Goal: Task Accomplishment & Management: Complete application form

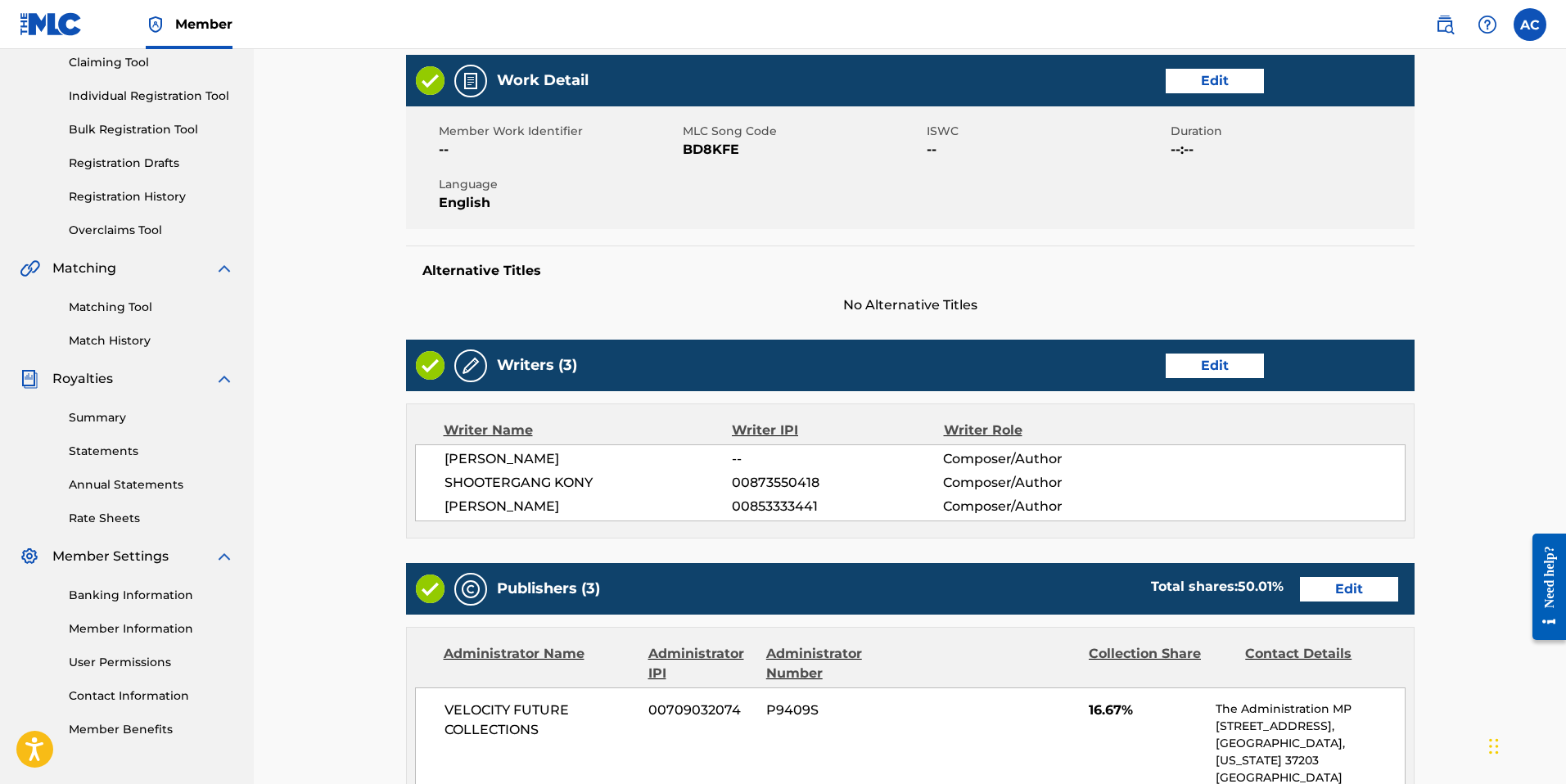
scroll to position [317, 0]
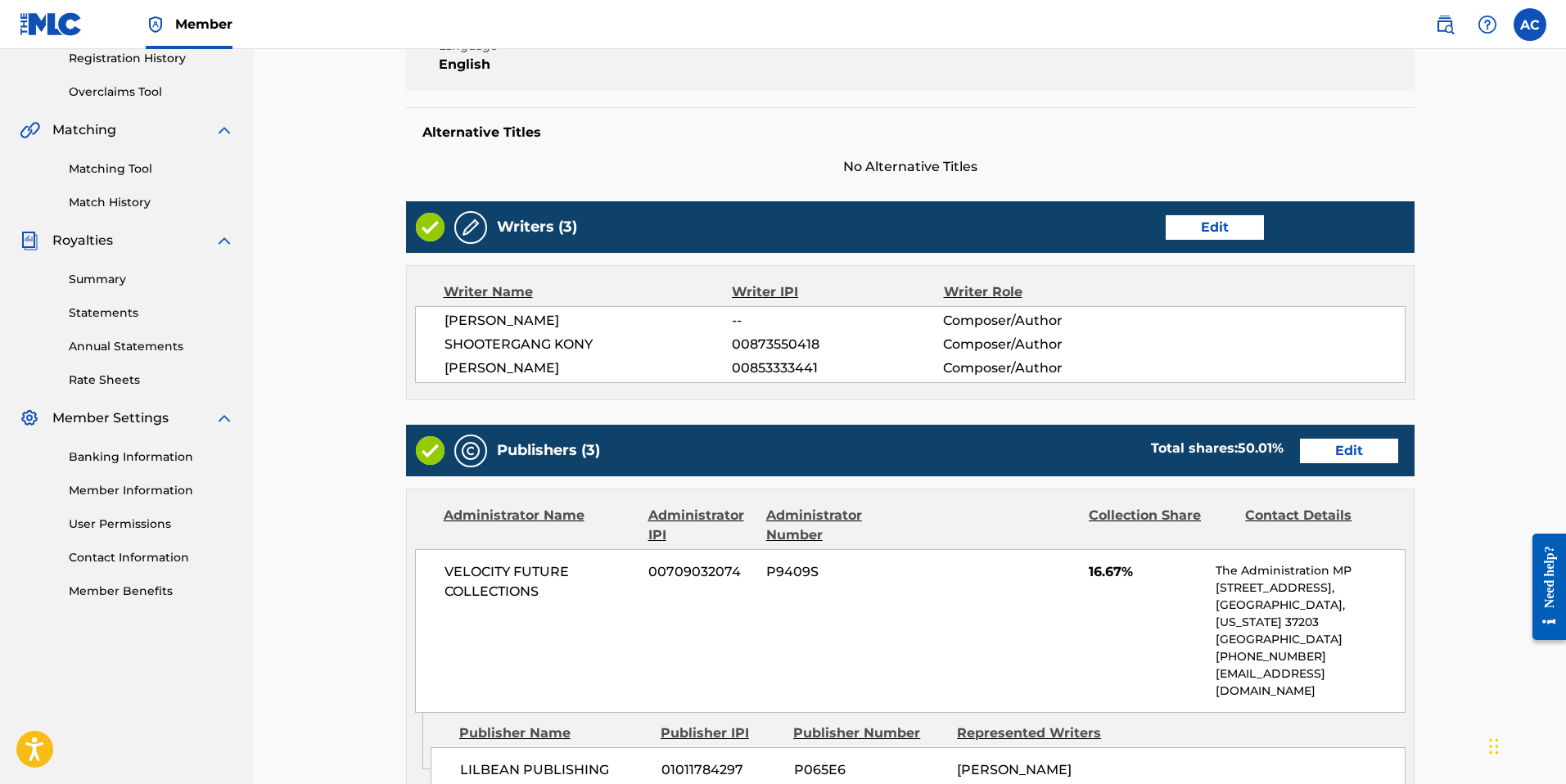
click at [1338, 444] on link "Edit" at bounding box center [1348, 450] width 98 height 24
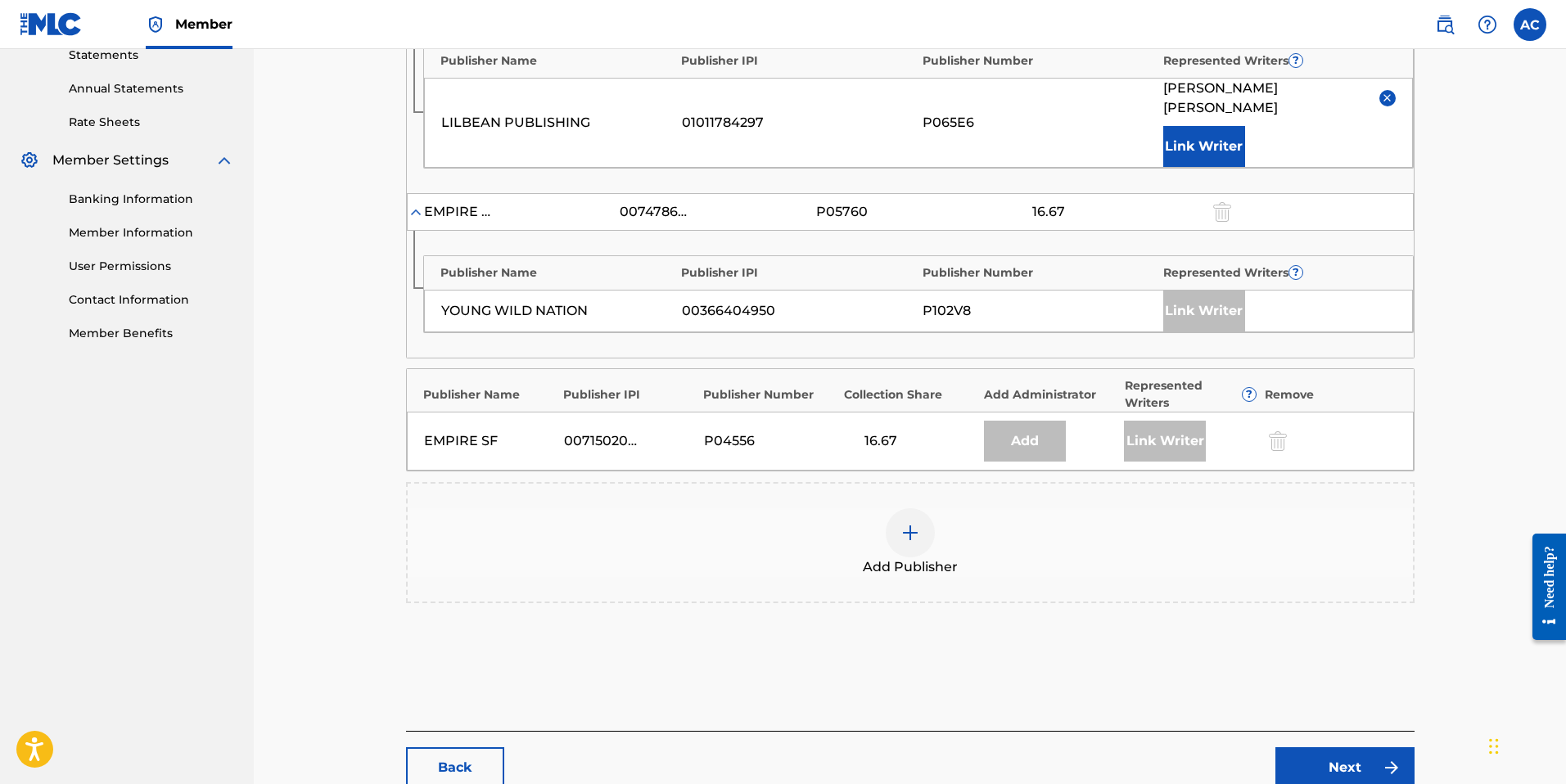
scroll to position [577, 0]
click at [894, 514] on div at bounding box center [910, 529] width 50 height 50
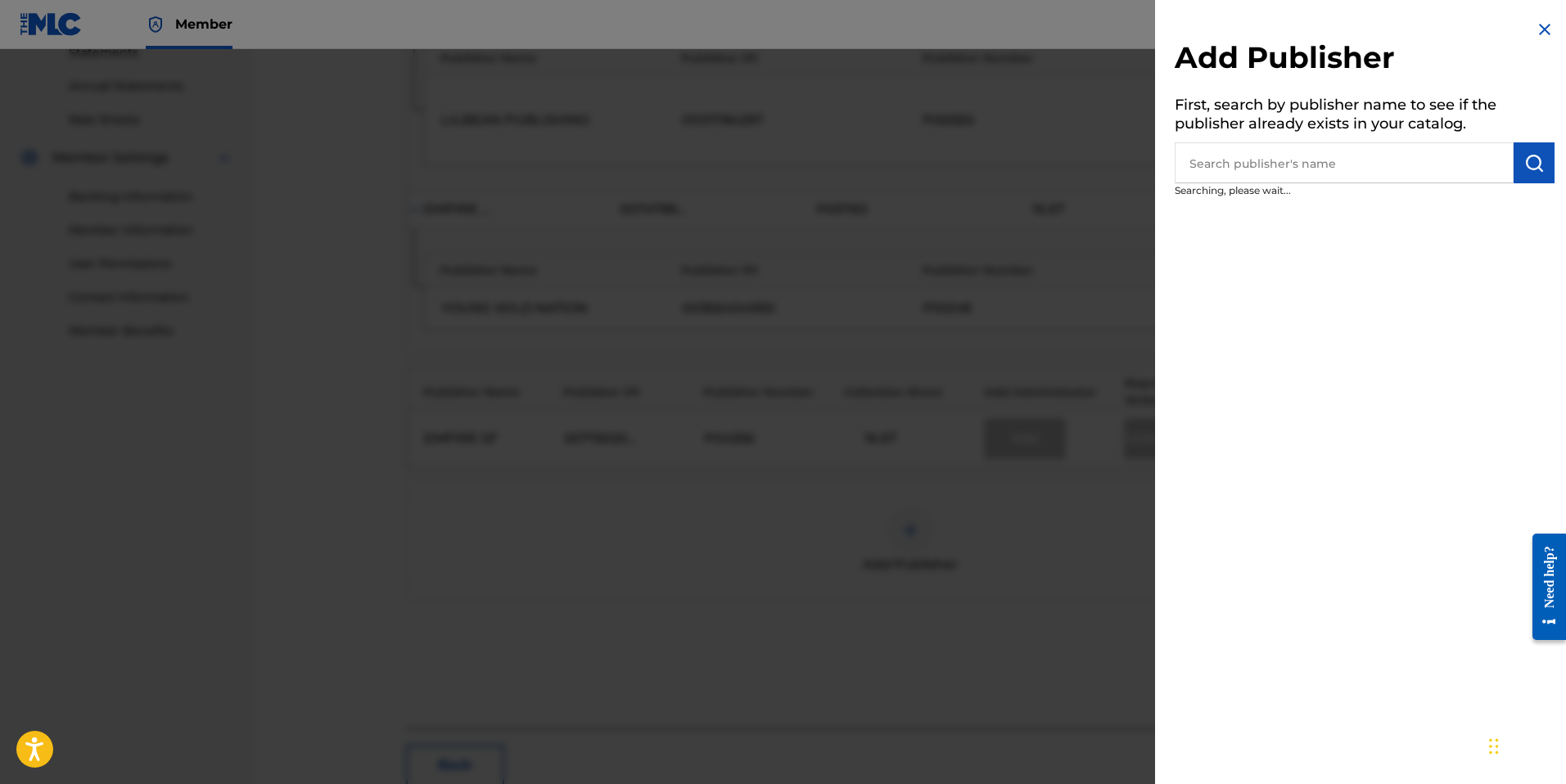
click at [1358, 166] on input "text" at bounding box center [1343, 163] width 339 height 41
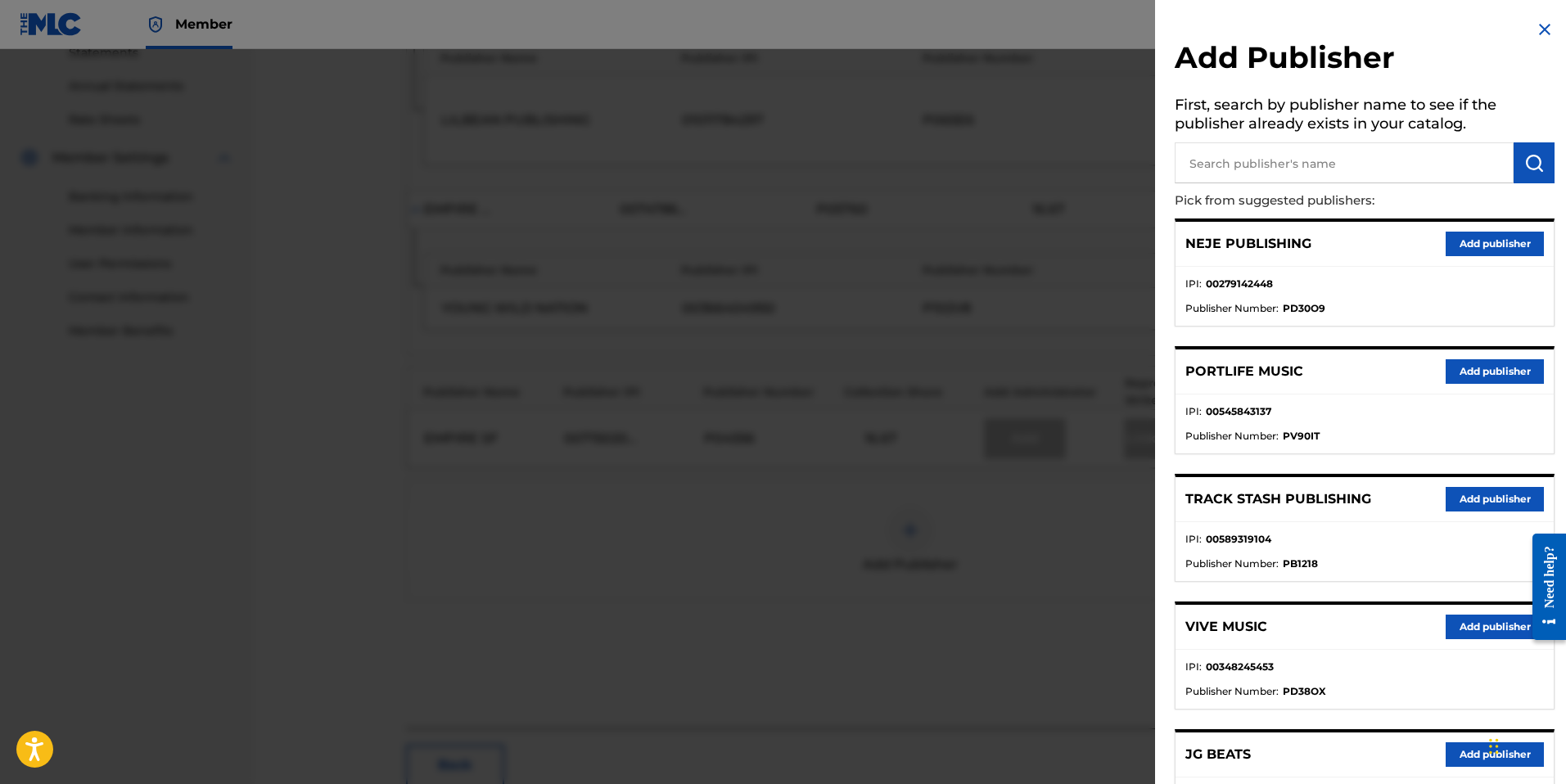
paste input "[PERSON_NAME] Publishing"
type input "[PERSON_NAME] Publishing"
click at [1543, 162] on button "submit" at bounding box center [1534, 163] width 41 height 41
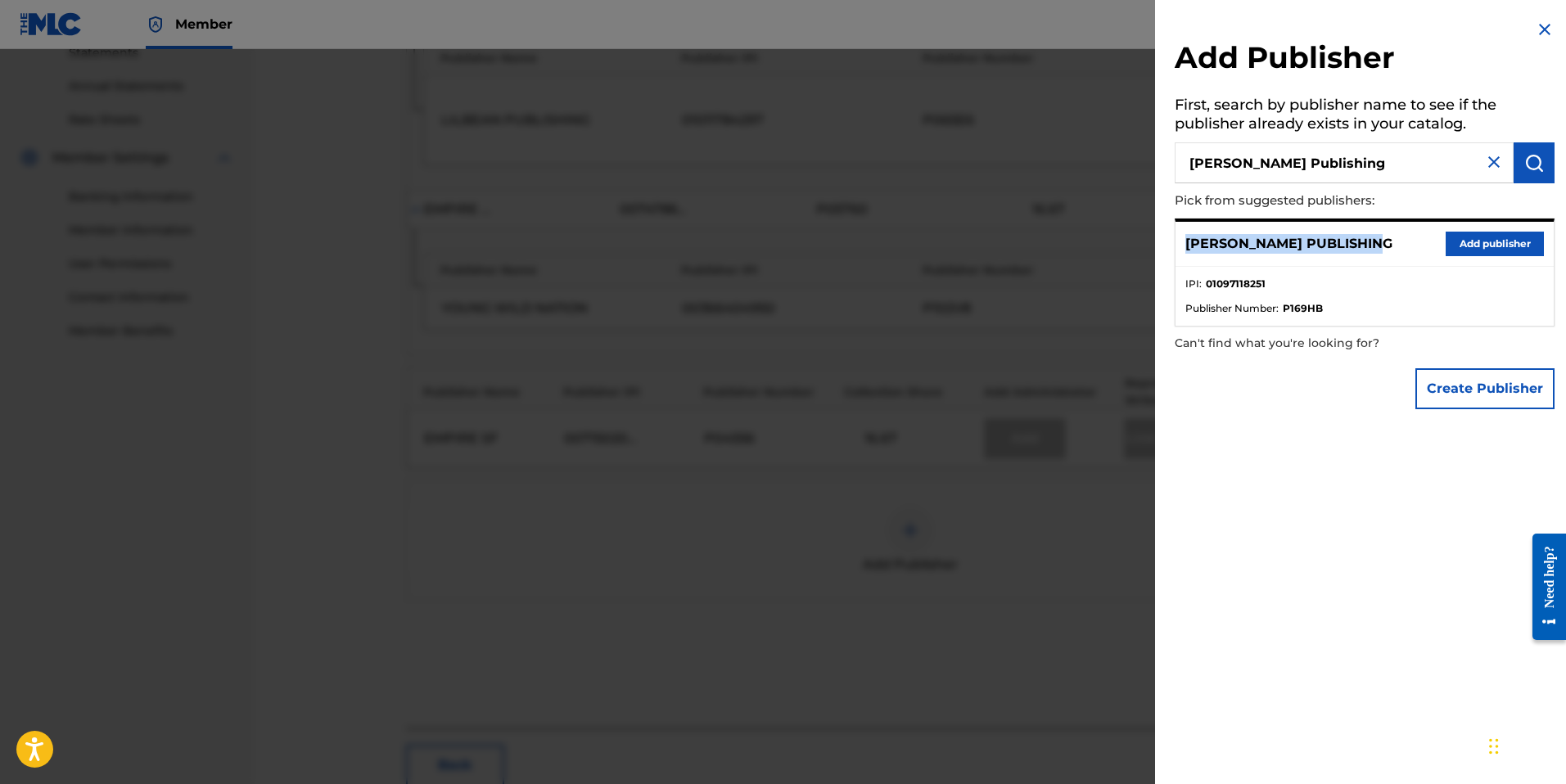
drag, startPoint x: 1186, startPoint y: 240, endPoint x: 1397, endPoint y: 242, distance: 211.0
click at [1397, 242] on div "[PERSON_NAME] PUBLISHING Add publisher" at bounding box center [1364, 244] width 378 height 45
copy p "[PERSON_NAME] PUBLISHING"
click at [1308, 307] on strong "P169HB" at bounding box center [1303, 308] width 40 height 15
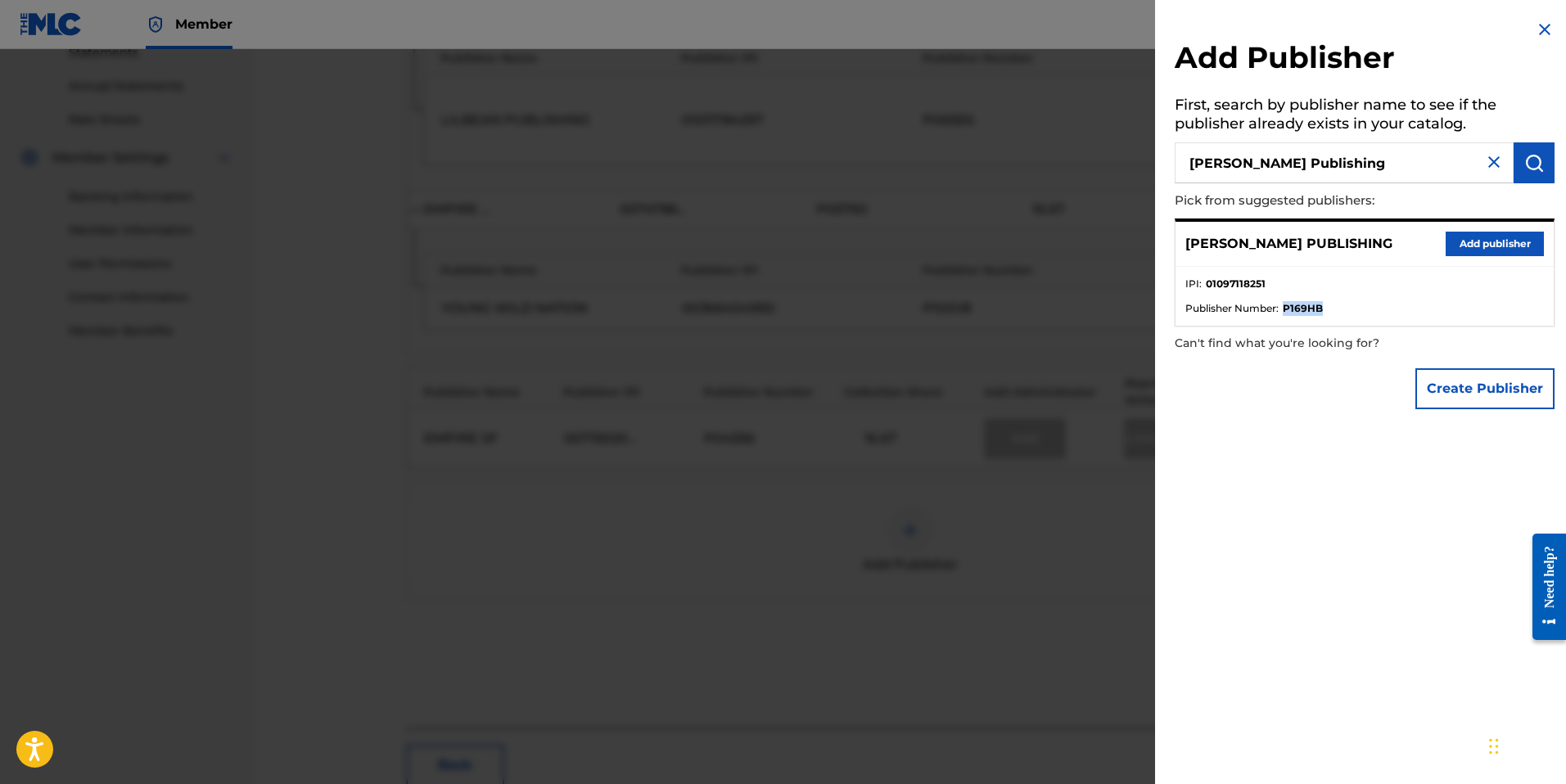
copy strong "P169HB"
click at [1537, 31] on img at bounding box center [1545, 29] width 19 height 19
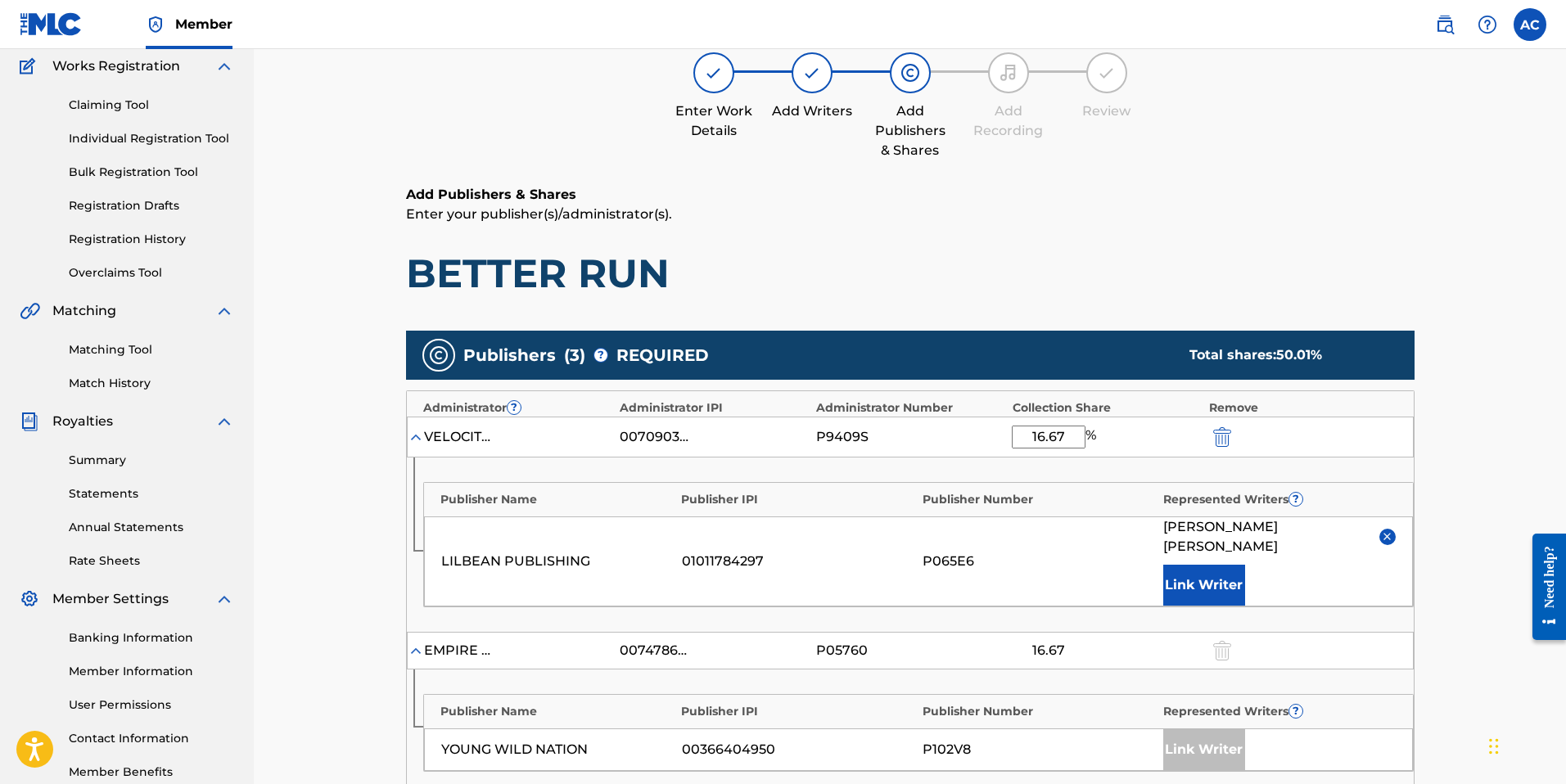
scroll to position [0, 0]
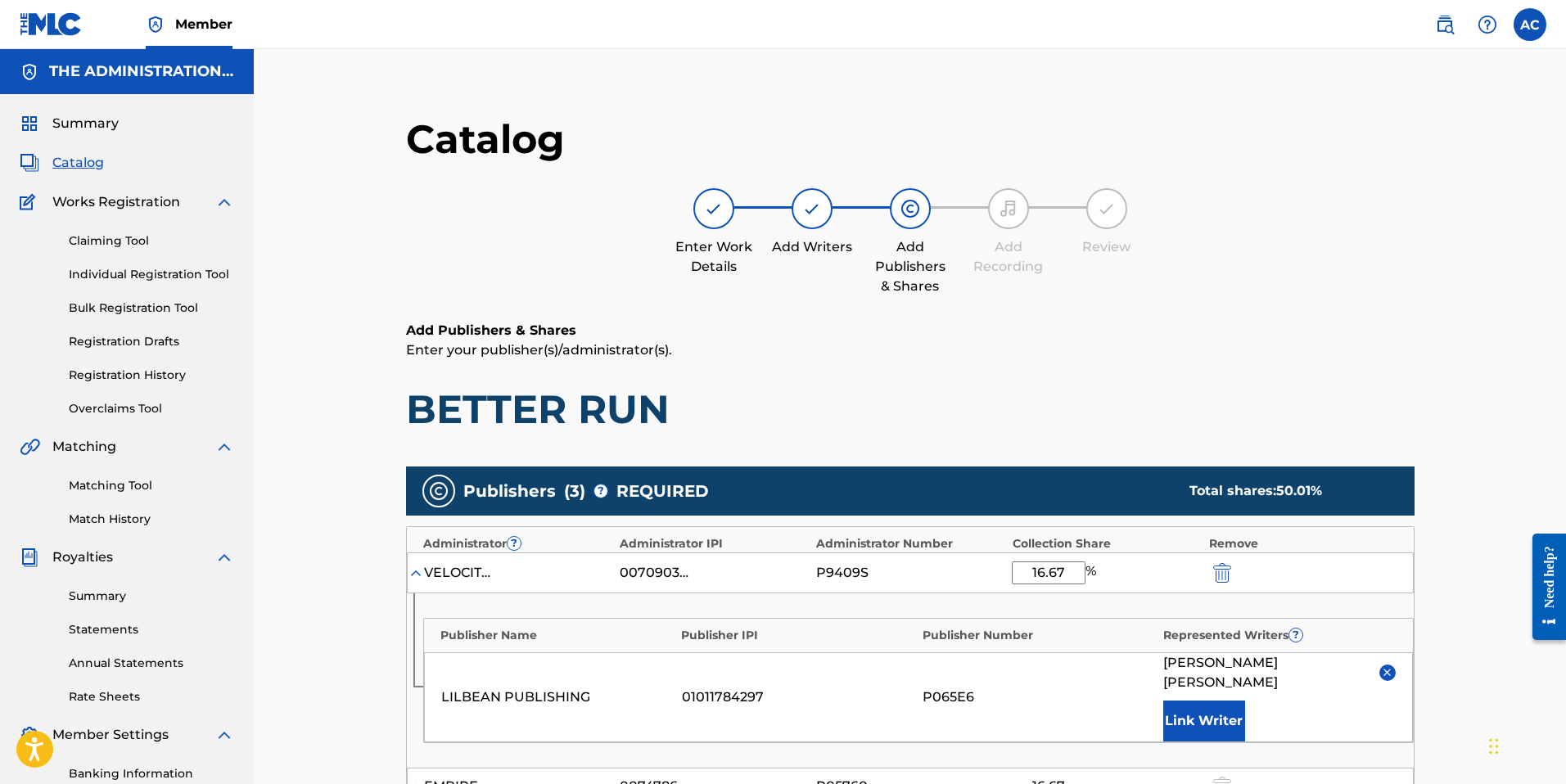
click at [68, 166] on span "Catalog" at bounding box center [78, 162] width 52 height 19
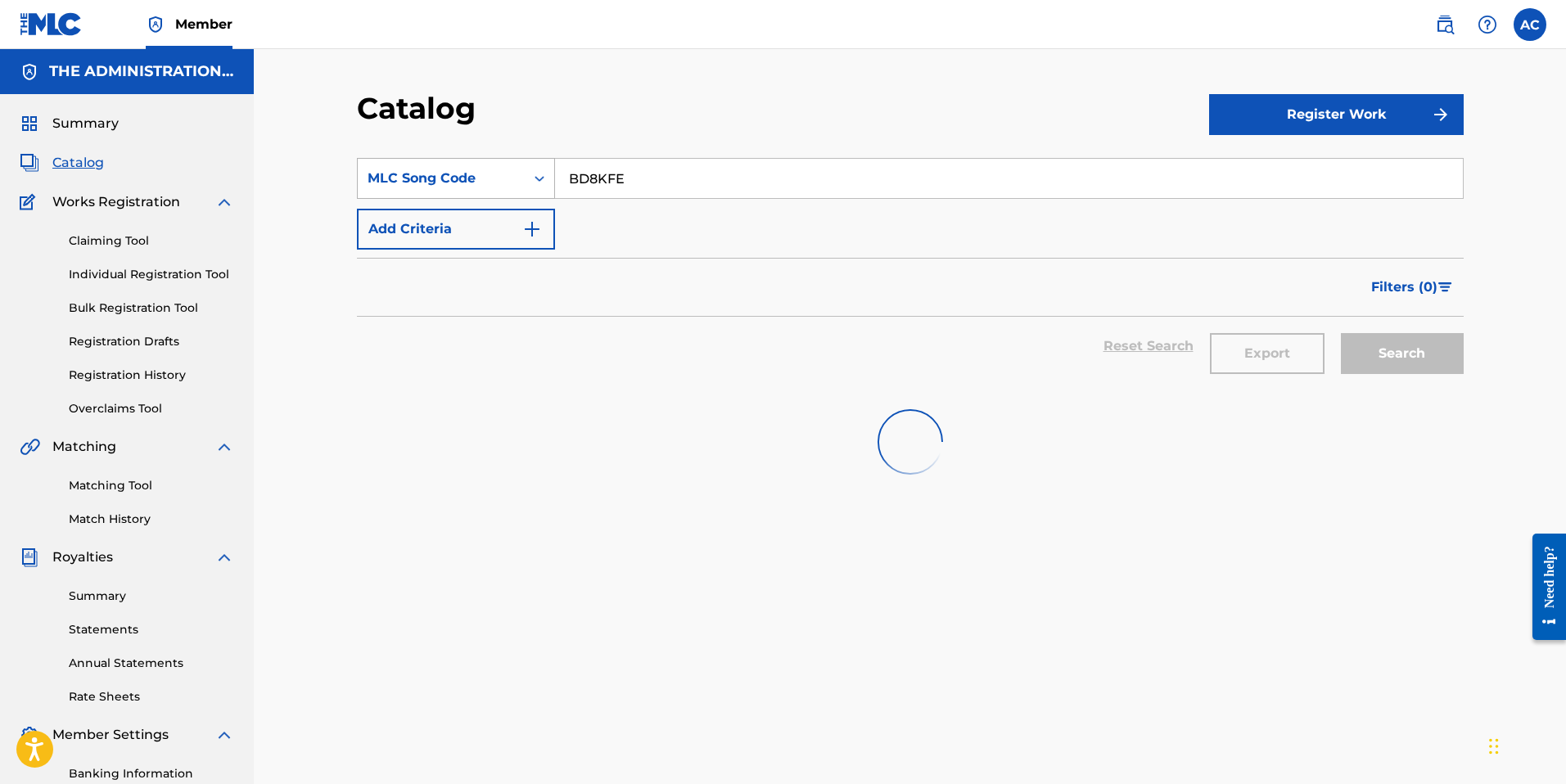
click at [370, 165] on div "MLC Song Code" at bounding box center [441, 179] width 167 height 31
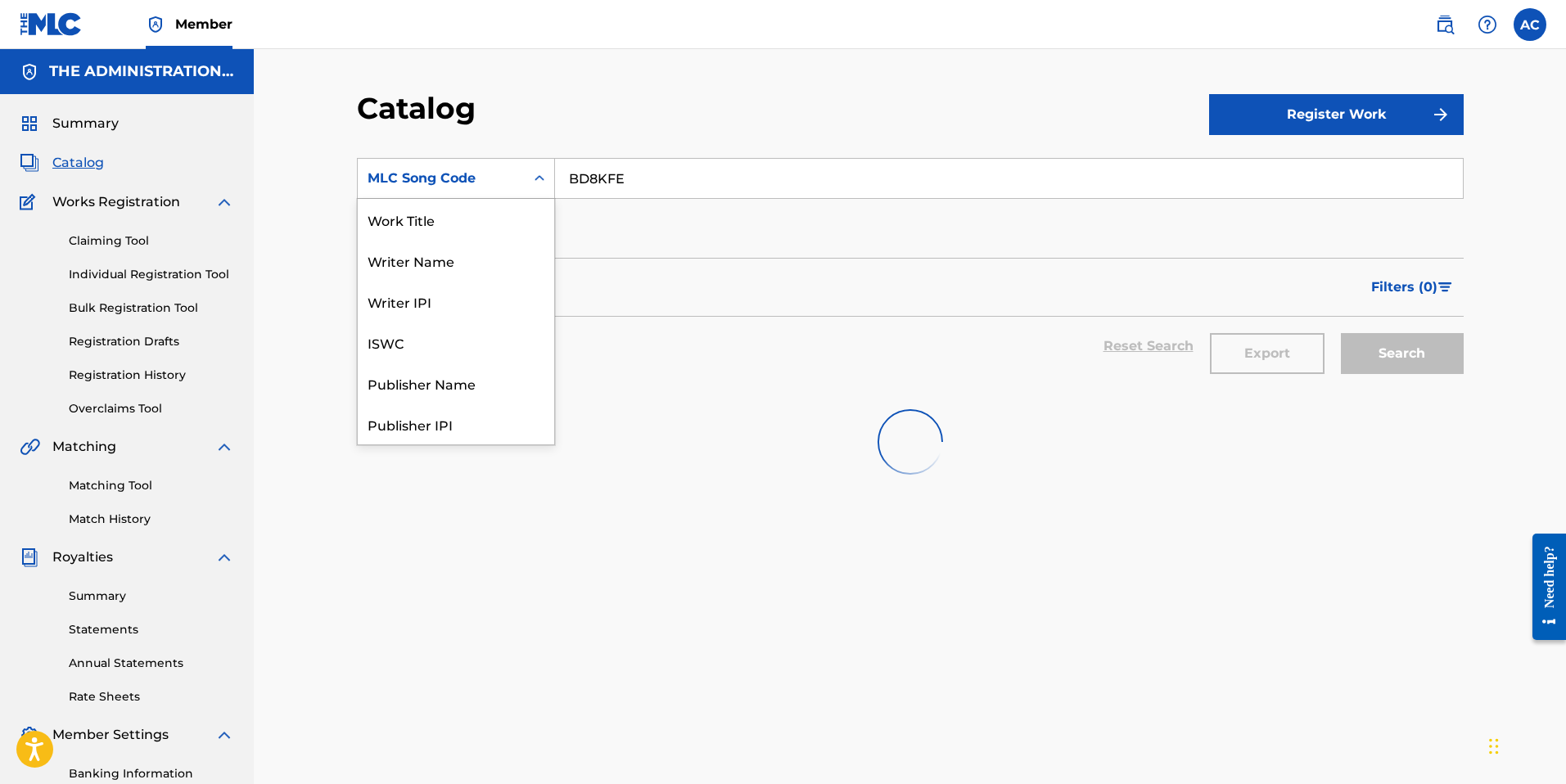
scroll to position [246, 0]
click at [583, 180] on input "BD8KFE" at bounding box center [1009, 178] width 908 height 39
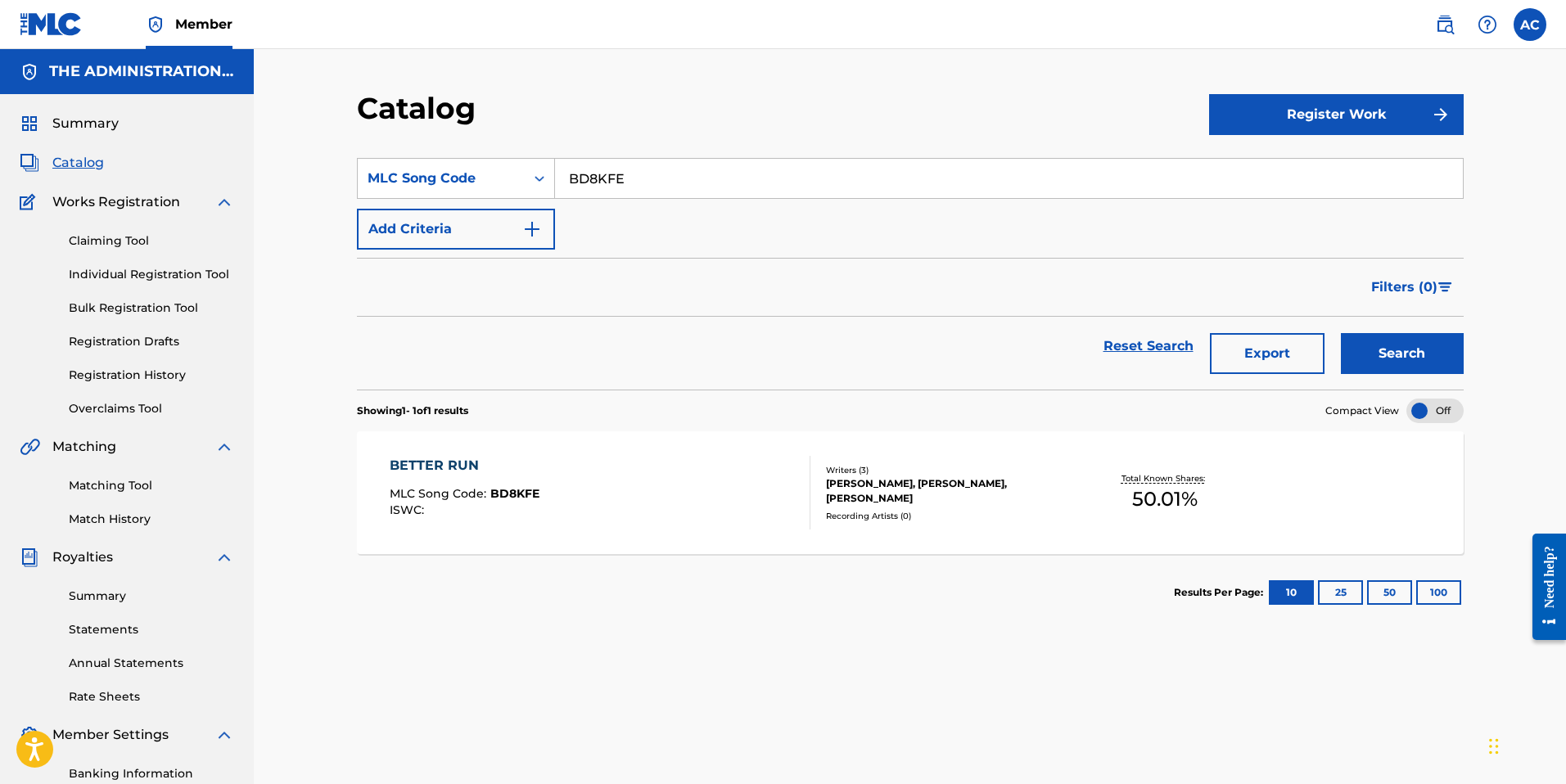
click at [137, 283] on div "Claiming Tool Individual Registration Tool Bulk Registration Tool Registration …" at bounding box center [126, 314] width 215 height 205
click at [137, 277] on link "Individual Registration Tool" at bounding box center [152, 275] width 165 height 17
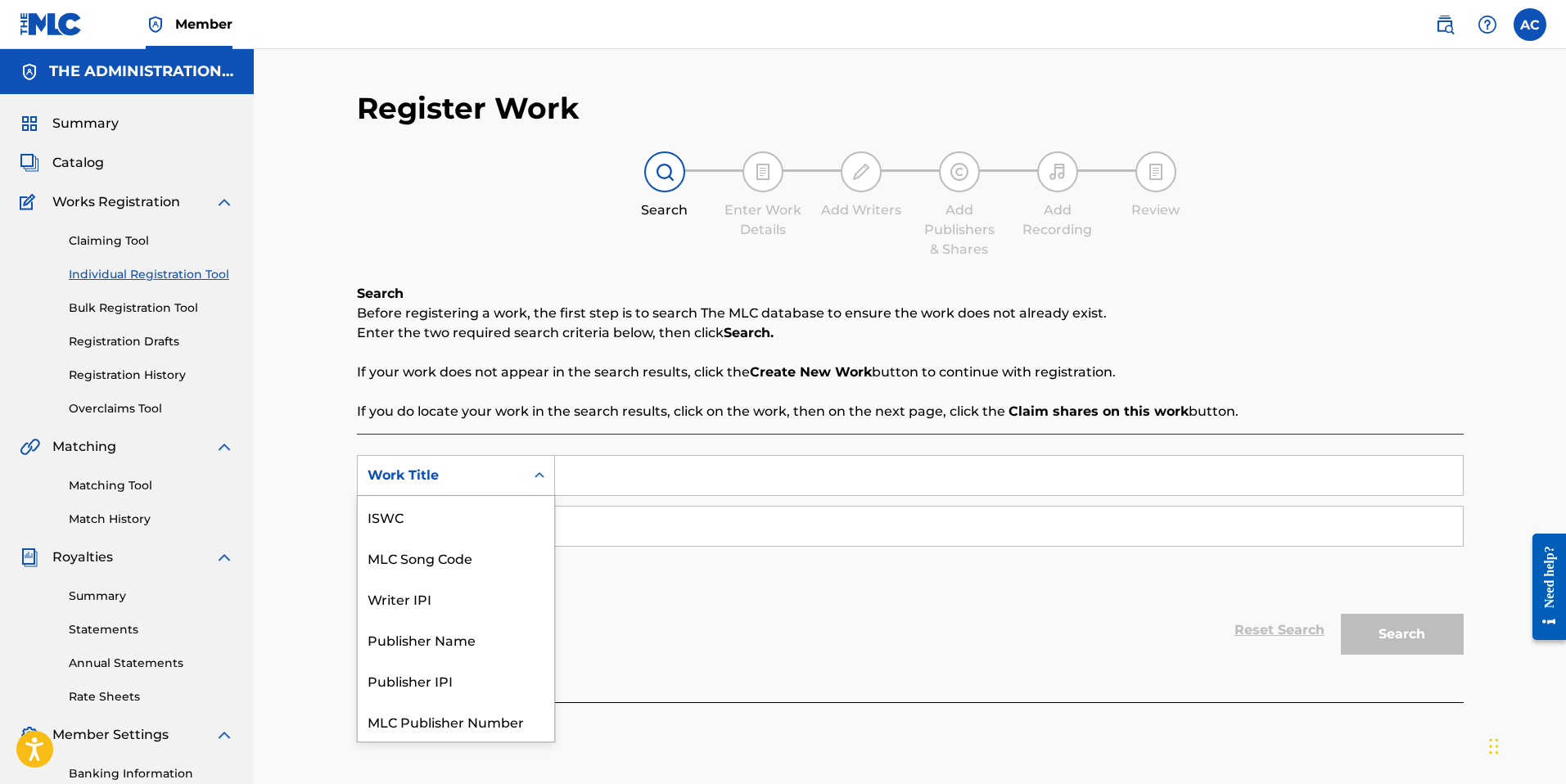
click at [482, 465] on div "Work Title" at bounding box center [441, 475] width 148 height 19
click at [474, 516] on div "MLC Song Code" at bounding box center [456, 516] width 196 height 41
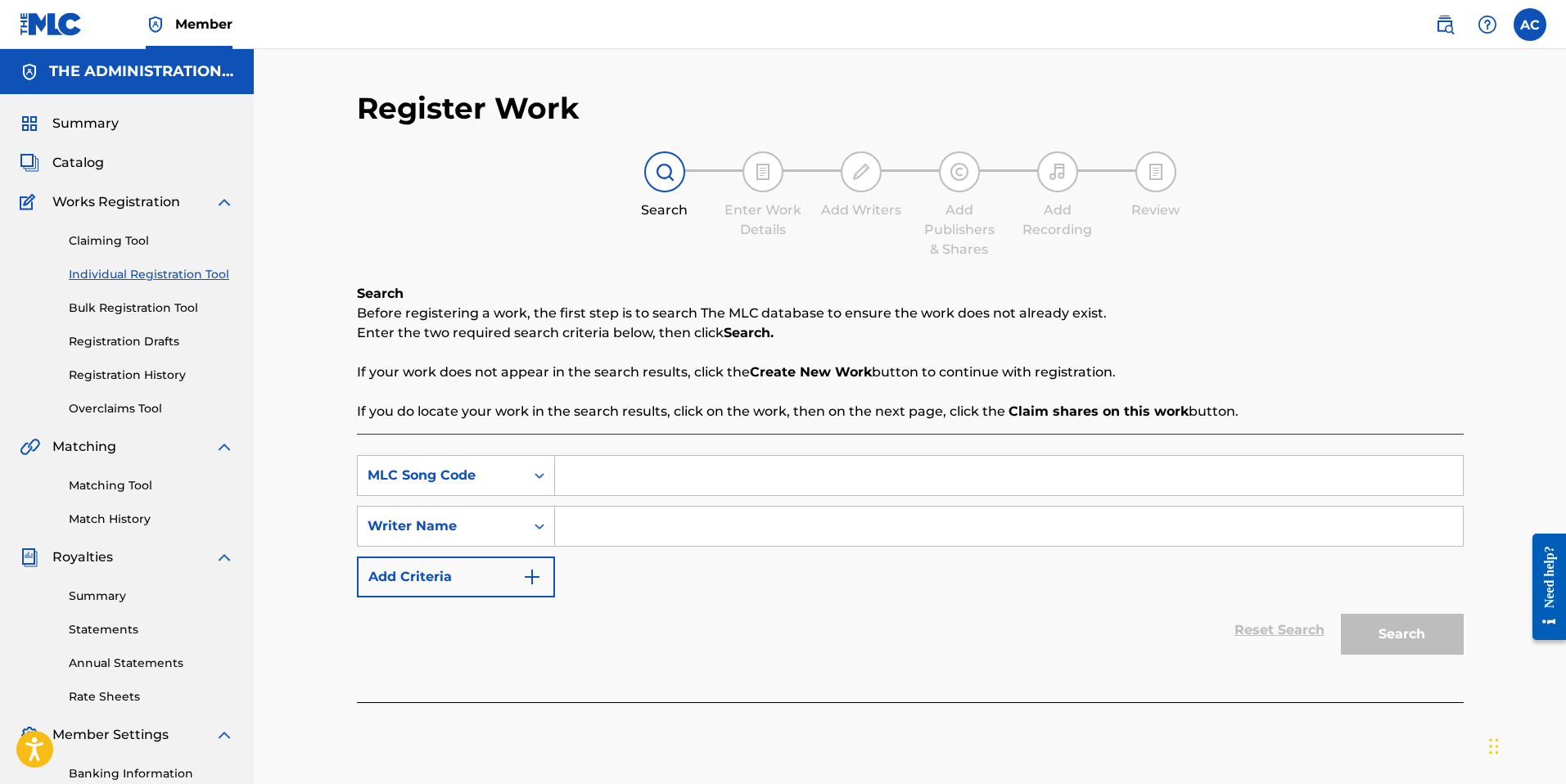
click at [599, 488] on input "Search Form" at bounding box center [1009, 475] width 908 height 39
paste input "8A4UAS"
type input "8A4UAS"
click at [1439, 633] on div "Search" at bounding box center [1398, 630] width 131 height 65
click at [612, 531] on input "Search Form" at bounding box center [1009, 526] width 908 height 39
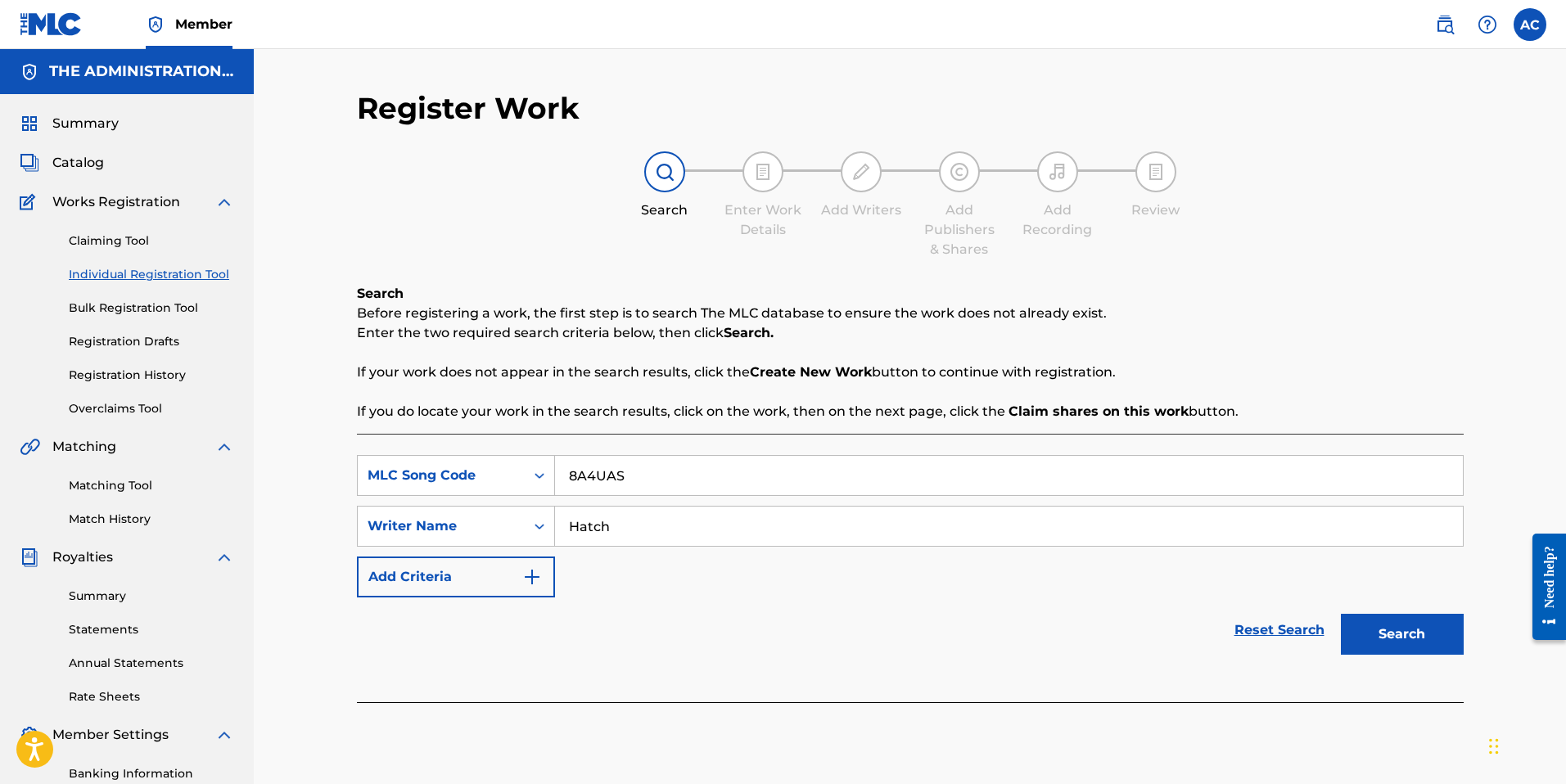
type input "Hatch"
click at [1340, 614] on button "Search" at bounding box center [1402, 634] width 122 height 41
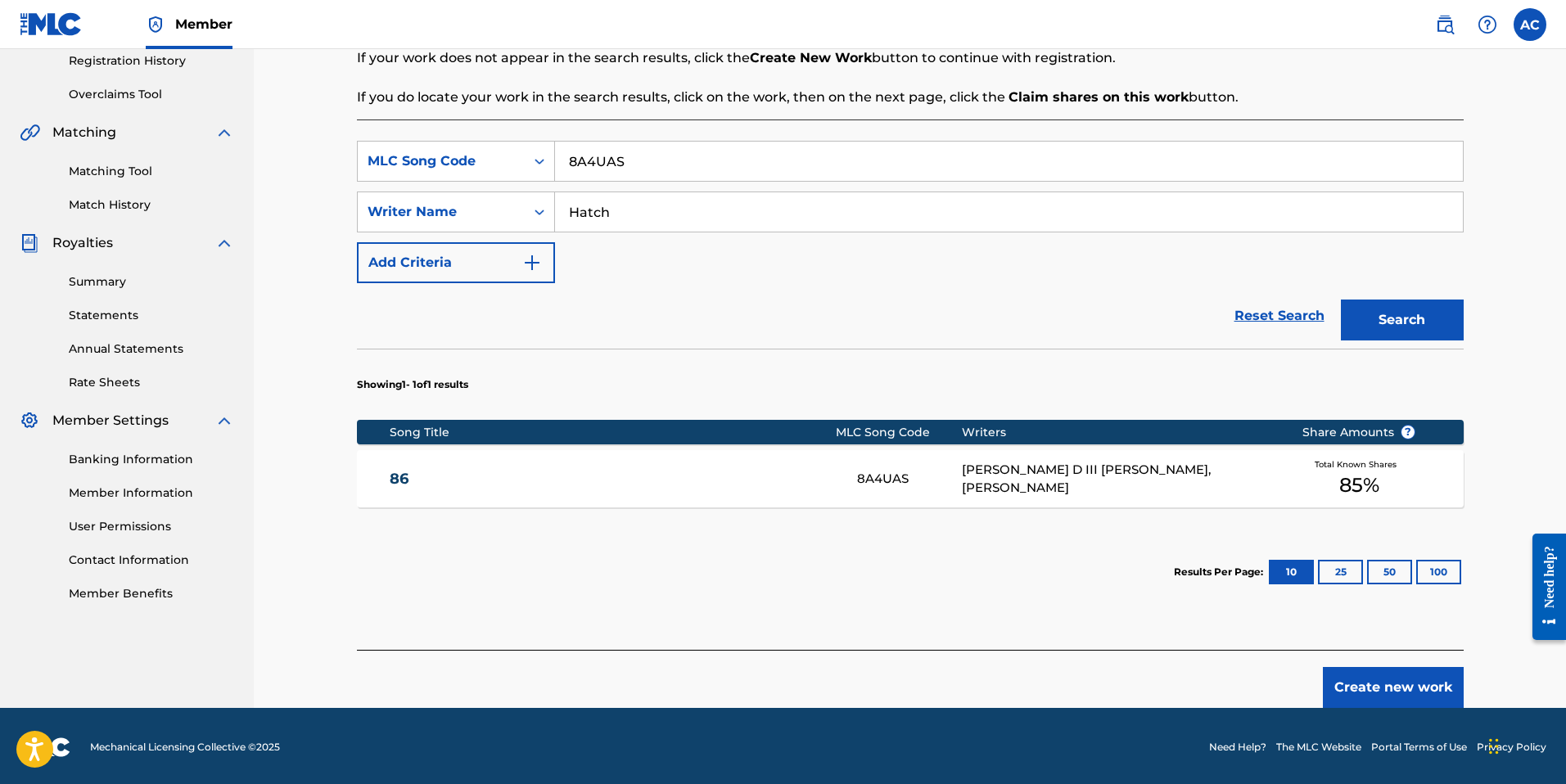
scroll to position [317, 0]
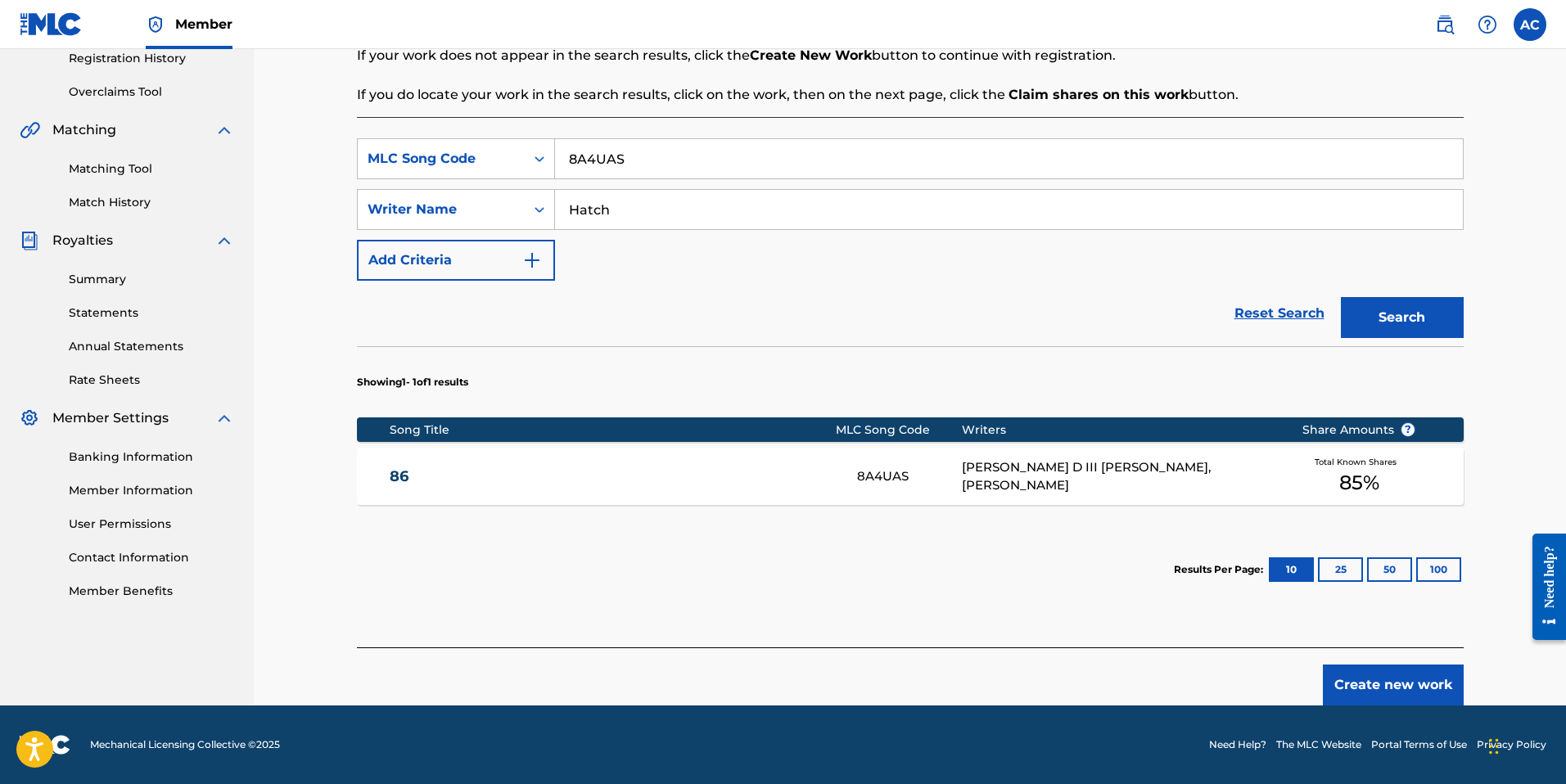
click at [633, 485] on link "86" at bounding box center [612, 476] width 445 height 18
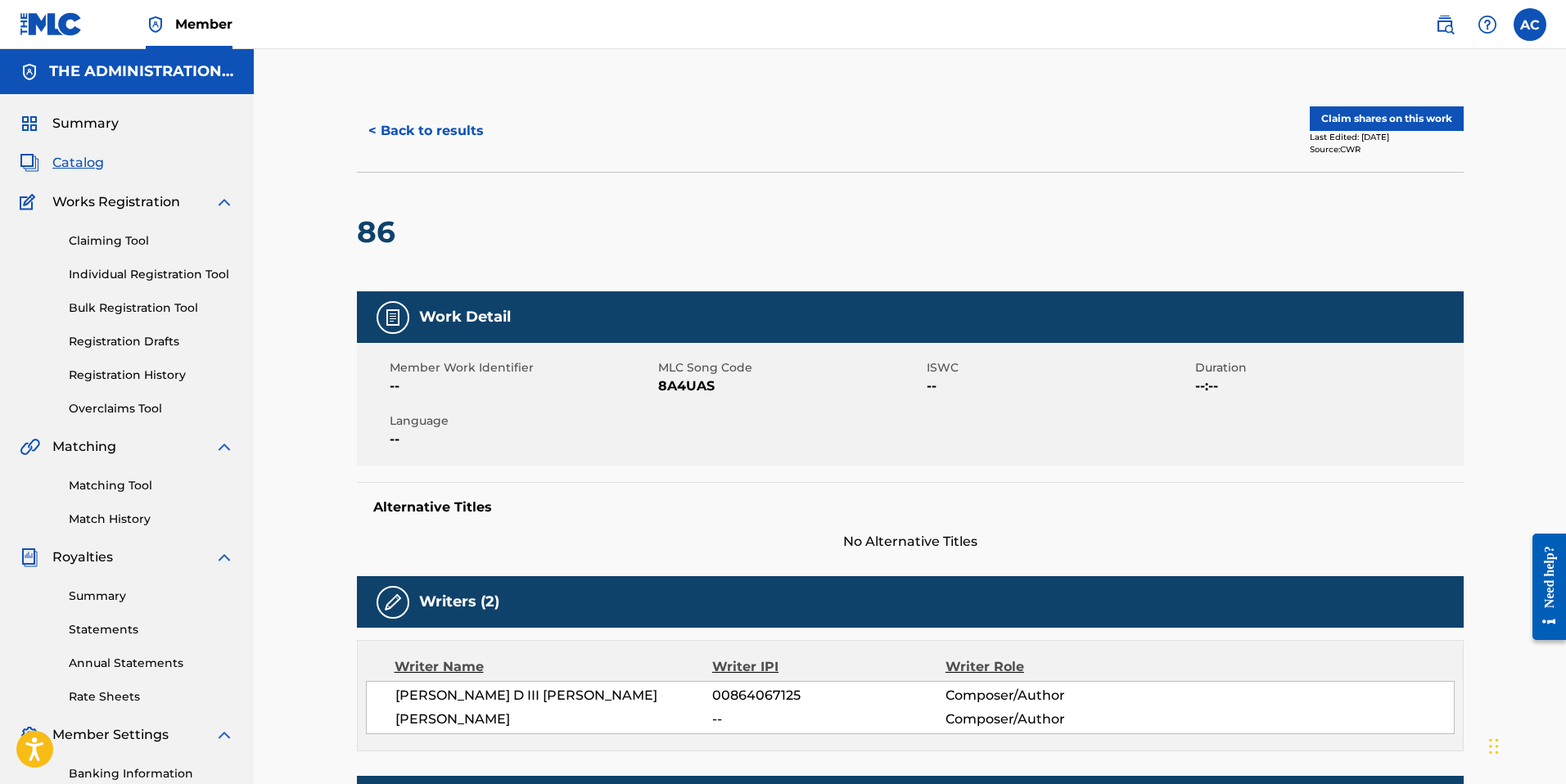
click at [1393, 114] on button "Claim shares on this work" at bounding box center [1386, 118] width 154 height 24
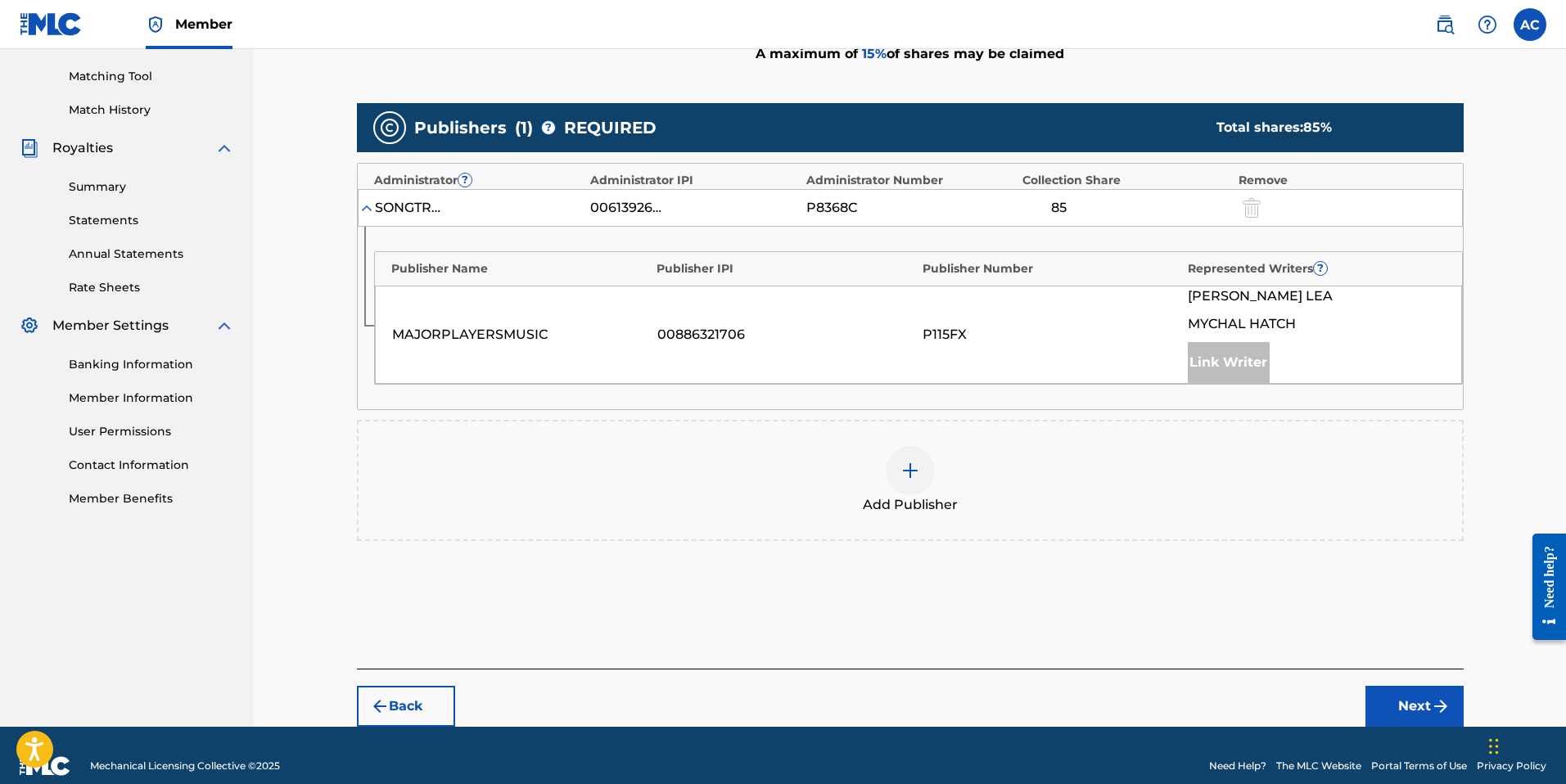
scroll to position [430, 0]
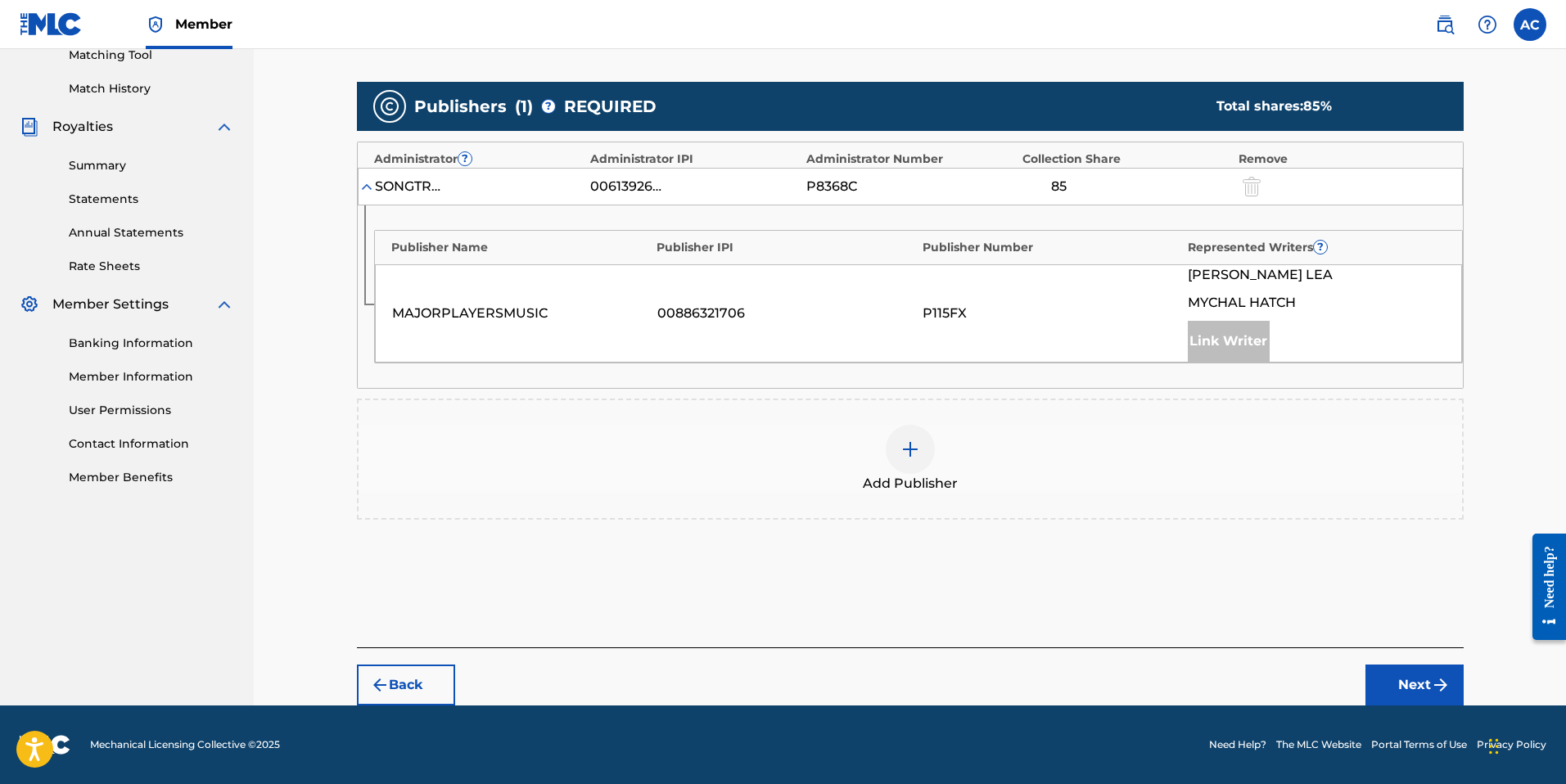
click at [919, 453] on img at bounding box center [910, 449] width 19 height 19
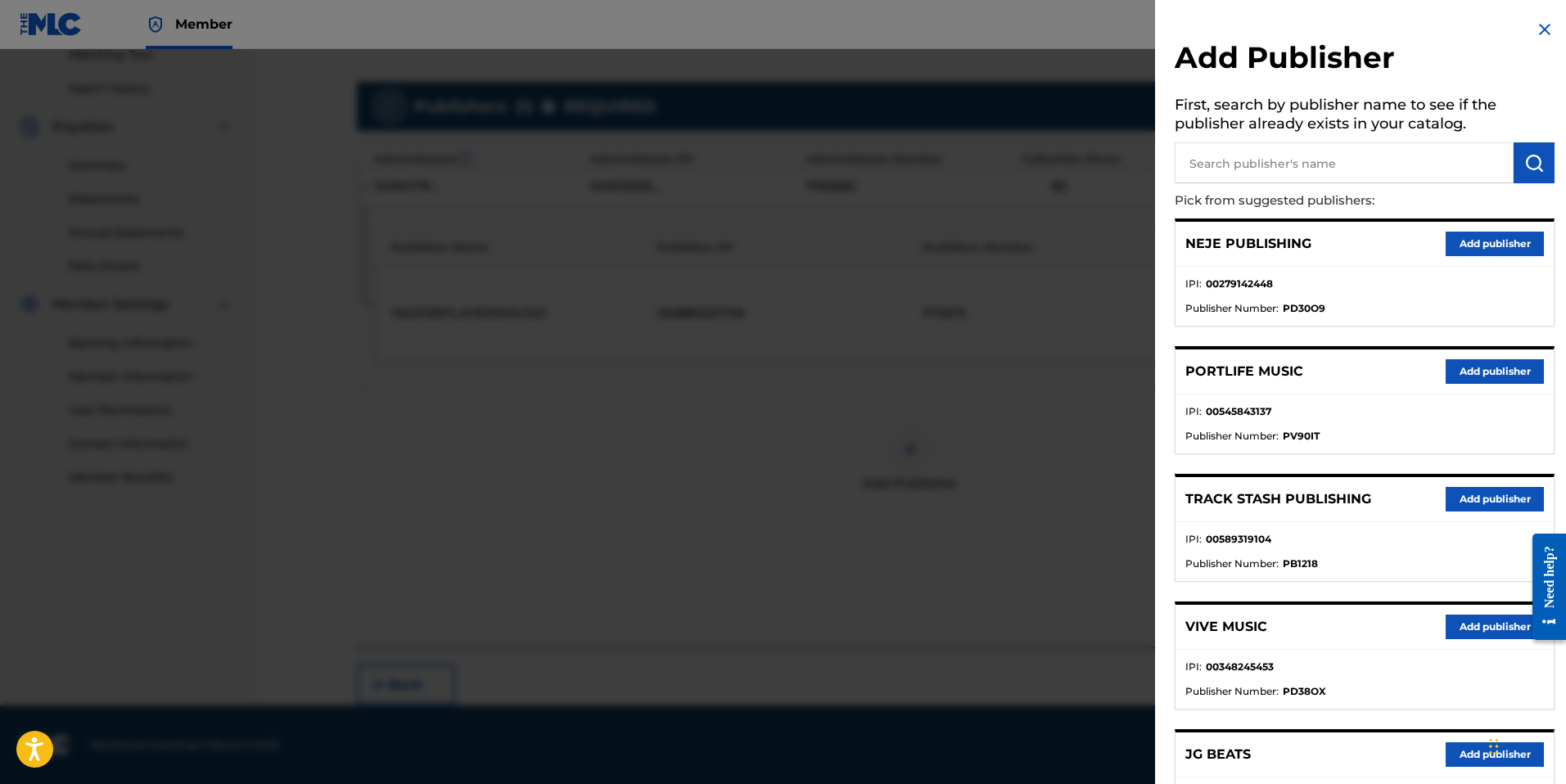
click at [1313, 156] on input "text" at bounding box center [1343, 163] width 339 height 41
paste input "[PERSON_NAME] Publishing"
type input "[PERSON_NAME] Publishing"
click at [1524, 170] on img "submit" at bounding box center [1534, 162] width 19 height 19
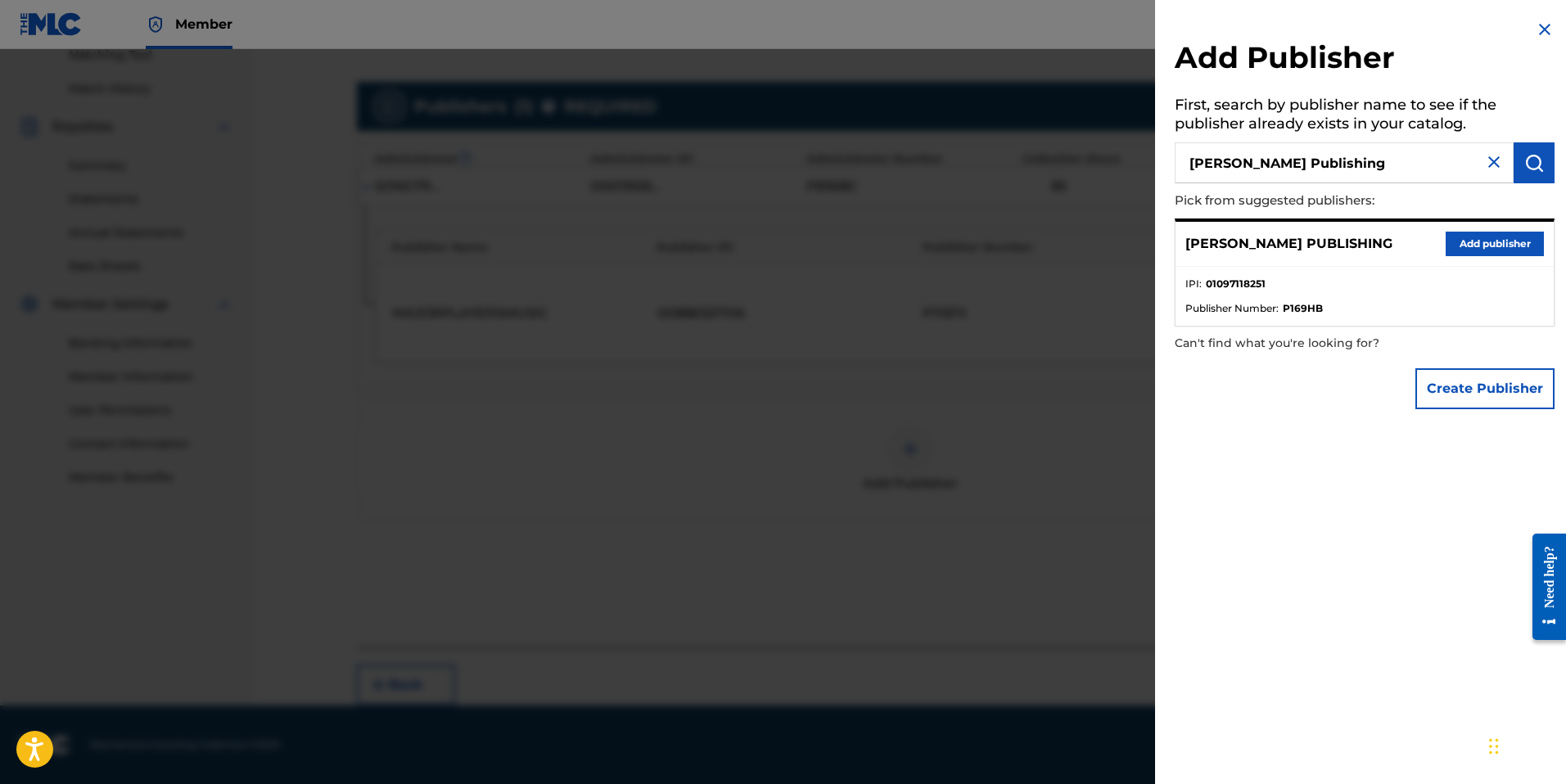
click at [1508, 247] on button "Add publisher" at bounding box center [1494, 243] width 98 height 24
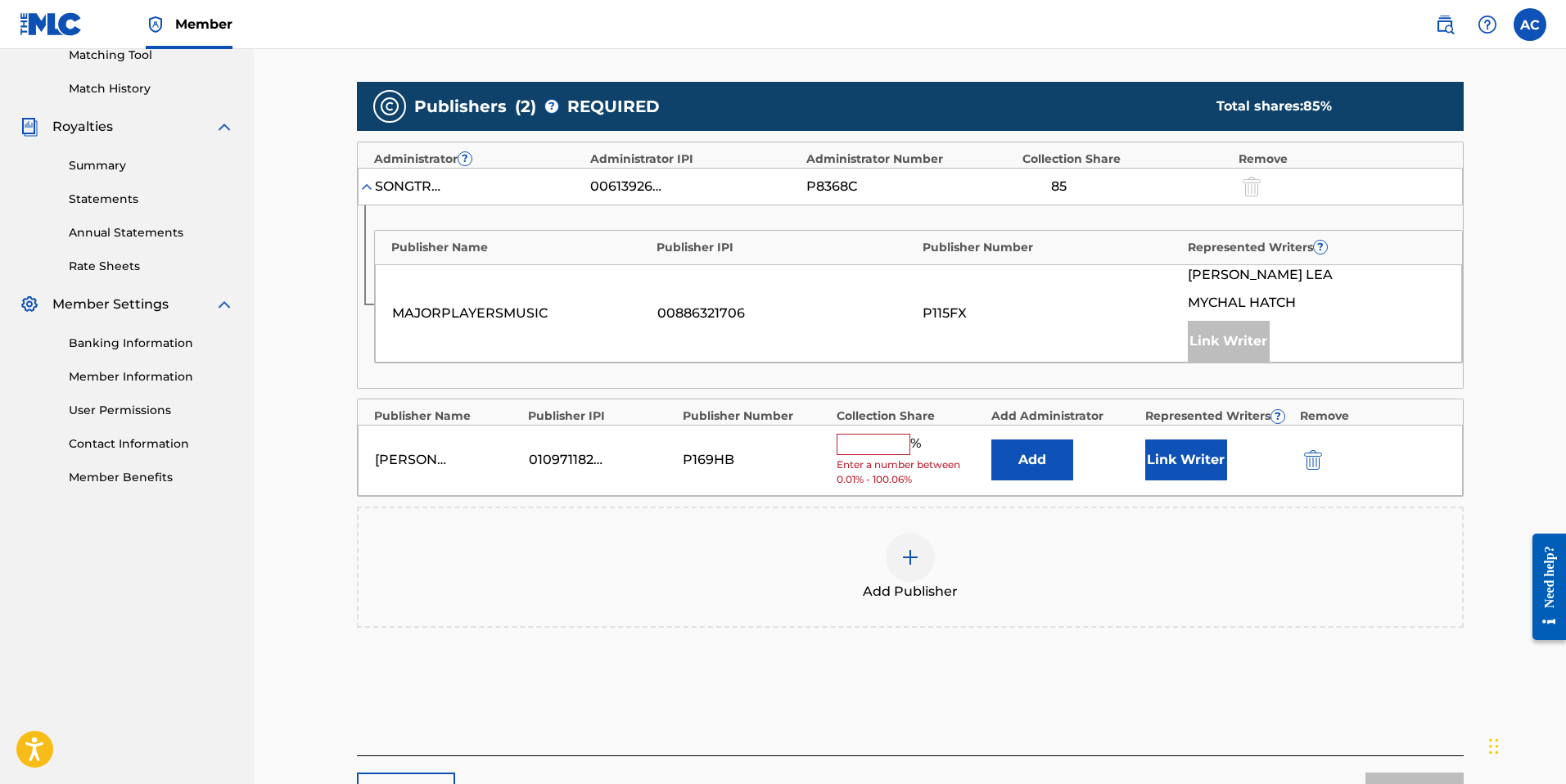
click at [1008, 468] on button "Add" at bounding box center [1032, 460] width 82 height 41
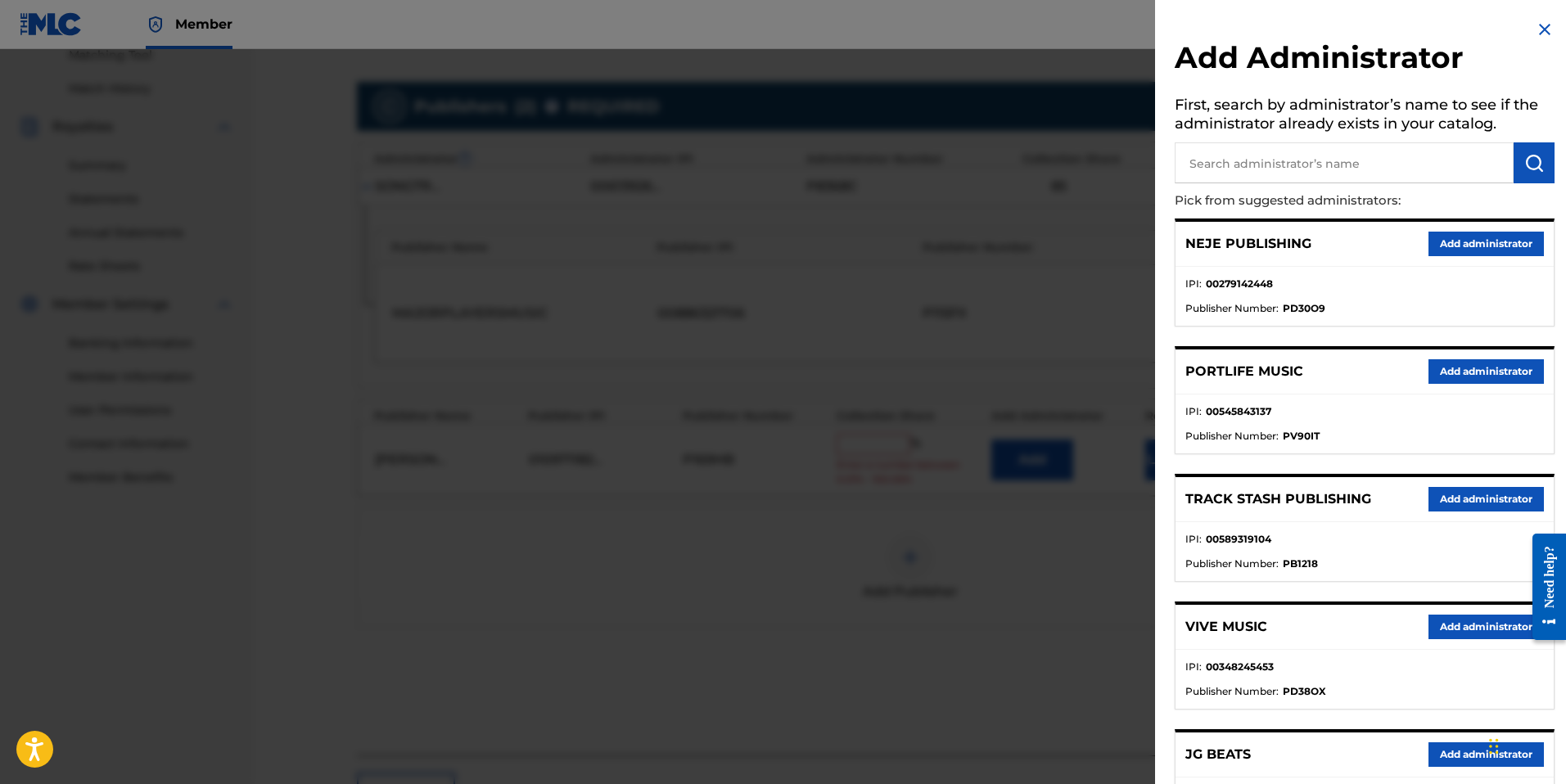
click at [1272, 173] on input "text" at bounding box center [1343, 163] width 339 height 41
type input "velocity future"
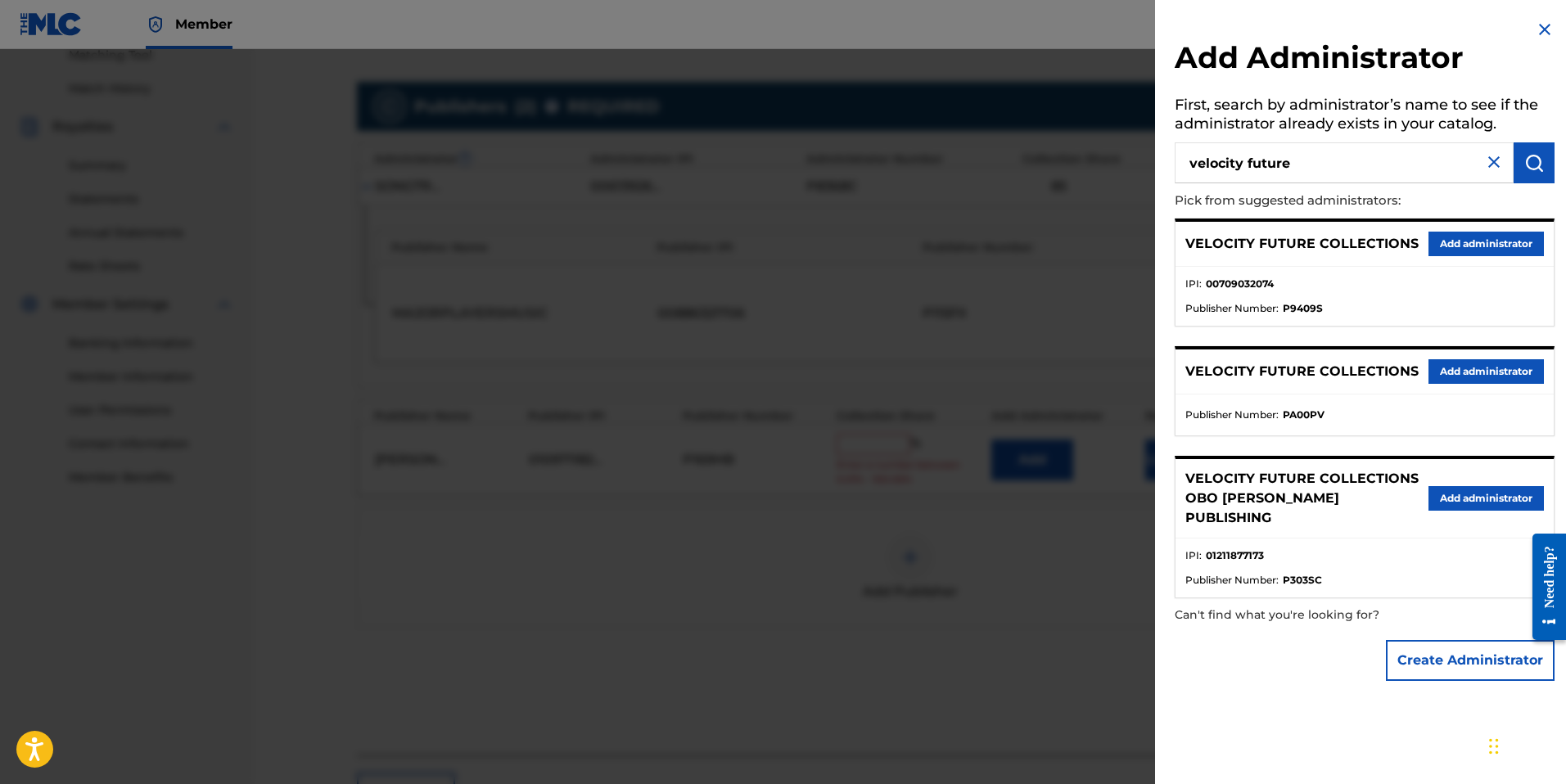
click at [1470, 243] on button "Add administrator" at bounding box center [1485, 243] width 116 height 24
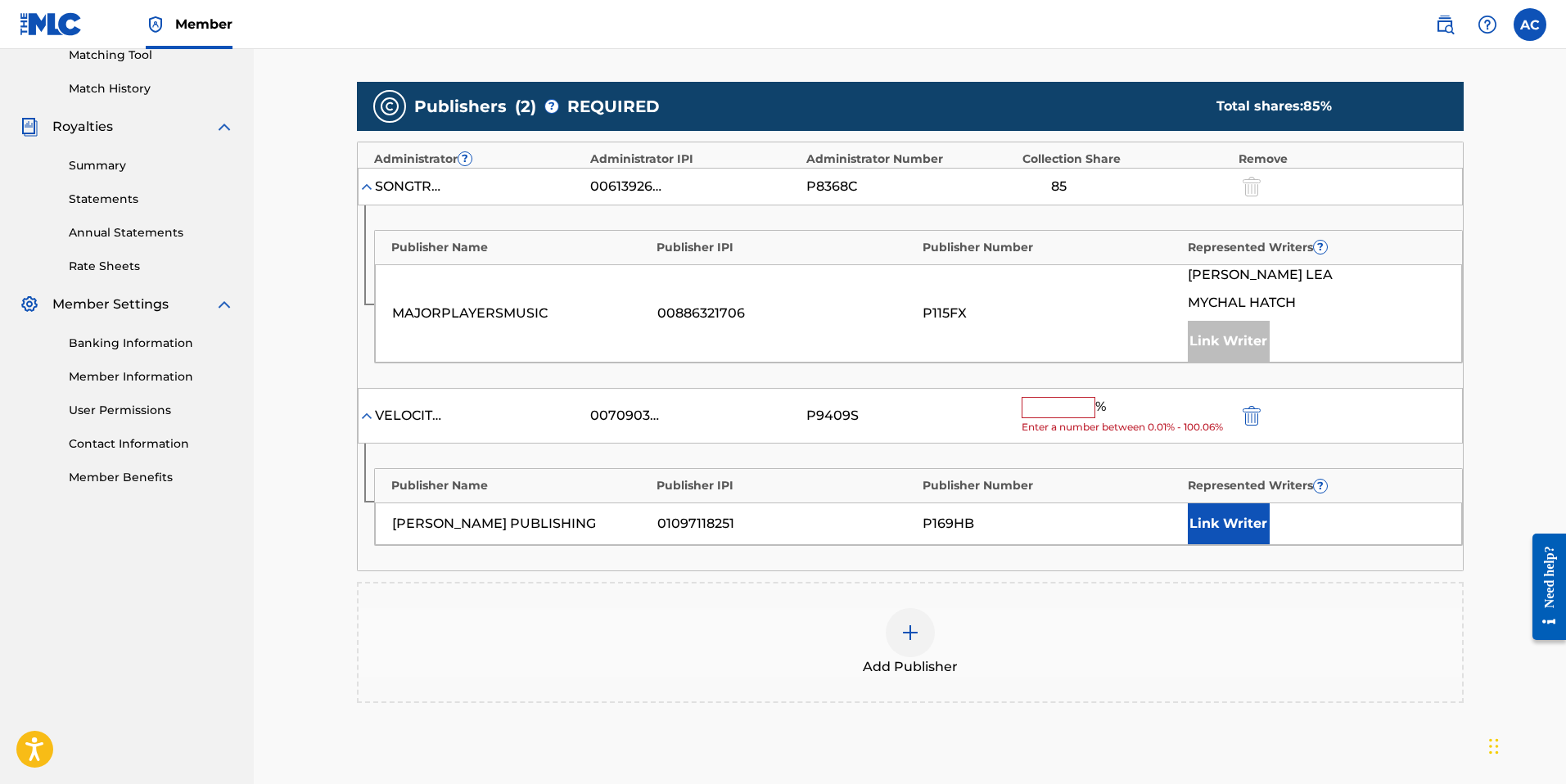
click at [1213, 532] on button "Link Writer" at bounding box center [1229, 524] width 82 height 41
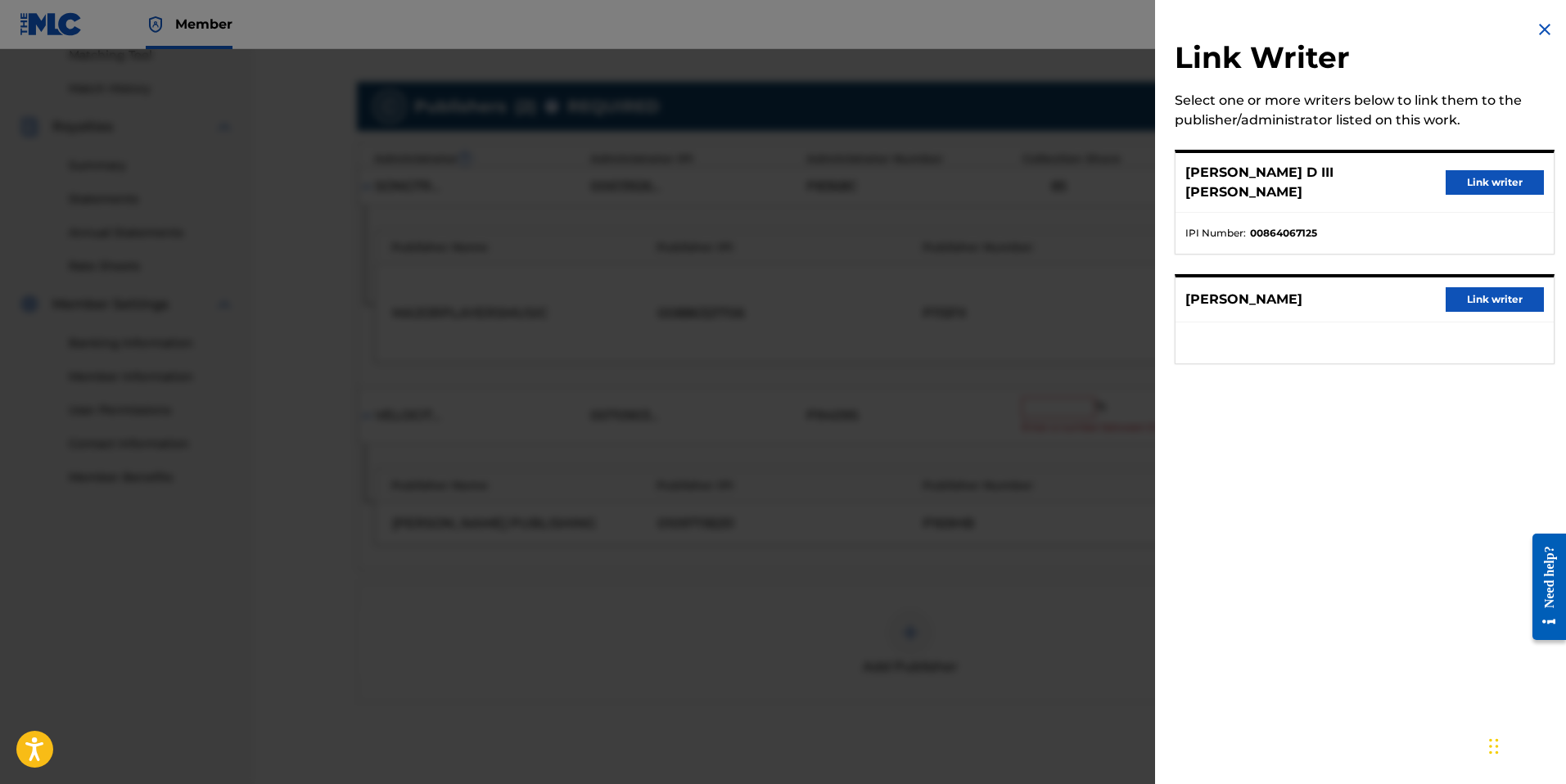
click at [1512, 288] on button "Link writer" at bounding box center [1494, 299] width 98 height 24
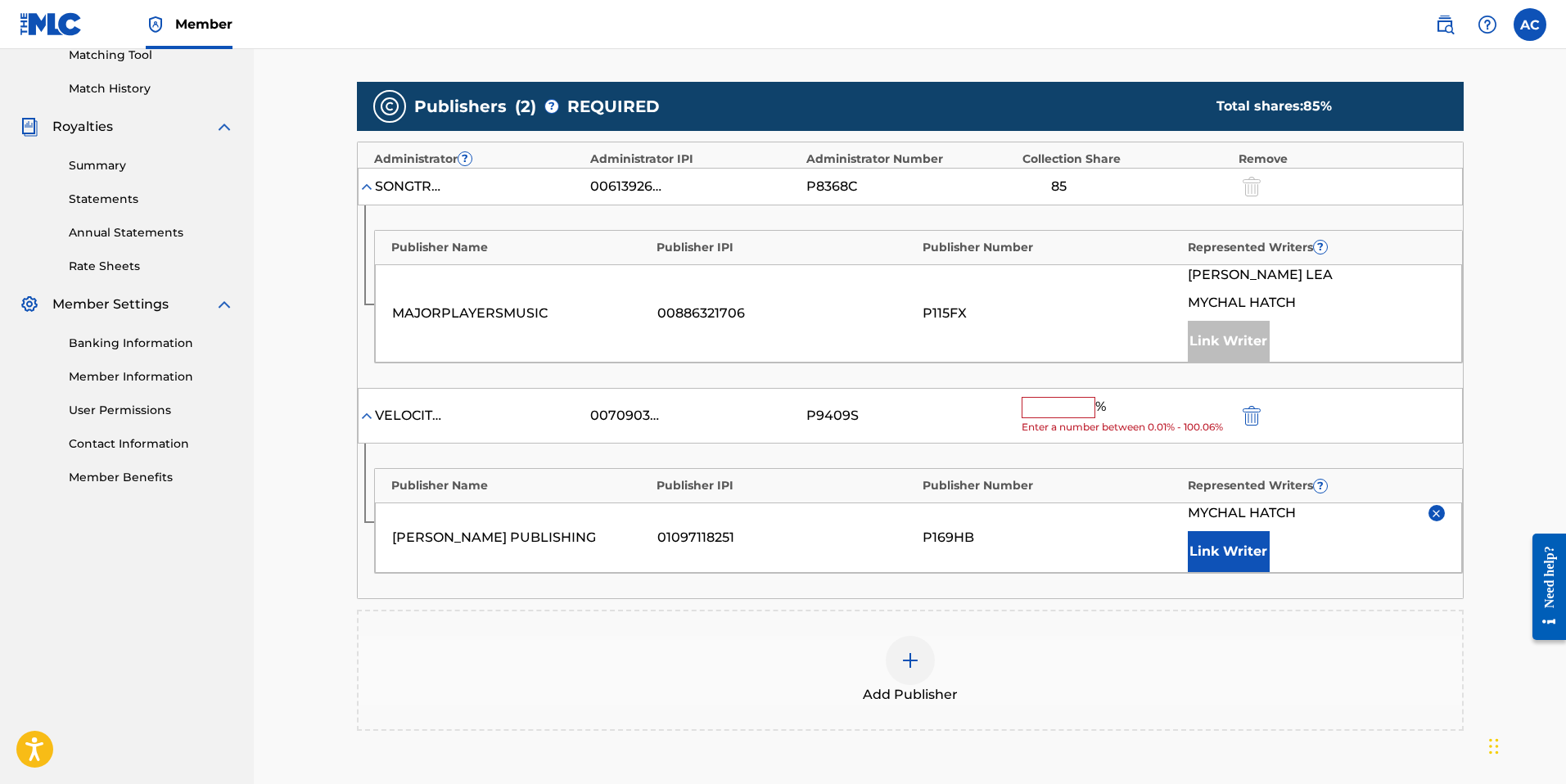
click at [1067, 415] on input "text" at bounding box center [1059, 407] width 74 height 21
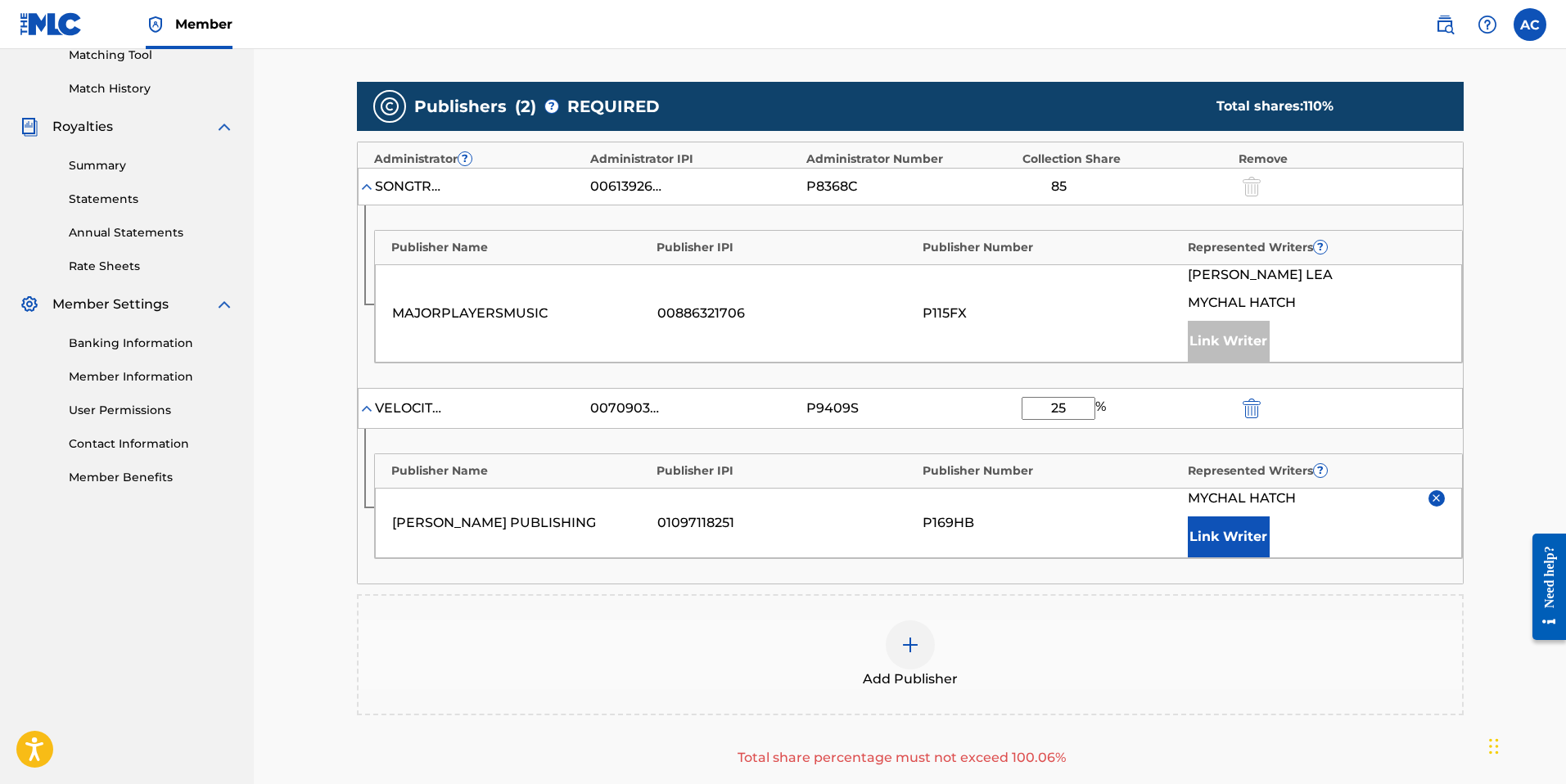
click at [999, 397] on div "VELOCITY FUTURE COLLECTIONS 00709032074 P9409S 25 %" at bounding box center [910, 408] width 1105 height 41
type input "15"
click at [1484, 442] on div "Claiming Tool Search Add Publishers & Shares Review Submit Add Publishers & Sha…" at bounding box center [910, 260] width 1312 height 1282
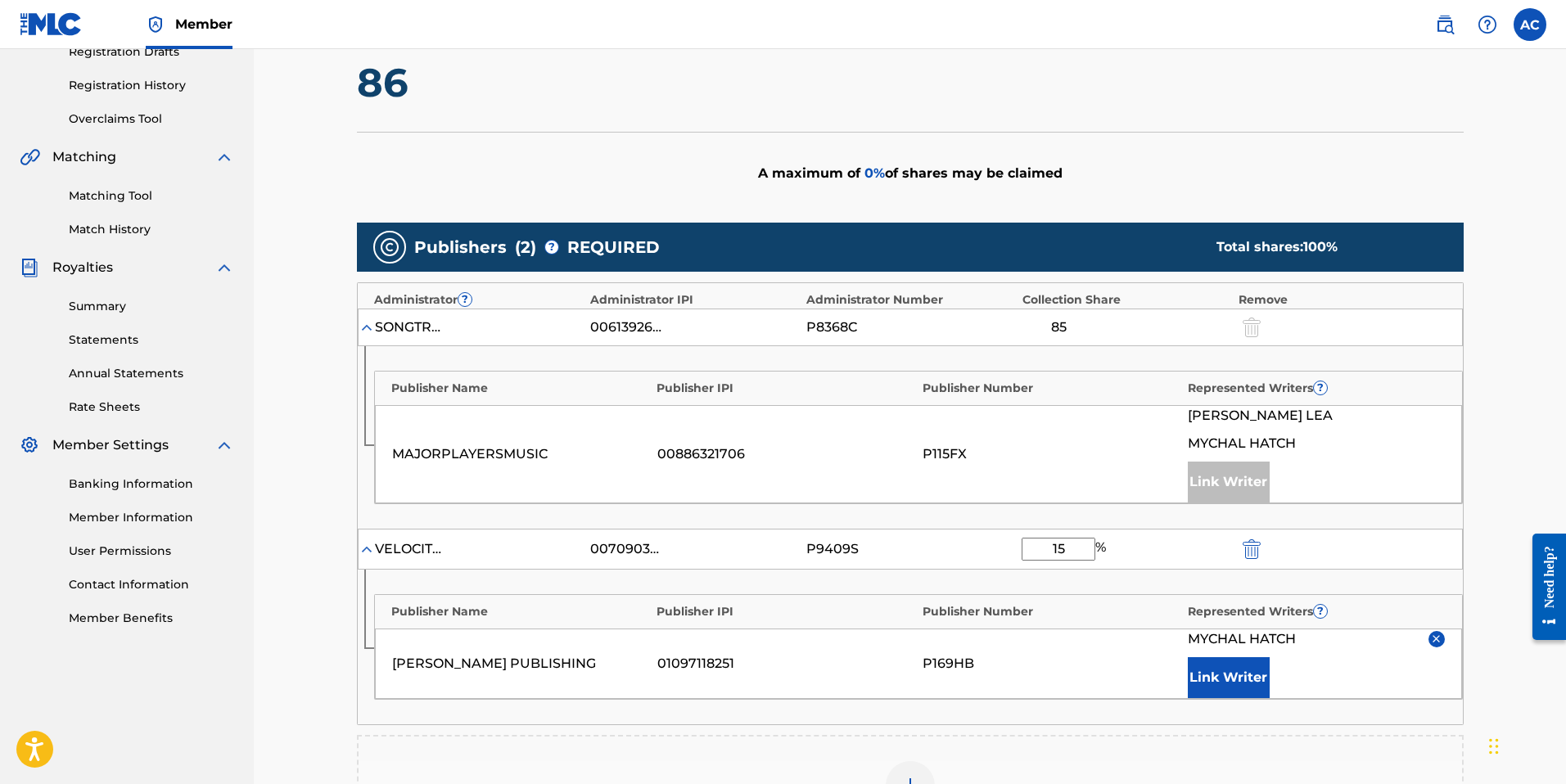
scroll to position [626, 0]
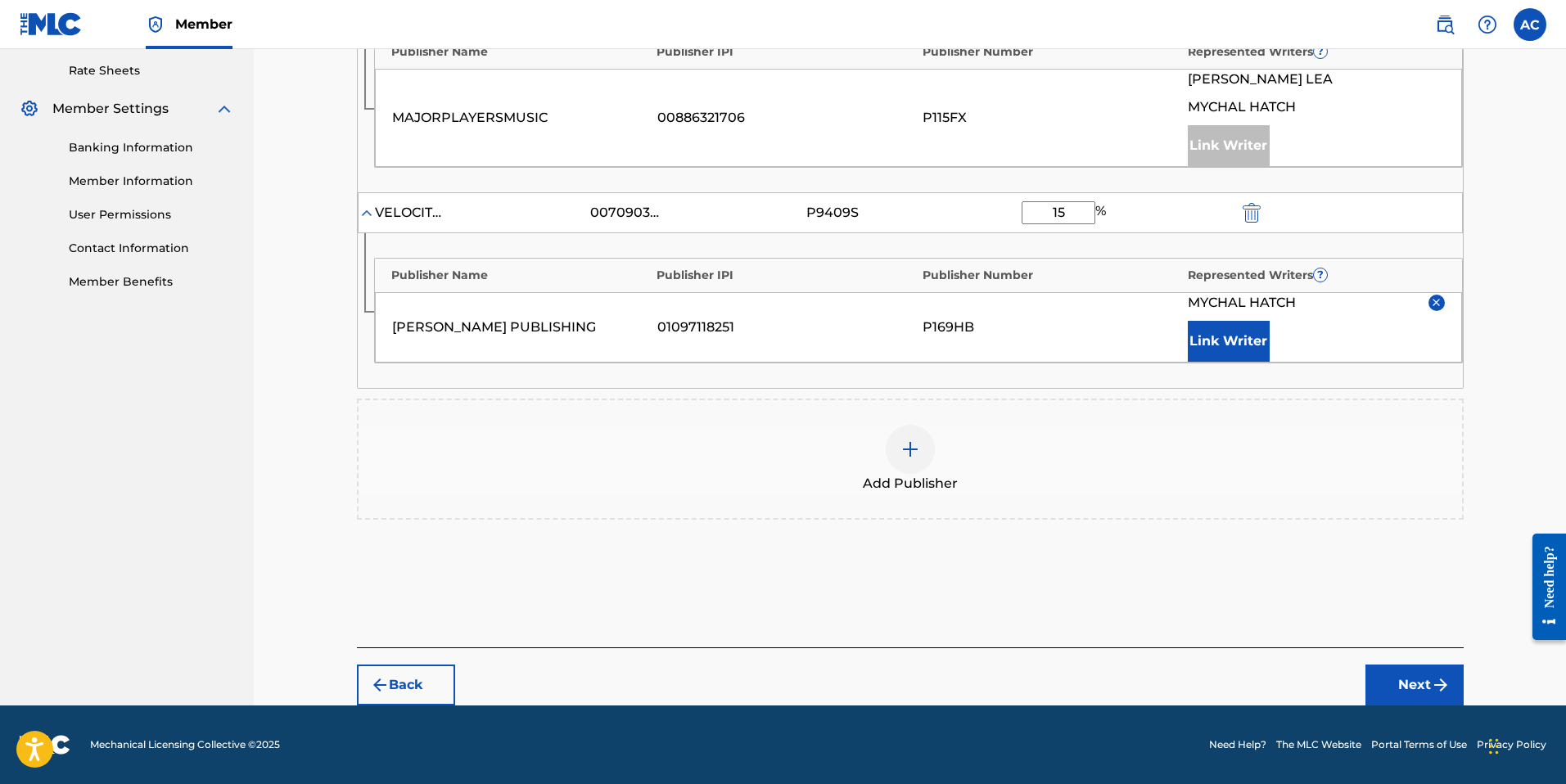
click at [1440, 670] on button "Next" at bounding box center [1414, 685] width 98 height 41
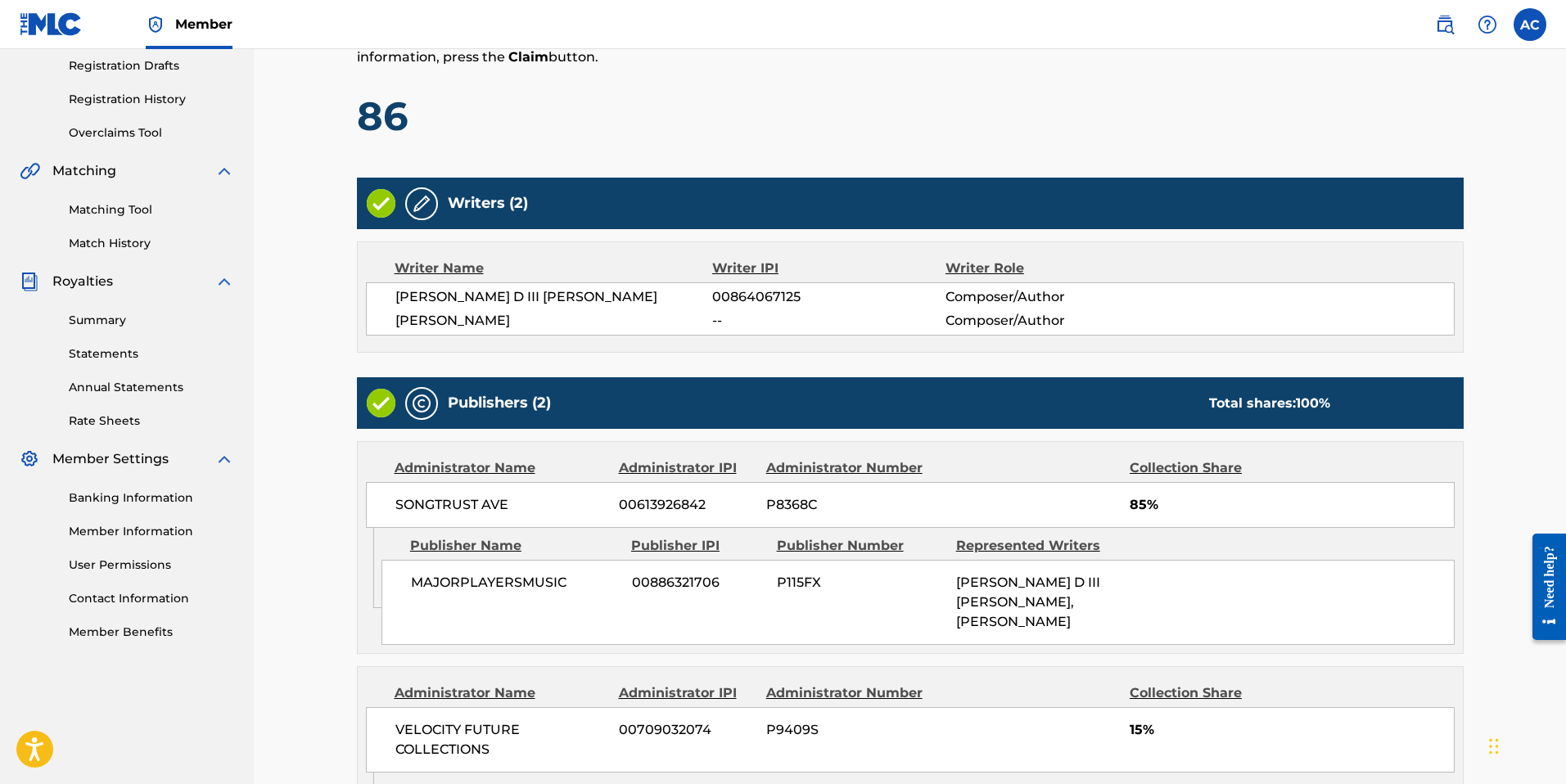
scroll to position [496, 0]
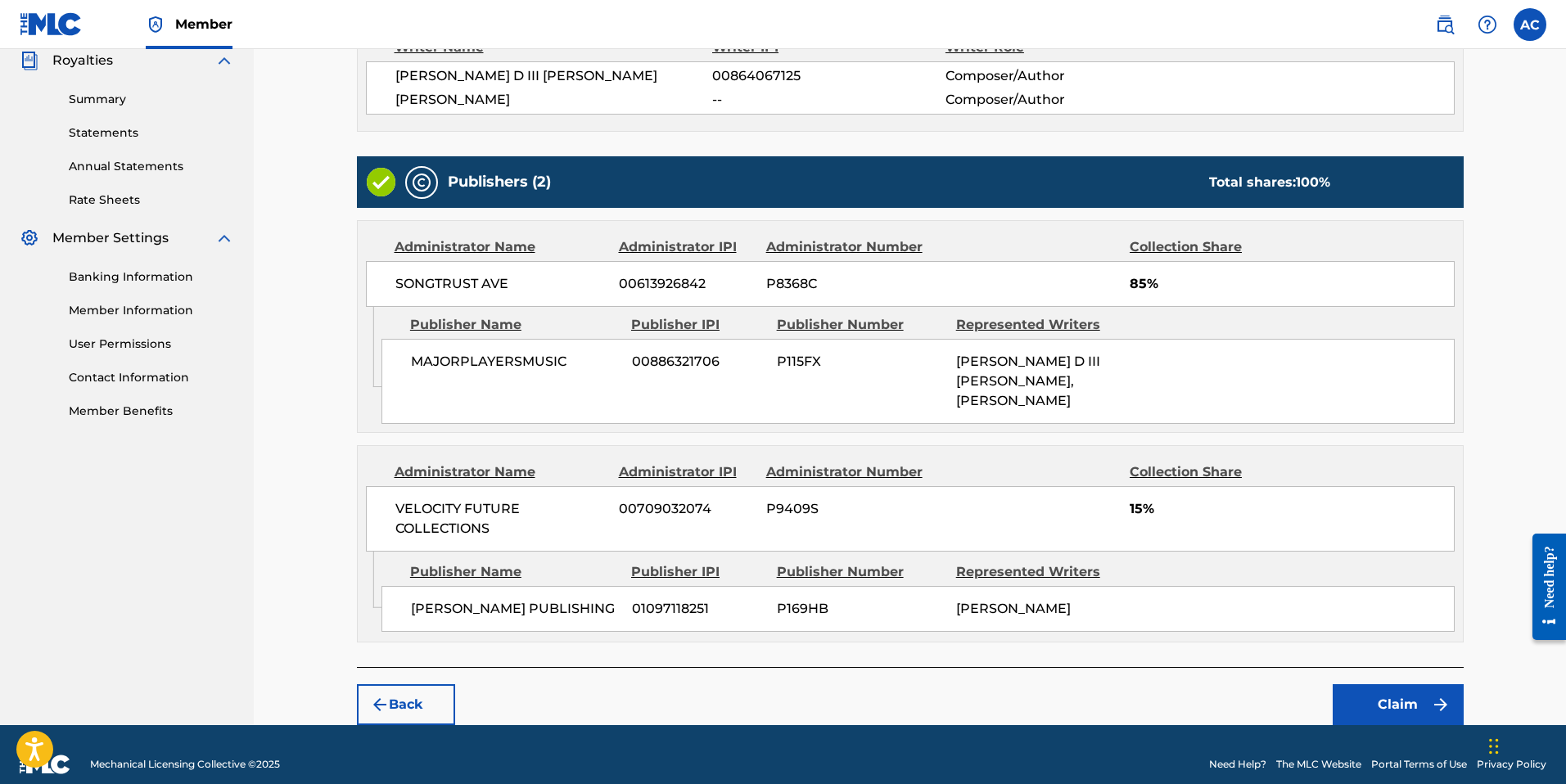
click at [1449, 695] on img "submit" at bounding box center [1441, 704] width 19 height 19
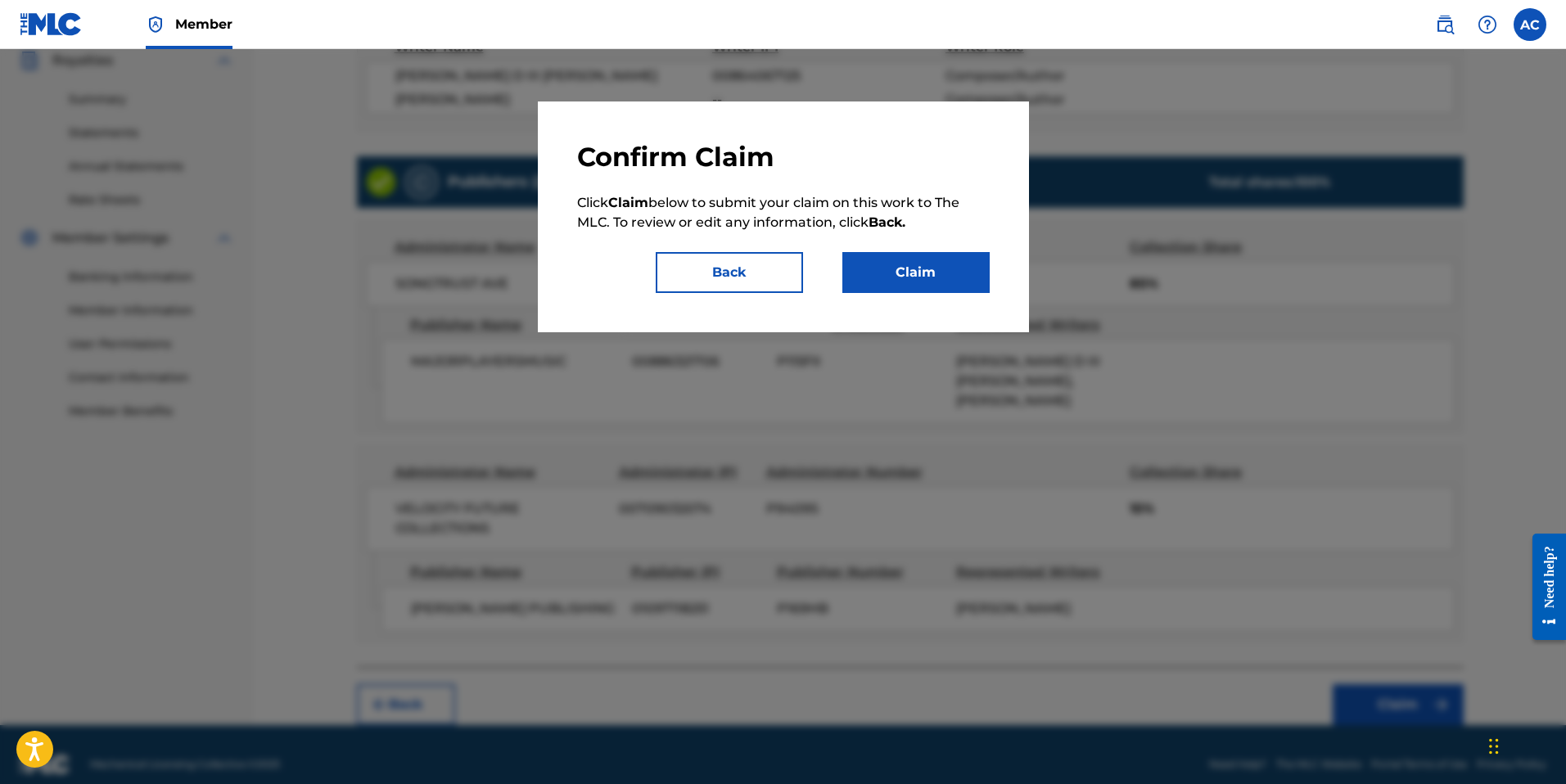
click at [933, 295] on div "Confirm Claim Click Claim below to submit your claim on this work to The MLC. T…" at bounding box center [783, 216] width 491 height 230
click at [930, 272] on button "Claim" at bounding box center [917, 272] width 148 height 41
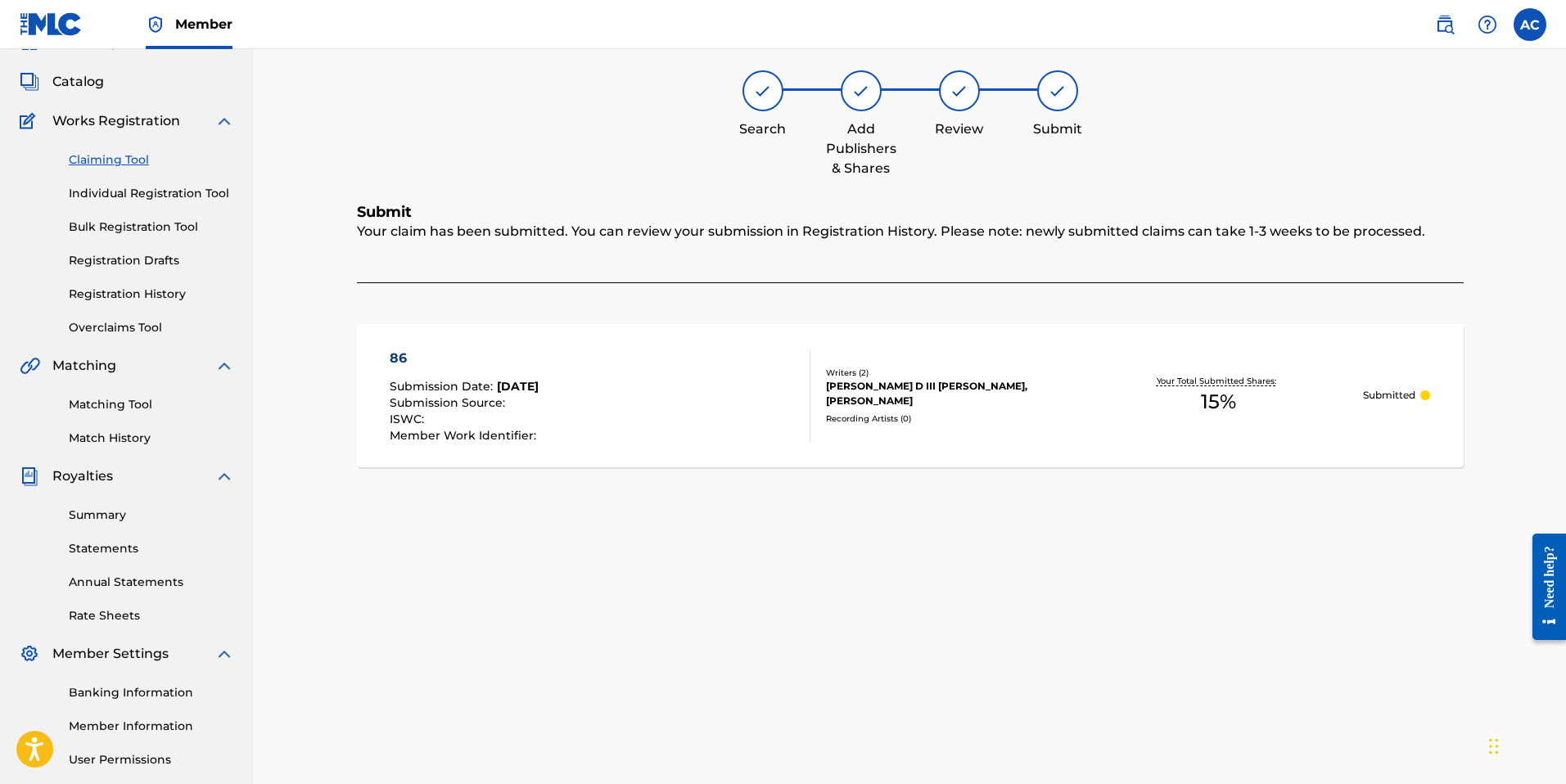
scroll to position [0, 0]
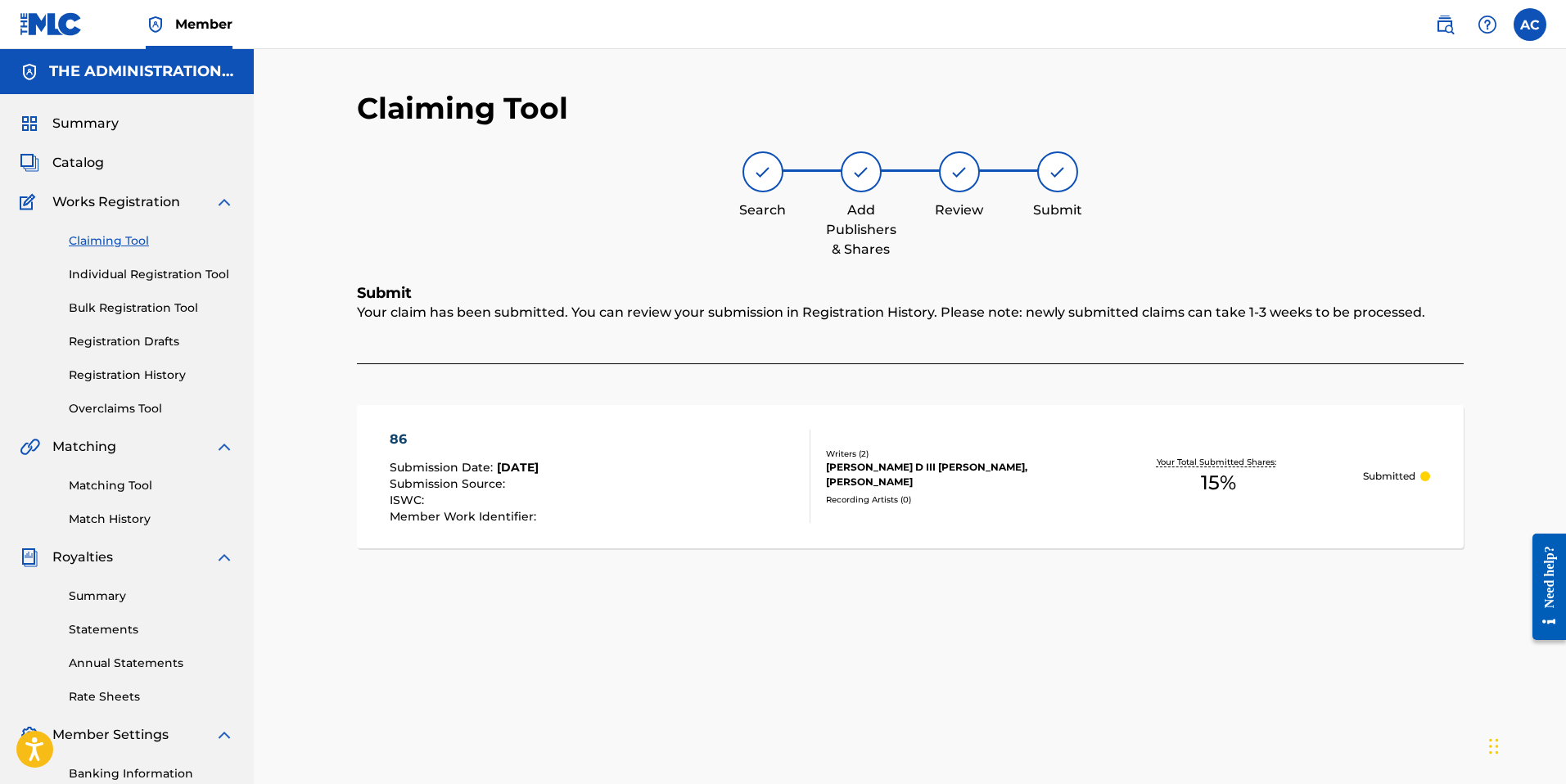
click at [588, 459] on div "86 Submission Date : [DATE] Submission Source : ISWC : Member Work Identifier :" at bounding box center [600, 476] width 421 height 93
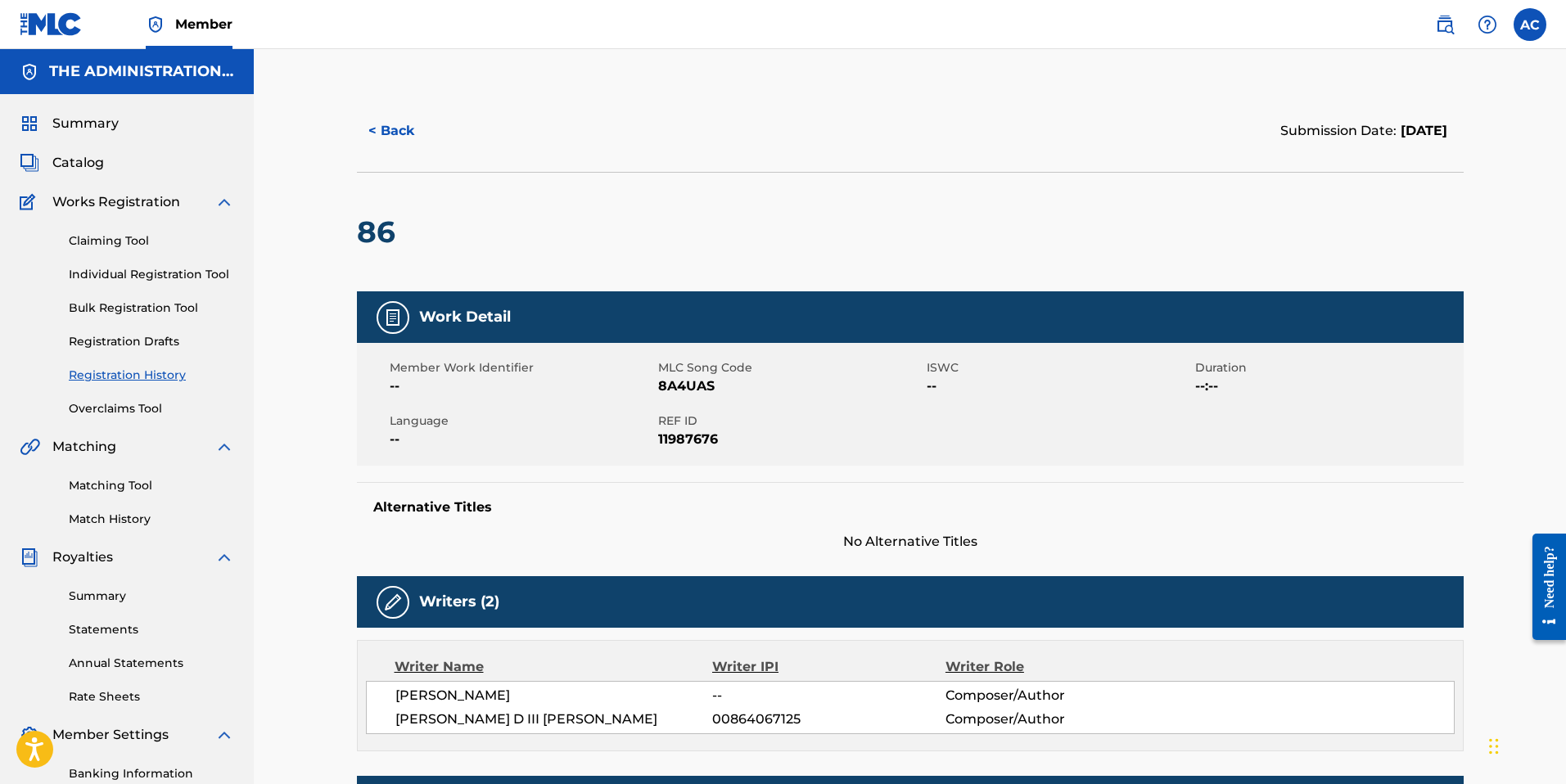
click at [397, 121] on button "< Back" at bounding box center [405, 131] width 98 height 41
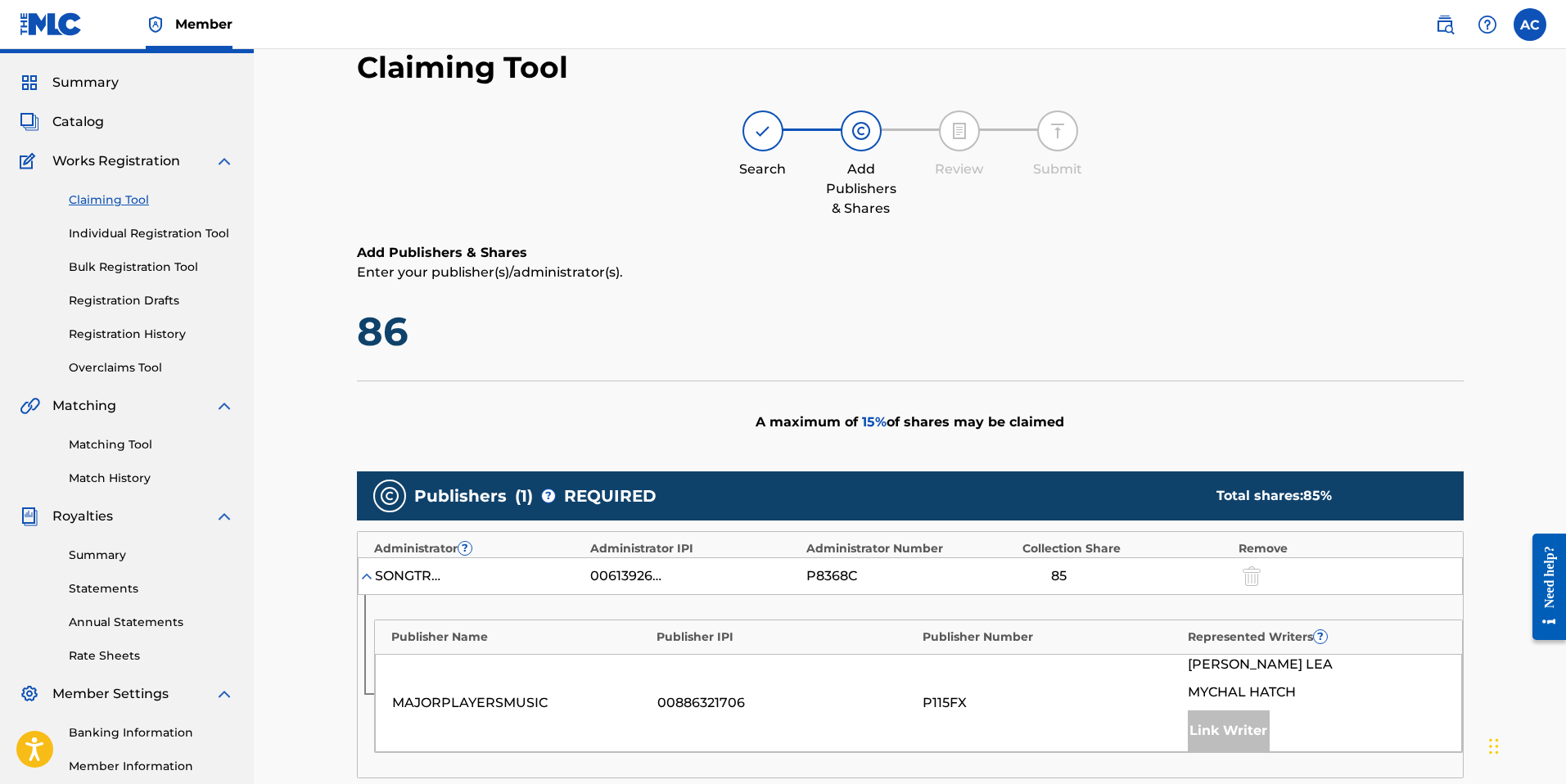
scroll to position [430, 0]
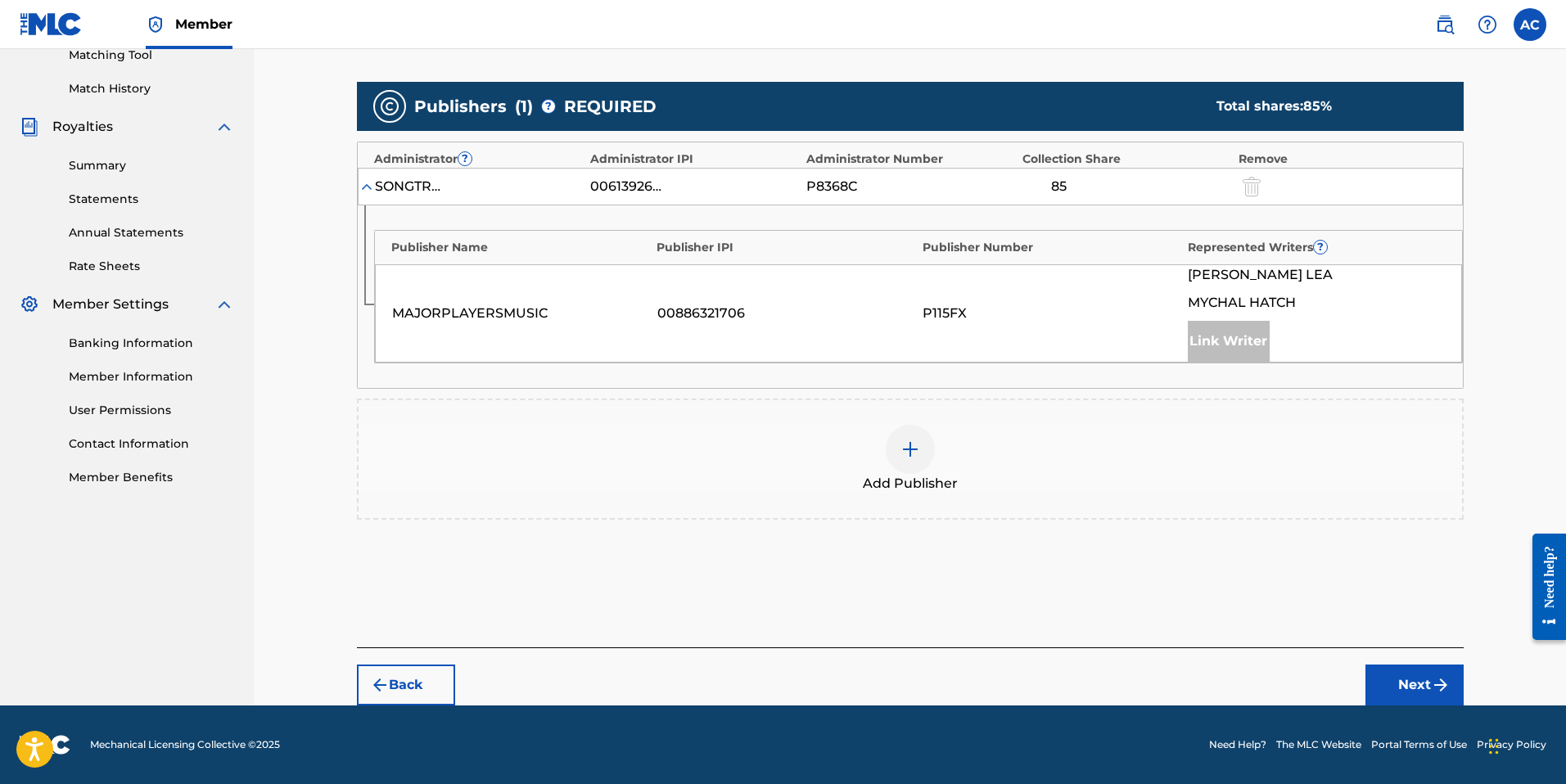
click at [1425, 703] on button "Next" at bounding box center [1414, 685] width 98 height 41
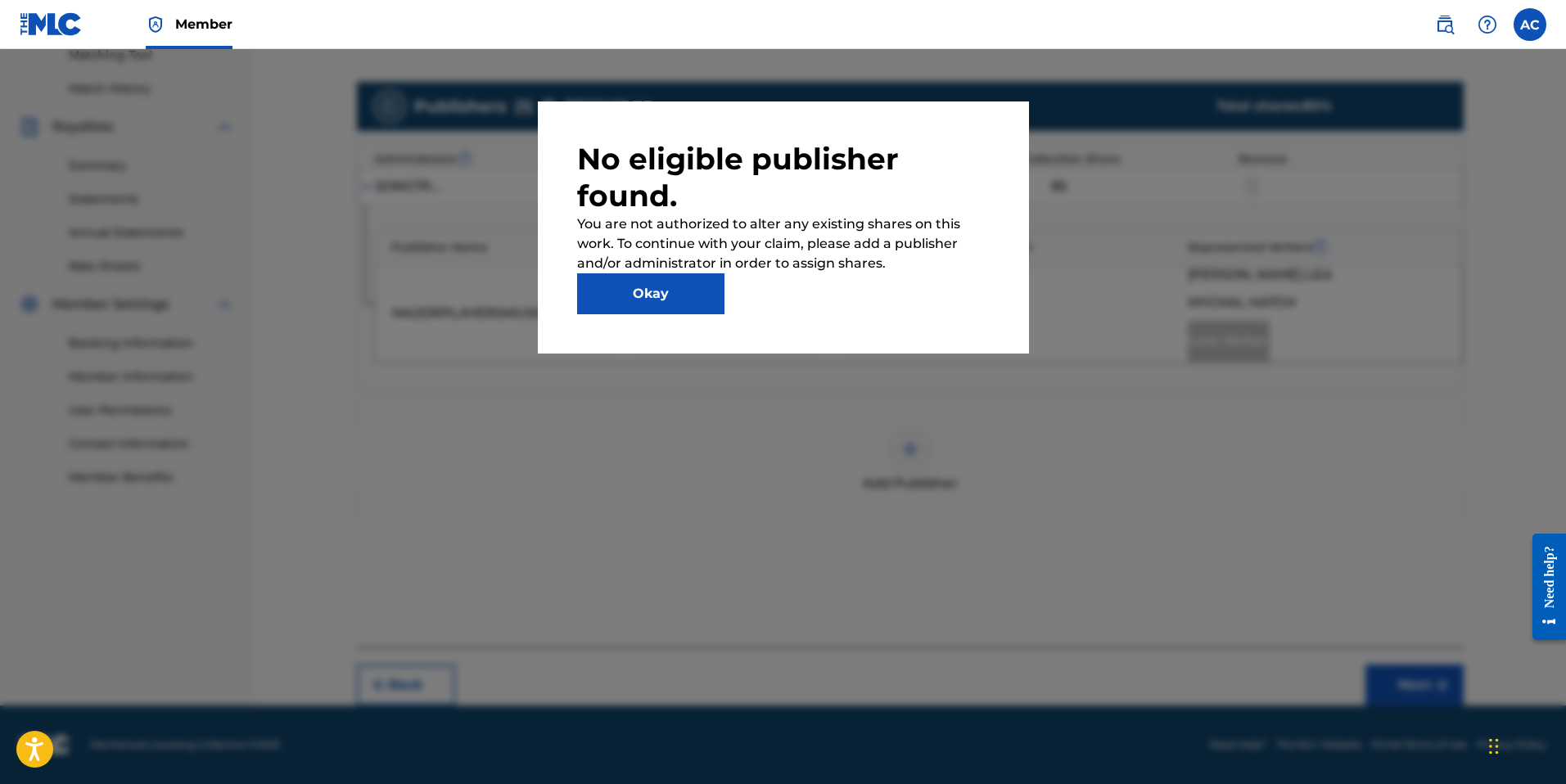
click at [638, 309] on button "Okay" at bounding box center [651, 293] width 148 height 41
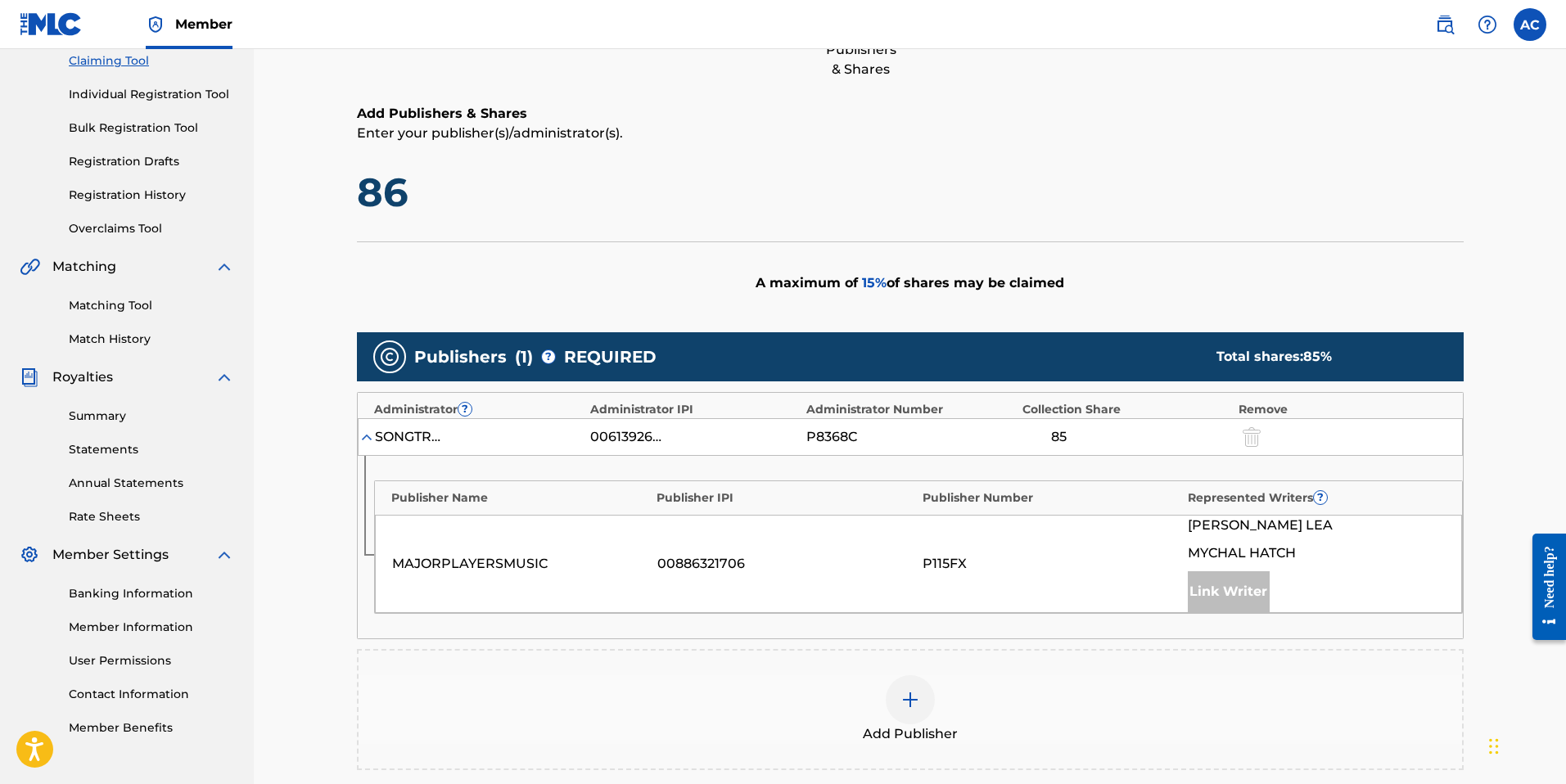
scroll to position [0, 0]
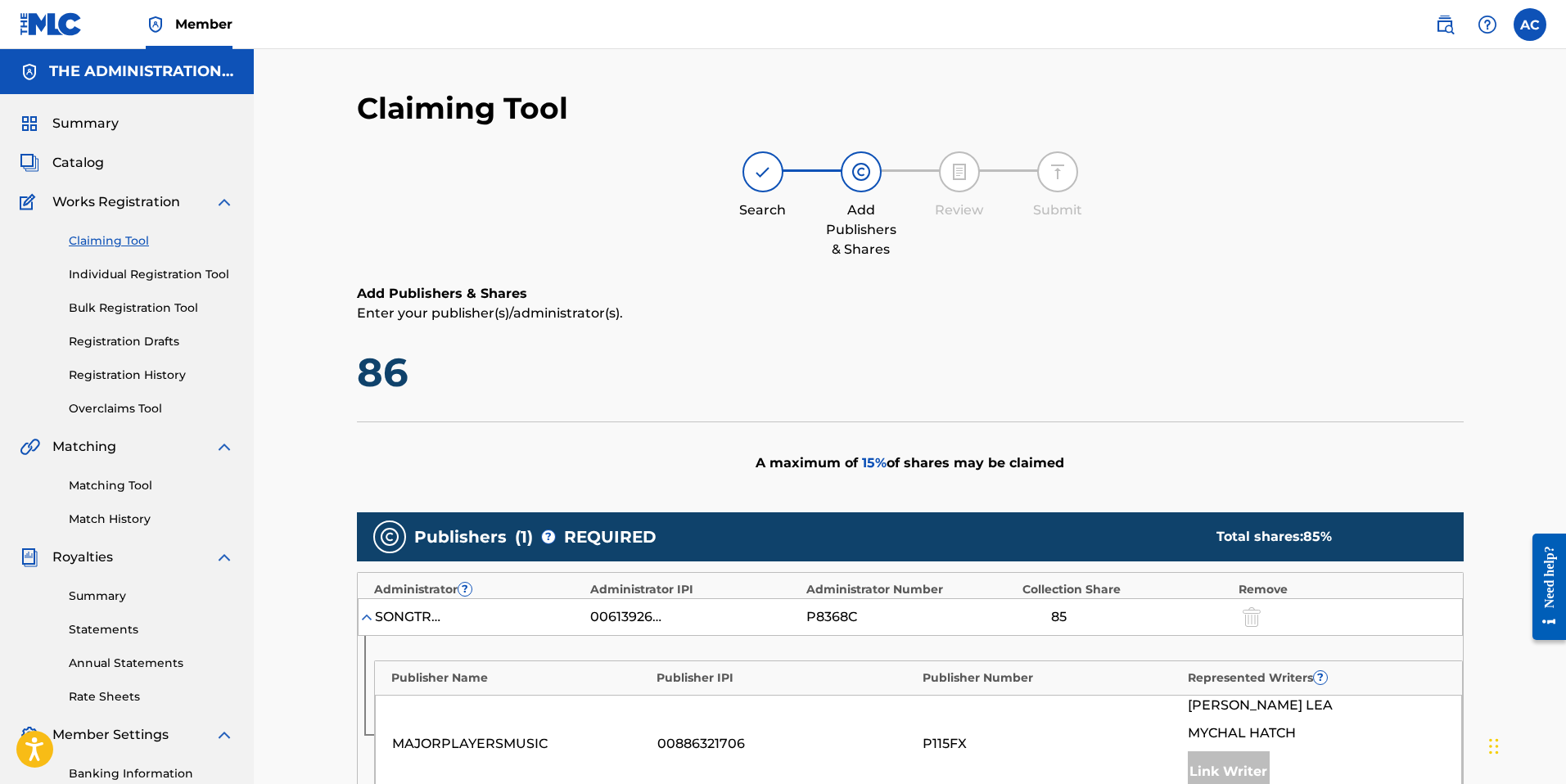
click at [106, 241] on link "Claiming Tool" at bounding box center [152, 241] width 165 height 17
click at [98, 156] on span "Catalog" at bounding box center [78, 162] width 52 height 19
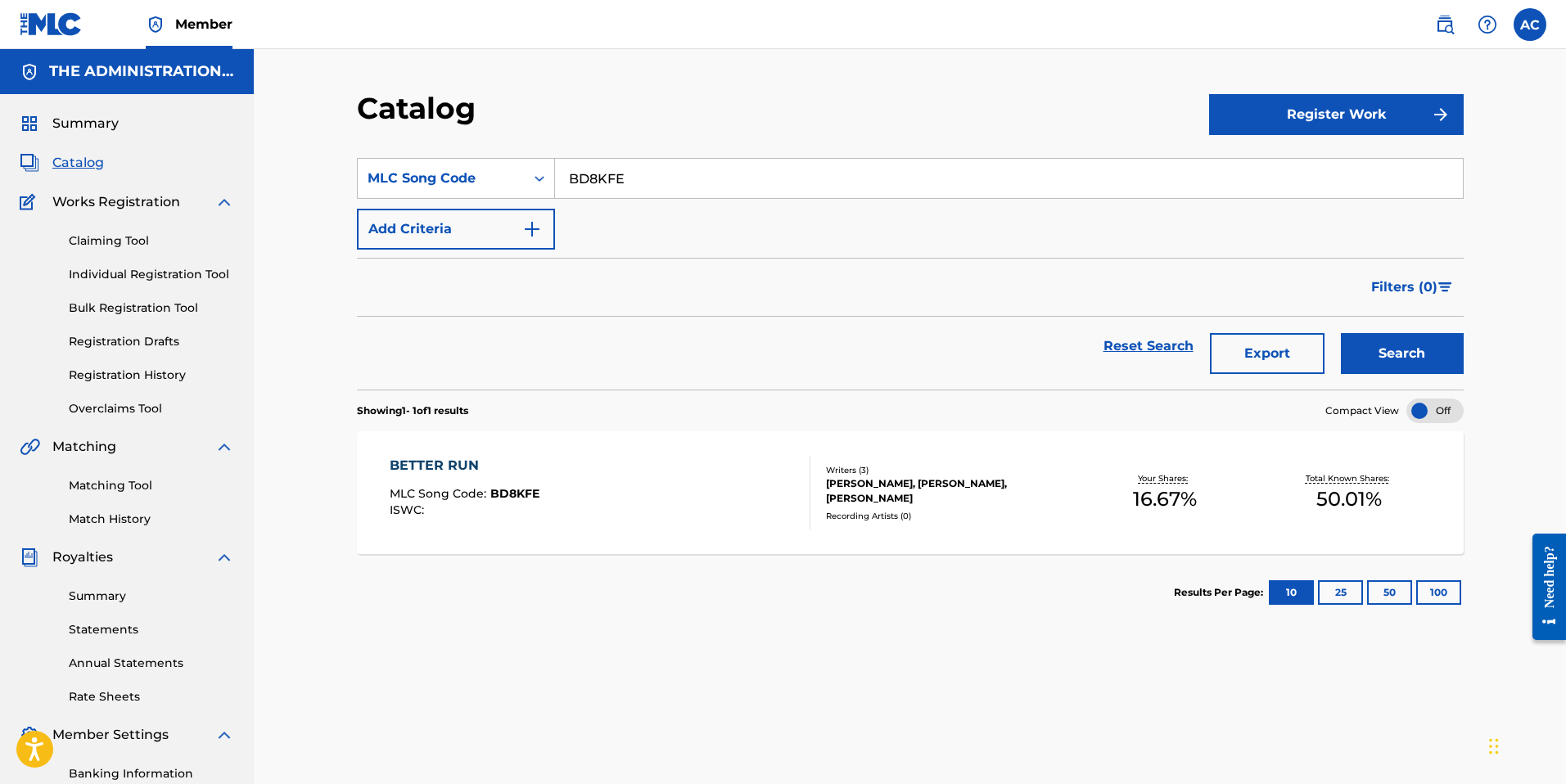
click at [90, 232] on link "Claiming Tool" at bounding box center [152, 241] width 165 height 17
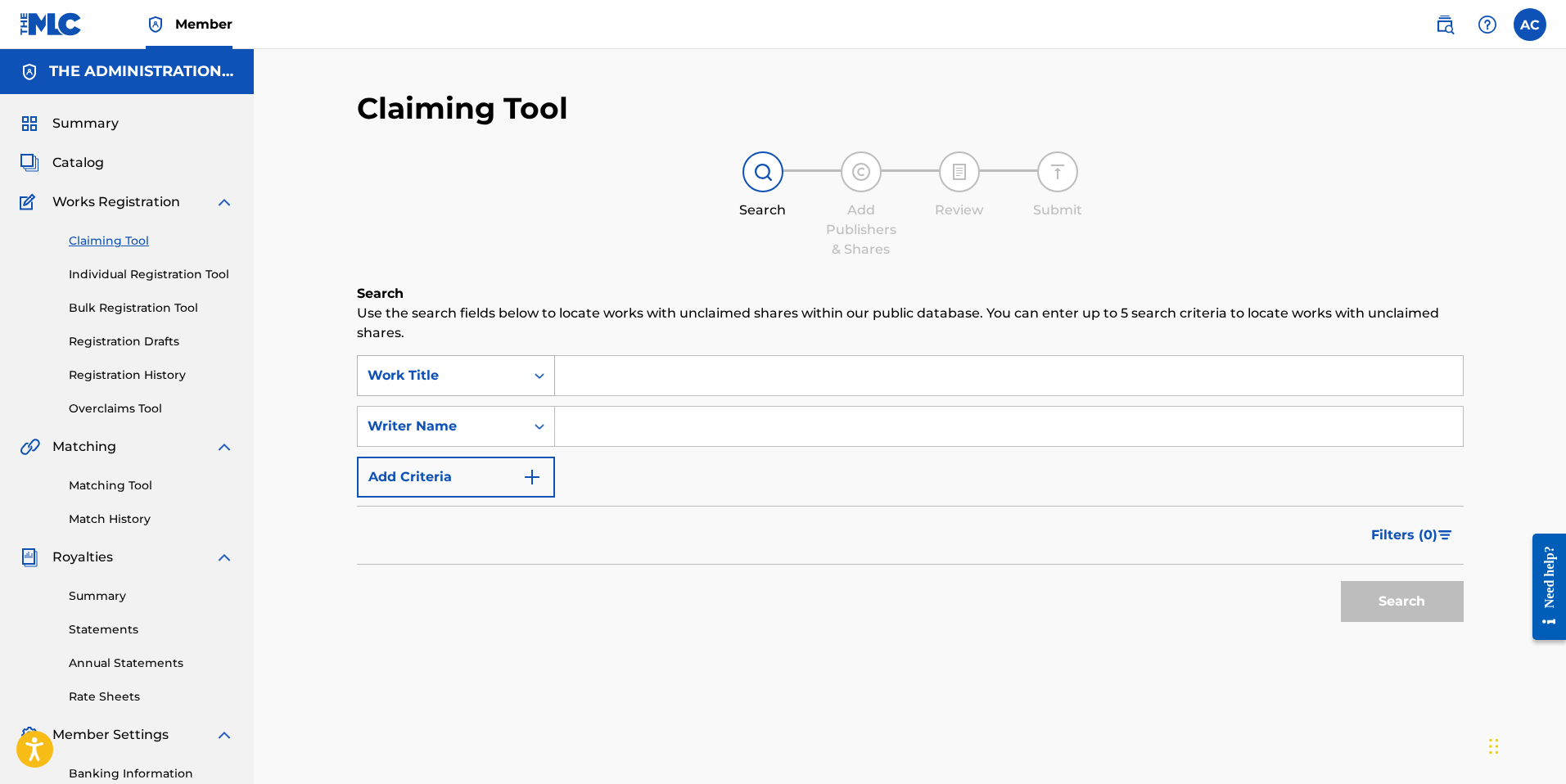
click at [474, 379] on div "Work Title" at bounding box center [441, 375] width 148 height 19
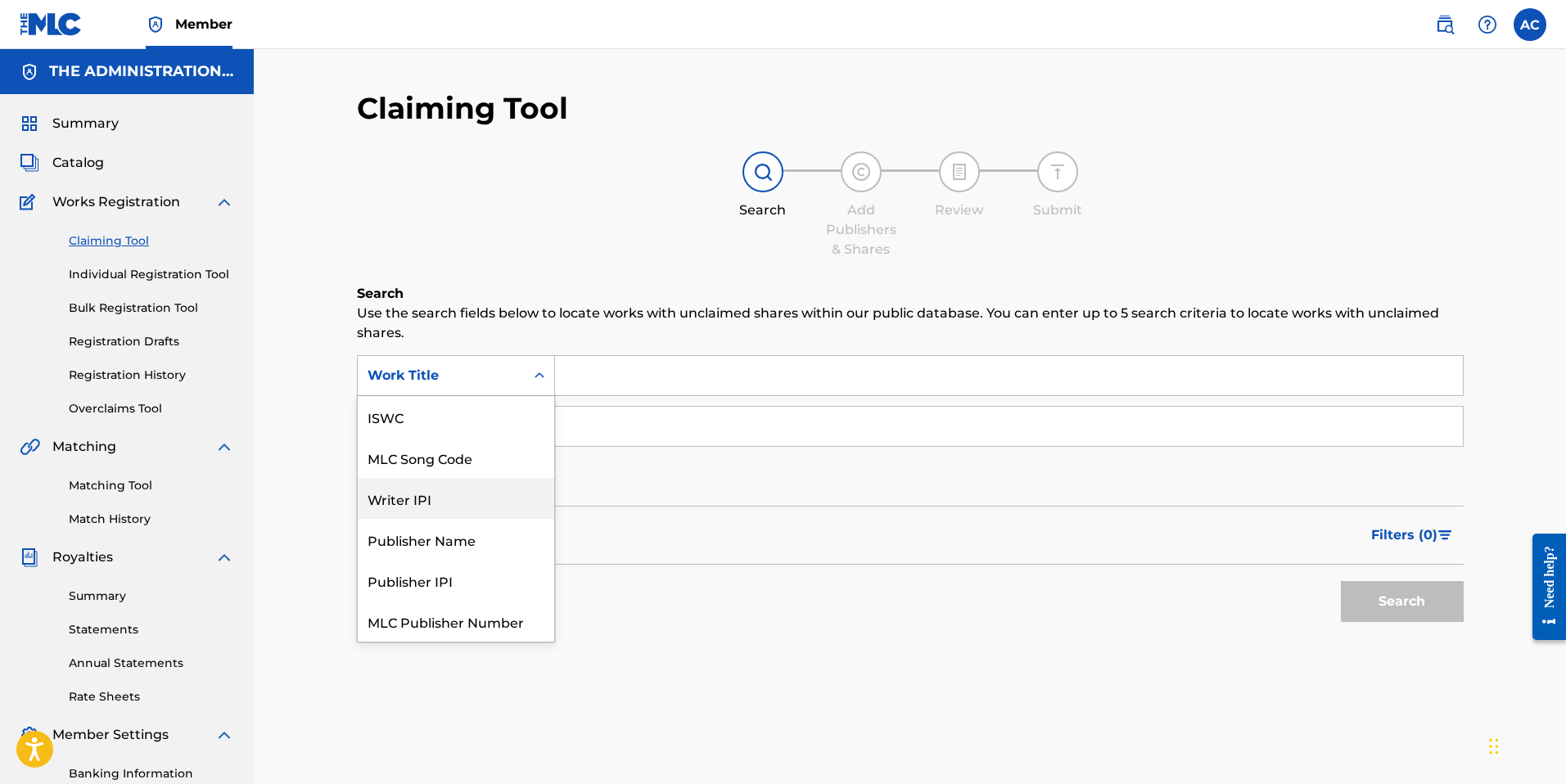
scroll to position [41, 0]
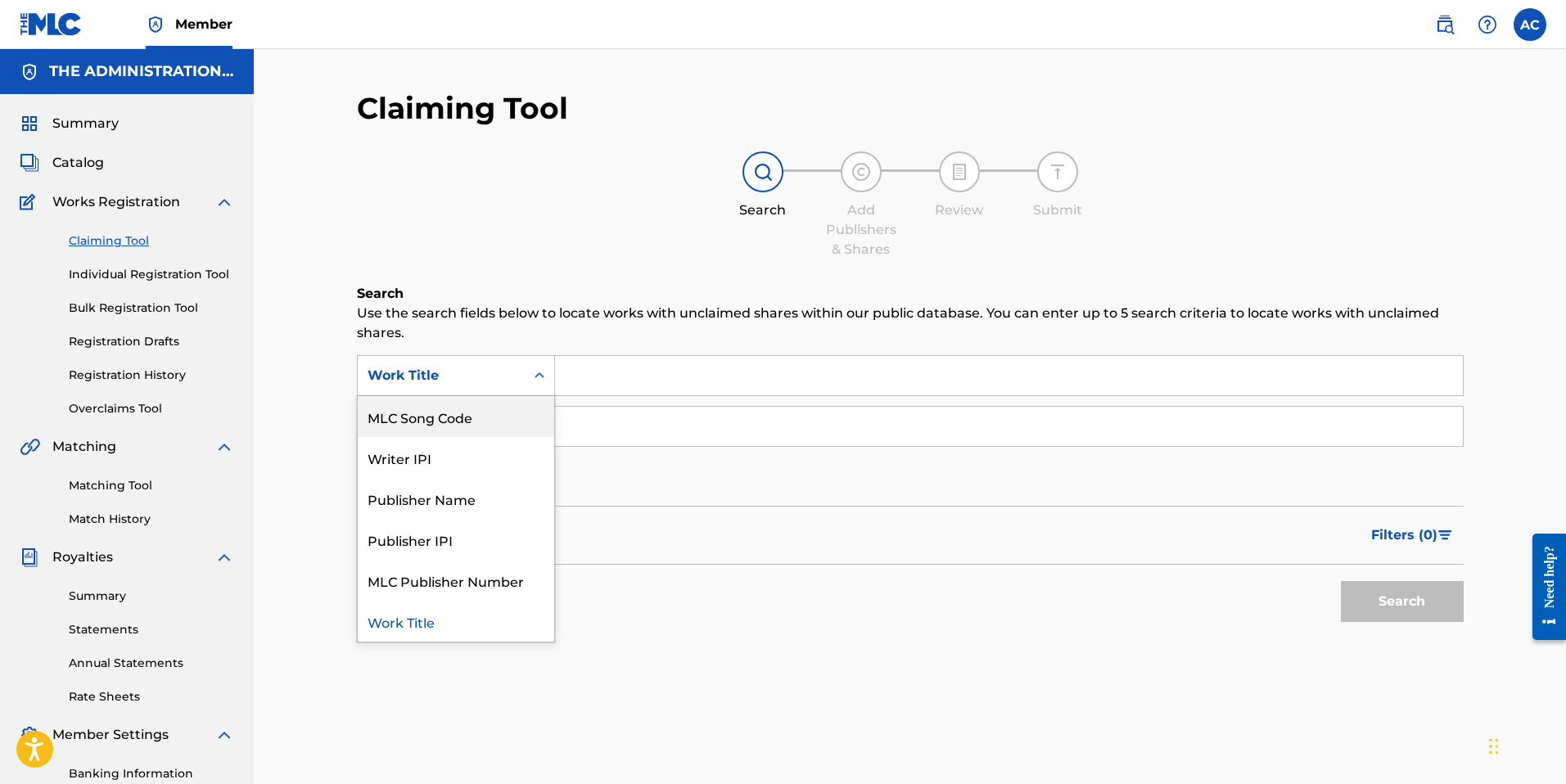
click at [469, 426] on div "MLC Song Code" at bounding box center [456, 417] width 196 height 41
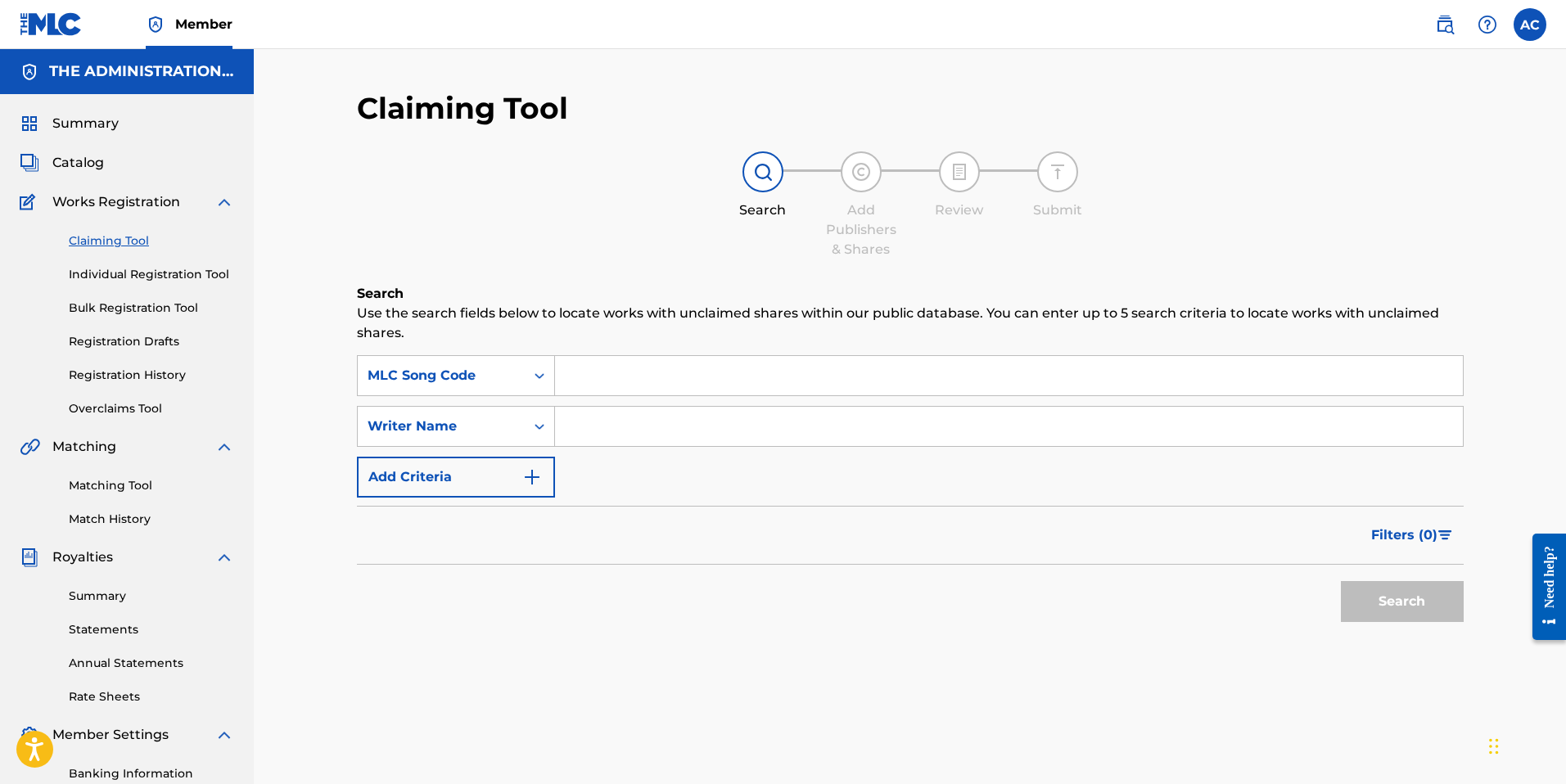
click at [589, 365] on input "Search Form" at bounding box center [1009, 375] width 908 height 39
paste input "8A4UAS"
type input "8A4UAS"
click at [495, 432] on div "Writer Name" at bounding box center [441, 426] width 148 height 19
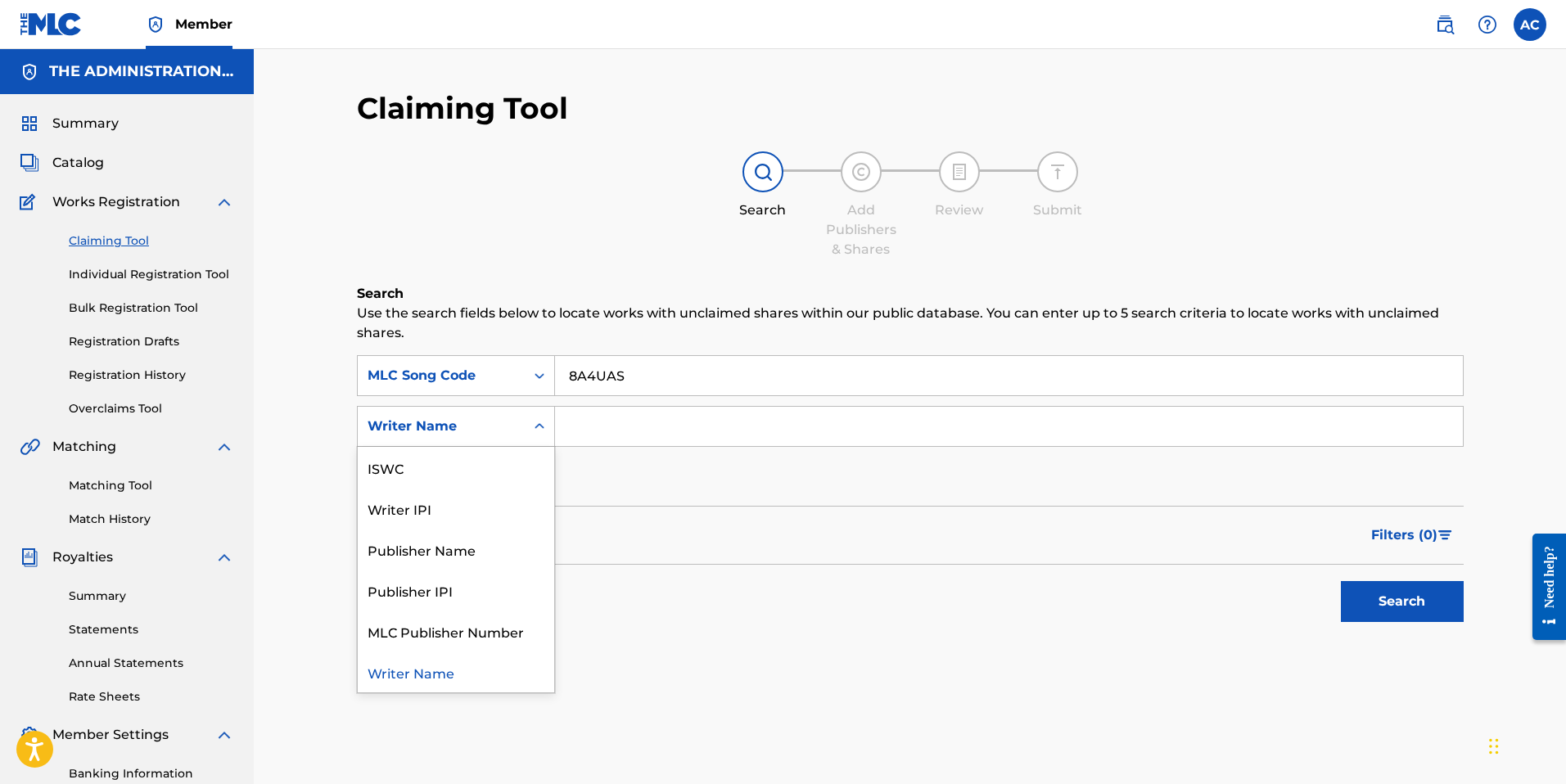
drag, startPoint x: 462, startPoint y: 674, endPoint x: 474, endPoint y: 680, distance: 13.4
click at [462, 680] on div "Writer Name" at bounding box center [456, 671] width 196 height 41
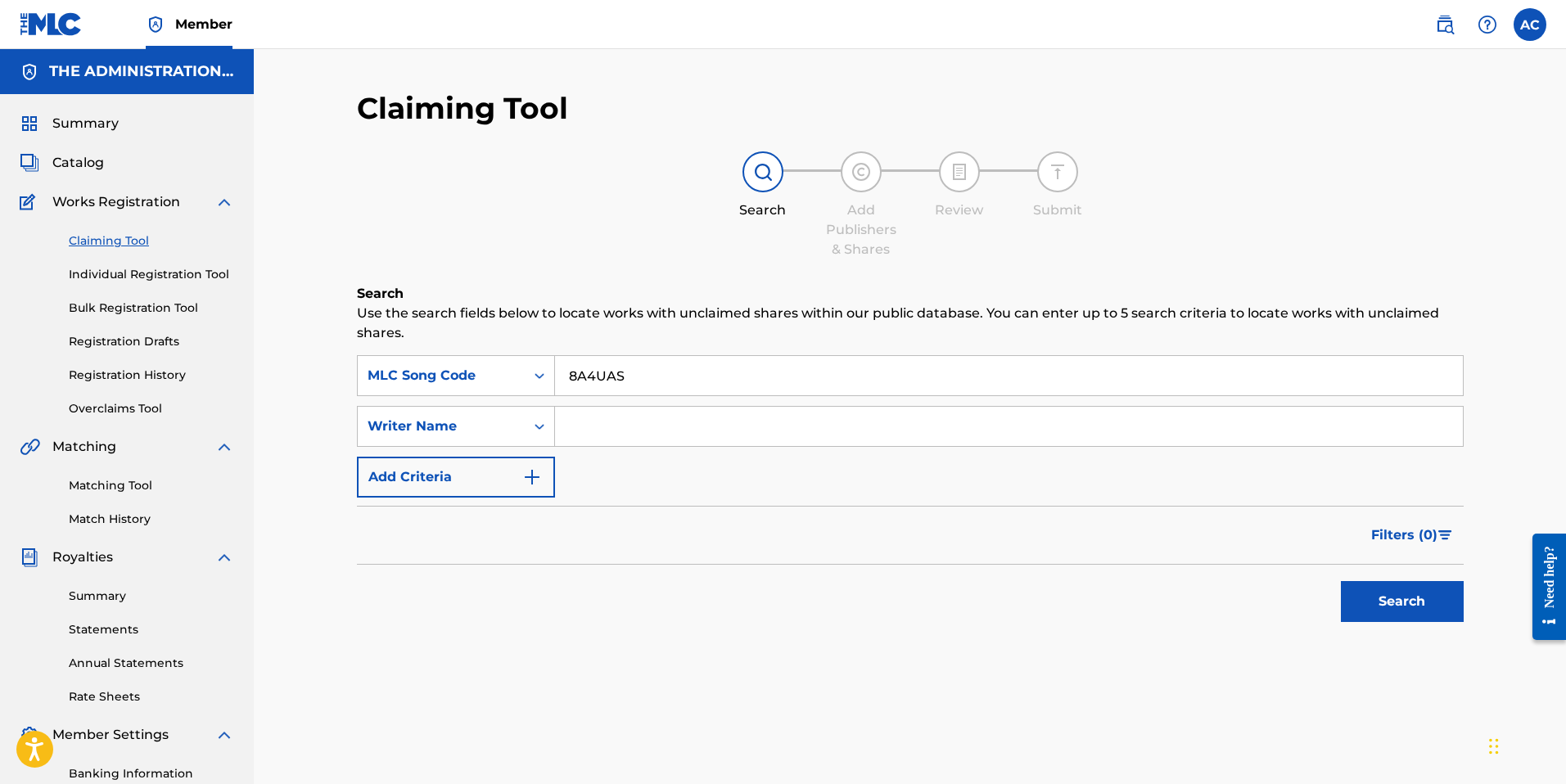
click at [590, 425] on input "Search Form" at bounding box center [1009, 426] width 908 height 39
type input "Hatch"
click at [1340, 581] on button "Search" at bounding box center [1402, 601] width 122 height 41
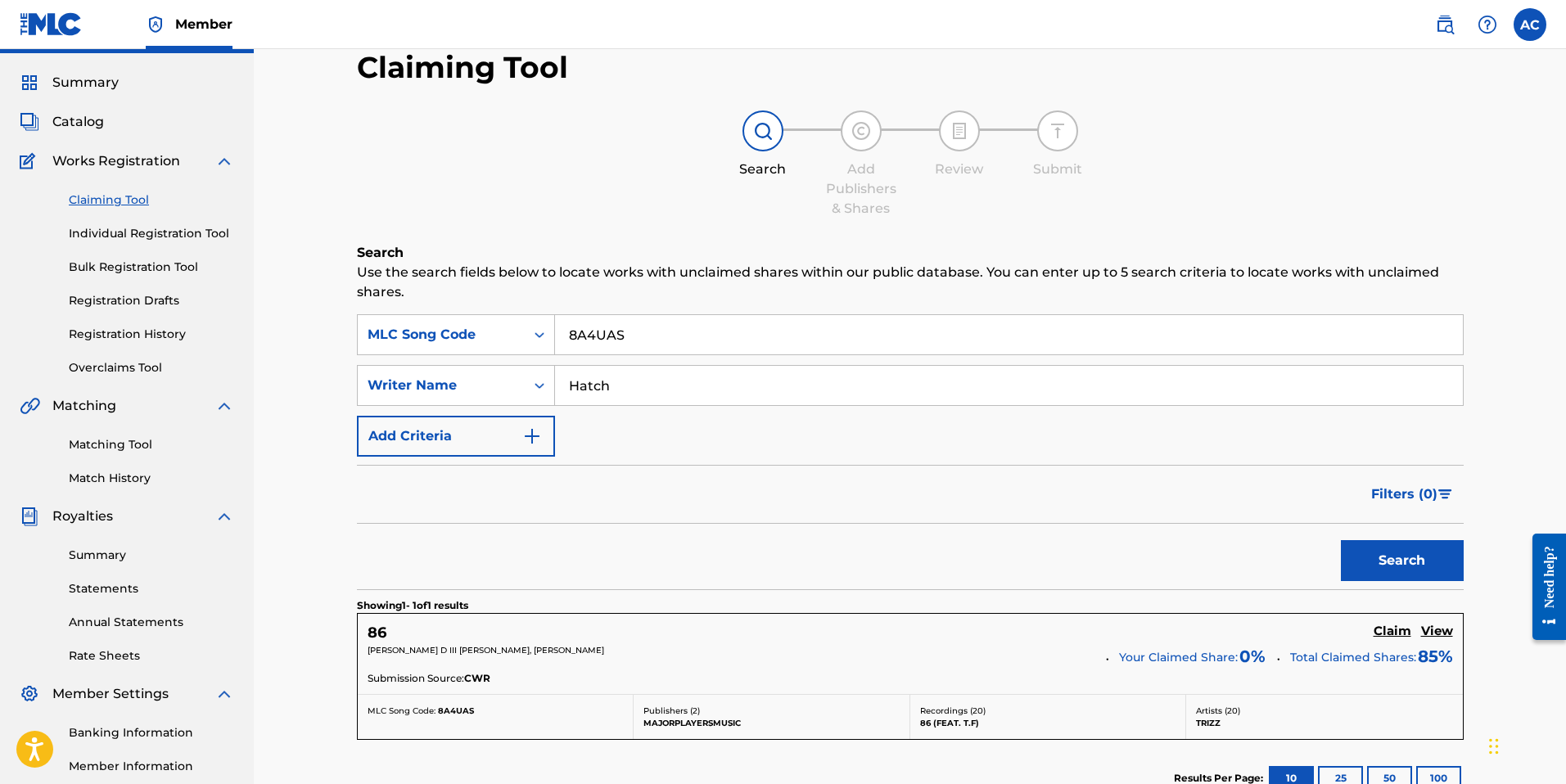
scroll to position [168, 0]
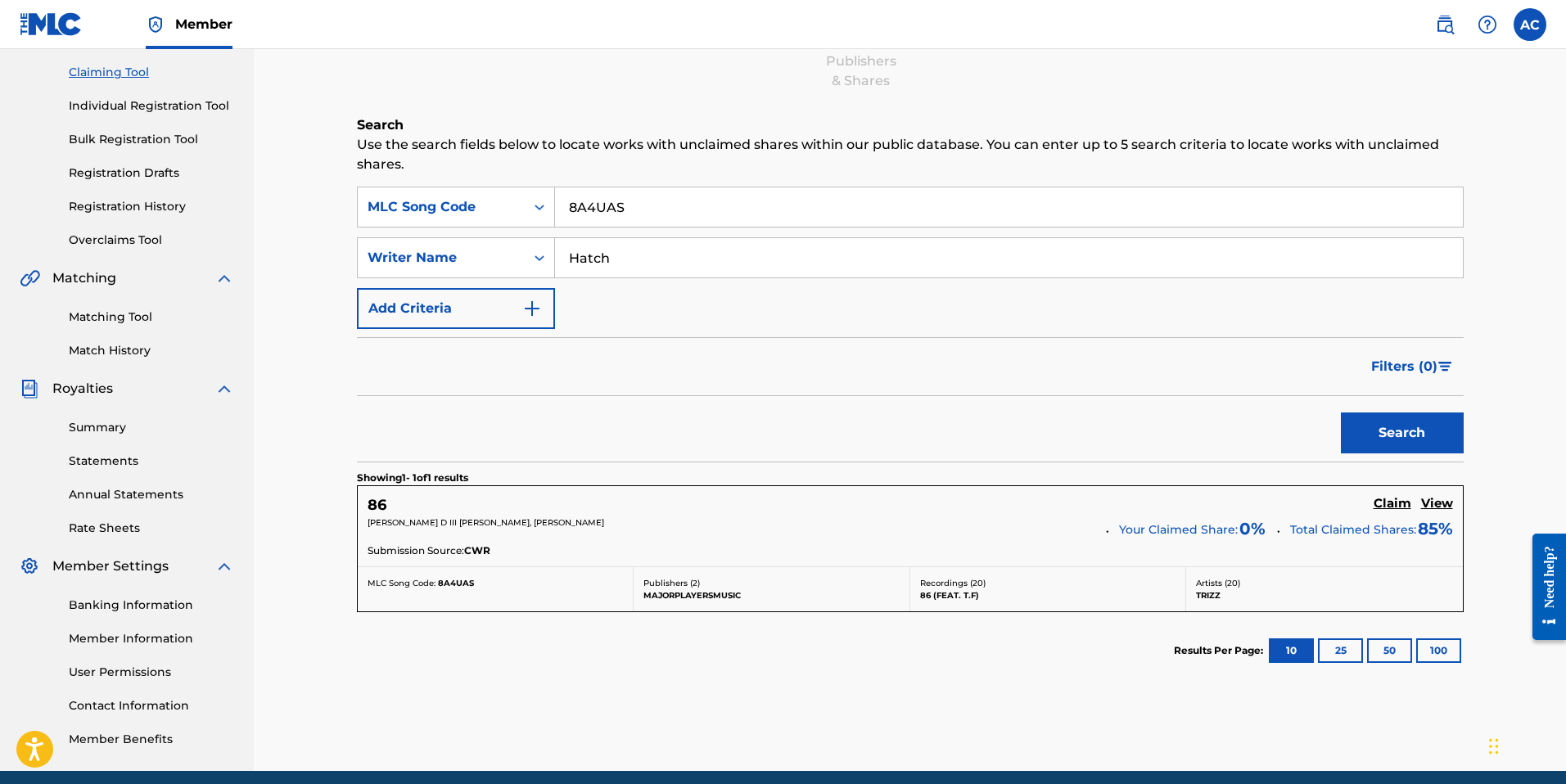
click at [1030, 533] on div "[PERSON_NAME] D III [PERSON_NAME], [PERSON_NAME]" at bounding box center [731, 528] width 727 height 23
click at [1392, 501] on h5 "Claim" at bounding box center [1392, 503] width 38 height 16
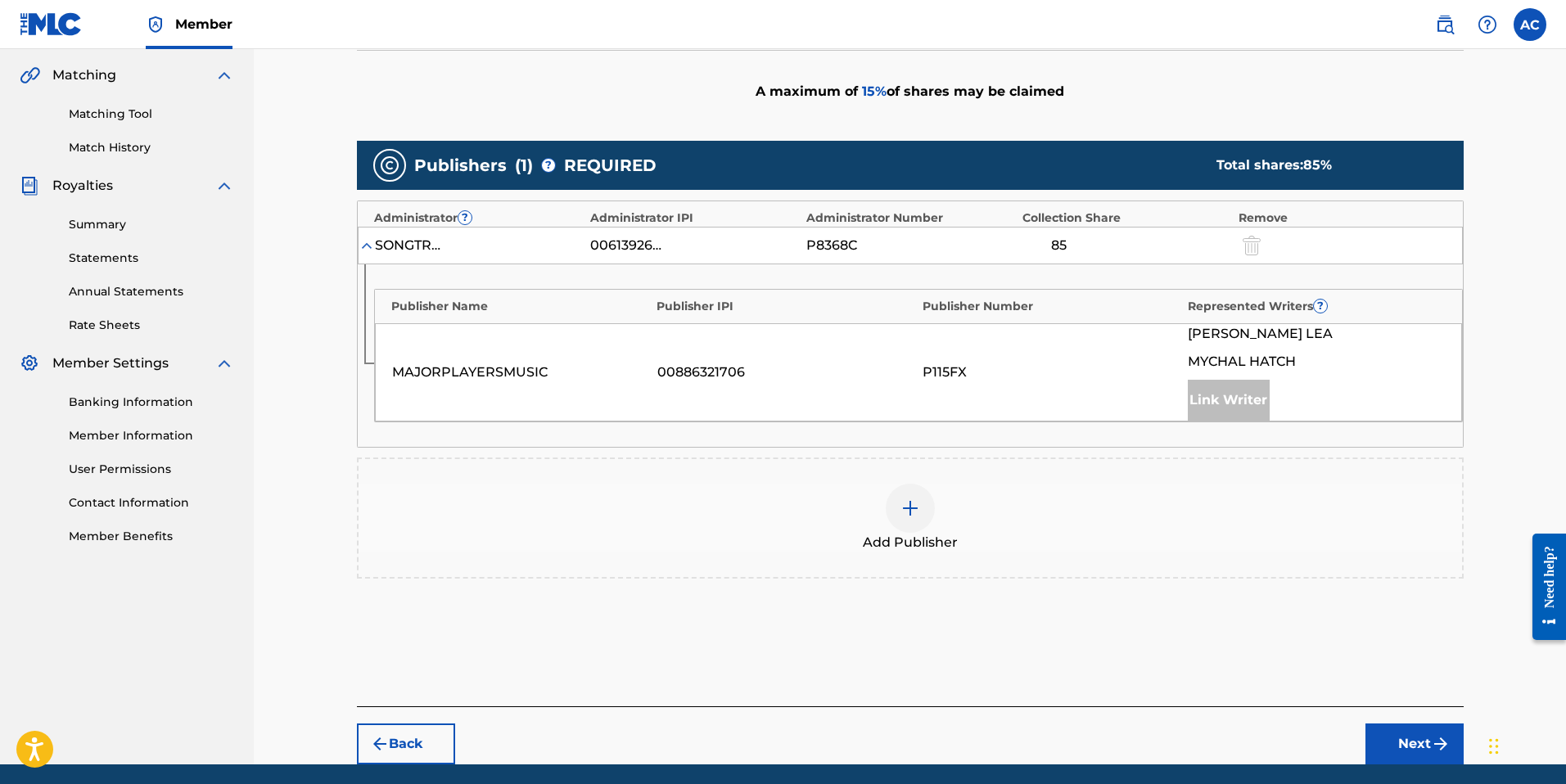
scroll to position [370, 0]
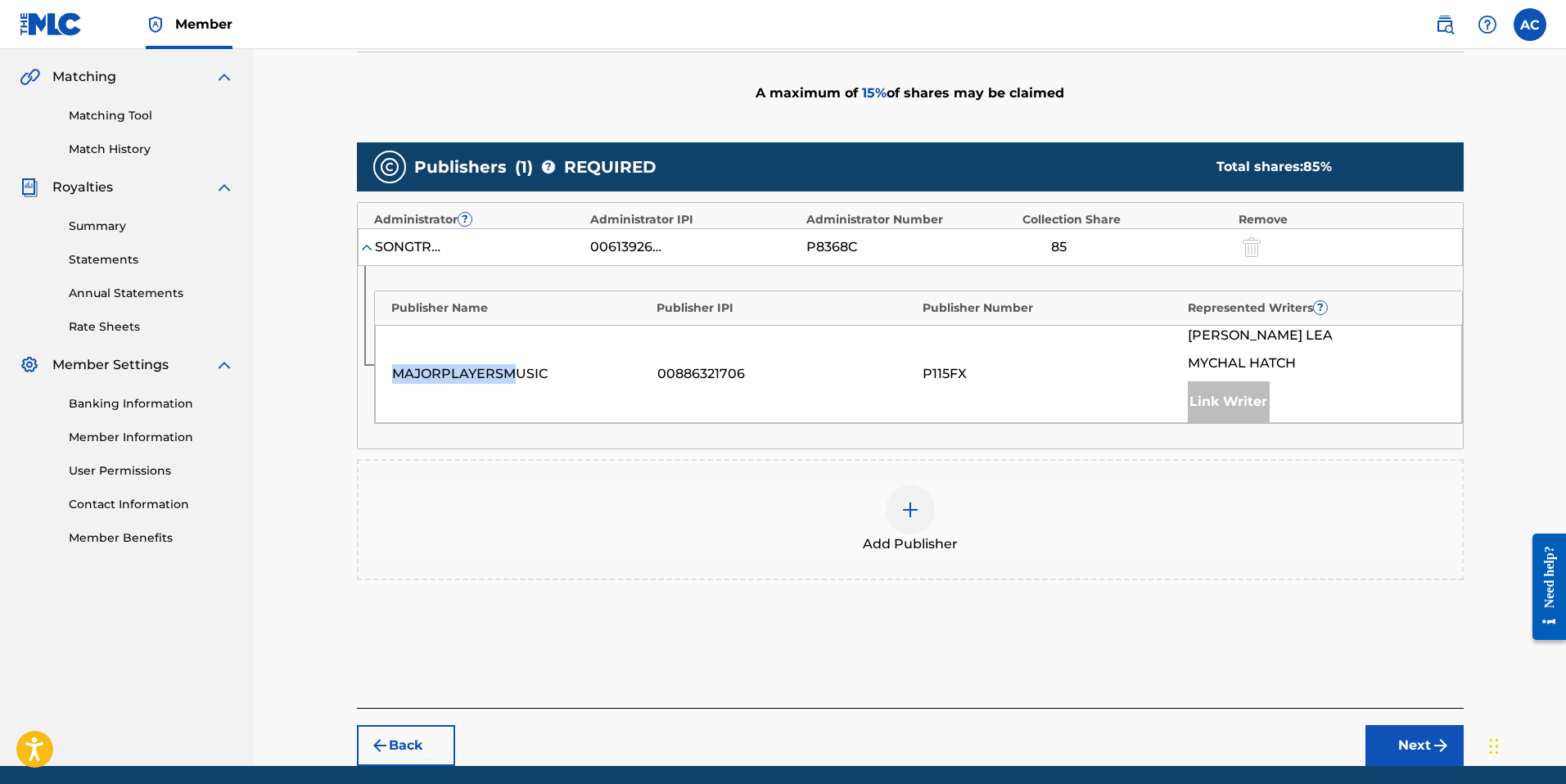
drag, startPoint x: 443, startPoint y: 363, endPoint x: 347, endPoint y: 345, distance: 97.7
click at [347, 345] on div "Claiming Tool Search Add Publishers & Shares Review Submit Add Publishers & Sha…" at bounding box center [910, 243] width 1146 height 1045
drag, startPoint x: 759, startPoint y: 369, endPoint x: 713, endPoint y: 367, distance: 46.0
click at [724, 368] on div "MAJORPLAYERSMUSIC 00886321706 P115FX [PERSON_NAME] [PERSON_NAME] [PERSON_NAME] …" at bounding box center [919, 373] width 1087 height 98
drag, startPoint x: 1309, startPoint y: 363, endPoint x: 1129, endPoint y: 321, distance: 184.8
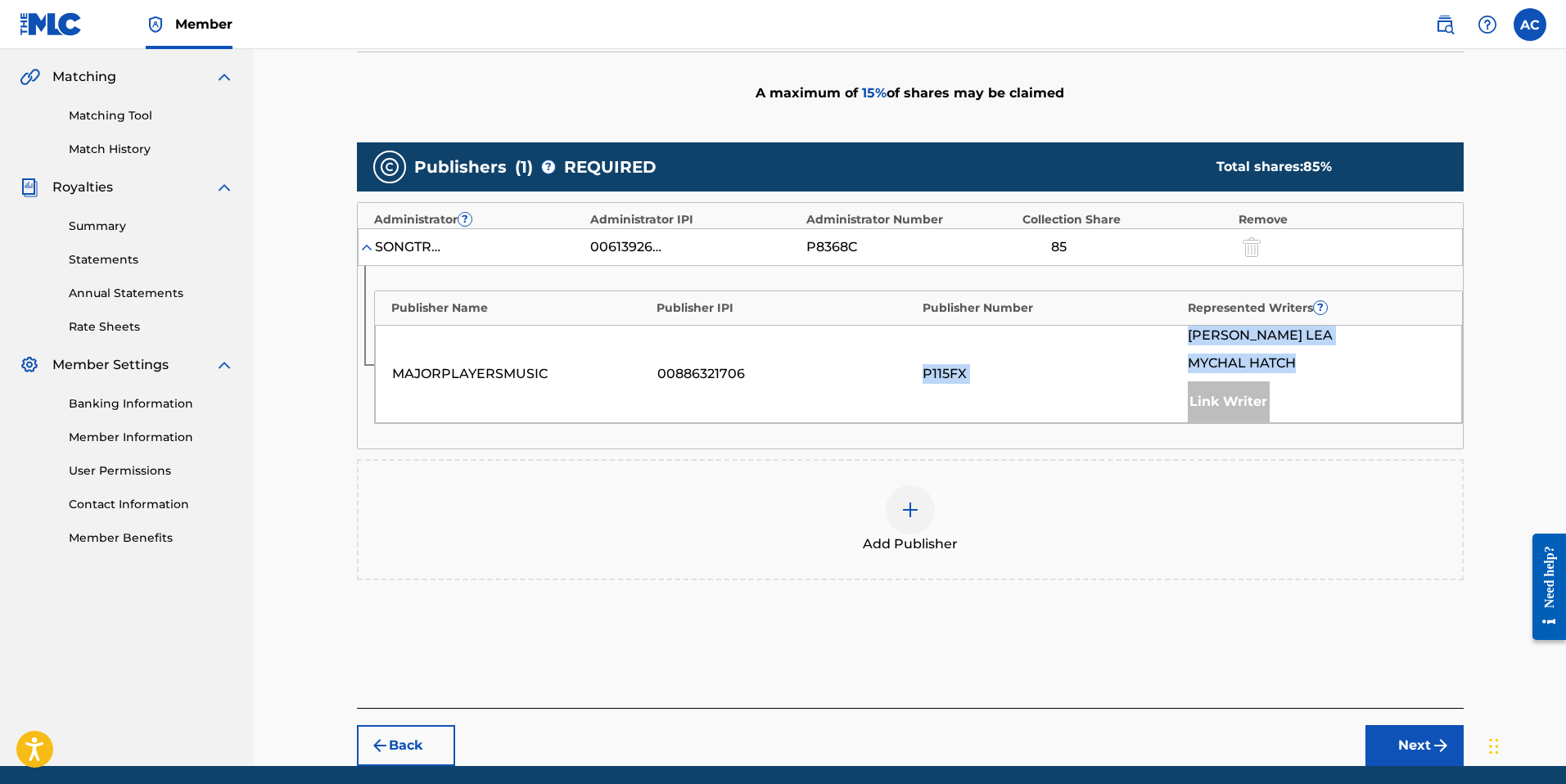
click at [1129, 321] on div "Publisher Name Publisher IPI Publisher Number Represented Writers ? MAJORPLAYER…" at bounding box center [919, 357] width 1089 height 133
drag, startPoint x: 979, startPoint y: 339, endPoint x: 977, endPoint y: 370, distance: 31.1
click at [979, 339] on div "MAJORPLAYERSMUSIC 00886321706 P115FX [PERSON_NAME] [PERSON_NAME] [PERSON_NAME] …" at bounding box center [919, 373] width 1087 height 98
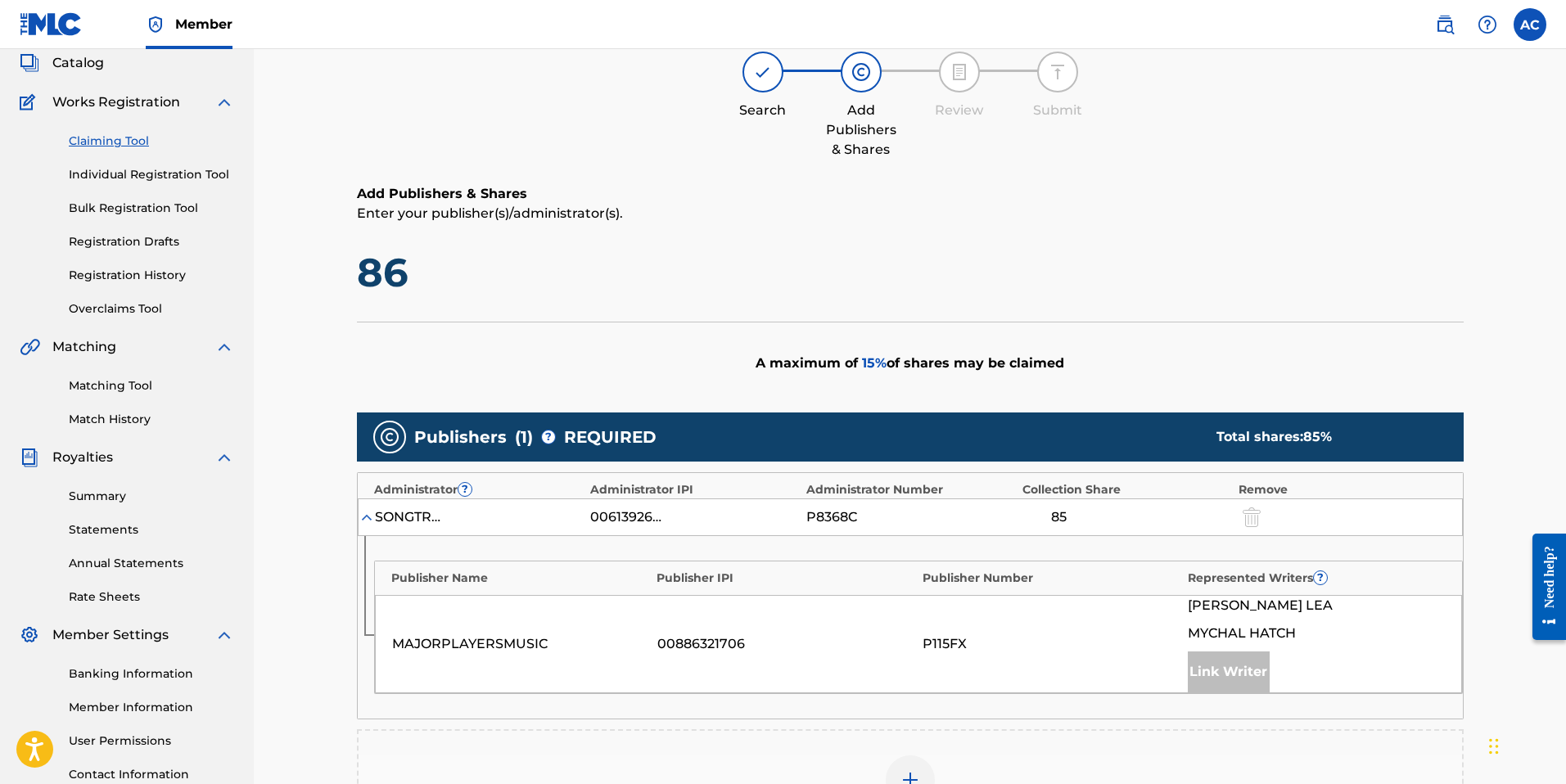
scroll to position [0, 0]
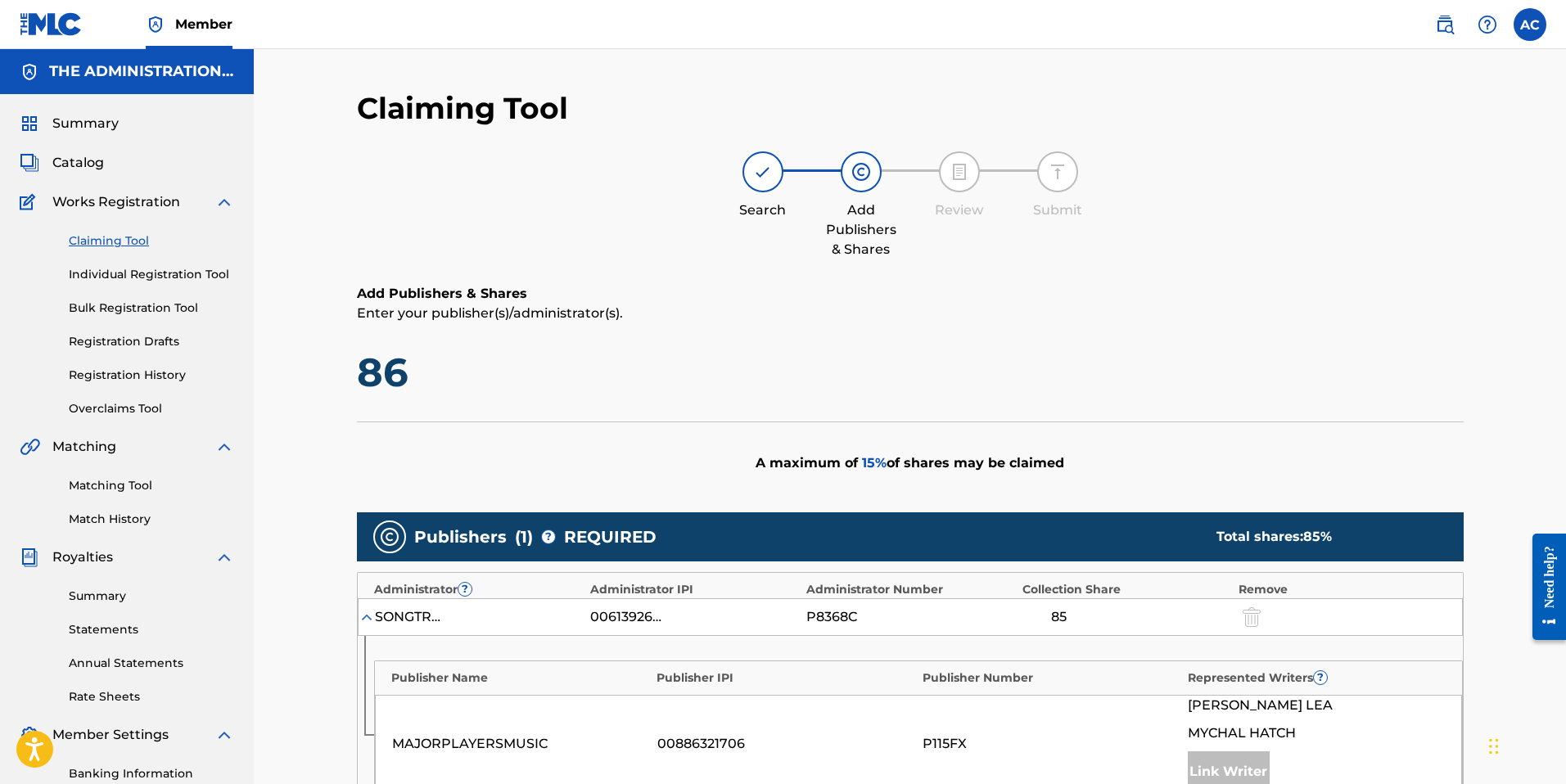
click at [108, 241] on link "Claiming Tool" at bounding box center [152, 241] width 165 height 17
click at [115, 236] on link "Claiming Tool" at bounding box center [152, 241] width 165 height 17
click at [86, 160] on span "Catalog" at bounding box center [78, 162] width 52 height 19
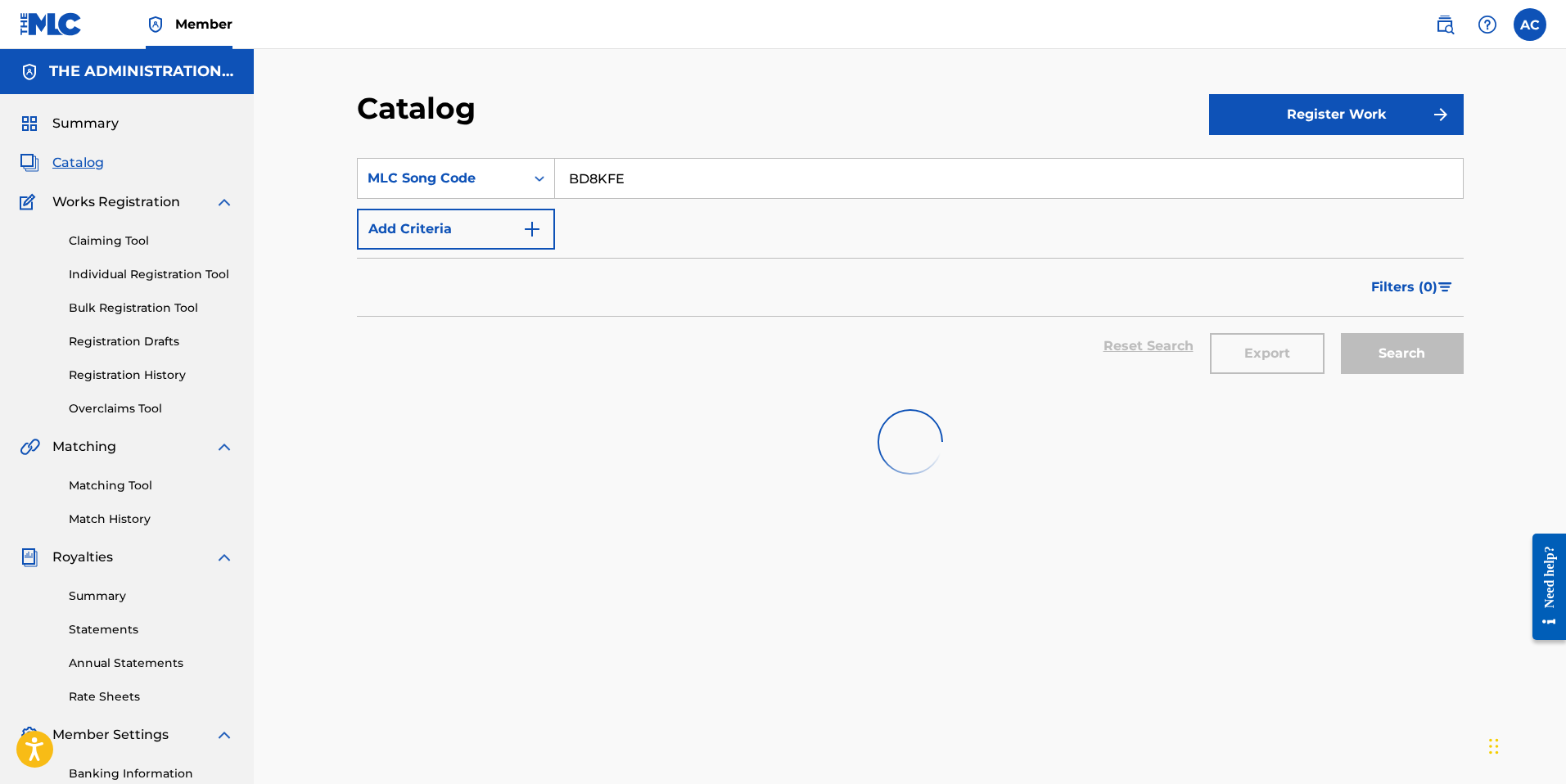
click at [122, 238] on link "Claiming Tool" at bounding box center [152, 241] width 165 height 17
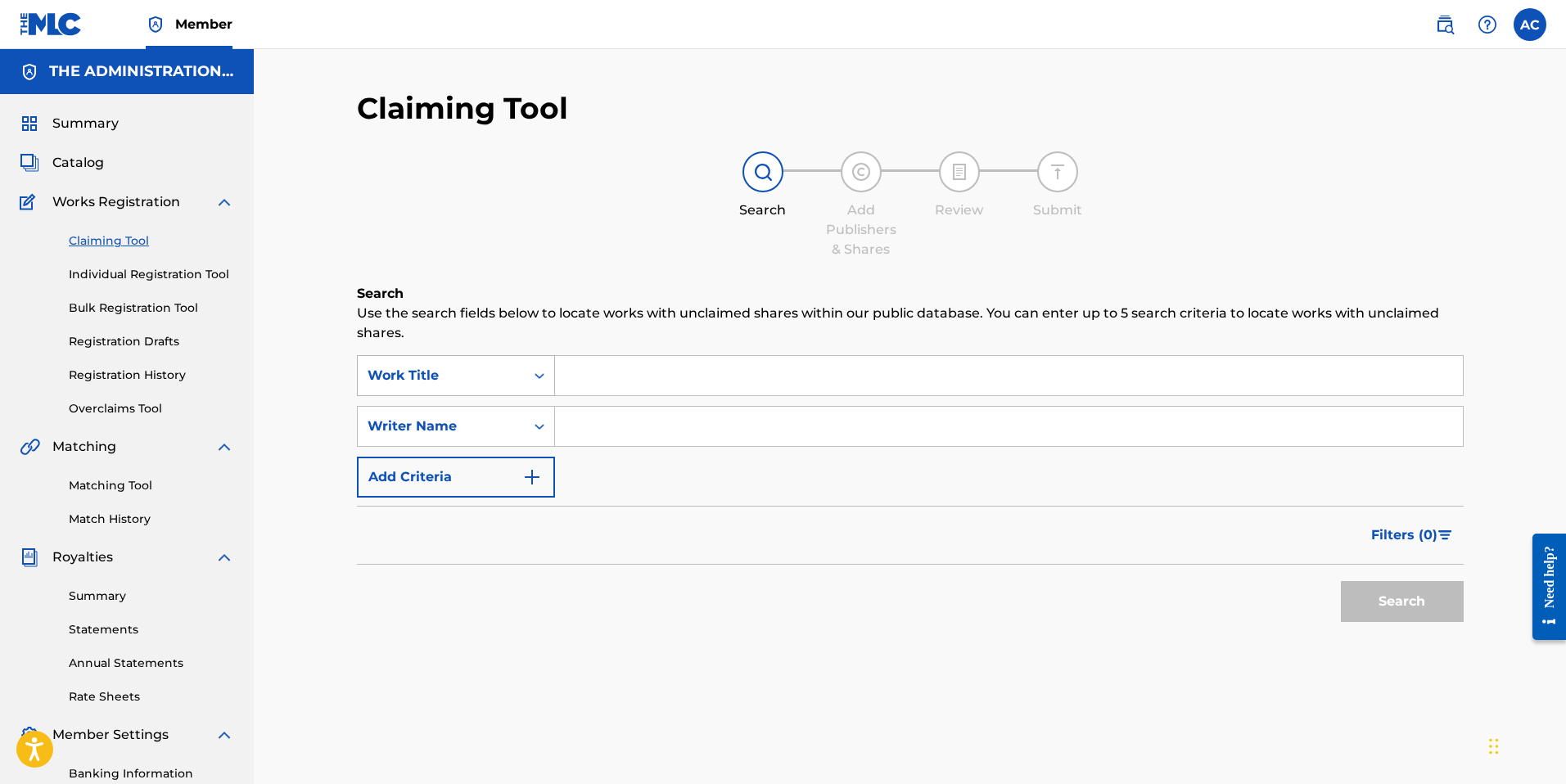
drag, startPoint x: 541, startPoint y: 384, endPoint x: 532, endPoint y: 382, distance: 9.2
click at [540, 384] on div "Search Form" at bounding box center [539, 375] width 29 height 29
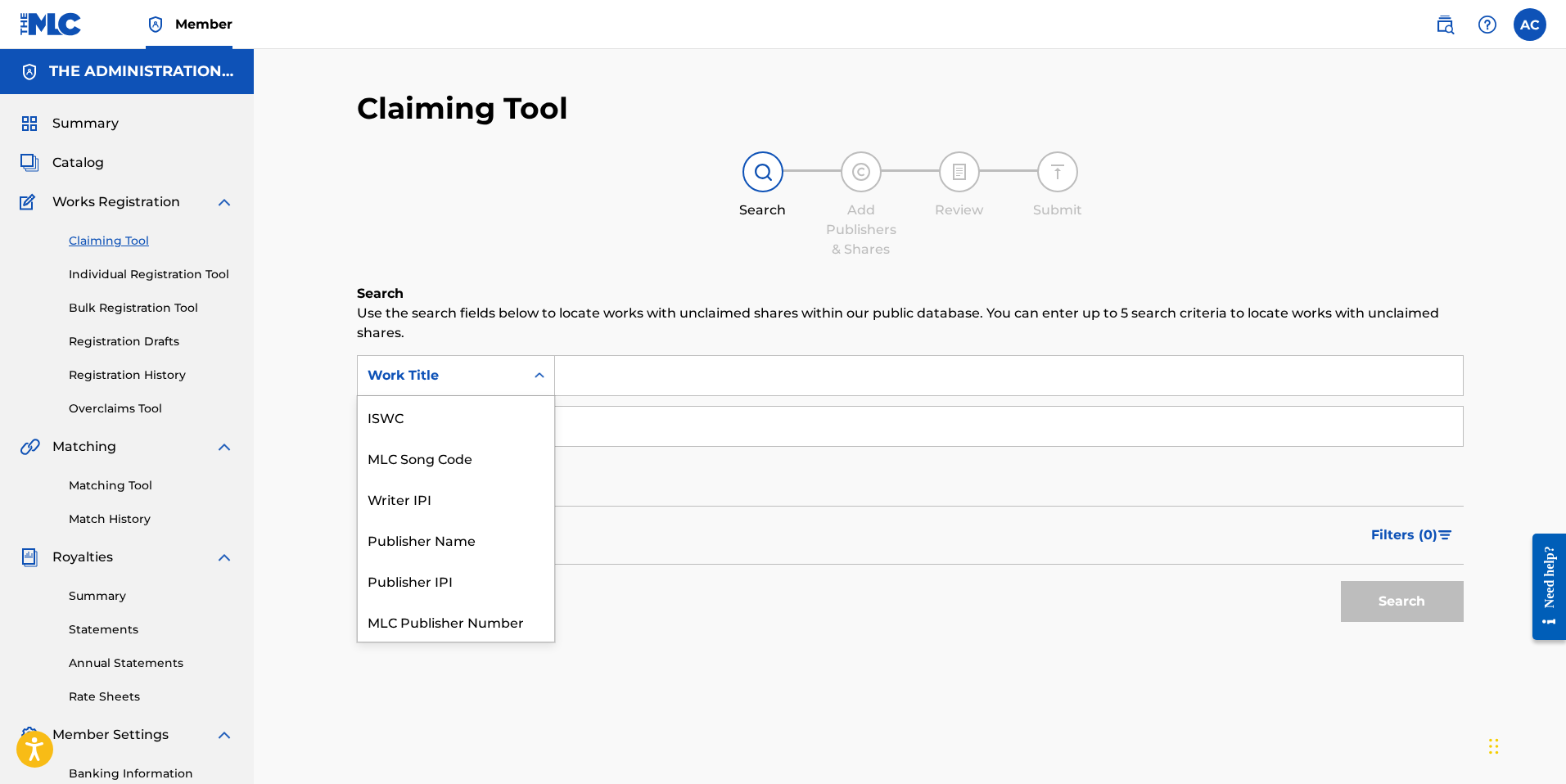
scroll to position [41, 0]
click at [482, 425] on div "MLC Song Code" at bounding box center [456, 417] width 196 height 41
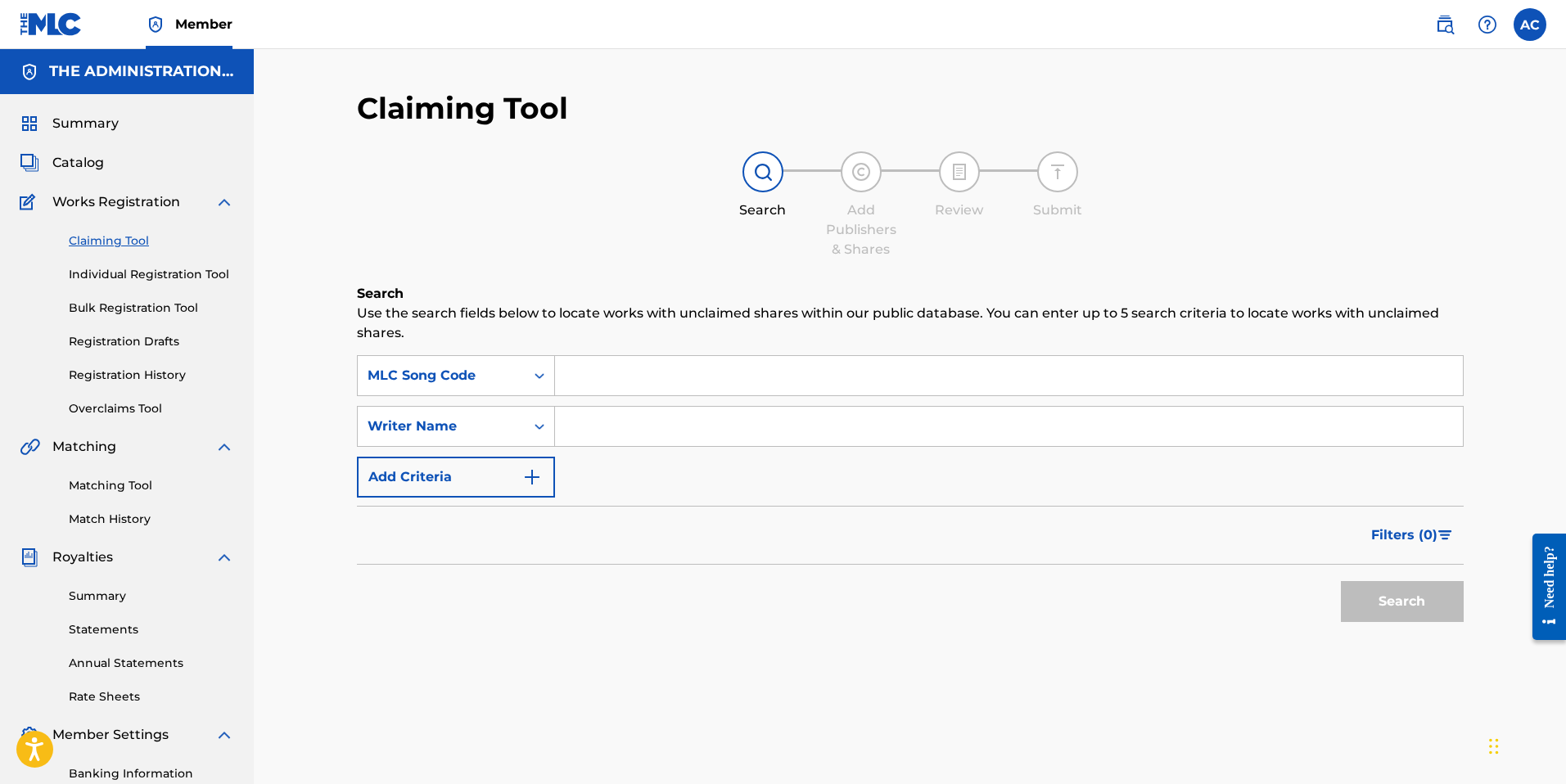
click at [596, 392] on input "Search Form" at bounding box center [1009, 375] width 908 height 39
paste input "BD7N8E"
type input "BD7N8E"
click at [502, 439] on div "Writer Name" at bounding box center [441, 426] width 167 height 31
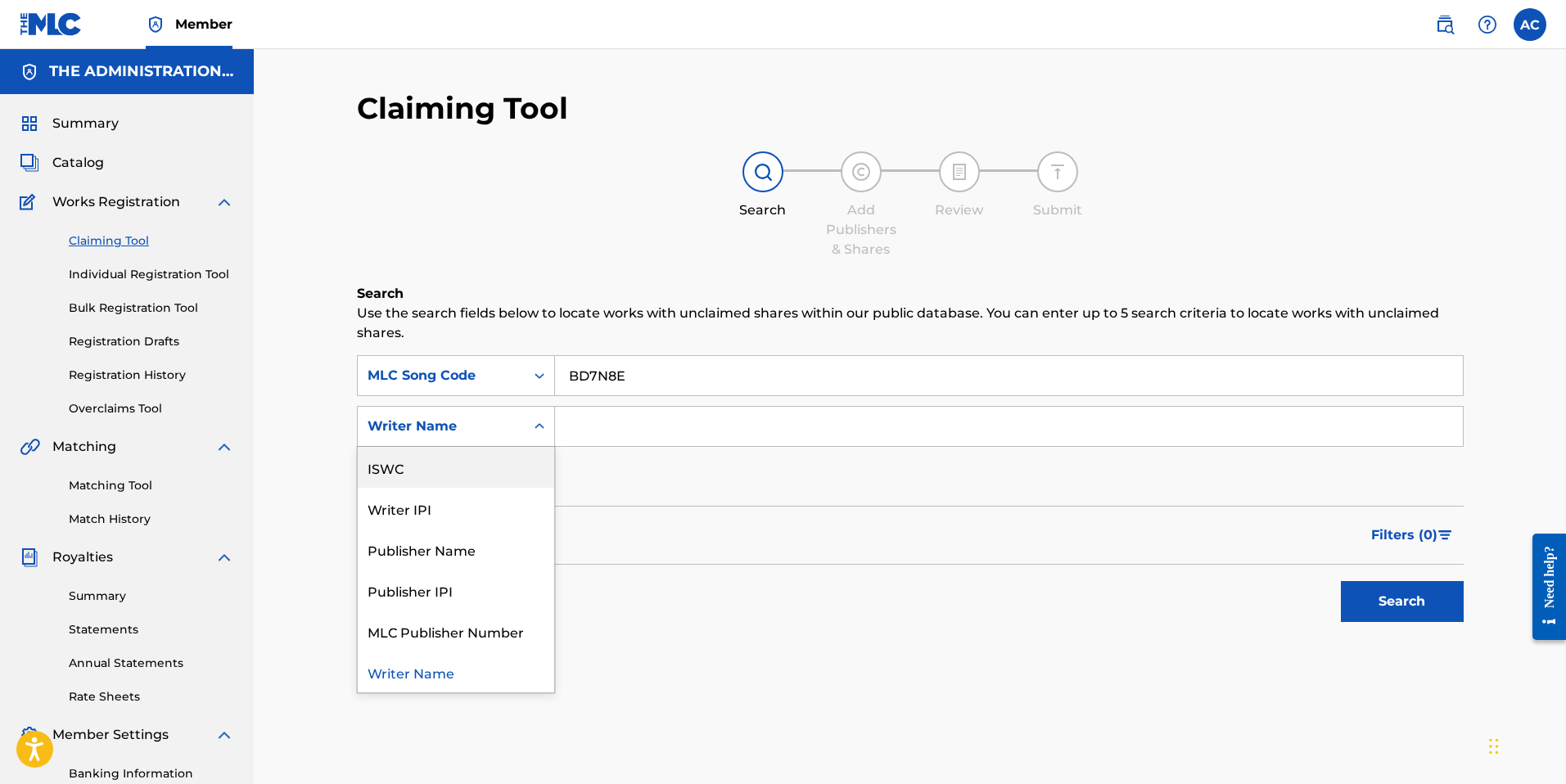
click at [636, 414] on input "Search Form" at bounding box center [1009, 426] width 908 height 39
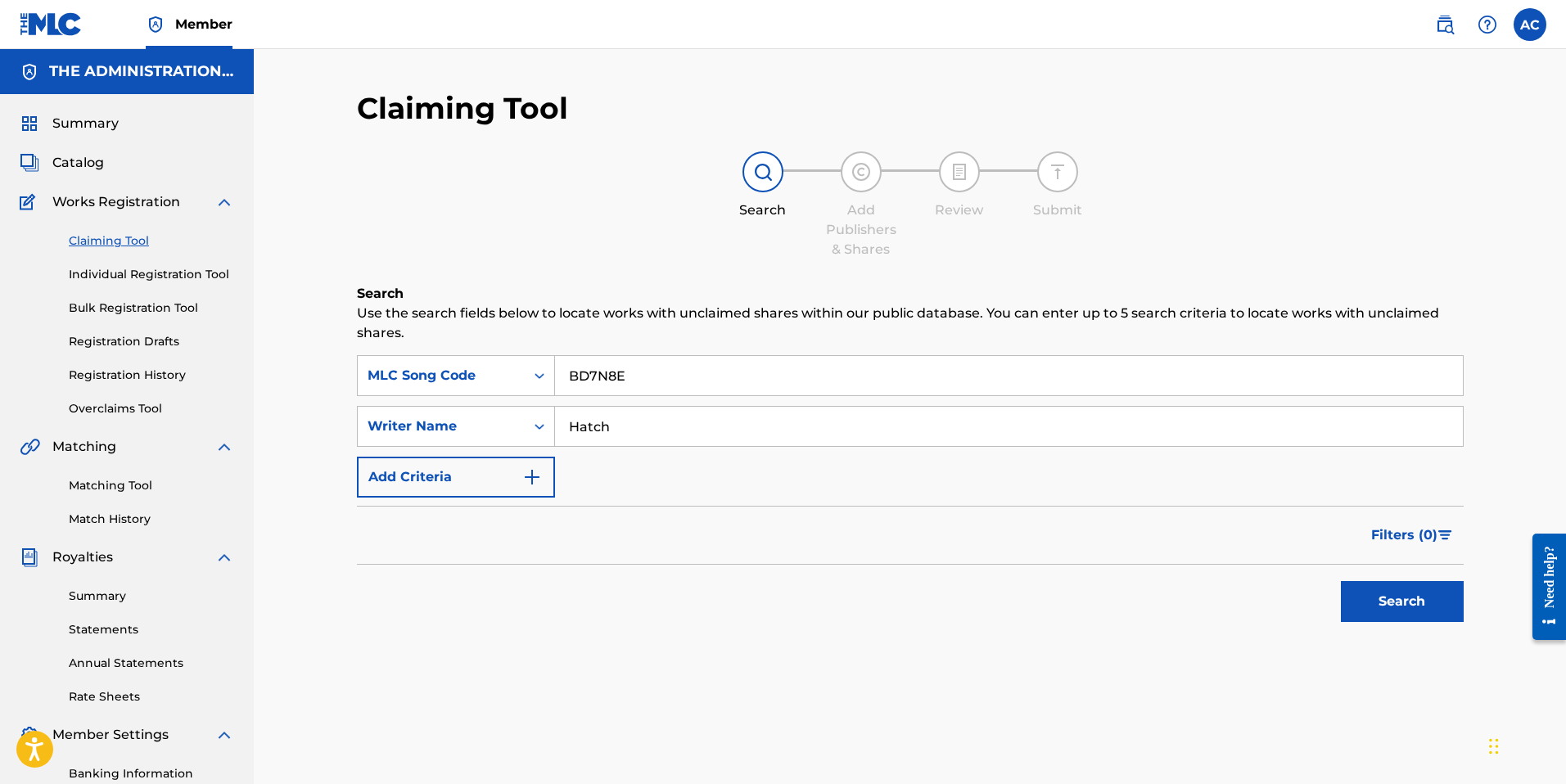
type input "Hatch"
click at [1340, 581] on button "Search" at bounding box center [1402, 601] width 122 height 41
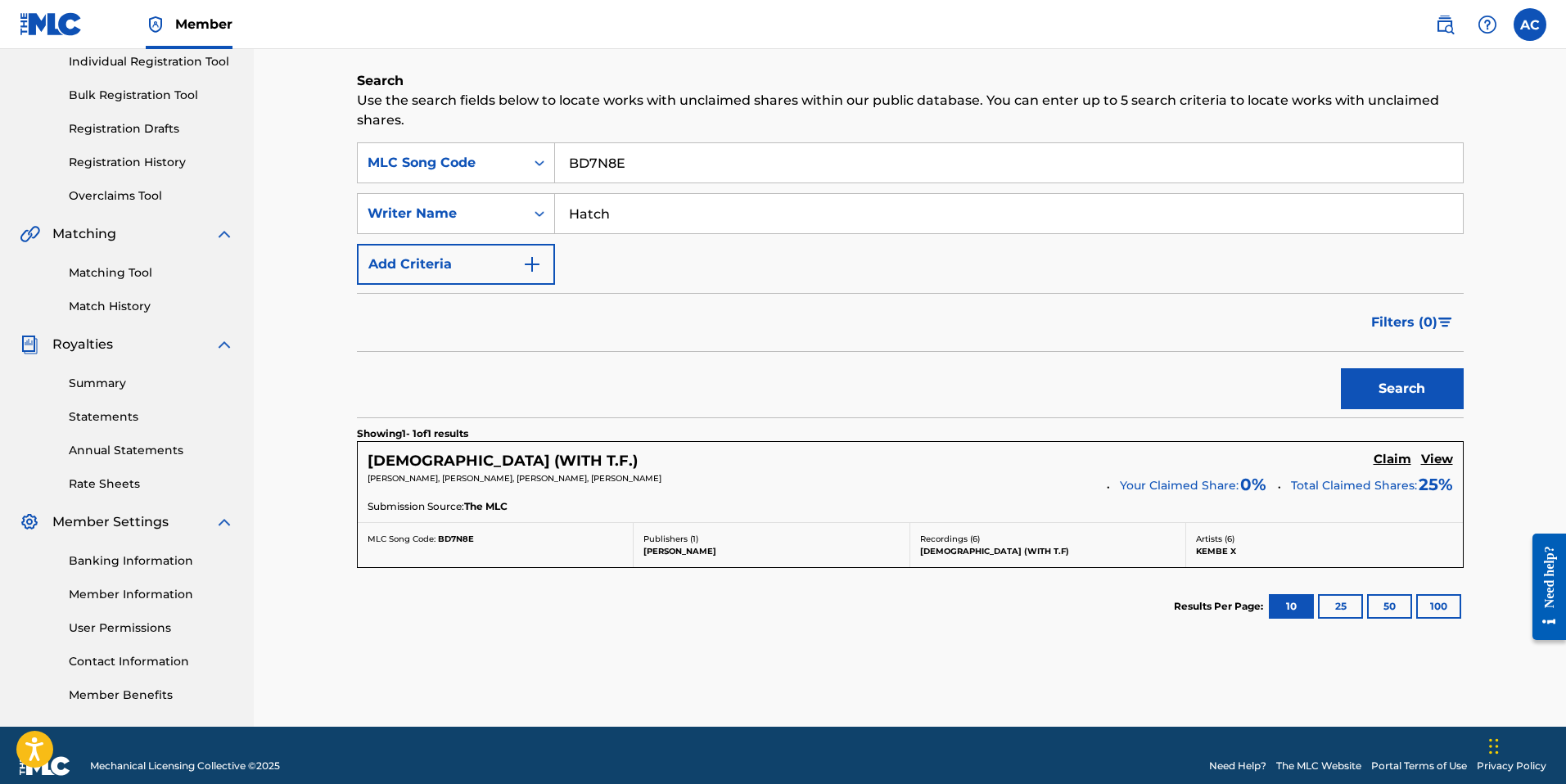
scroll to position [234, 0]
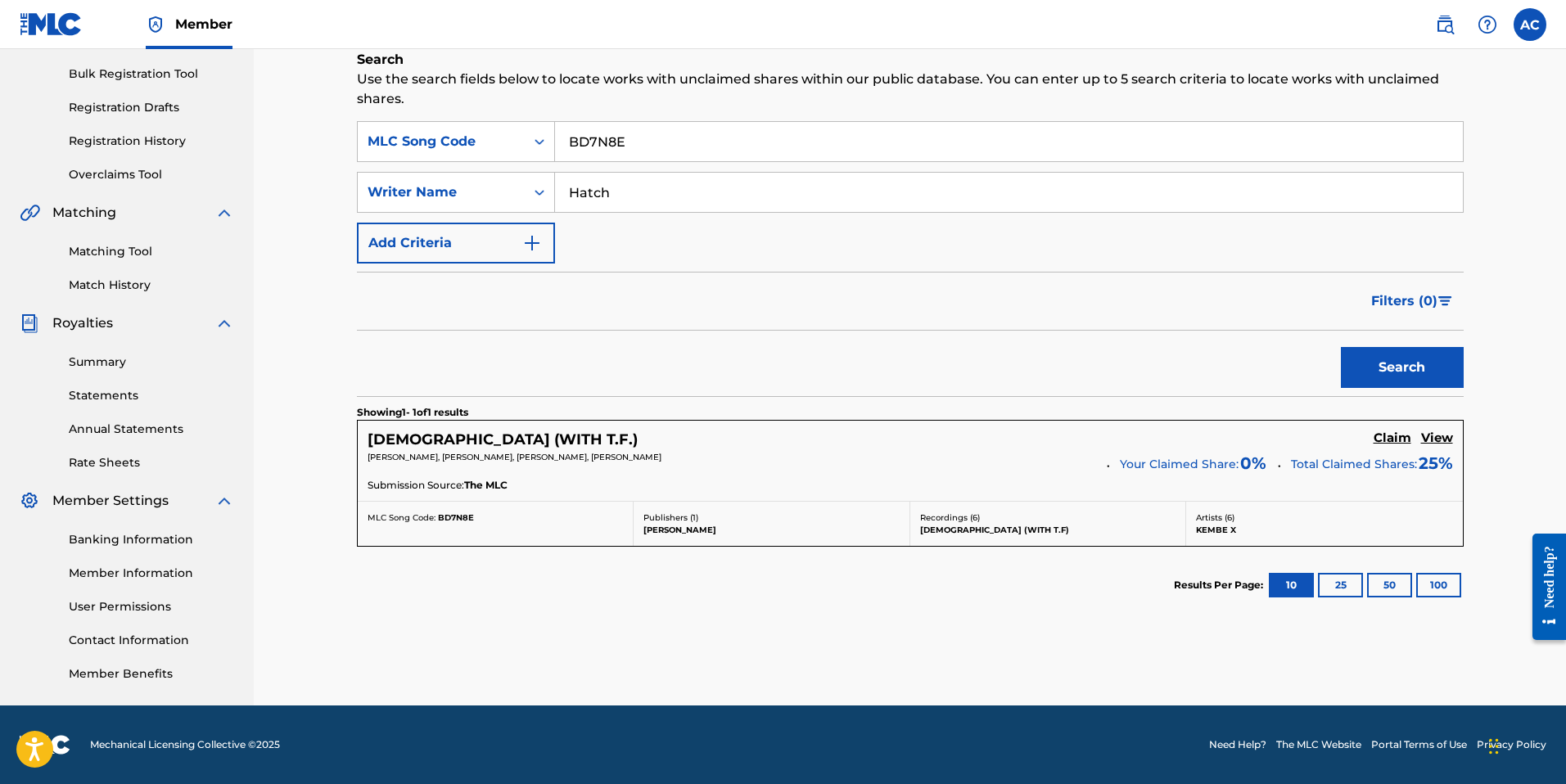
click at [478, 442] on h5 "[DEMOGRAPHIC_DATA] (WITH T.F.)" at bounding box center [503, 439] width 270 height 18
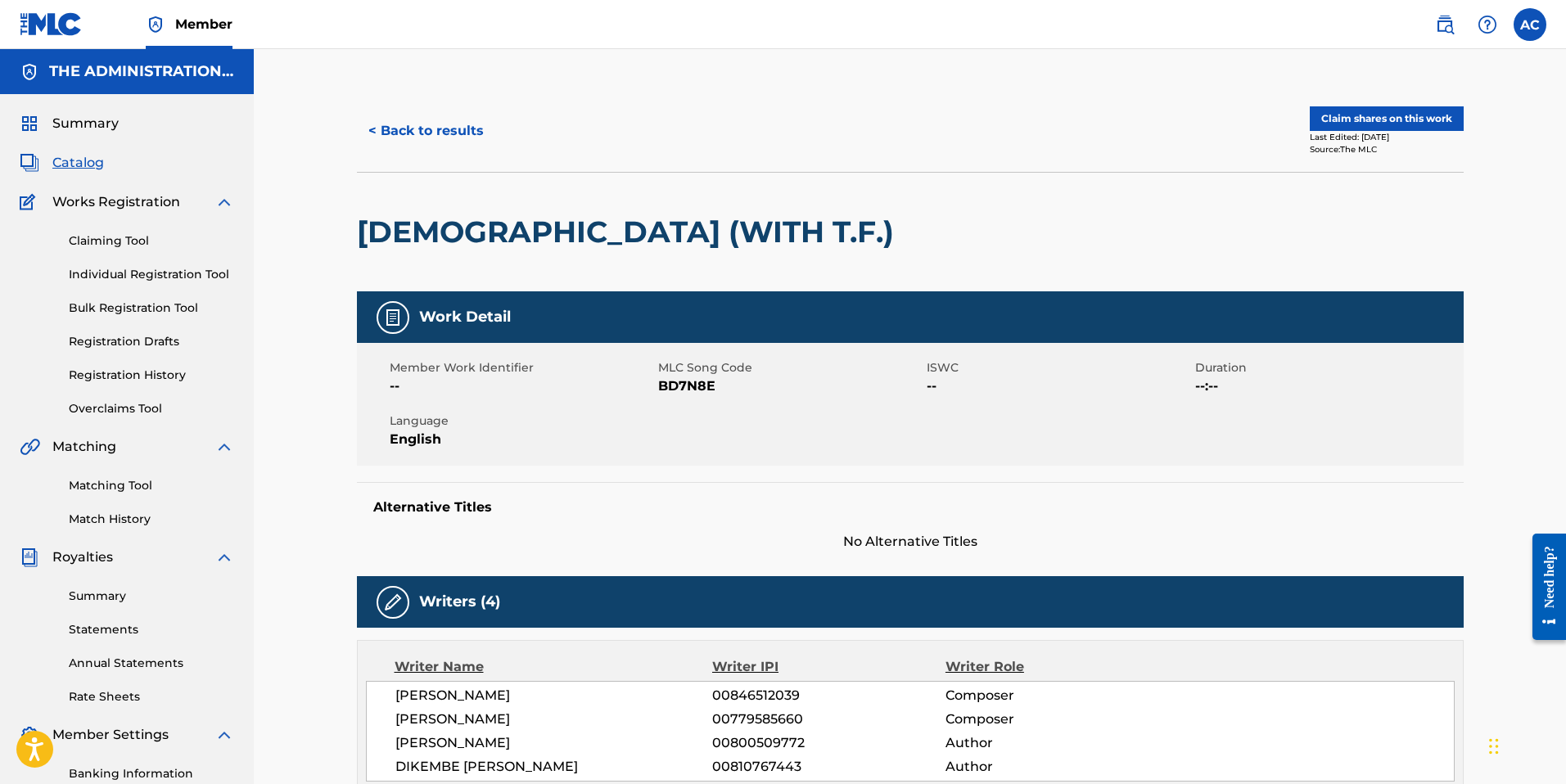
click at [1425, 126] on button "Claim shares on this work" at bounding box center [1386, 118] width 154 height 24
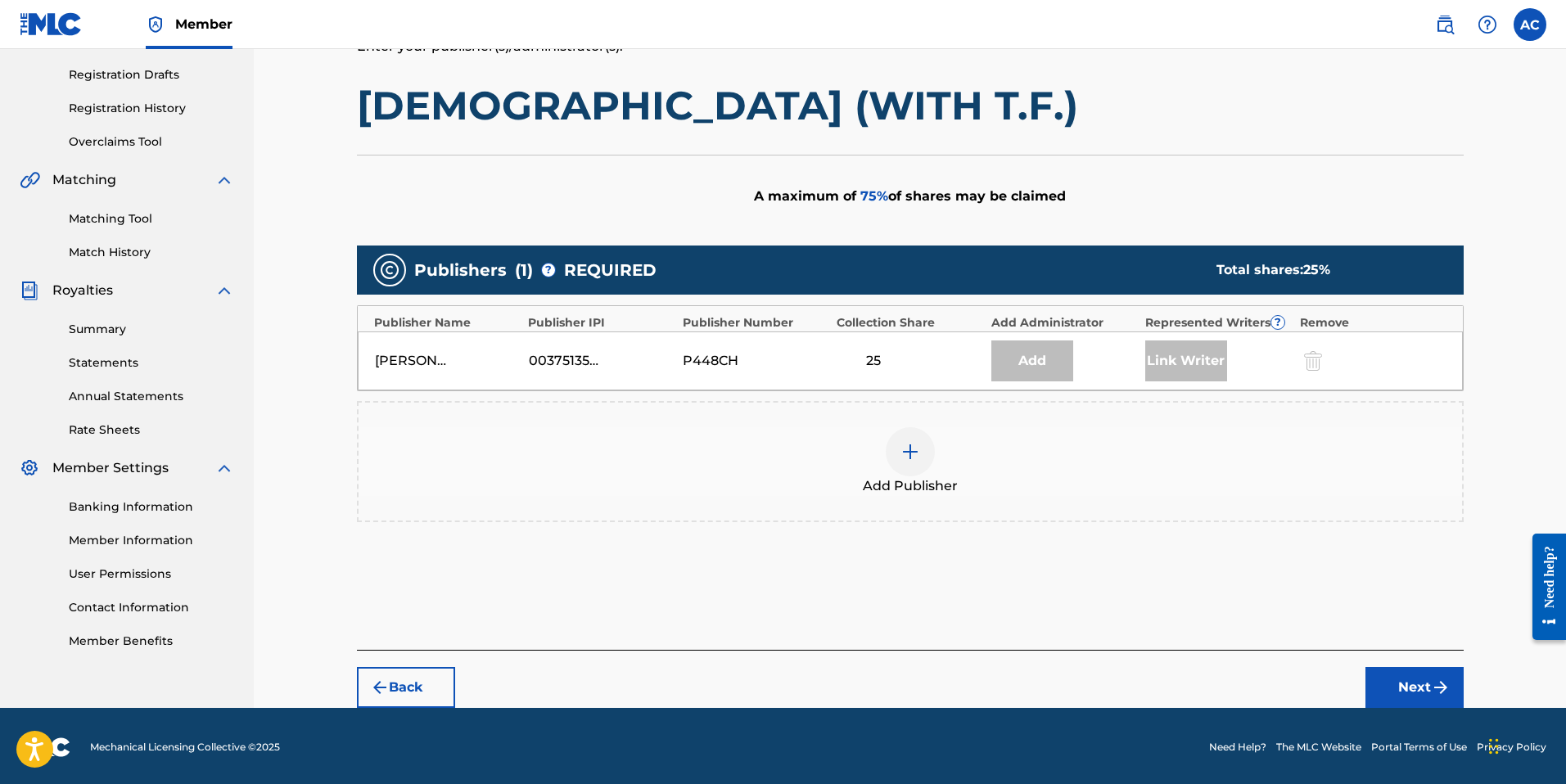
scroll to position [266, 0]
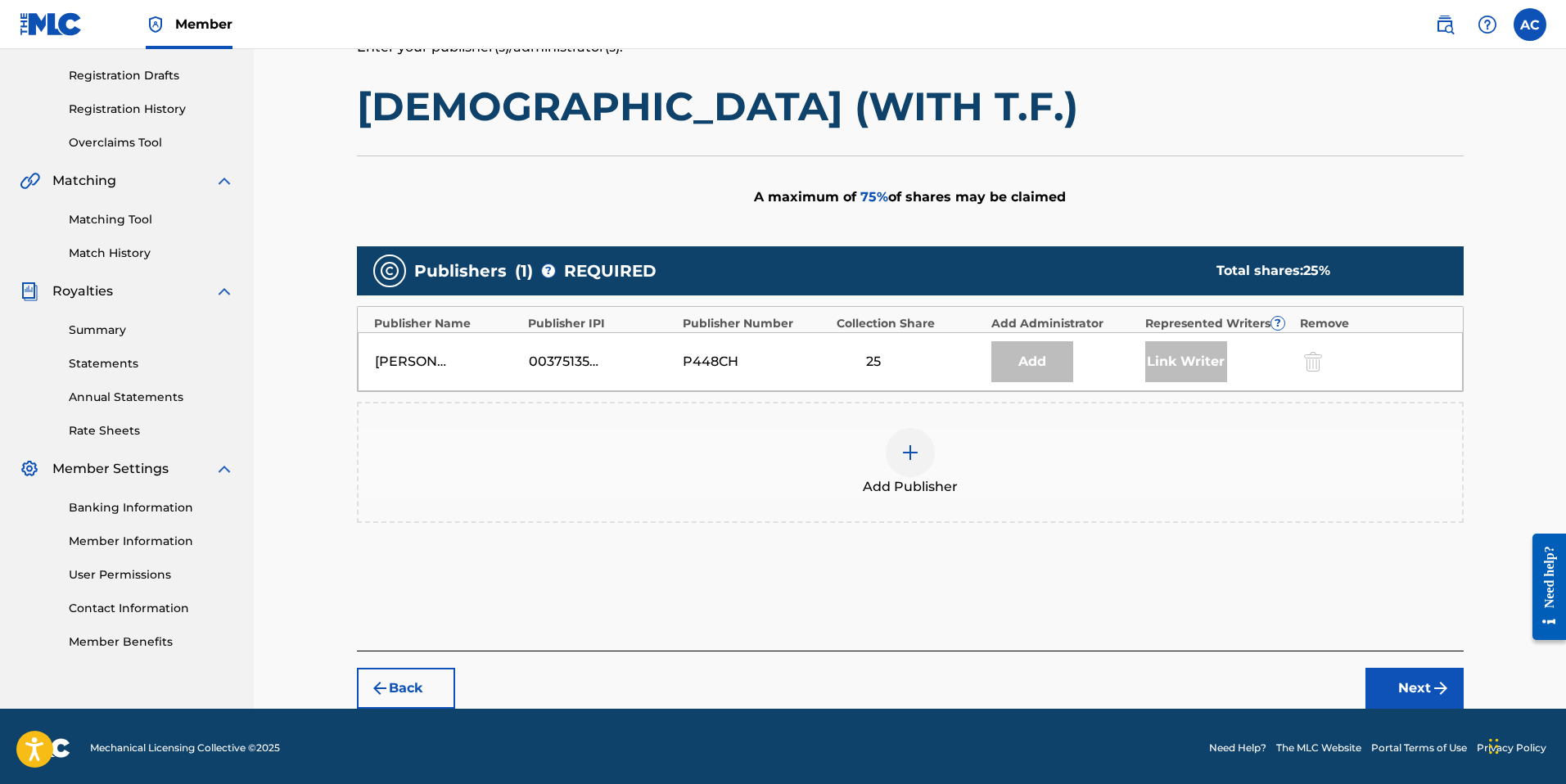
click at [905, 441] on div at bounding box center [910, 452] width 50 height 50
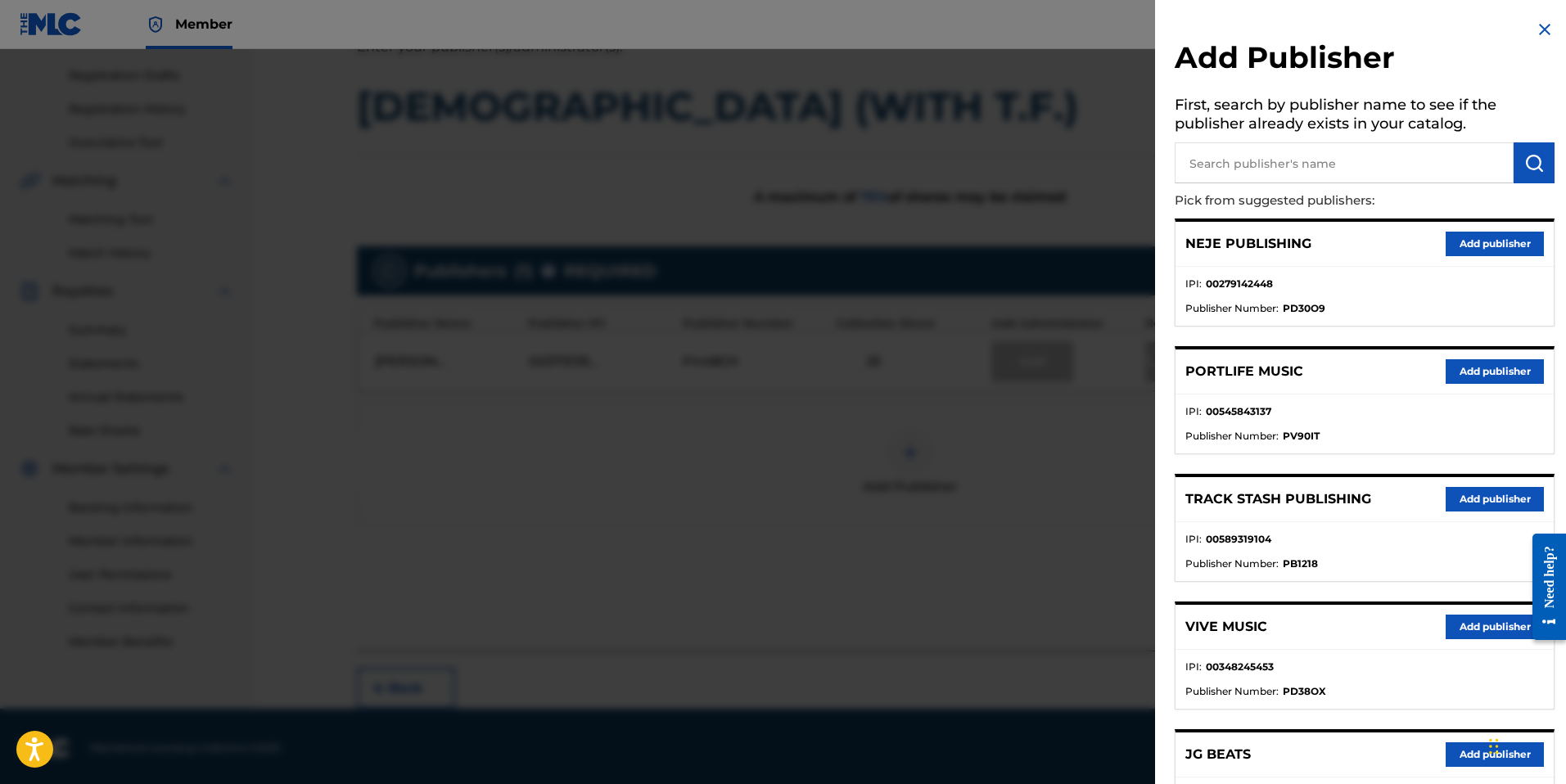
click at [1259, 173] on input "text" at bounding box center [1343, 163] width 339 height 41
paste input "Mychal [PERSON_NAME]"
click at [1531, 158] on img "submit" at bounding box center [1534, 162] width 19 height 19
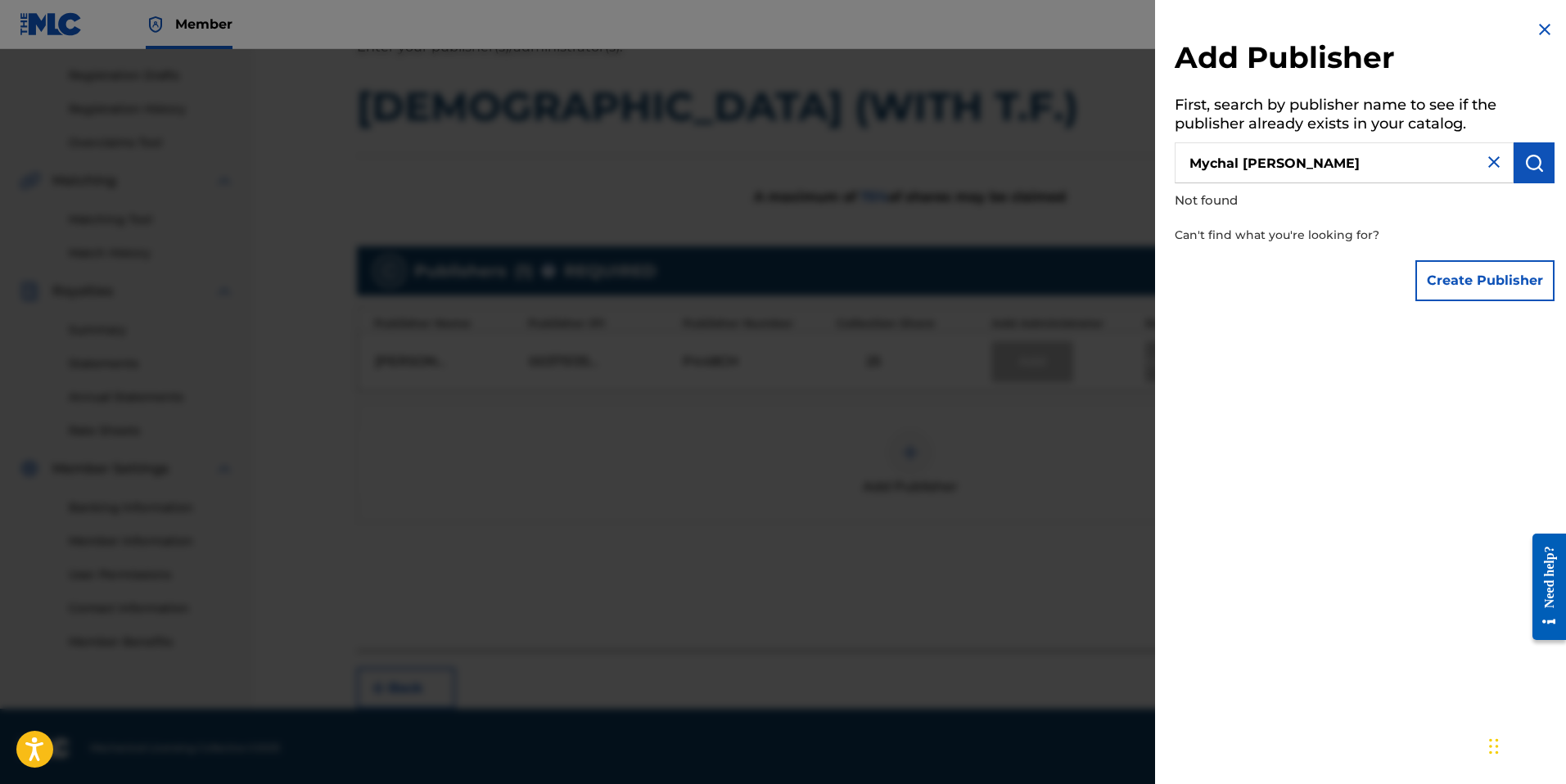
click at [1256, 168] on input "Mychal [PERSON_NAME]" at bounding box center [1343, 163] width 339 height 41
drag, startPoint x: 1350, startPoint y: 167, endPoint x: 1096, endPoint y: 138, distance: 255.7
click at [1117, 144] on div "Add Publisher First, search by publisher name to see if the publisher already e…" at bounding box center [783, 417] width 1566 height 734
drag, startPoint x: 1340, startPoint y: 157, endPoint x: 1119, endPoint y: 145, distance: 221.3
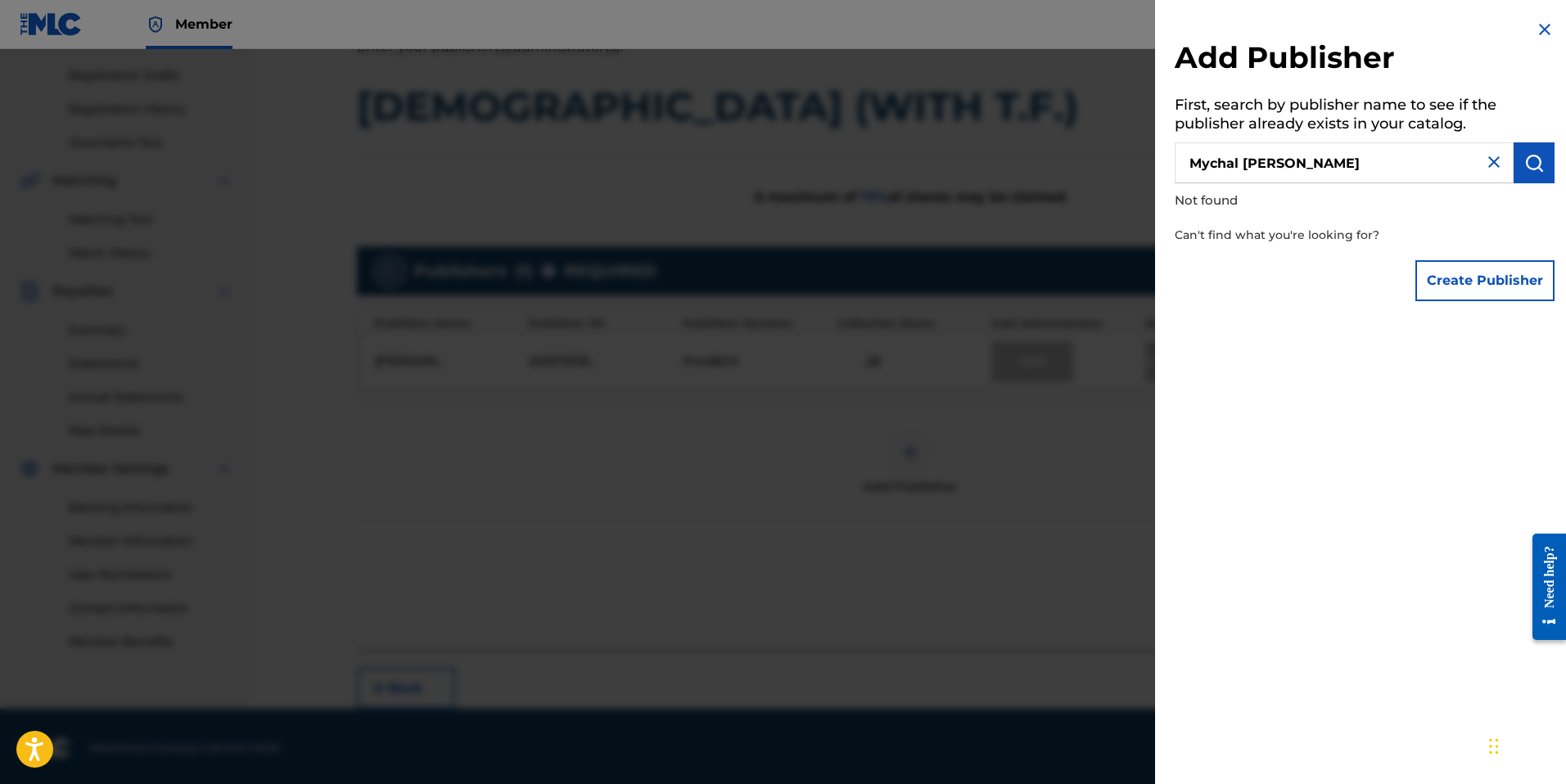
click at [1119, 145] on div "Add Publisher First, search by publisher name to see if the publisher already e…" at bounding box center [783, 417] width 1566 height 734
paste input "Hatch Publishing"
type input "[PERSON_NAME] Publishing"
click at [1524, 157] on img "submit" at bounding box center [1534, 162] width 19 height 19
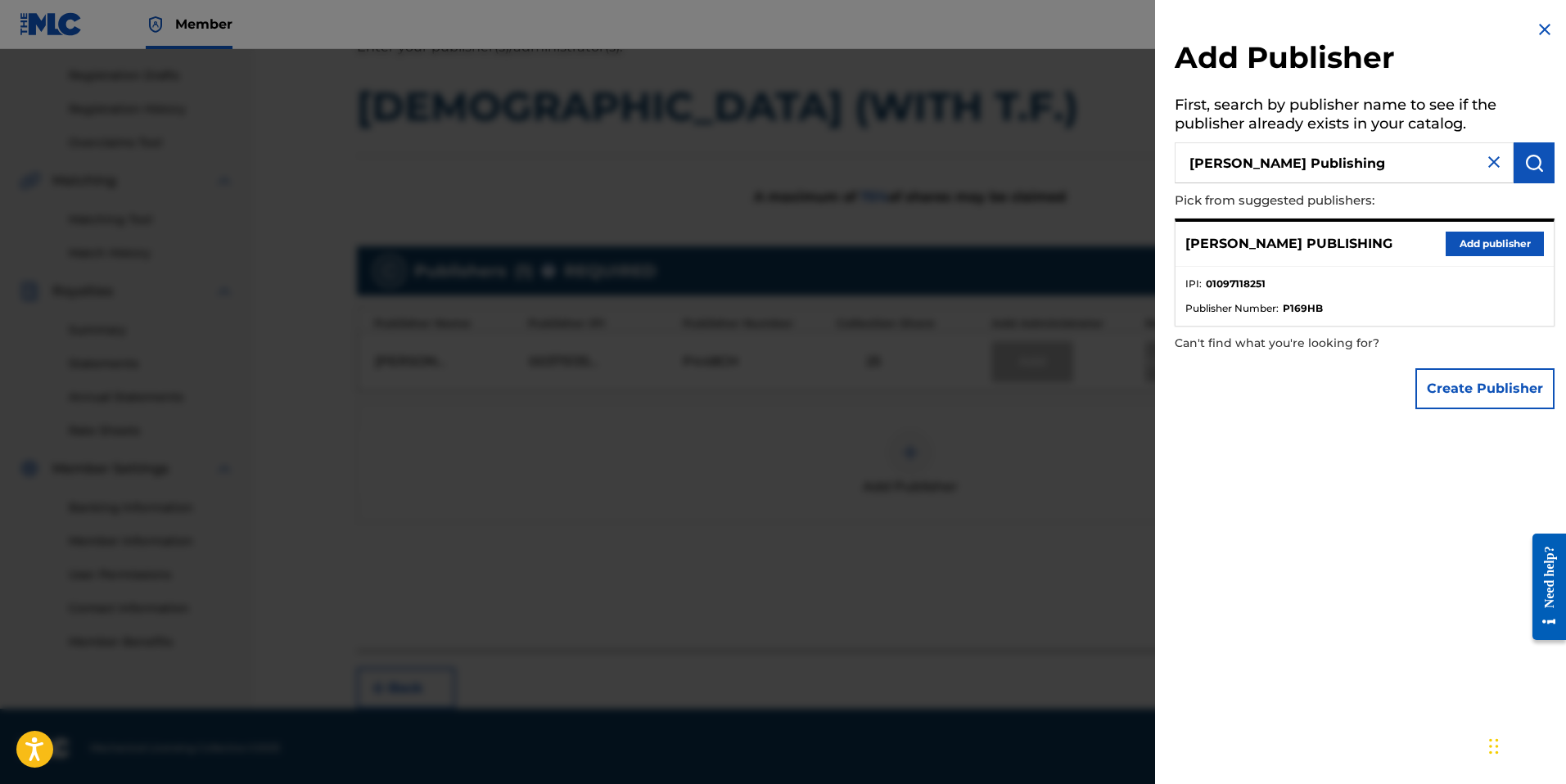
click at [1465, 241] on button "Add publisher" at bounding box center [1494, 243] width 98 height 24
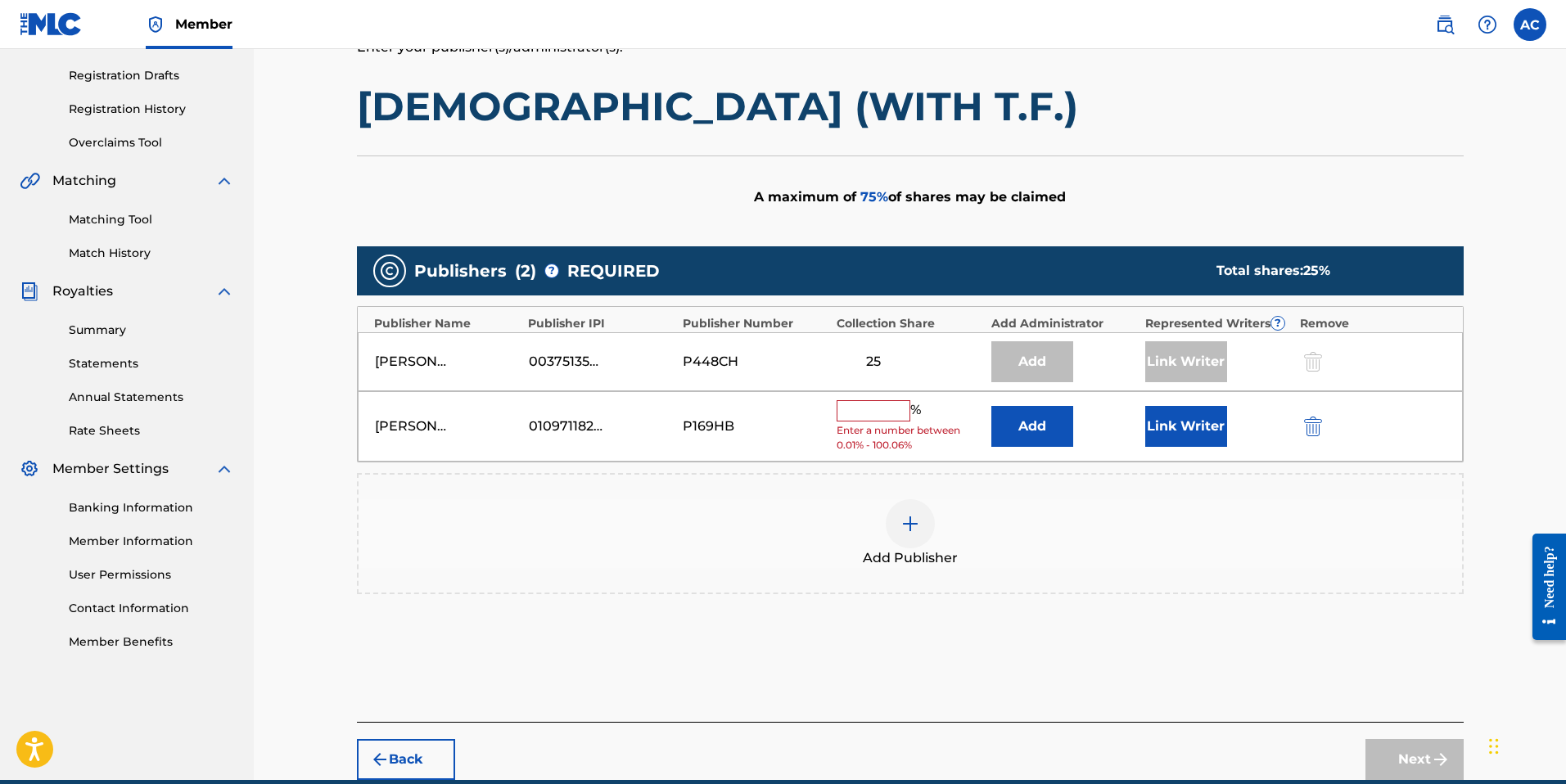
click at [1043, 426] on button "Add" at bounding box center [1032, 426] width 82 height 41
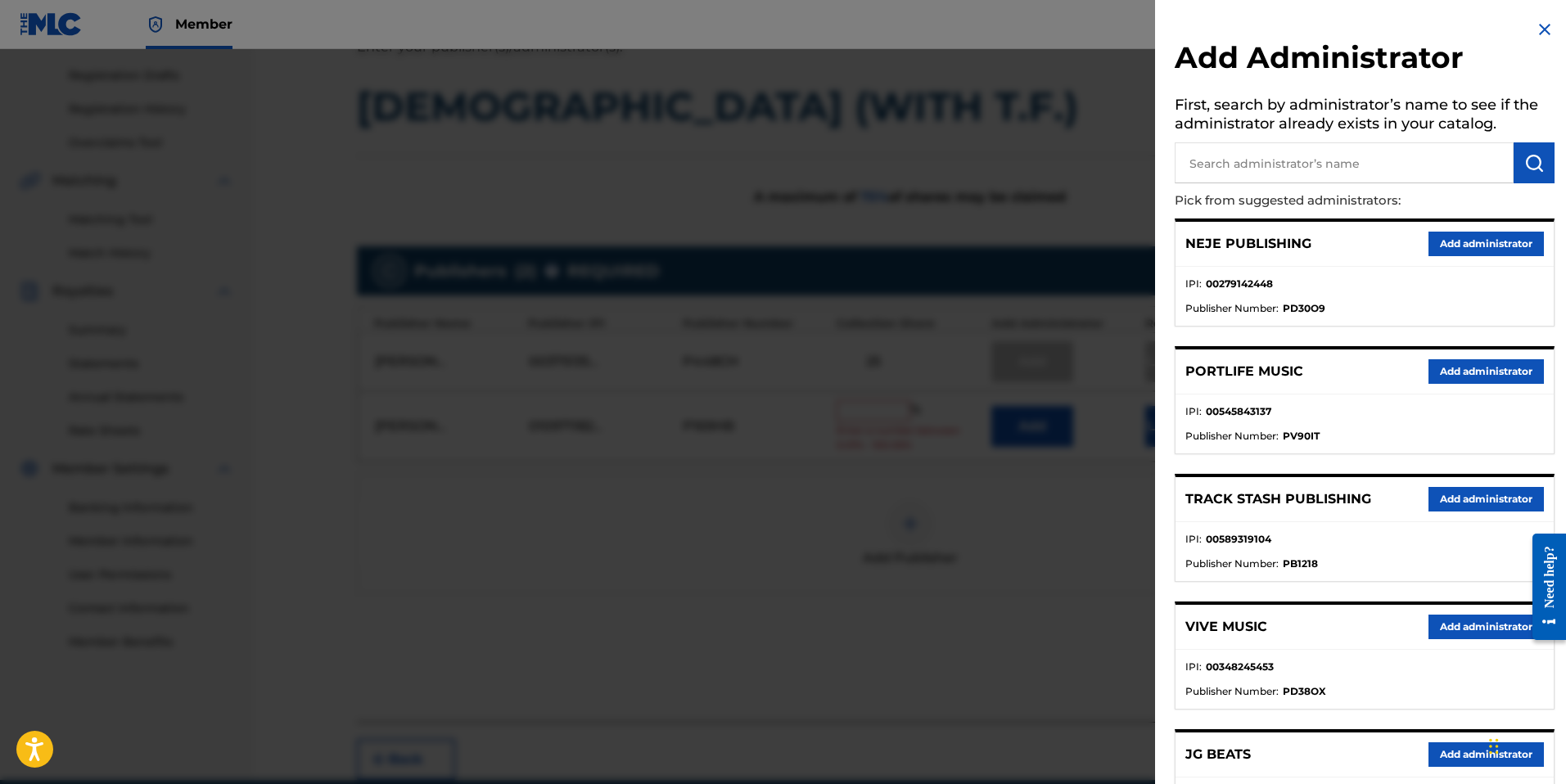
click at [1360, 176] on input "text" at bounding box center [1343, 163] width 339 height 41
type input "velocity"
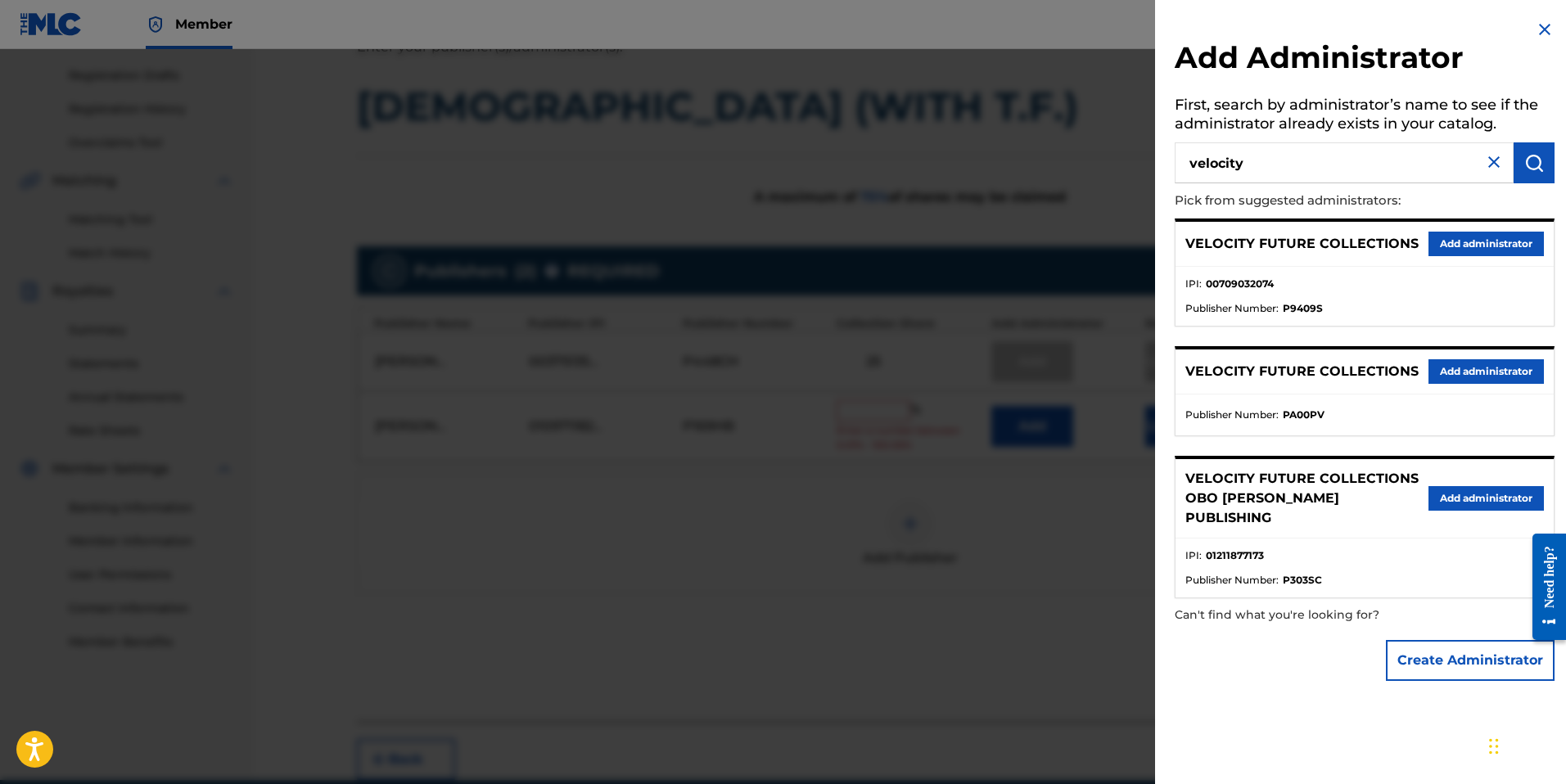
click at [1483, 246] on button "Add administrator" at bounding box center [1485, 243] width 116 height 24
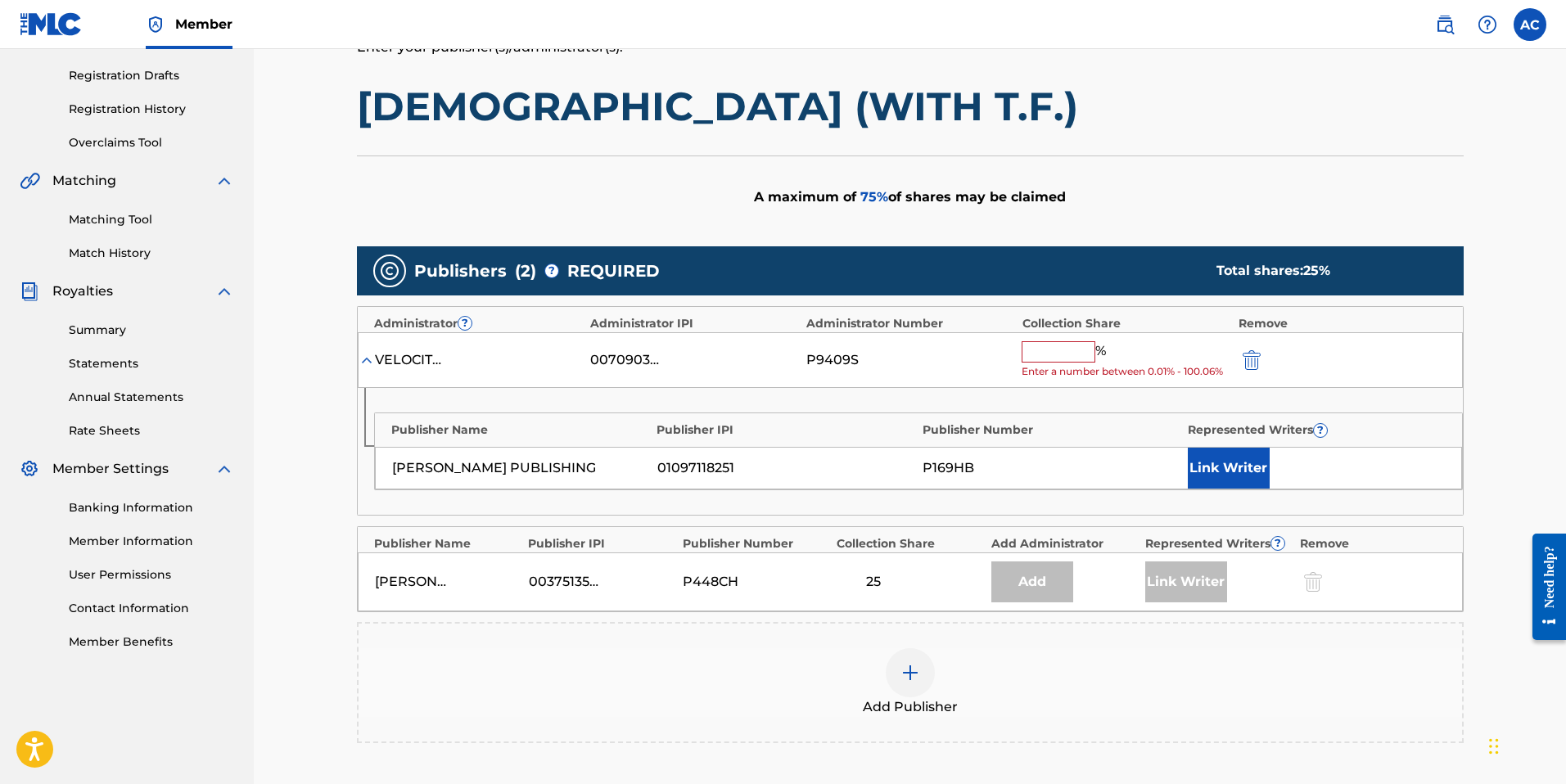
click at [1232, 463] on button "Link Writer" at bounding box center [1229, 468] width 82 height 41
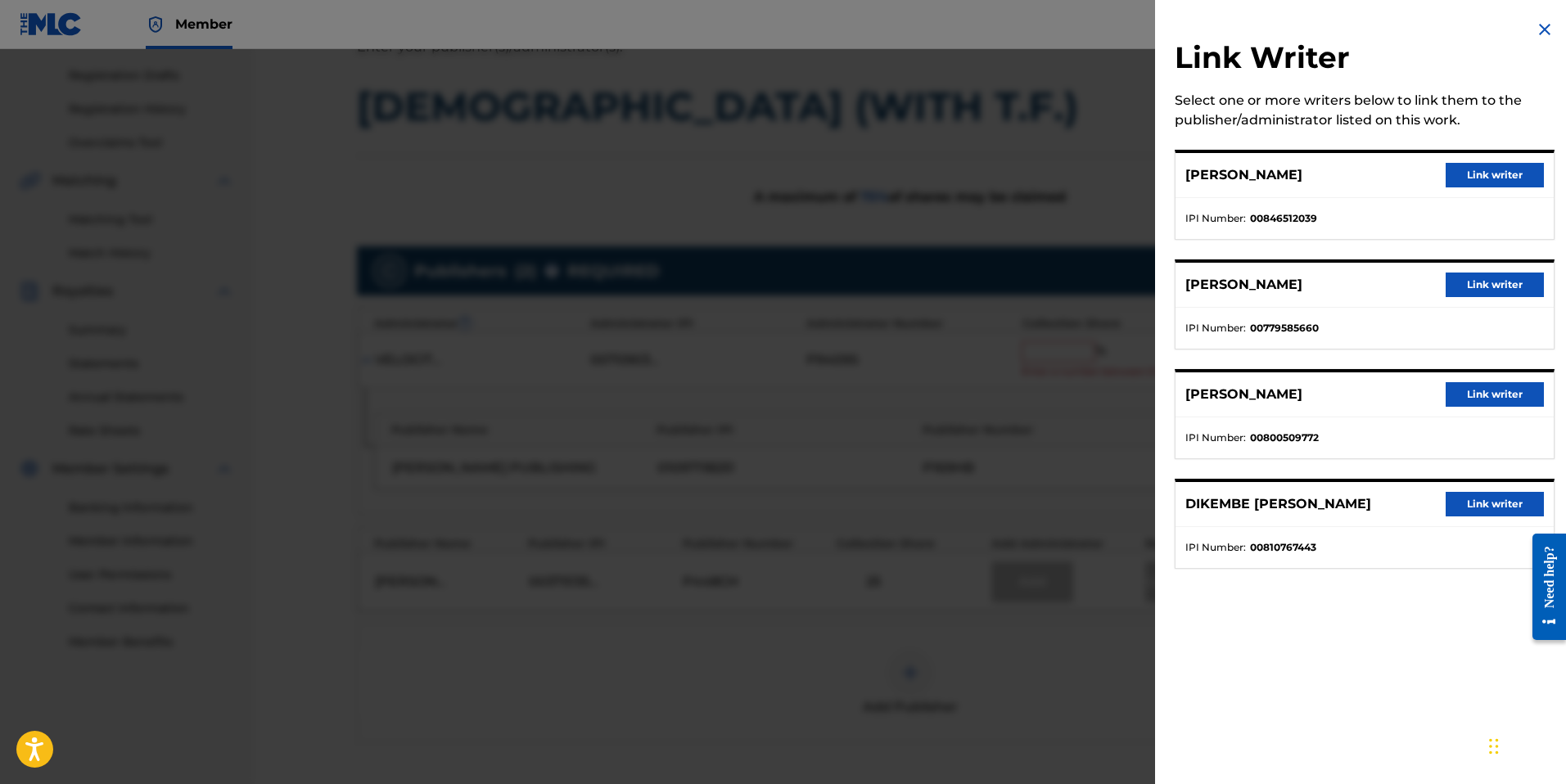
click at [1505, 386] on button "Link writer" at bounding box center [1494, 393] width 98 height 24
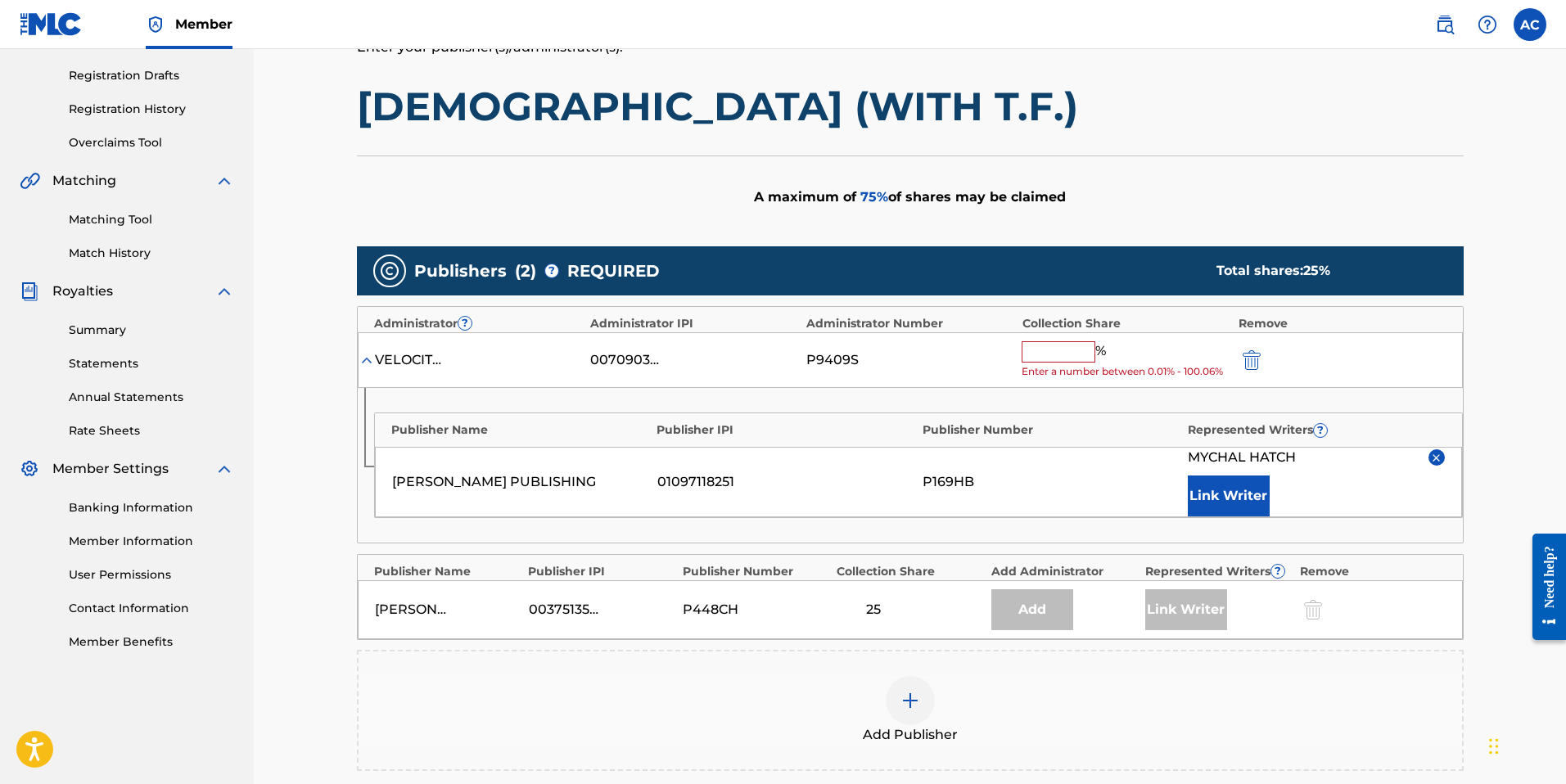
click at [1052, 350] on input "text" at bounding box center [1059, 352] width 74 height 21
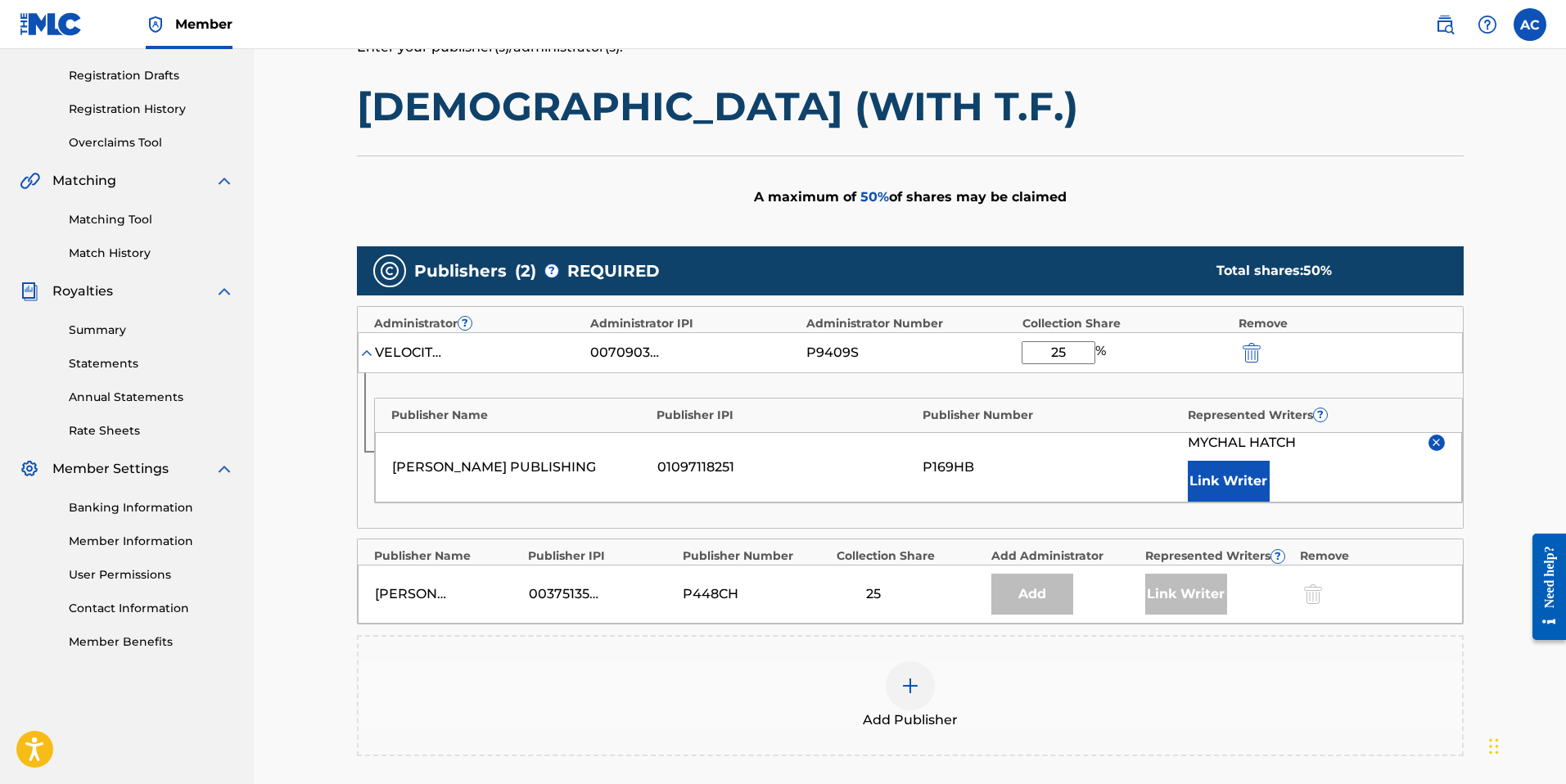
type input "25"
click at [1501, 450] on div "Claiming Tool Search Add Publishers & Shares Review Submit Add Publishers & Sha…" at bounding box center [910, 362] width 1312 height 1158
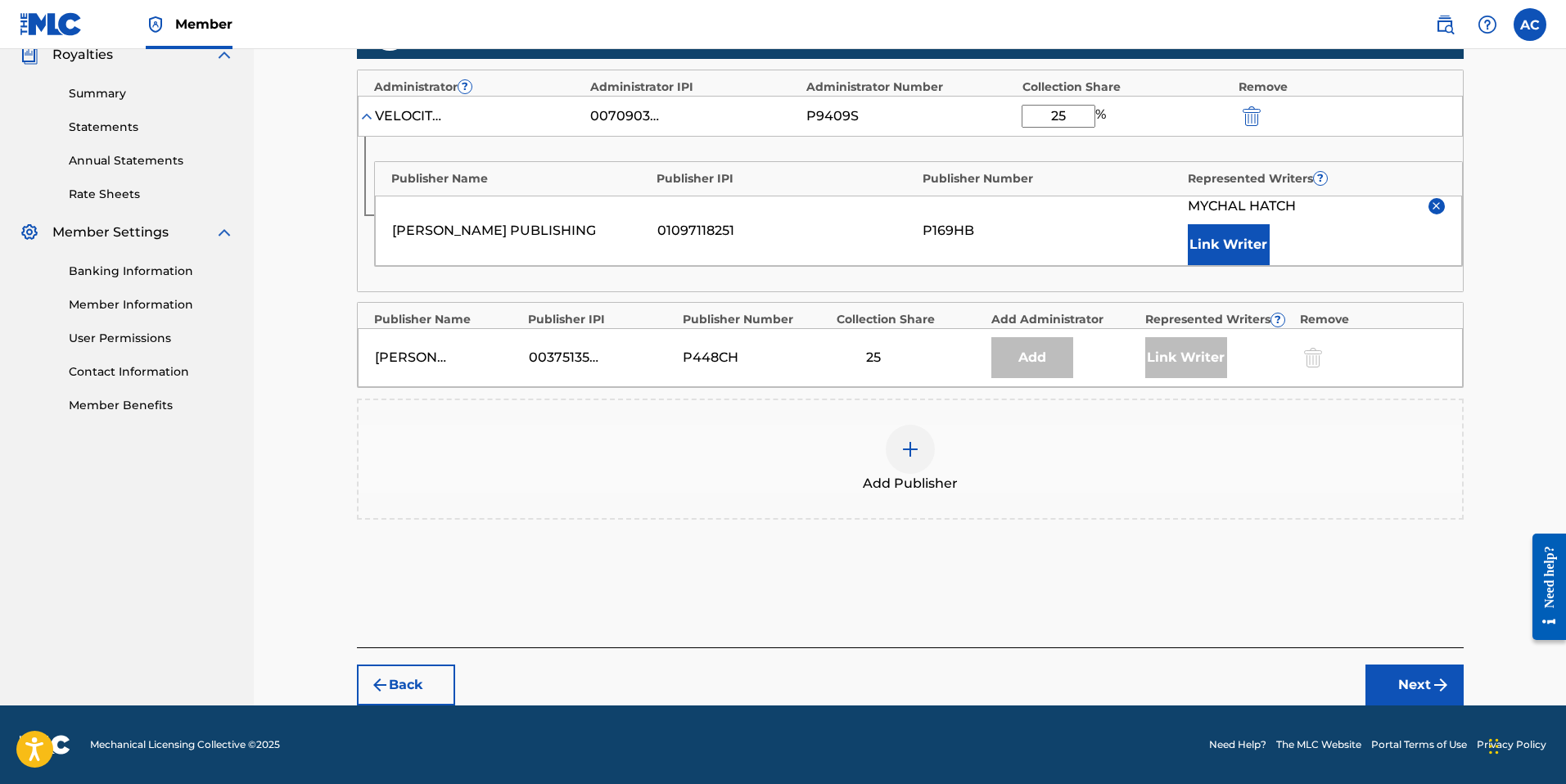
click at [1408, 670] on button "Next" at bounding box center [1414, 685] width 98 height 41
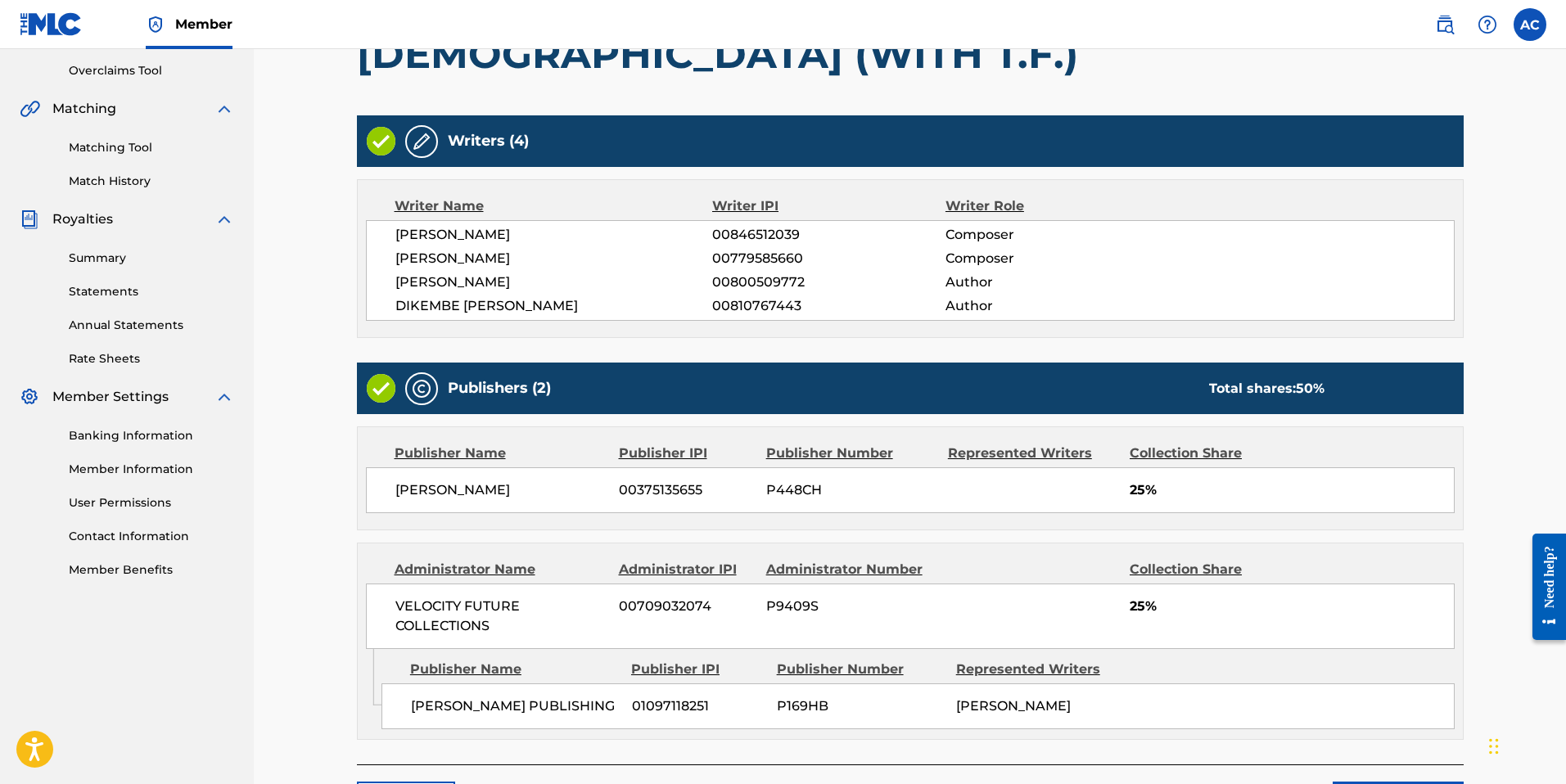
scroll to position [455, 0]
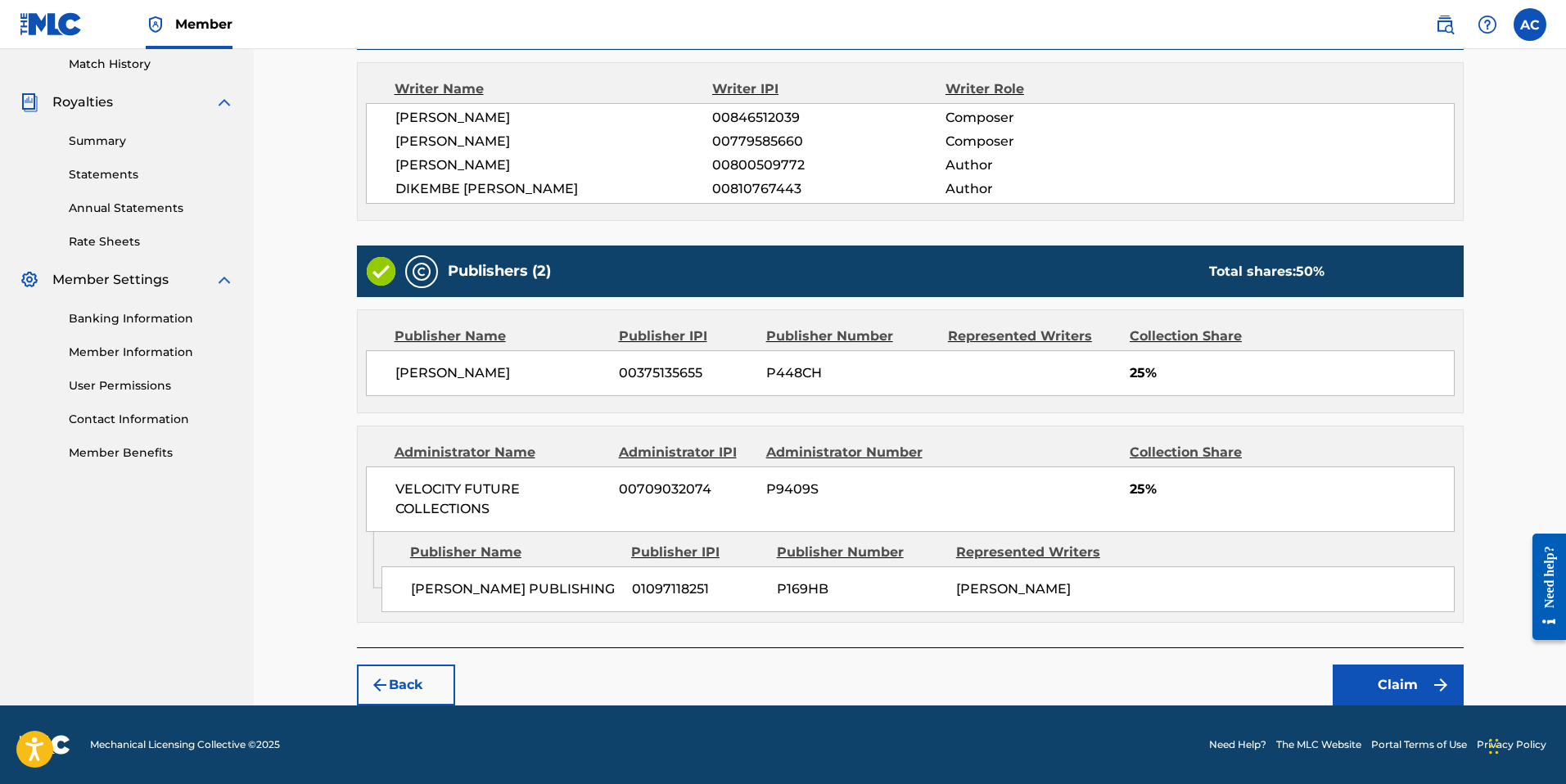
click at [1410, 723] on footer "Mechanical Licensing Collective © 2025 Need Help? The MLC Website Portal Terms …" at bounding box center [783, 744] width 1566 height 79
click at [1401, 690] on button "Claim" at bounding box center [1398, 685] width 131 height 41
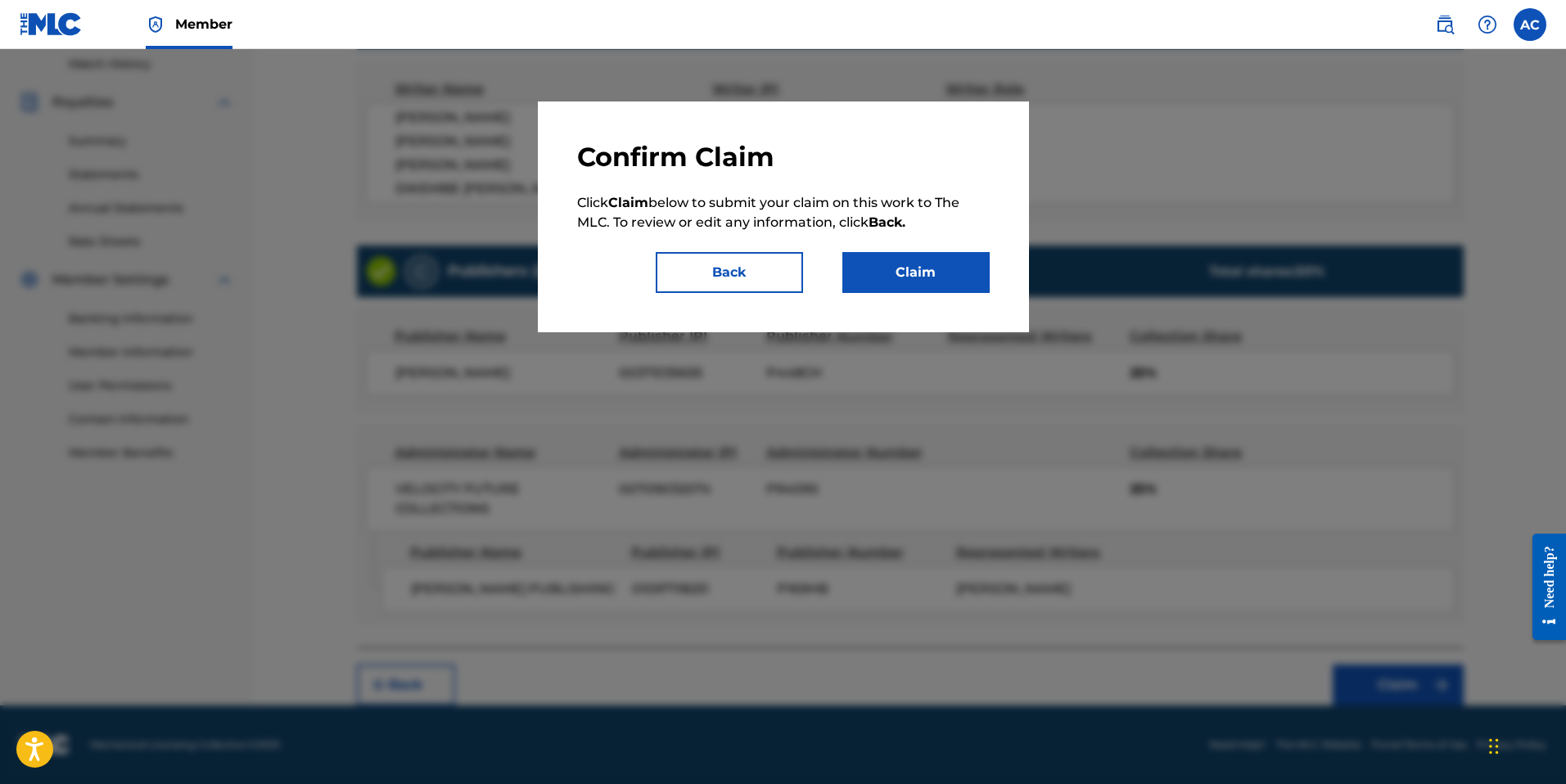
click at [933, 274] on button "Claim" at bounding box center [917, 272] width 148 height 41
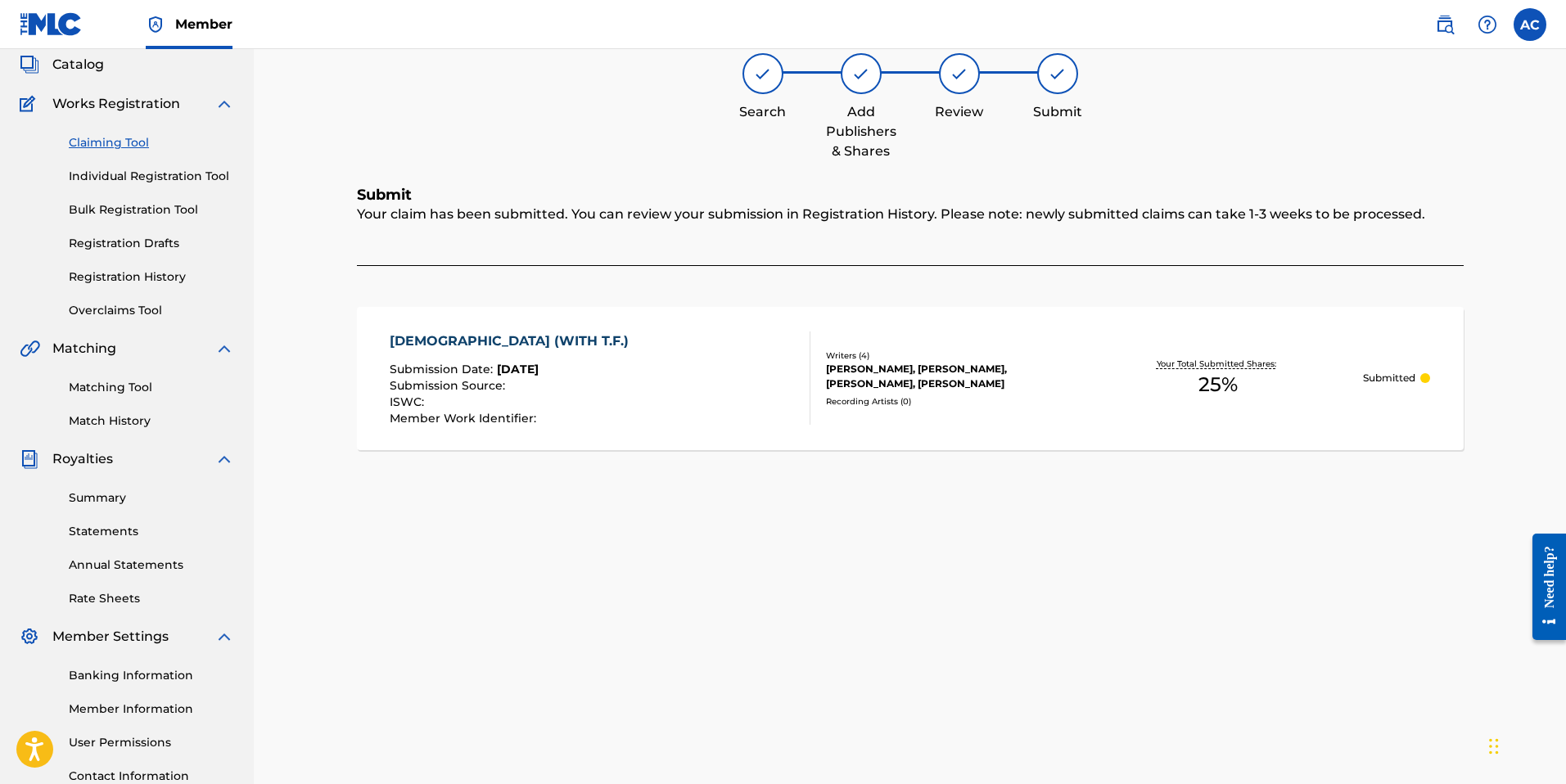
scroll to position [0, 0]
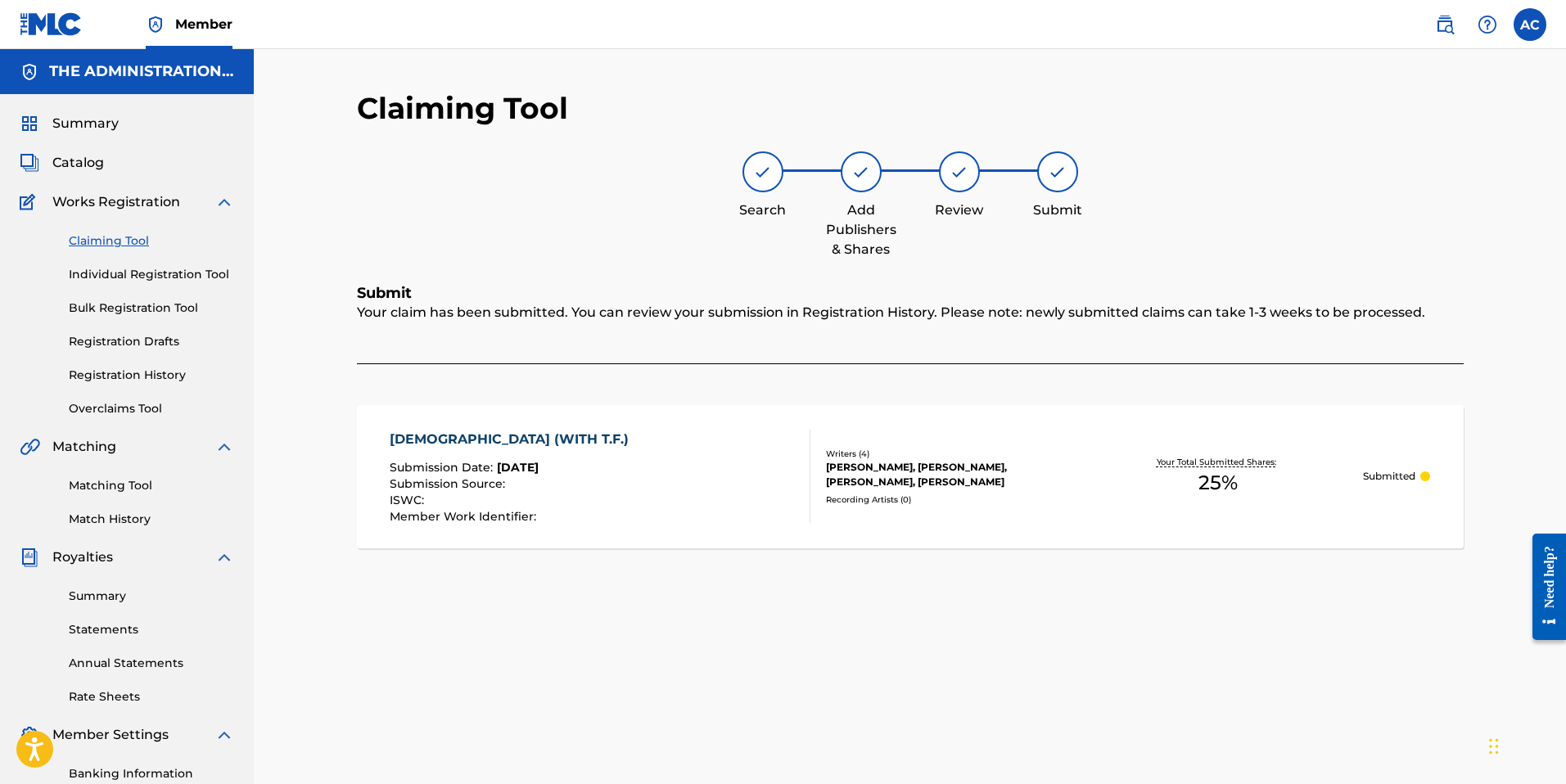
click at [120, 234] on link "Claiming Tool" at bounding box center [152, 241] width 165 height 17
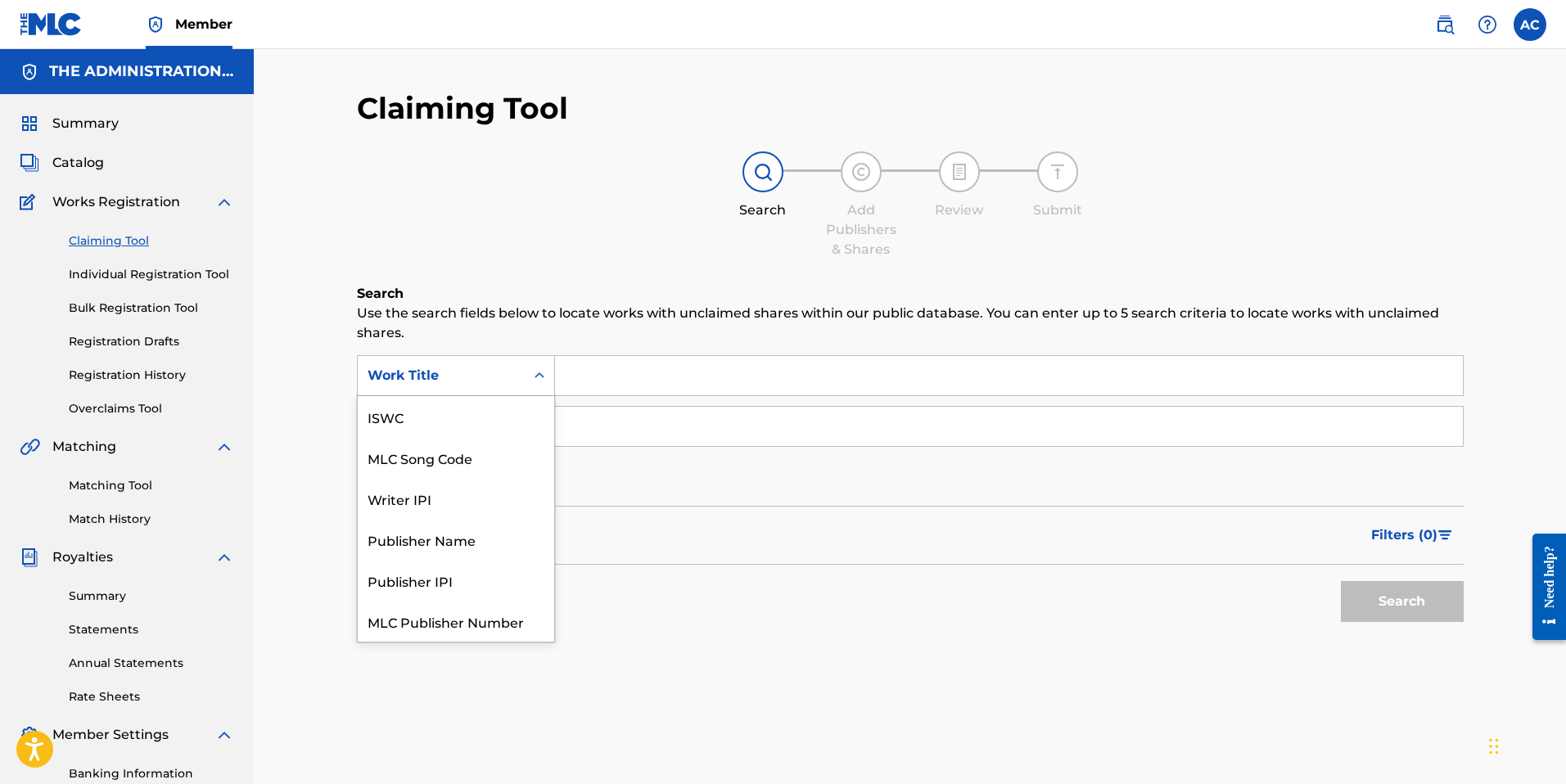
click at [485, 368] on div "Work Title" at bounding box center [441, 375] width 148 height 19
click at [470, 422] on div "MLC Song Code" at bounding box center [456, 417] width 196 height 41
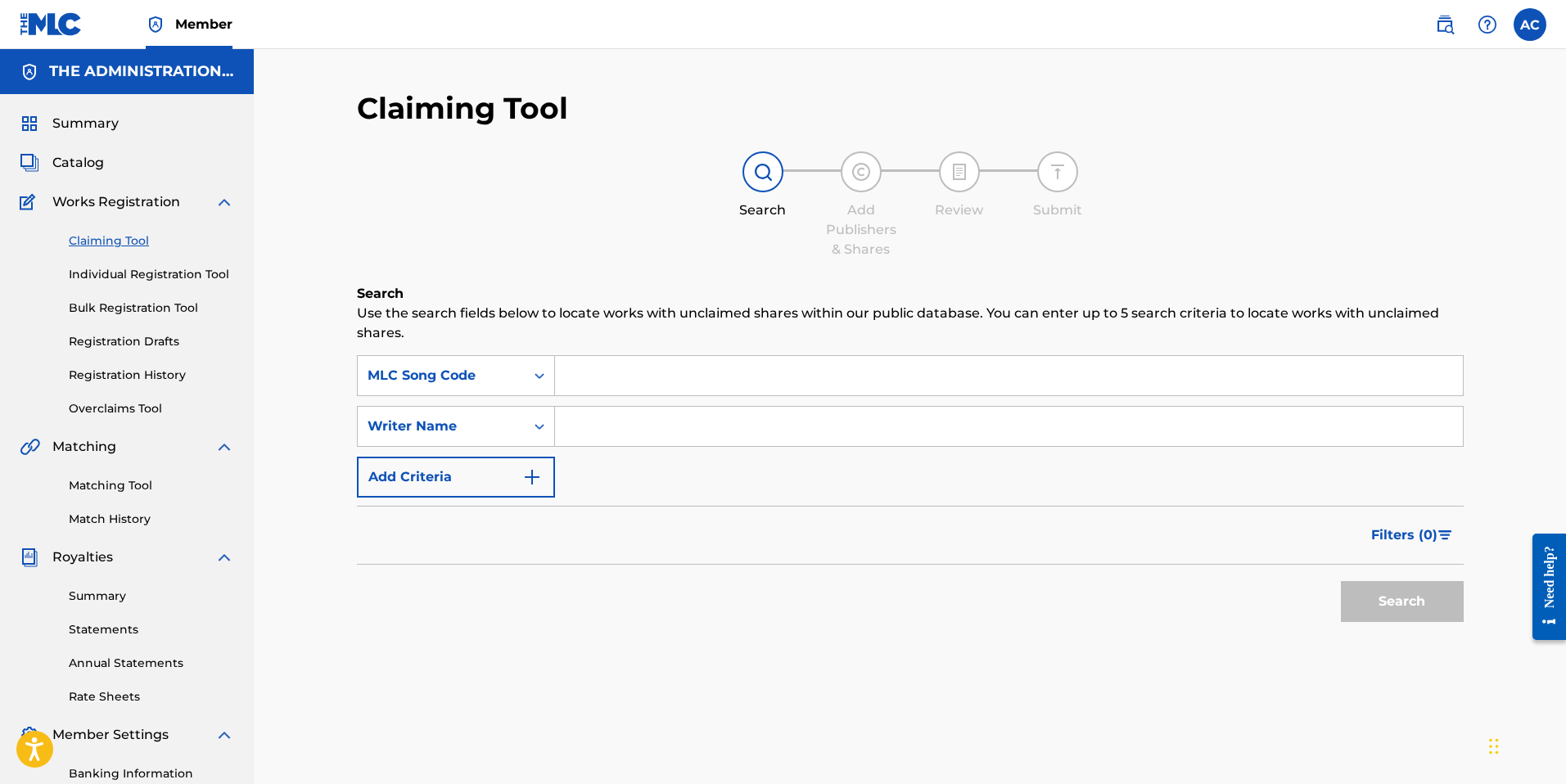
click at [602, 375] on input "Search Form" at bounding box center [1009, 375] width 908 height 39
paste input "WB369N"
type input "WB369N"
click at [643, 426] on input "Search Form" at bounding box center [1009, 426] width 908 height 39
type input "Hatch"
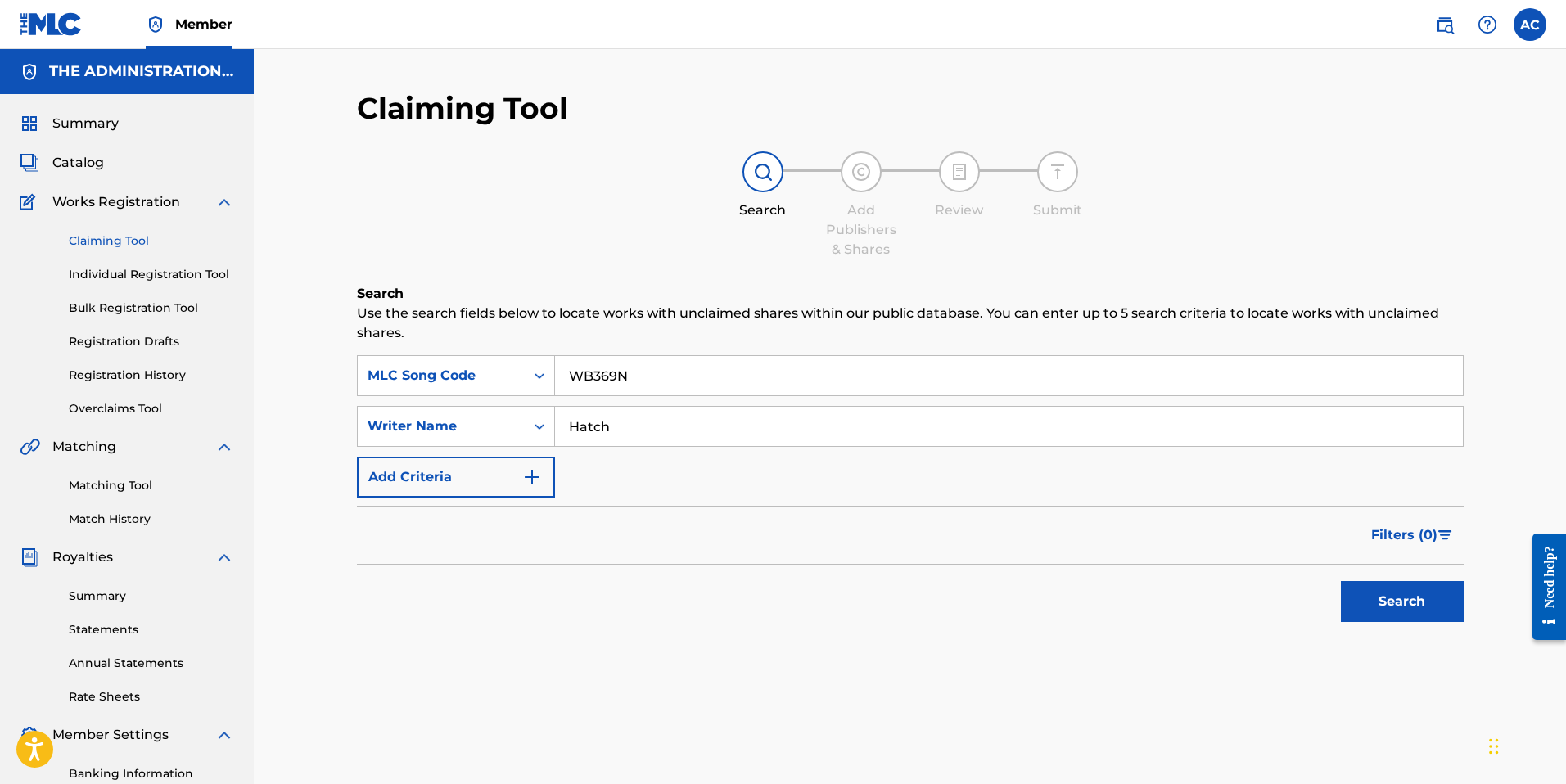
click at [1340, 581] on button "Search" at bounding box center [1402, 601] width 122 height 41
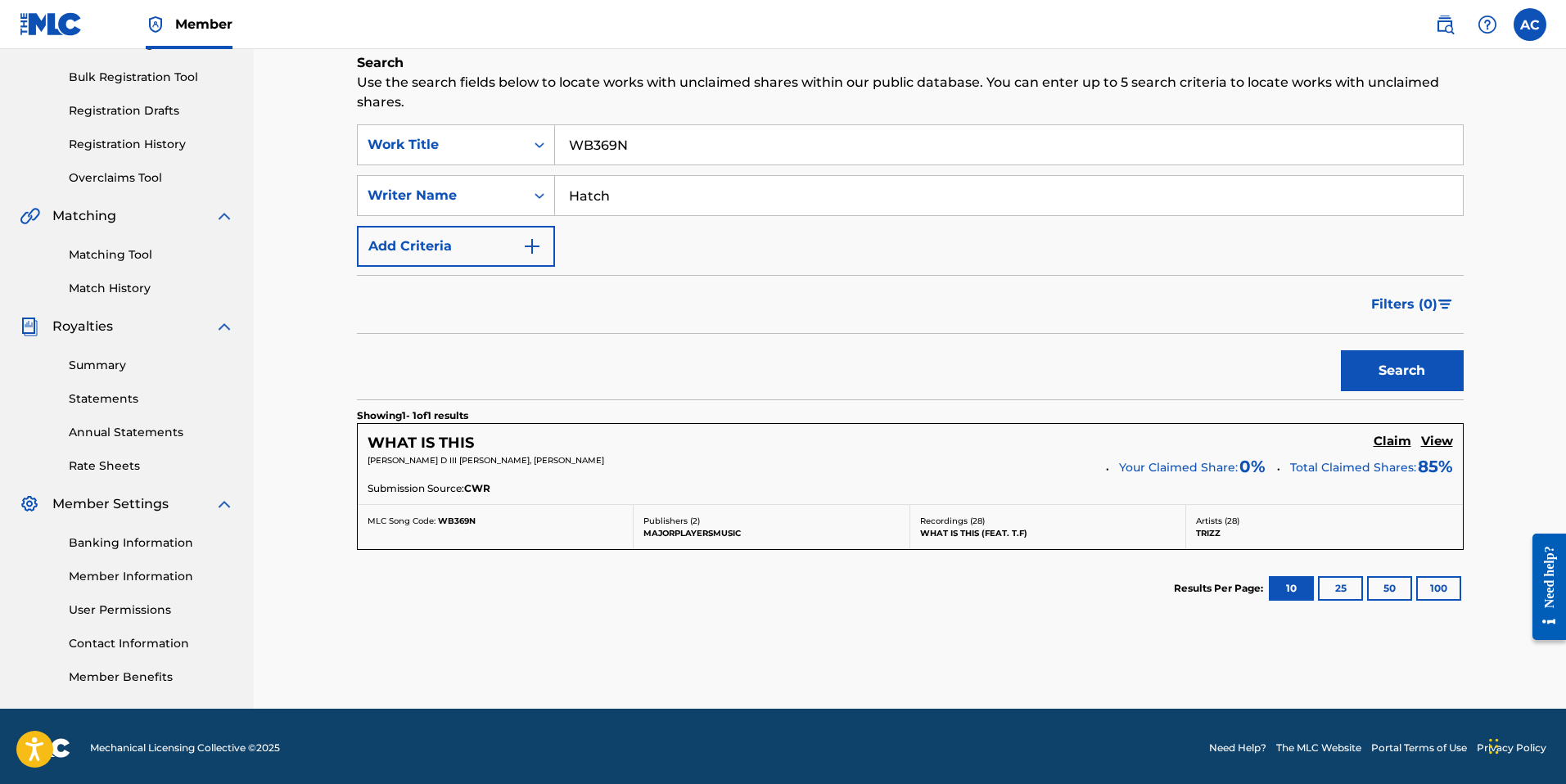
scroll to position [234, 0]
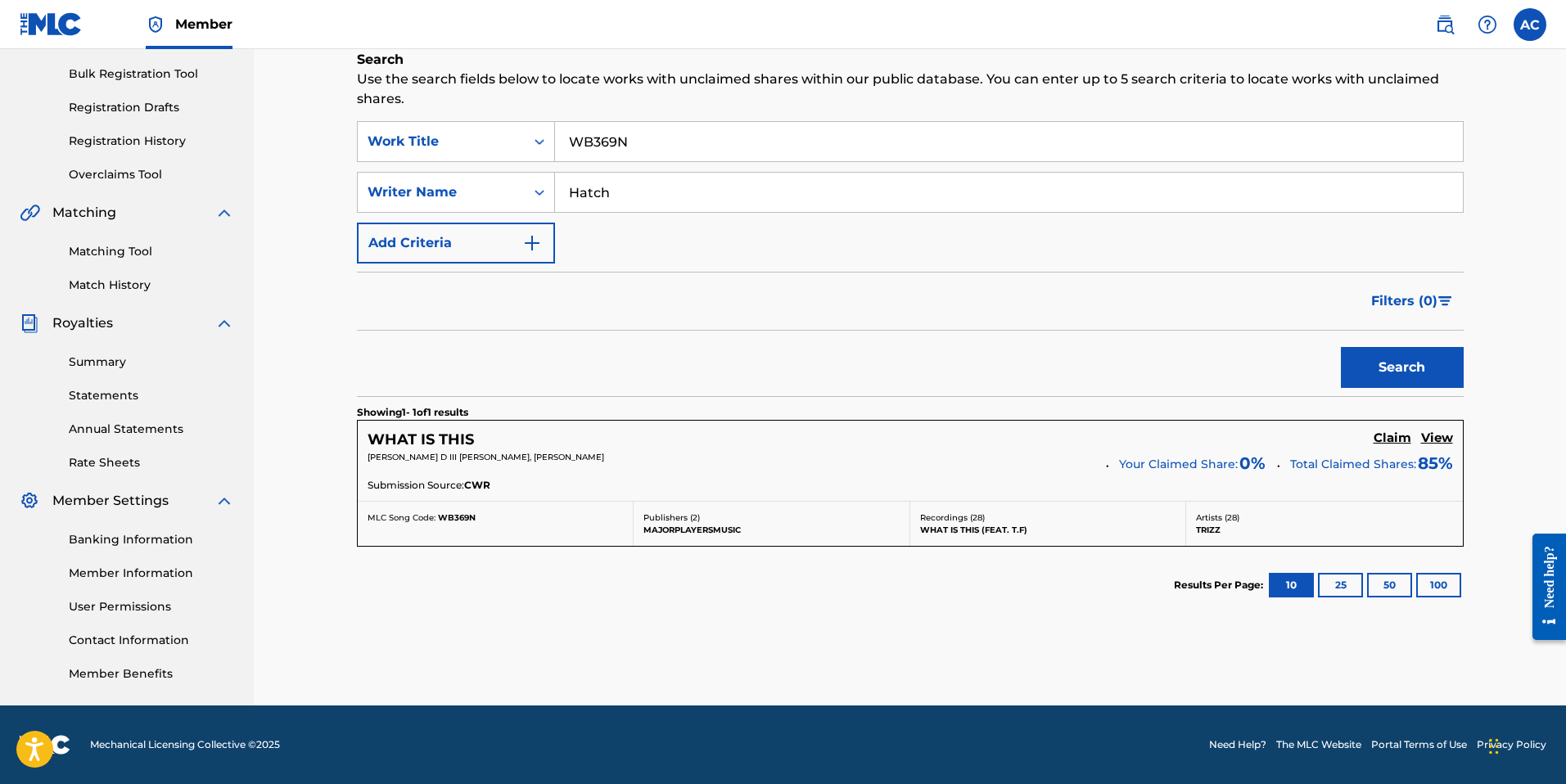
click at [1391, 425] on div "WHAT IS THIS Claim View [PERSON_NAME] D III [PERSON_NAME], [PERSON_NAME] Your C…" at bounding box center [910, 460] width 1105 height 81
click at [1389, 436] on h5 "Claim" at bounding box center [1392, 438] width 38 height 16
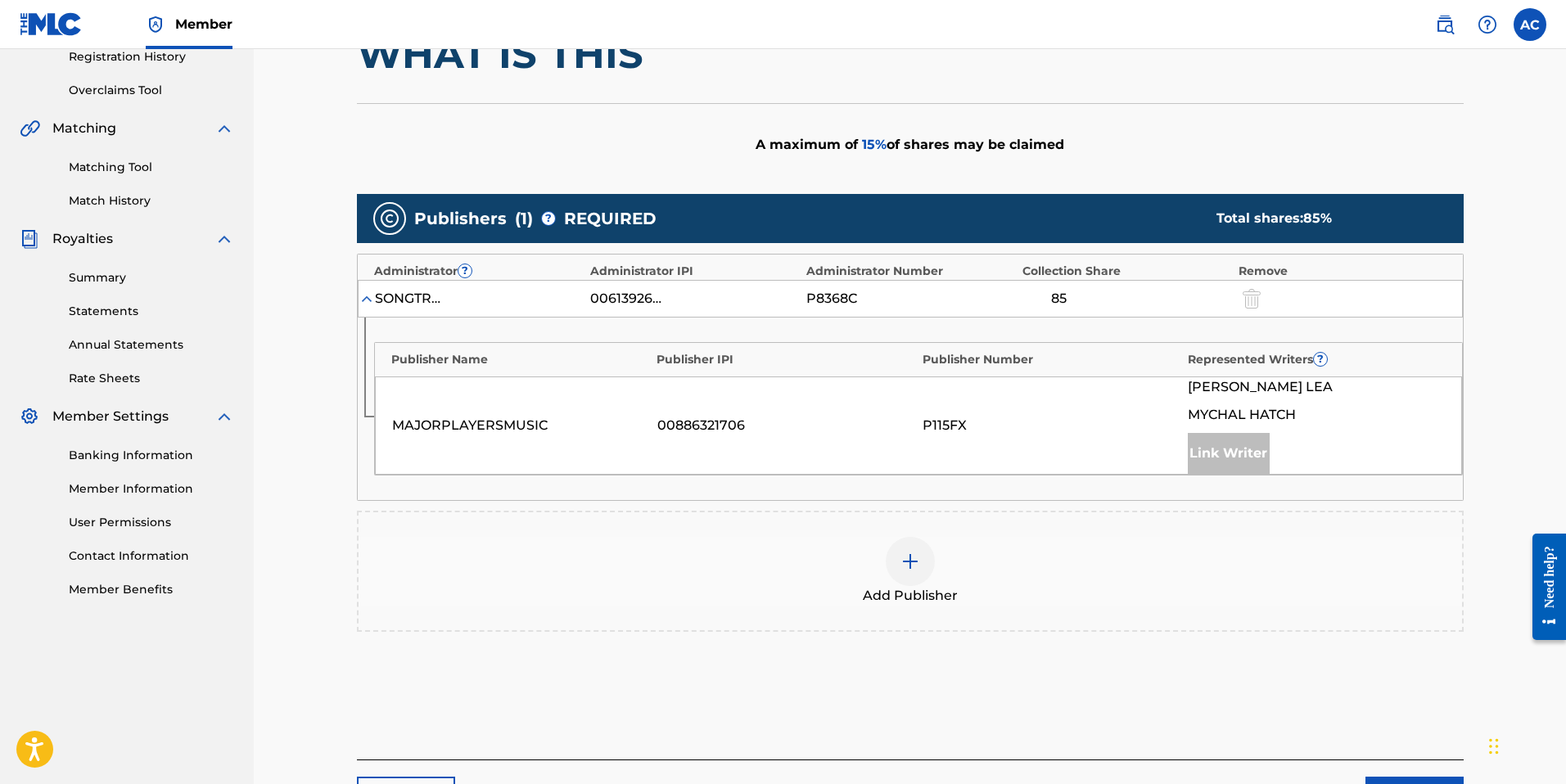
scroll to position [0, 0]
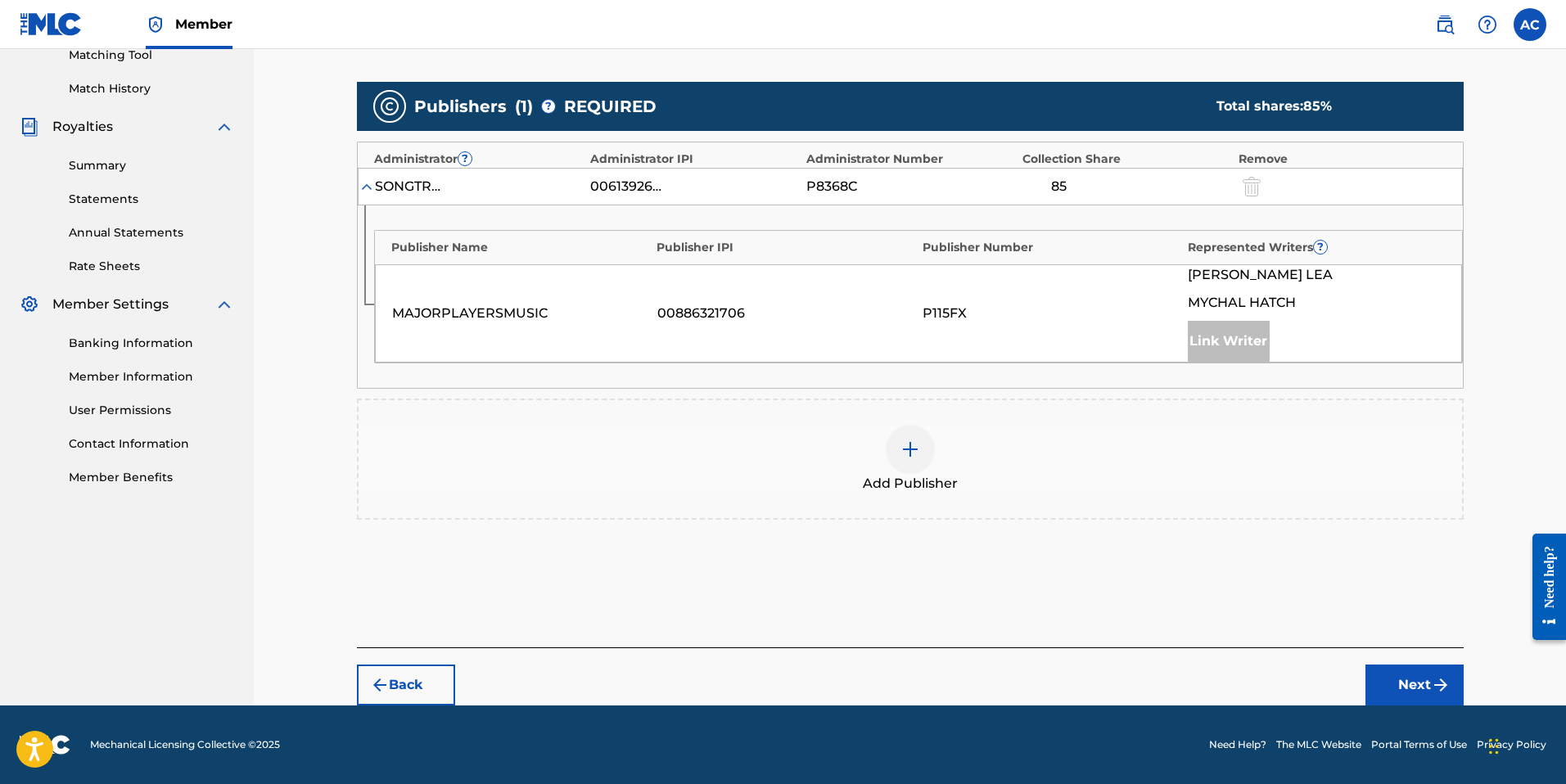
click at [404, 673] on button "Back" at bounding box center [405, 685] width 98 height 41
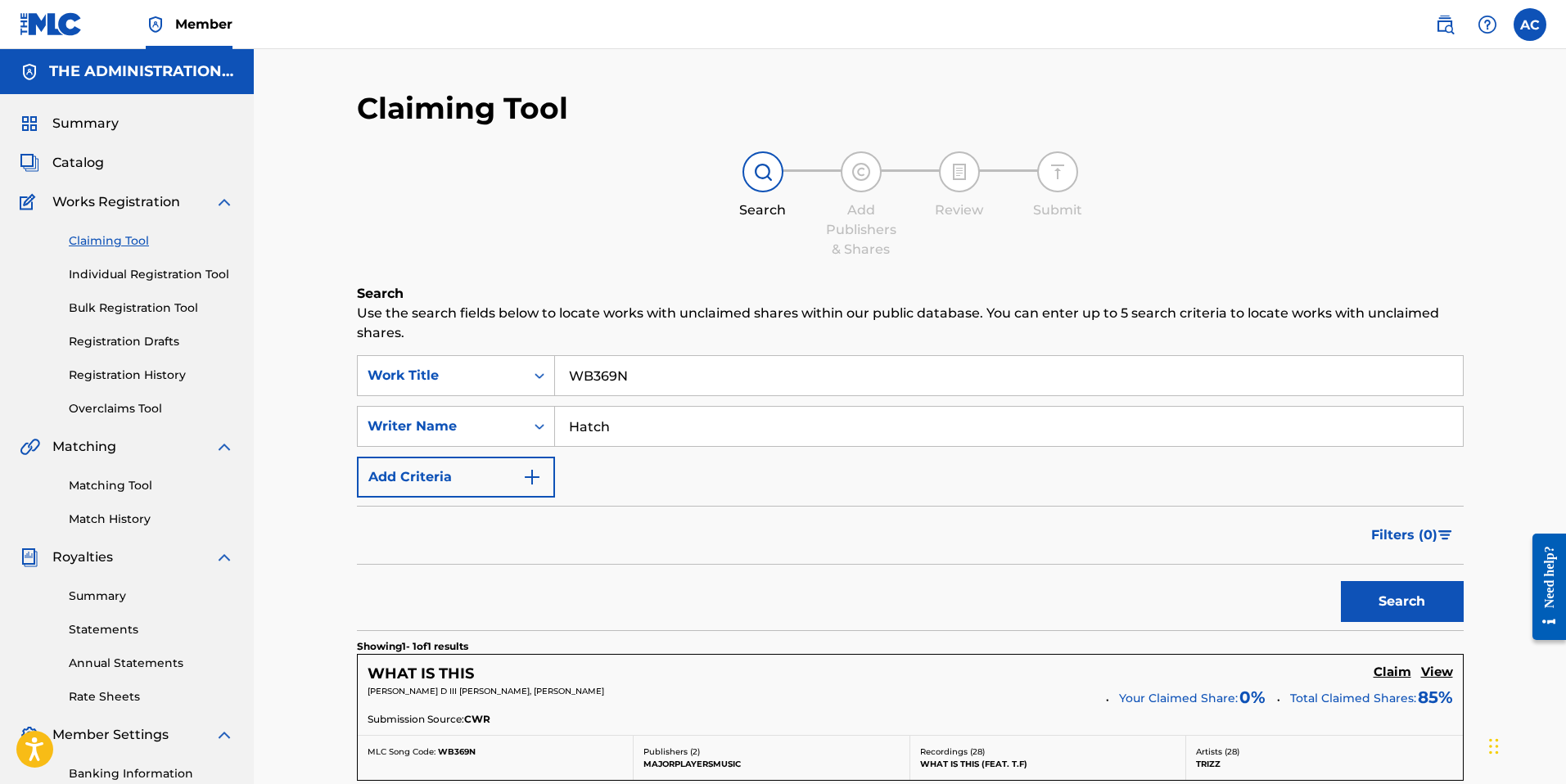
click at [619, 384] on input "WB369N" at bounding box center [1009, 375] width 908 height 39
paste input "BD8H6M"
type input "BD8H6M"
click at [1408, 605] on button "Search" at bounding box center [1402, 601] width 122 height 41
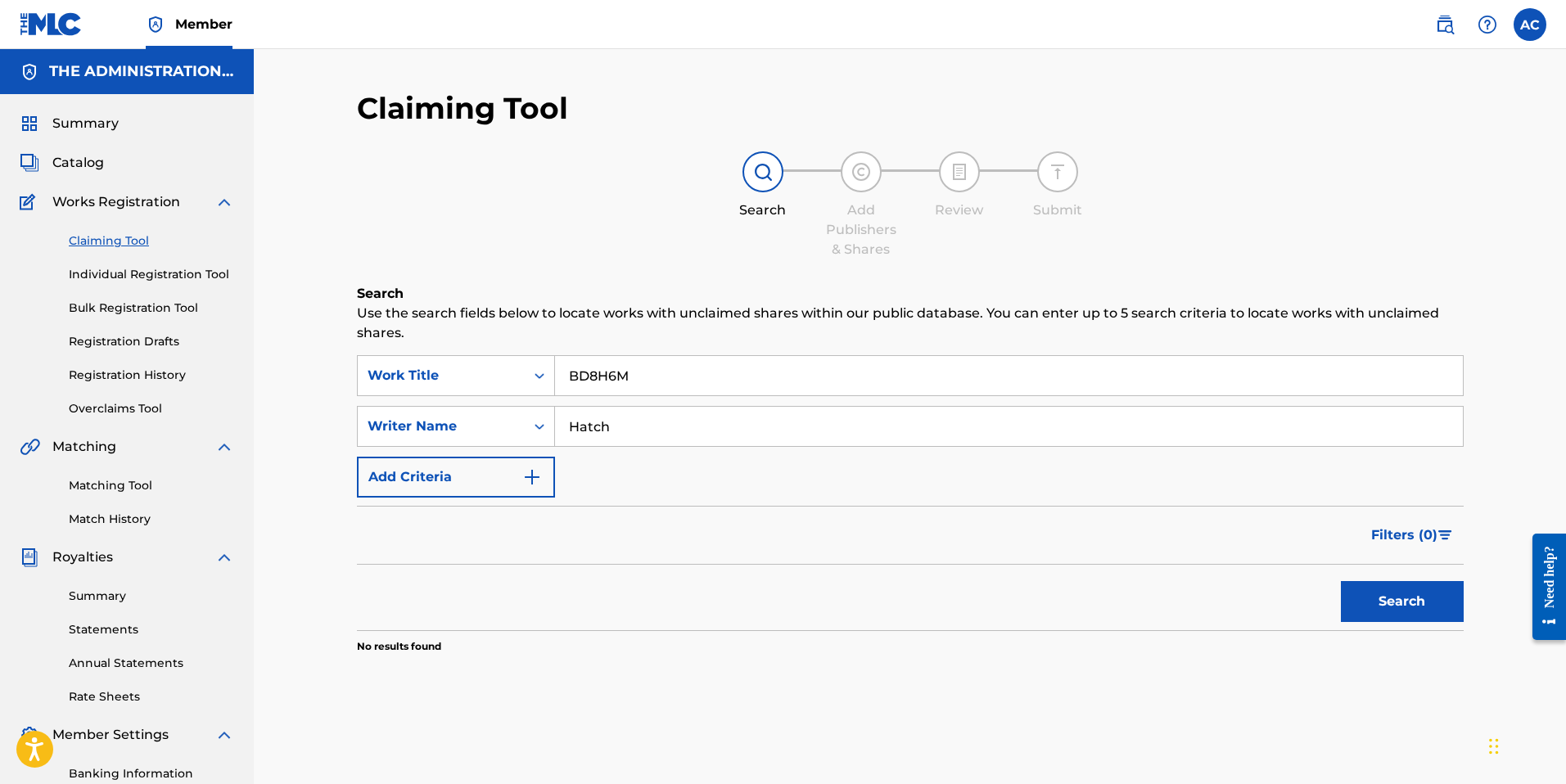
click at [93, 169] on span "Catalog" at bounding box center [78, 162] width 52 height 19
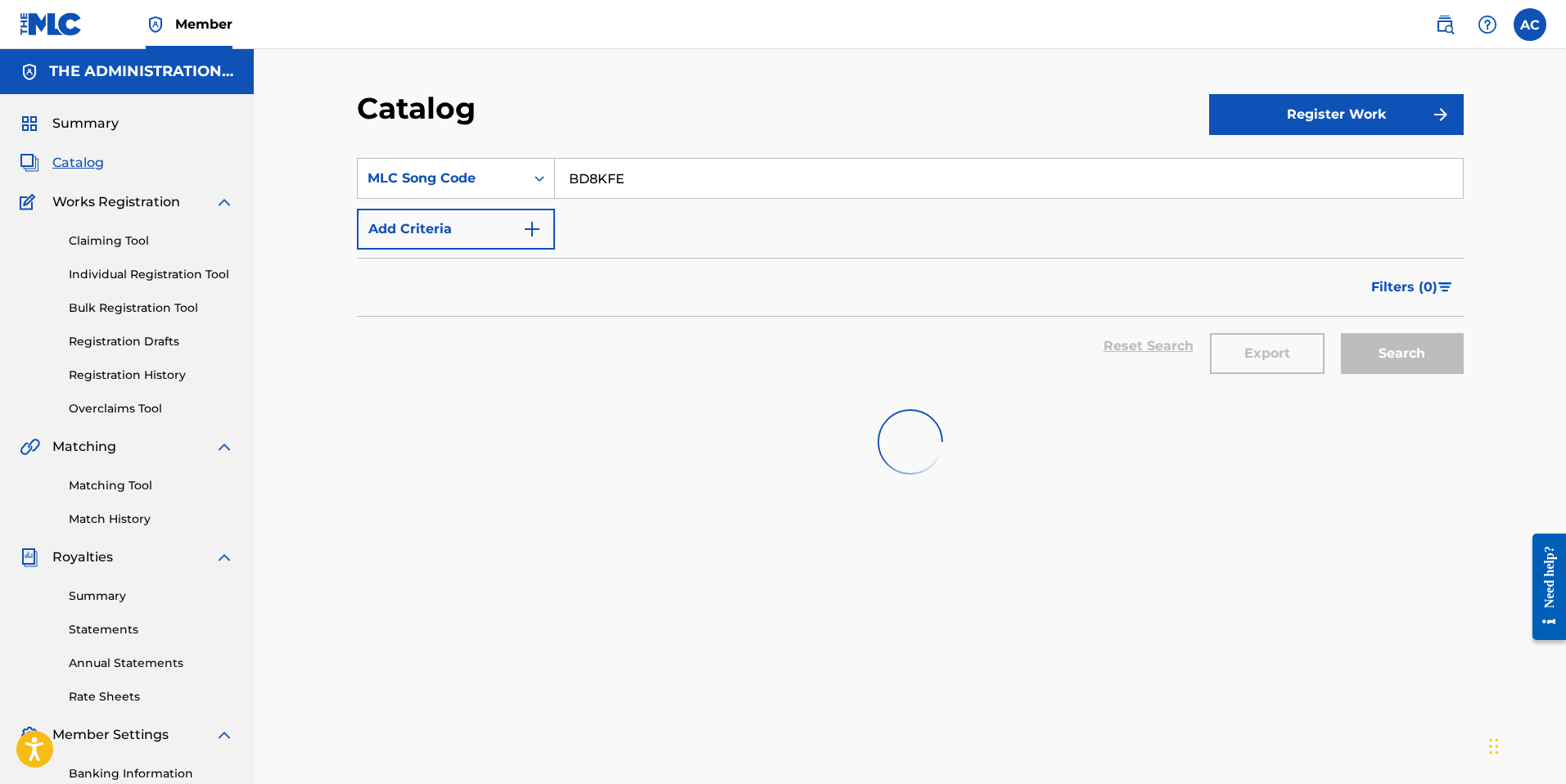
click at [584, 178] on input "BD8KFE" at bounding box center [1009, 178] width 908 height 39
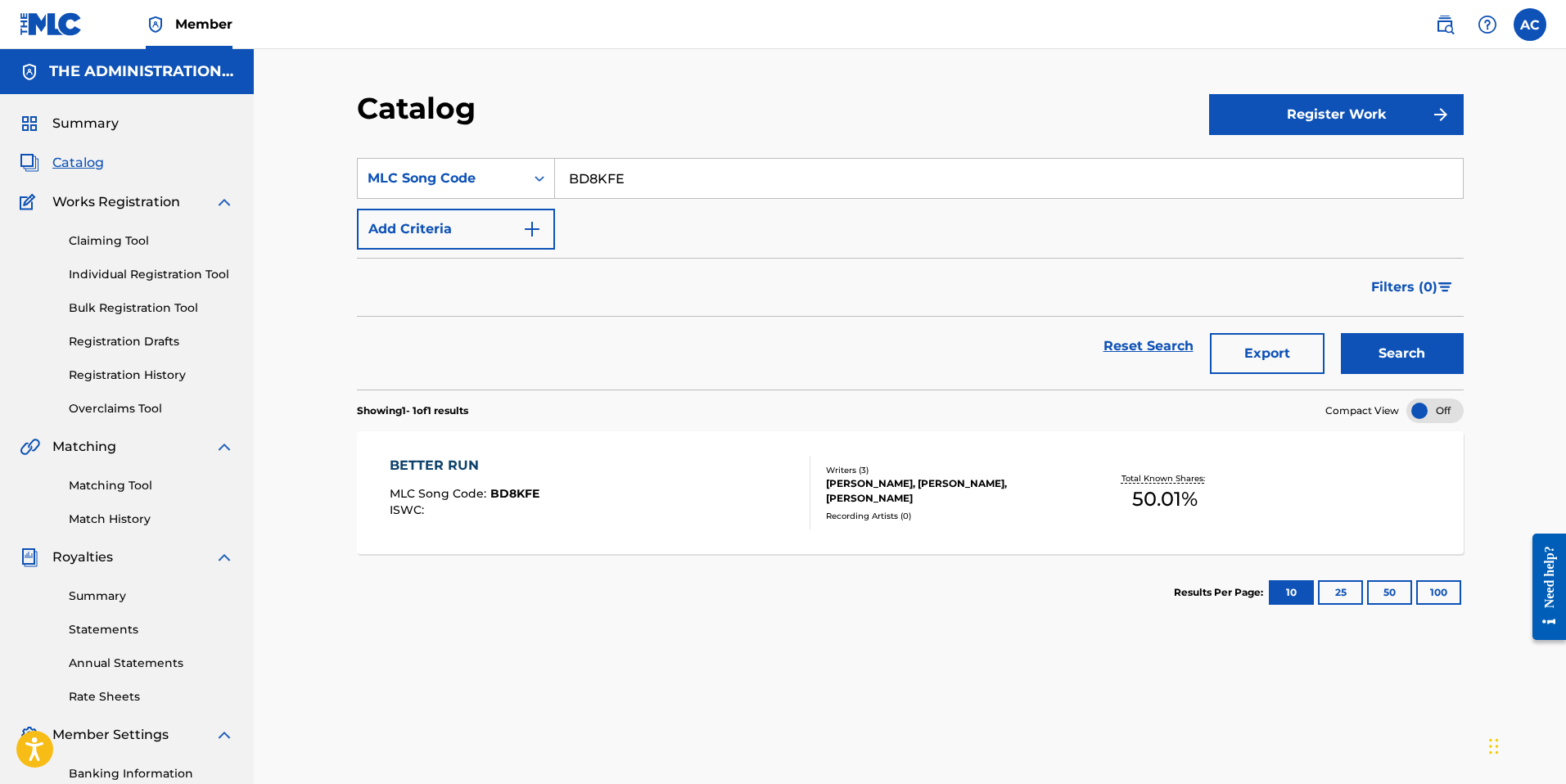
click at [584, 178] on input "BD8KFE" at bounding box center [1009, 178] width 908 height 39
paste input "H6M"
type input "BD8H6M"
click at [1442, 356] on button "Search" at bounding box center [1402, 354] width 122 height 41
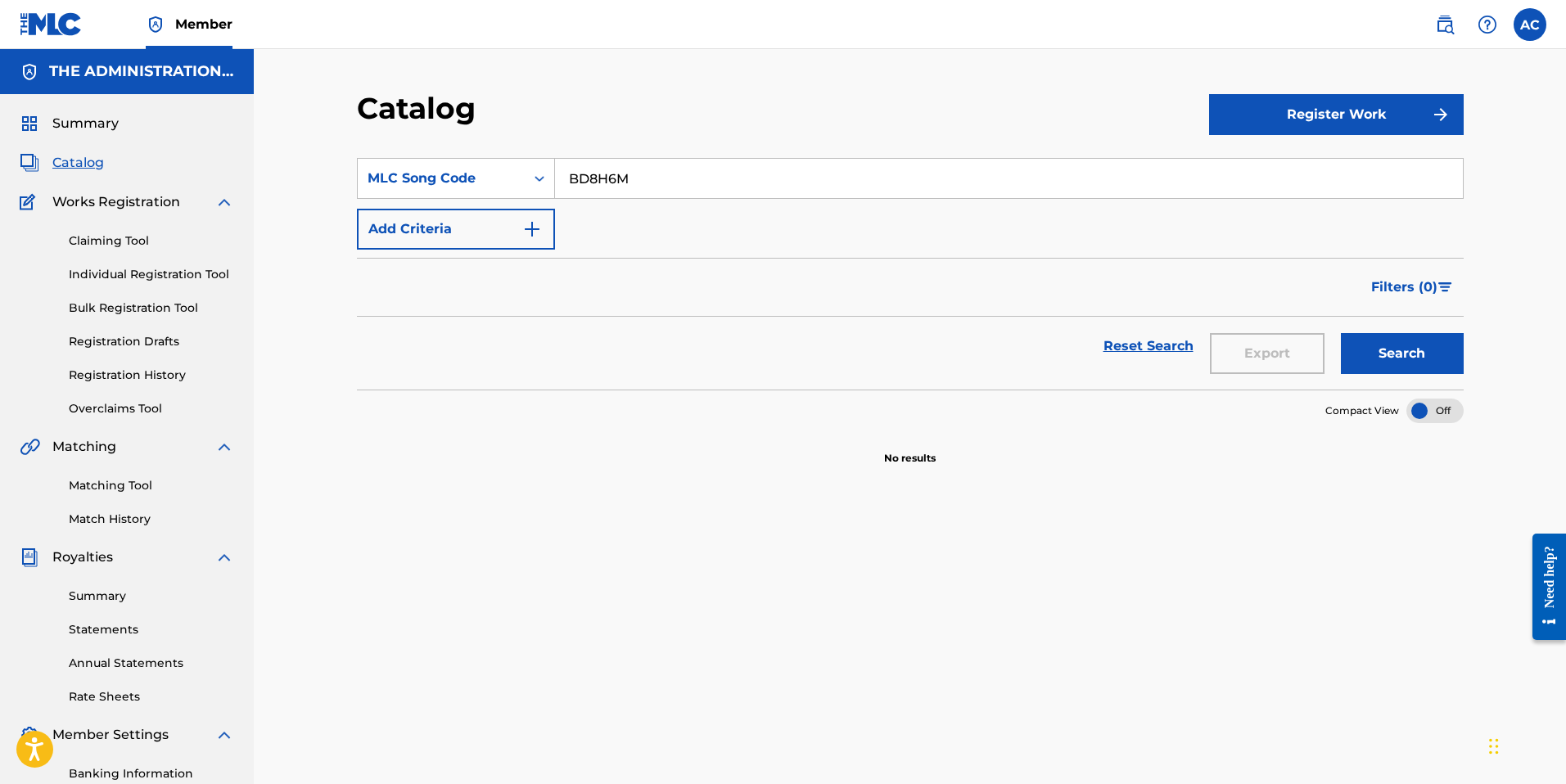
click at [122, 241] on link "Claiming Tool" at bounding box center [152, 241] width 165 height 17
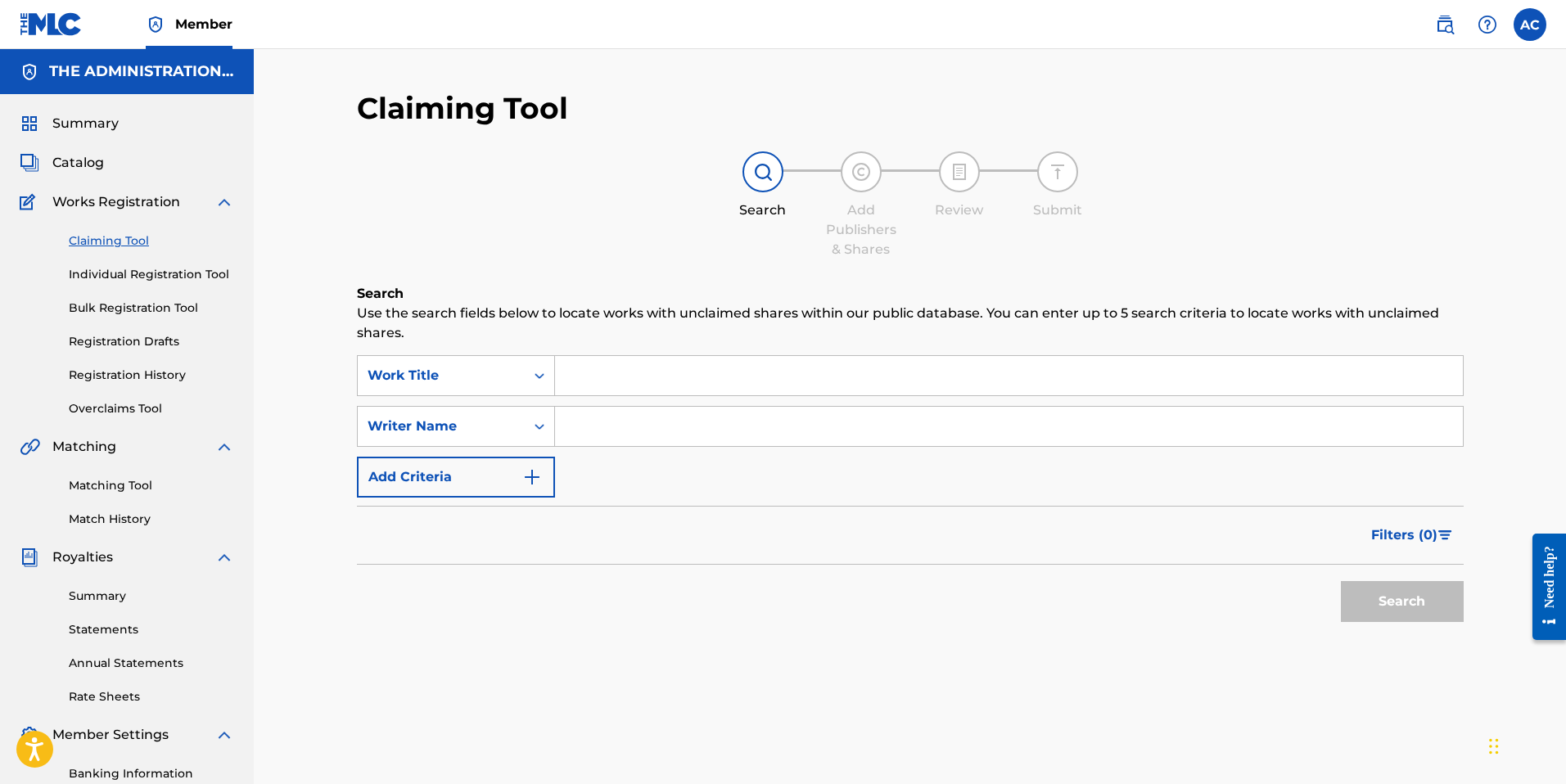
click at [172, 271] on link "Individual Registration Tool" at bounding box center [152, 275] width 165 height 17
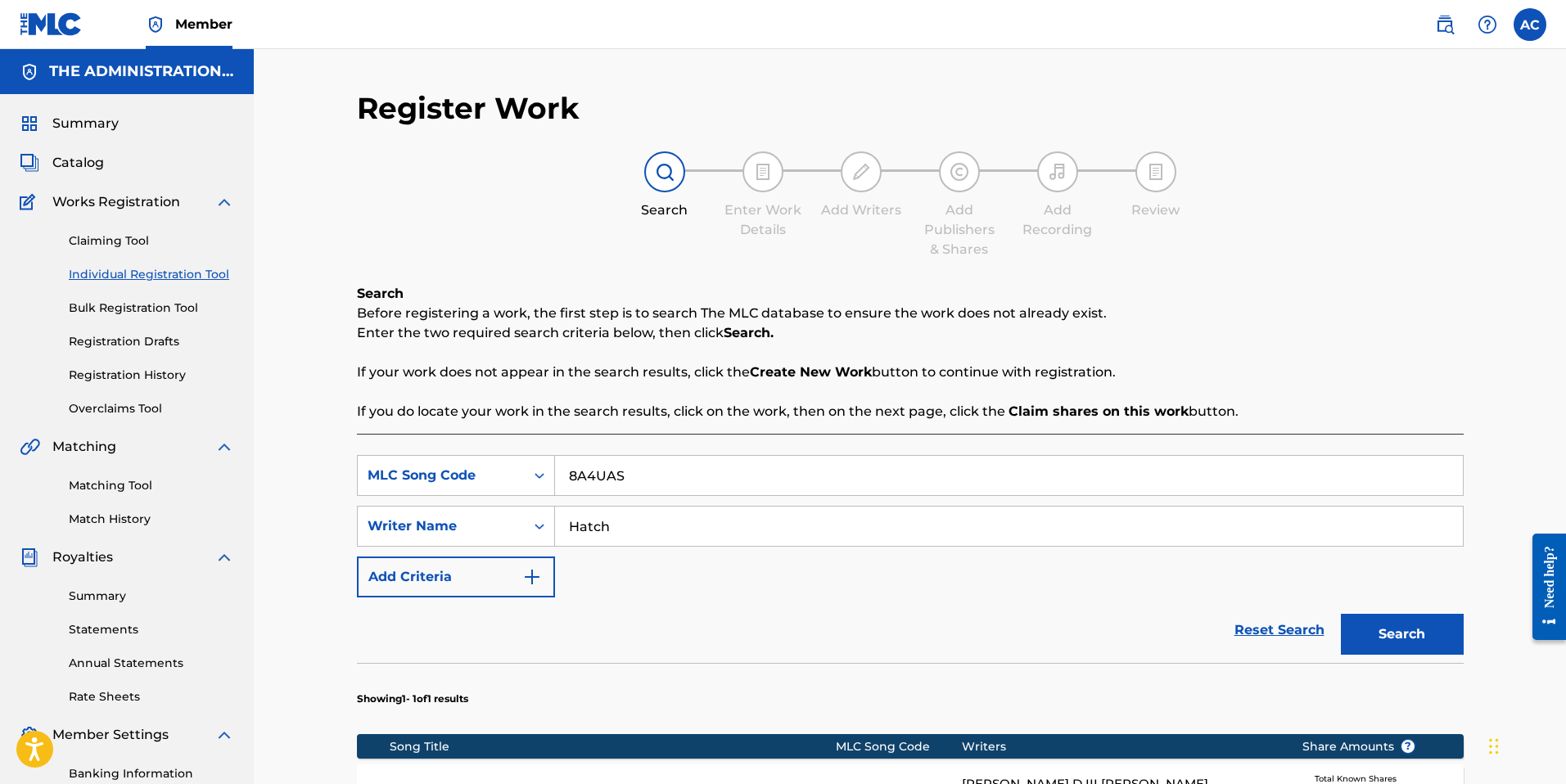
click at [611, 470] on input "8A4UAS" at bounding box center [1009, 475] width 908 height 39
paste input "BD8H6M"
type input "BD8H6M"
click at [1454, 636] on button "Search" at bounding box center [1402, 634] width 122 height 41
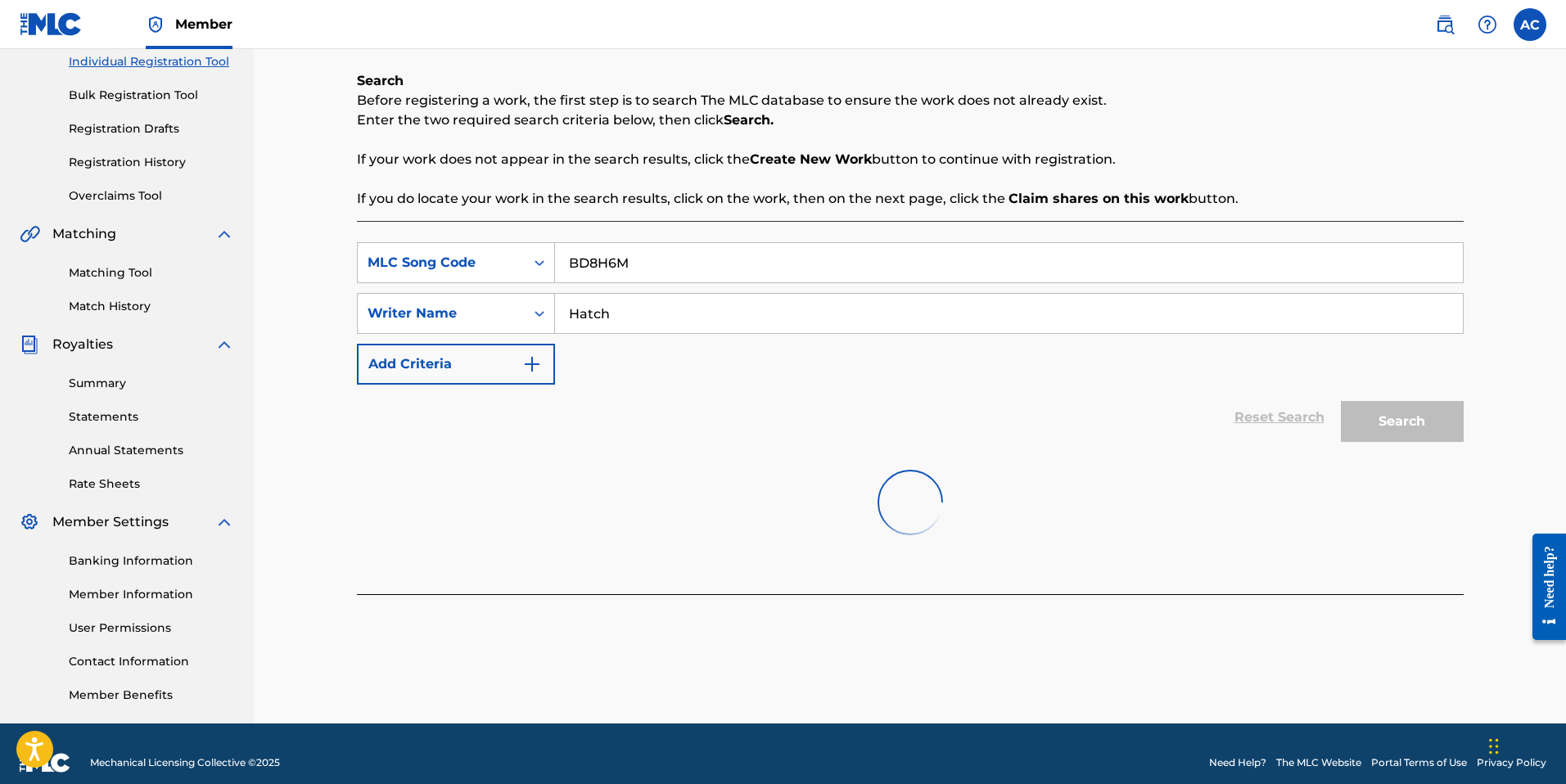
scroll to position [230, 0]
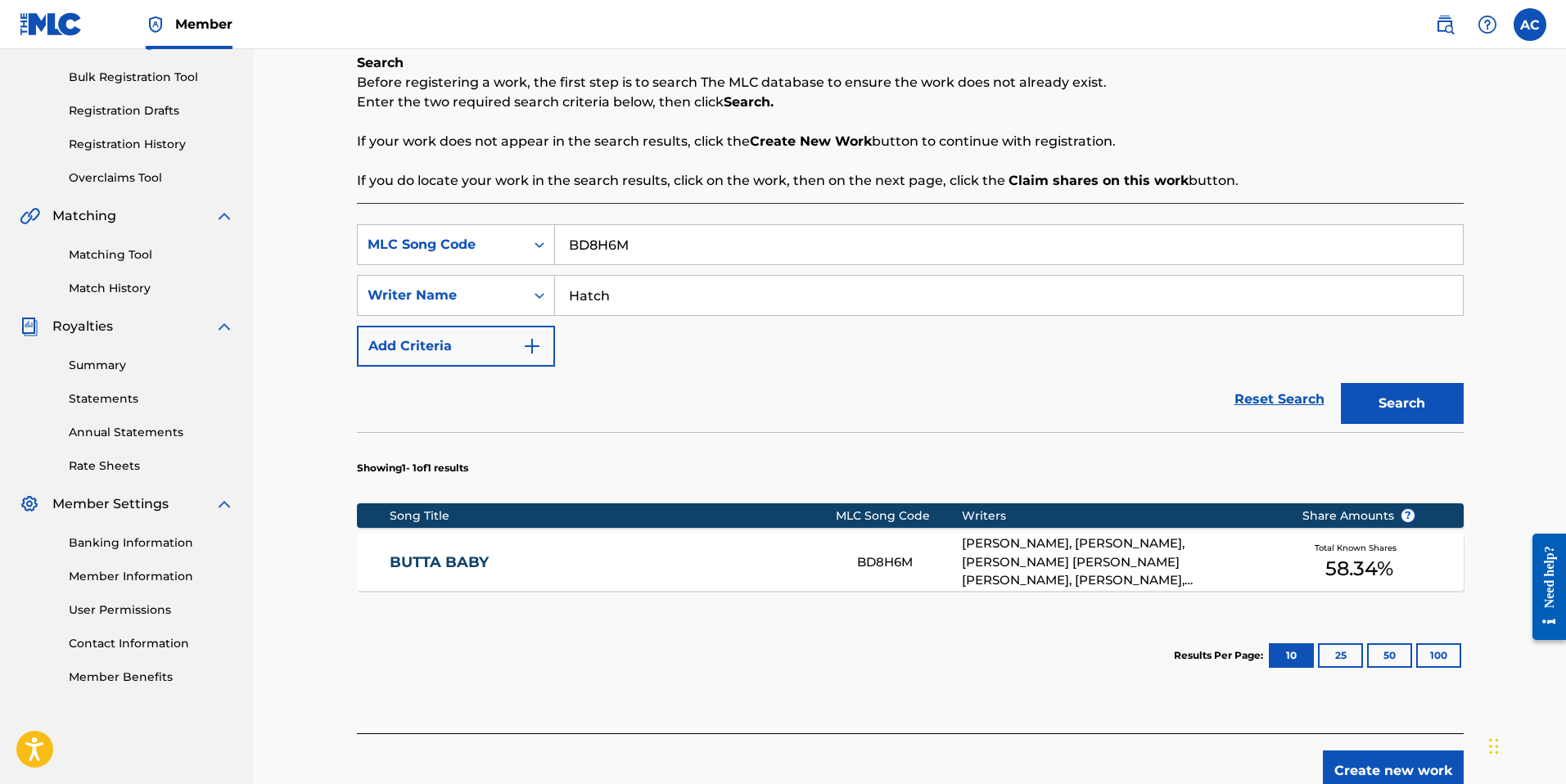
click at [609, 562] on link "BUTTA BABY" at bounding box center [612, 562] width 445 height 18
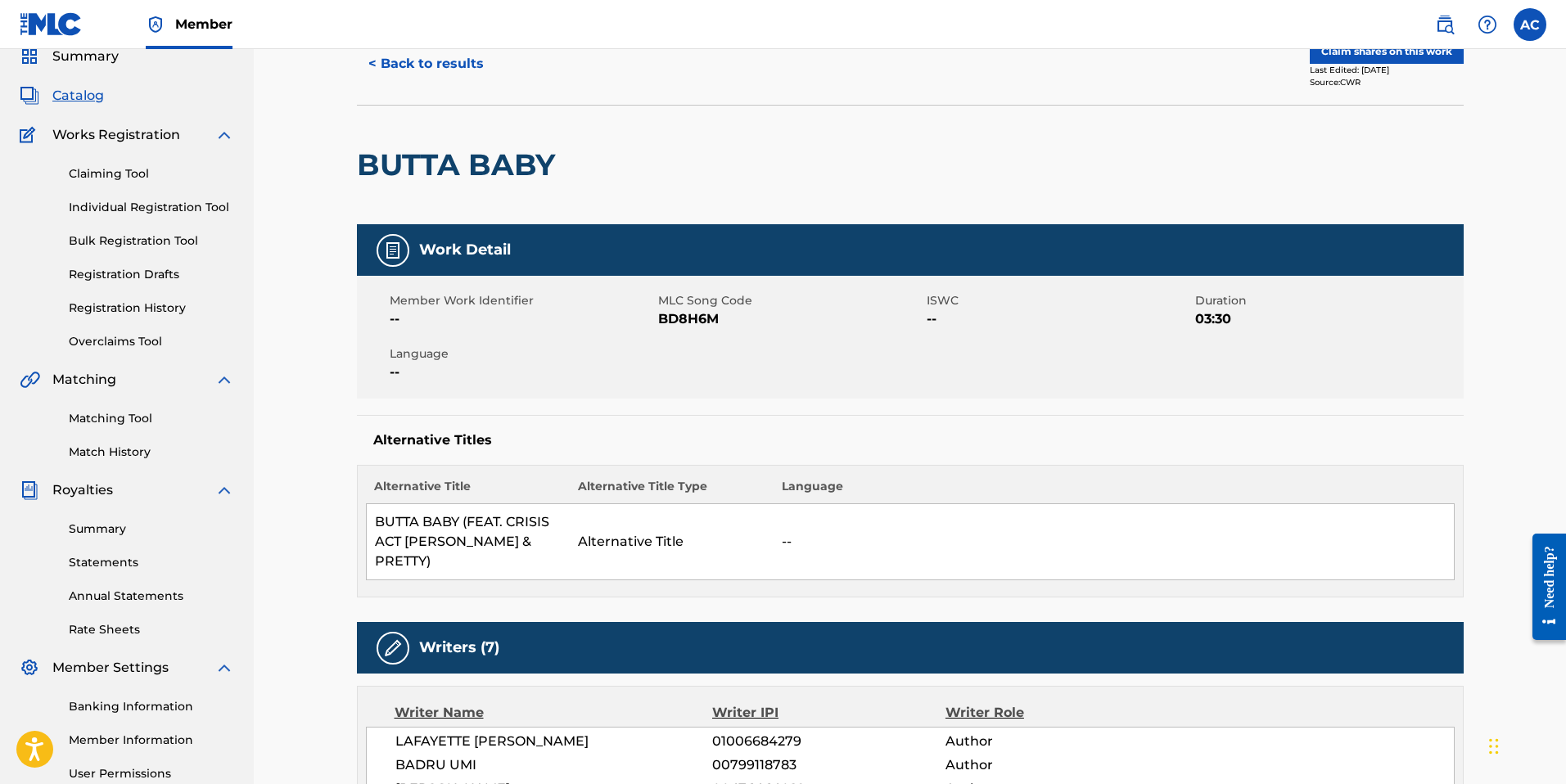
scroll to position [34, 0]
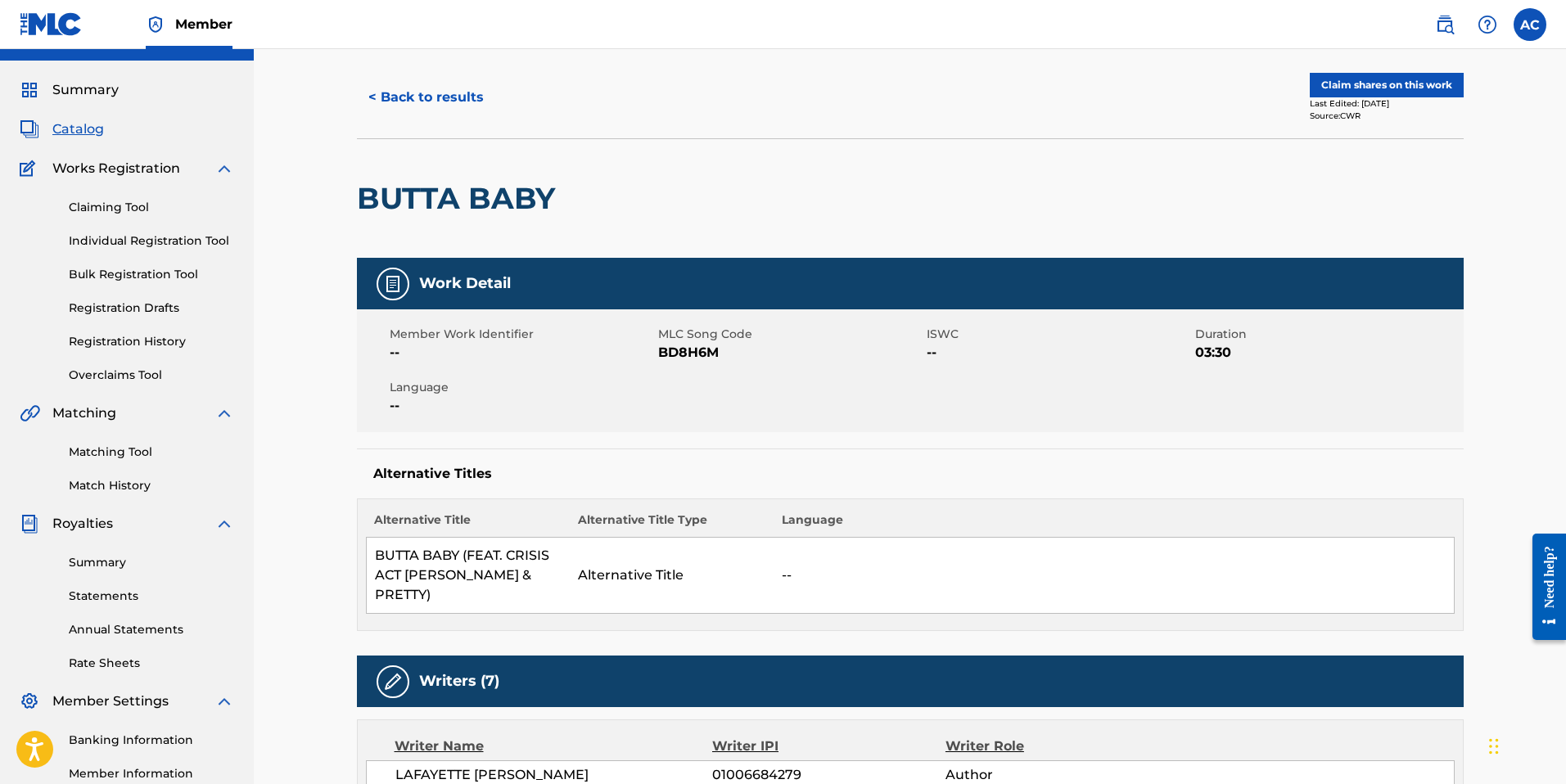
click at [1422, 75] on button "Claim shares on this work" at bounding box center [1386, 85] width 154 height 24
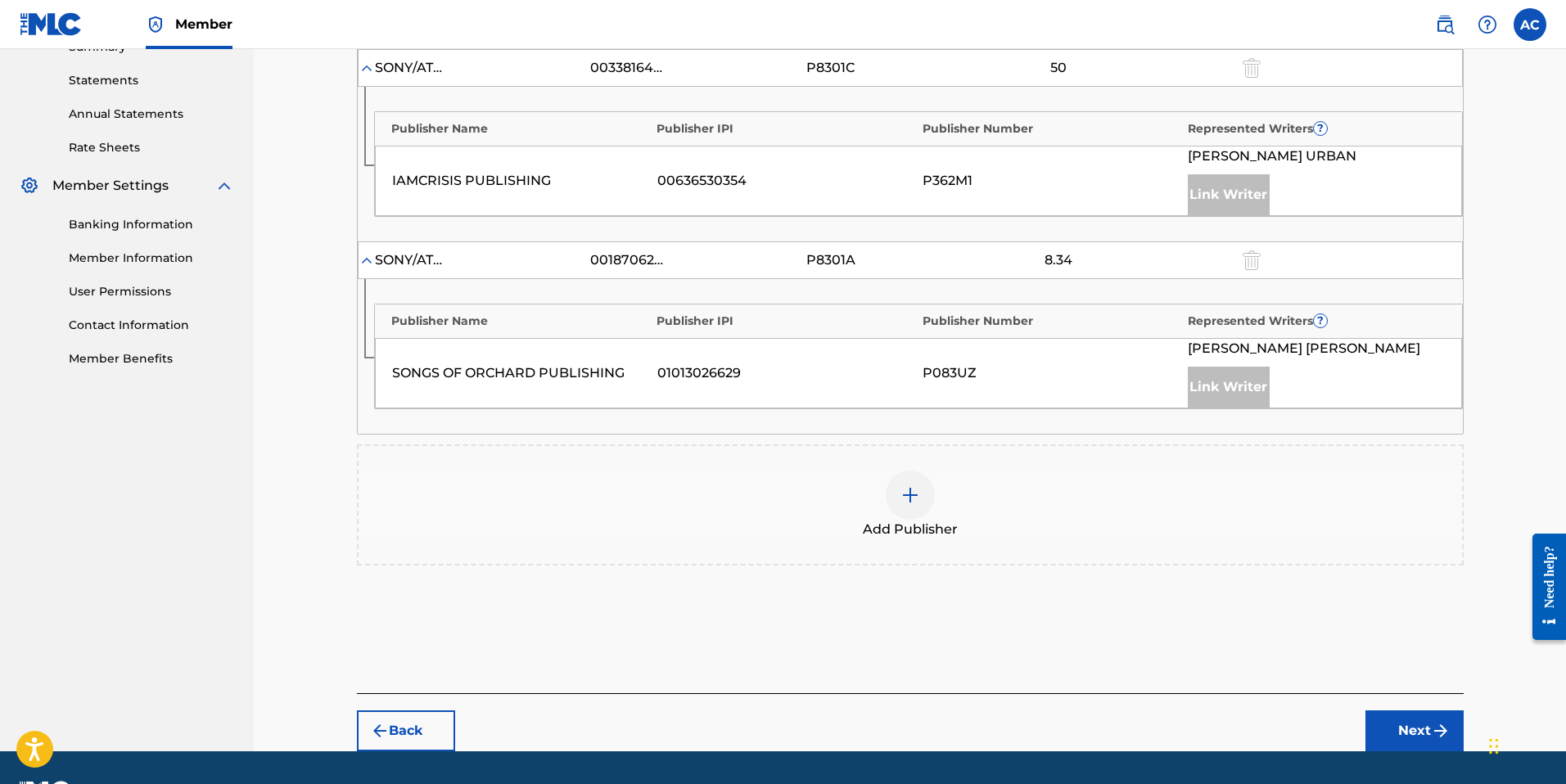
scroll to position [595, 0]
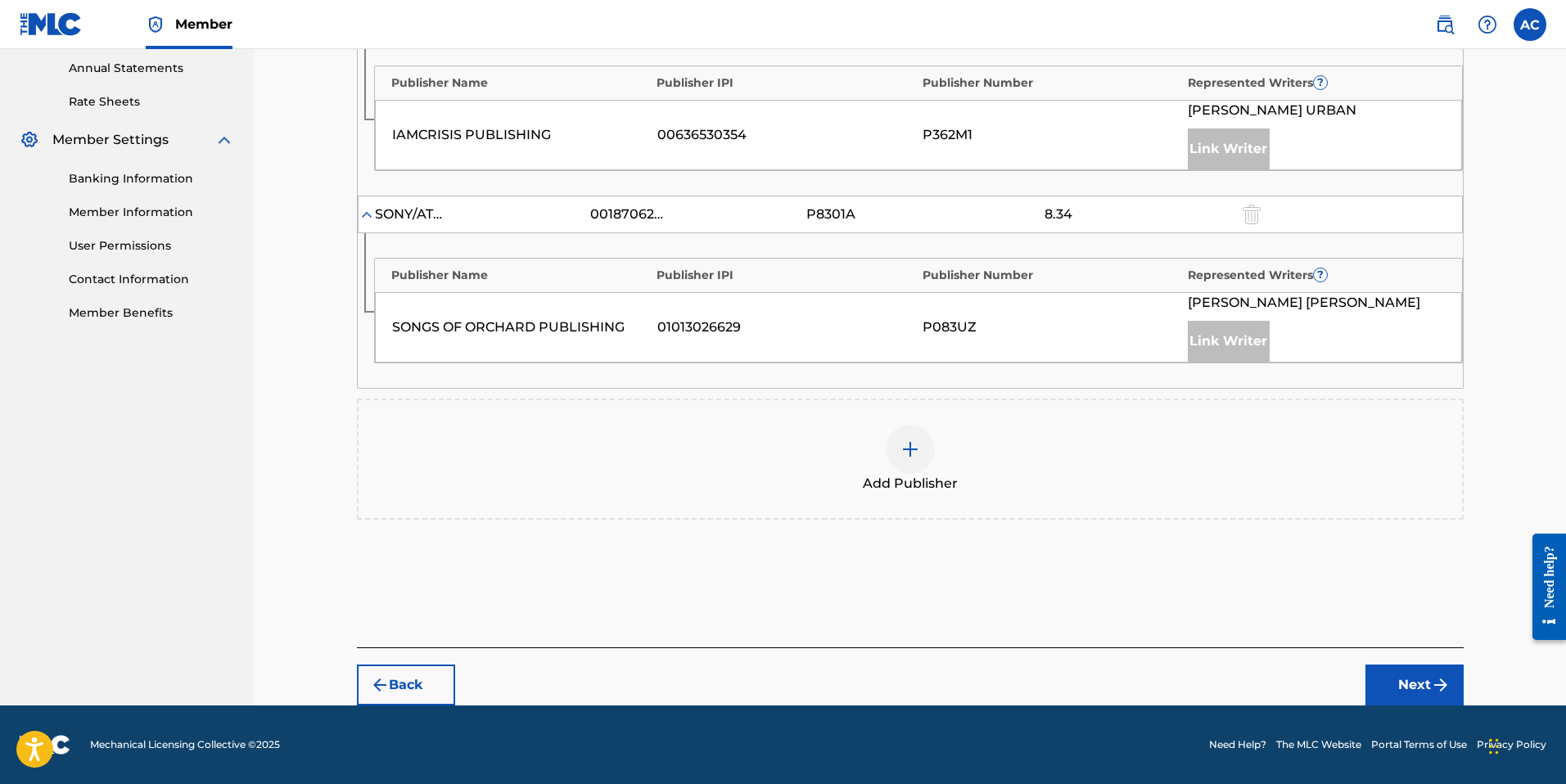
click at [904, 447] on img at bounding box center [910, 449] width 19 height 19
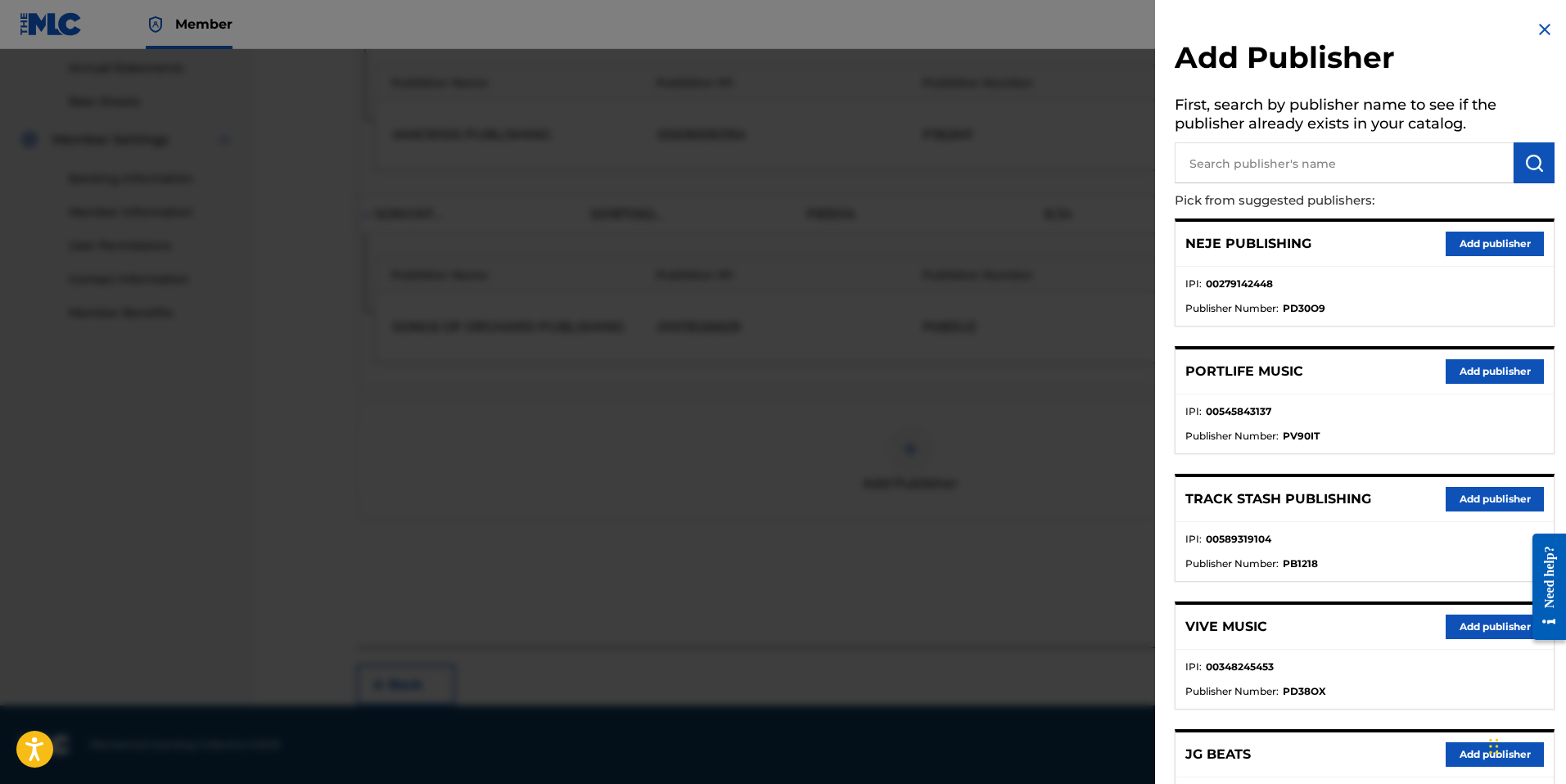
click at [1356, 161] on input "text" at bounding box center [1343, 163] width 339 height 41
paste input "[PERSON_NAME] PUBLISHING"
type input "[PERSON_NAME] PUBLISHING"
click at [1524, 168] on img "submit" at bounding box center [1534, 162] width 19 height 19
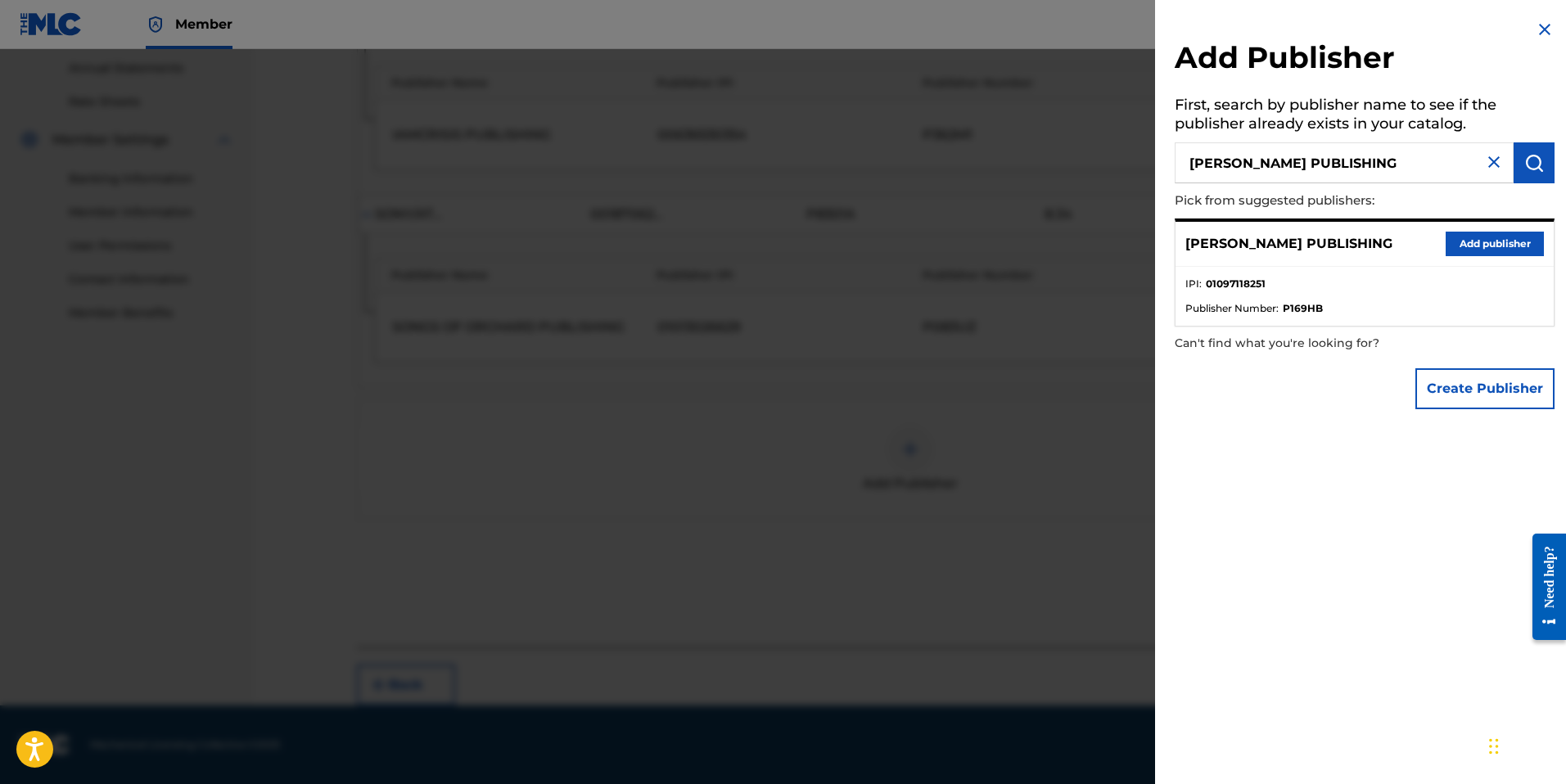
click at [1475, 246] on button "Add publisher" at bounding box center [1494, 243] width 98 height 24
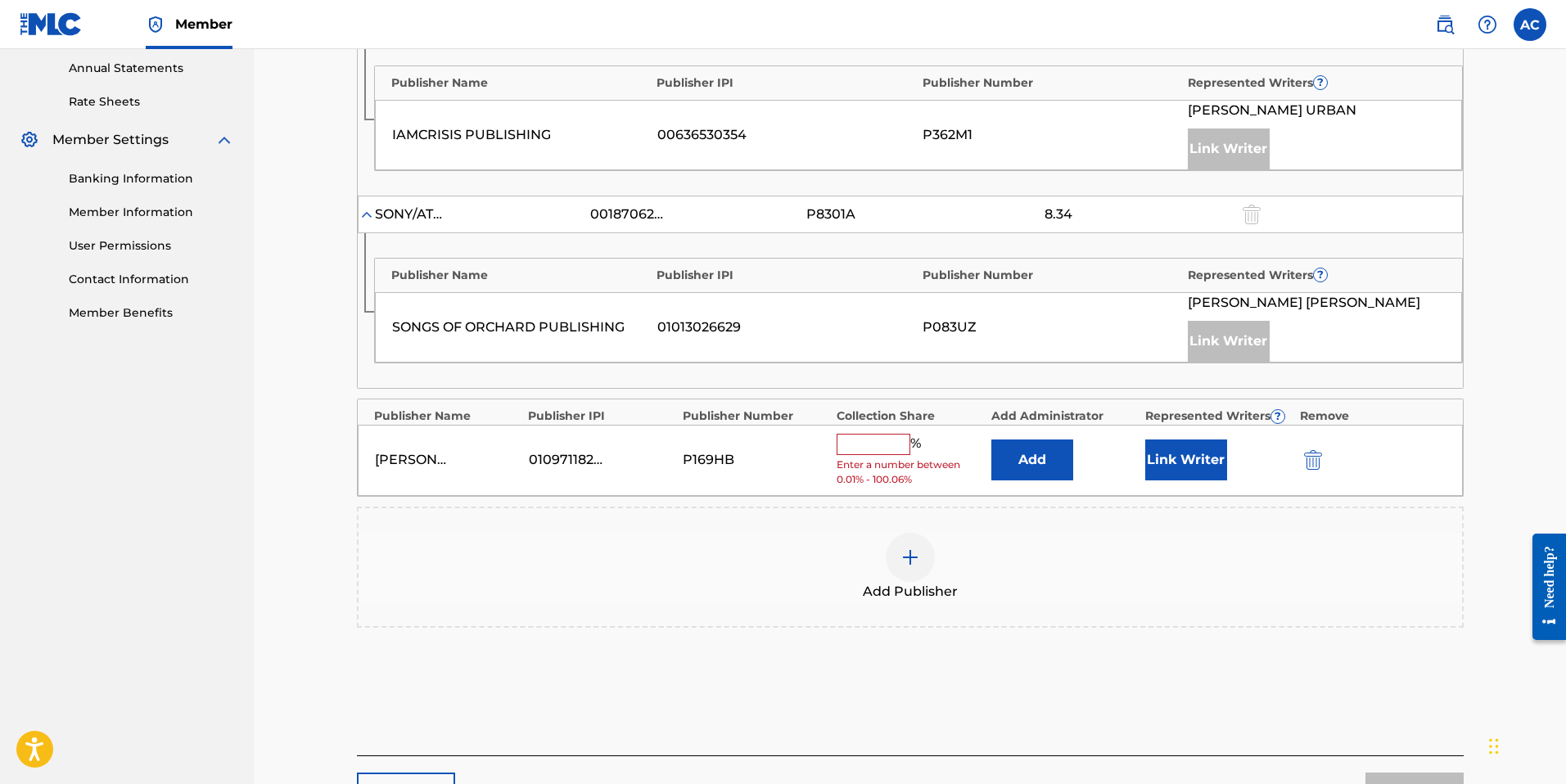
click at [1032, 465] on button "Add" at bounding box center [1032, 460] width 82 height 41
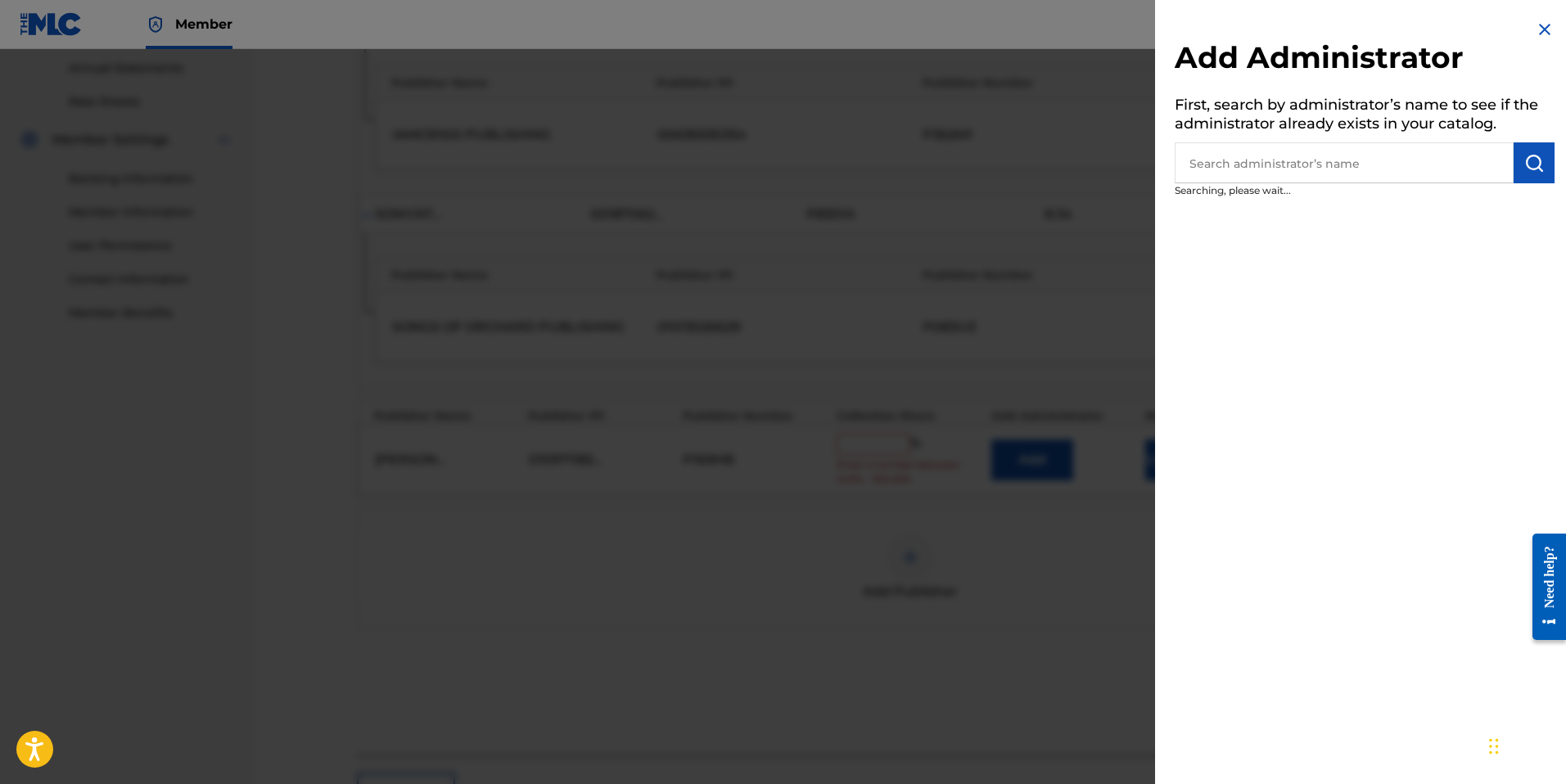
click at [1261, 154] on input "text" at bounding box center [1343, 163] width 339 height 41
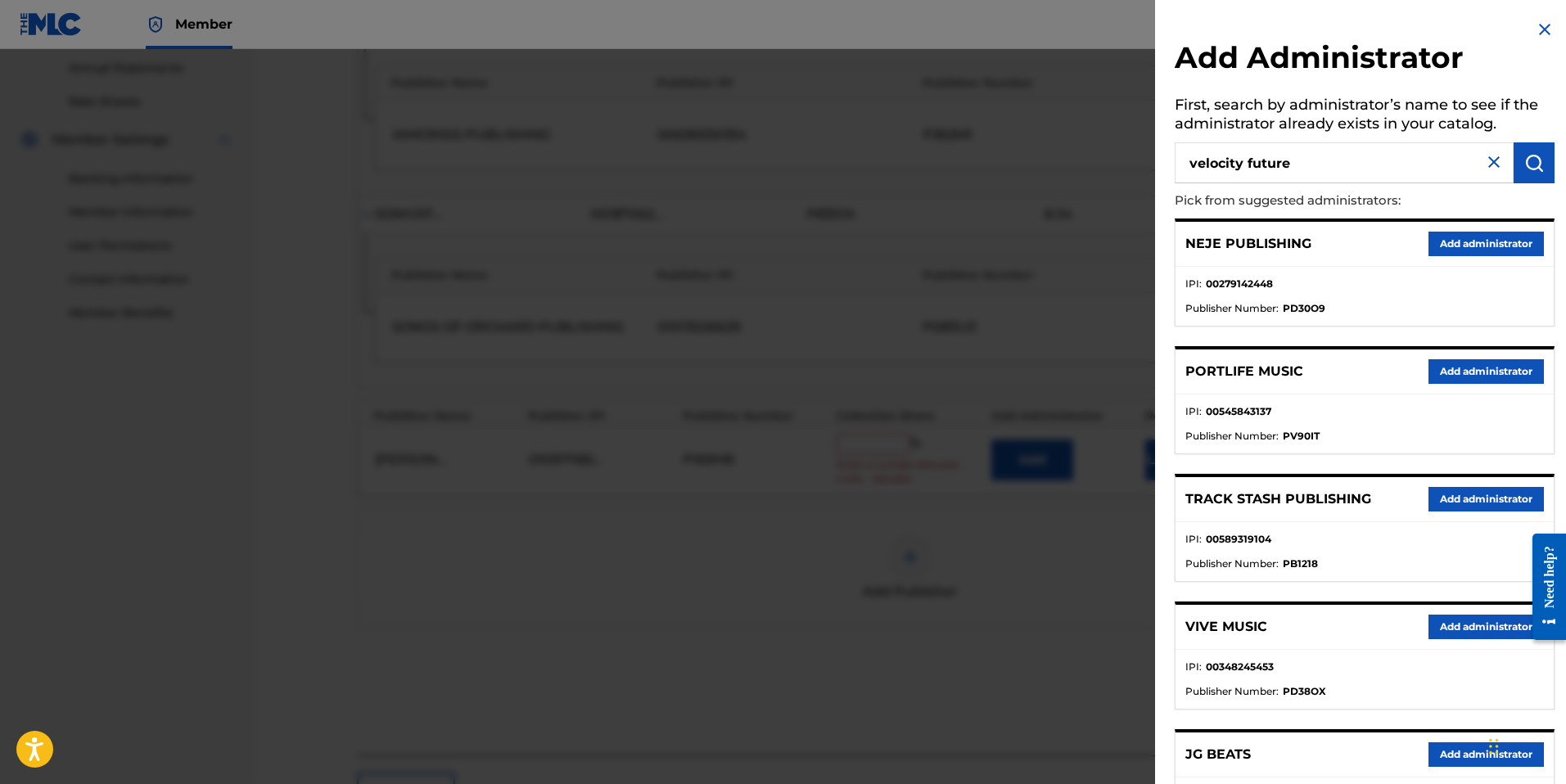
type input "velocity future"
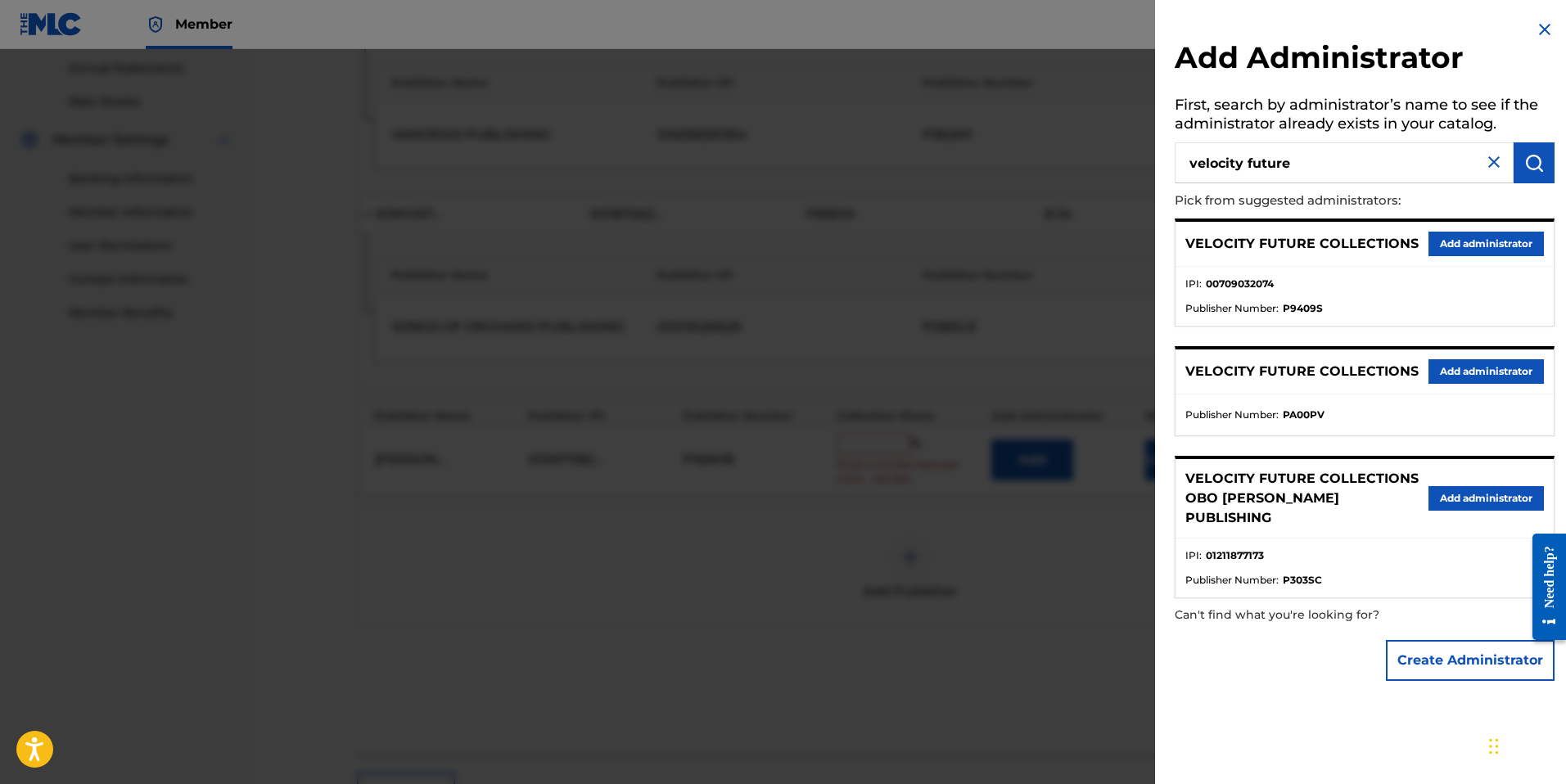
click at [1447, 246] on button "Add administrator" at bounding box center [1485, 243] width 116 height 24
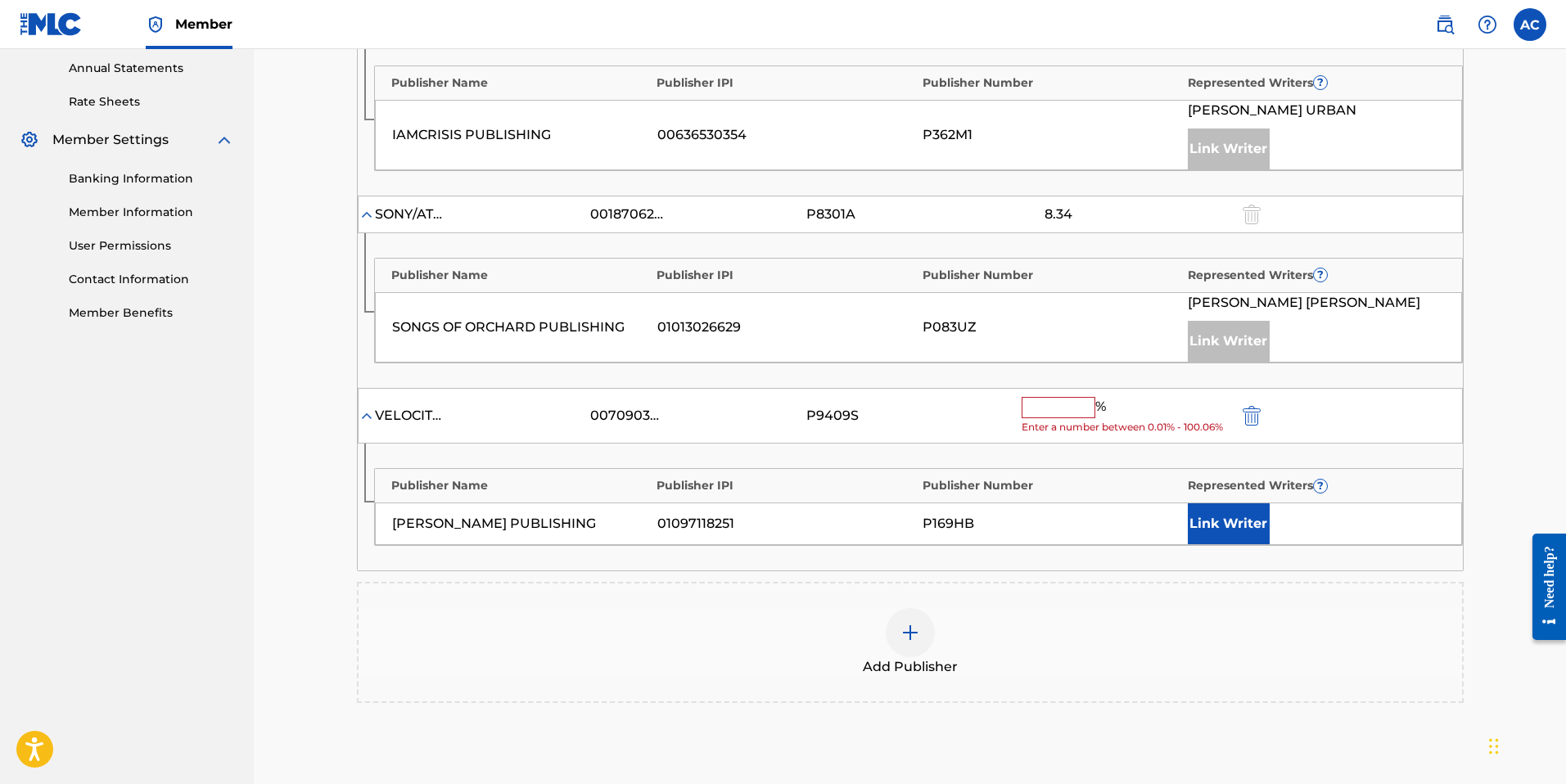
click at [1232, 529] on button "Link Writer" at bounding box center [1229, 524] width 82 height 41
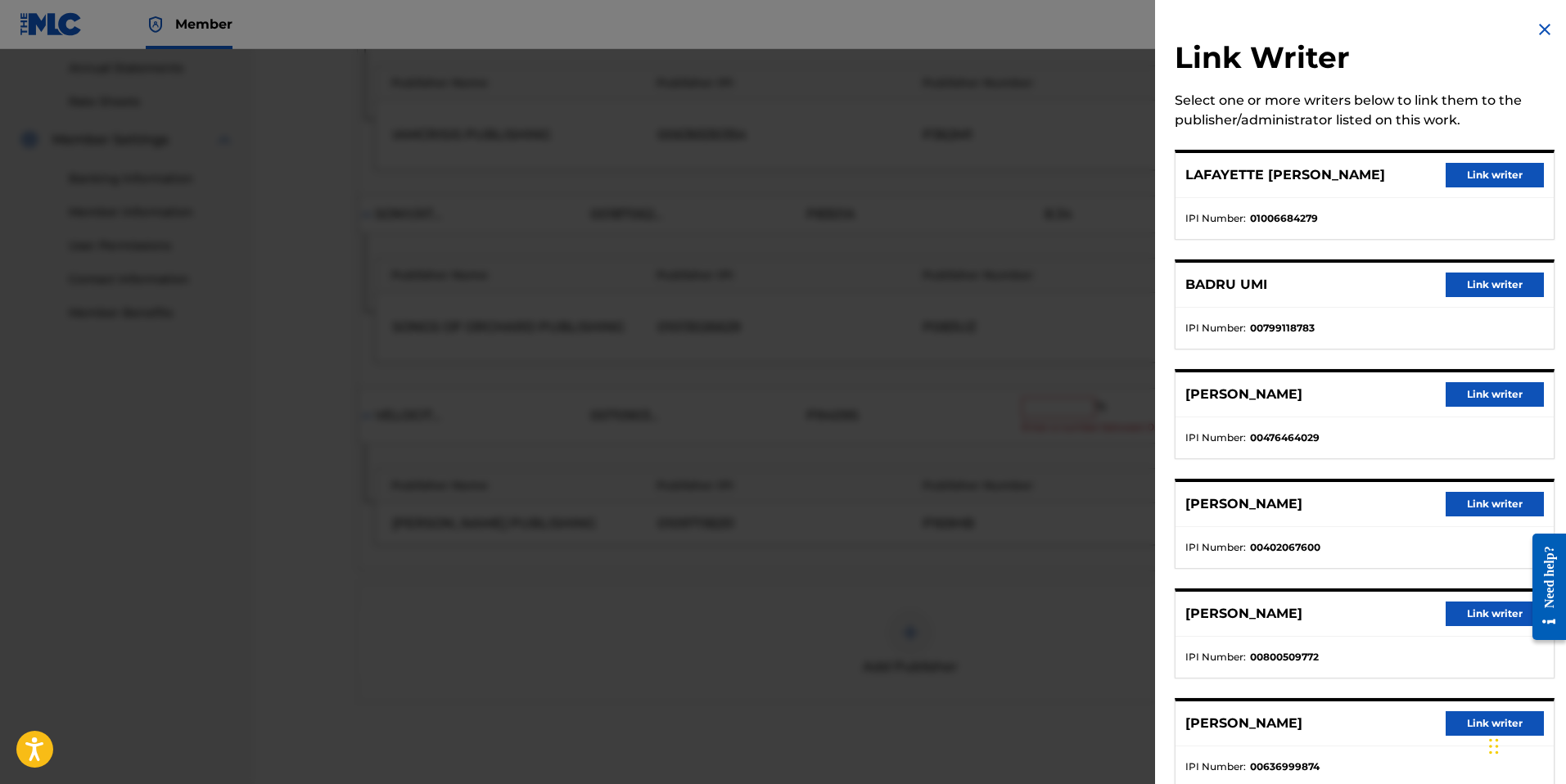
click at [1470, 617] on button "Link writer" at bounding box center [1494, 613] width 98 height 24
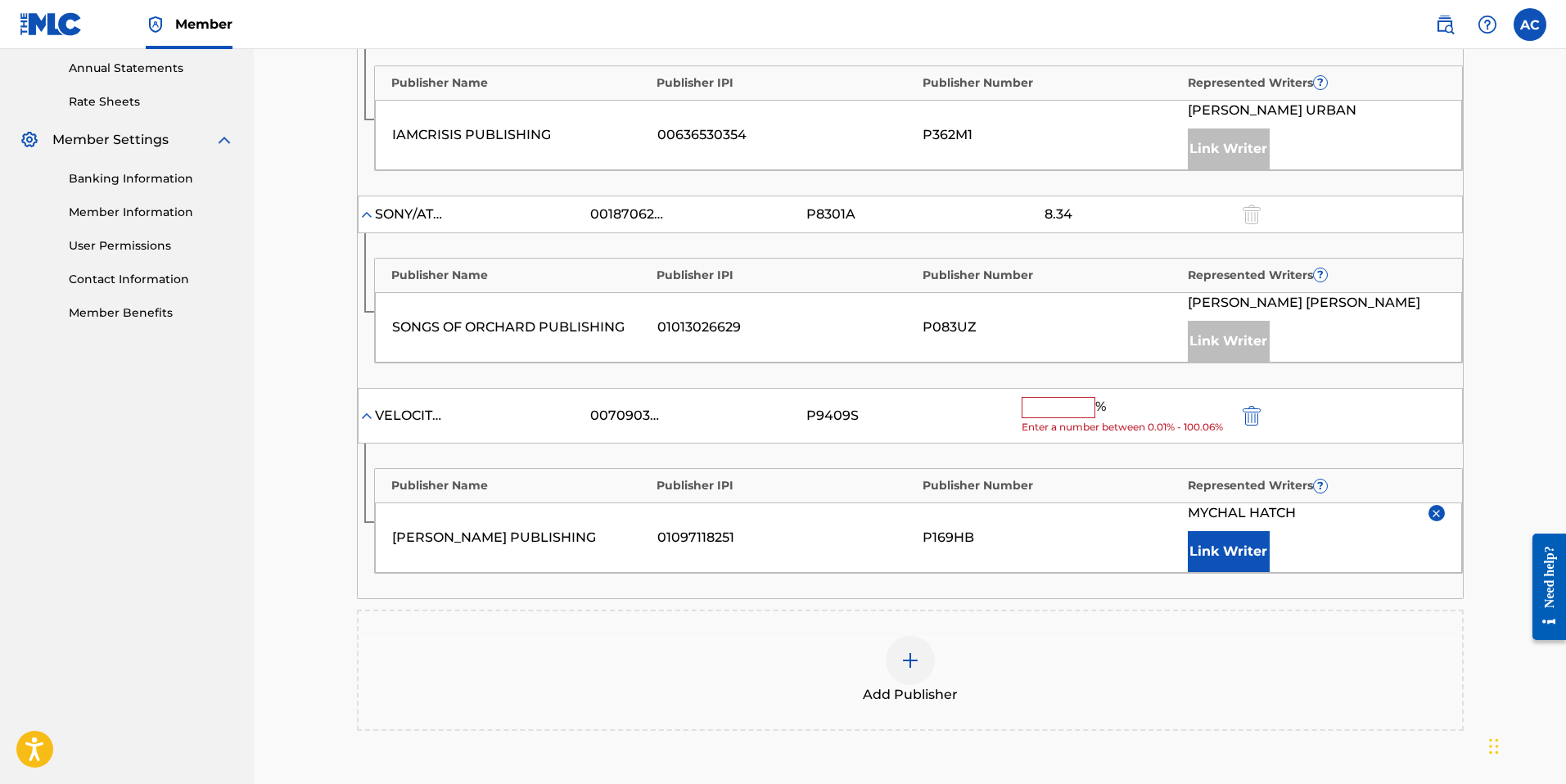
click at [1057, 411] on input "text" at bounding box center [1059, 407] width 74 height 21
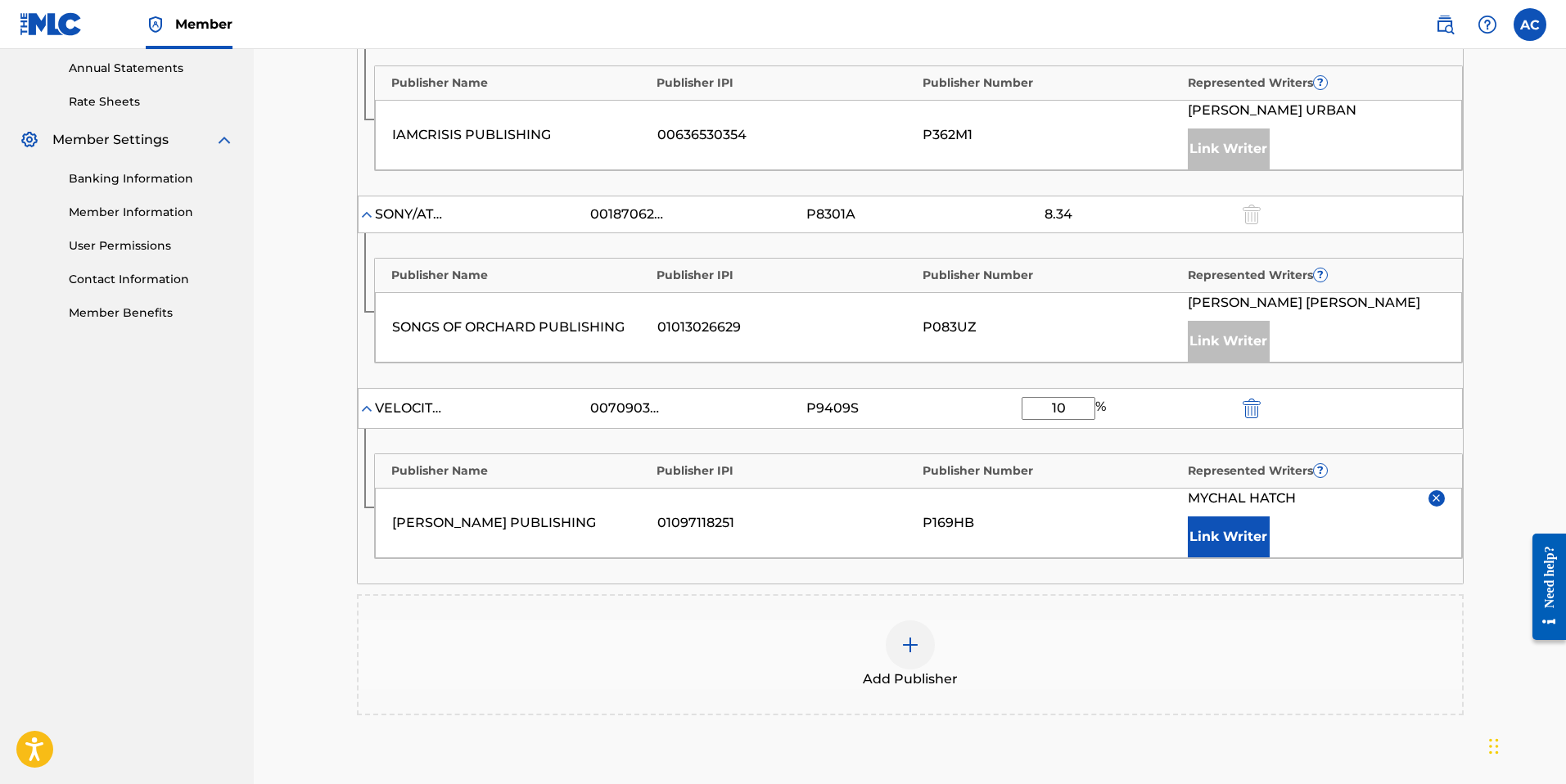
type input "10"
click at [1552, 442] on div "Claiming Tool Search Add Publishers & Shares Review Submit Add Publishers & Sha…" at bounding box center [910, 177] width 1312 height 1447
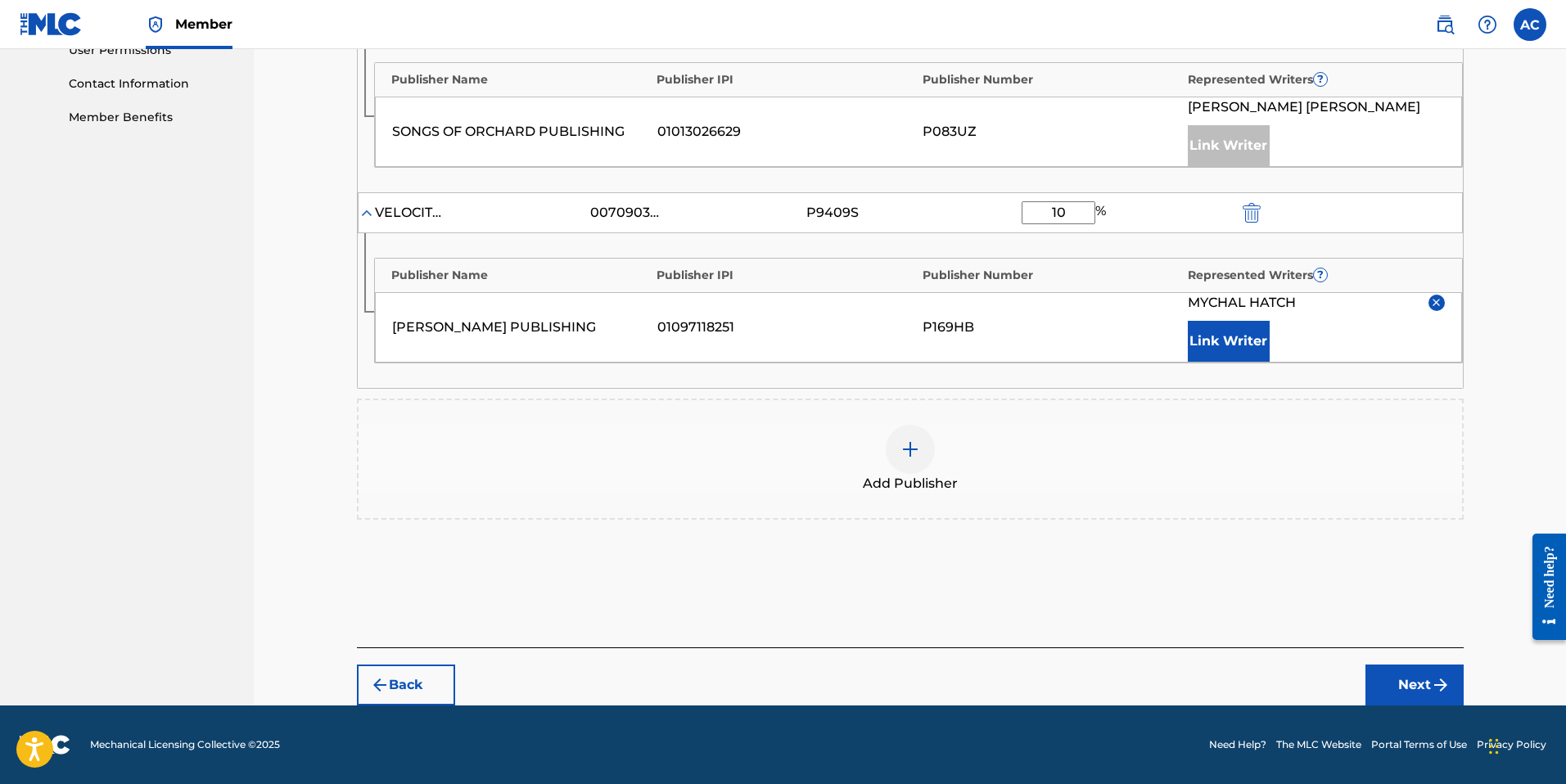
click at [1450, 686] on button "Next" at bounding box center [1414, 685] width 98 height 41
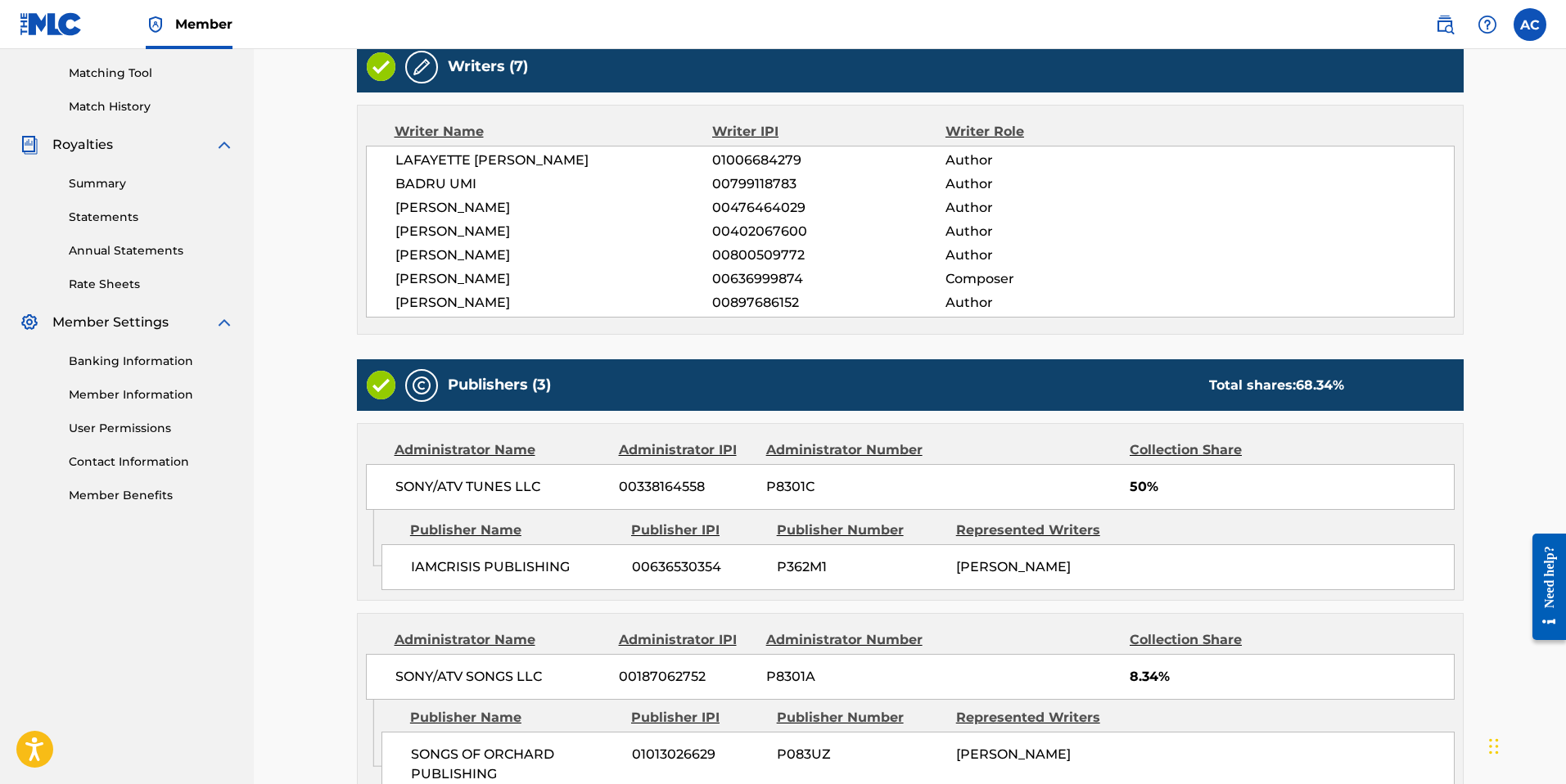
scroll to position [805, 0]
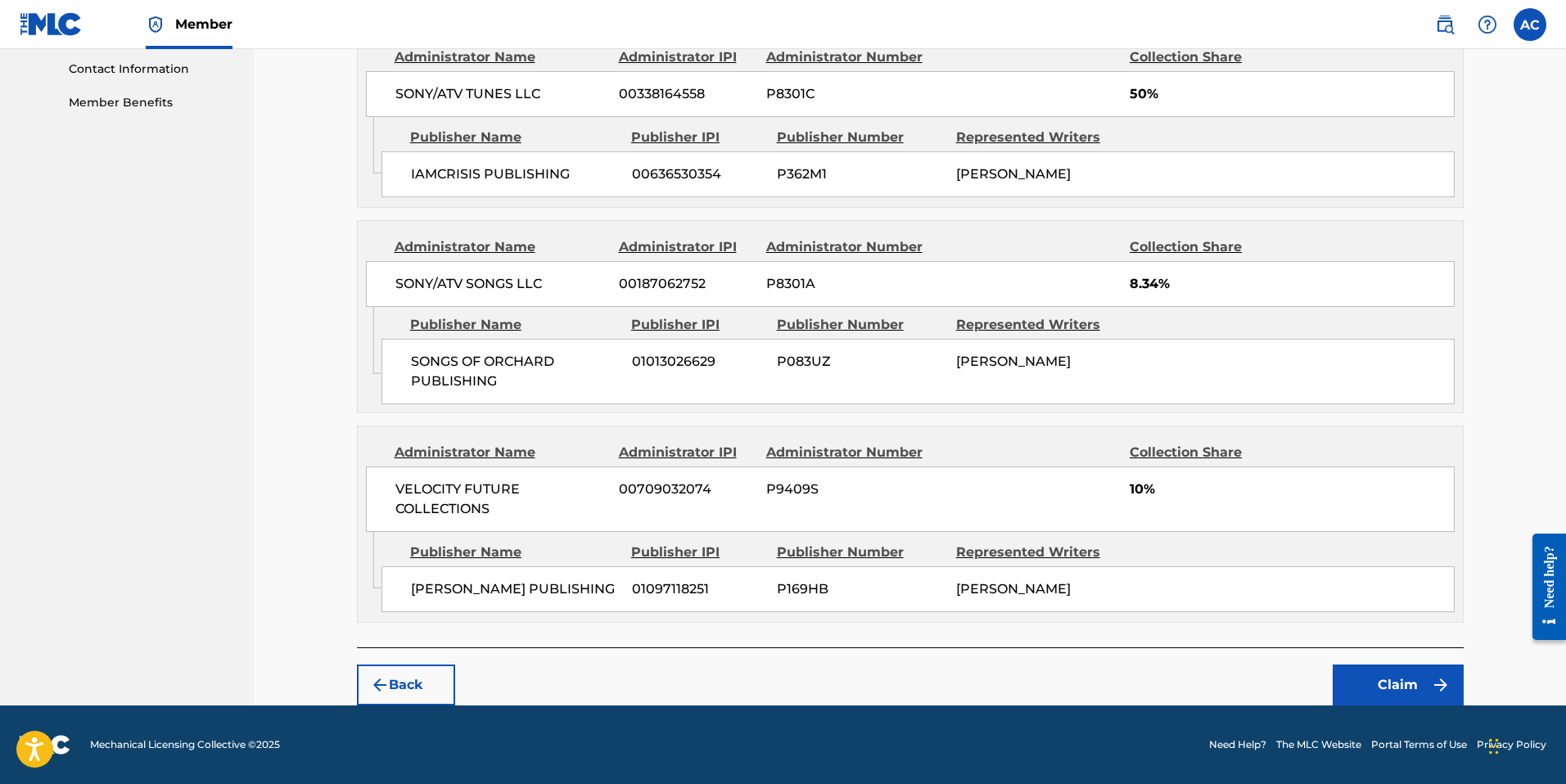
click at [1401, 694] on button "Claim" at bounding box center [1398, 685] width 131 height 41
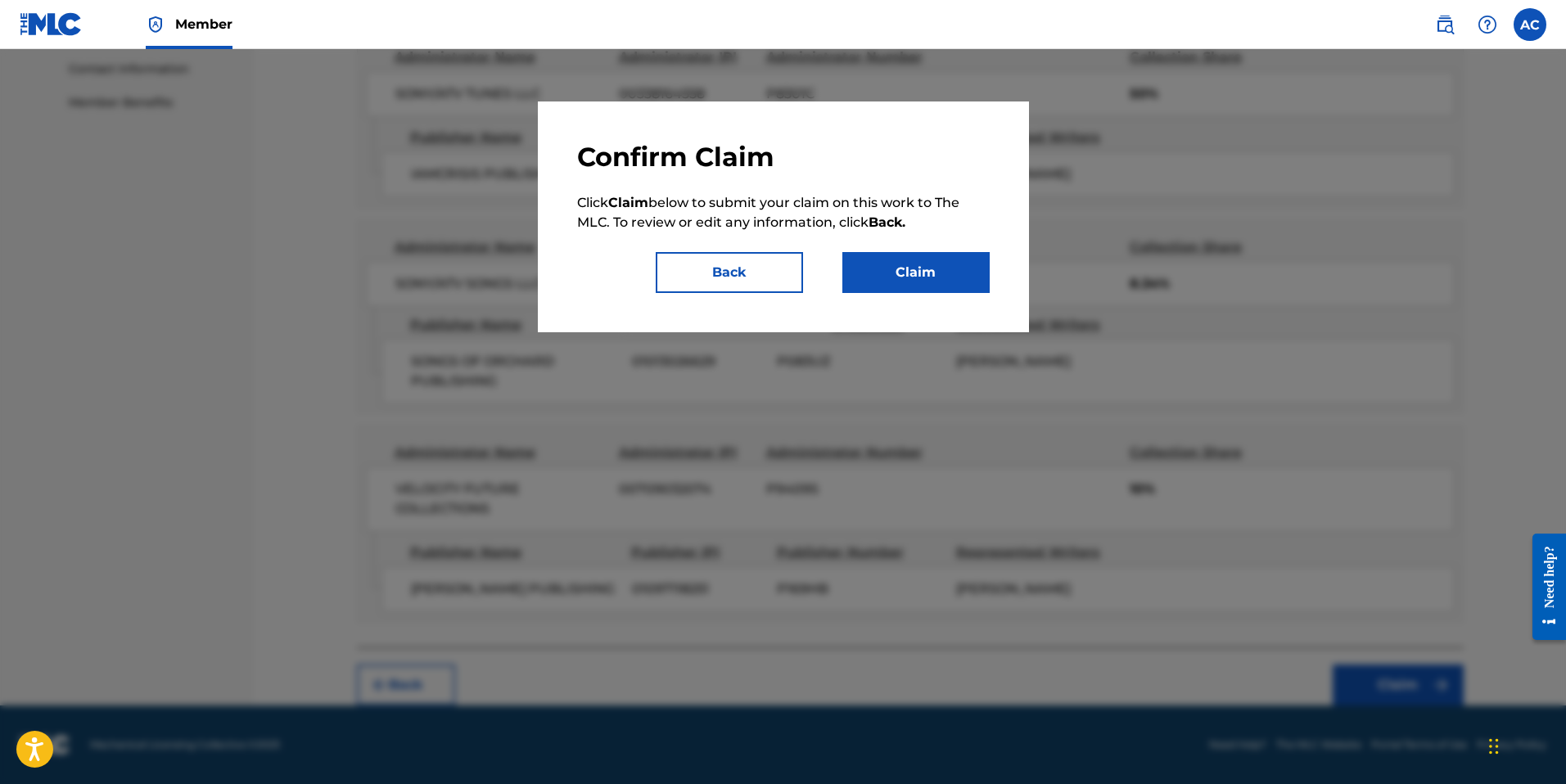
click at [894, 256] on button "Claim" at bounding box center [917, 272] width 148 height 41
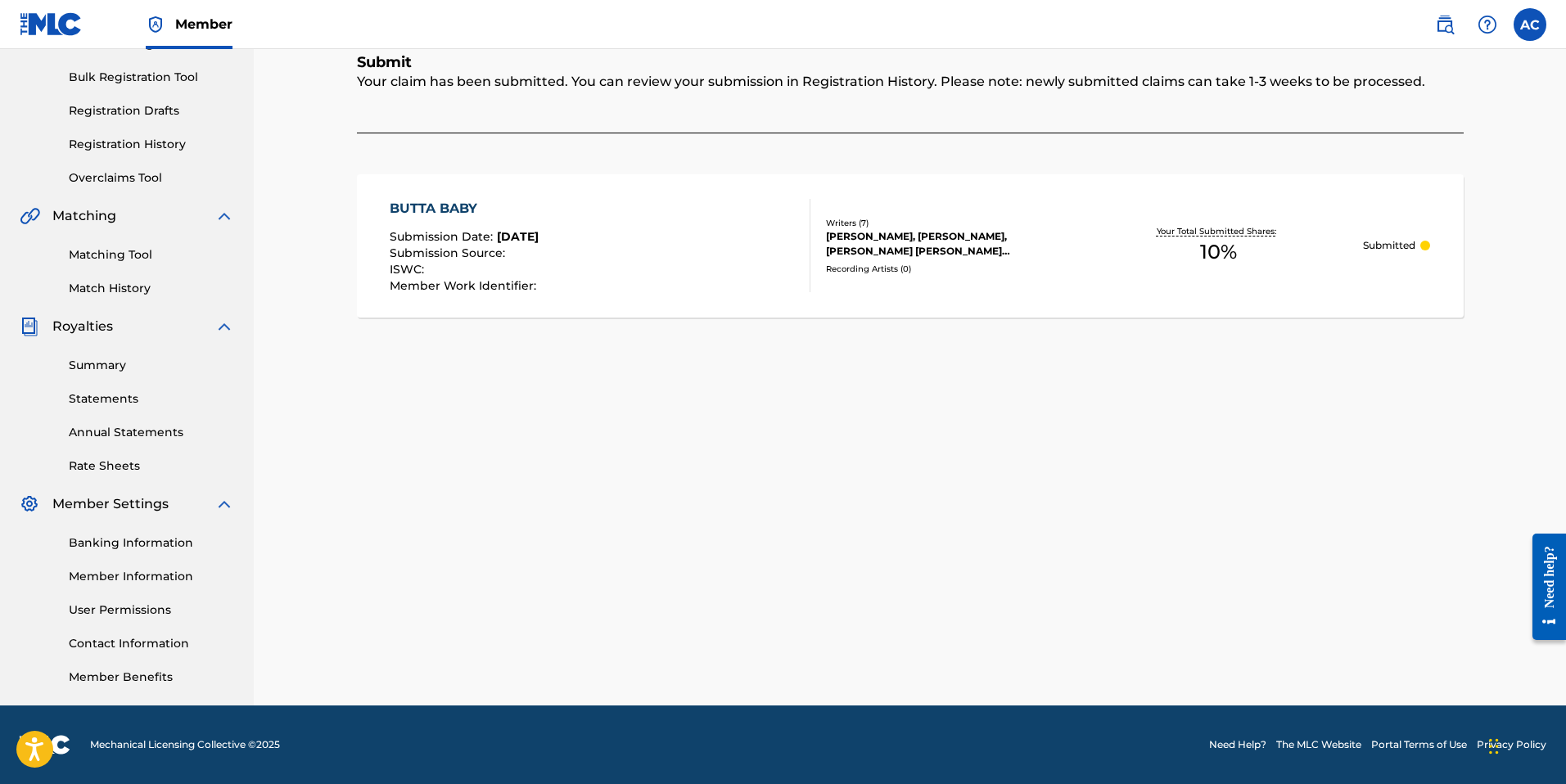
scroll to position [0, 0]
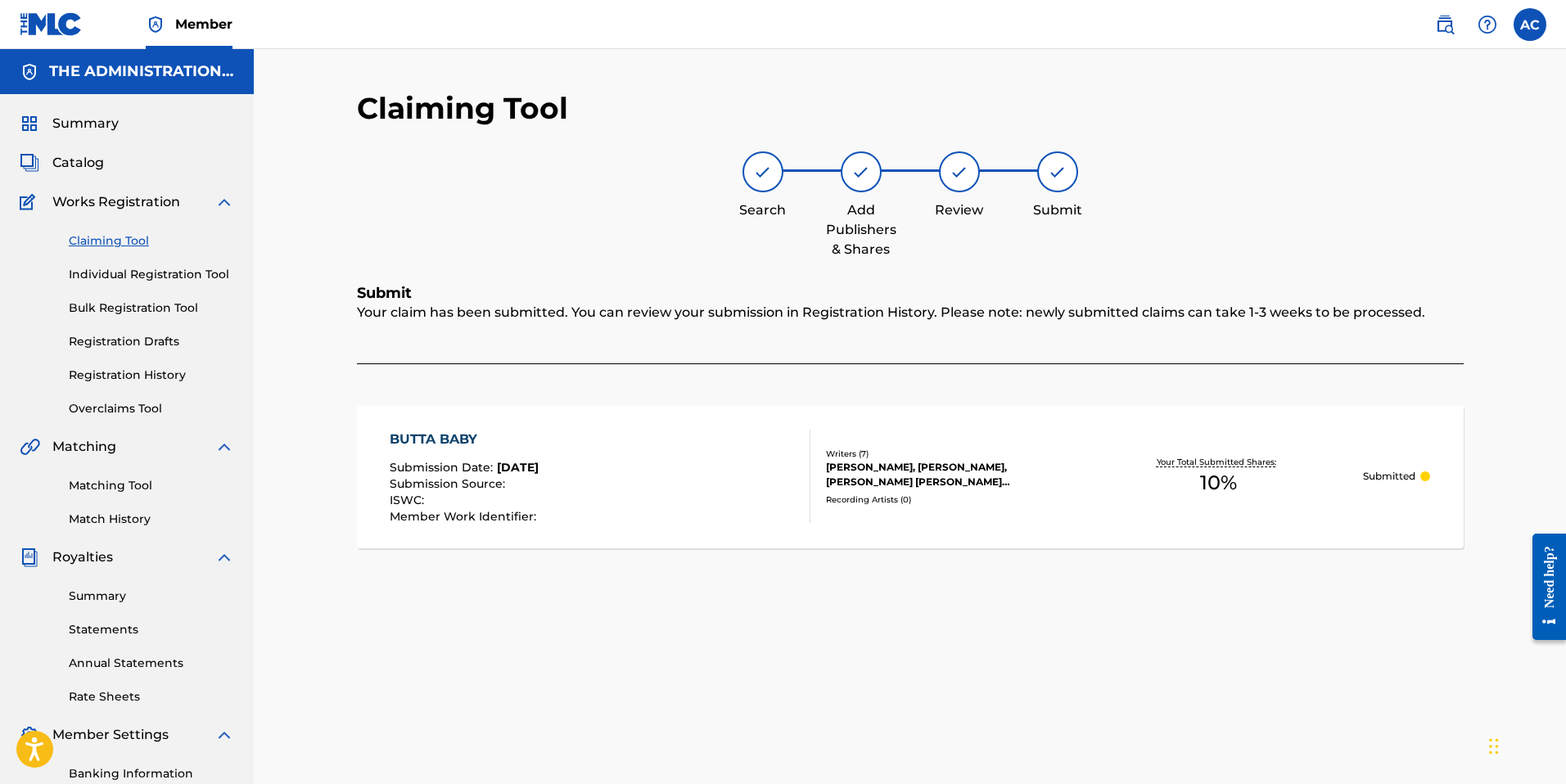
click at [113, 269] on link "Individual Registration Tool" at bounding box center [152, 275] width 165 height 17
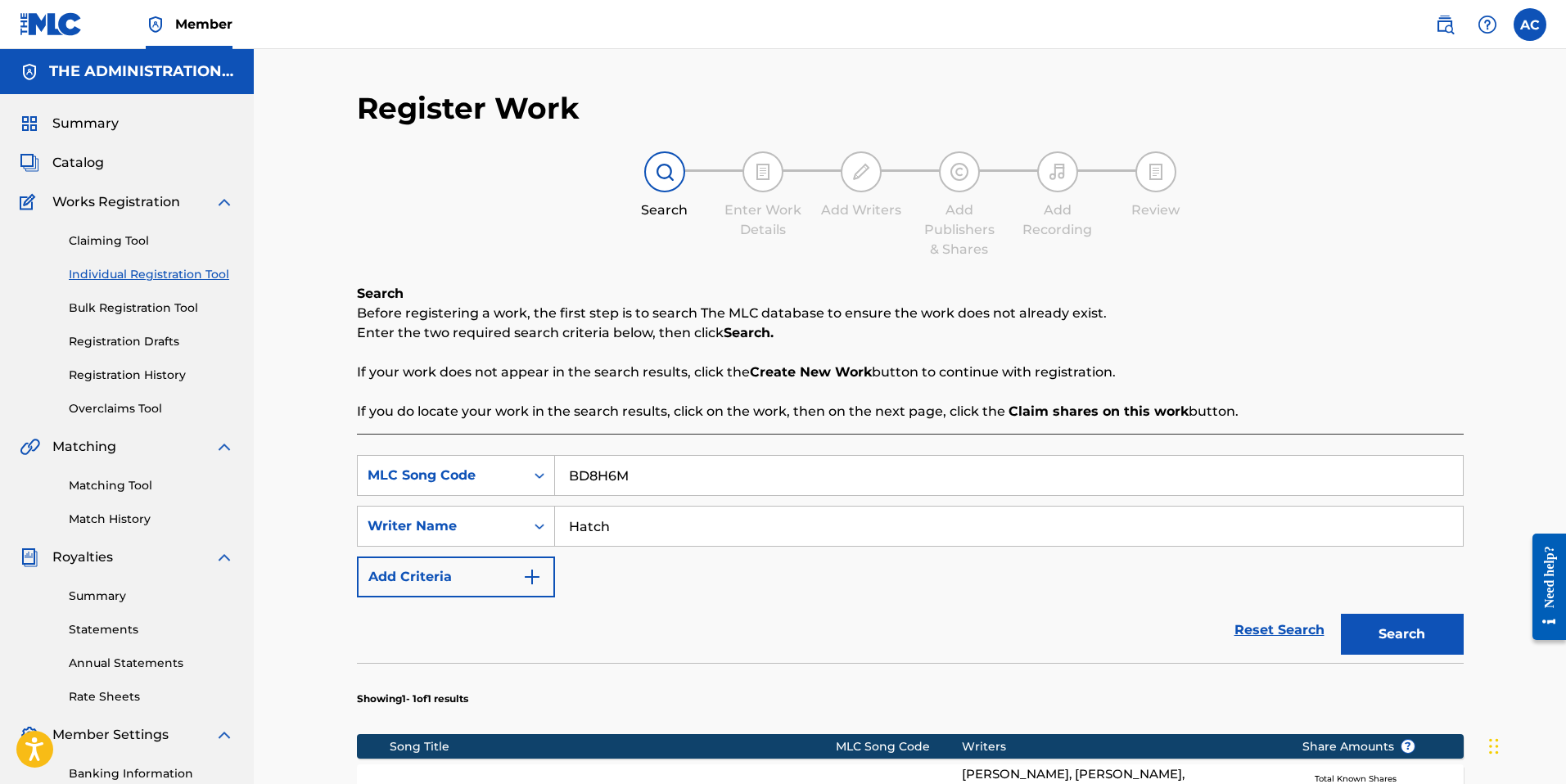
click at [609, 474] on input "BD8H6M" at bounding box center [1009, 475] width 908 height 39
paste input "DC76X"
type input "DC76XM"
click at [1440, 629] on button "Search" at bounding box center [1402, 634] width 122 height 41
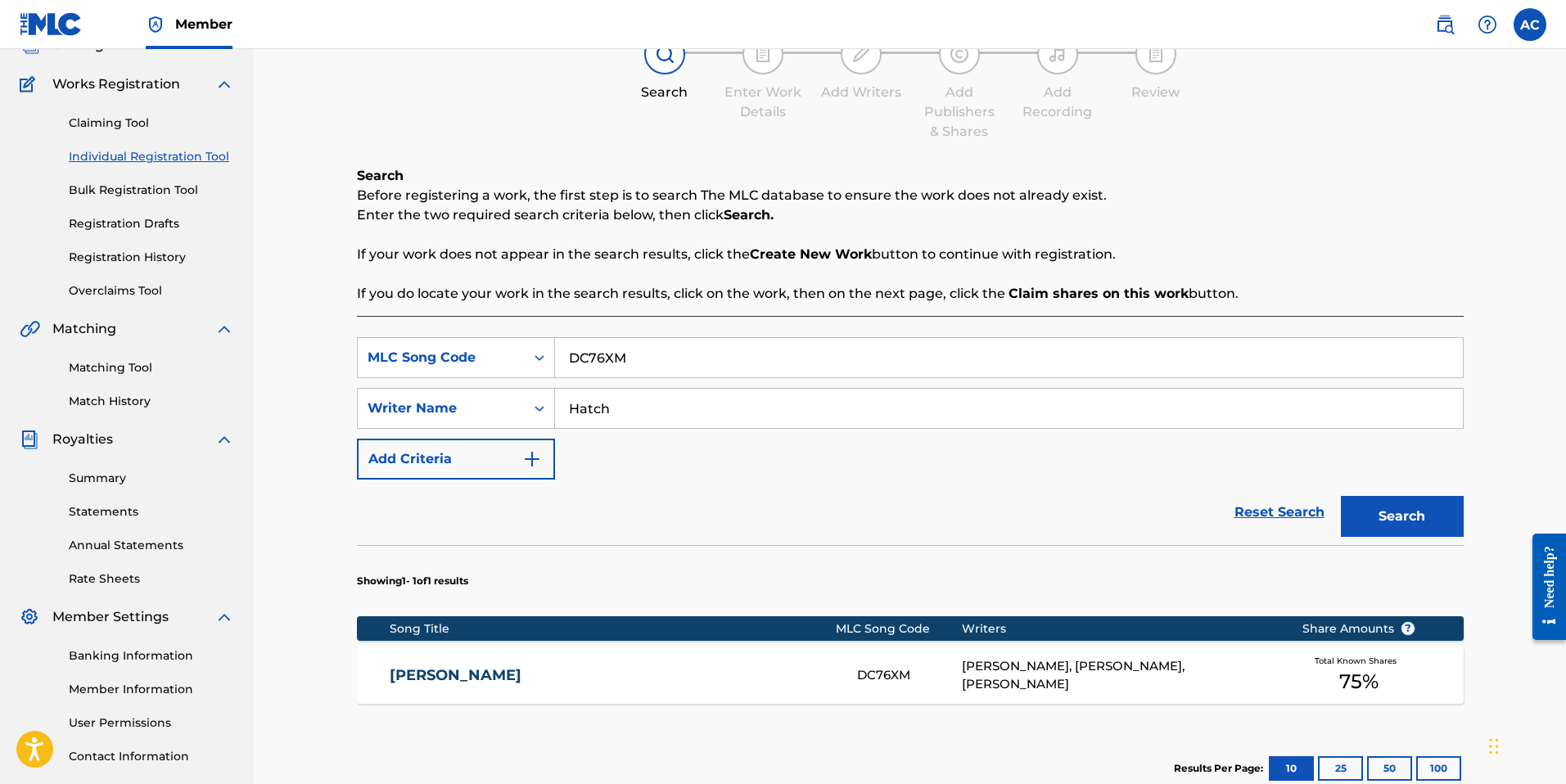
scroll to position [317, 0]
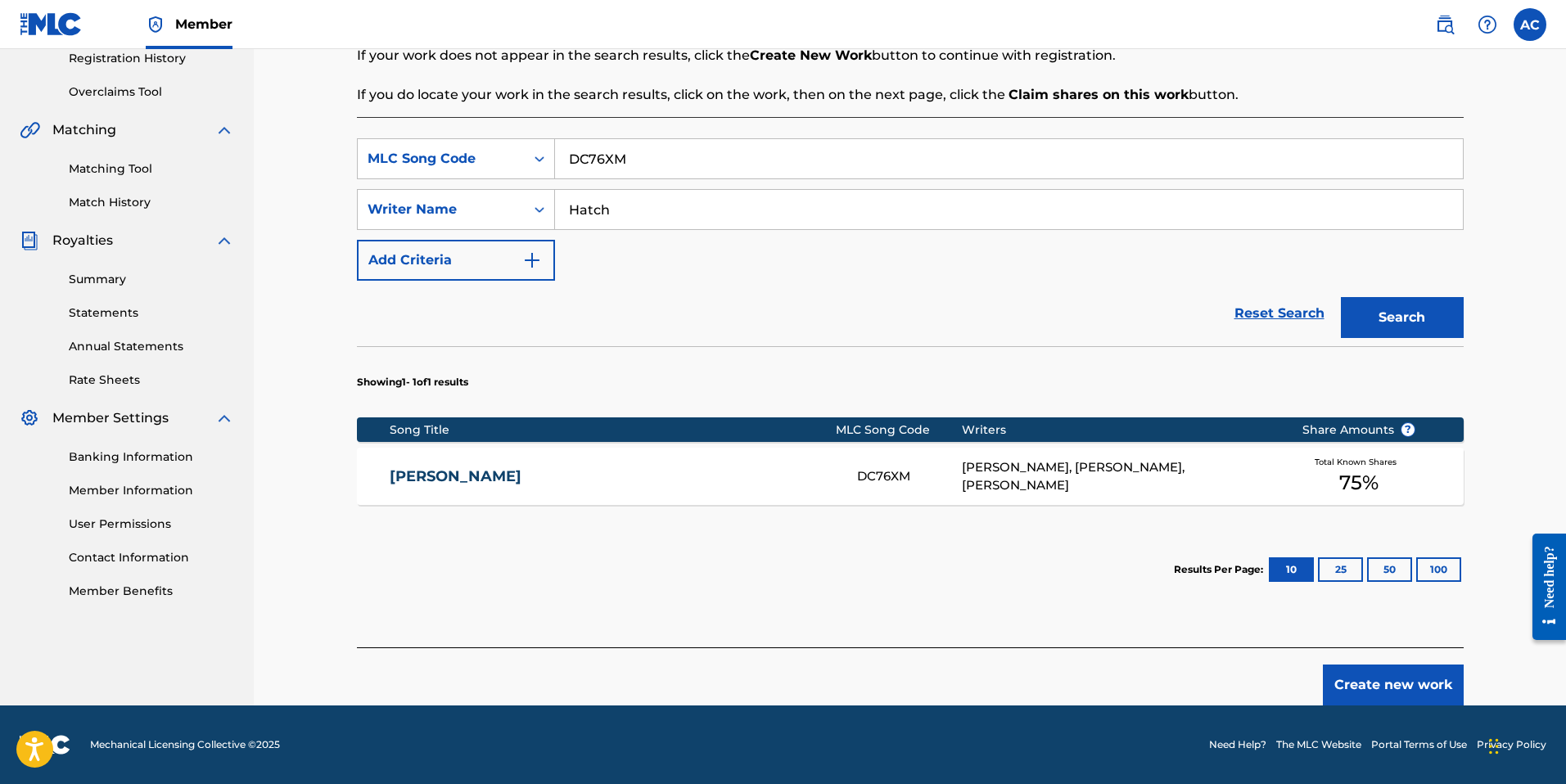
click at [601, 461] on div "[PERSON_NAME] DC76XM [PERSON_NAME], [PERSON_NAME], [PERSON_NAME] Total Known Sh…" at bounding box center [910, 476] width 1107 height 57
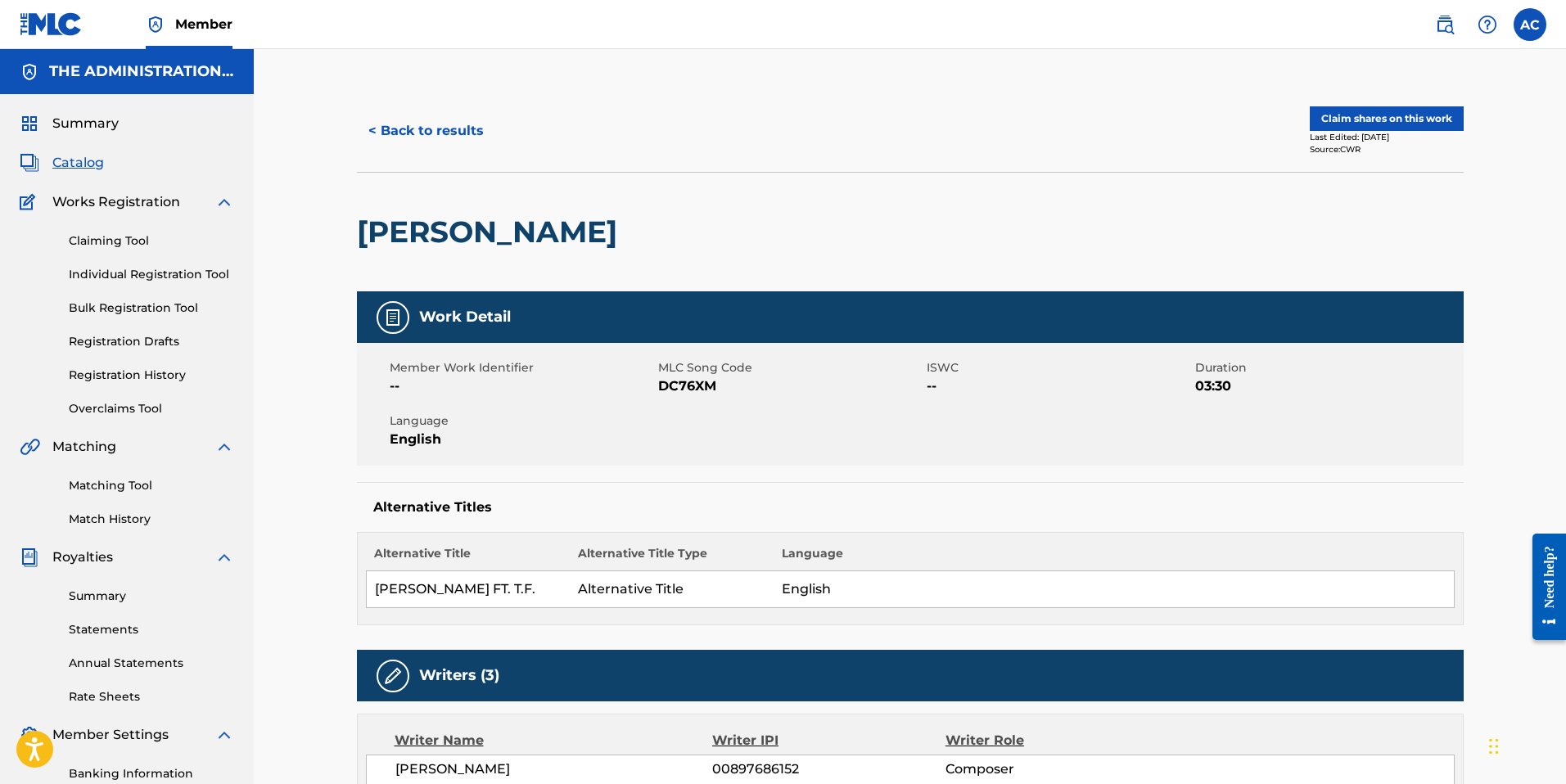
click at [1366, 117] on button "Claim shares on this work" at bounding box center [1386, 118] width 154 height 24
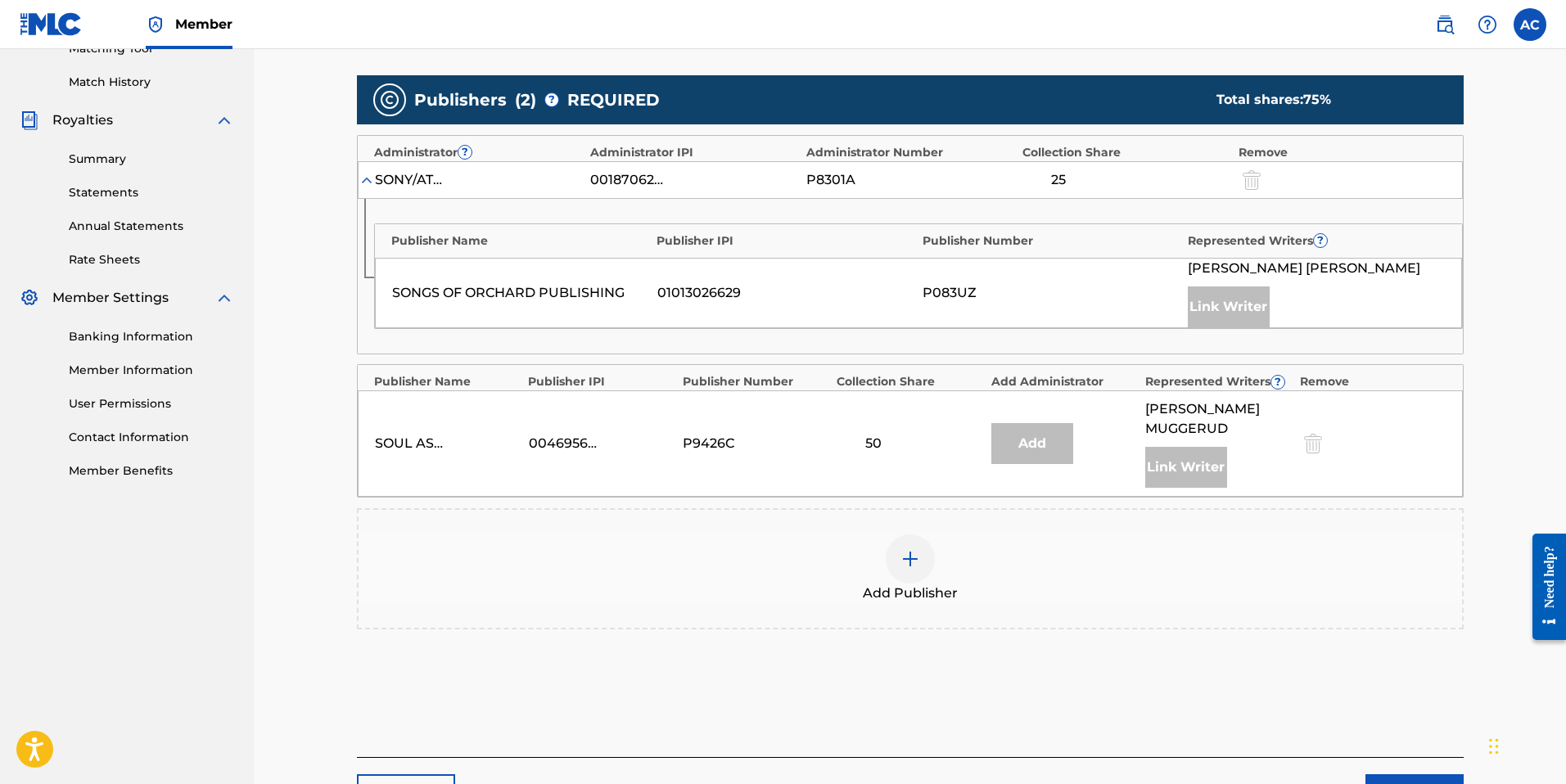
scroll to position [490, 0]
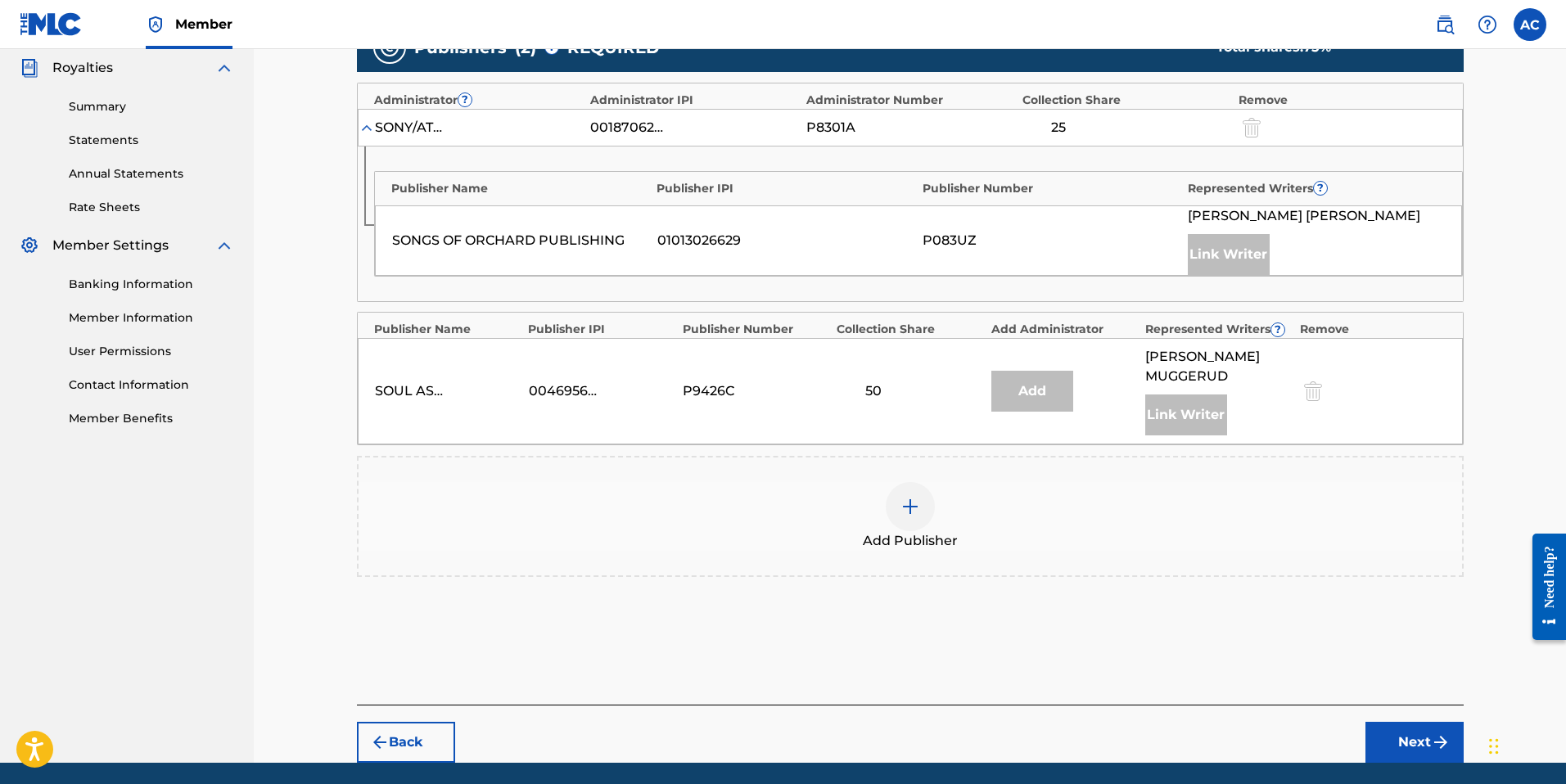
click at [904, 496] on img at bounding box center [910, 506] width 19 height 19
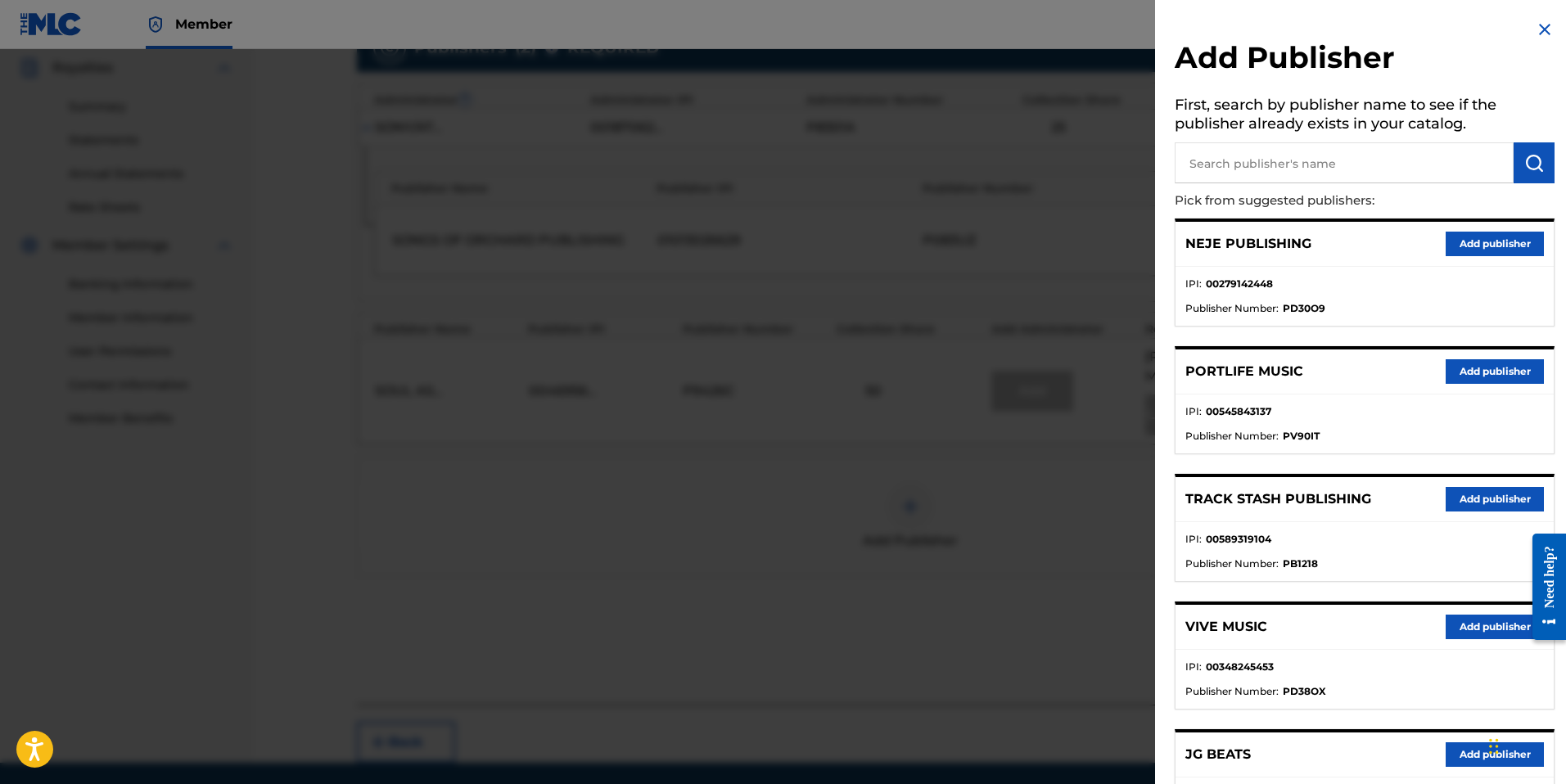
click at [1337, 164] on input "text" at bounding box center [1343, 163] width 339 height 41
paste input "[PERSON_NAME] PUBLISHING"
type input "[PERSON_NAME] PUBLISHING"
click at [1524, 170] on img "submit" at bounding box center [1534, 162] width 19 height 19
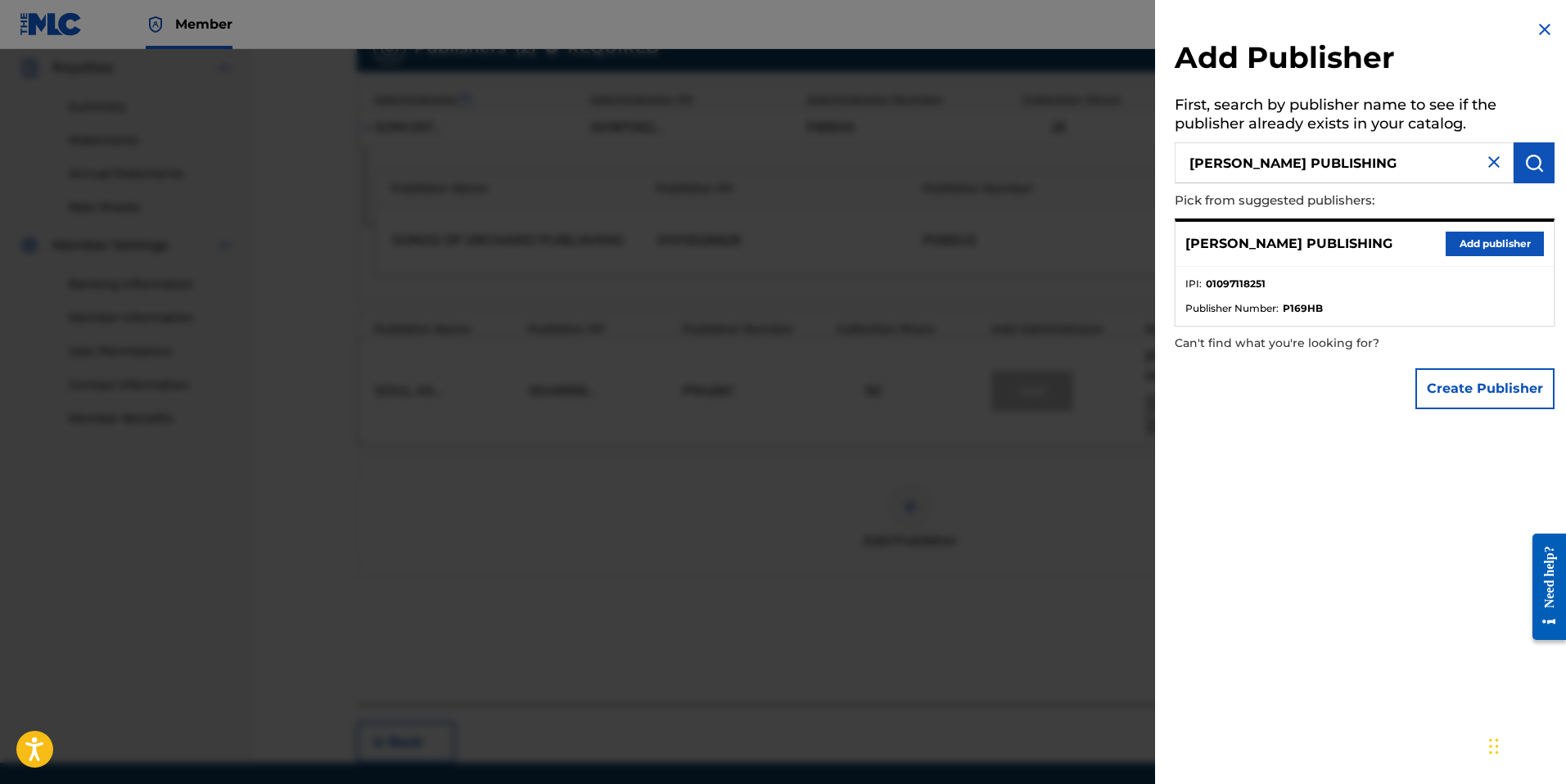
click at [1471, 251] on button "Add publisher" at bounding box center [1494, 243] width 98 height 24
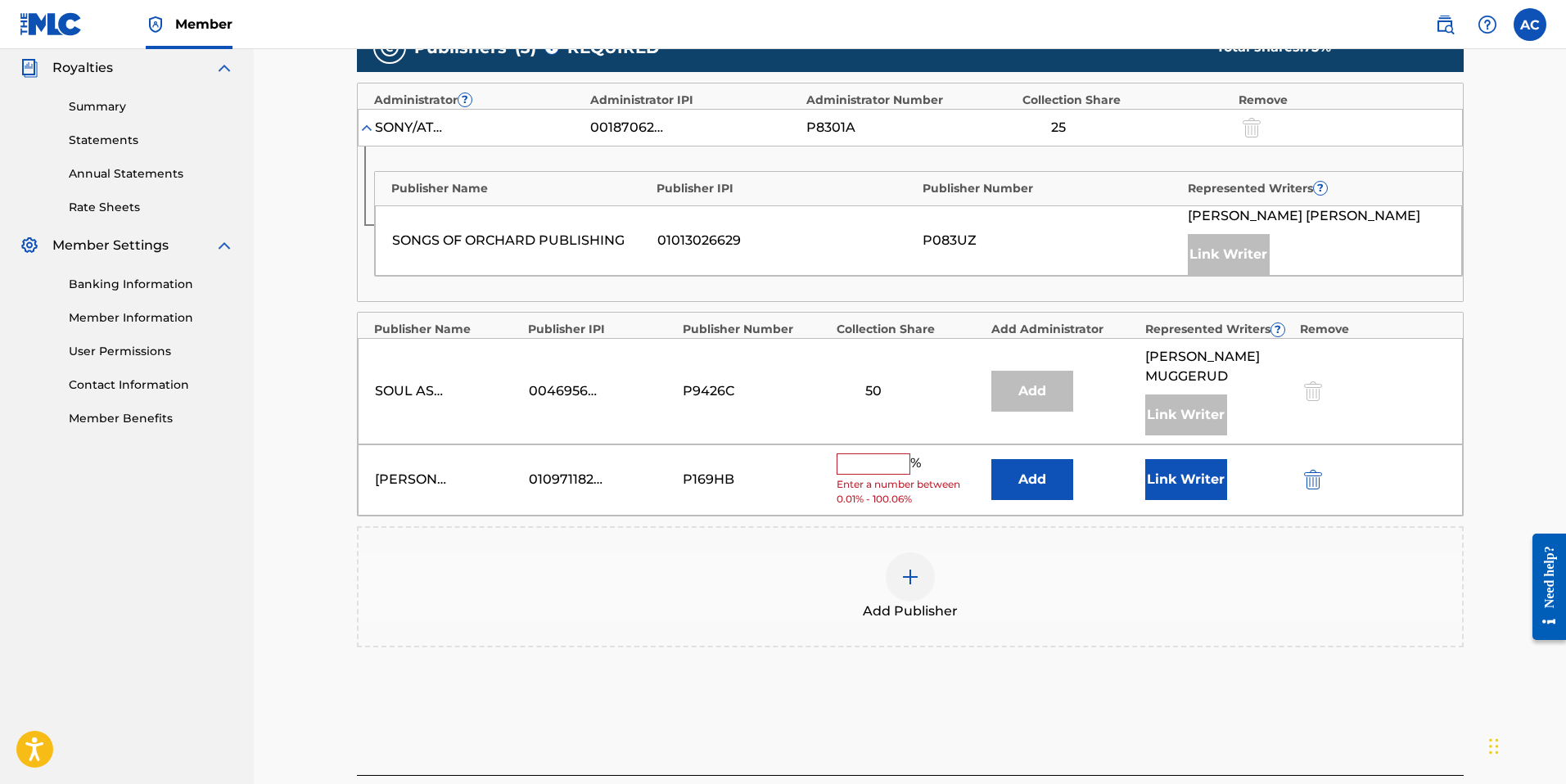
click at [1039, 459] on button "Add" at bounding box center [1032, 479] width 82 height 41
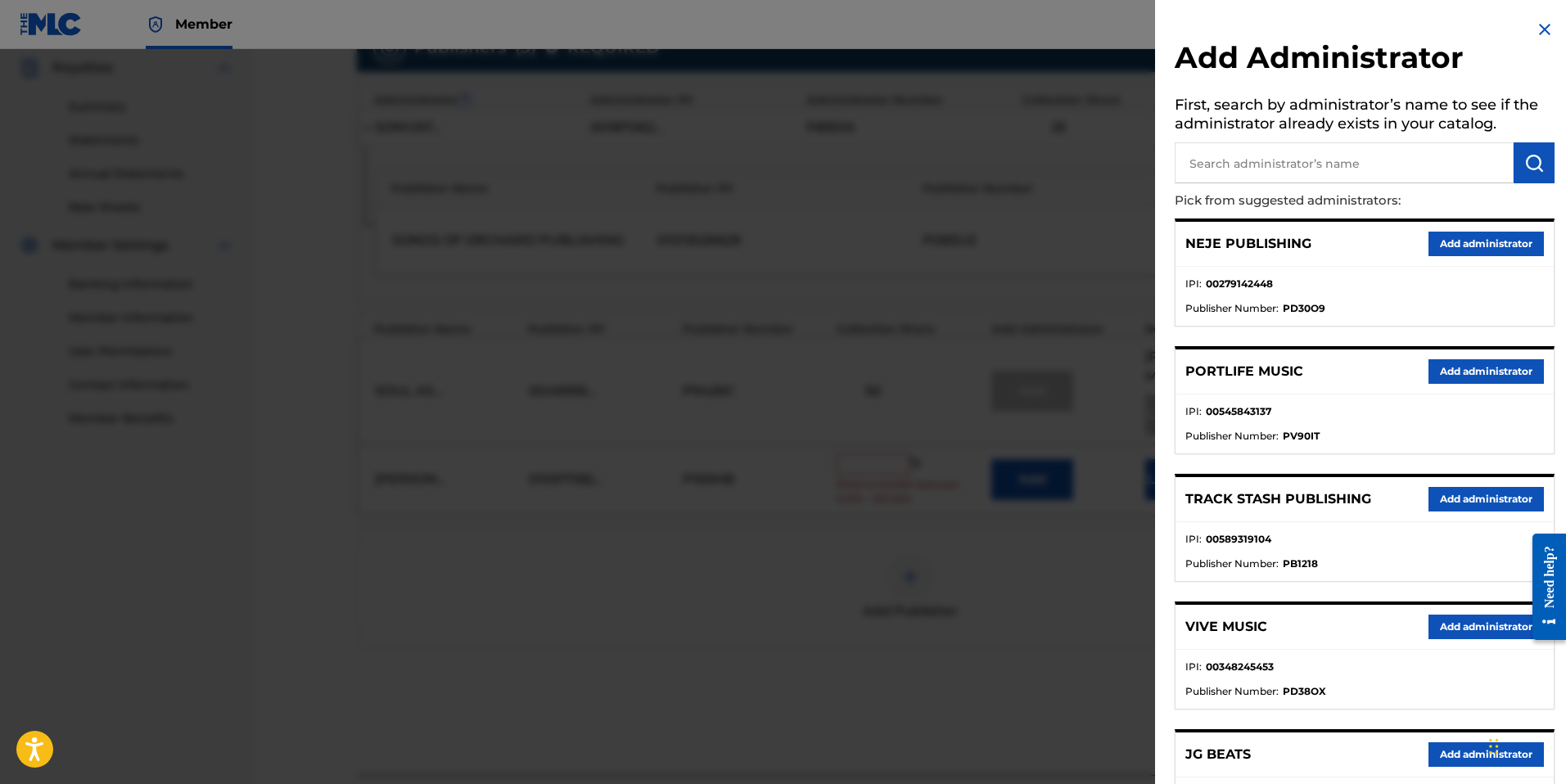
click at [1309, 167] on input "text" at bounding box center [1343, 163] width 339 height 41
type input "velocity"
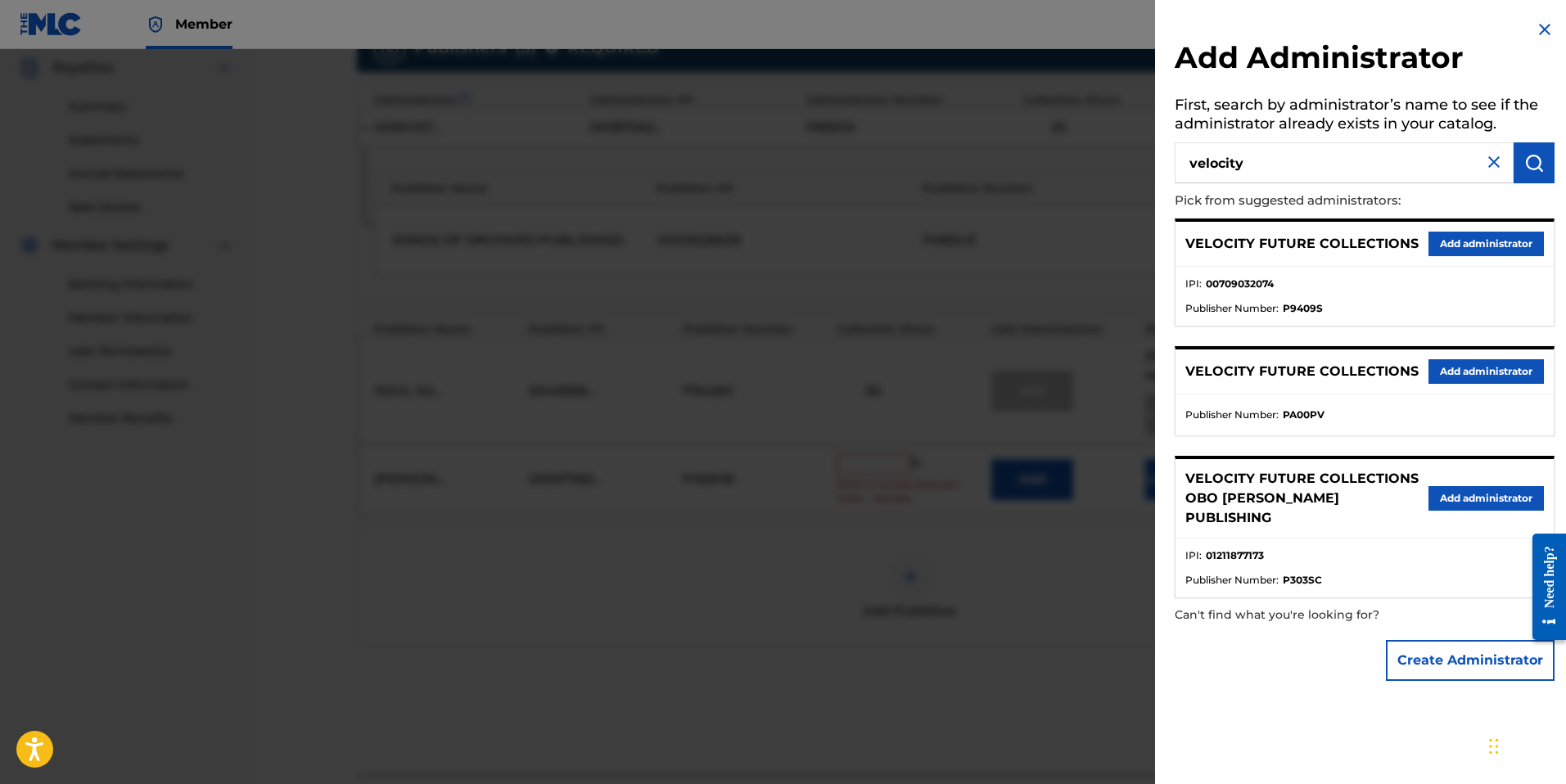
click at [1522, 256] on div "VELOCITY FUTURE COLLECTIONS Add administrator" at bounding box center [1364, 244] width 378 height 45
click at [1518, 242] on button "Add administrator" at bounding box center [1485, 243] width 116 height 24
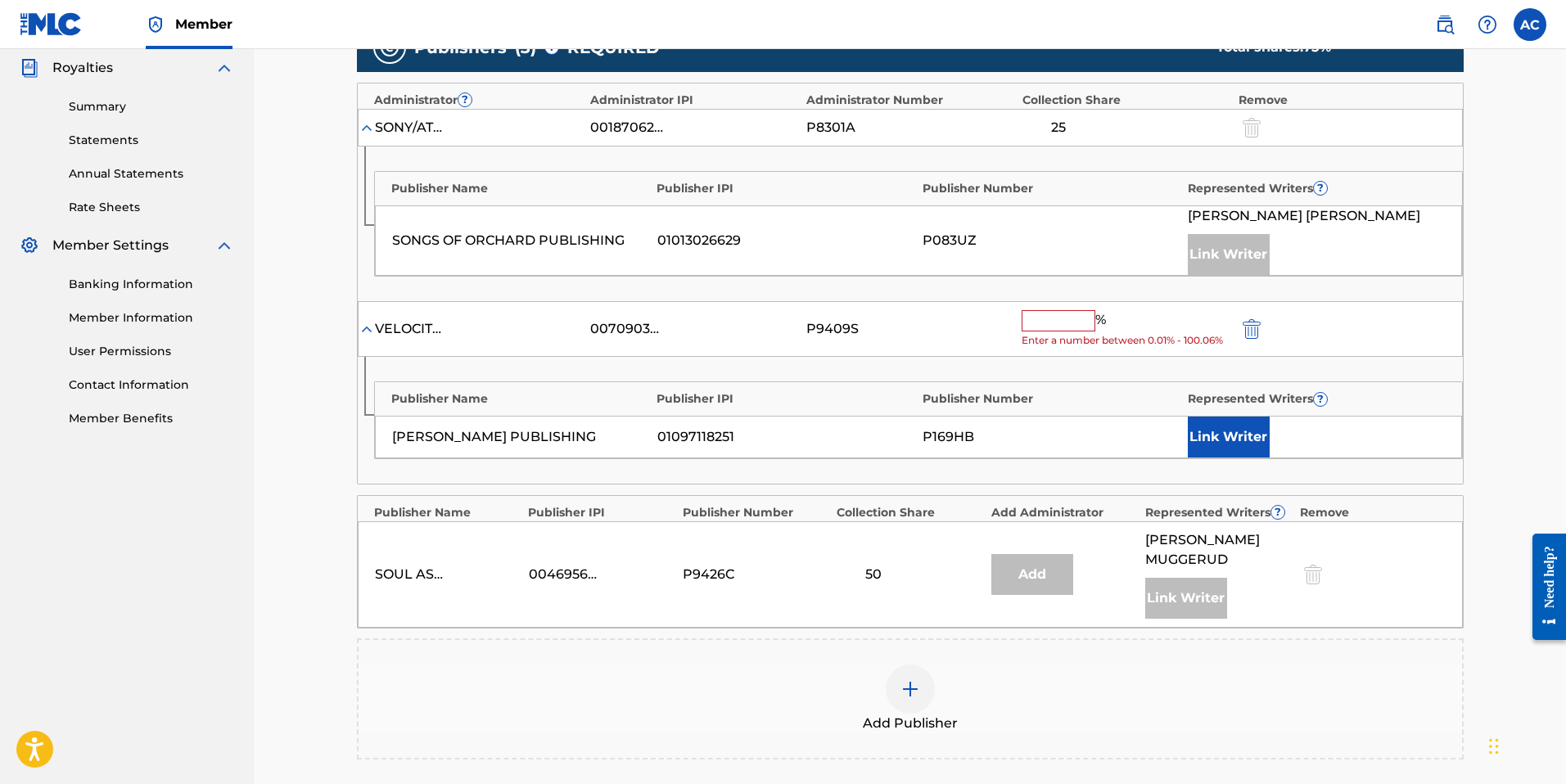
click at [1232, 448] on button "Link Writer" at bounding box center [1229, 437] width 82 height 41
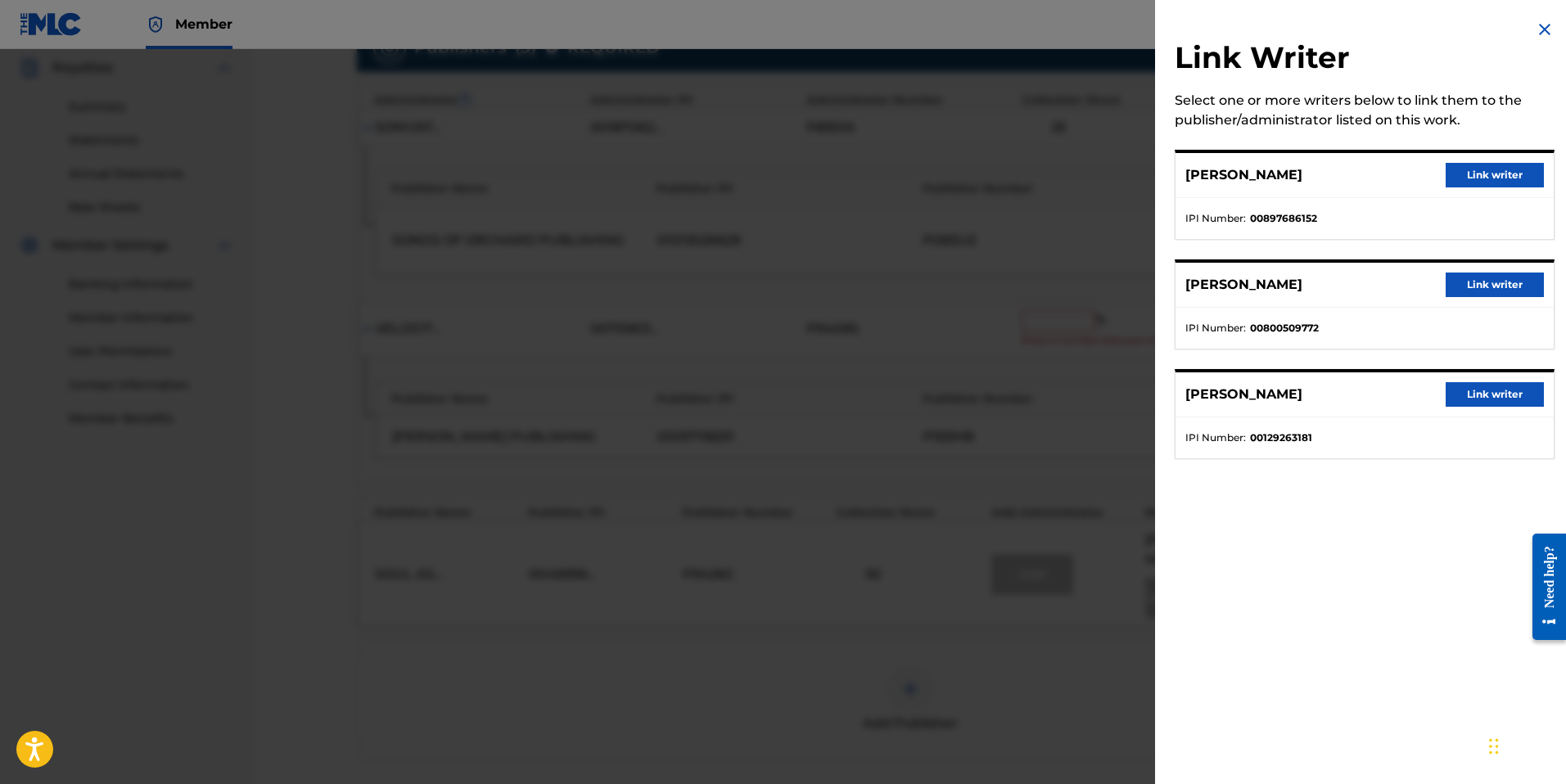
click at [1494, 283] on button "Link writer" at bounding box center [1494, 284] width 98 height 24
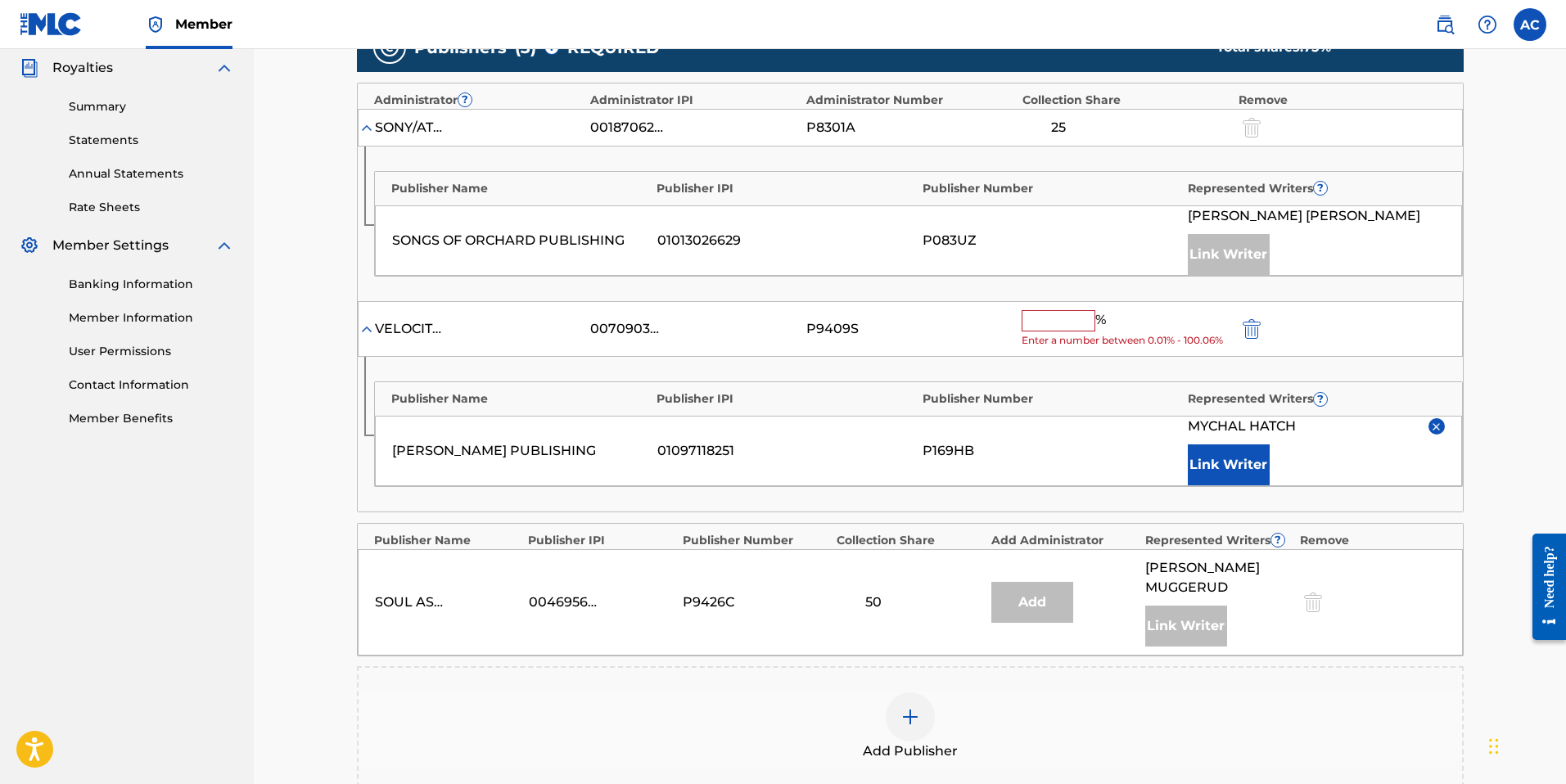
click at [1064, 333] on span "Enter a number between 0.01% - 100.06%" at bounding box center [1126, 340] width 208 height 15
click at [1061, 325] on input "text" at bounding box center [1059, 321] width 74 height 21
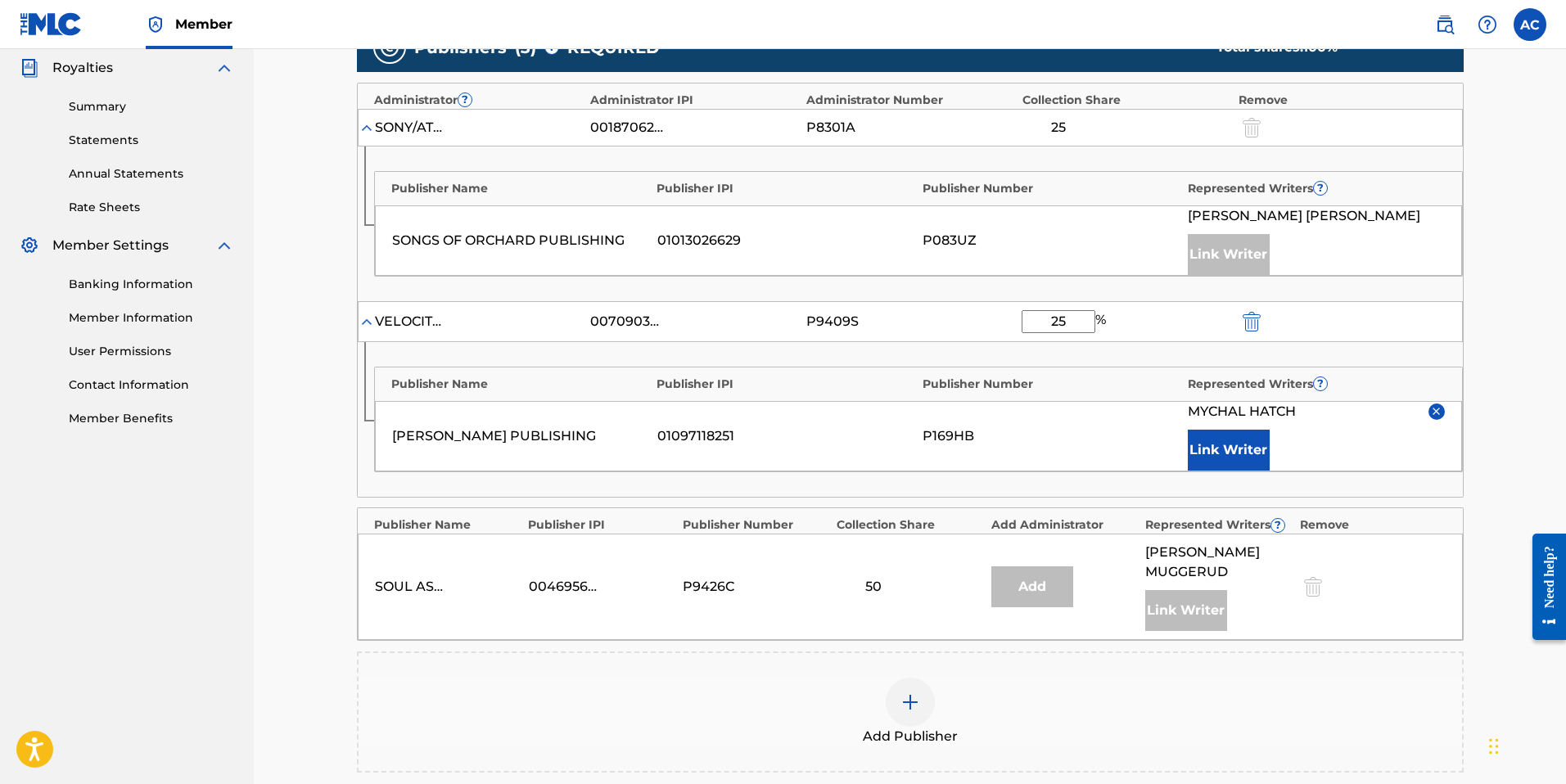
type input "25"
click at [1499, 551] on div "Claiming Tool Search Add Publishers & Shares Review Submit Add Publishers & Sha…" at bounding box center [910, 258] width 1312 height 1398
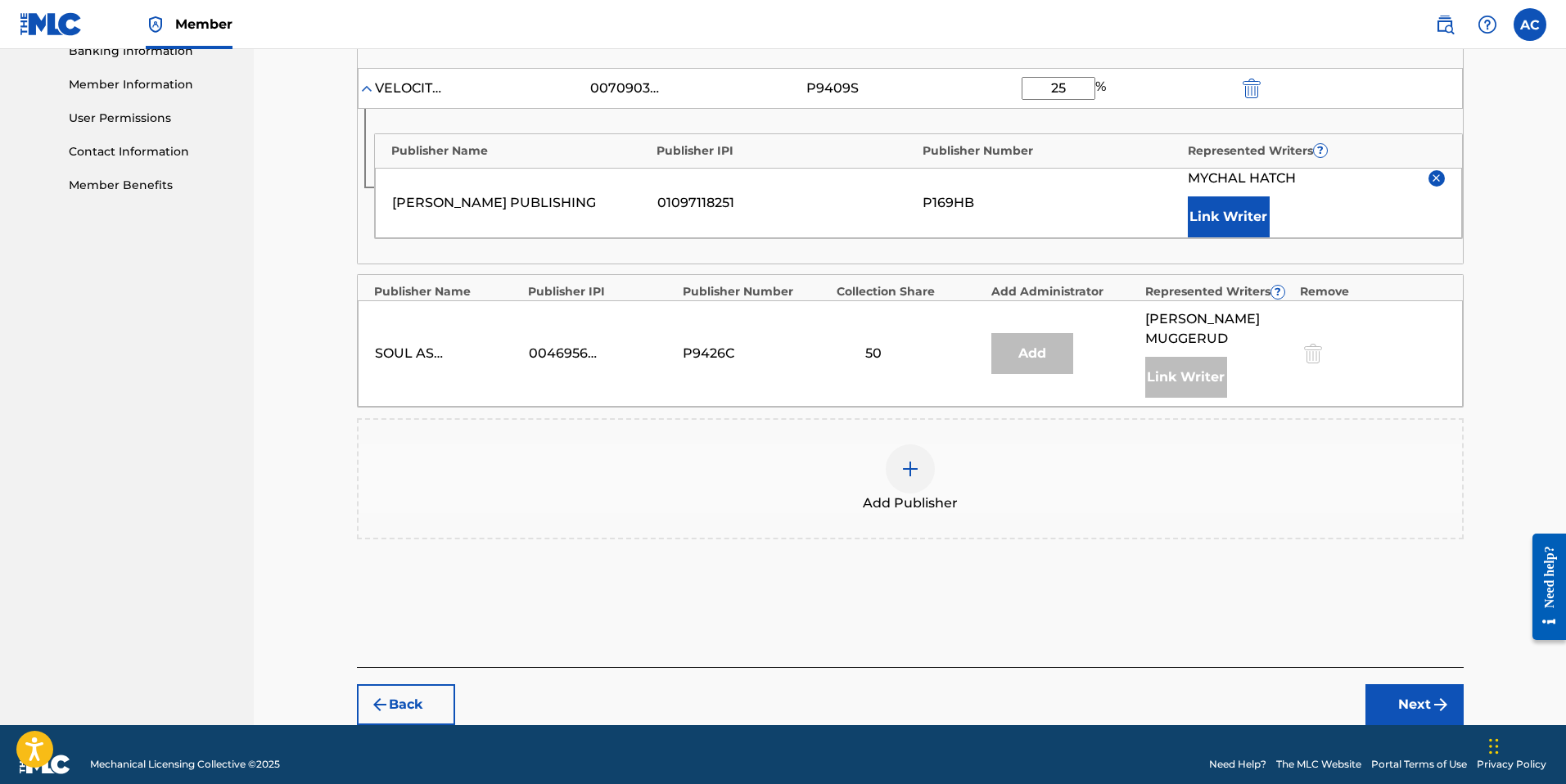
click at [1397, 693] on button "Next" at bounding box center [1414, 704] width 98 height 41
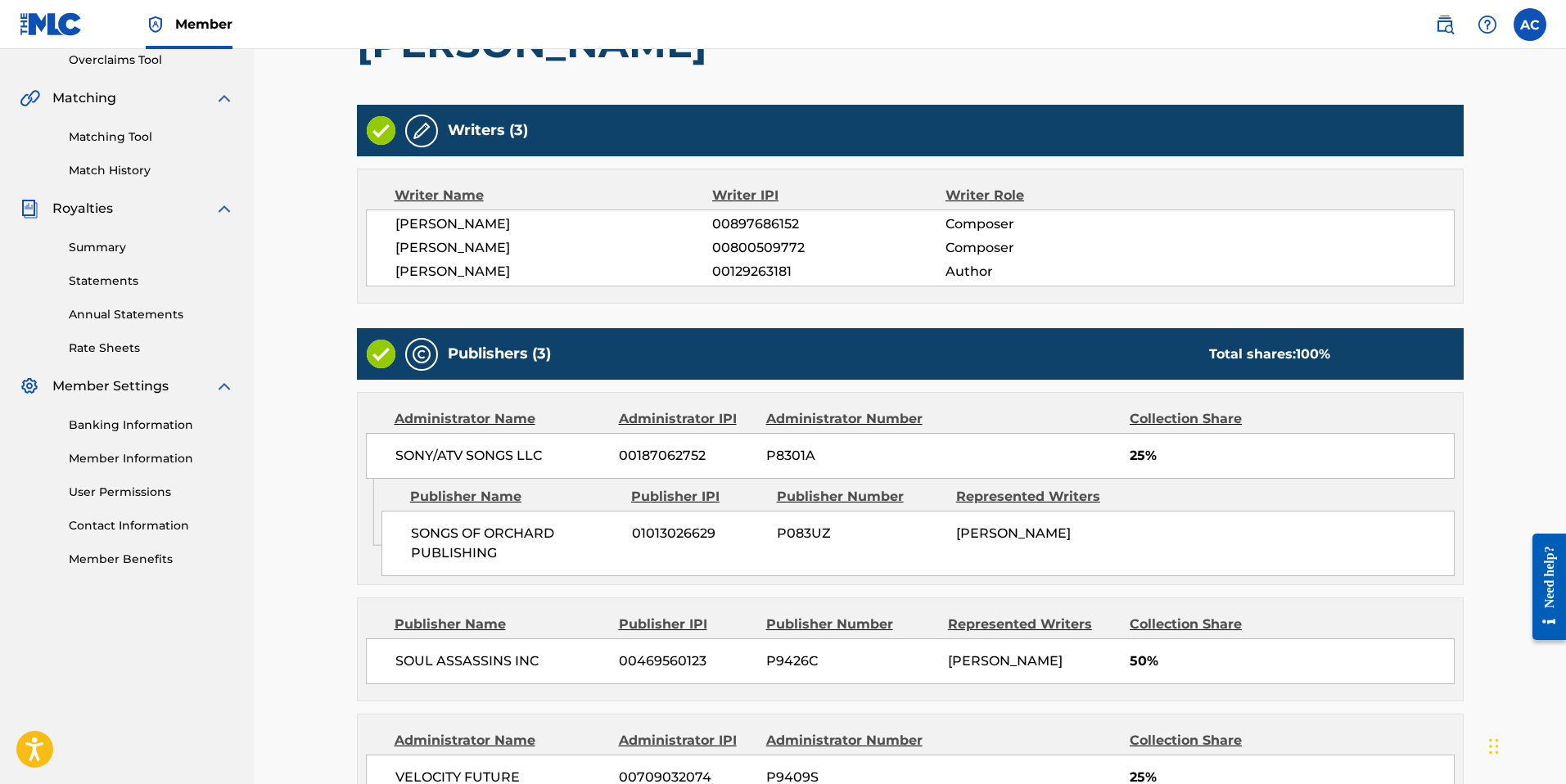
scroll to position [636, 0]
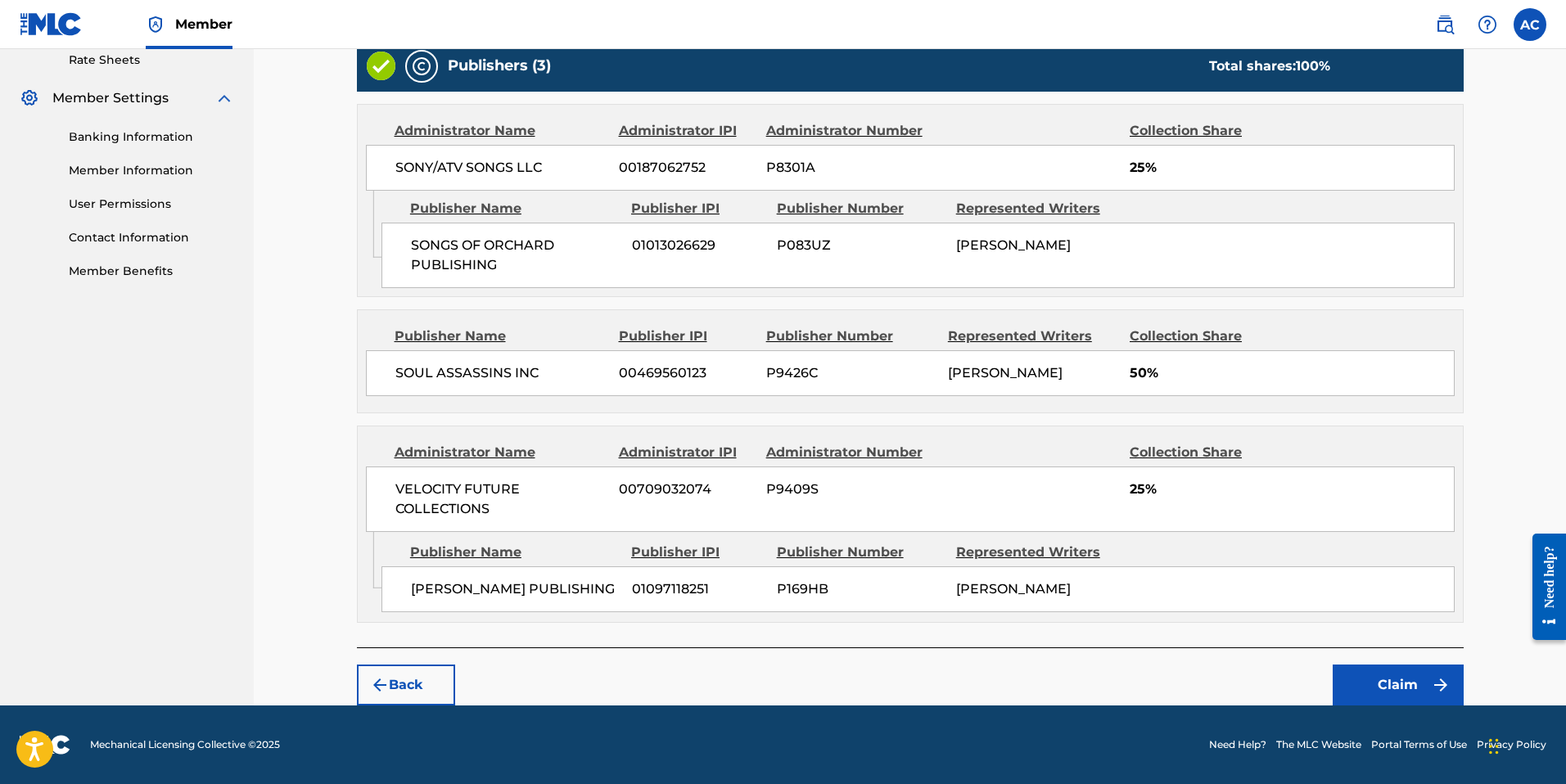
click at [1369, 683] on button "Claim" at bounding box center [1398, 685] width 131 height 41
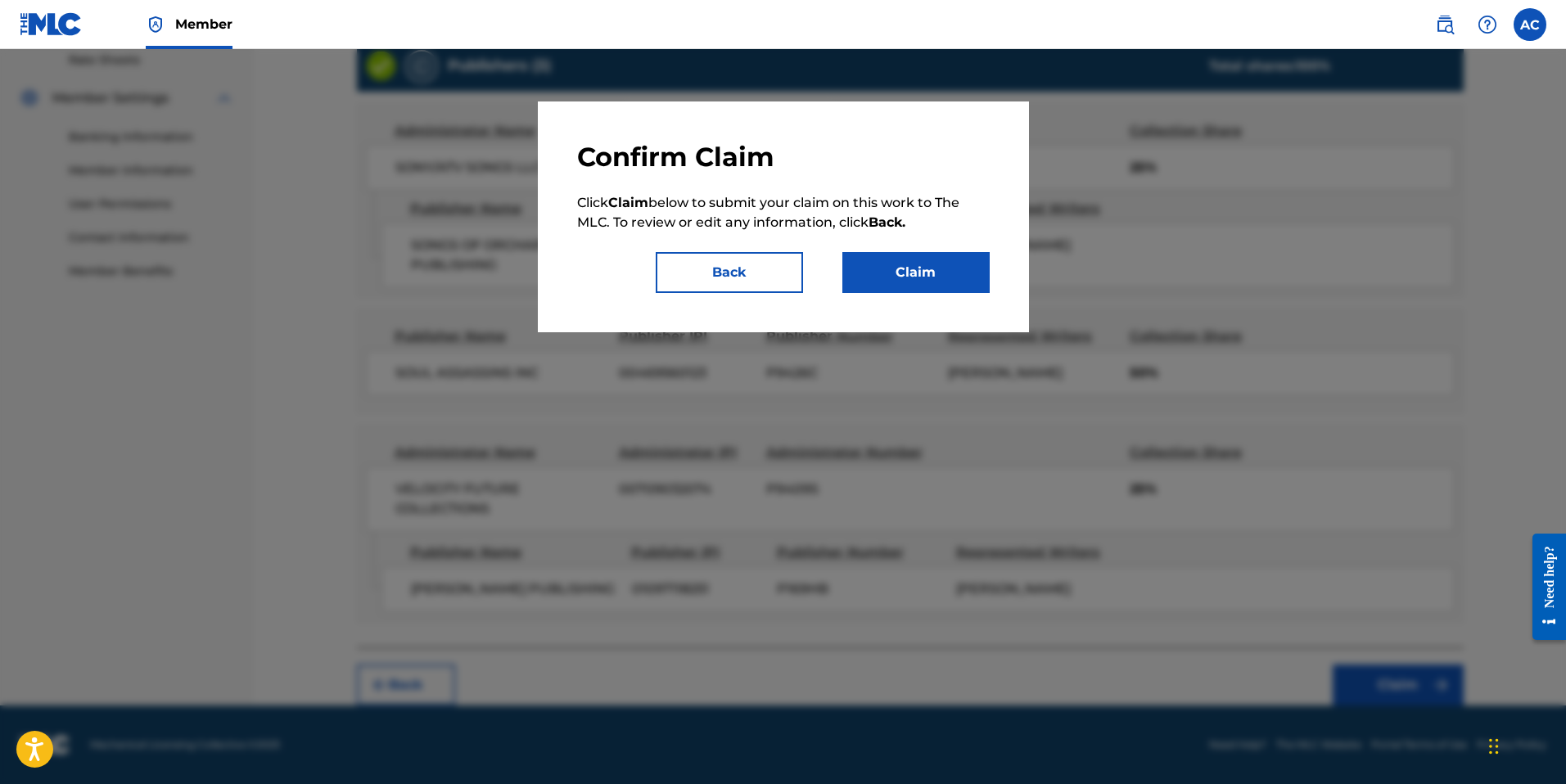
click at [920, 290] on button "Claim" at bounding box center [917, 272] width 148 height 41
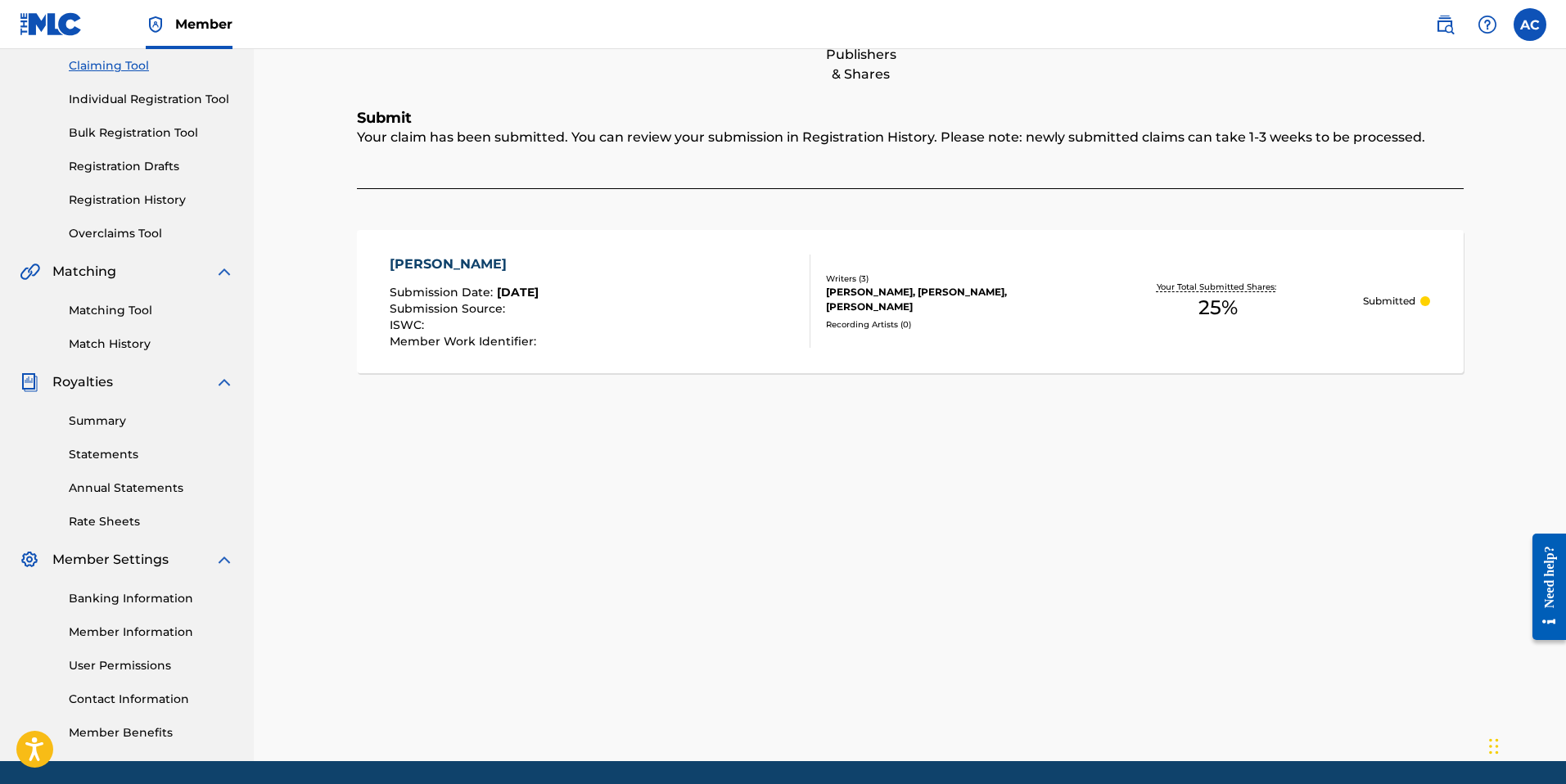
scroll to position [0, 0]
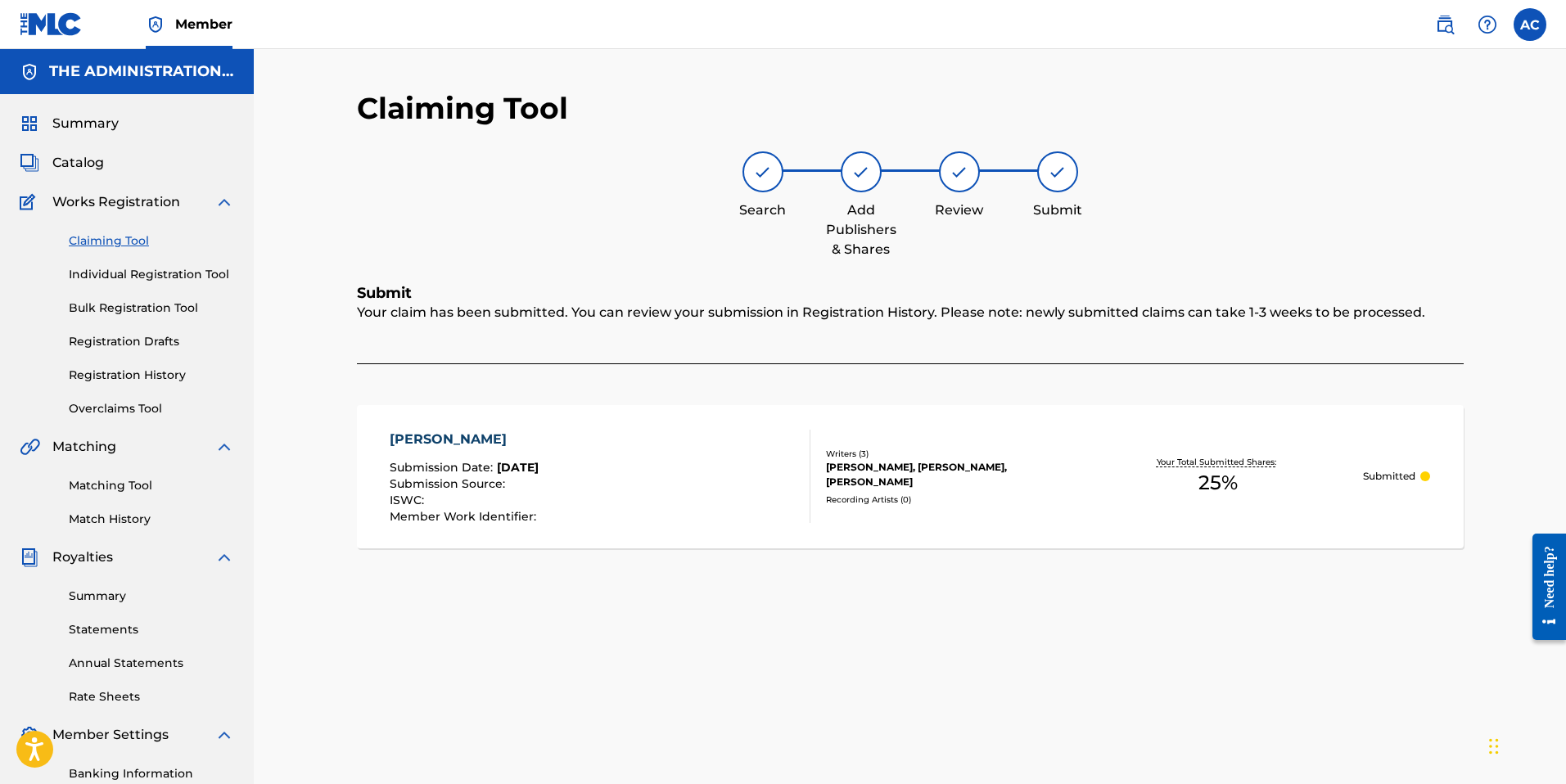
click at [125, 240] on link "Claiming Tool" at bounding box center [152, 241] width 165 height 17
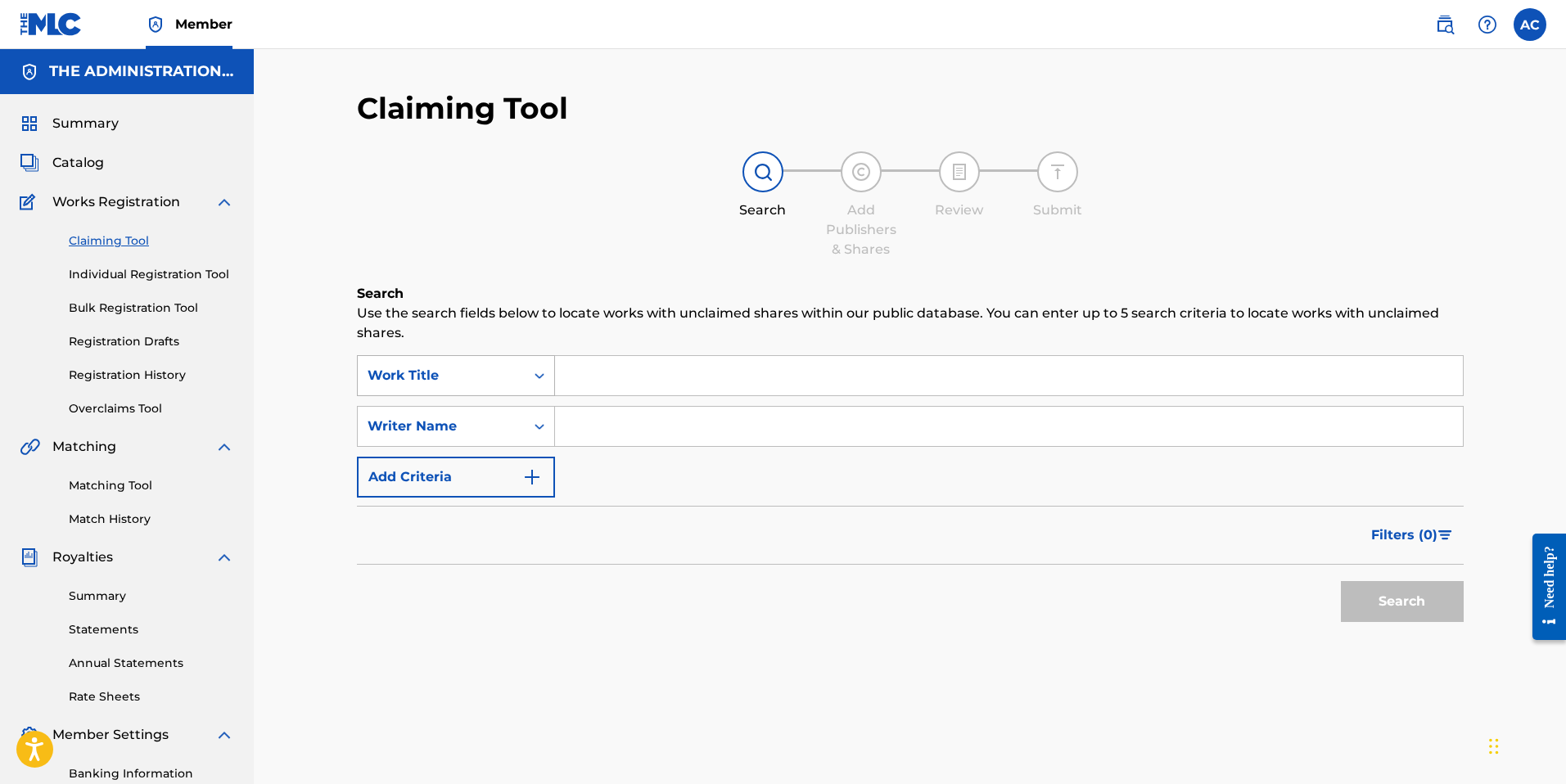
click at [507, 372] on div "Work Title" at bounding box center [441, 375] width 148 height 19
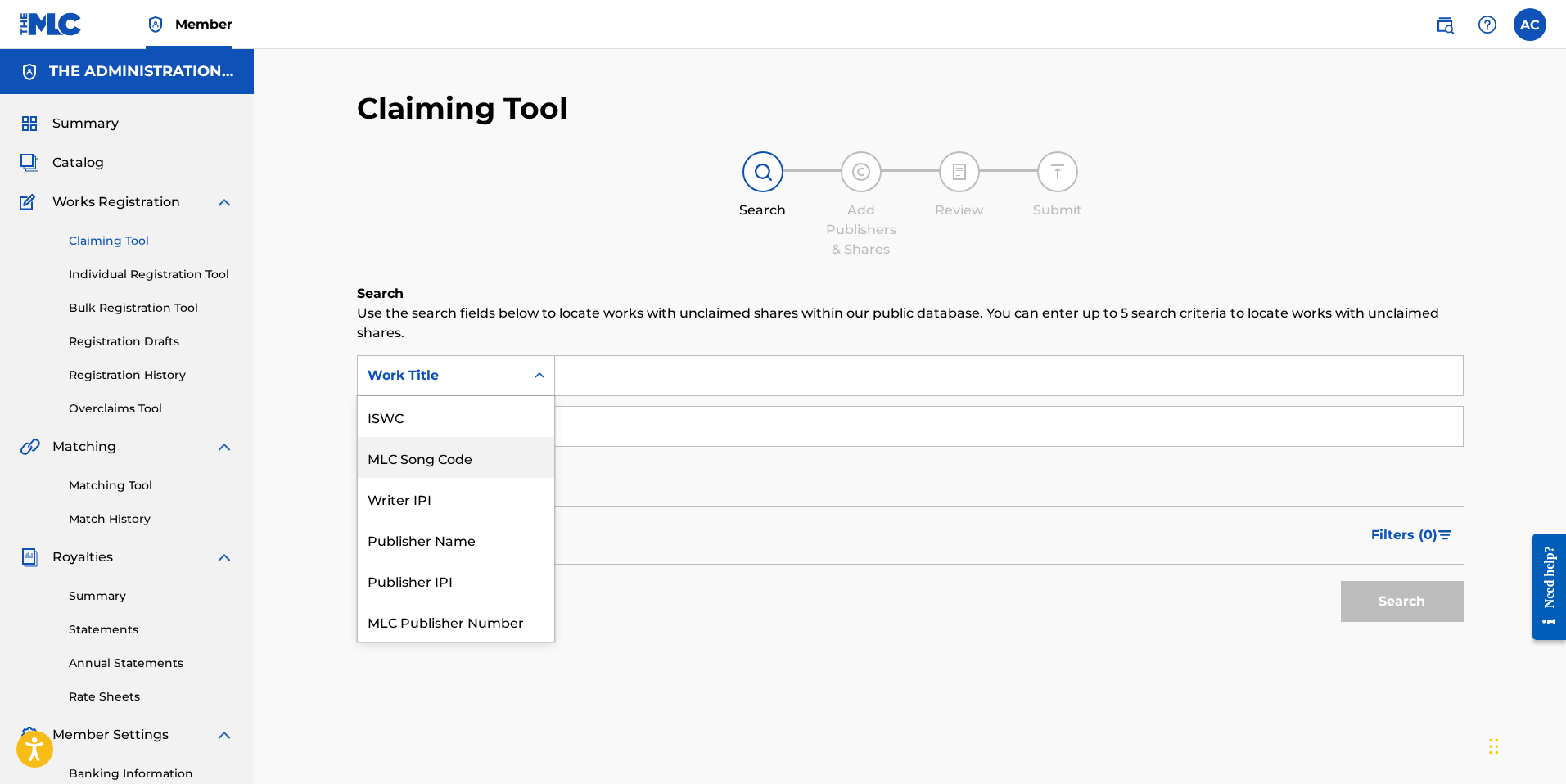
scroll to position [41, 0]
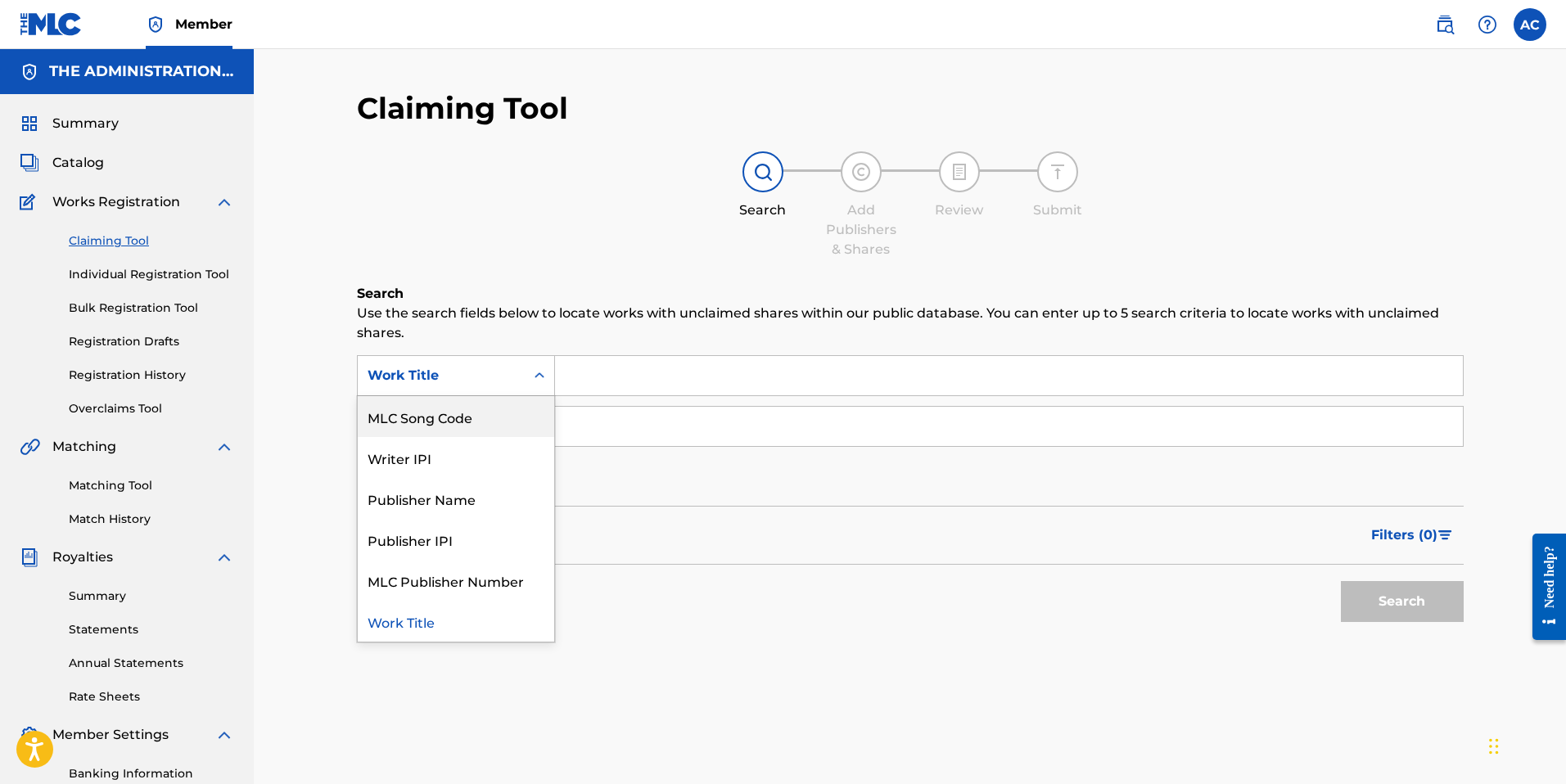
click at [503, 427] on div "MLC Song Code" at bounding box center [456, 417] width 196 height 41
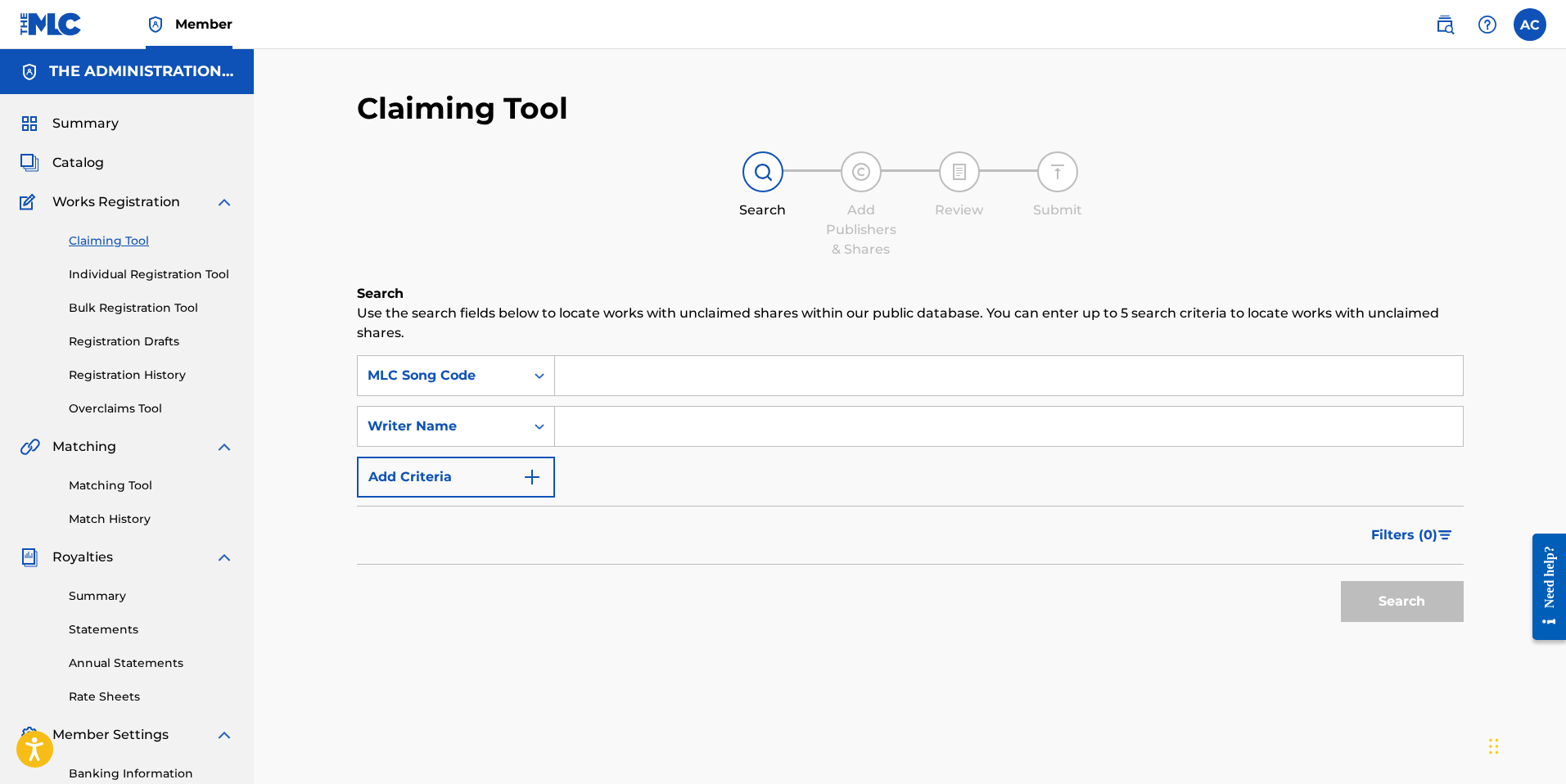
click at [599, 380] on input "Search Form" at bounding box center [1009, 375] width 908 height 39
paste input "HQ3BSM"
type input "HQ3BSM"
click at [1450, 616] on button "Search" at bounding box center [1402, 601] width 122 height 41
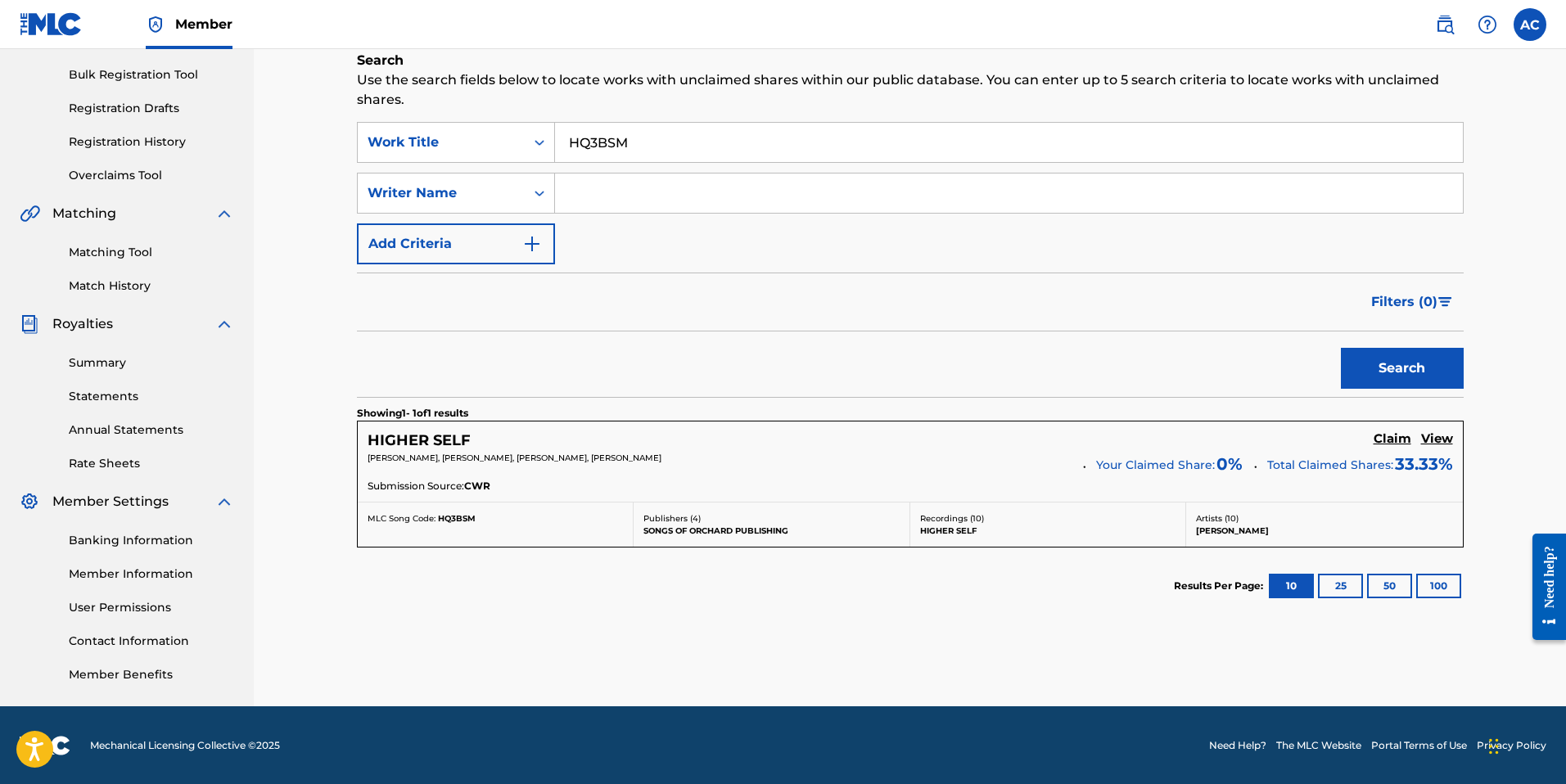
scroll to position [234, 0]
click at [1392, 432] on h5 "Claim" at bounding box center [1392, 438] width 38 height 16
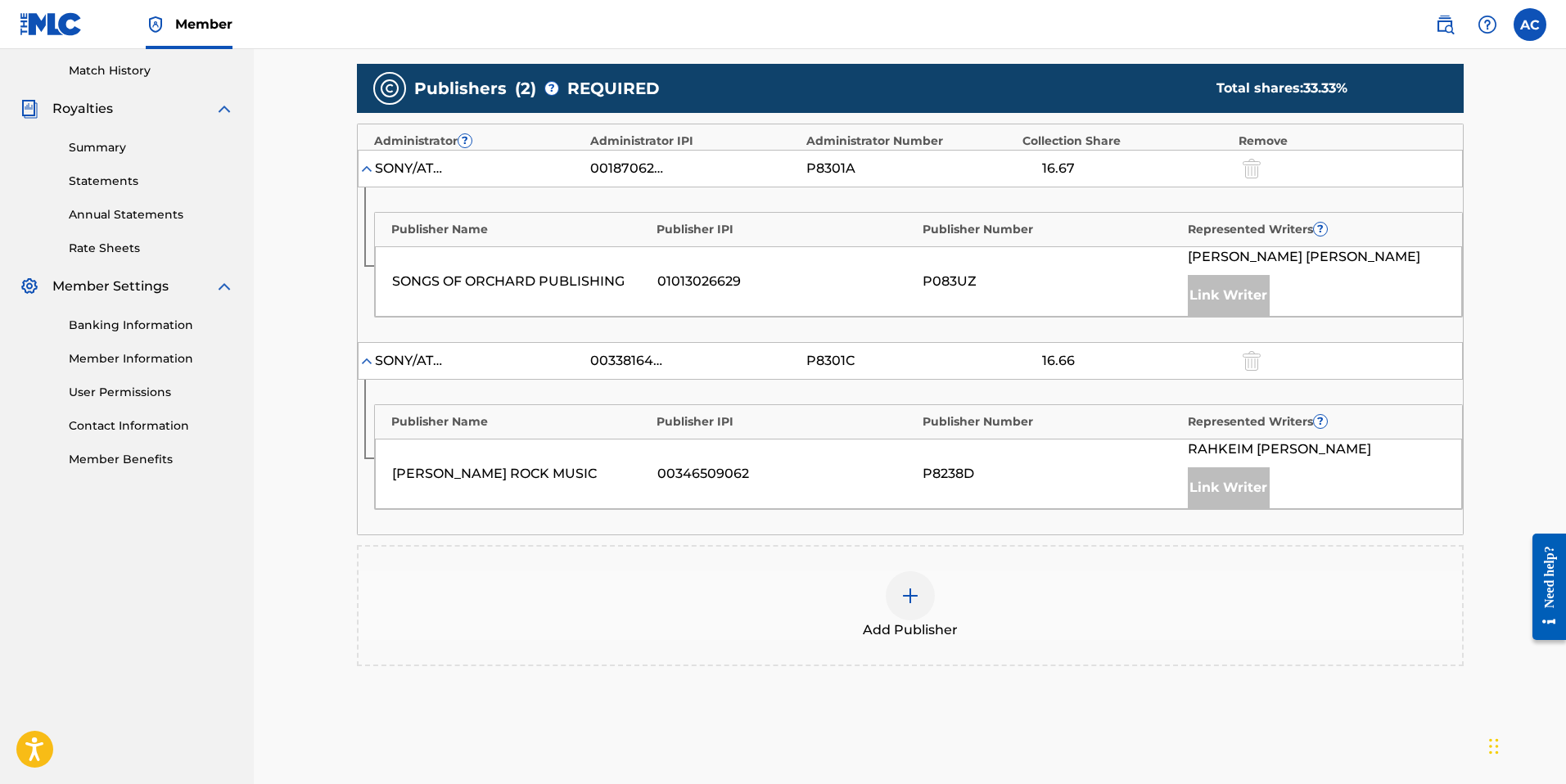
scroll to position [448, 0]
click at [904, 592] on img at bounding box center [910, 597] width 19 height 19
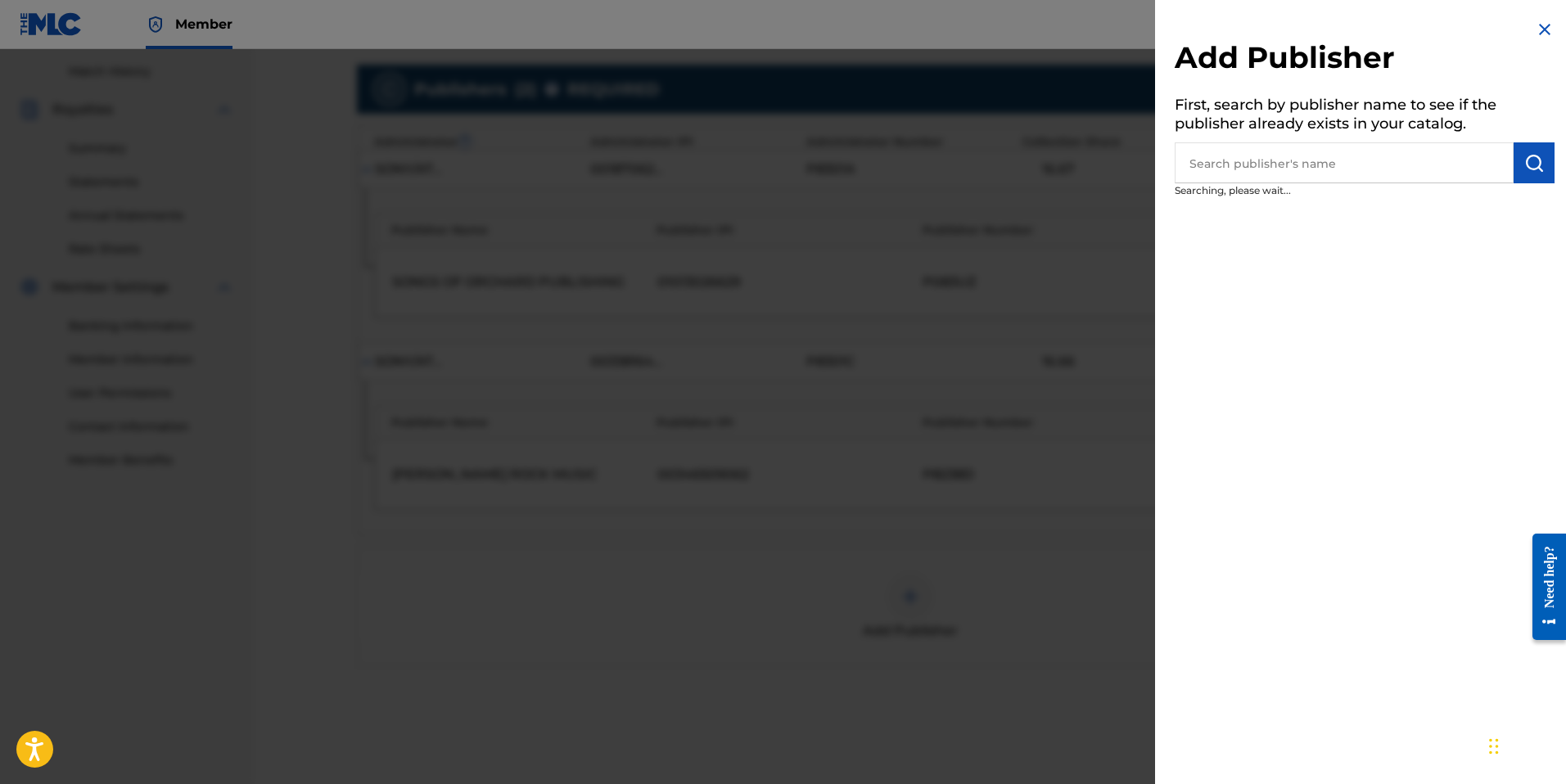
click at [1236, 171] on input "text" at bounding box center [1343, 163] width 339 height 41
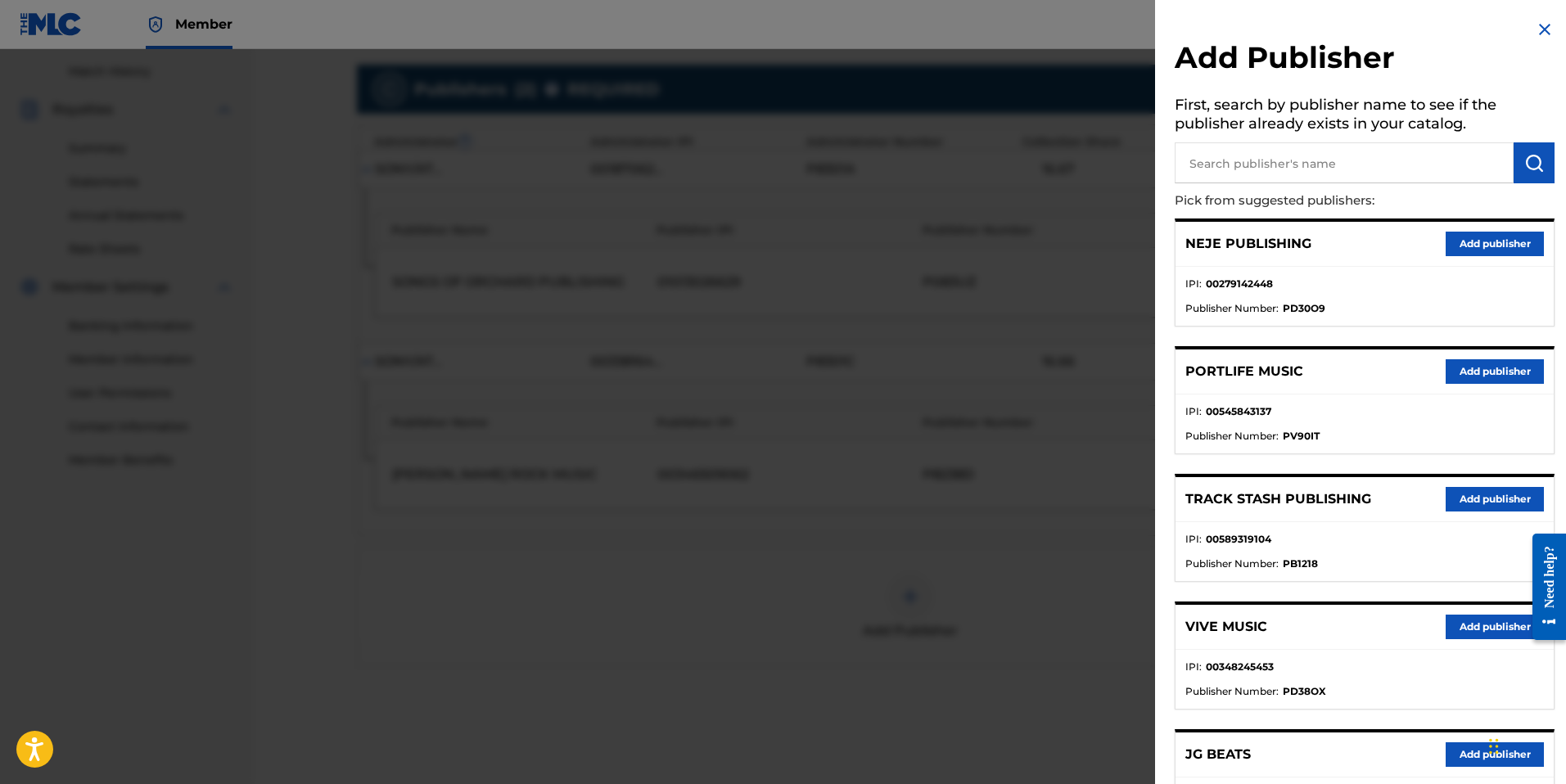
click at [1292, 154] on input "text" at bounding box center [1343, 163] width 339 height 41
paste input "[PERSON_NAME] PUBLISHING"
type input "[PERSON_NAME] PUBLISHING"
click at [1529, 162] on img "submit" at bounding box center [1534, 162] width 19 height 19
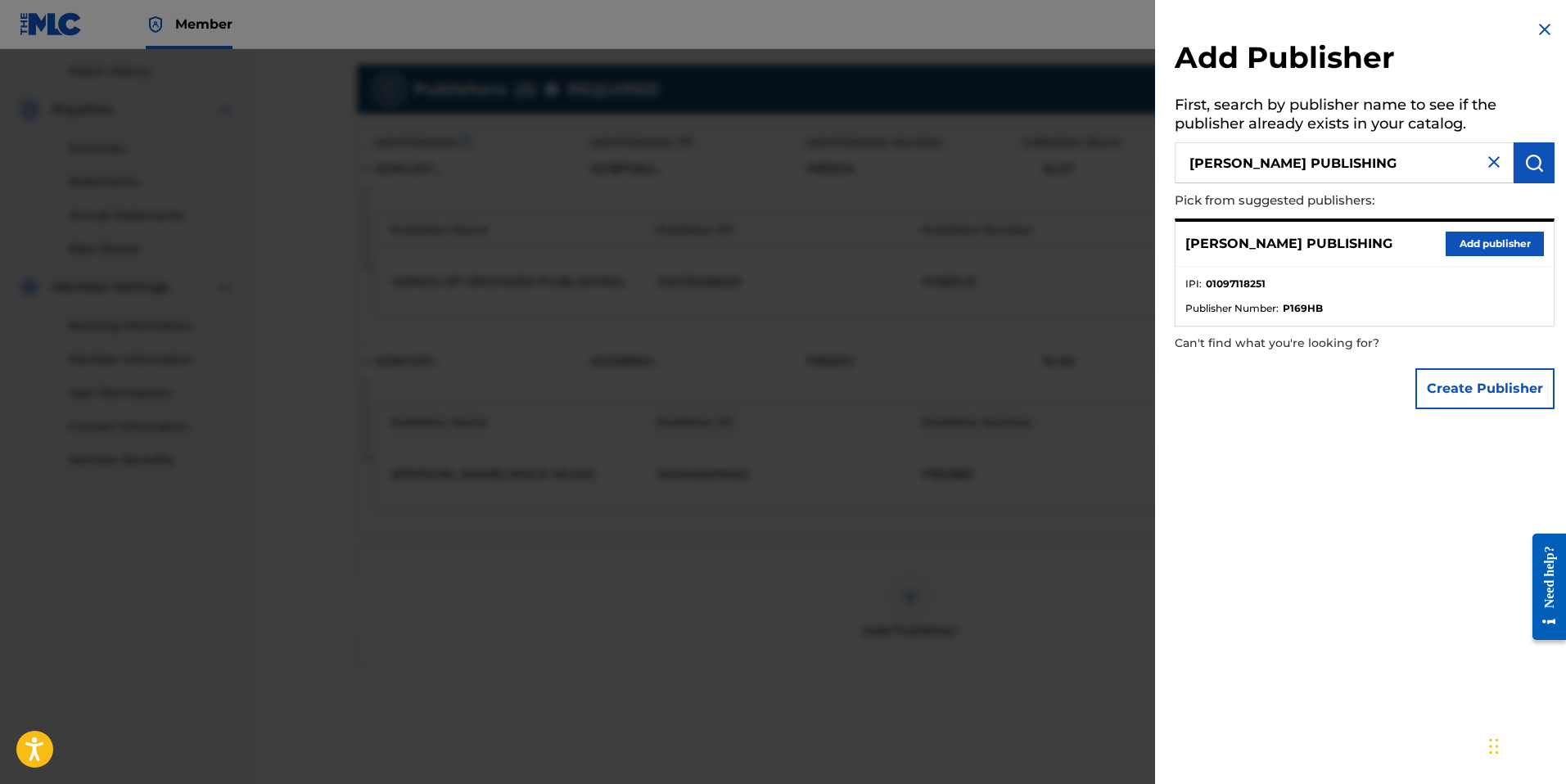
click at [1464, 250] on button "Add publisher" at bounding box center [1494, 243] width 98 height 24
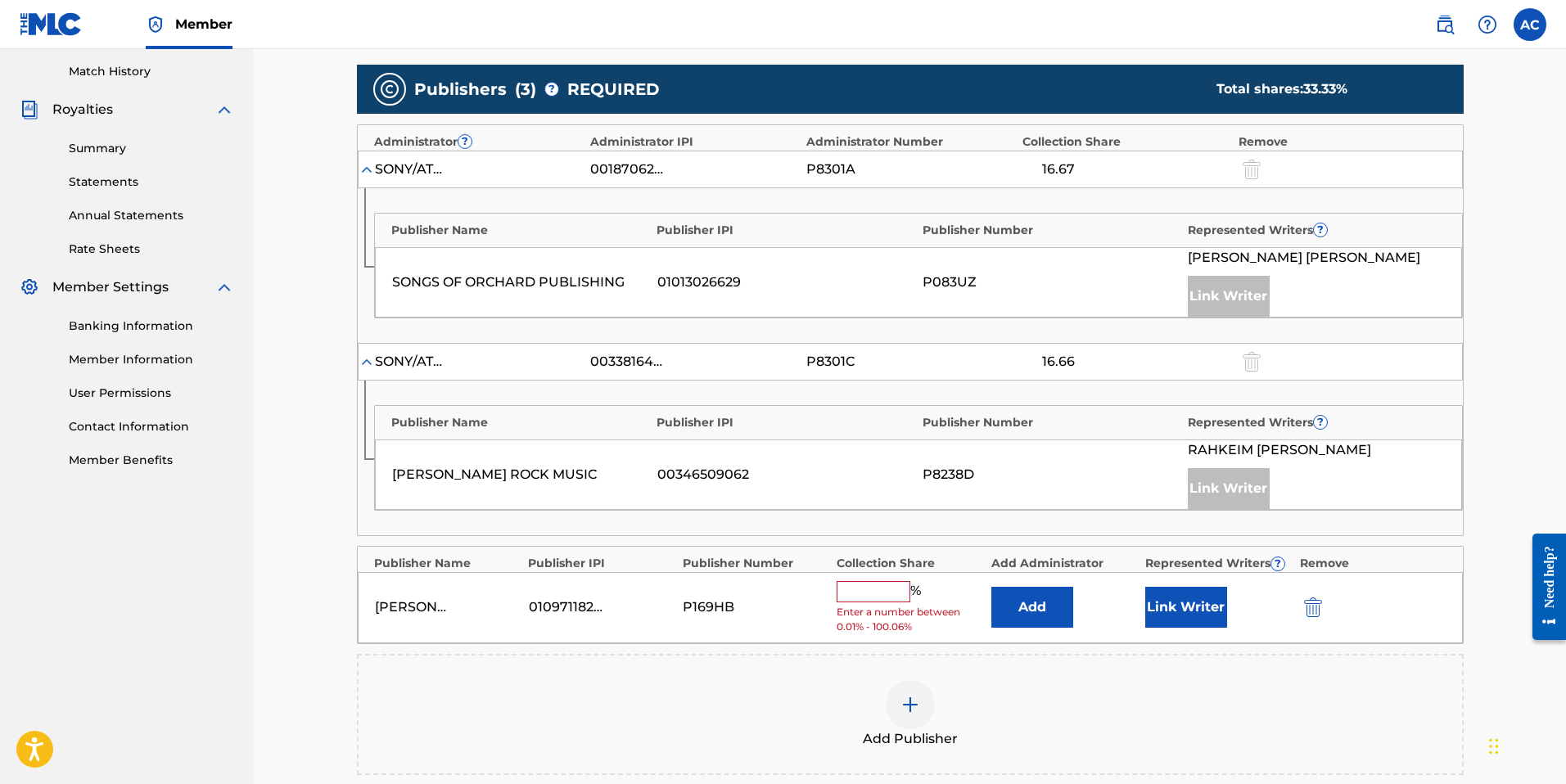
click at [1030, 614] on button "Add" at bounding box center [1032, 607] width 82 height 41
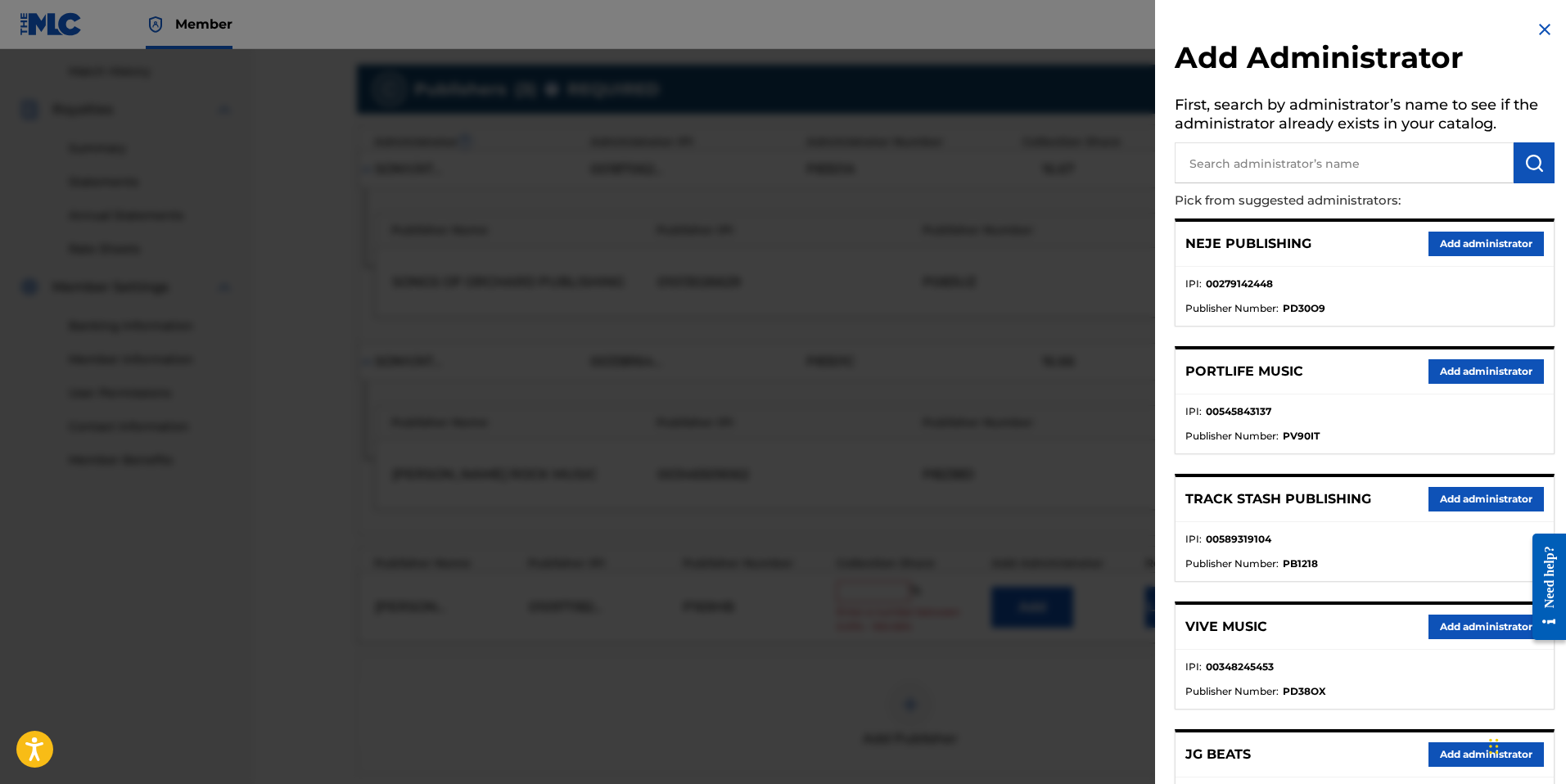
click at [1283, 163] on input "text" at bounding box center [1343, 163] width 339 height 41
type input "Velocity"
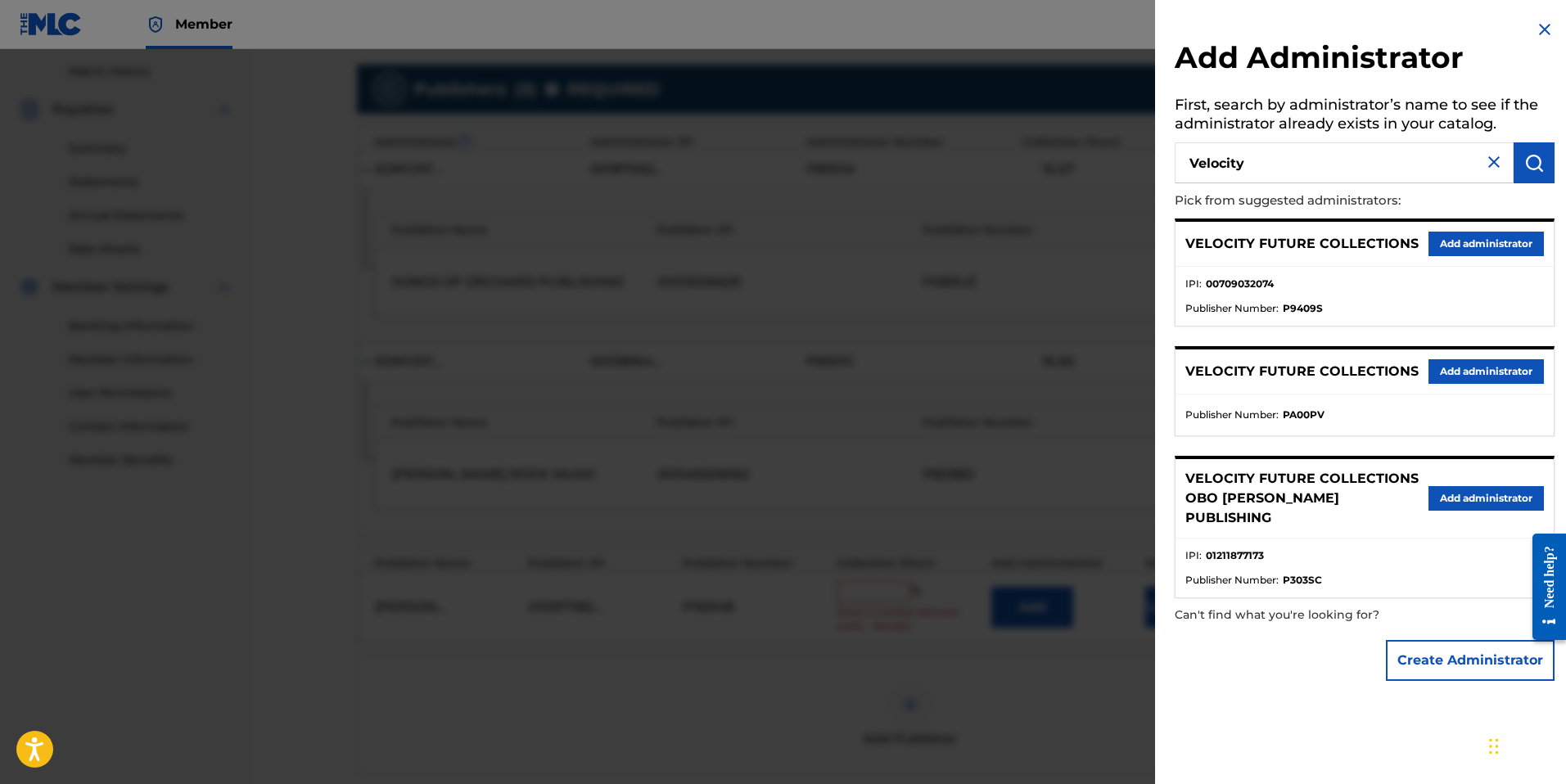
click at [1486, 241] on button "Add administrator" at bounding box center [1485, 243] width 116 height 24
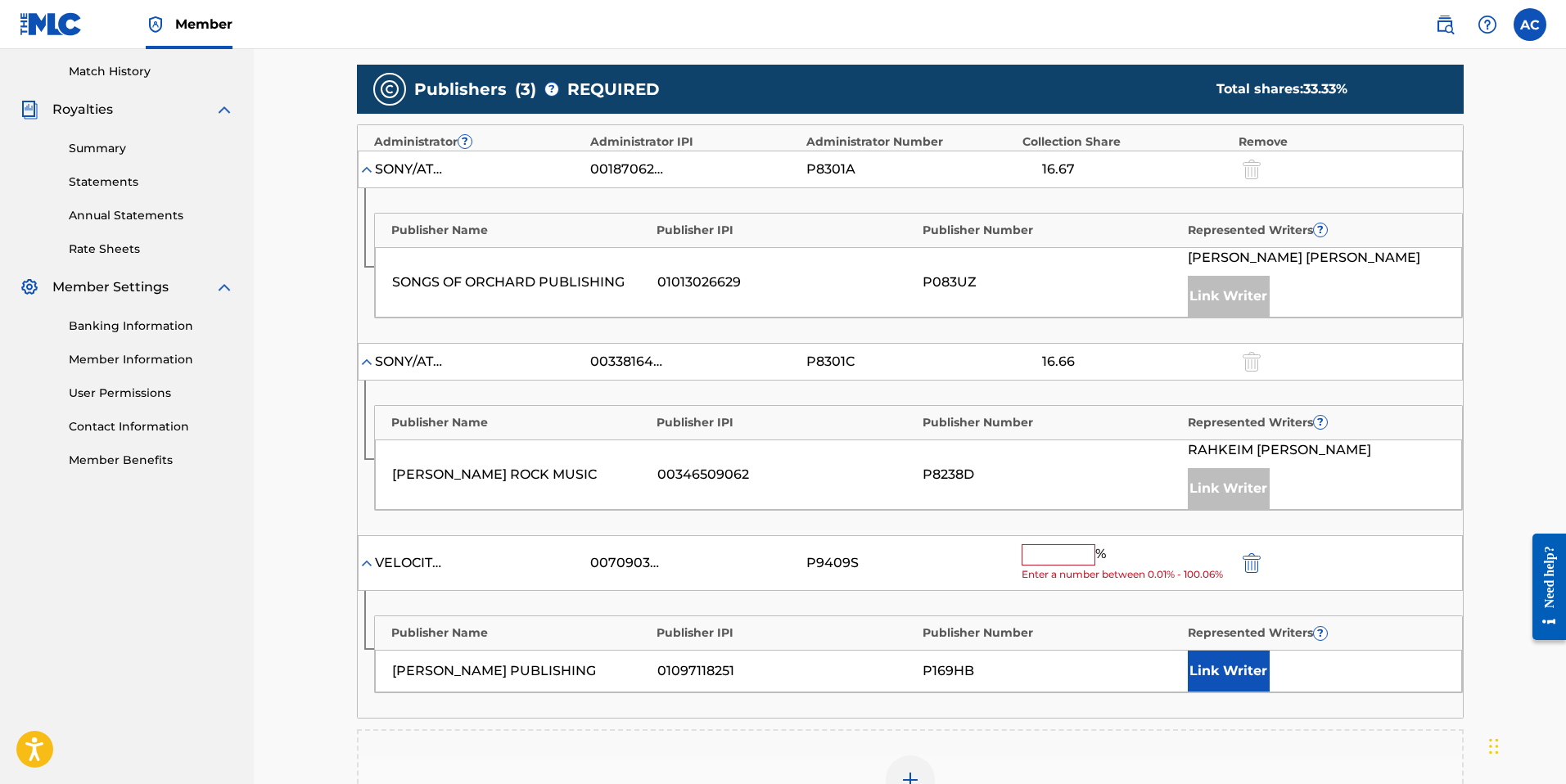
click at [1232, 671] on button "Link Writer" at bounding box center [1229, 670] width 82 height 41
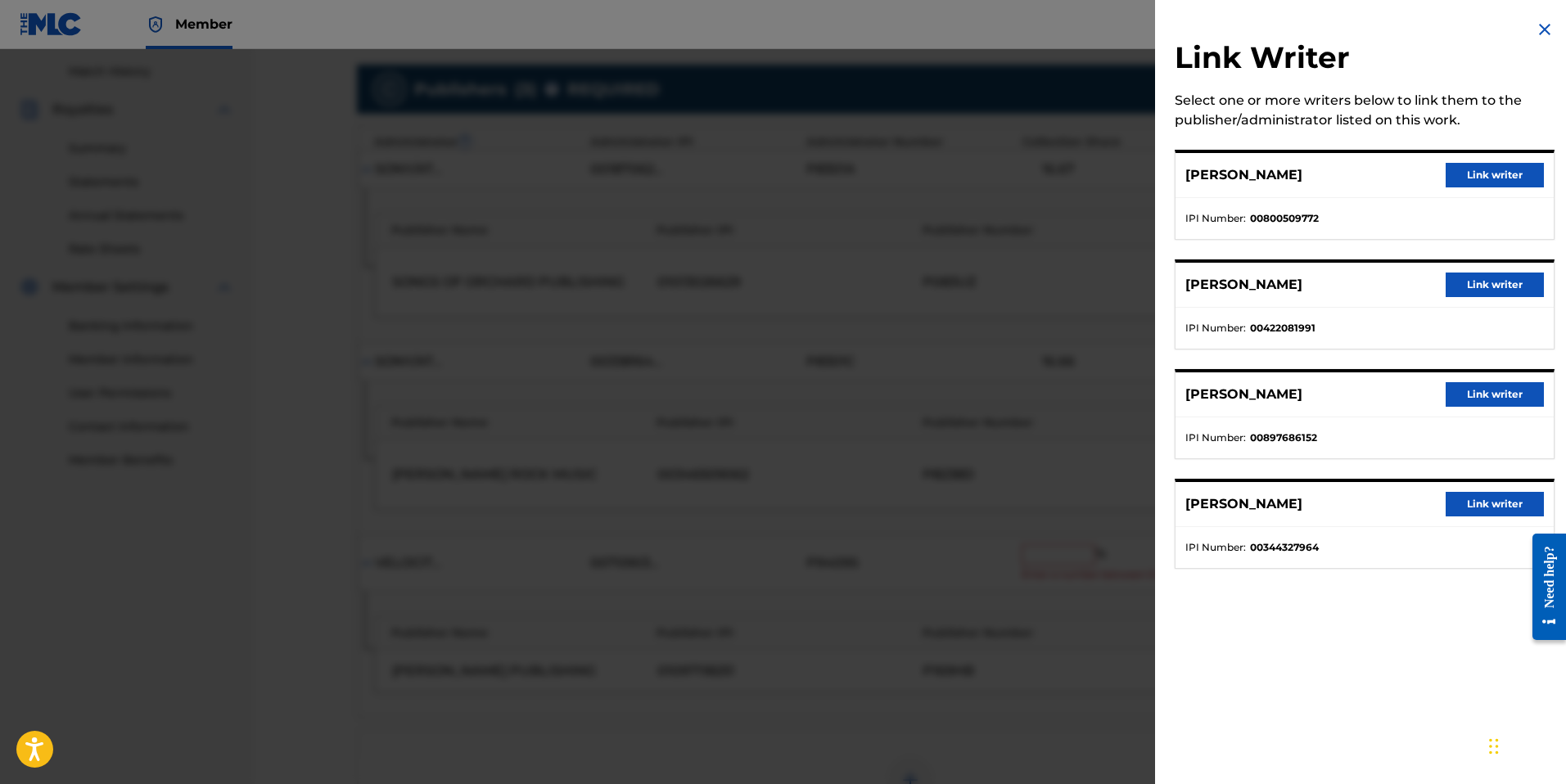
click at [1492, 170] on button "Link writer" at bounding box center [1494, 175] width 98 height 24
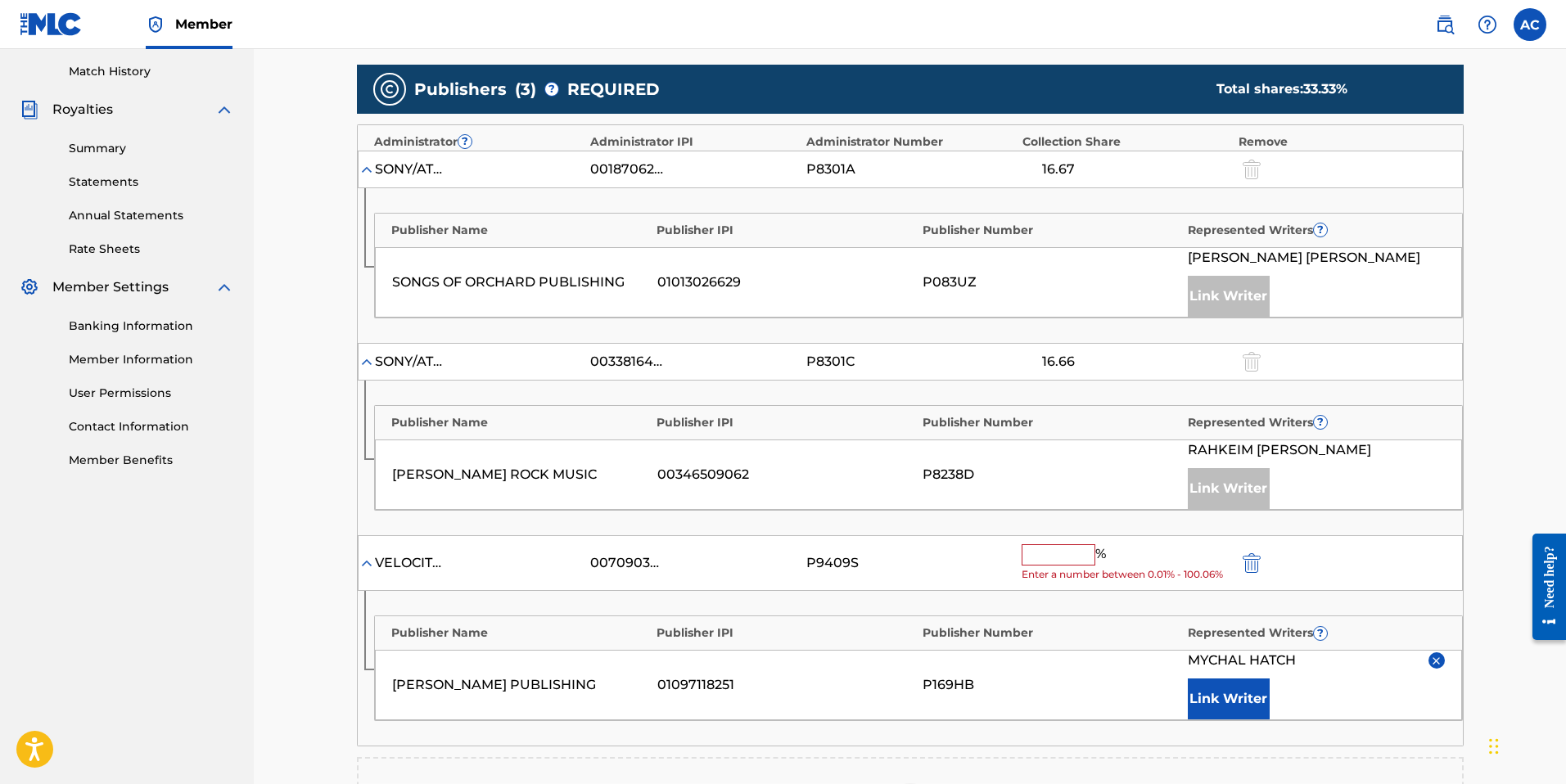
click at [1065, 553] on input "text" at bounding box center [1059, 555] width 74 height 21
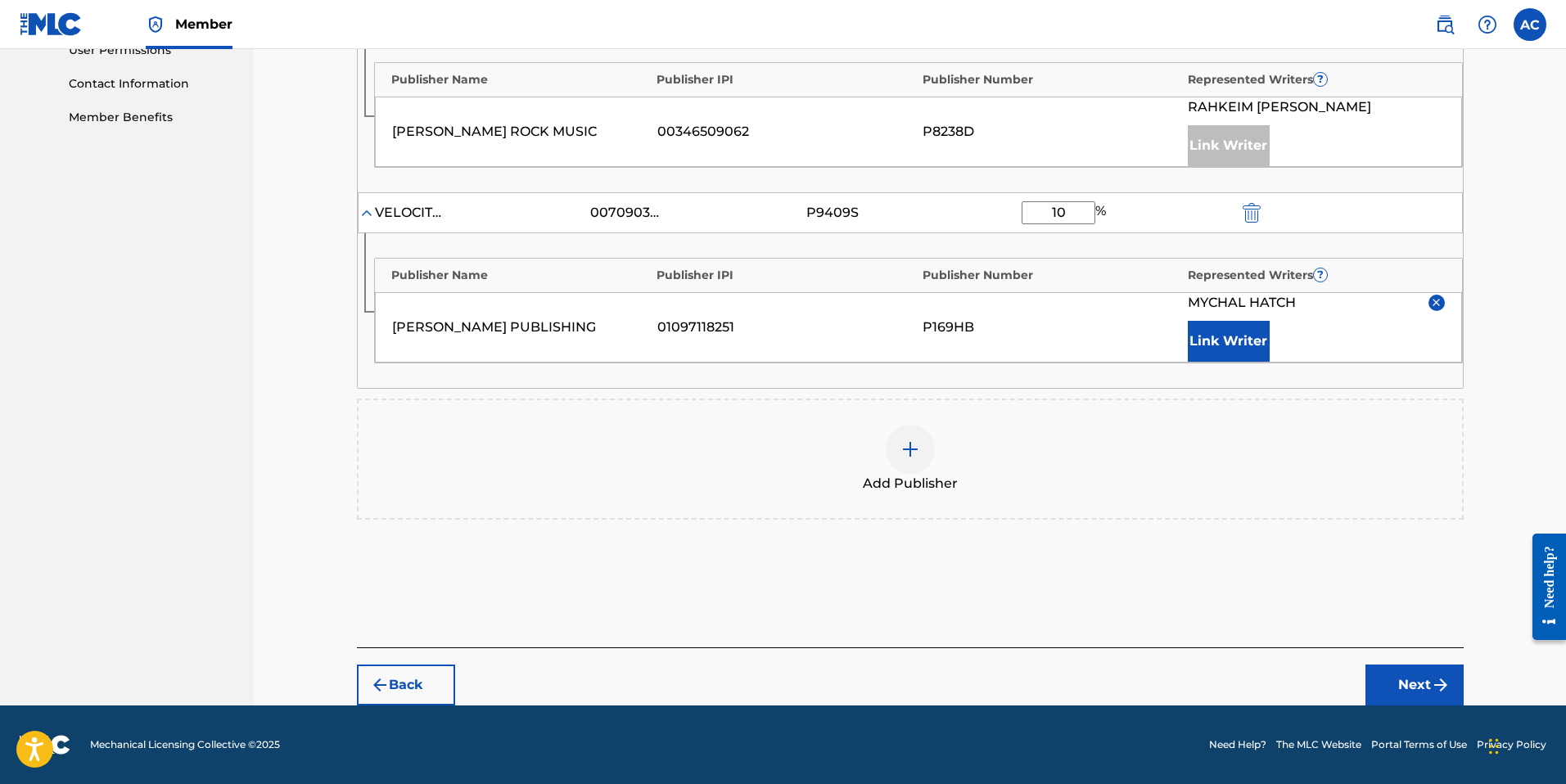
type input "10"
click at [1384, 689] on button "Next" at bounding box center [1414, 685] width 98 height 41
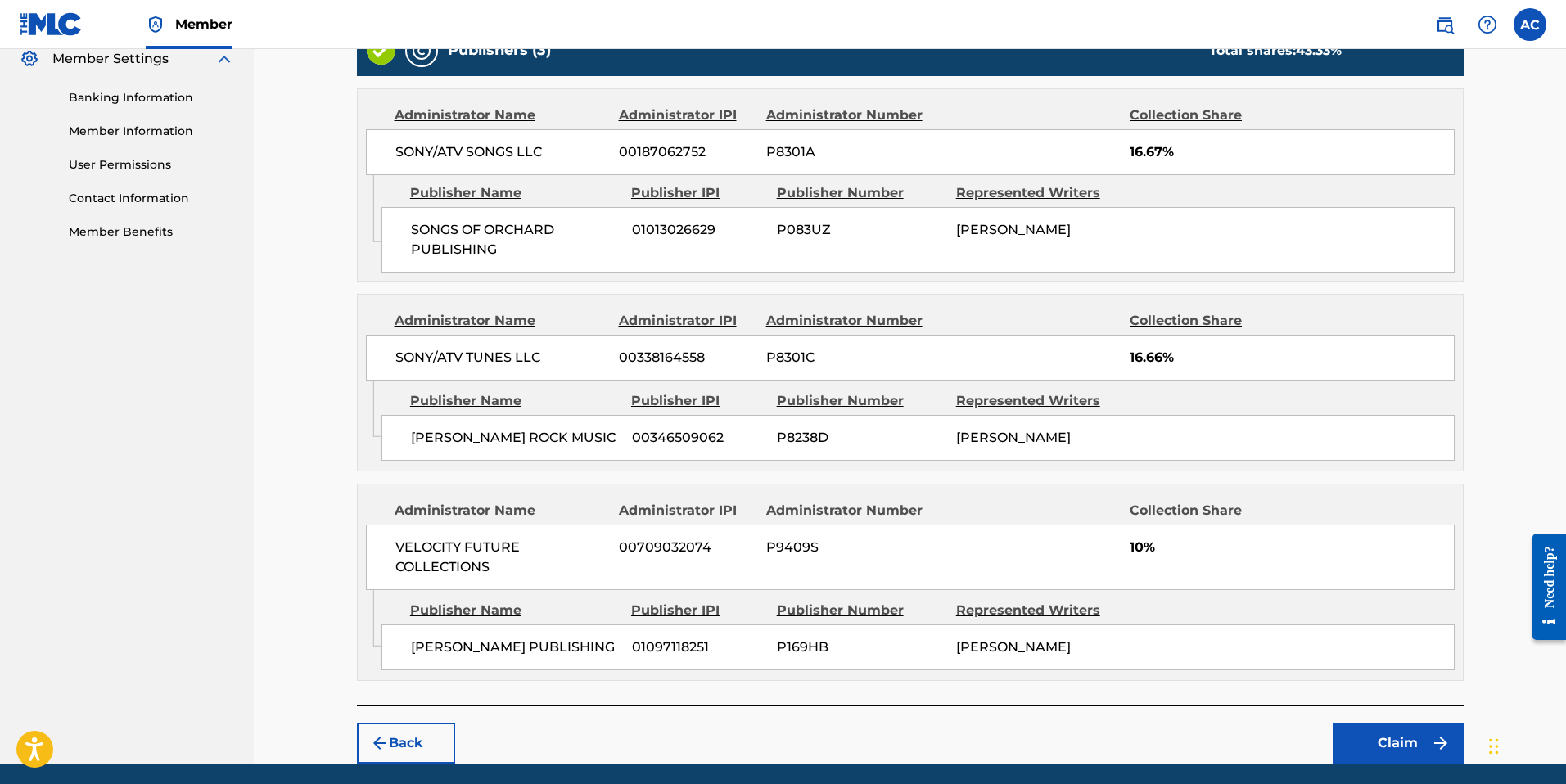
scroll to position [733, 0]
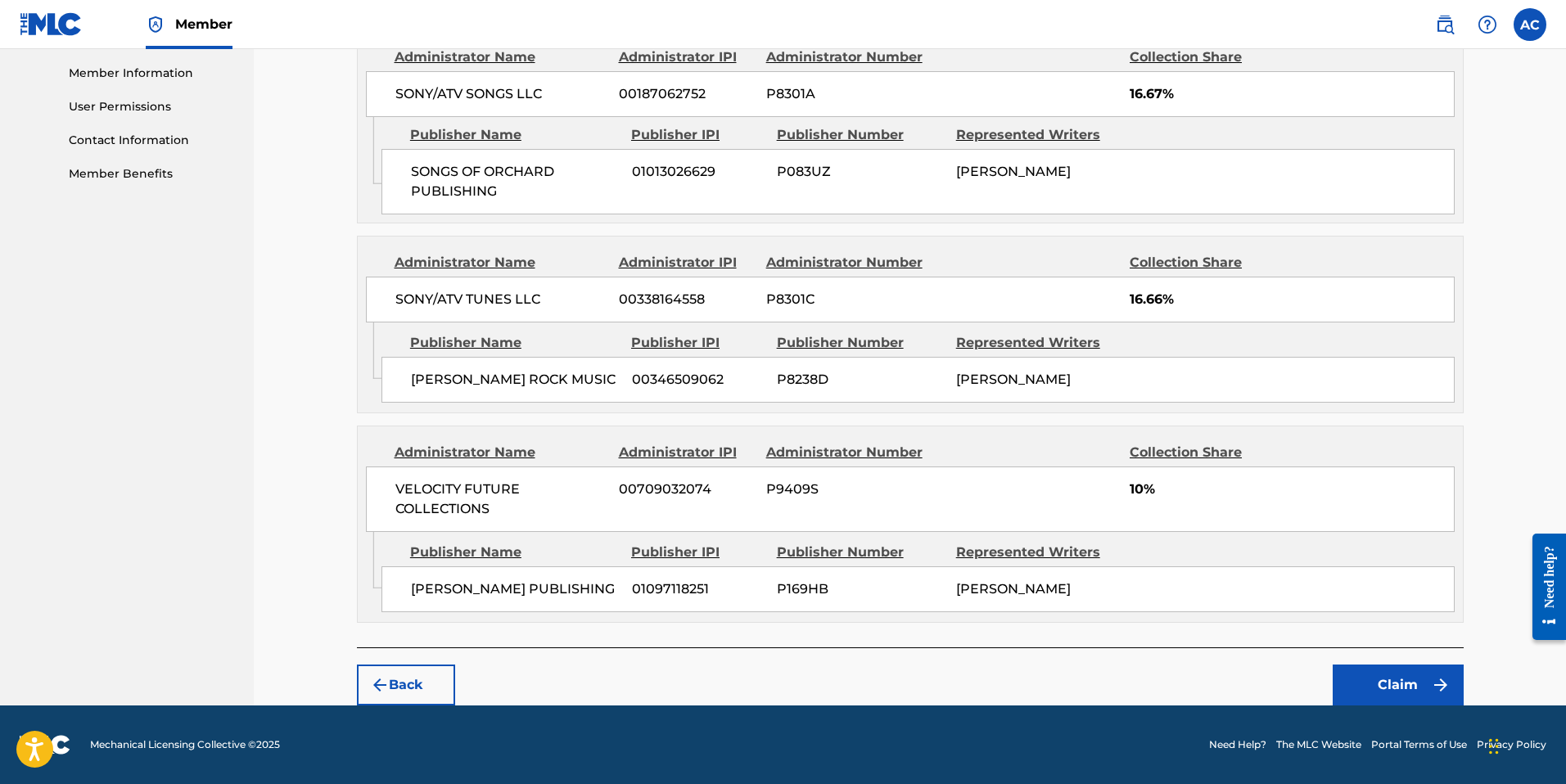
click at [1413, 678] on button "Claim" at bounding box center [1398, 685] width 131 height 41
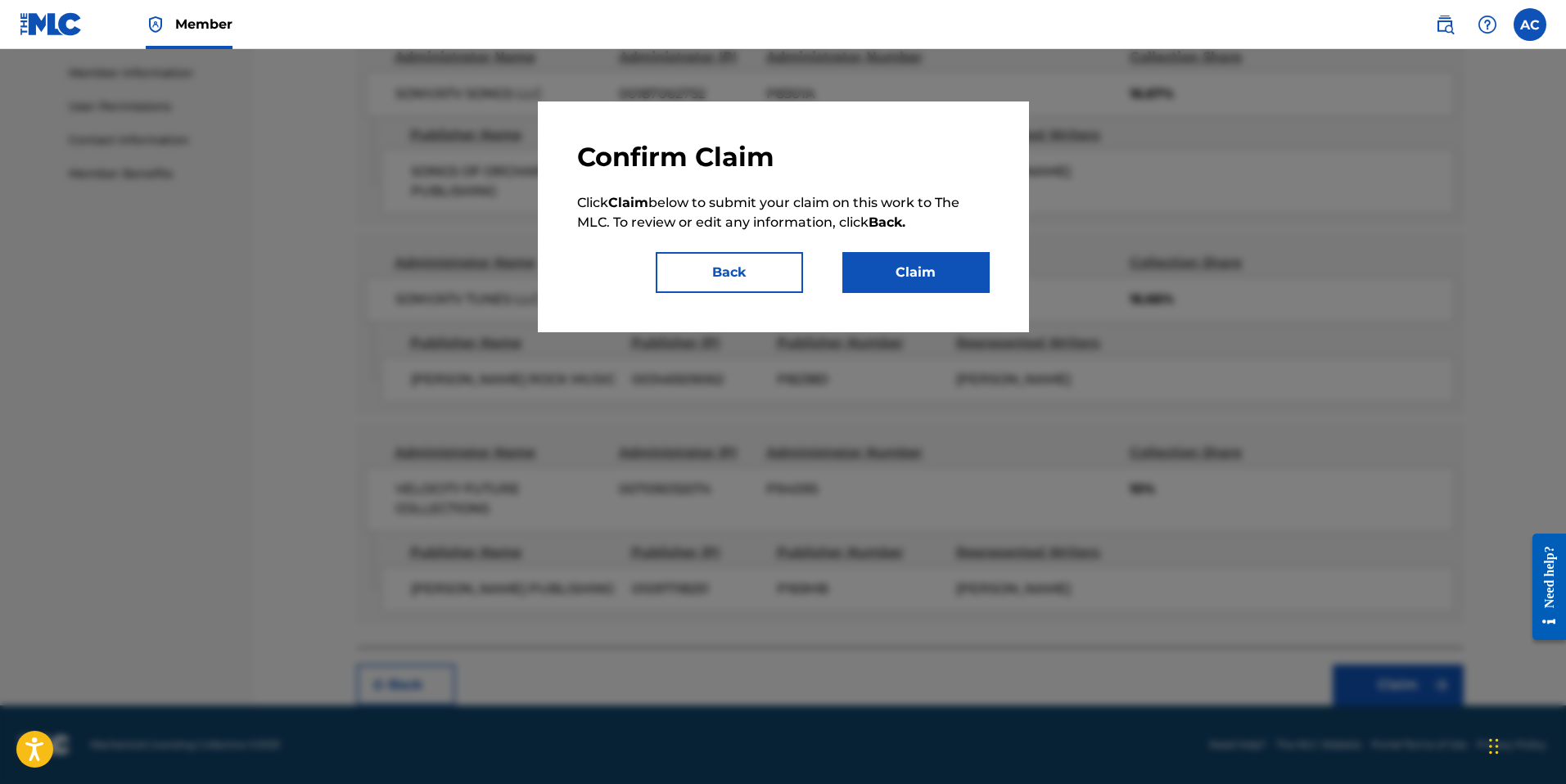
click at [915, 283] on button "Claim" at bounding box center [917, 272] width 148 height 41
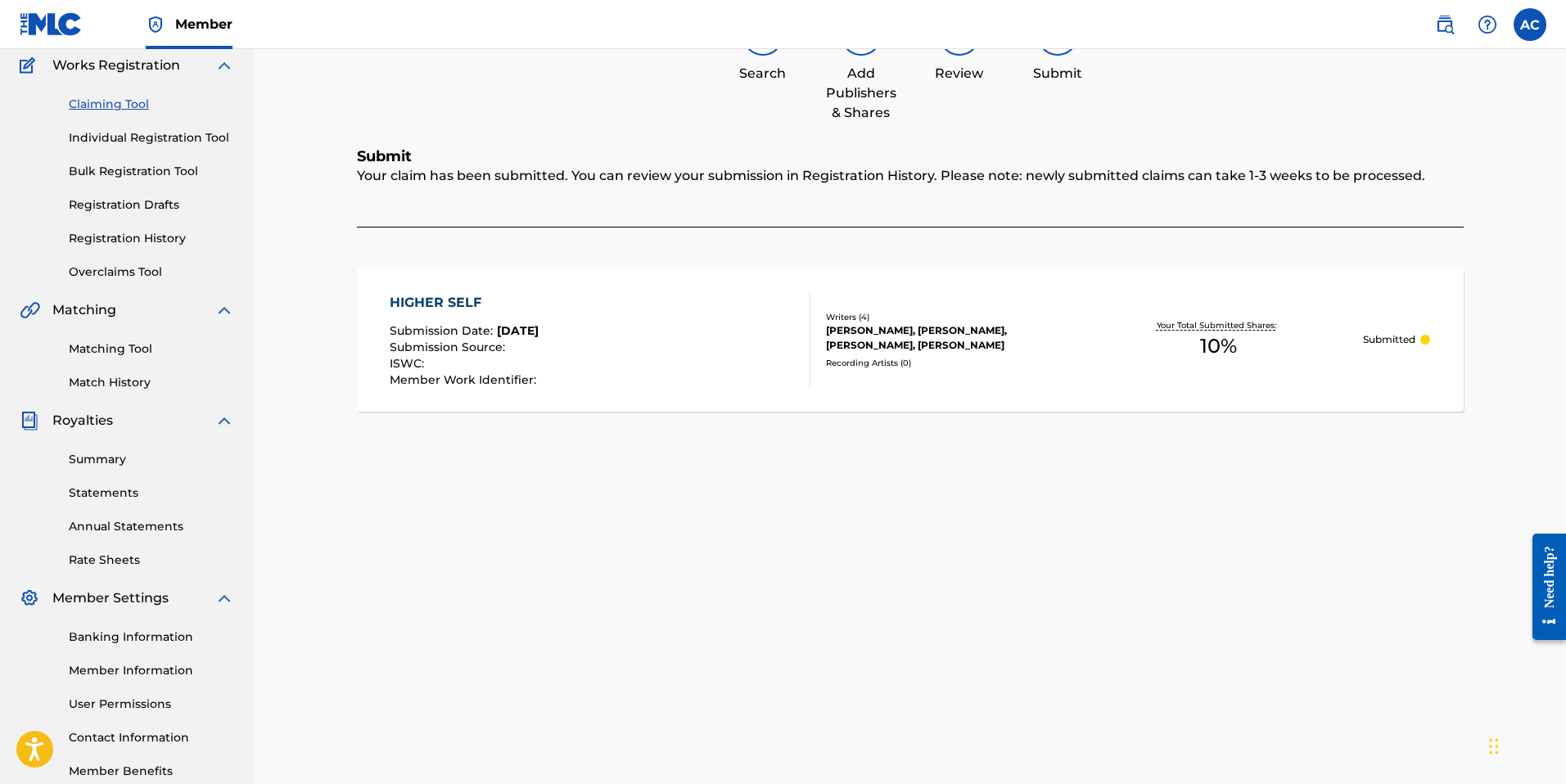
scroll to position [0, 0]
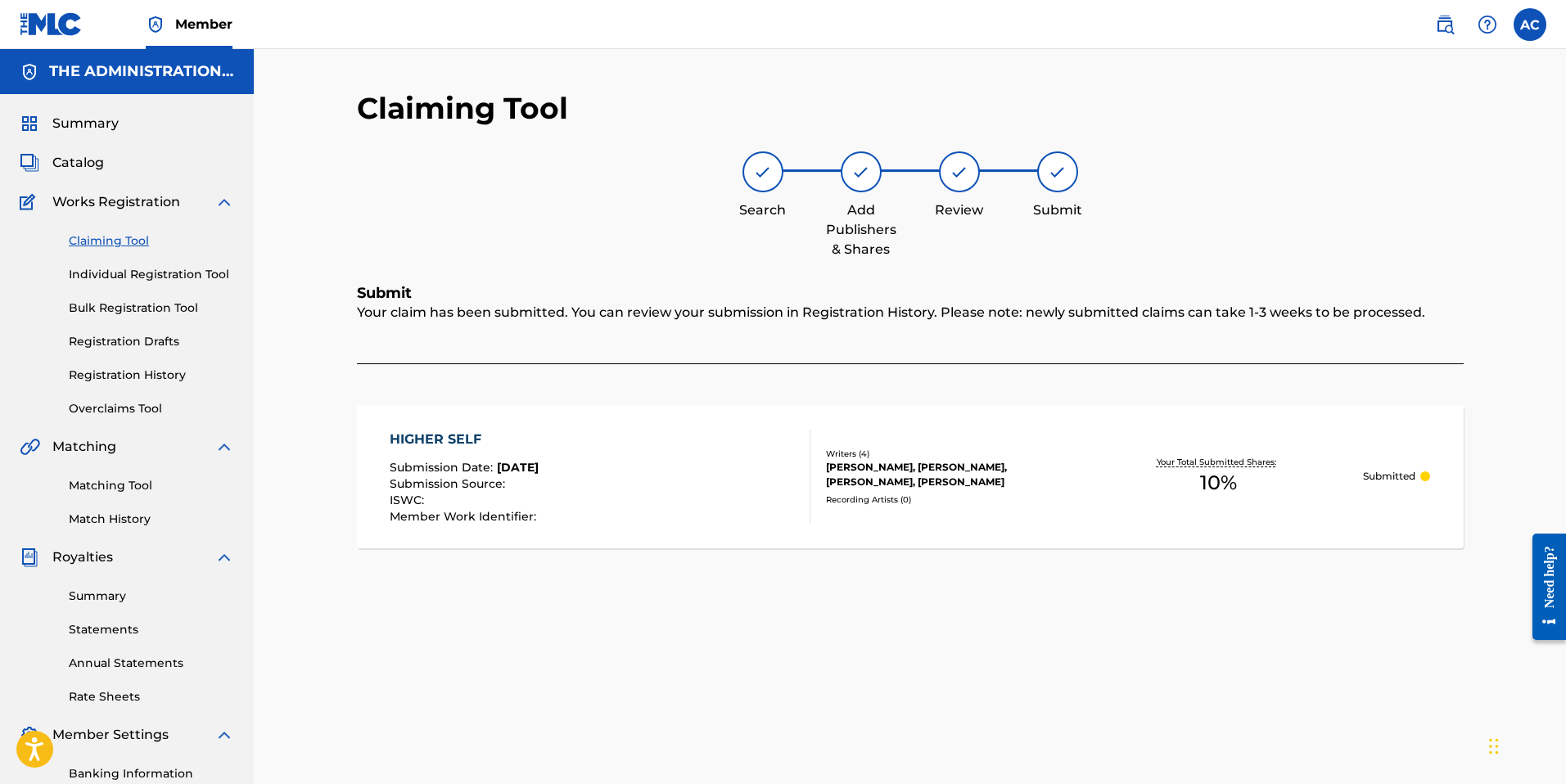
click at [82, 238] on link "Claiming Tool" at bounding box center [152, 241] width 165 height 17
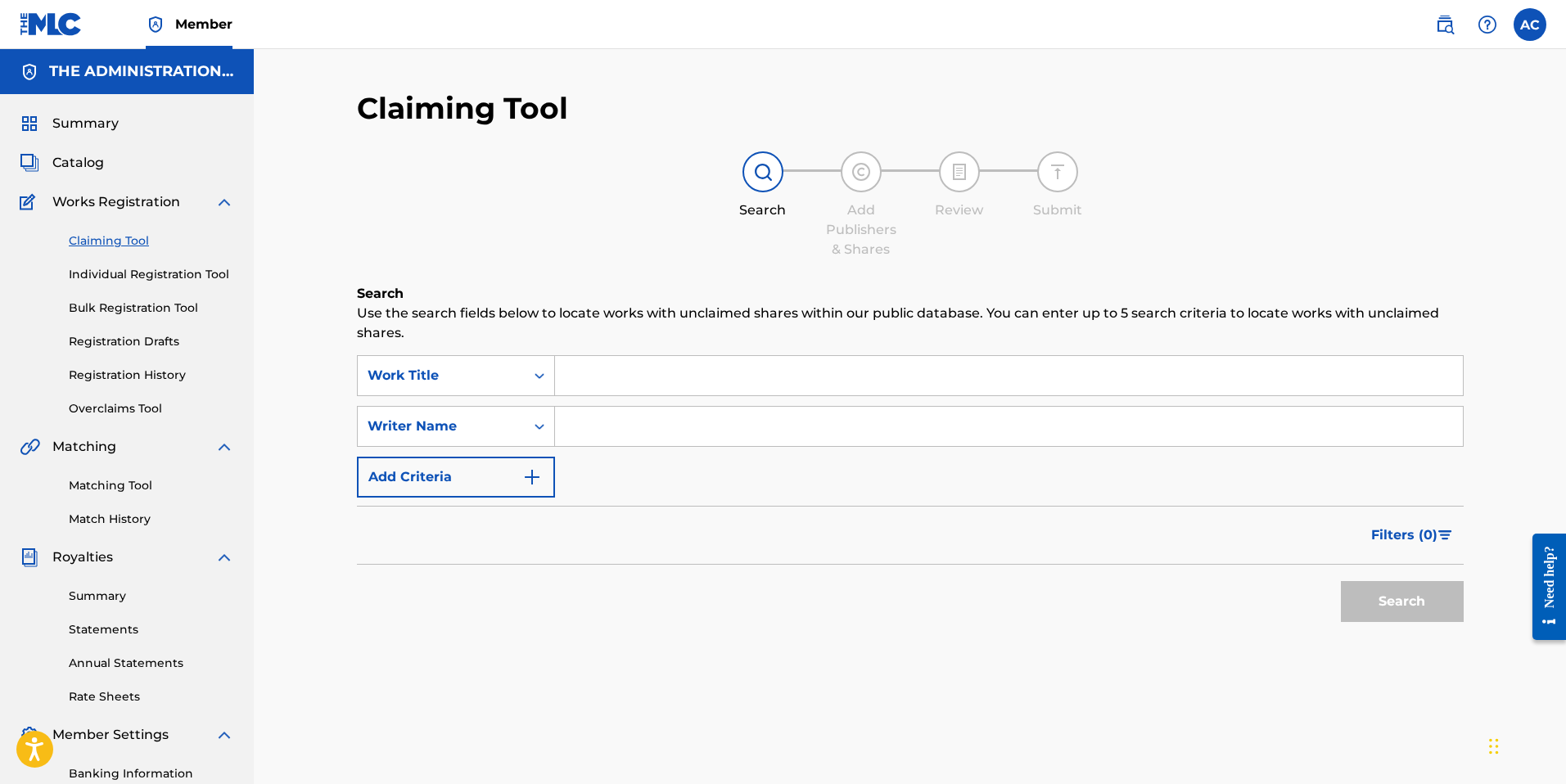
click at [607, 381] on input "Search Form" at bounding box center [1009, 375] width 908 height 39
paste input "IH0HJH"
type input "IH0HJH"
click at [484, 374] on div "Work Title" at bounding box center [441, 375] width 148 height 19
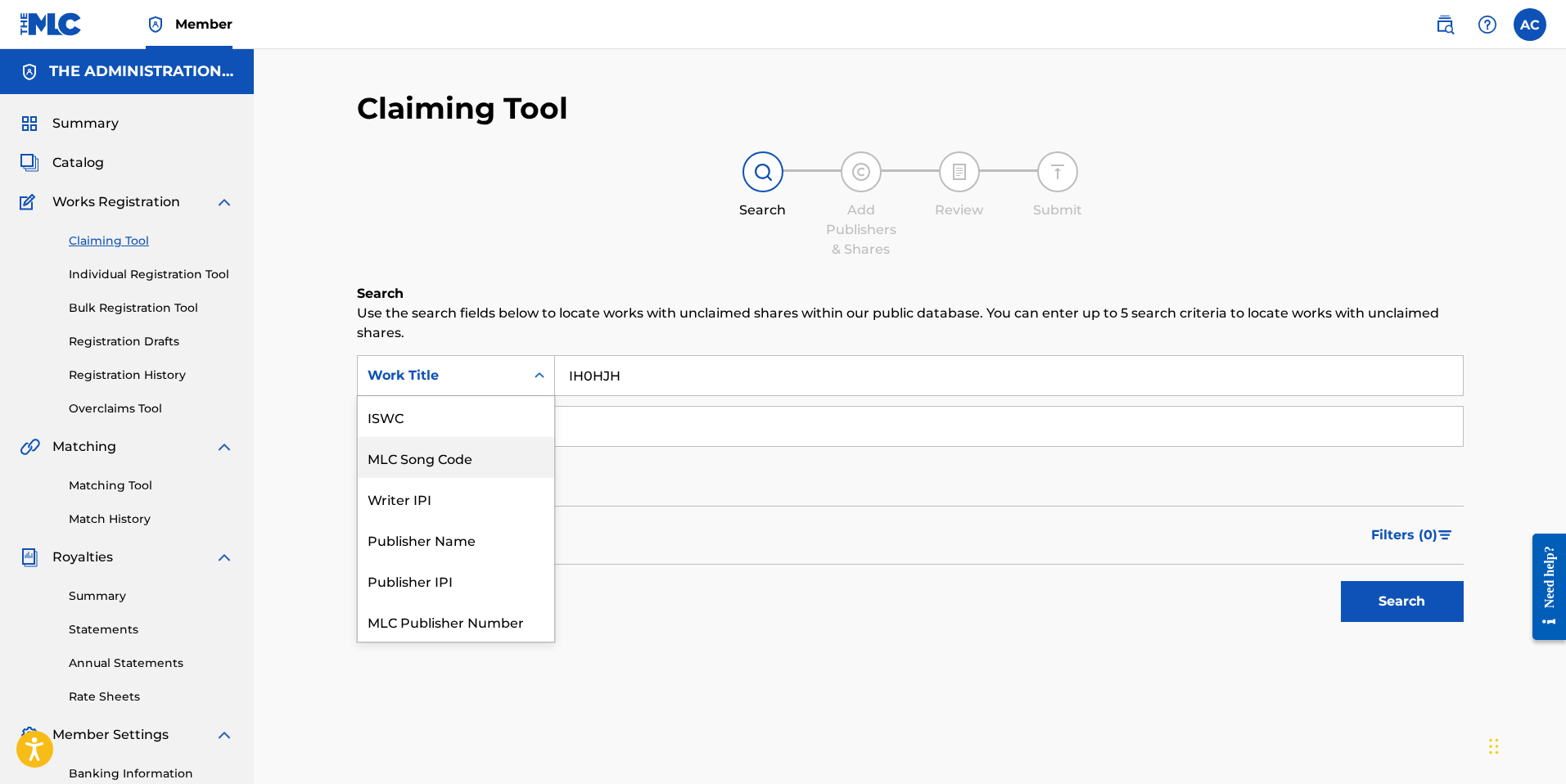
scroll to position [41, 0]
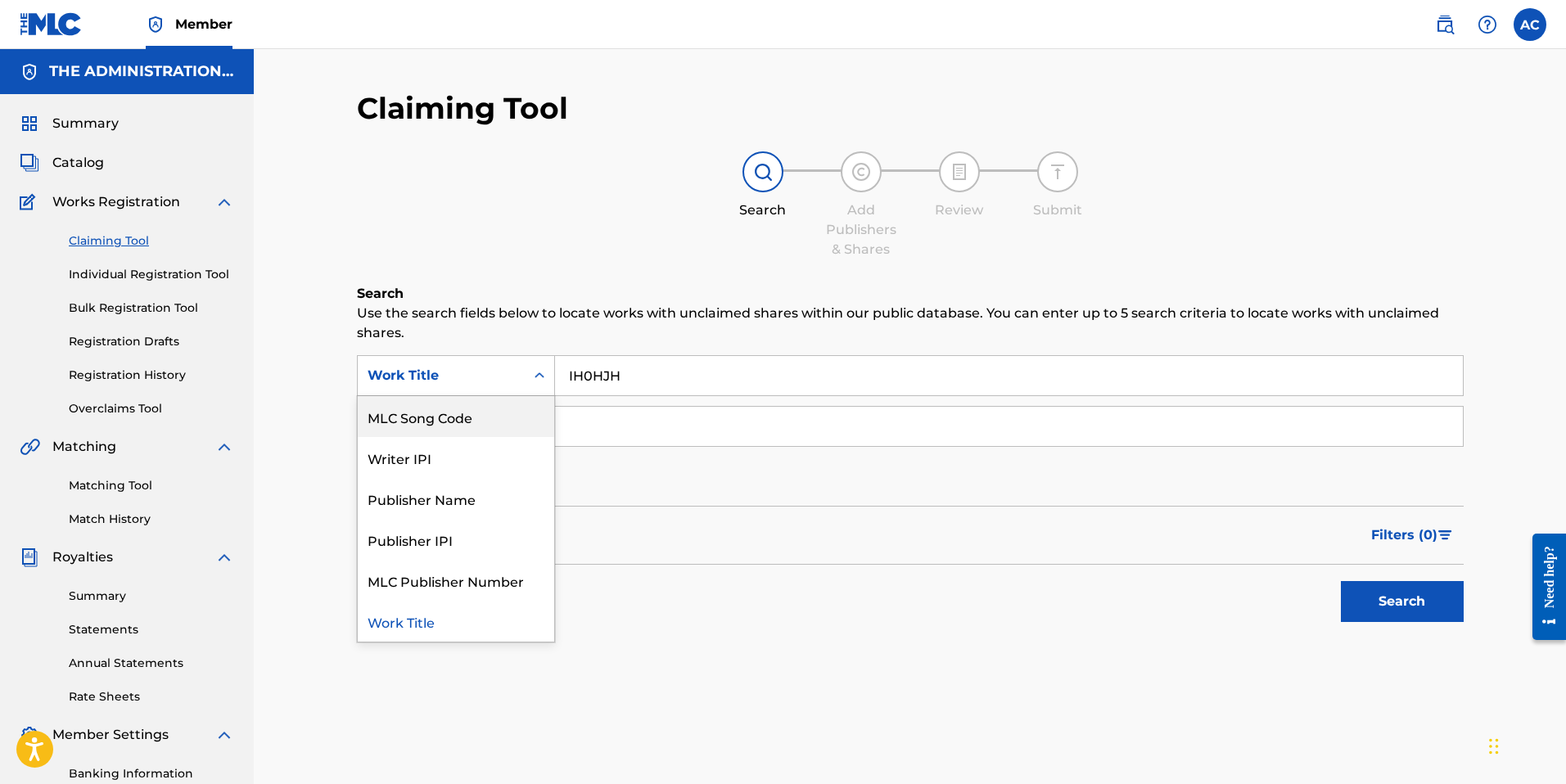
click at [483, 427] on div "MLC Song Code" at bounding box center [456, 417] width 196 height 41
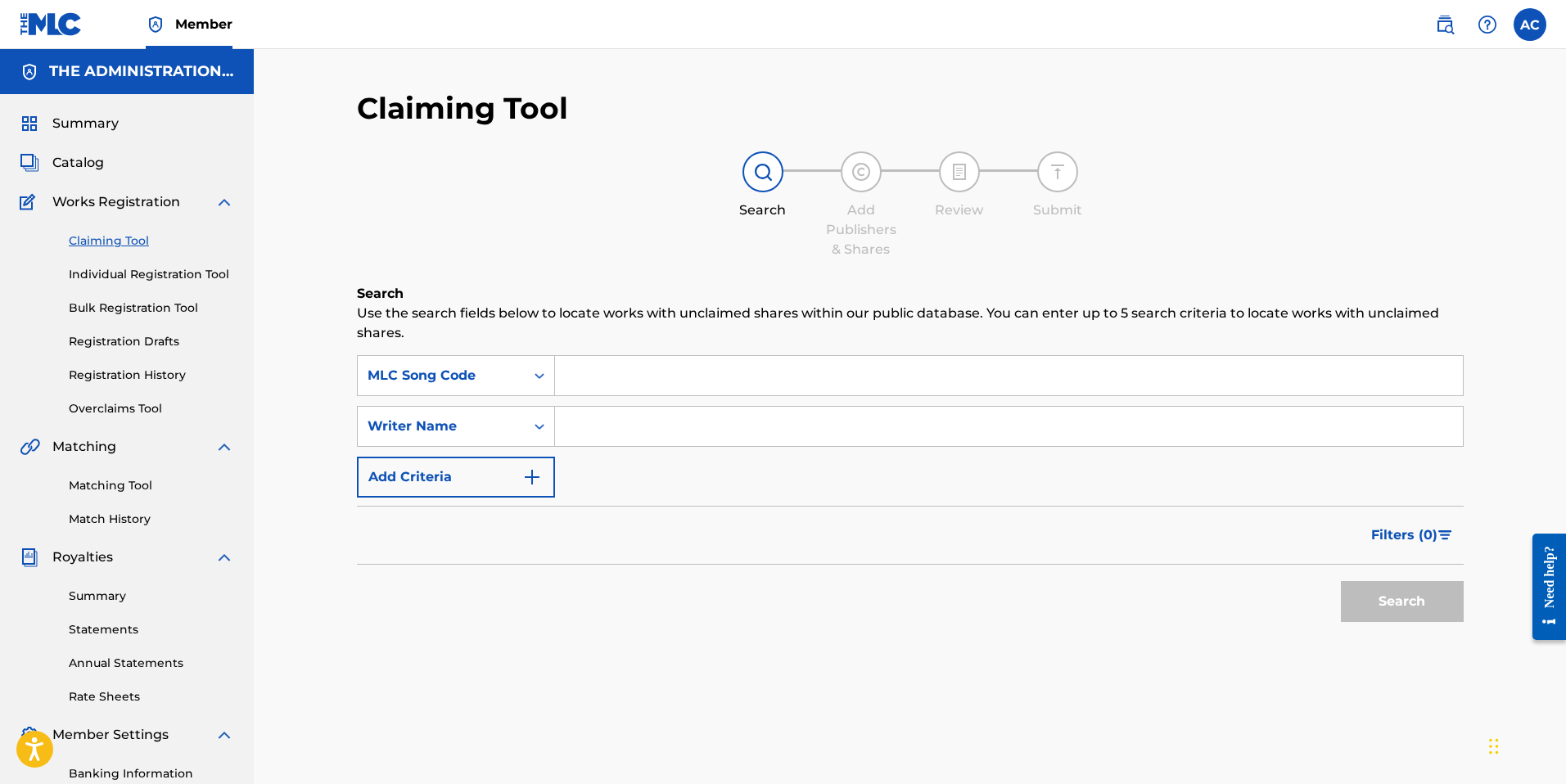
click at [995, 367] on input "Search Form" at bounding box center [1009, 375] width 908 height 39
paste input "IH0HJH"
type input "IH0HJH"
click at [1389, 598] on button "Search" at bounding box center [1402, 601] width 122 height 41
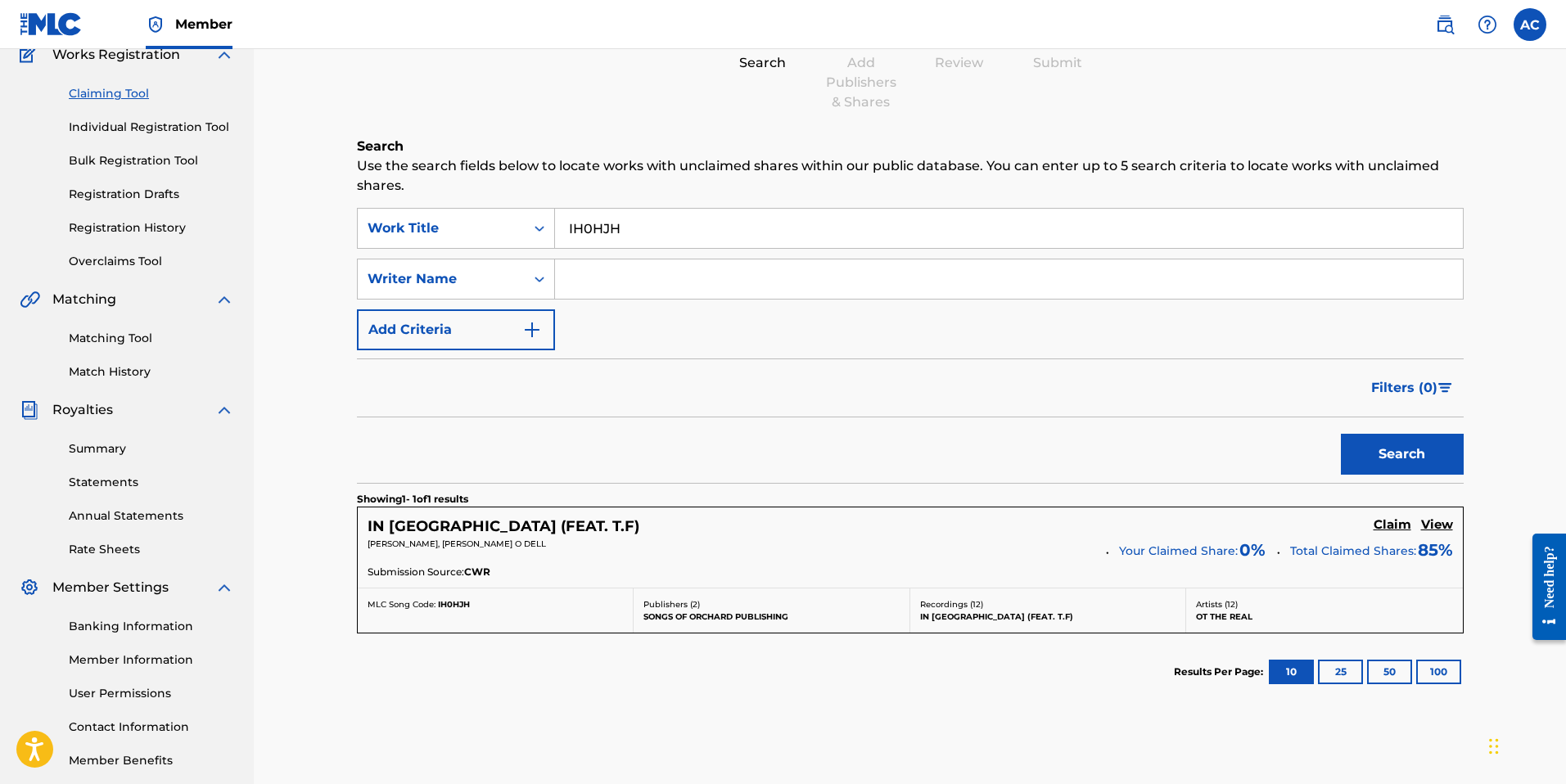
scroll to position [234, 0]
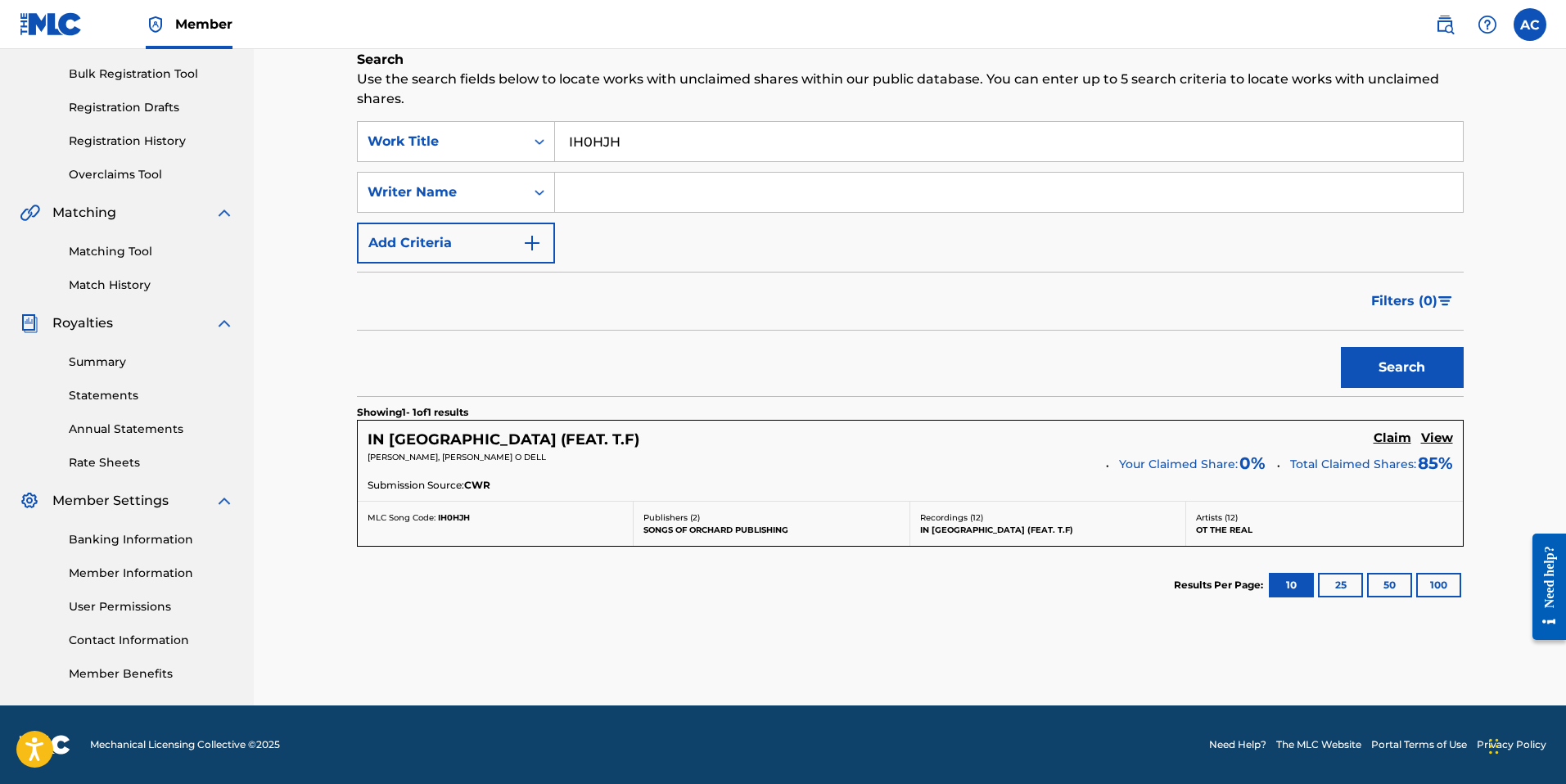
click at [1392, 443] on h5 "Claim" at bounding box center [1392, 438] width 38 height 16
click at [1392, 438] on h5 "Claim" at bounding box center [1392, 438] width 38 height 16
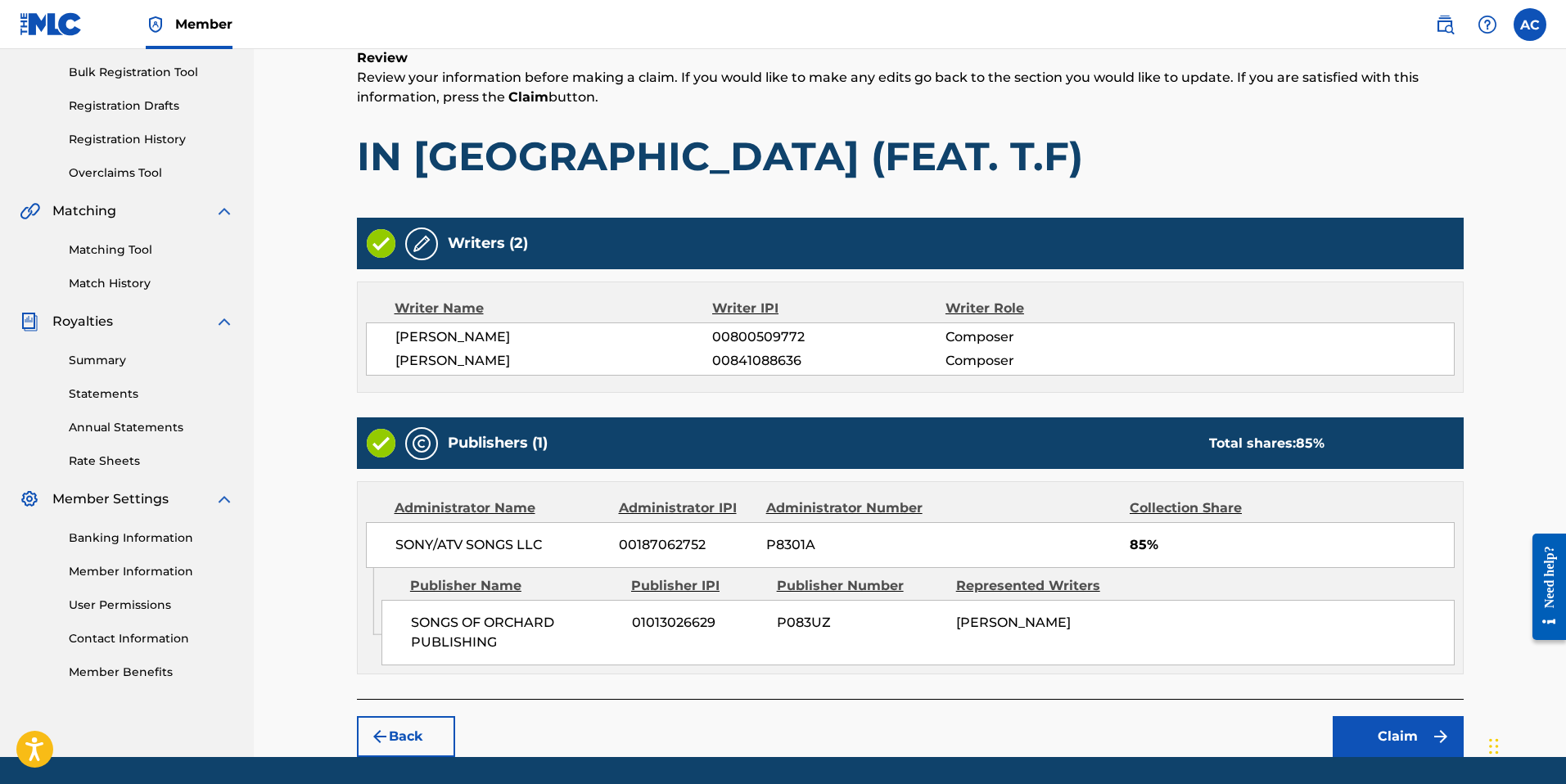
scroll to position [288, 0]
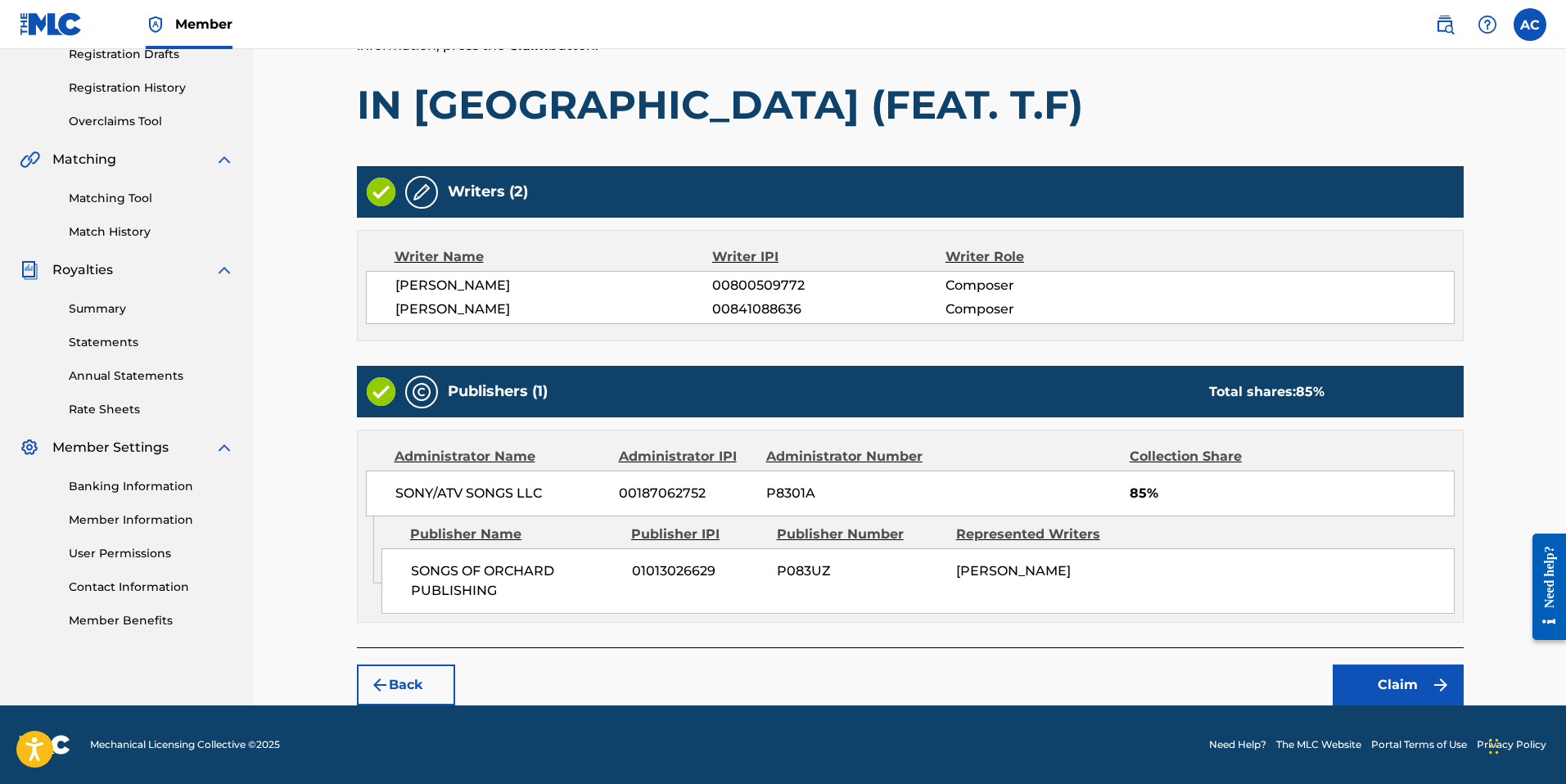
click at [380, 681] on img "submit" at bounding box center [380, 685] width 19 height 19
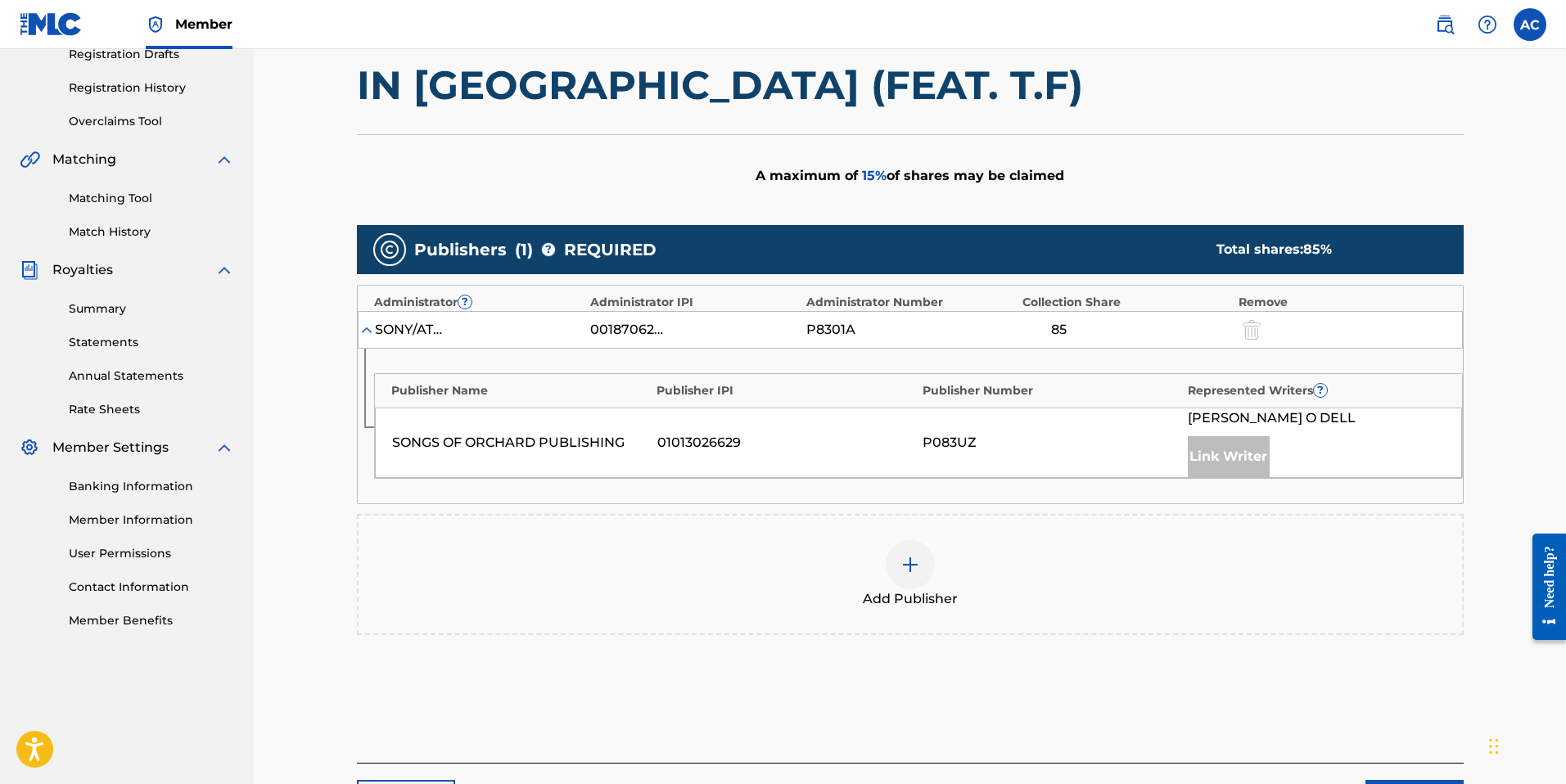
click at [907, 562] on img at bounding box center [910, 564] width 19 height 19
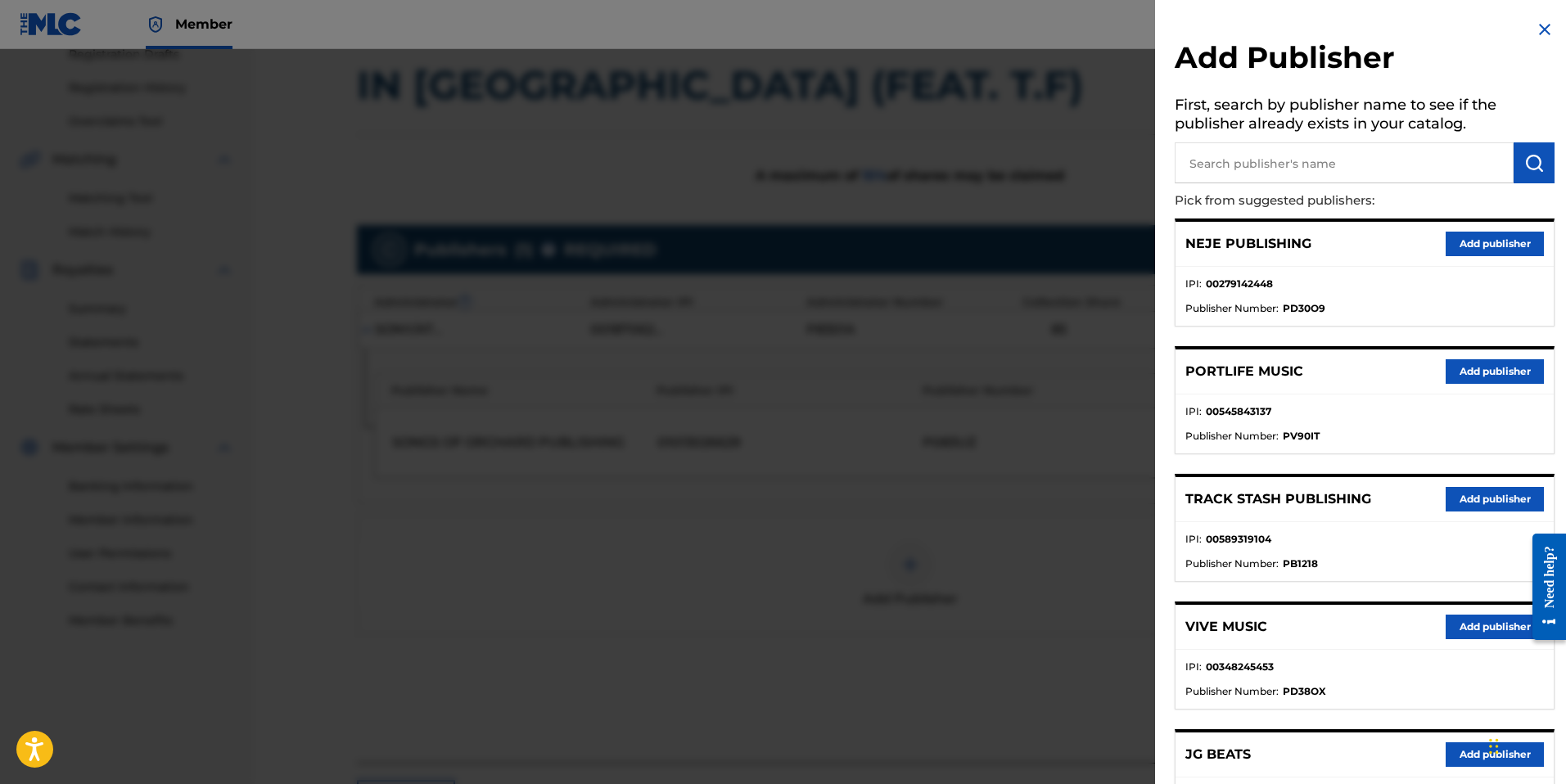
click at [1283, 163] on input "text" at bounding box center [1343, 163] width 339 height 41
paste input "[PERSON_NAME] PUBLISHING"
type input "[PERSON_NAME] PUBLISHING"
click at [1525, 161] on img "submit" at bounding box center [1534, 162] width 19 height 19
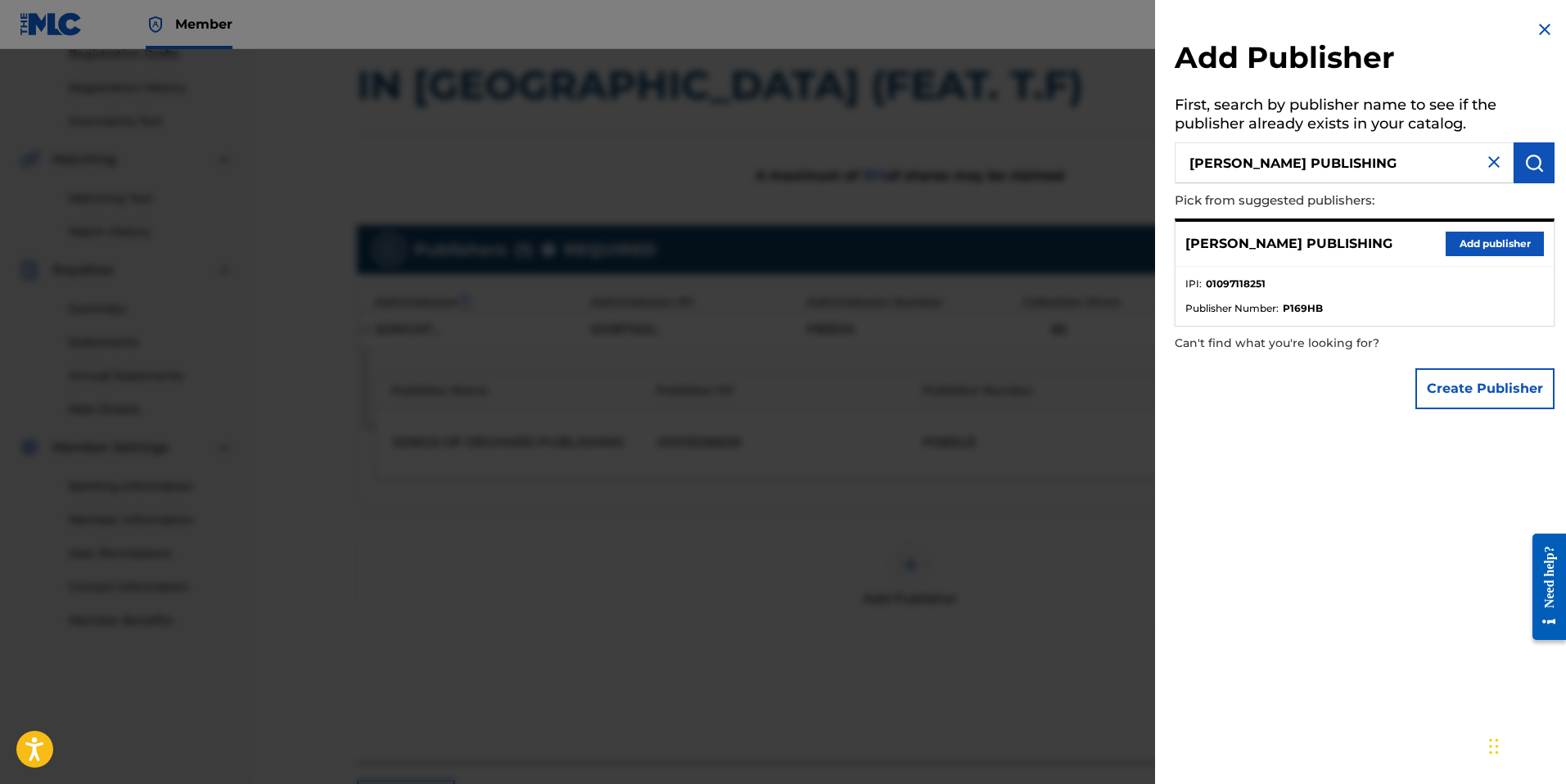
click at [1514, 234] on button "Add publisher" at bounding box center [1494, 243] width 98 height 24
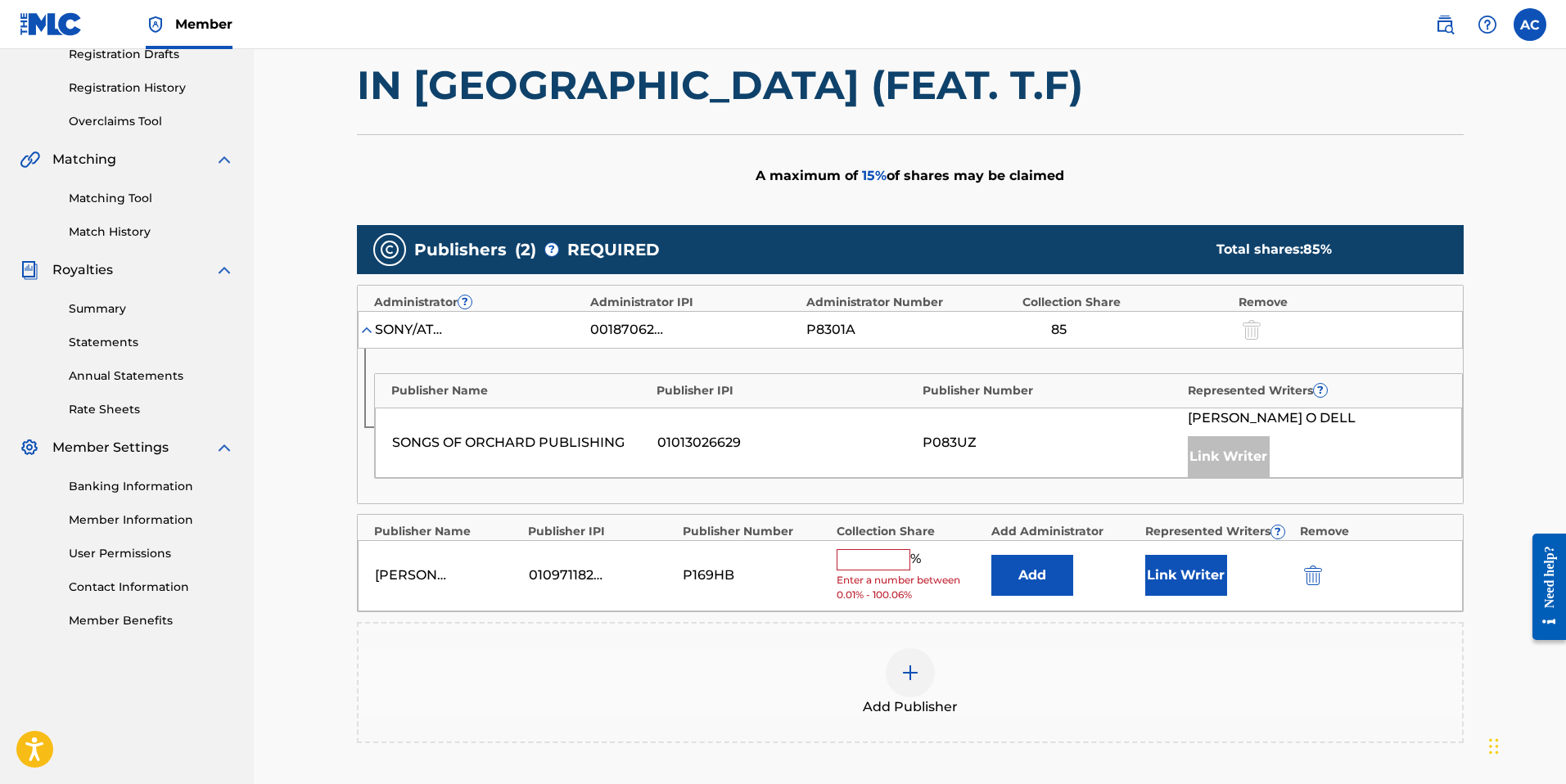
click at [1061, 562] on button "Add" at bounding box center [1032, 575] width 82 height 41
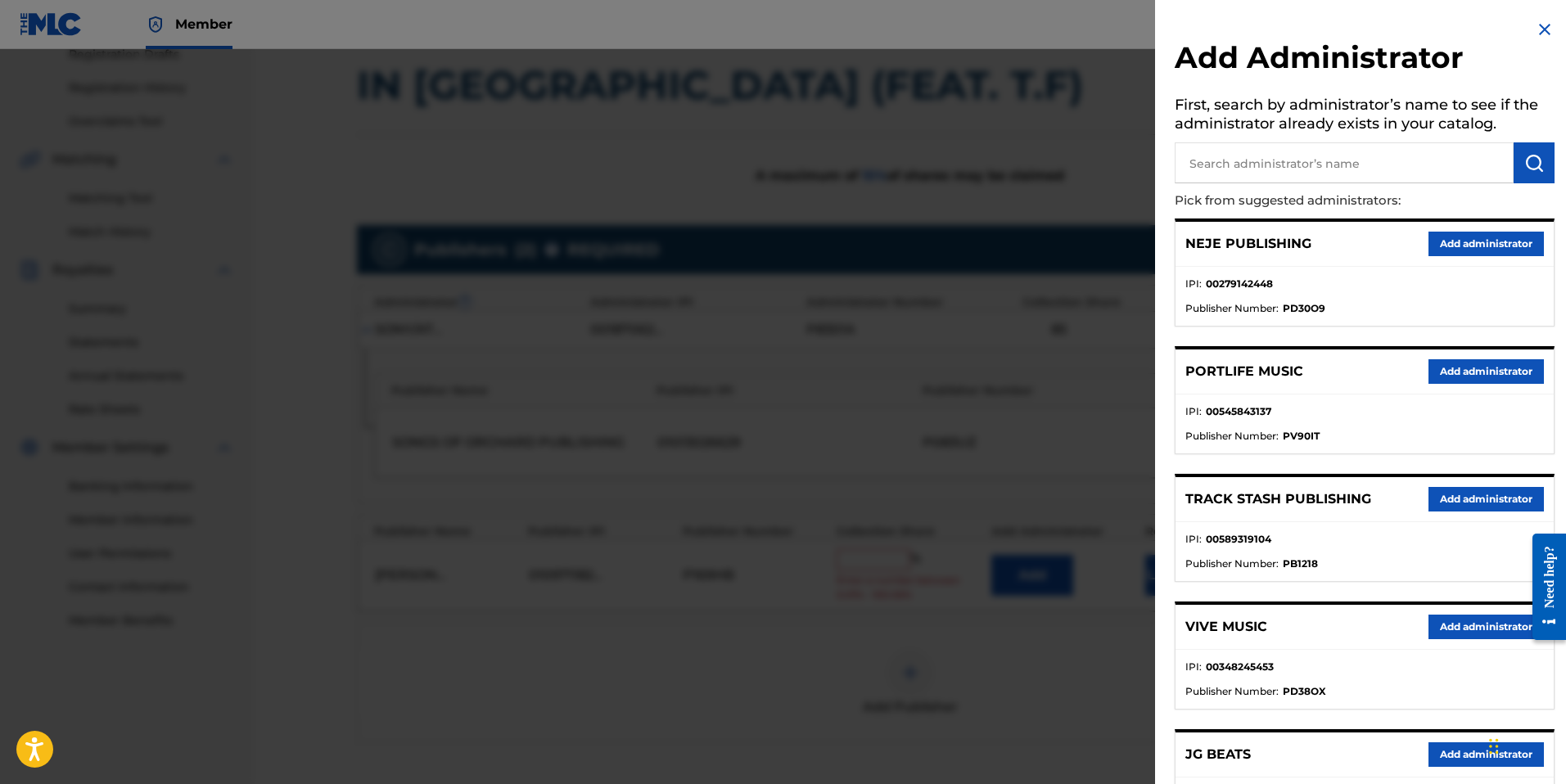
click at [1293, 169] on input "text" at bounding box center [1343, 163] width 339 height 41
type input "Velocity"
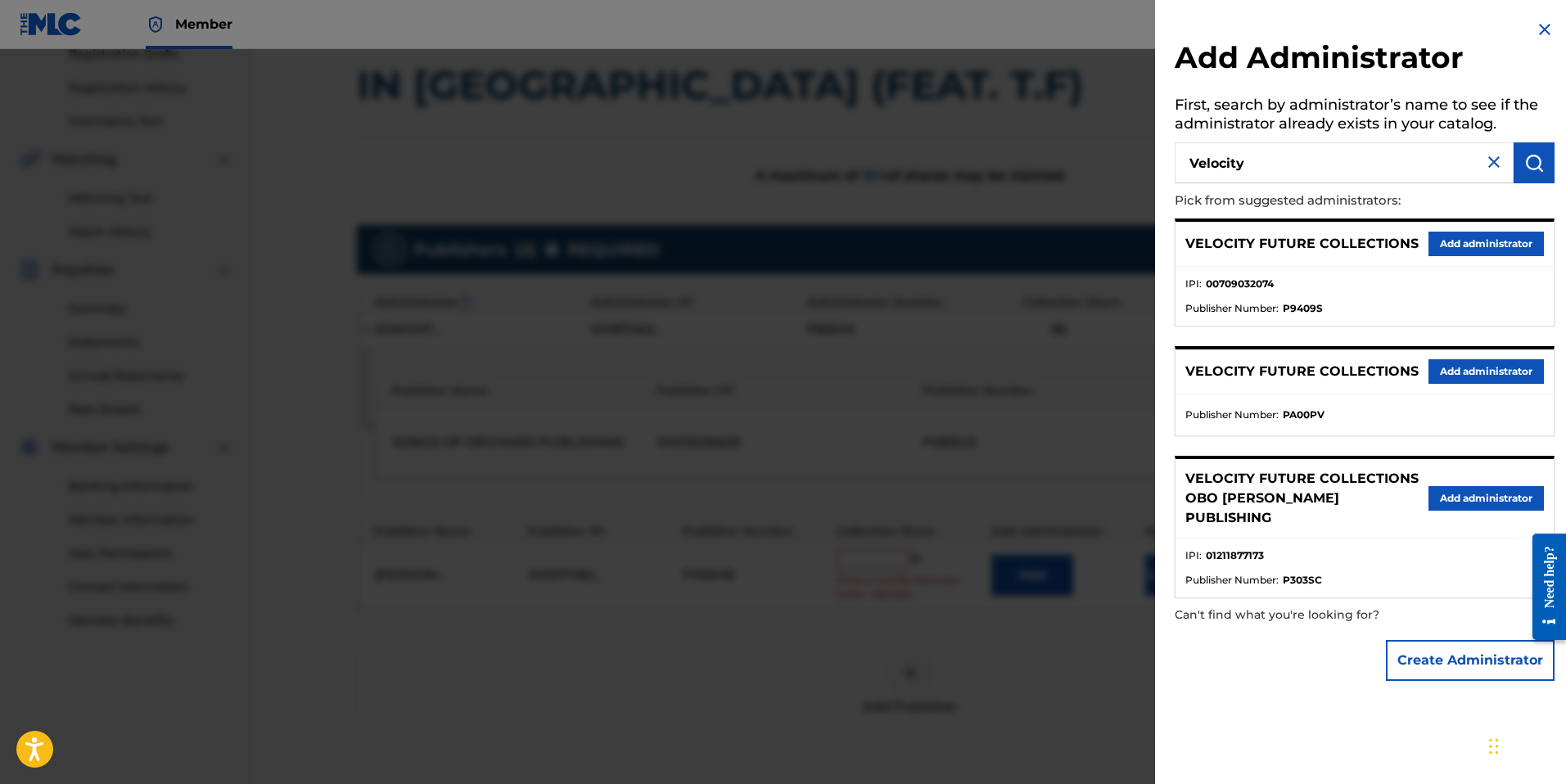
click at [1465, 249] on button "Add administrator" at bounding box center [1485, 243] width 116 height 24
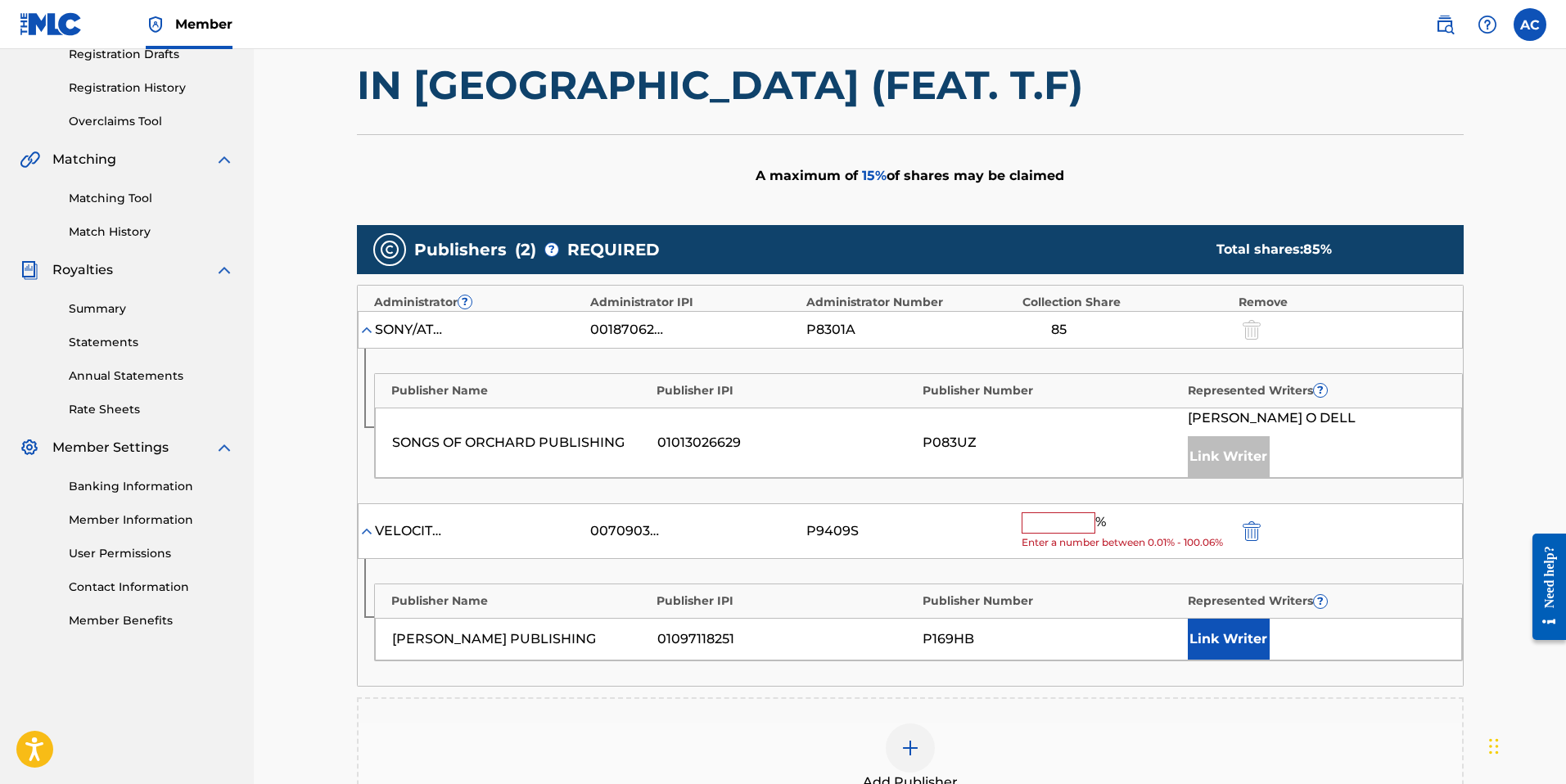
click at [1256, 640] on button "Link Writer" at bounding box center [1229, 639] width 82 height 41
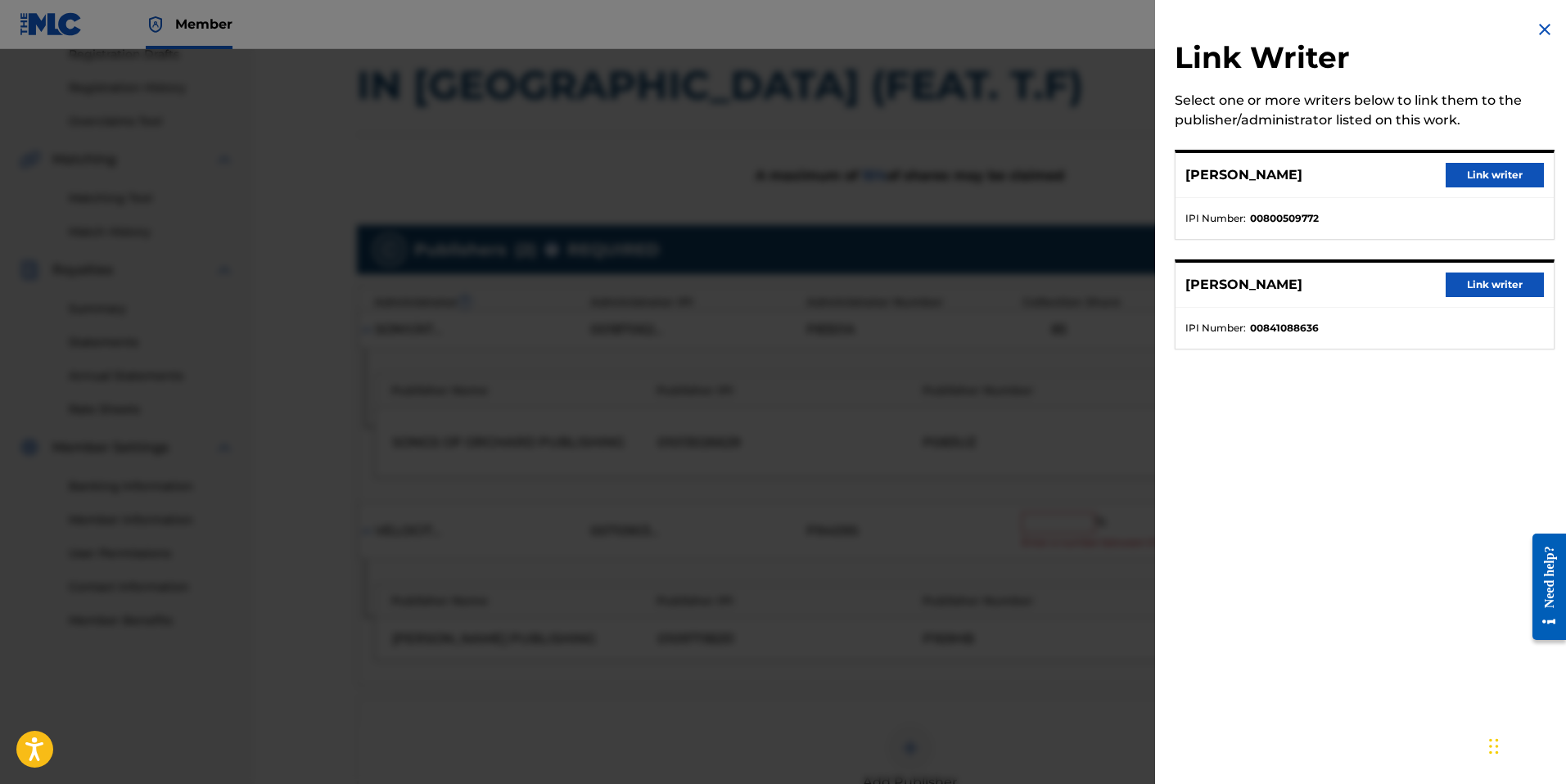
click at [1490, 168] on button "Link writer" at bounding box center [1494, 175] width 98 height 24
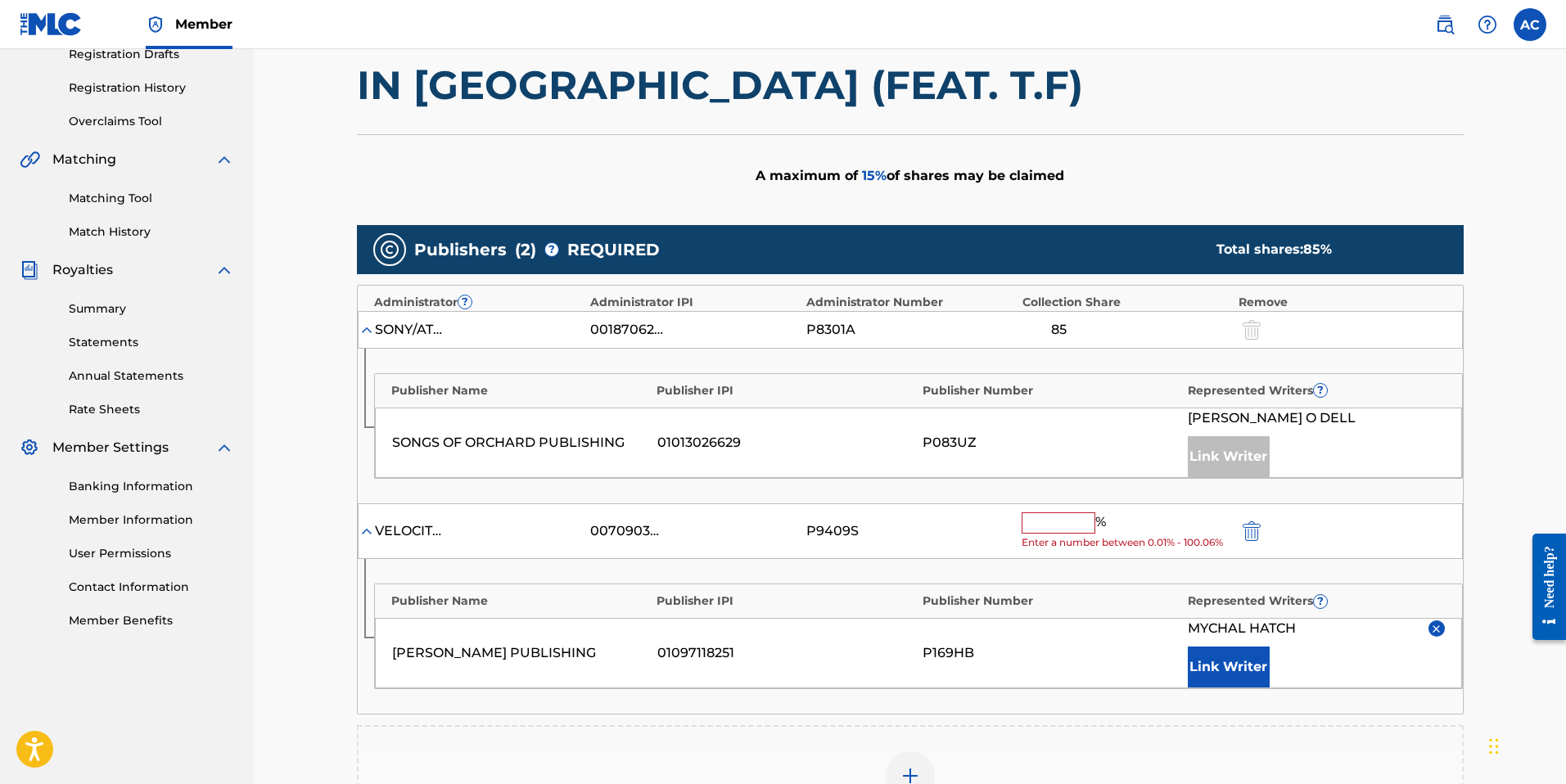
click at [1055, 515] on input "text" at bounding box center [1059, 523] width 74 height 21
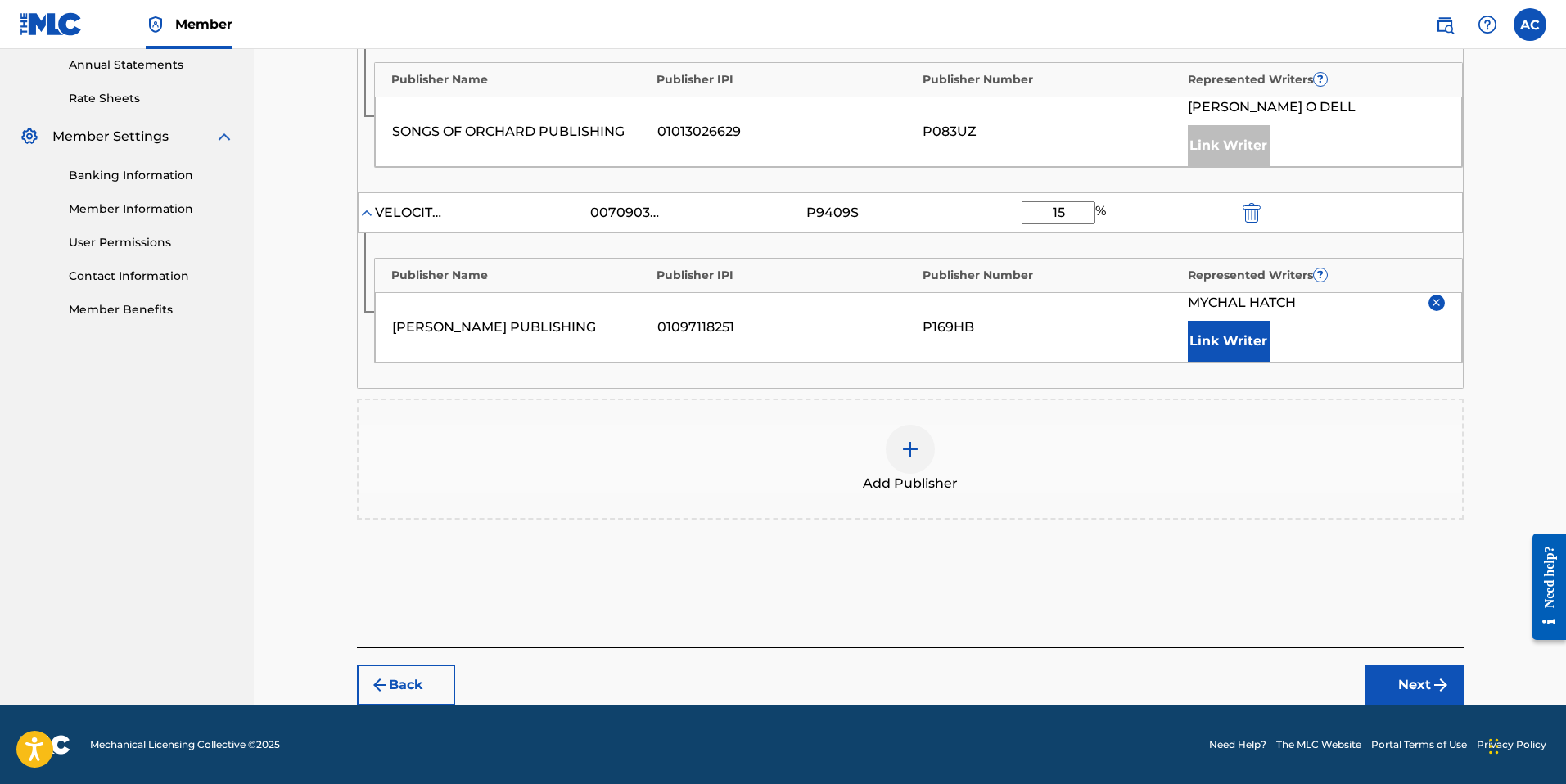
type input "15"
click at [1403, 681] on button "Next" at bounding box center [1414, 685] width 98 height 41
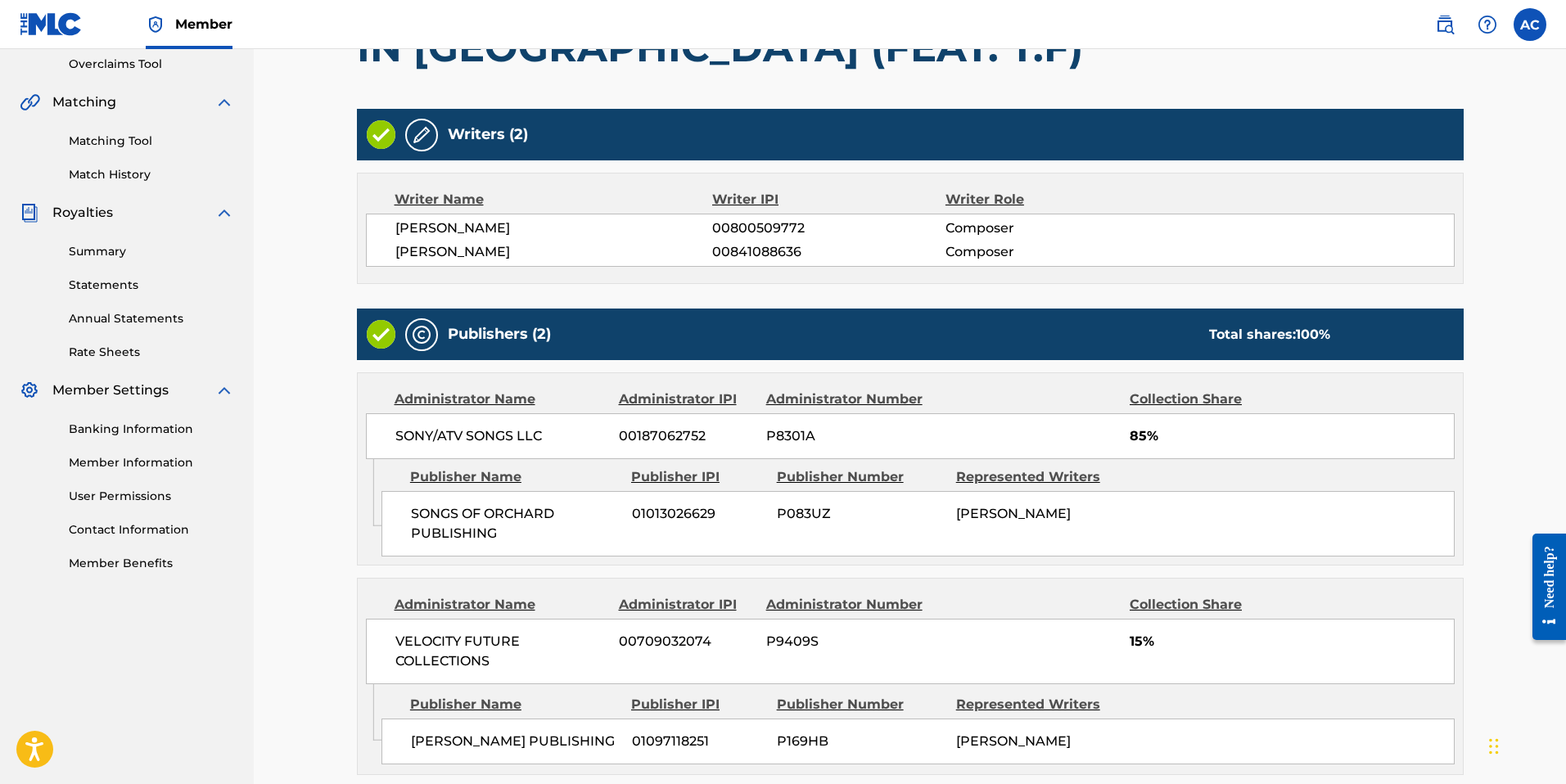
scroll to position [496, 0]
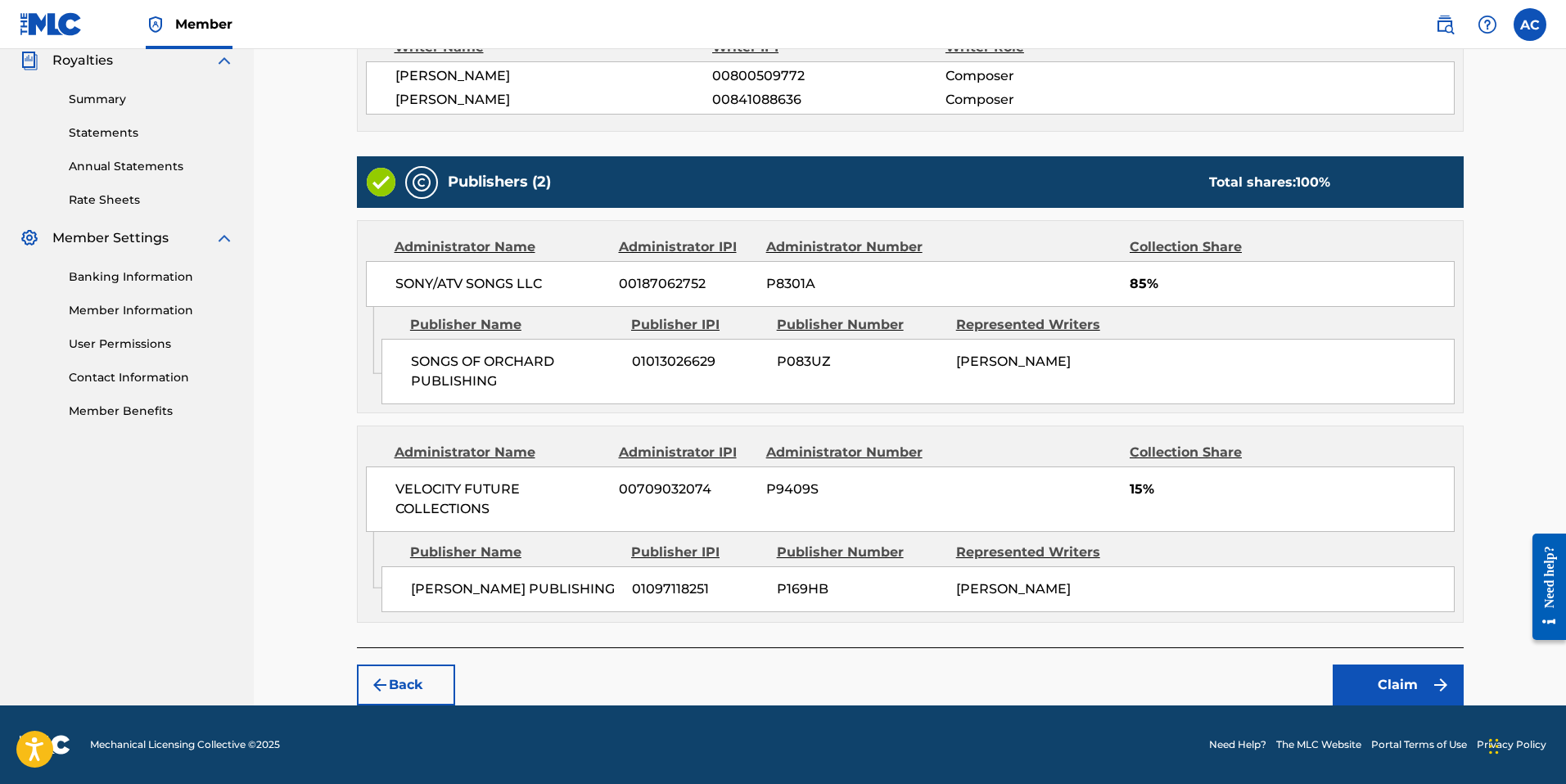
click at [1431, 678] on img "submit" at bounding box center [1441, 685] width 19 height 19
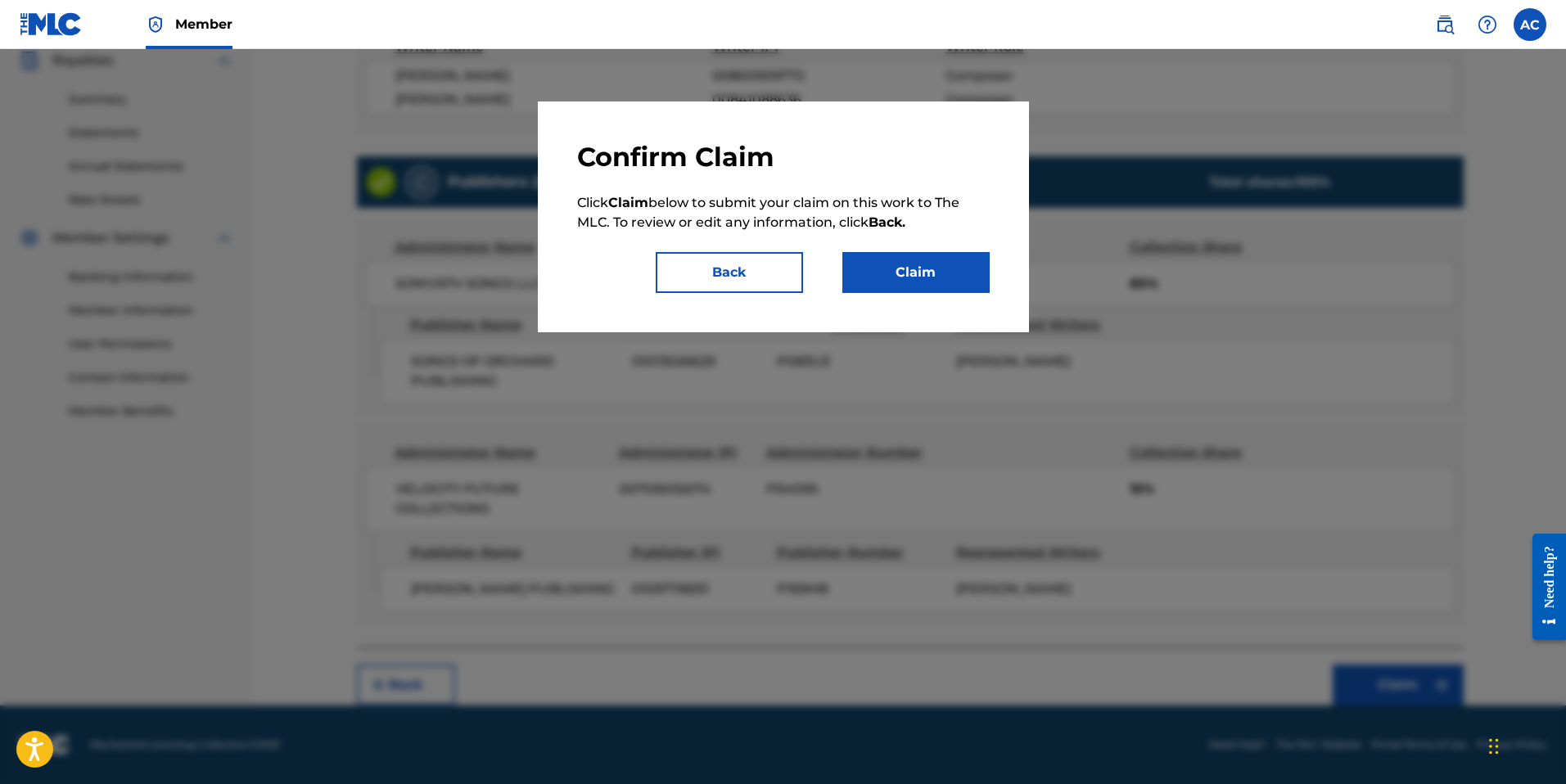
click at [925, 288] on button "Claim" at bounding box center [917, 272] width 148 height 41
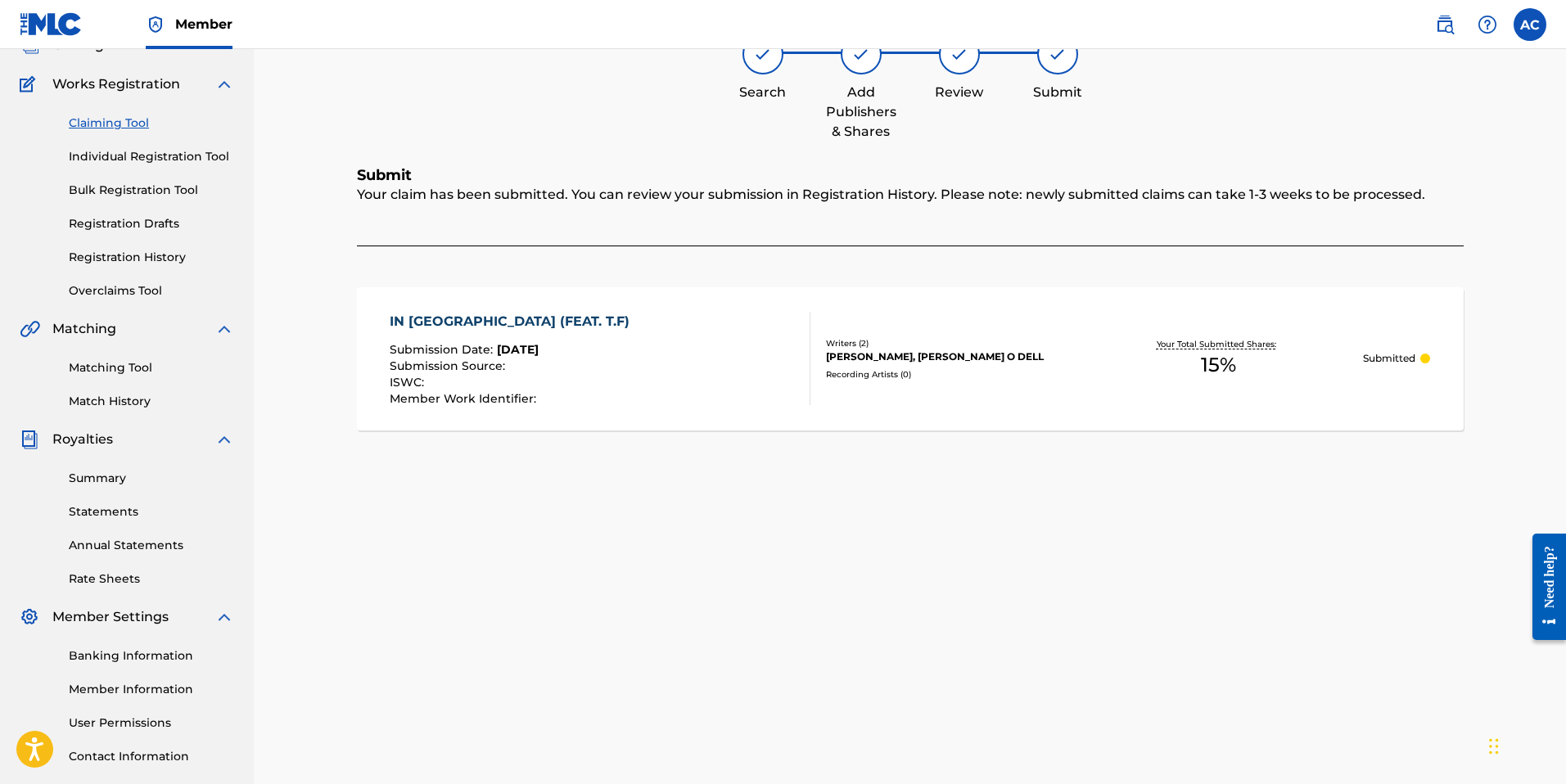
scroll to position [0, 0]
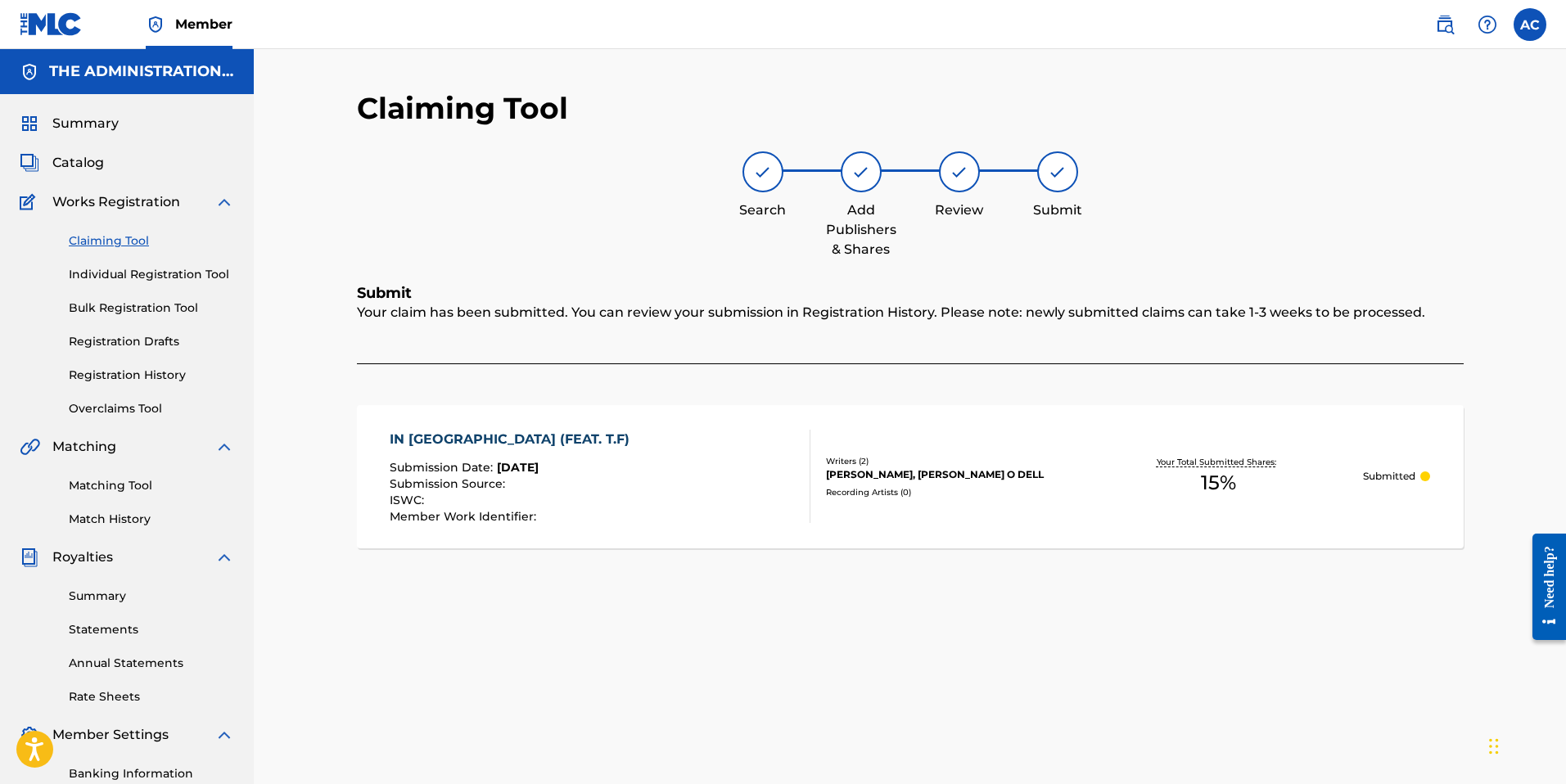
click at [103, 237] on link "Claiming Tool" at bounding box center [152, 241] width 165 height 17
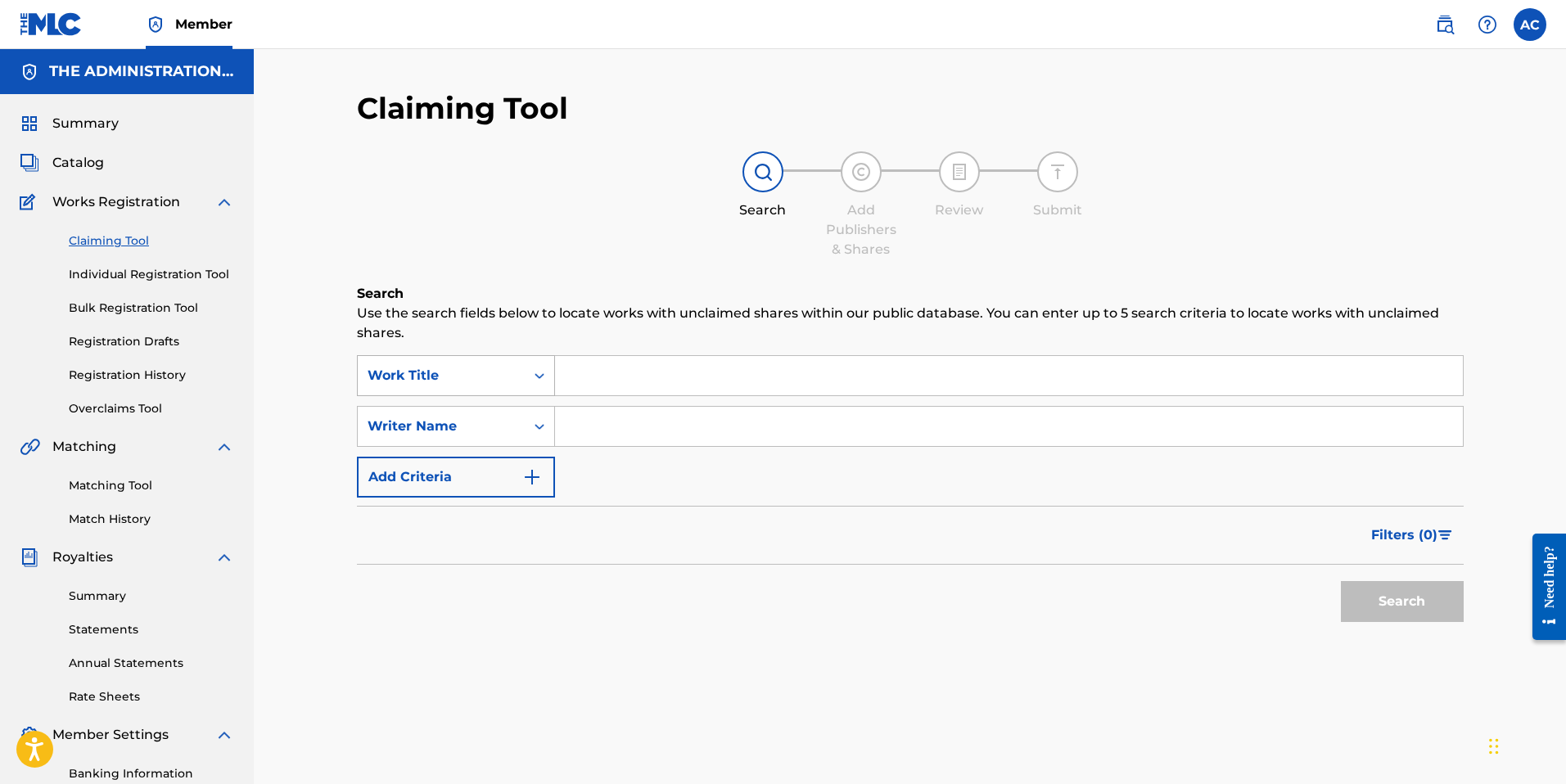
click at [480, 376] on div "Work Title" at bounding box center [441, 375] width 148 height 19
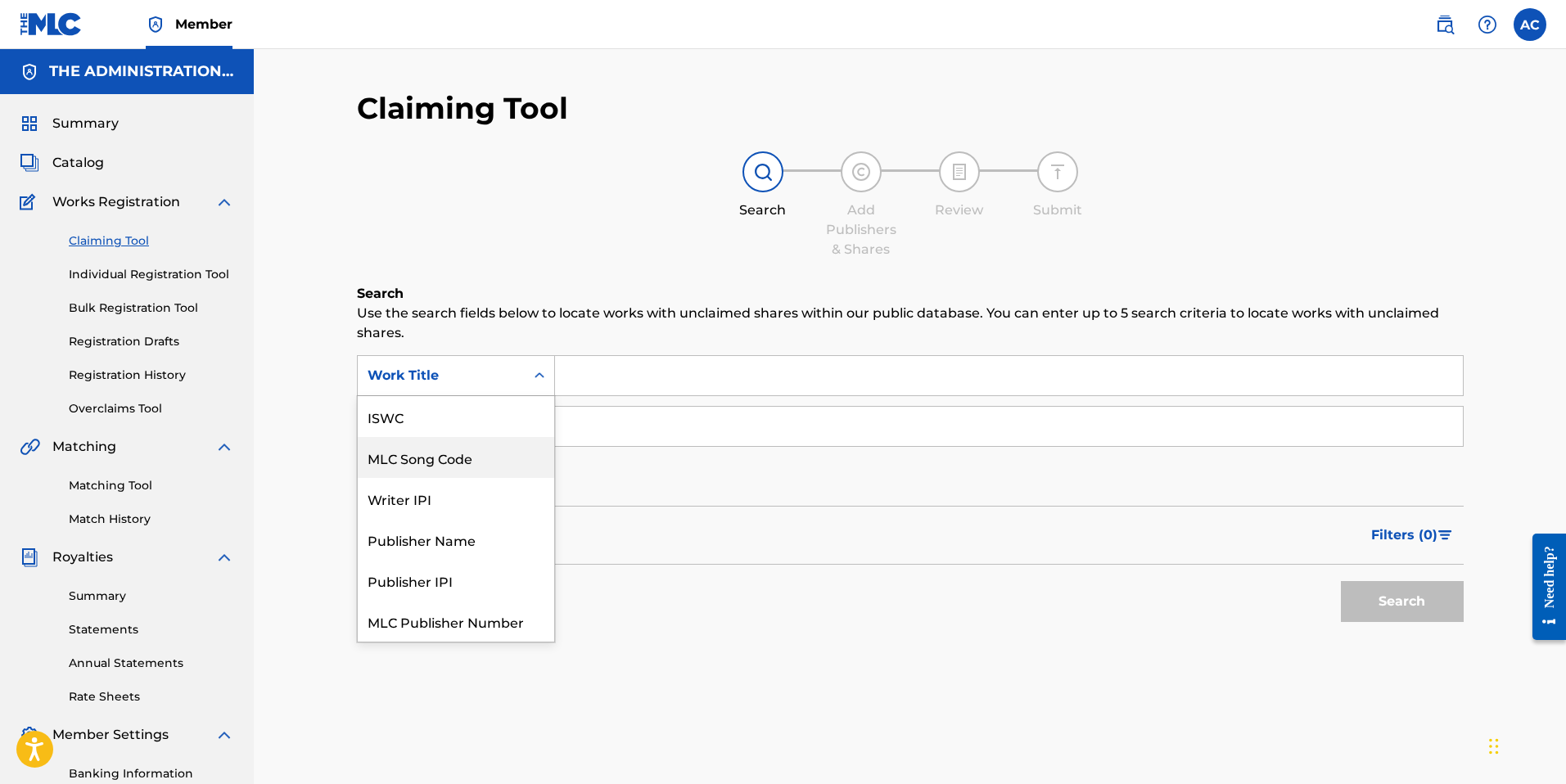
scroll to position [41, 0]
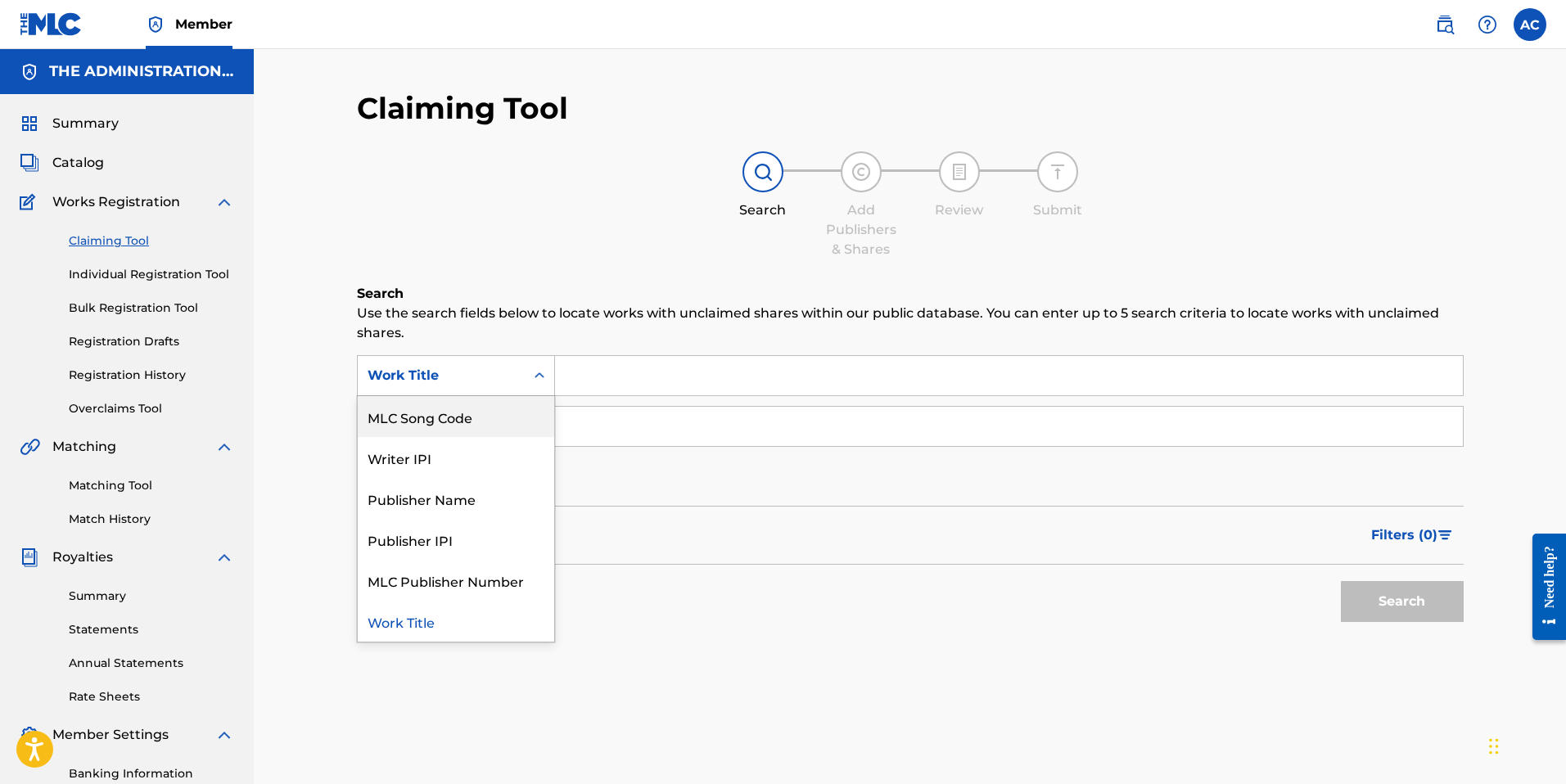
click at [475, 421] on div "MLC Song Code" at bounding box center [456, 417] width 196 height 41
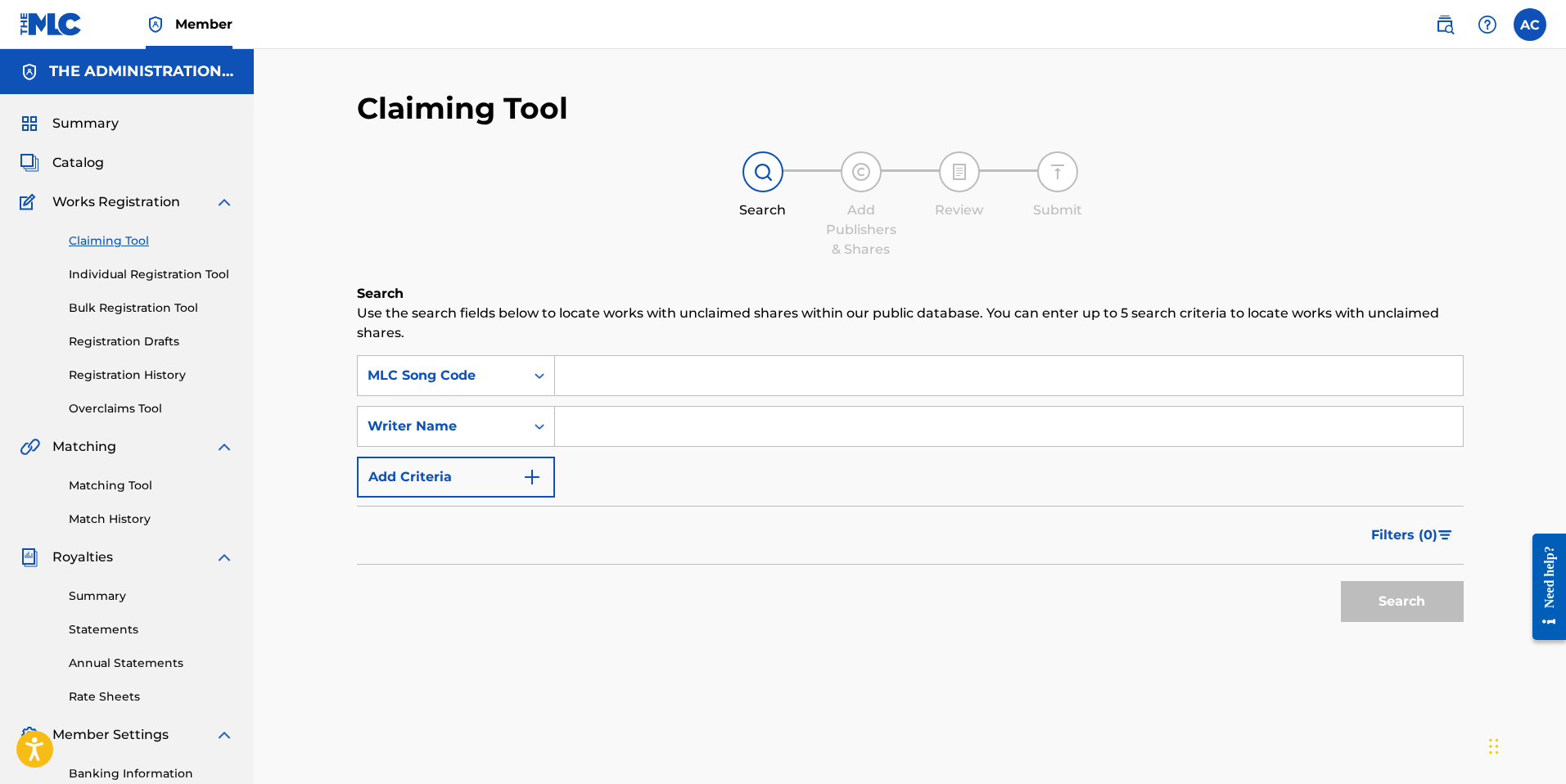
click at [578, 378] on input "Search Form" at bounding box center [1009, 375] width 908 height 39
paste input "MR29HJ"
type input "MR29HJ"
click at [1437, 614] on button "Search" at bounding box center [1402, 601] width 122 height 41
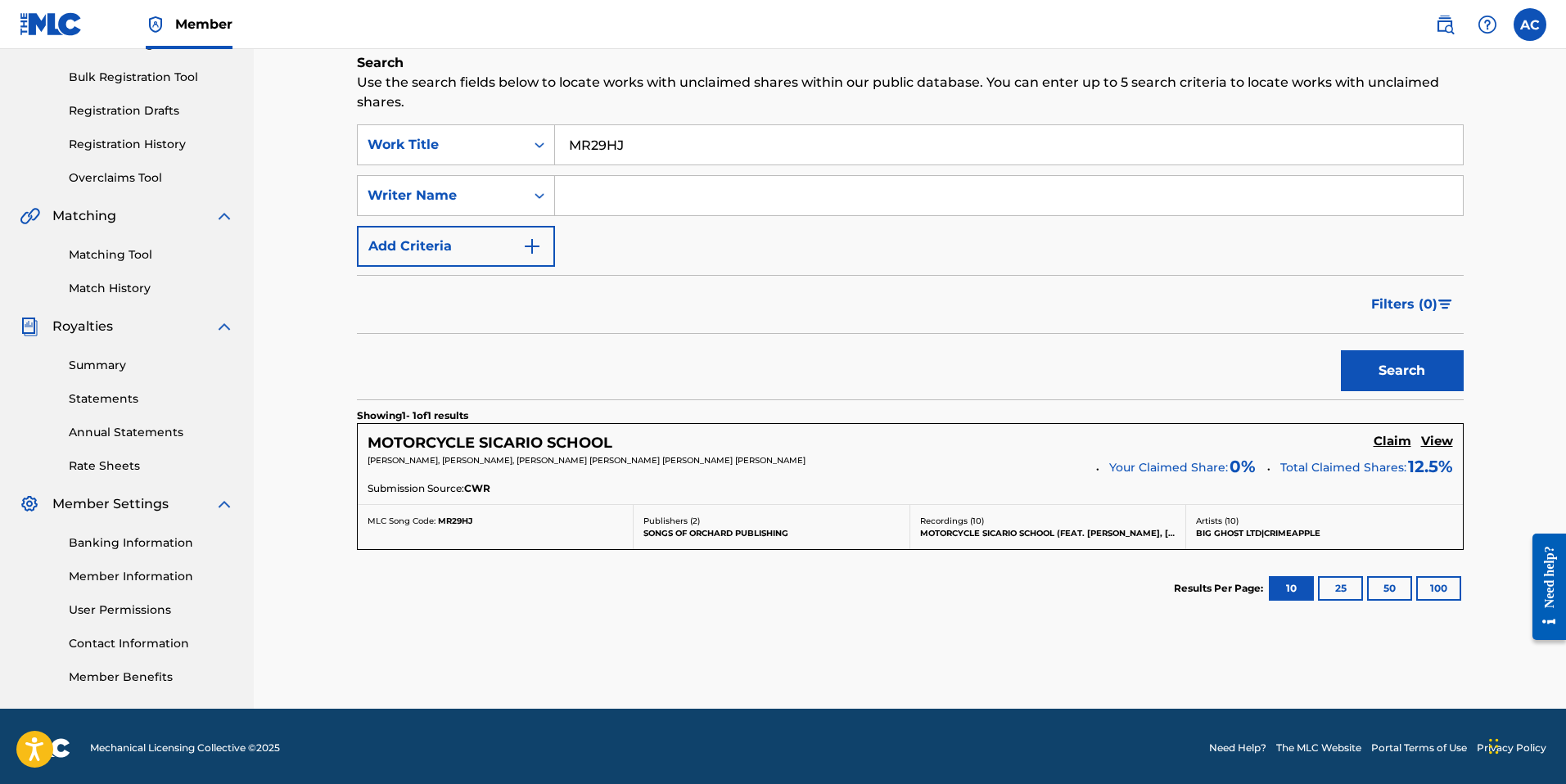
scroll to position [234, 0]
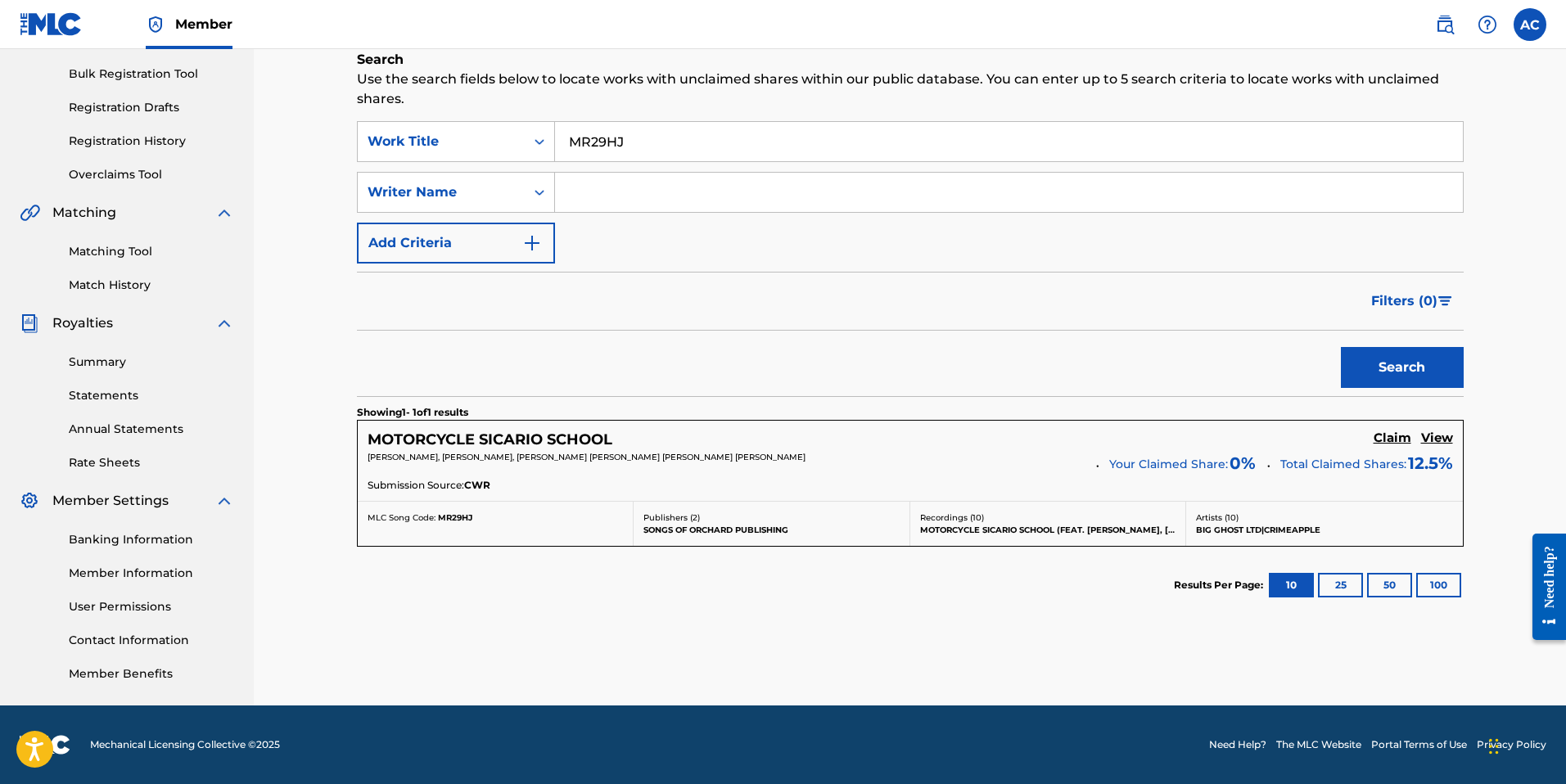
click at [1392, 442] on h5 "Claim" at bounding box center [1392, 438] width 38 height 16
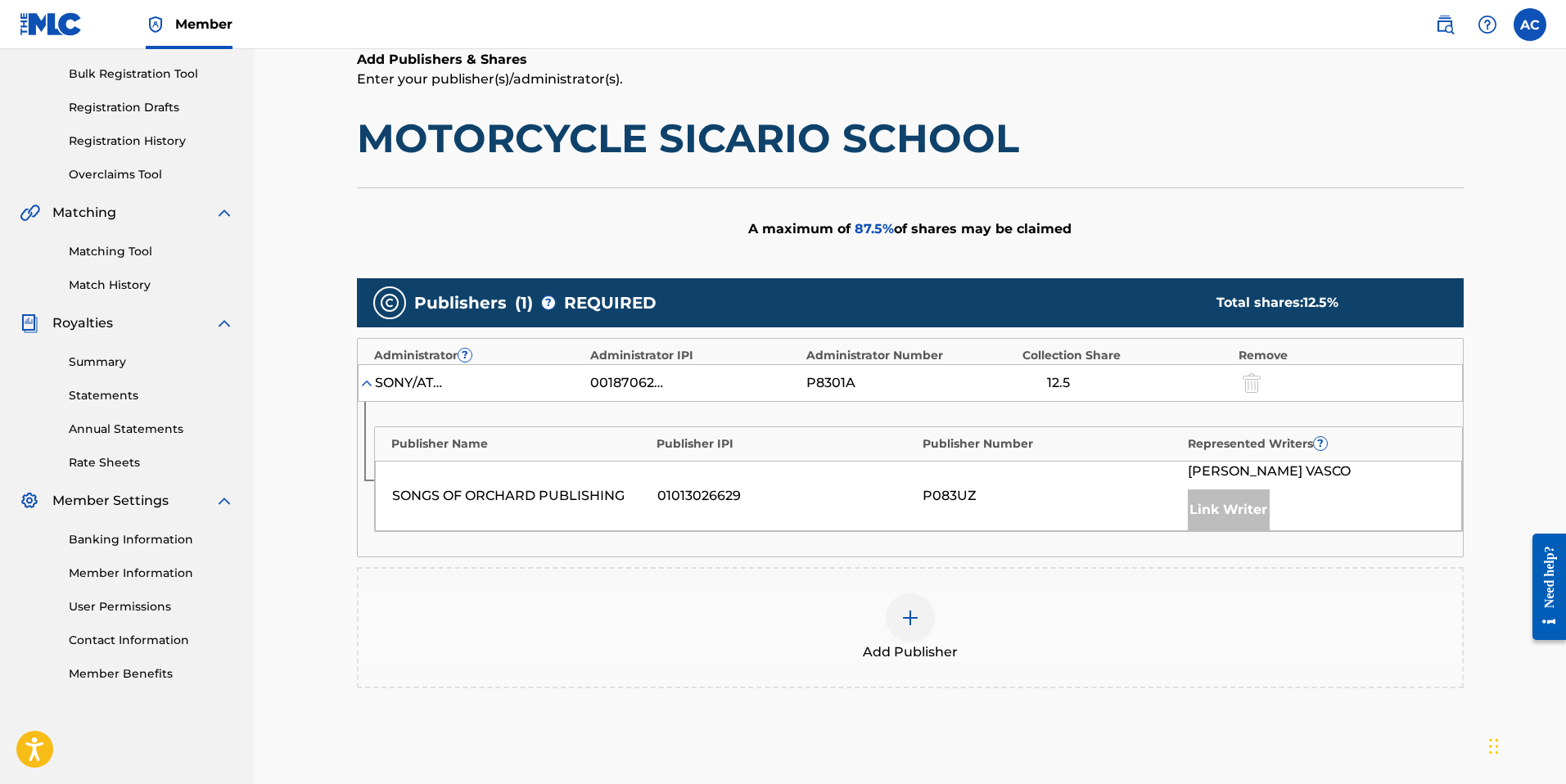
click at [909, 619] on img at bounding box center [910, 618] width 19 height 19
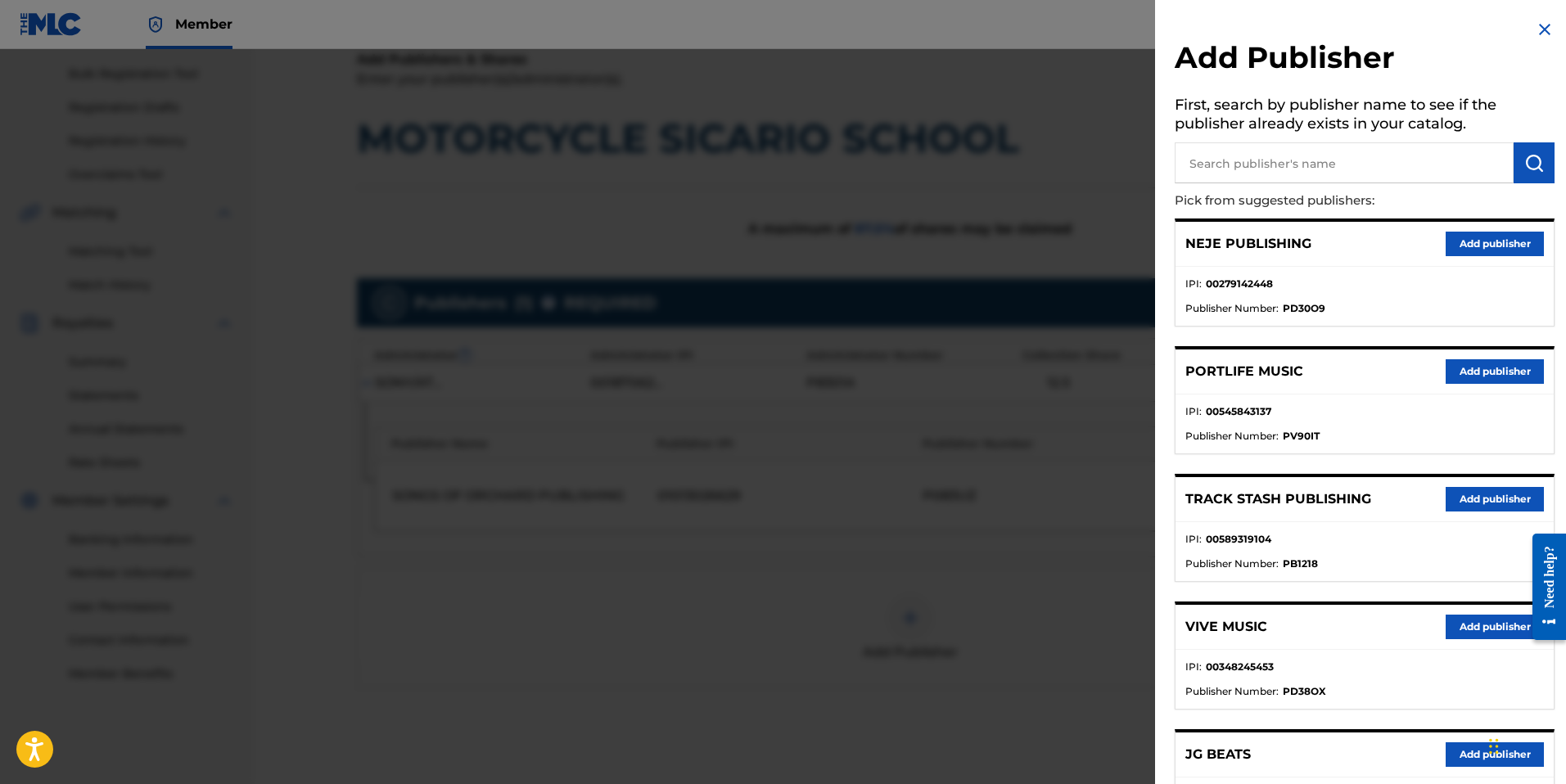
click at [1283, 154] on input "text" at bounding box center [1343, 163] width 339 height 41
paste input "[PERSON_NAME] PUBLISHING"
type input "[PERSON_NAME] PUBLISHING"
click at [1537, 169] on img "submit" at bounding box center [1534, 162] width 19 height 19
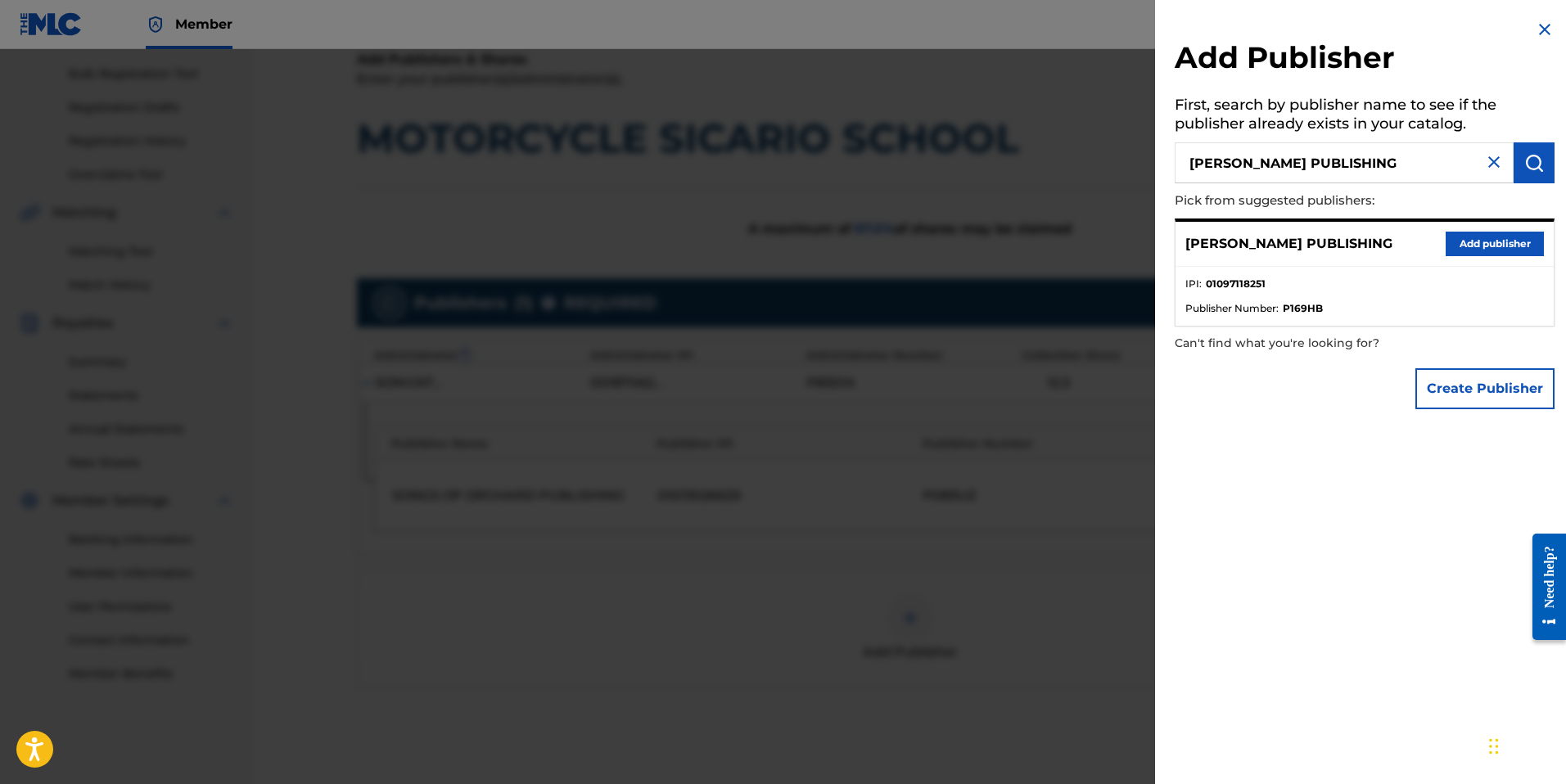
click at [1465, 246] on button "Add publisher" at bounding box center [1494, 243] width 98 height 24
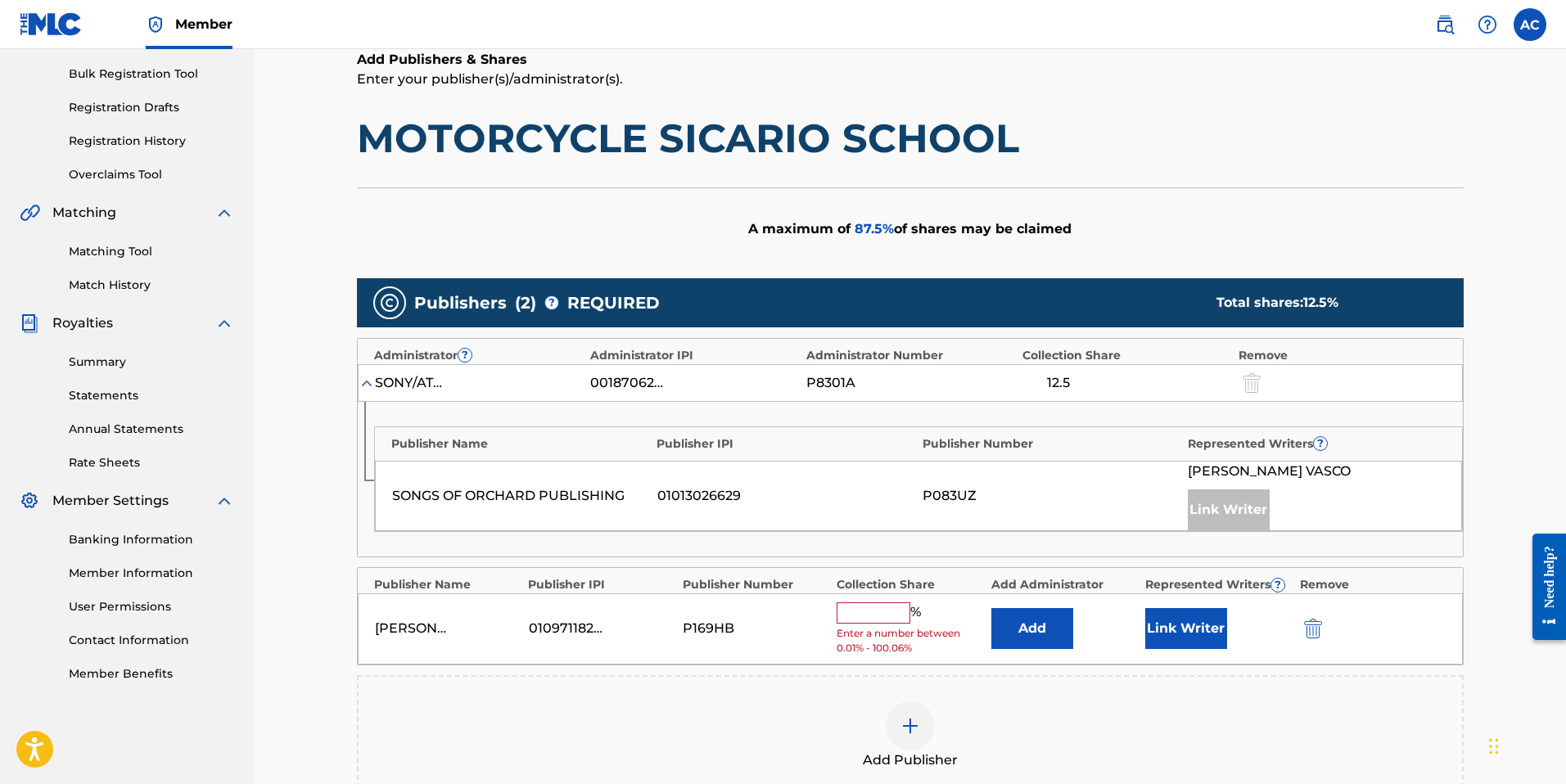
click at [1034, 633] on button "Add" at bounding box center [1032, 629] width 82 height 41
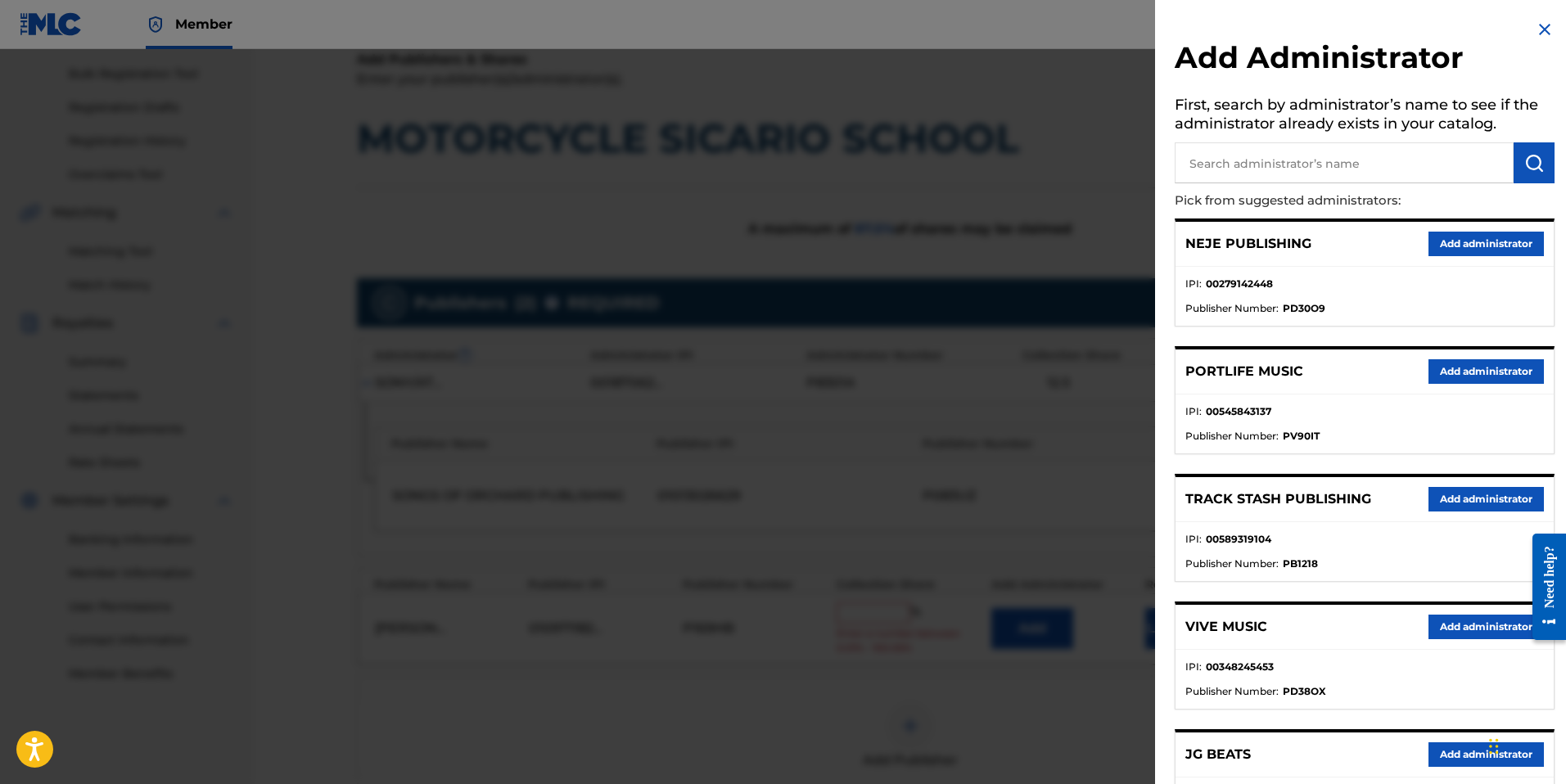
click at [1244, 166] on input "text" at bounding box center [1343, 163] width 339 height 41
type input "Velocity"
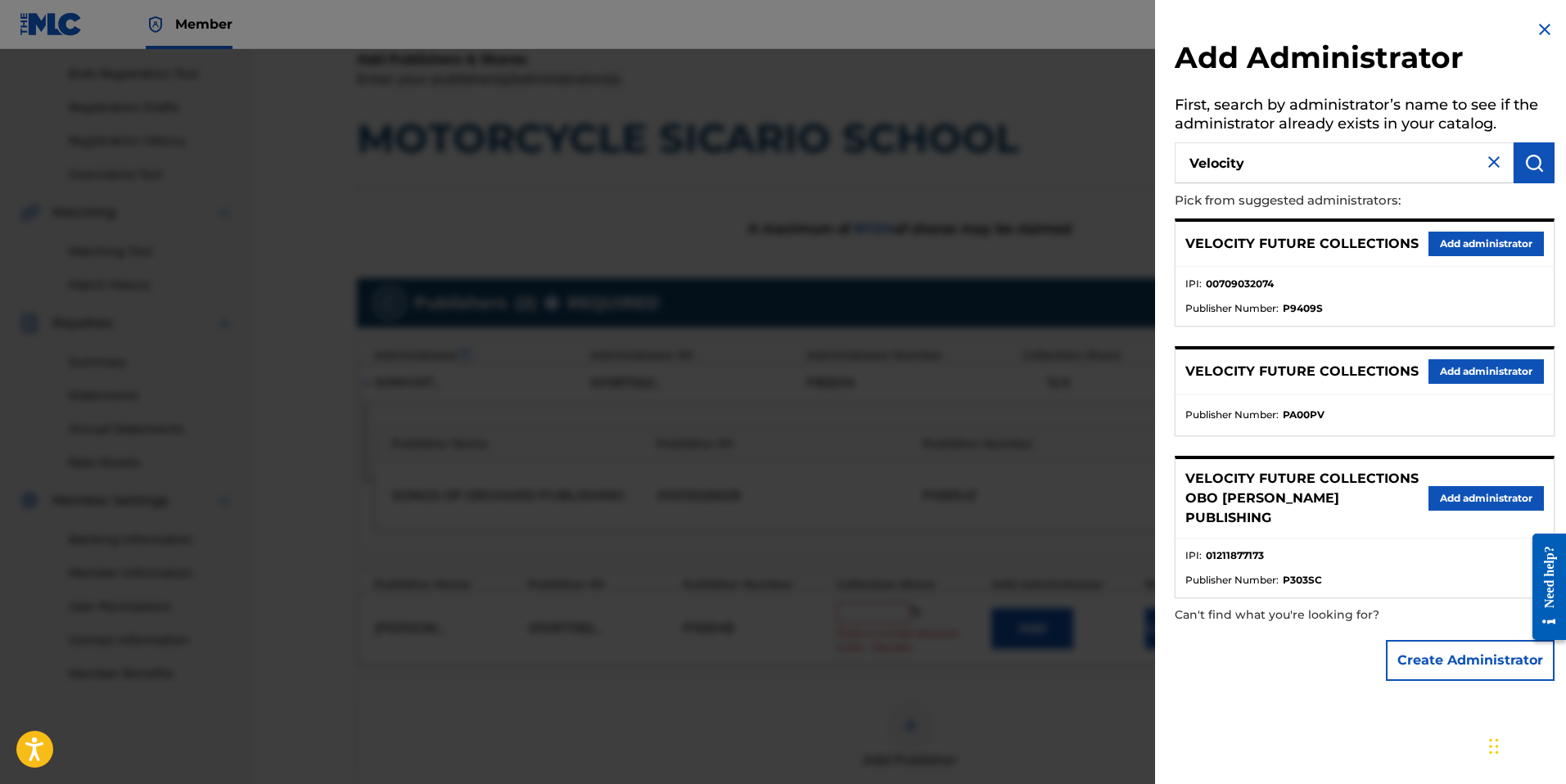
click at [1471, 254] on button "Add administrator" at bounding box center [1485, 243] width 116 height 24
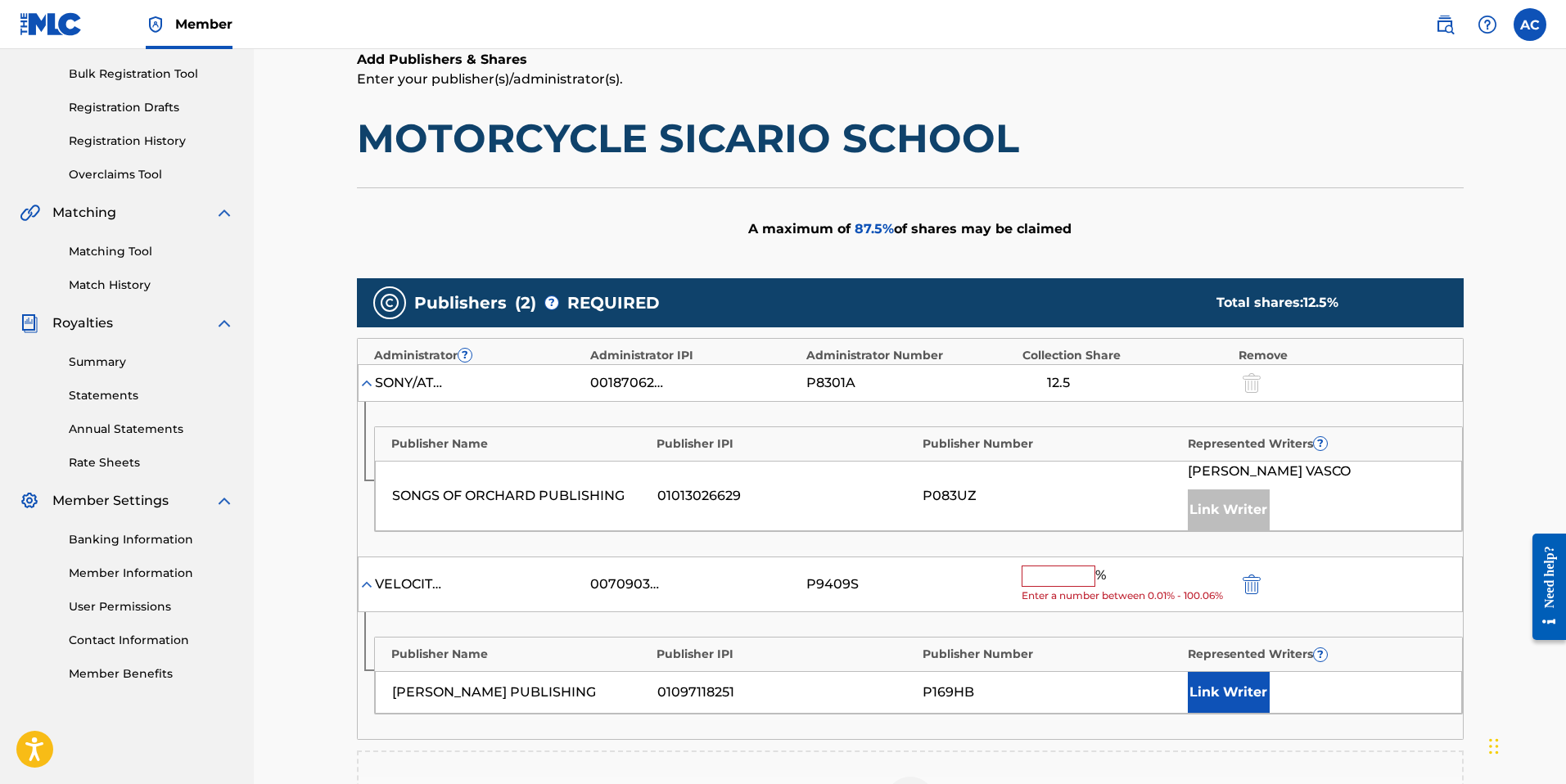
click at [1227, 697] on button "Link Writer" at bounding box center [1229, 692] width 82 height 41
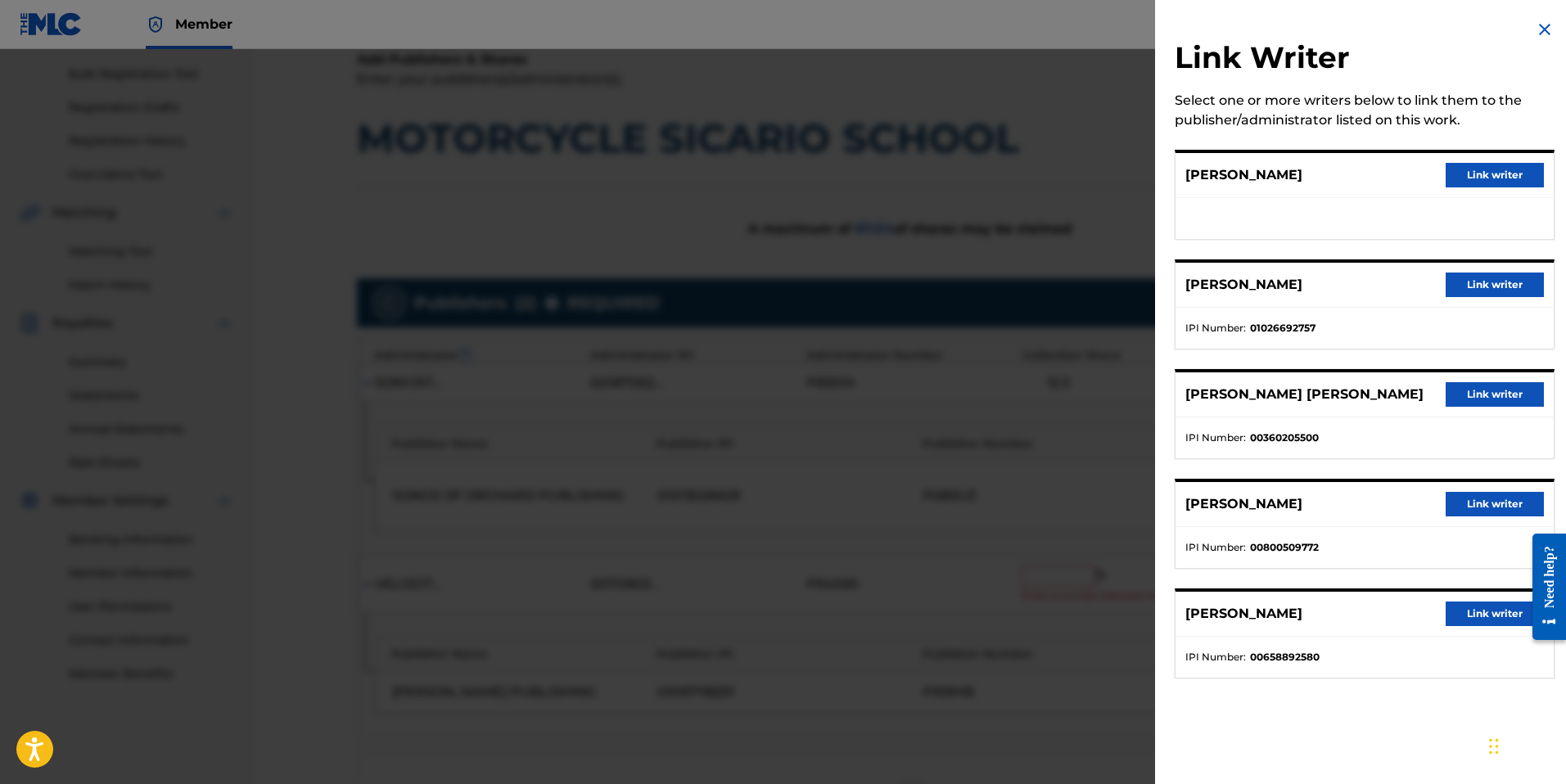
click at [1510, 503] on button "Link writer" at bounding box center [1494, 503] width 98 height 24
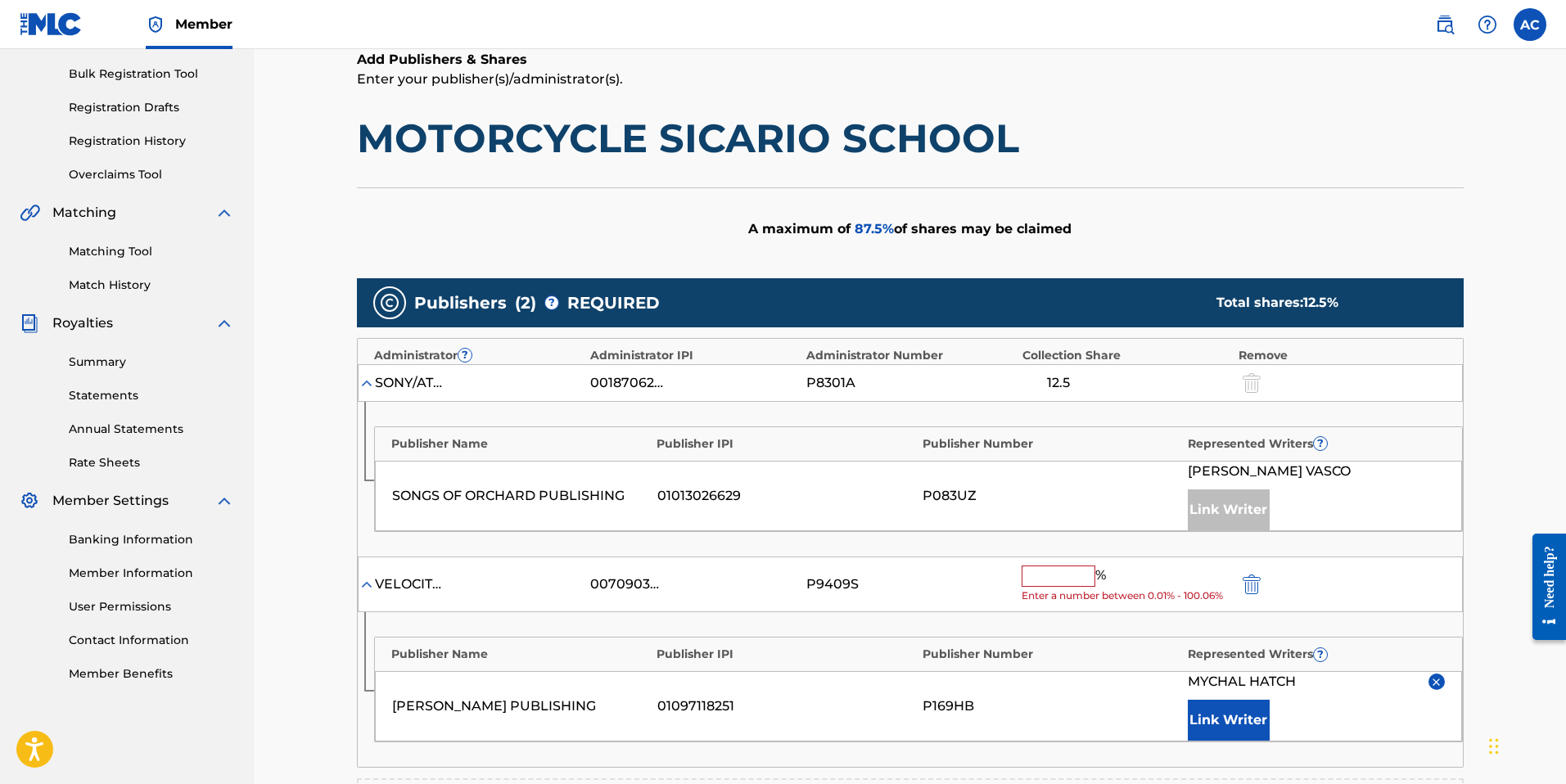
click at [1074, 572] on input "text" at bounding box center [1059, 576] width 74 height 21
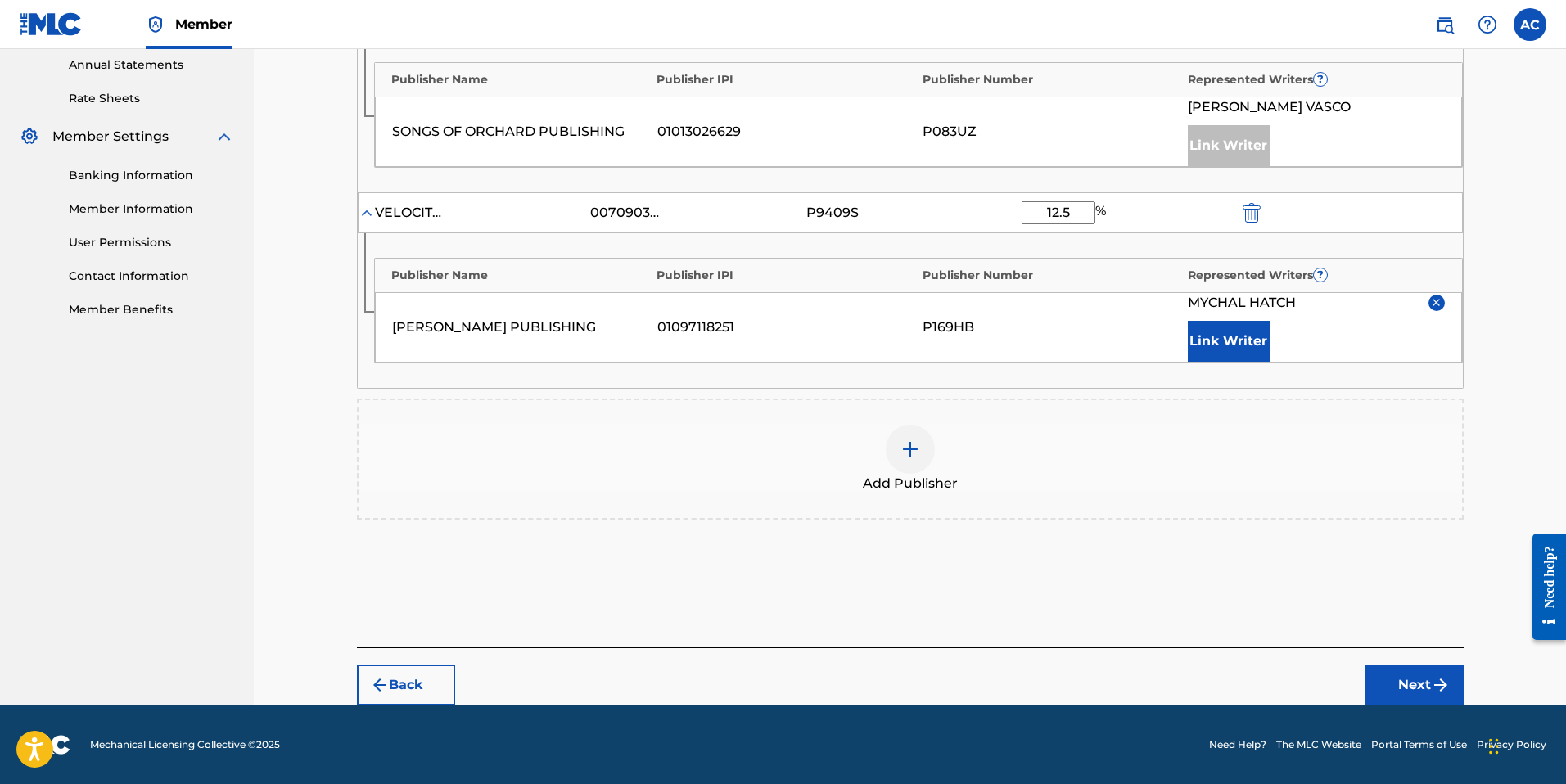
type input "12.5"
click at [1414, 687] on button "Next" at bounding box center [1414, 685] width 98 height 41
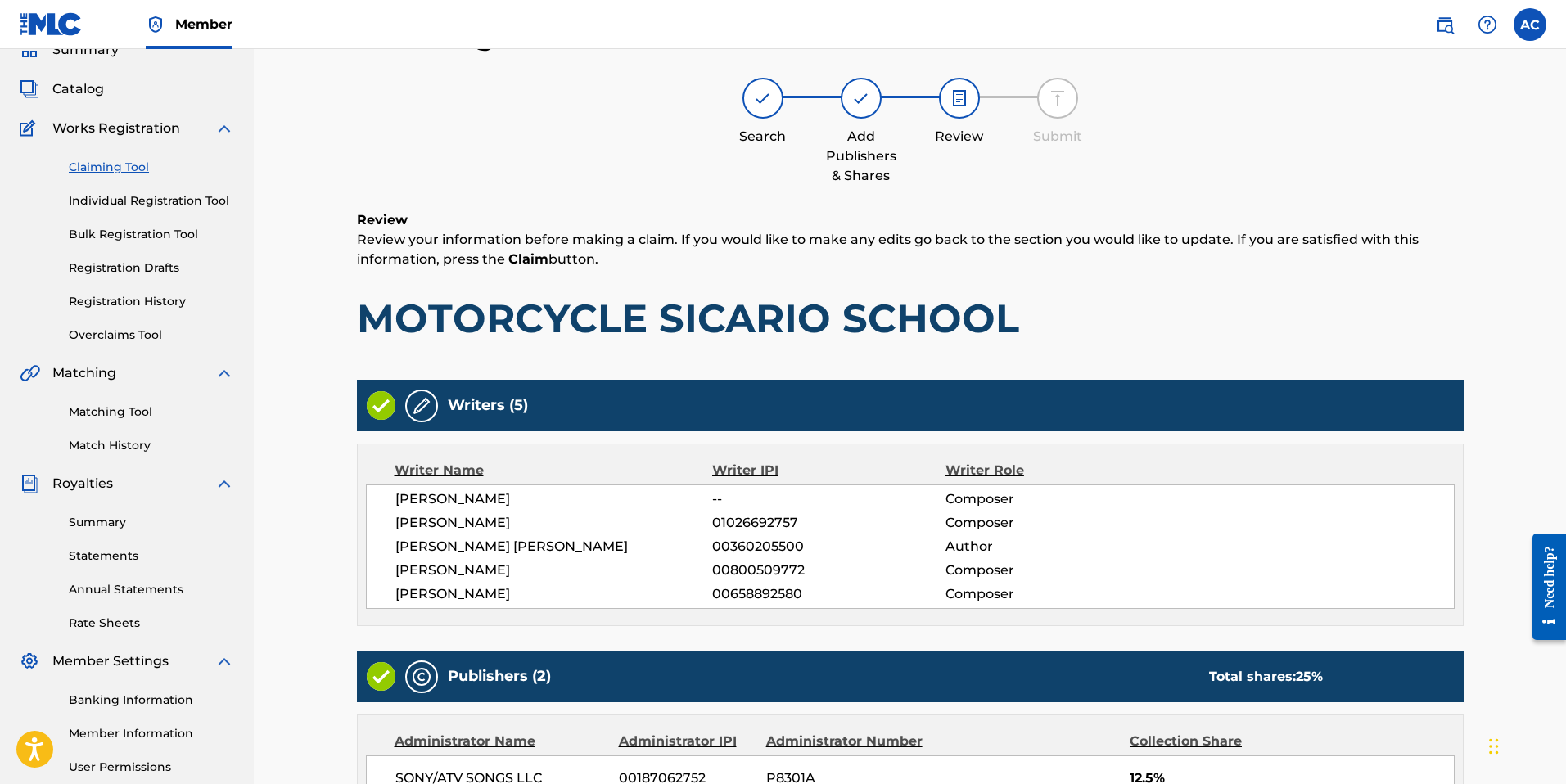
scroll to position [567, 0]
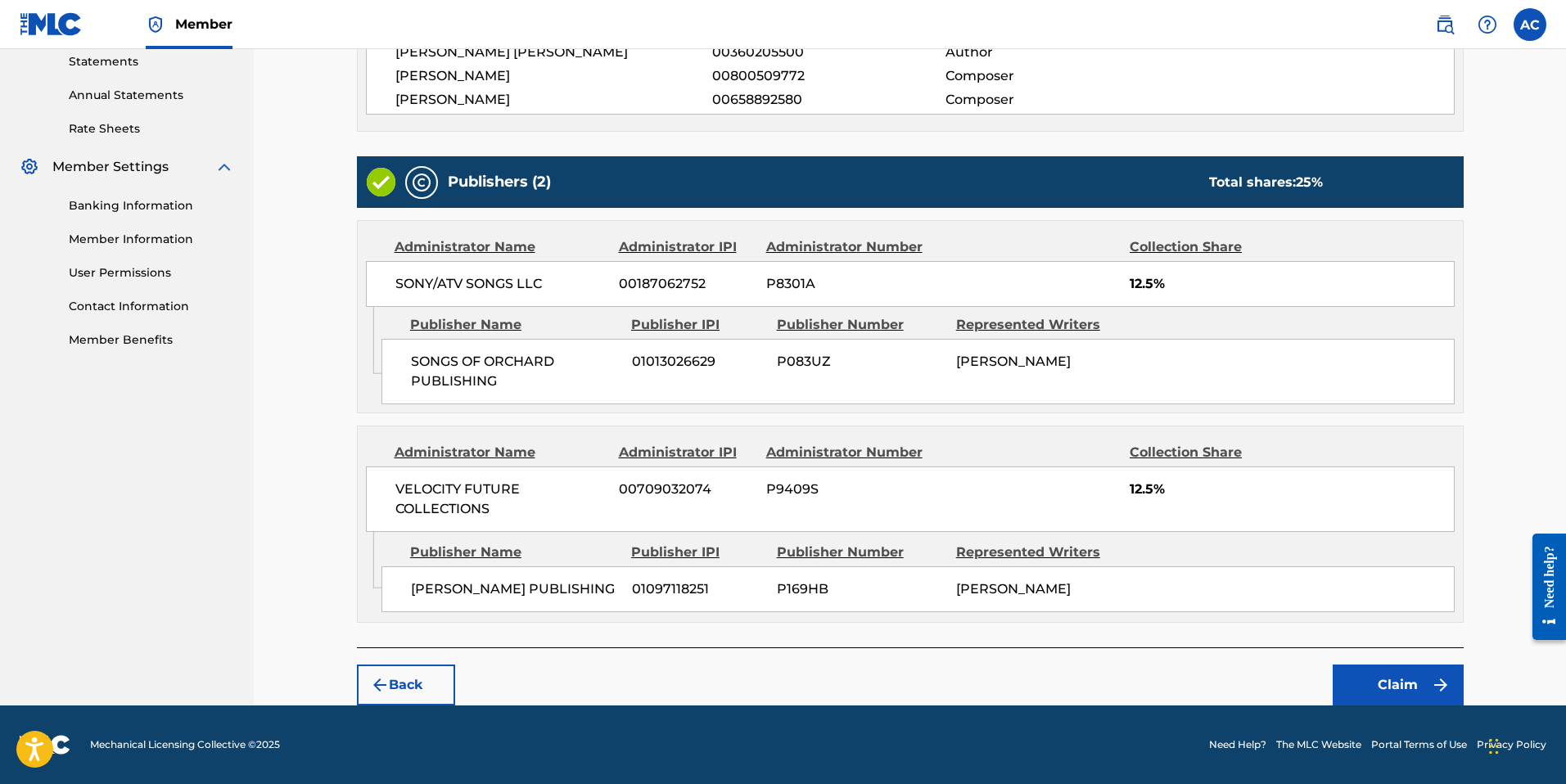
click at [1424, 687] on button "Claim" at bounding box center [1398, 685] width 131 height 41
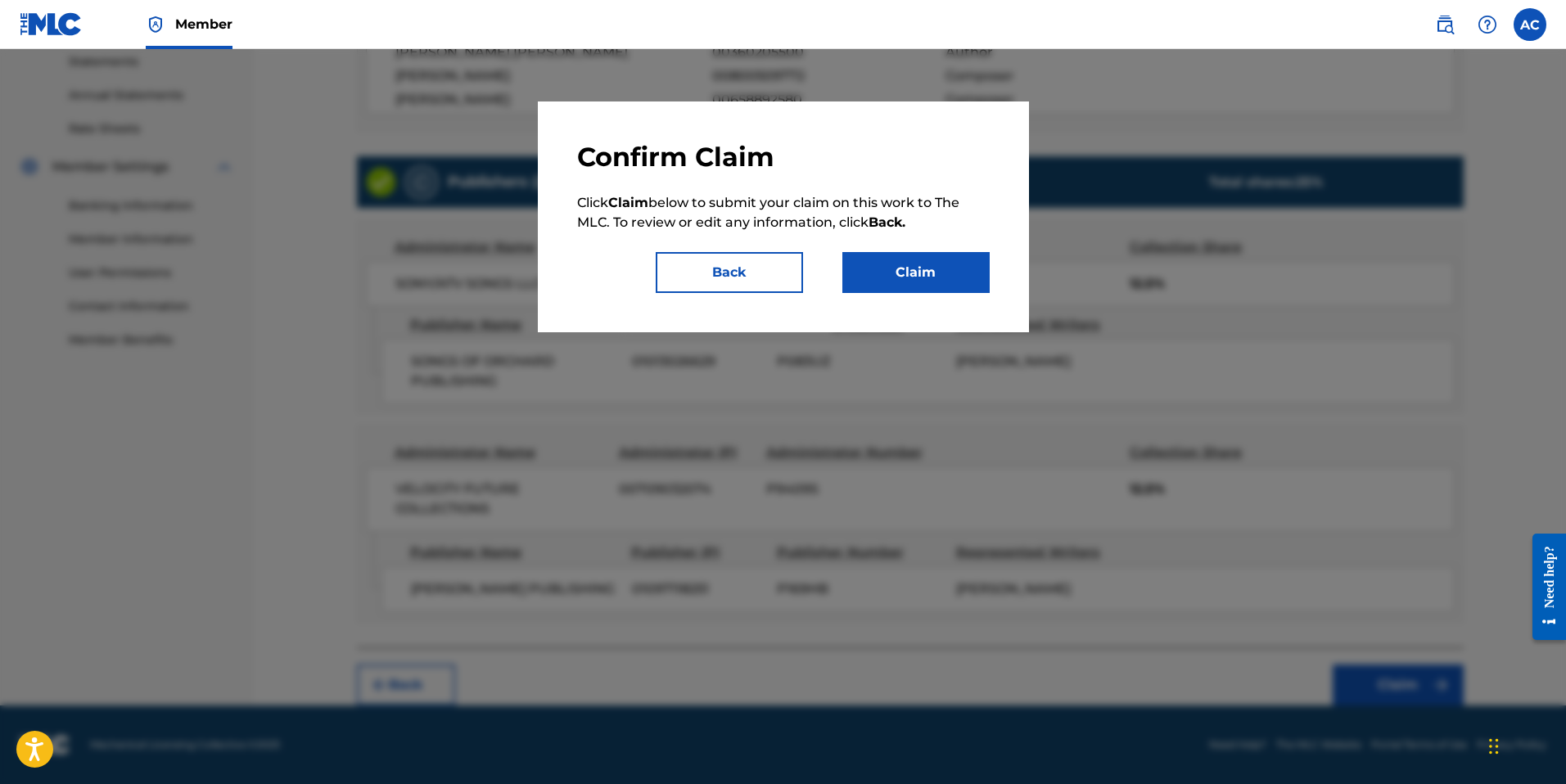
click at [896, 274] on button "Claim" at bounding box center [917, 272] width 148 height 41
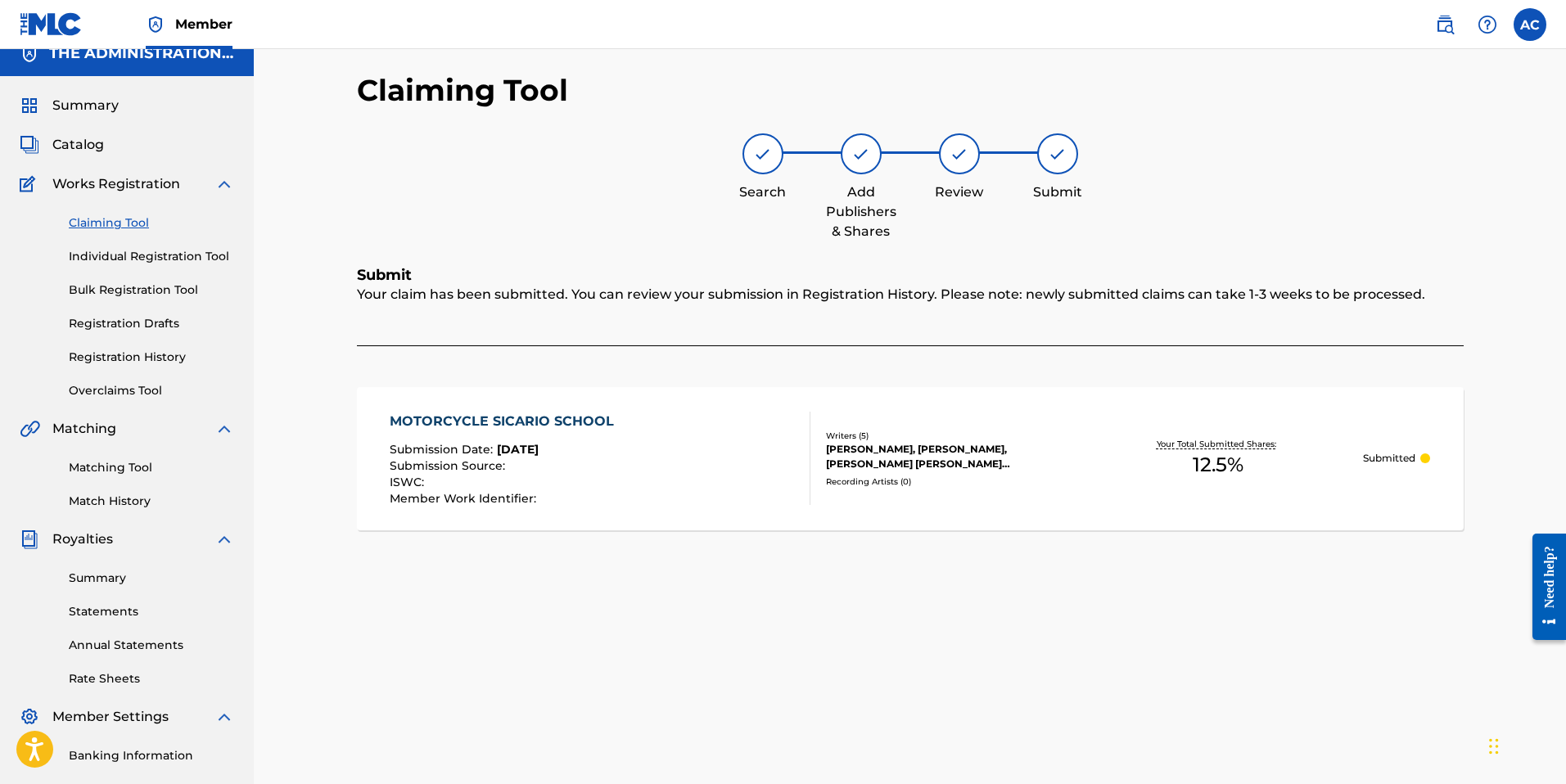
scroll to position [0, 0]
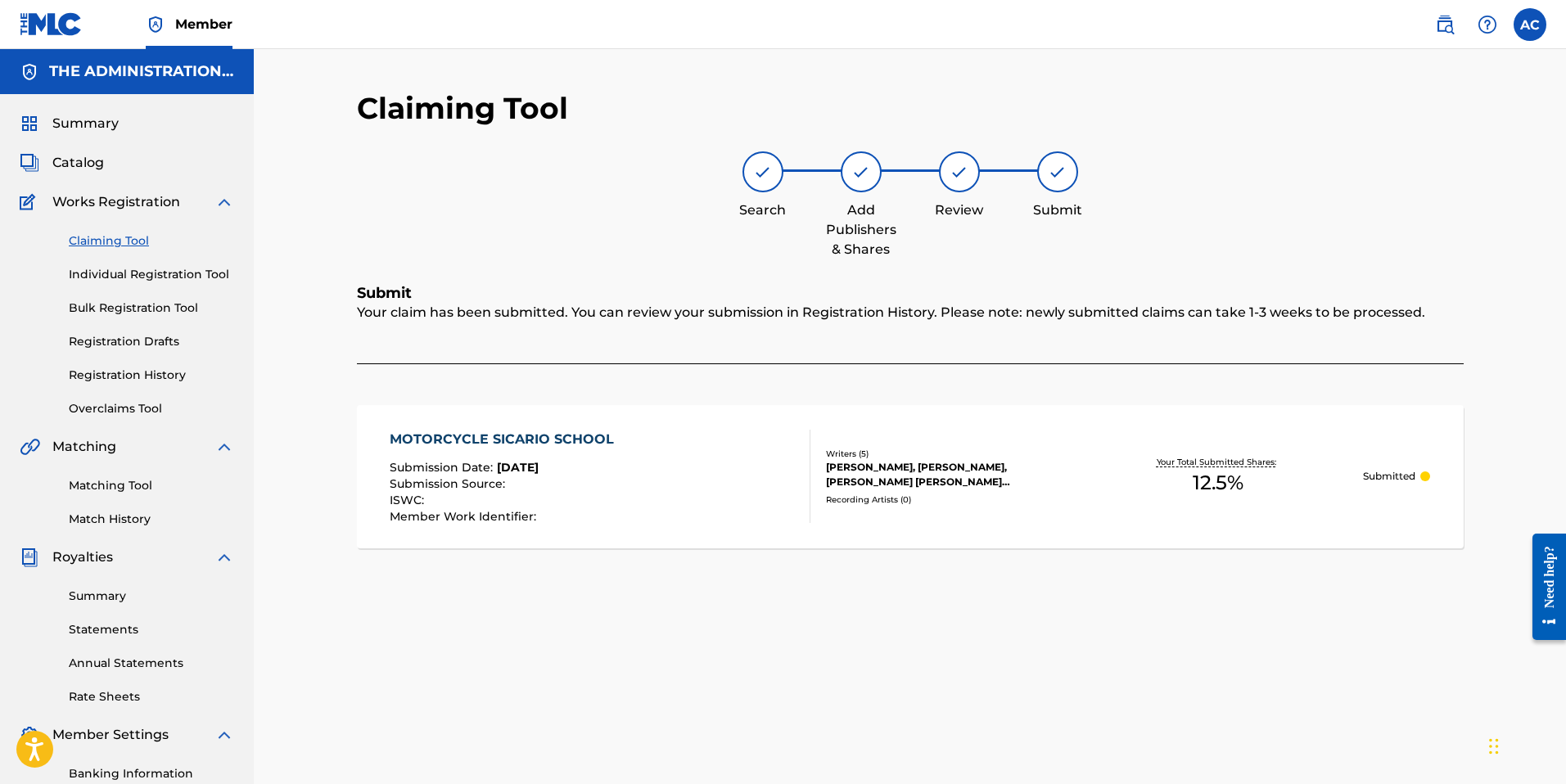
click at [139, 247] on link "Claiming Tool" at bounding box center [152, 241] width 165 height 17
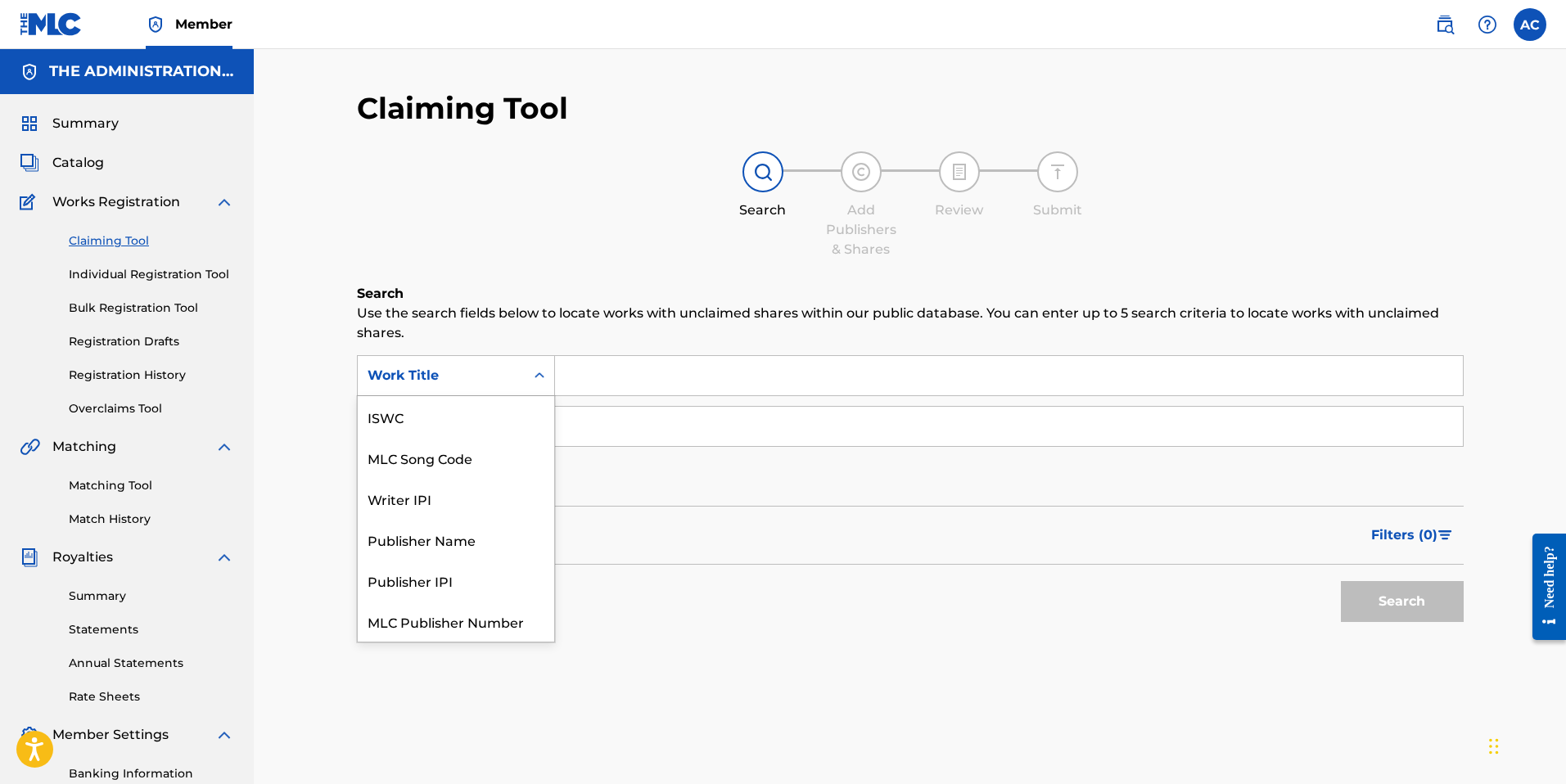
click at [520, 368] on div "Work Title" at bounding box center [441, 376] width 167 height 31
click at [526, 424] on div "MLC Song Code" at bounding box center [456, 417] width 196 height 41
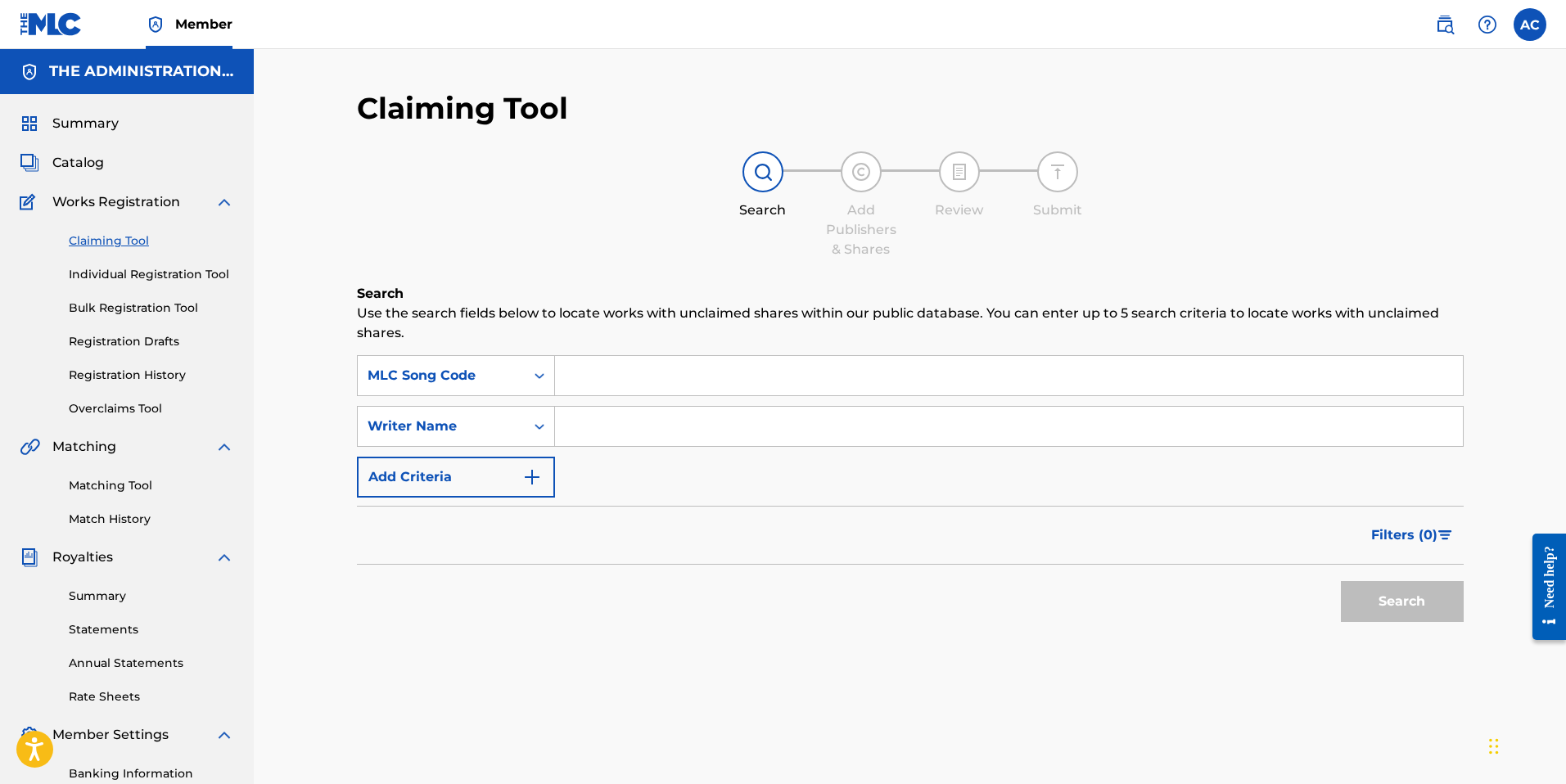
click at [613, 382] on input "Search Form" at bounding box center [1009, 375] width 908 height 39
paste input "OC7DMX"
type input "OC7DMX"
click at [1384, 598] on button "Search" at bounding box center [1402, 601] width 122 height 41
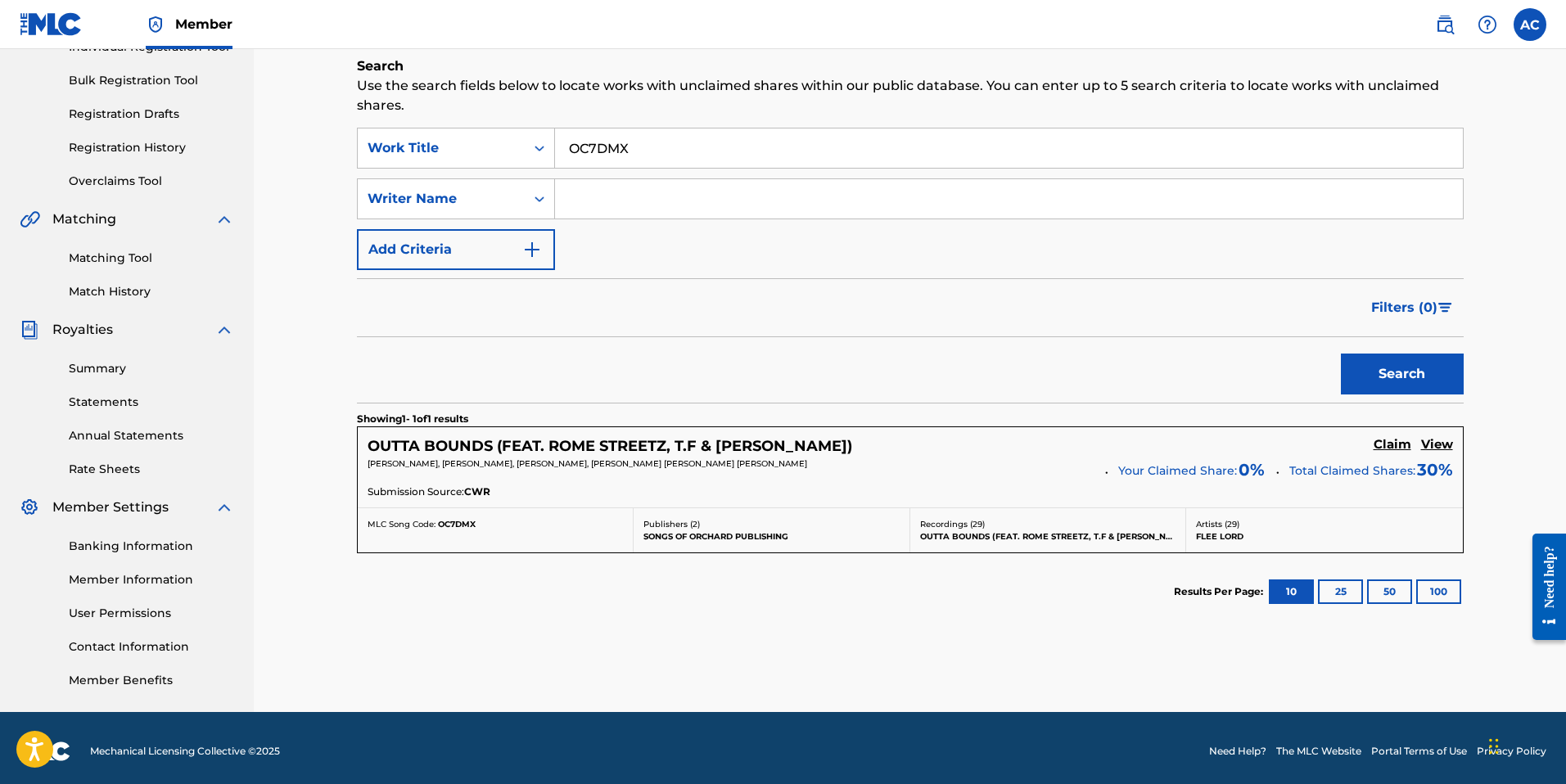
scroll to position [234, 0]
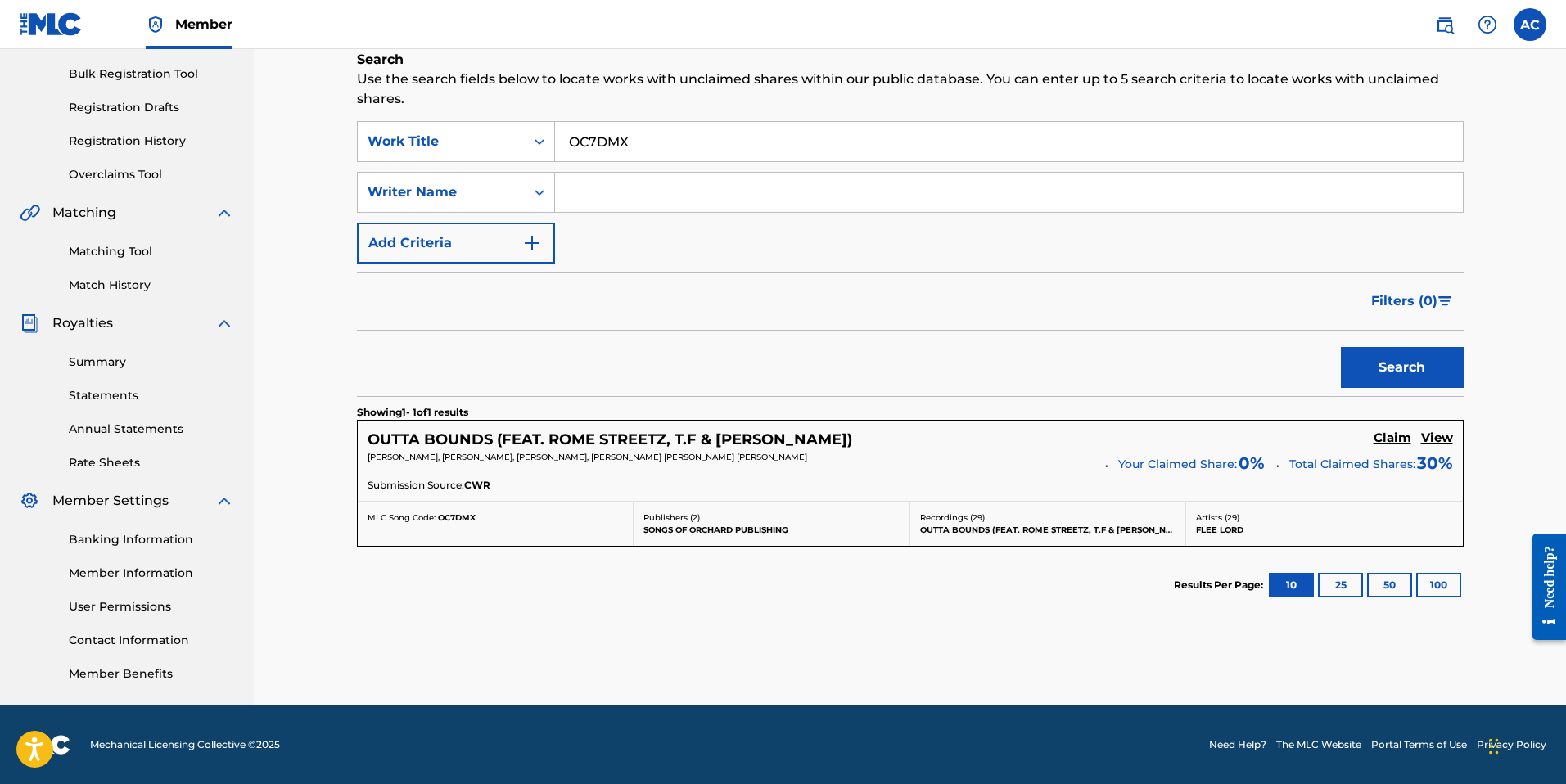
click at [1382, 438] on h5 "Claim" at bounding box center [1392, 438] width 38 height 16
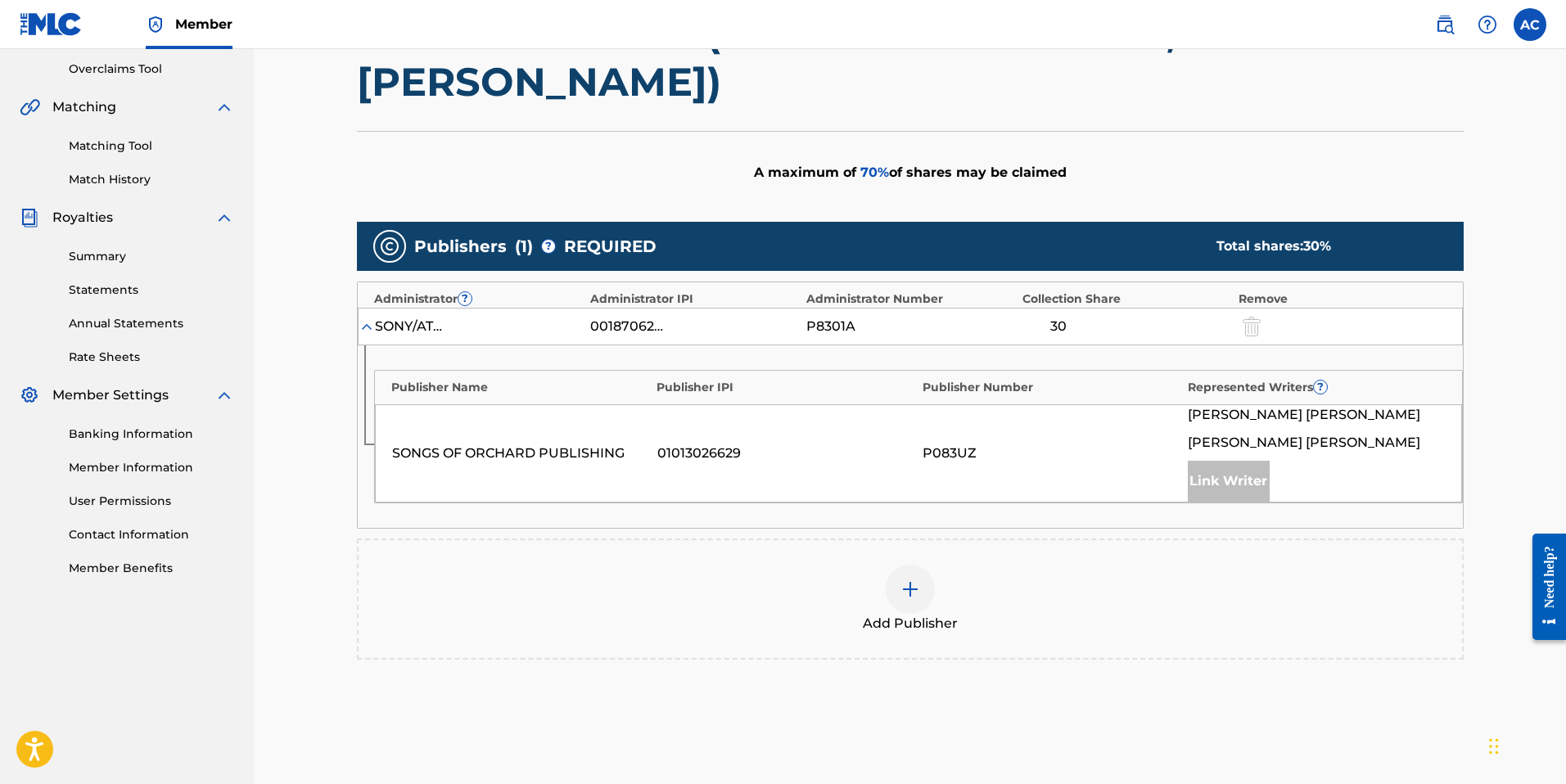
scroll to position [479, 0]
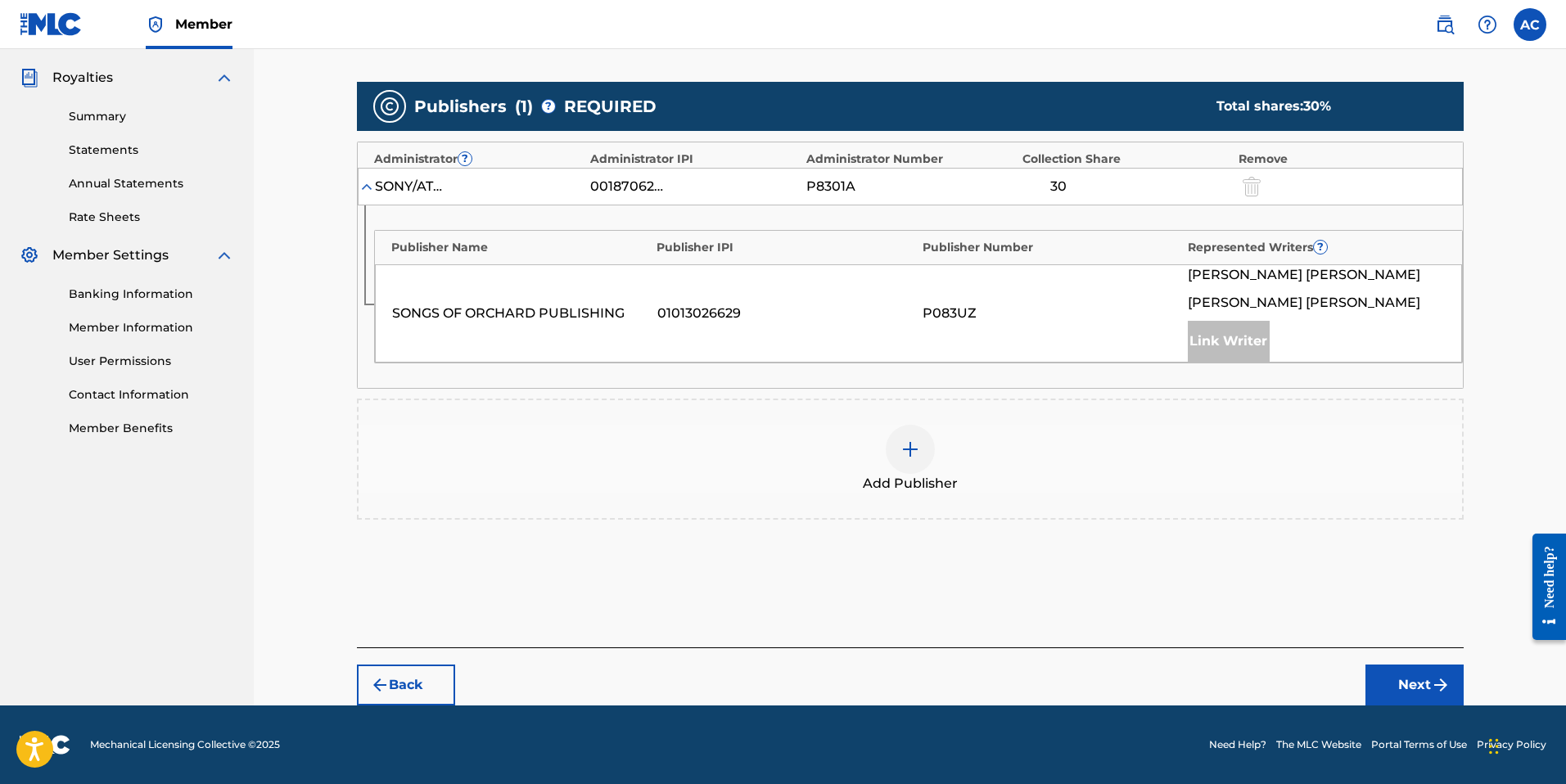
click at [910, 459] on div at bounding box center [910, 449] width 50 height 50
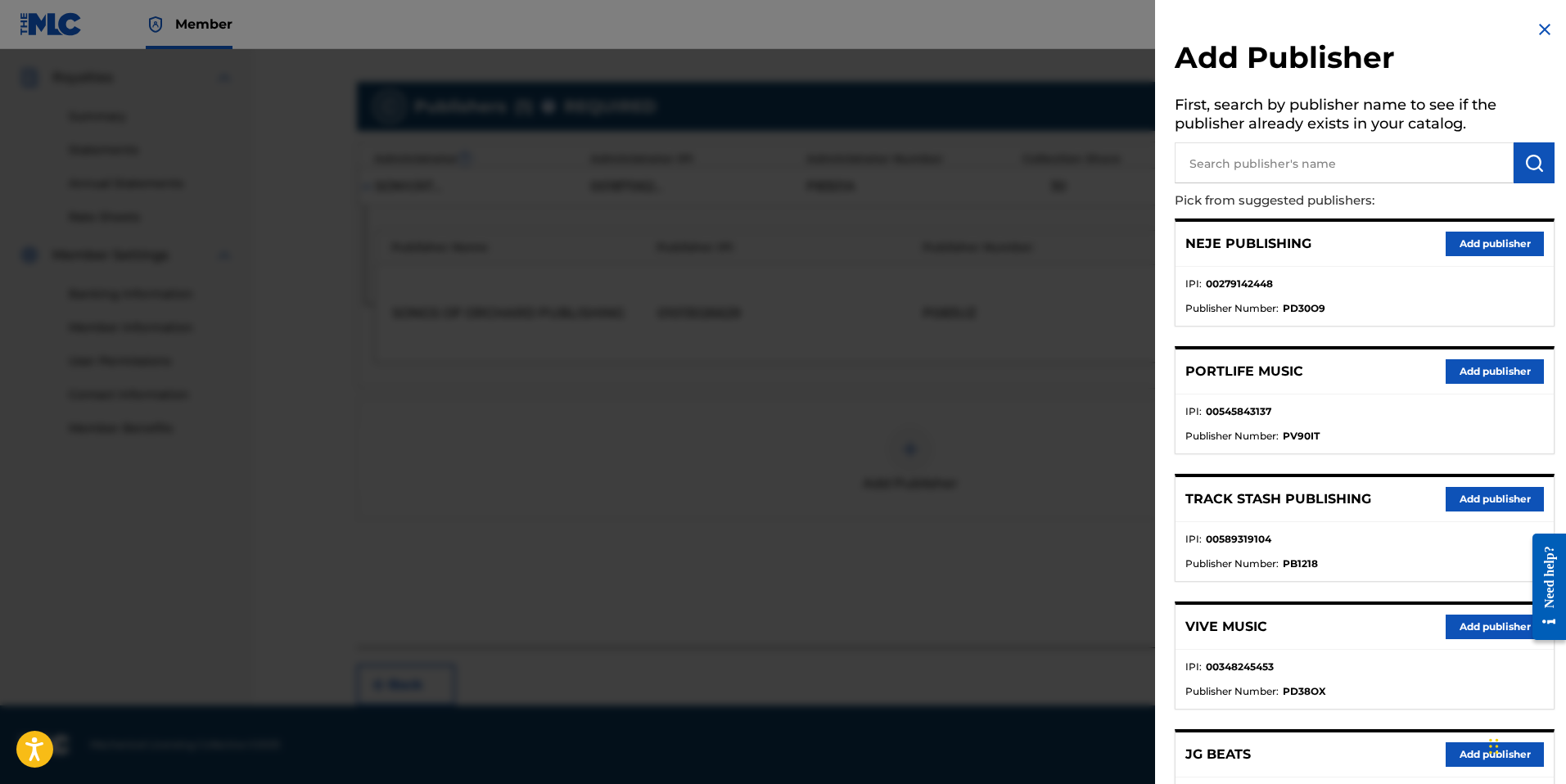
click at [1351, 163] on input "text" at bounding box center [1343, 163] width 339 height 41
paste input "[PERSON_NAME] PUBLISHING"
type input "[PERSON_NAME] PUBLISHING"
click at [1523, 176] on button "submit" at bounding box center [1534, 163] width 41 height 41
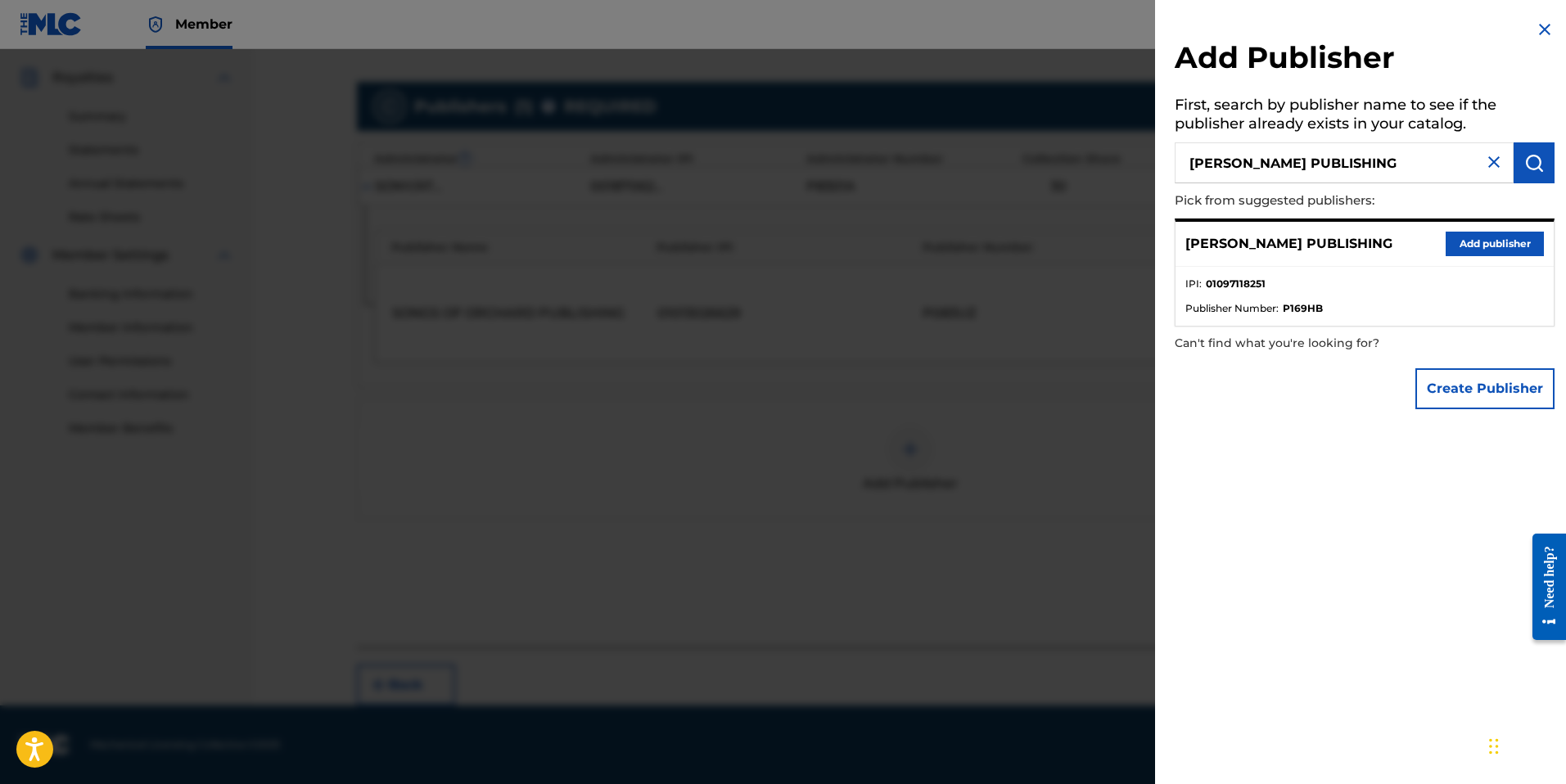
click at [1449, 244] on button "Add publisher" at bounding box center [1494, 243] width 98 height 24
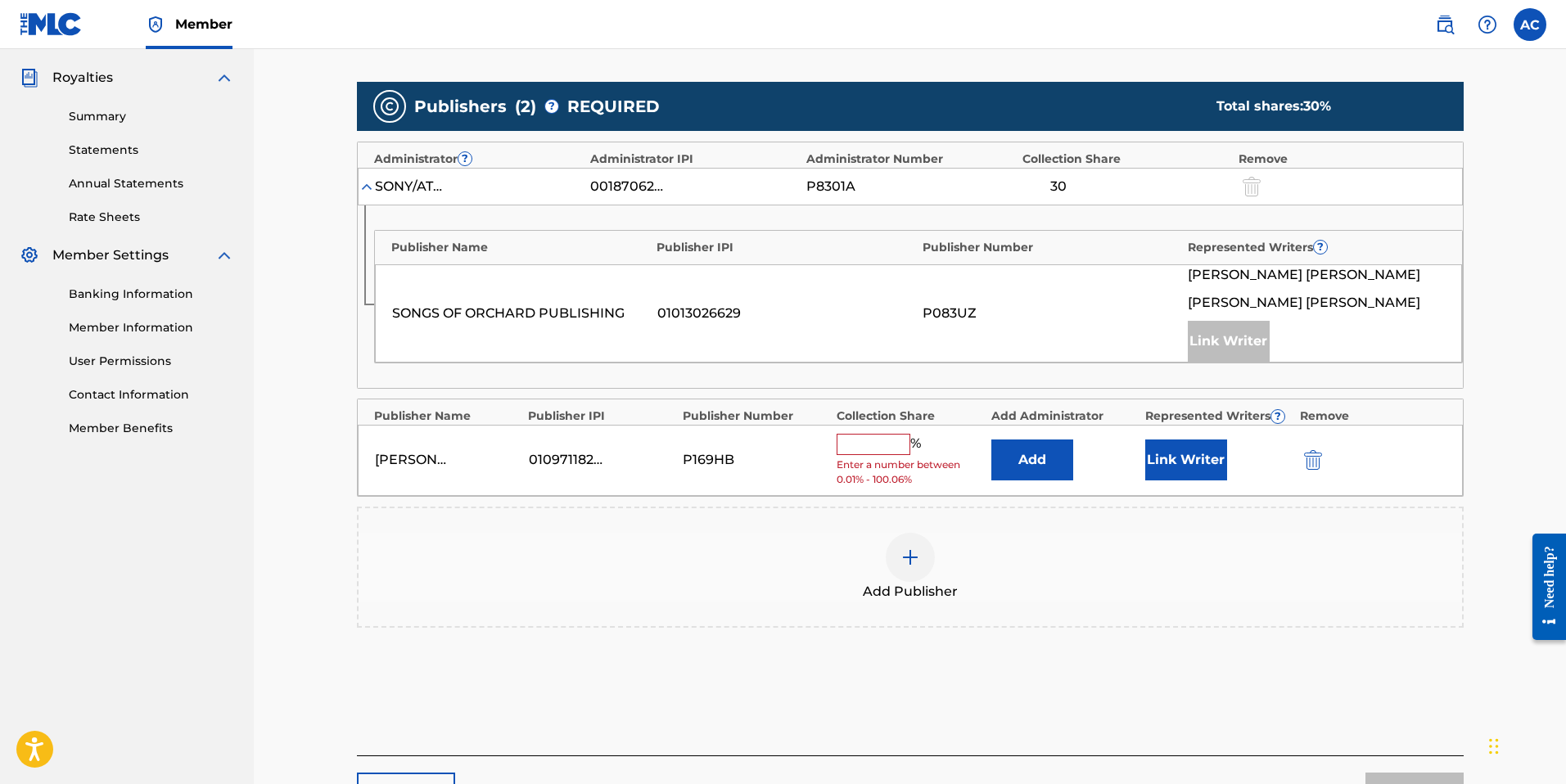
click at [1067, 454] on button "Add" at bounding box center [1032, 460] width 82 height 41
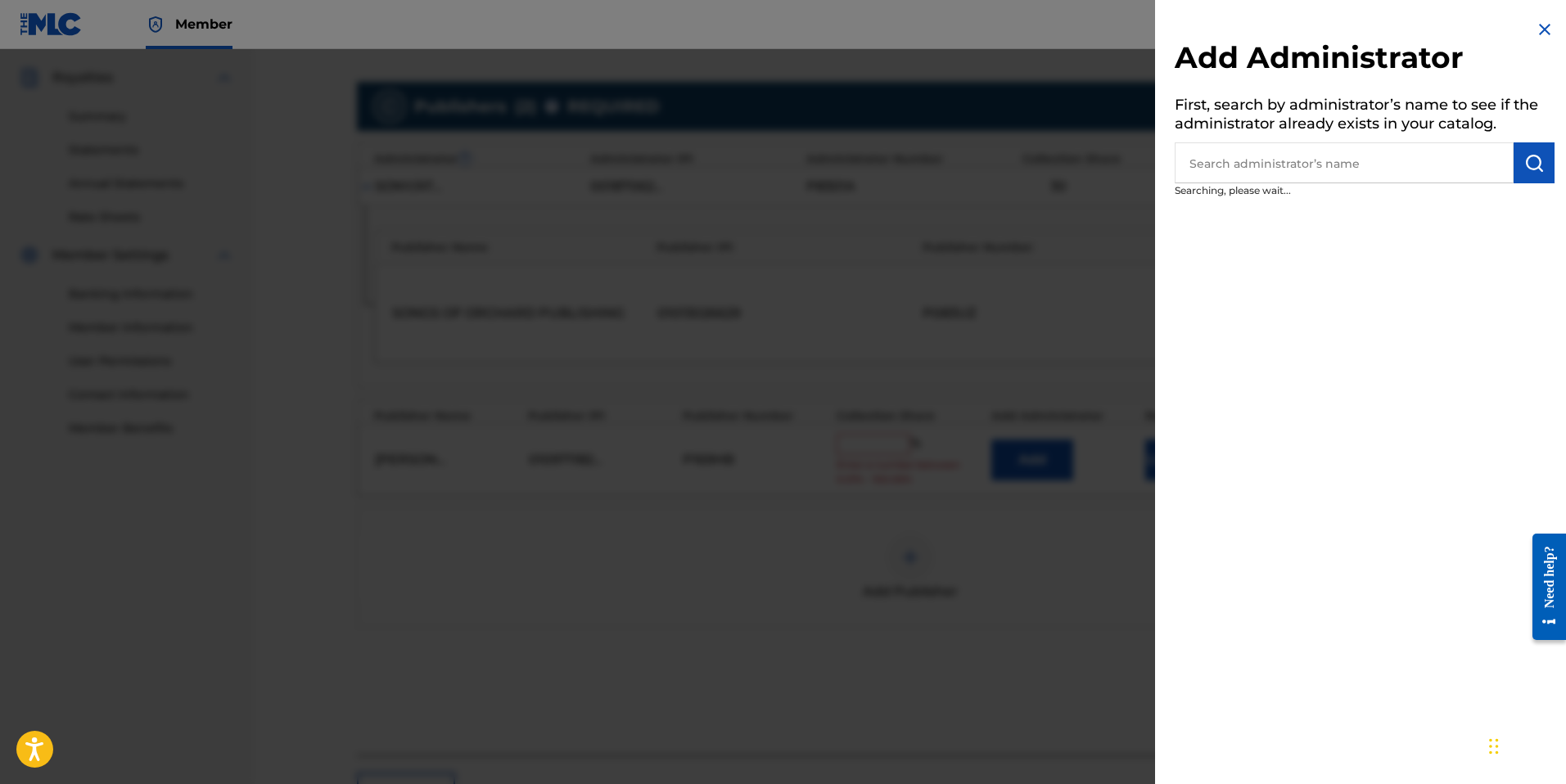
click at [1278, 166] on input "text" at bounding box center [1343, 163] width 339 height 41
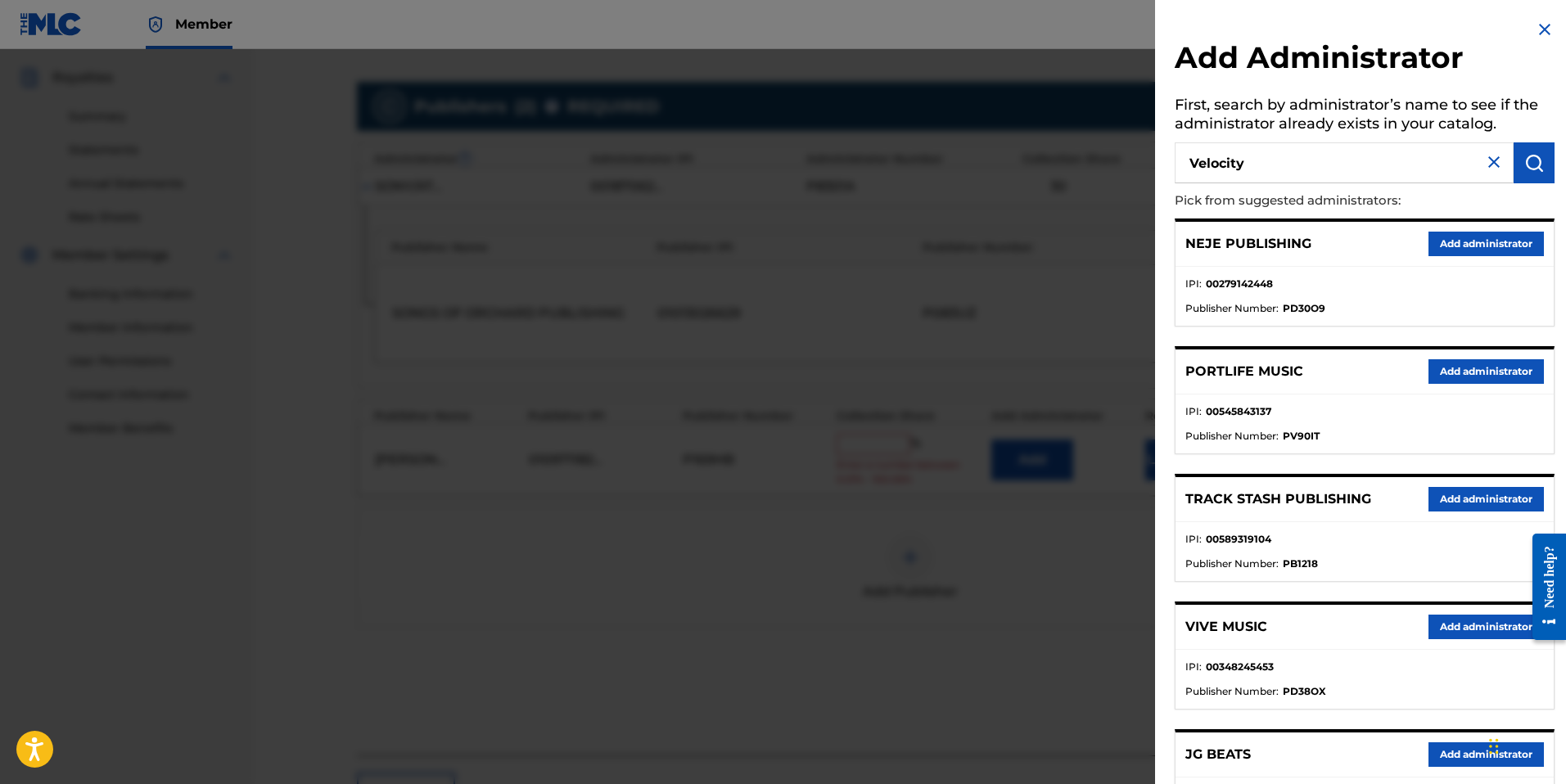
type input "Velocity"
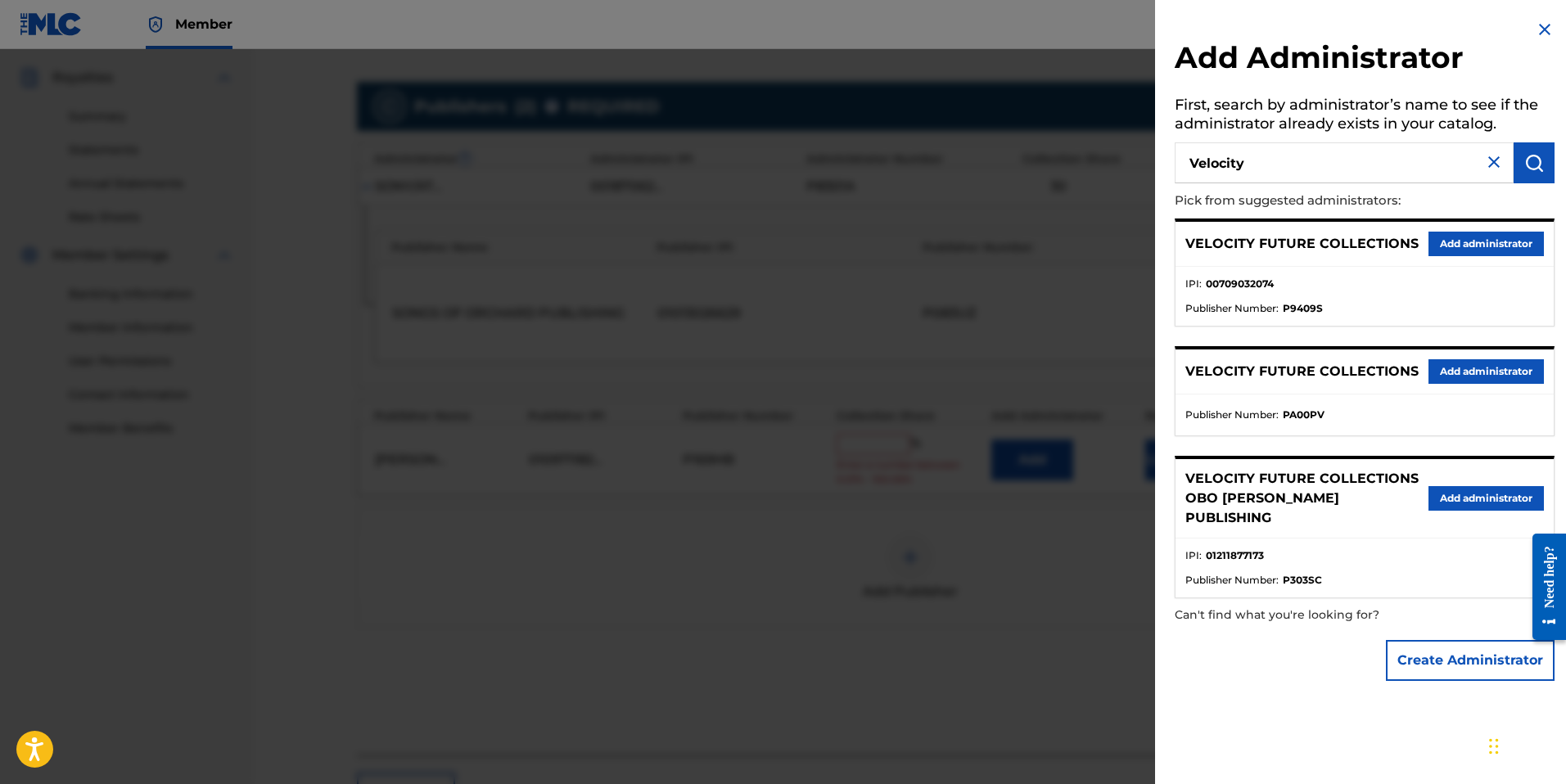
click at [1450, 254] on button "Add administrator" at bounding box center [1485, 243] width 116 height 24
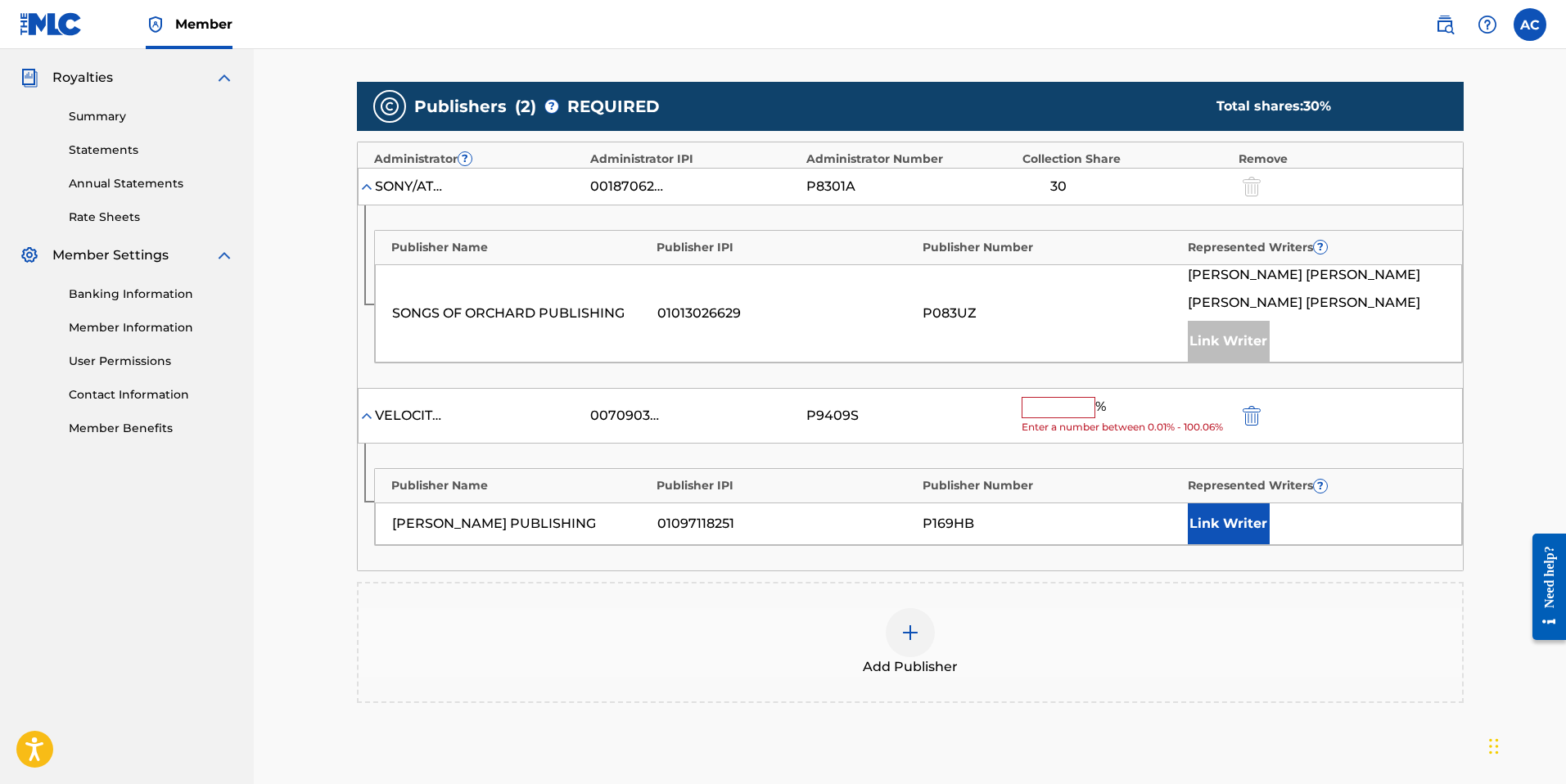
click at [1217, 526] on button "Link Writer" at bounding box center [1229, 524] width 82 height 41
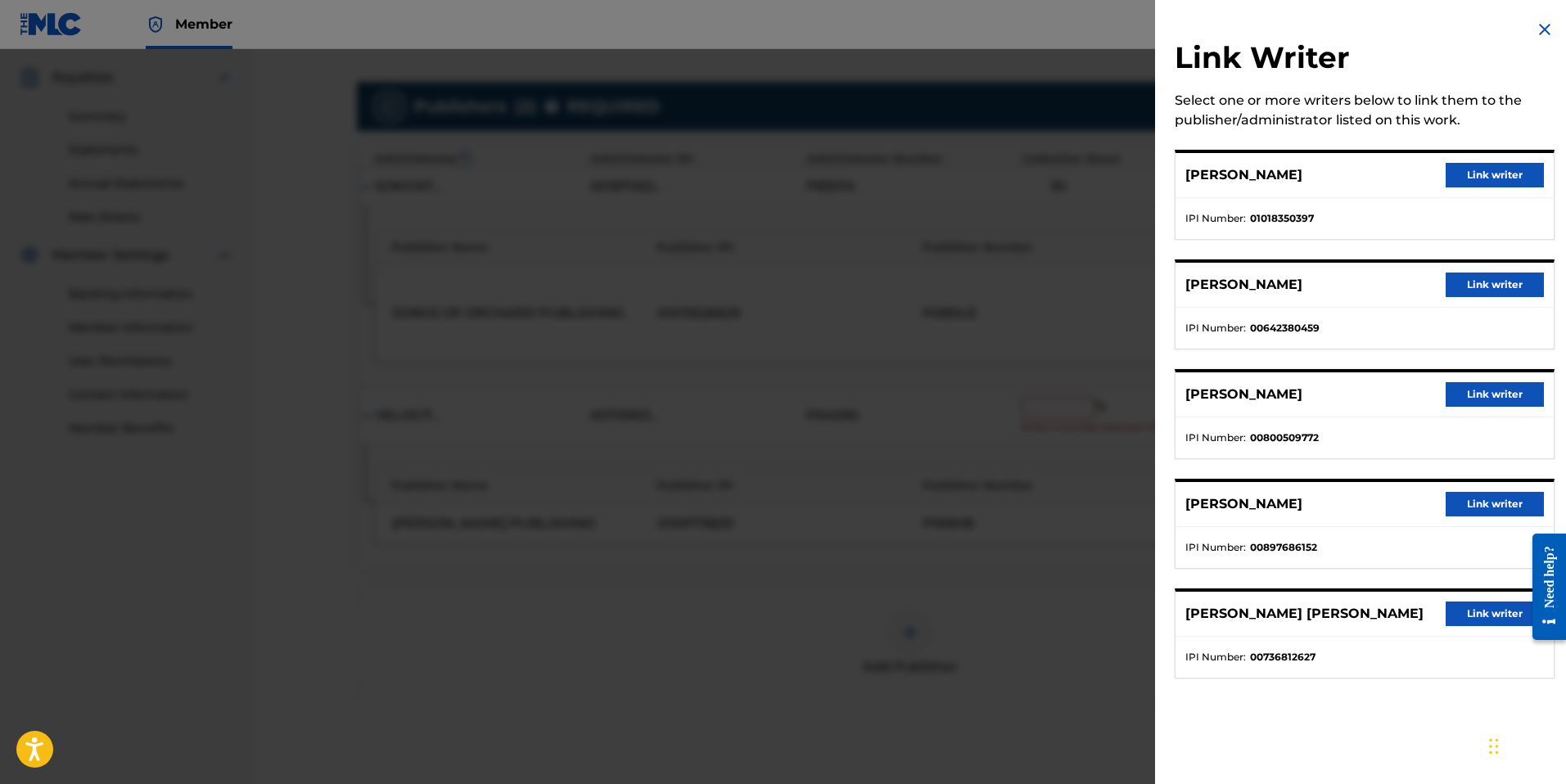
click at [1478, 402] on button "Link writer" at bounding box center [1494, 393] width 98 height 24
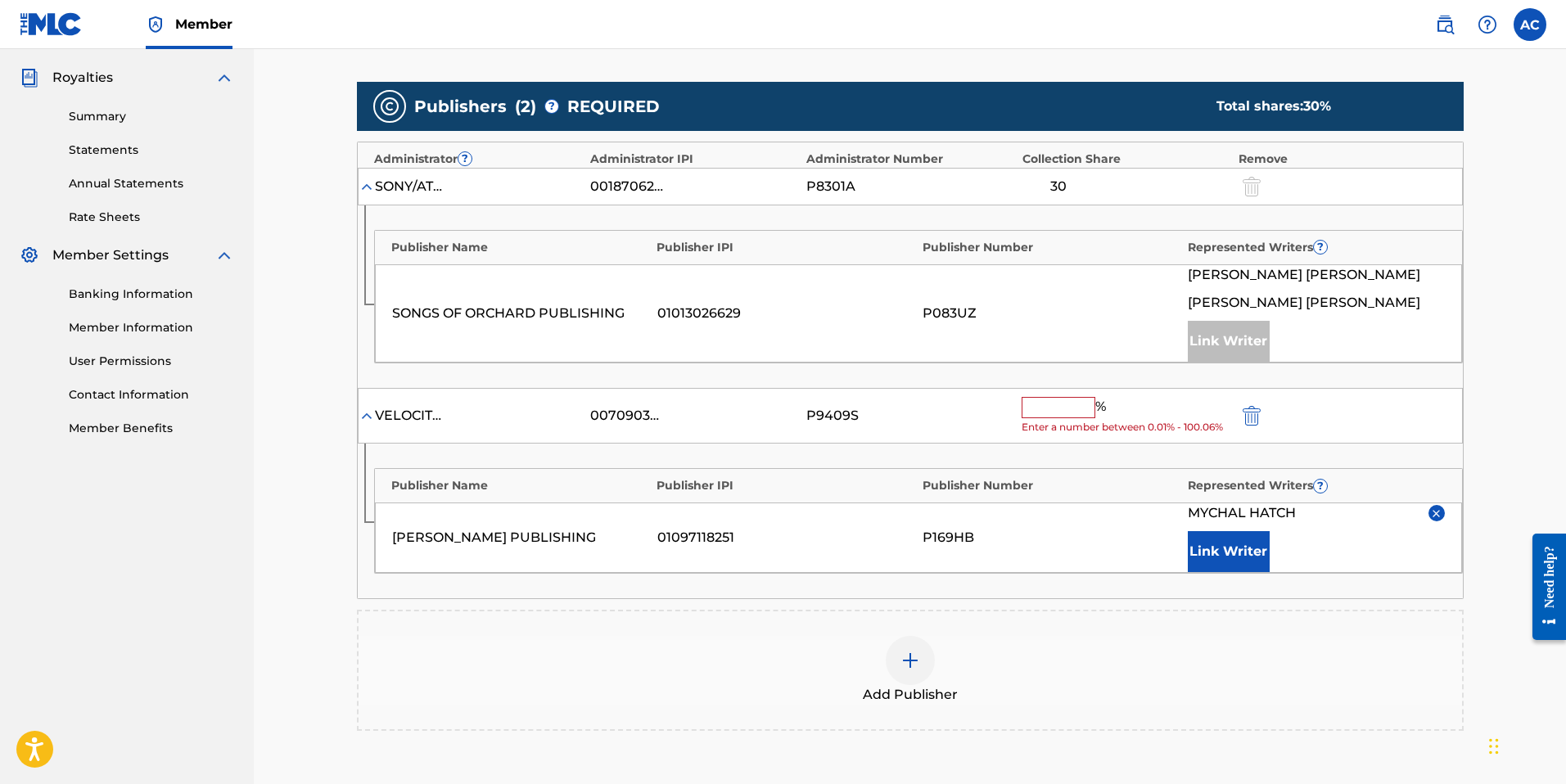
click at [1045, 413] on input "text" at bounding box center [1059, 407] width 74 height 21
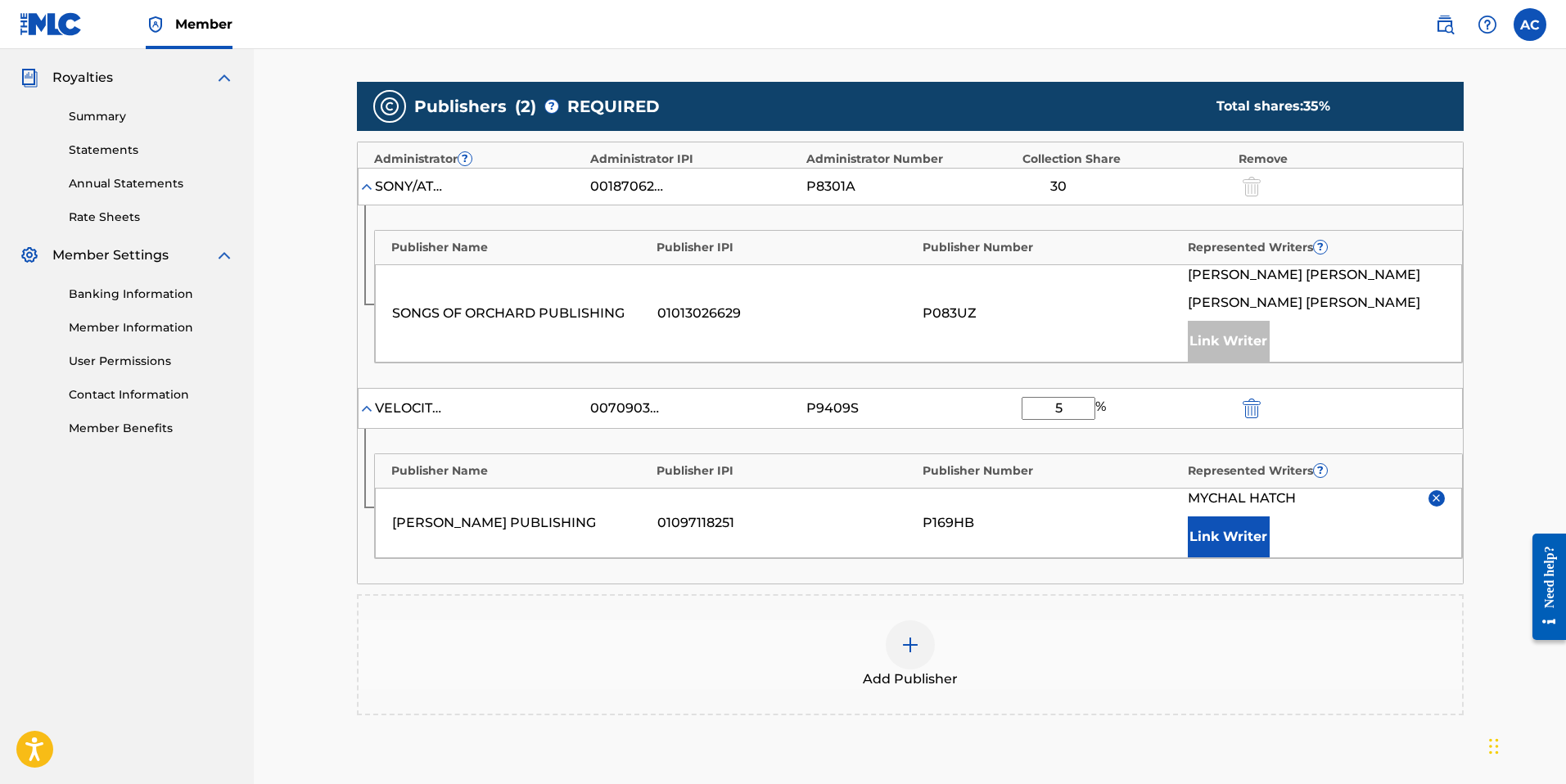
type input "5"
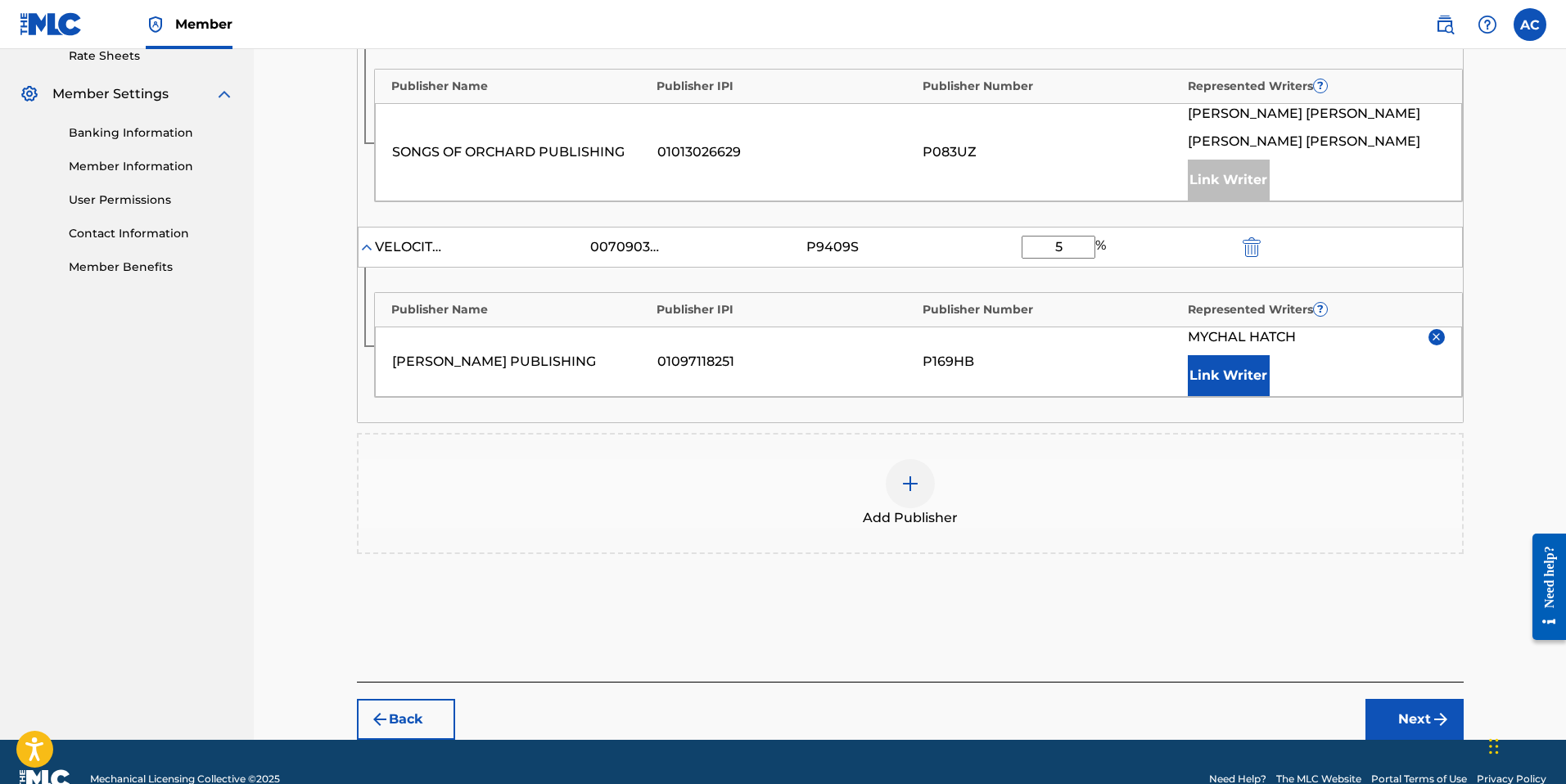
scroll to position [675, 0]
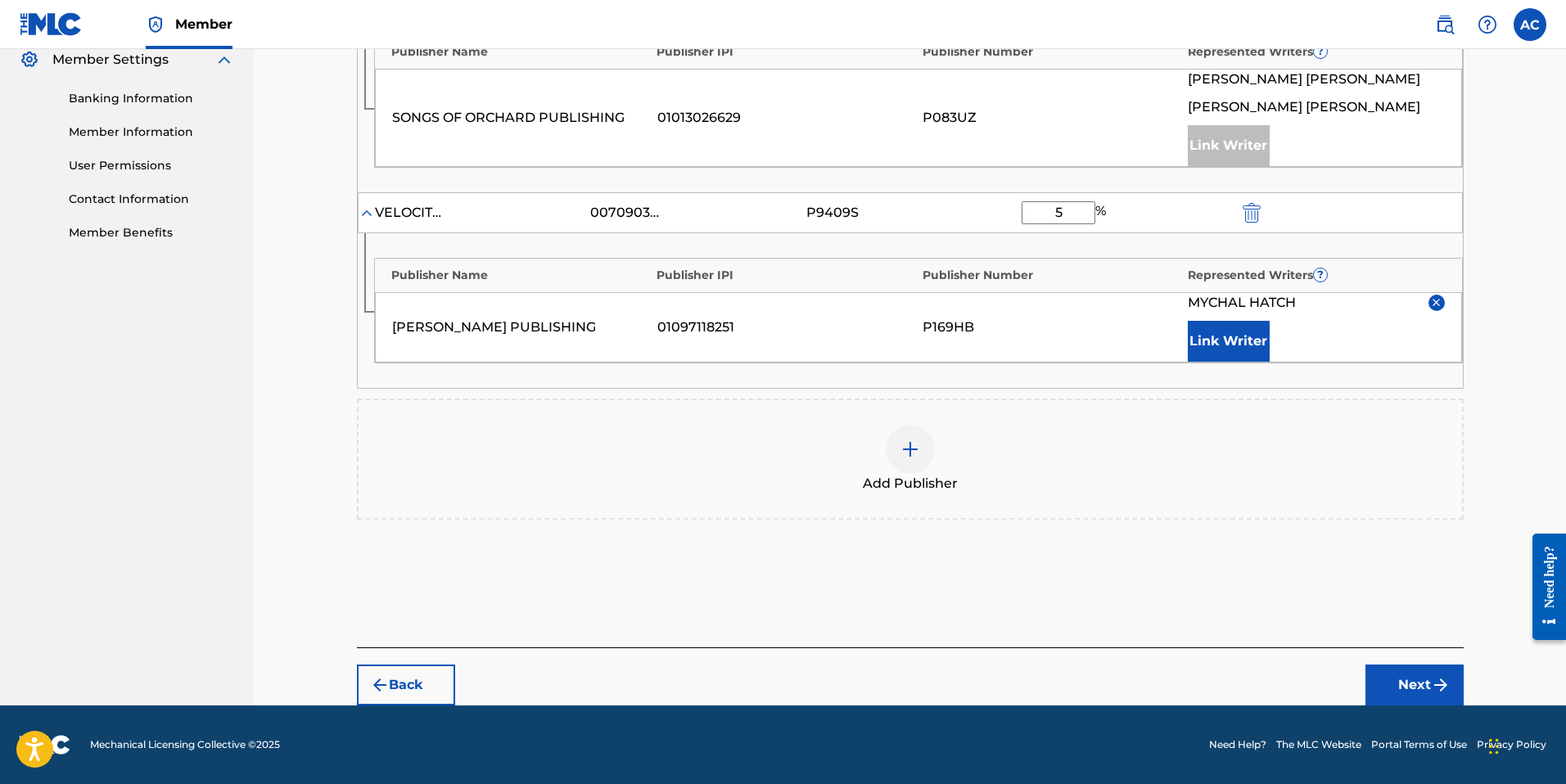
click at [1393, 663] on div "Back Next" at bounding box center [910, 676] width 1107 height 58
click at [1431, 679] on img "submit" at bounding box center [1441, 685] width 19 height 19
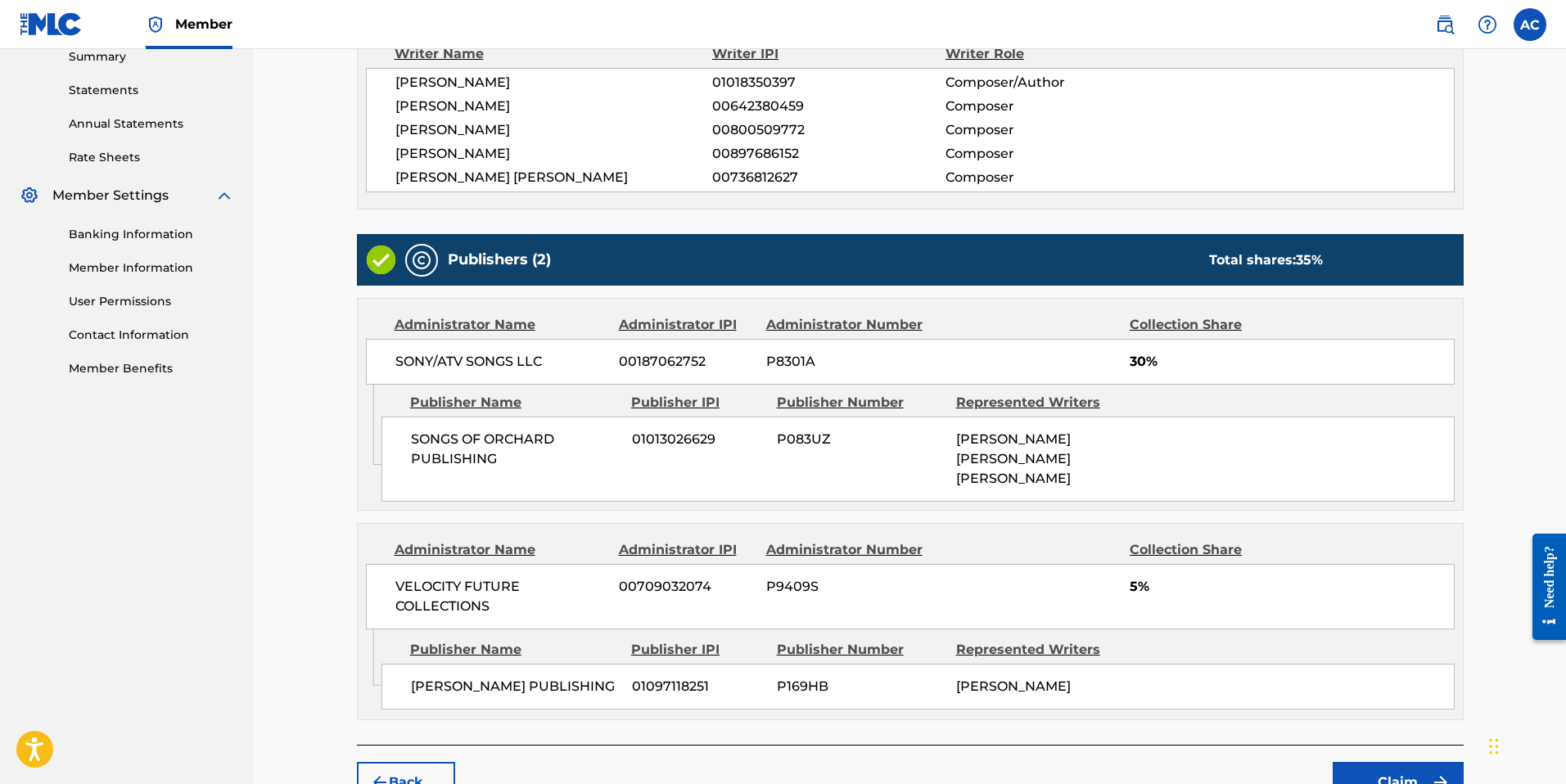
scroll to position [636, 0]
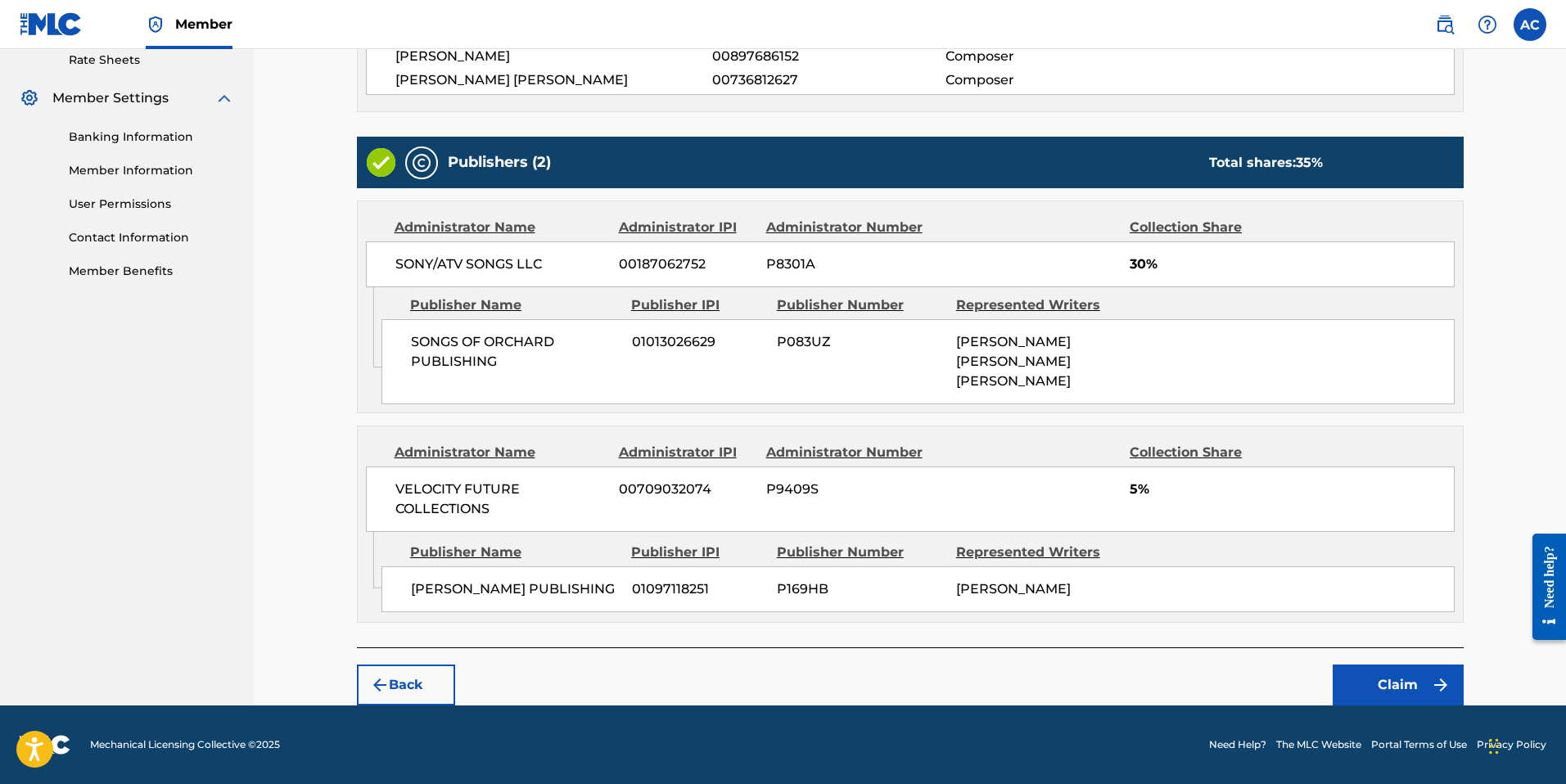
click at [1410, 691] on button "Claim" at bounding box center [1398, 685] width 131 height 41
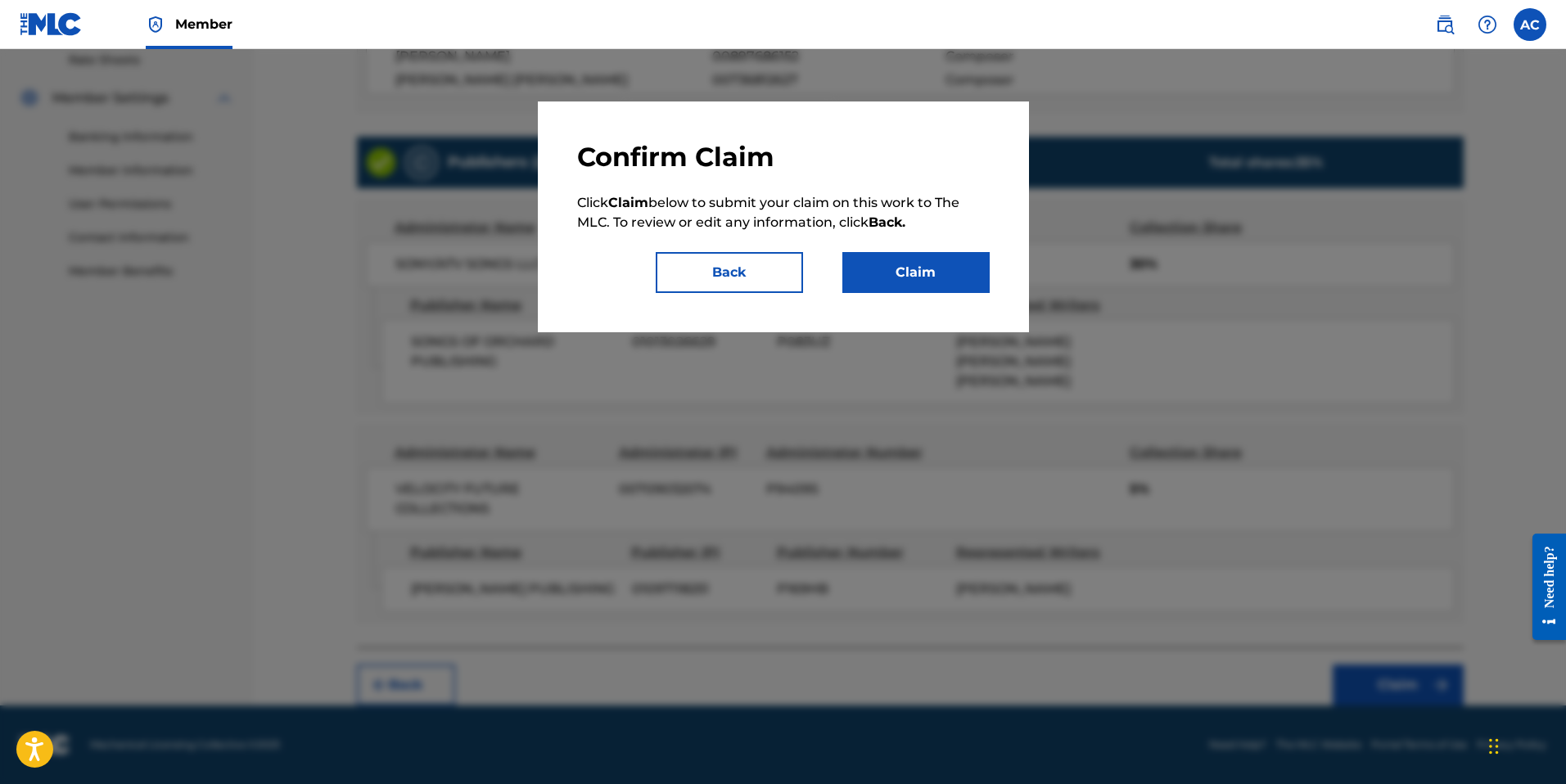
click at [887, 281] on button "Claim" at bounding box center [917, 272] width 148 height 41
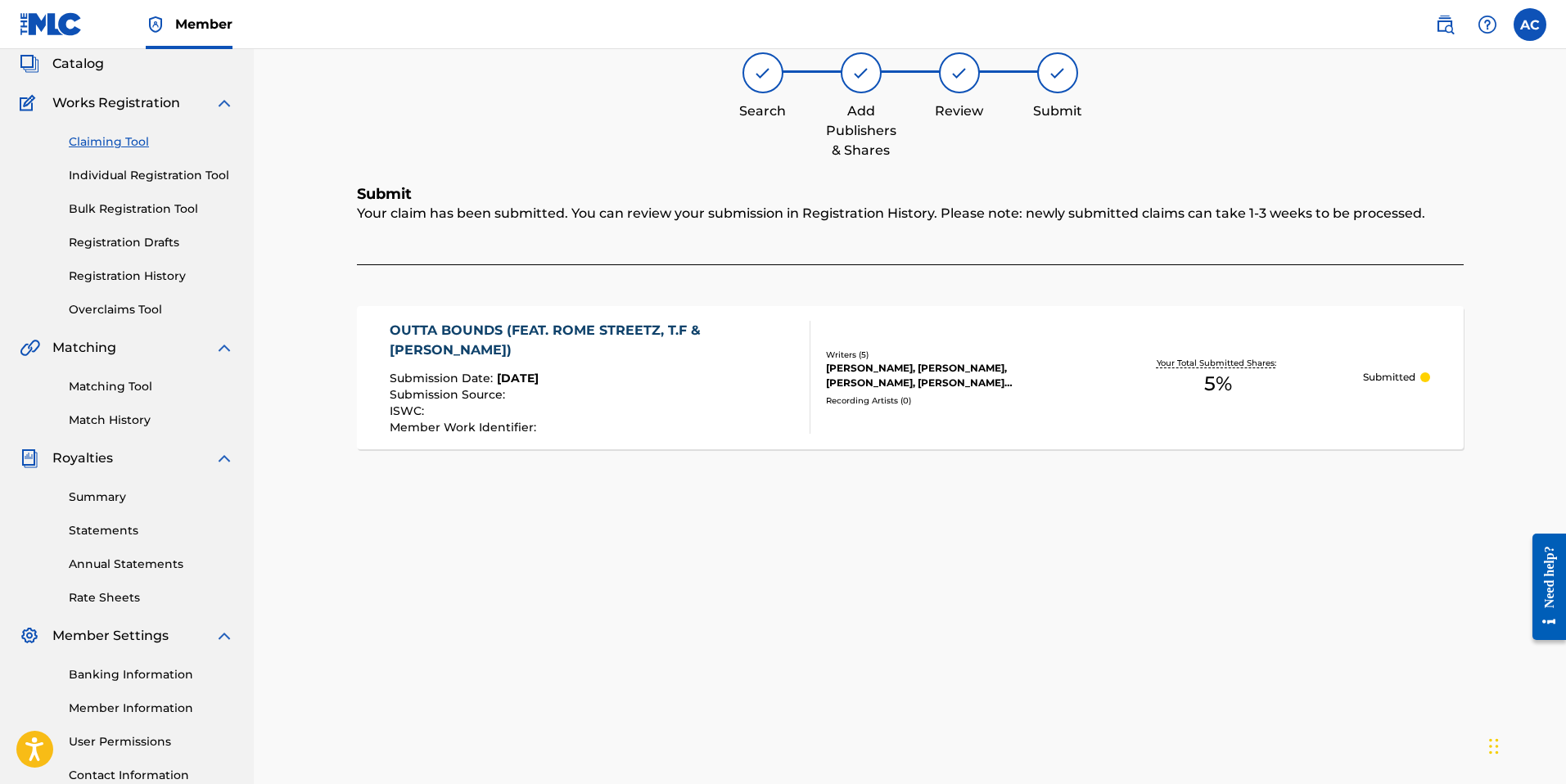
scroll to position [0, 0]
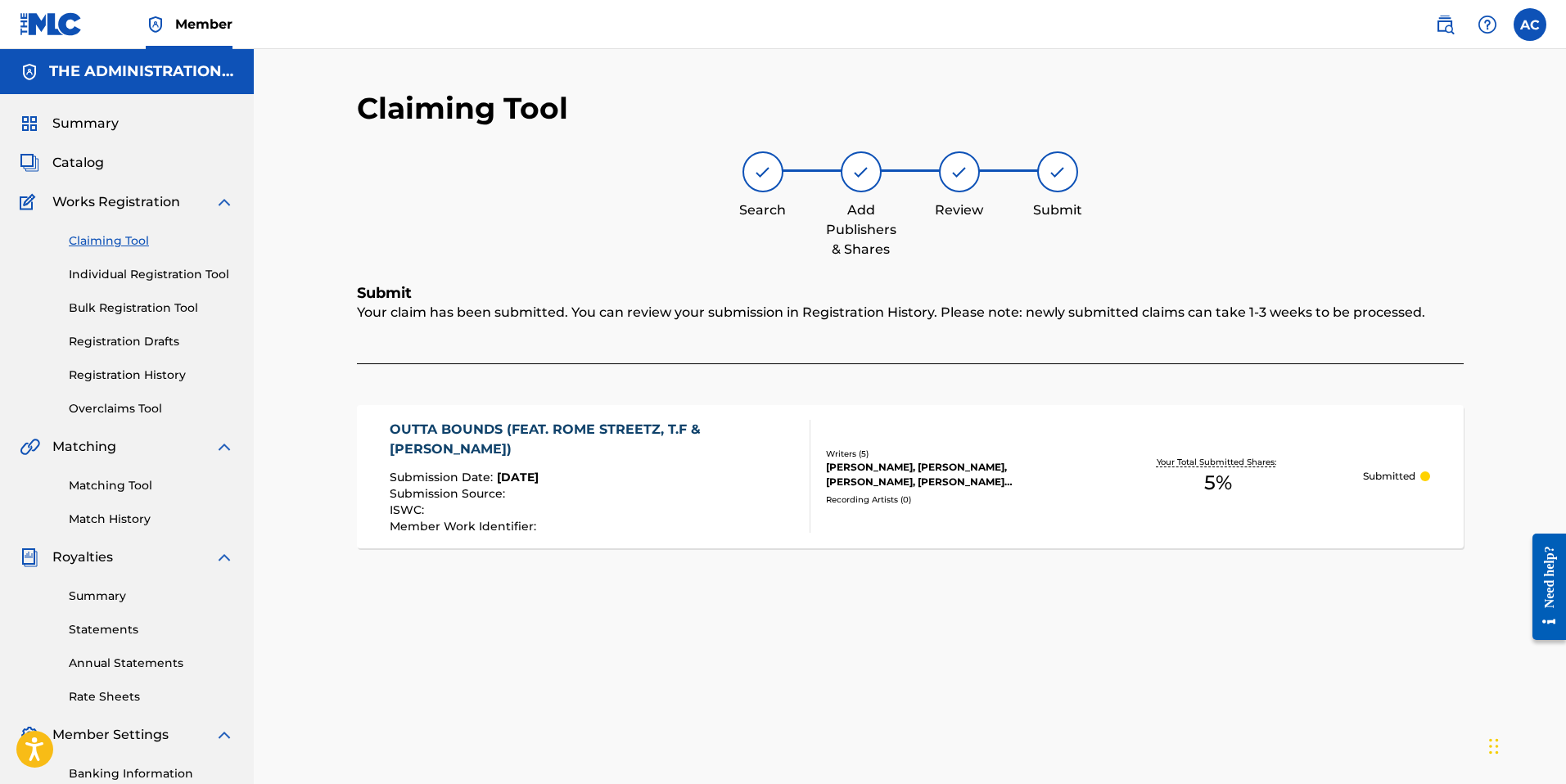
click at [106, 236] on link "Claiming Tool" at bounding box center [152, 241] width 165 height 17
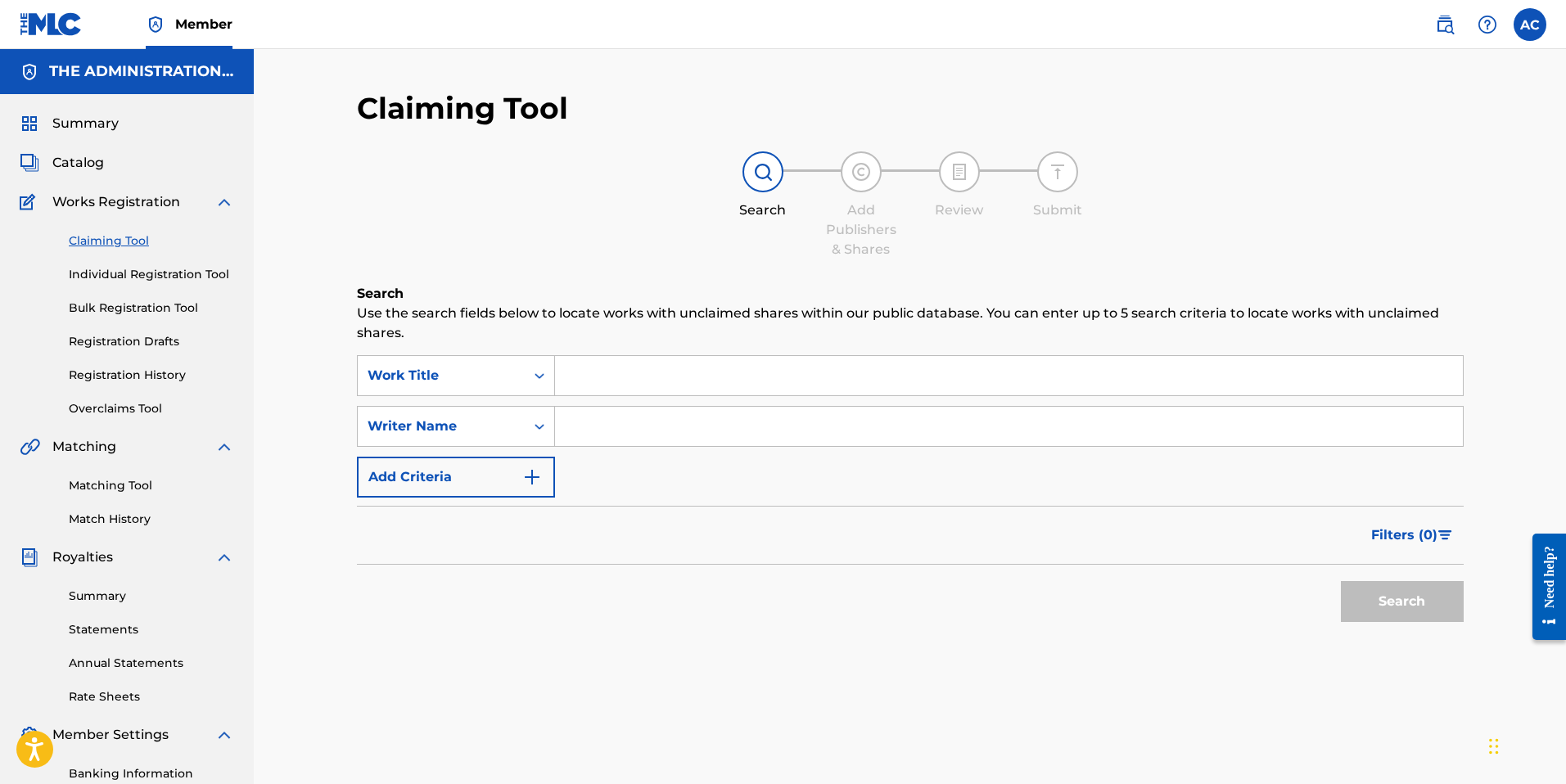
click at [120, 272] on link "Individual Registration Tool" at bounding box center [152, 275] width 165 height 17
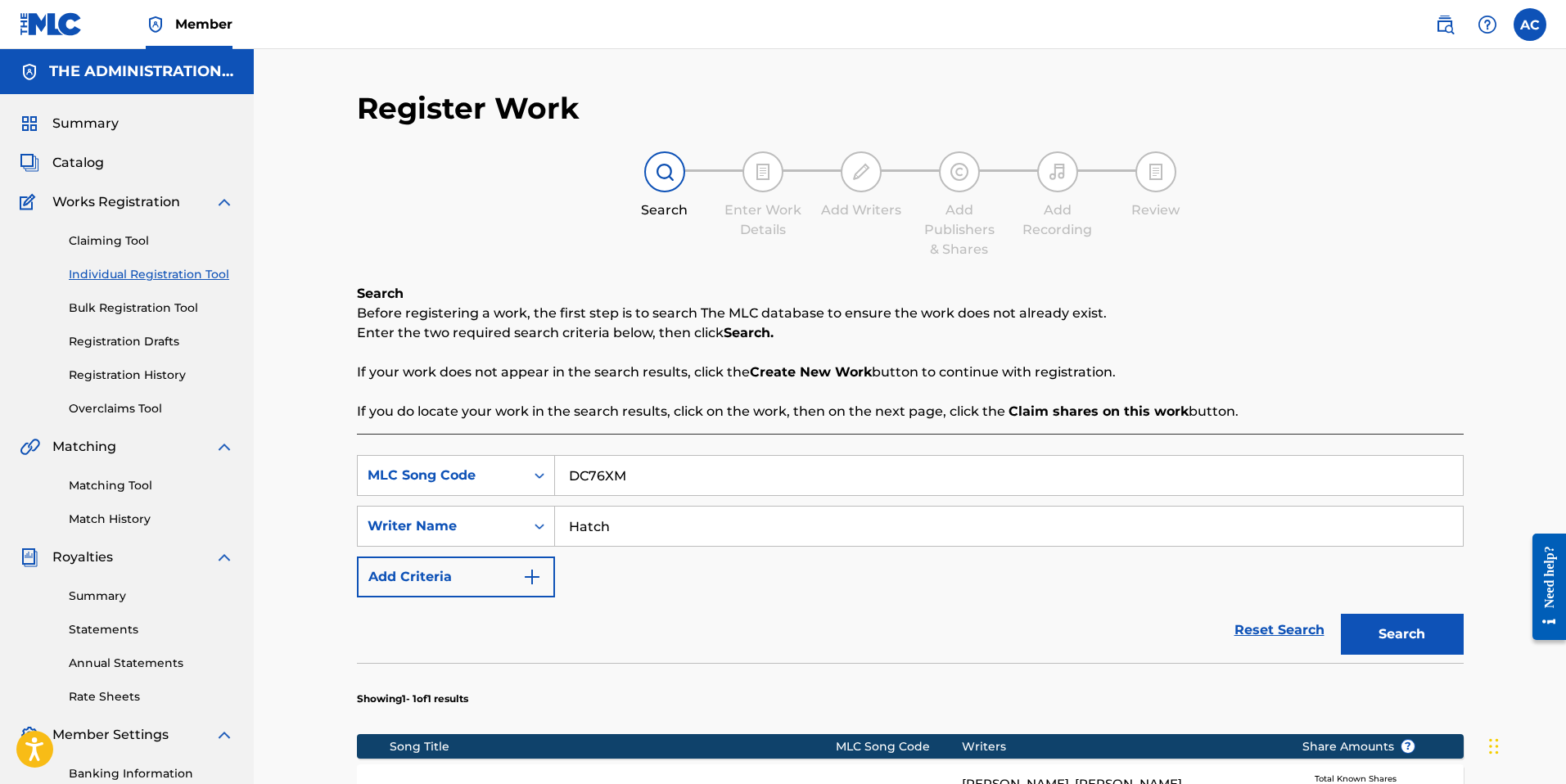
click at [587, 467] on input "DC76XM" at bounding box center [1009, 475] width 908 height 39
paste input "TE7QKH"
type input "TE7QKH"
click at [1356, 646] on button "Search" at bounding box center [1402, 634] width 122 height 41
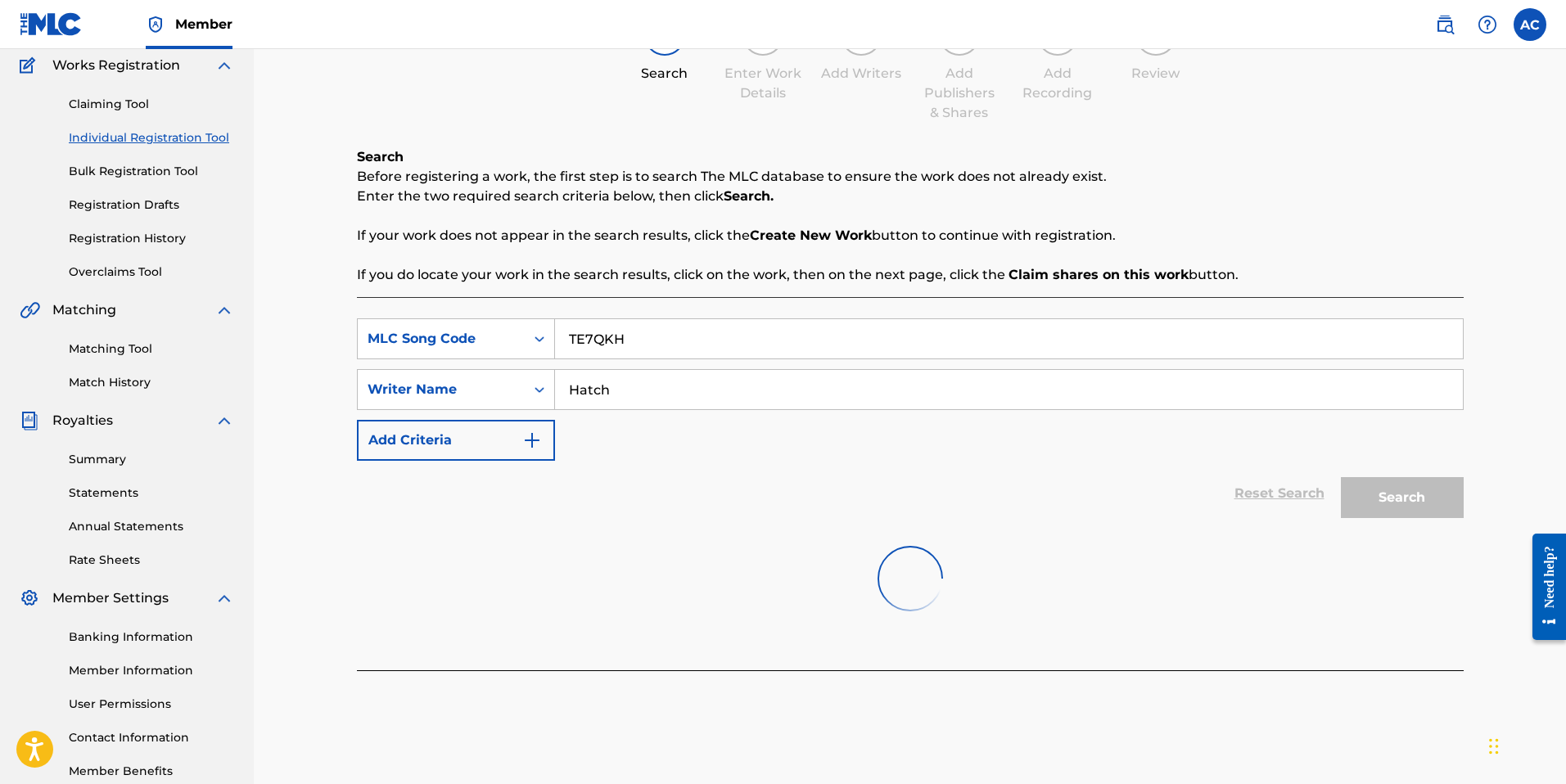
scroll to position [230, 0]
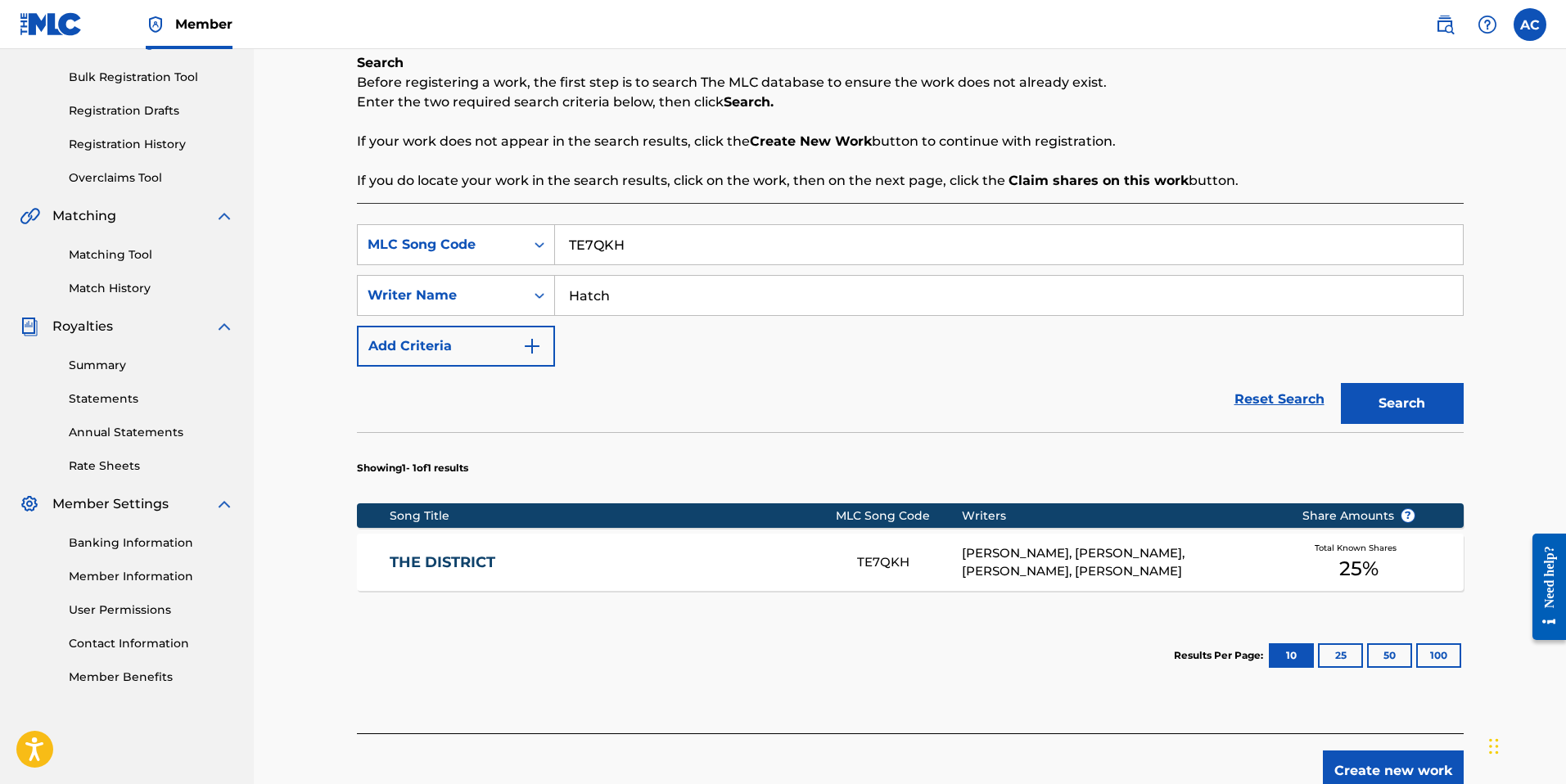
click at [677, 577] on div "THE DISTRICT TE7QKH [PERSON_NAME], [PERSON_NAME], [PERSON_NAME], [PERSON_NAME] …" at bounding box center [910, 562] width 1107 height 57
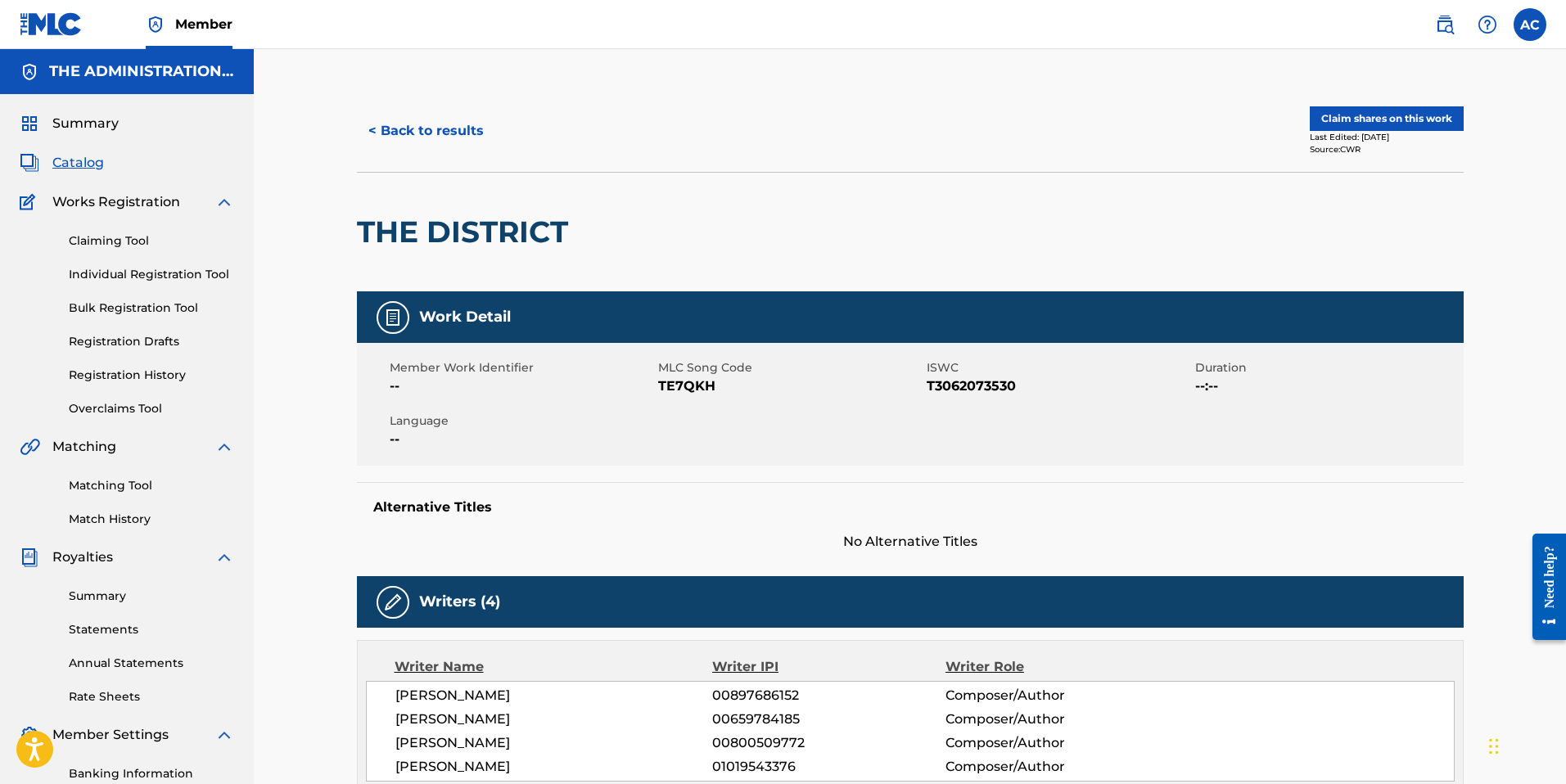
click at [1405, 122] on button "Claim shares on this work" at bounding box center [1386, 118] width 154 height 24
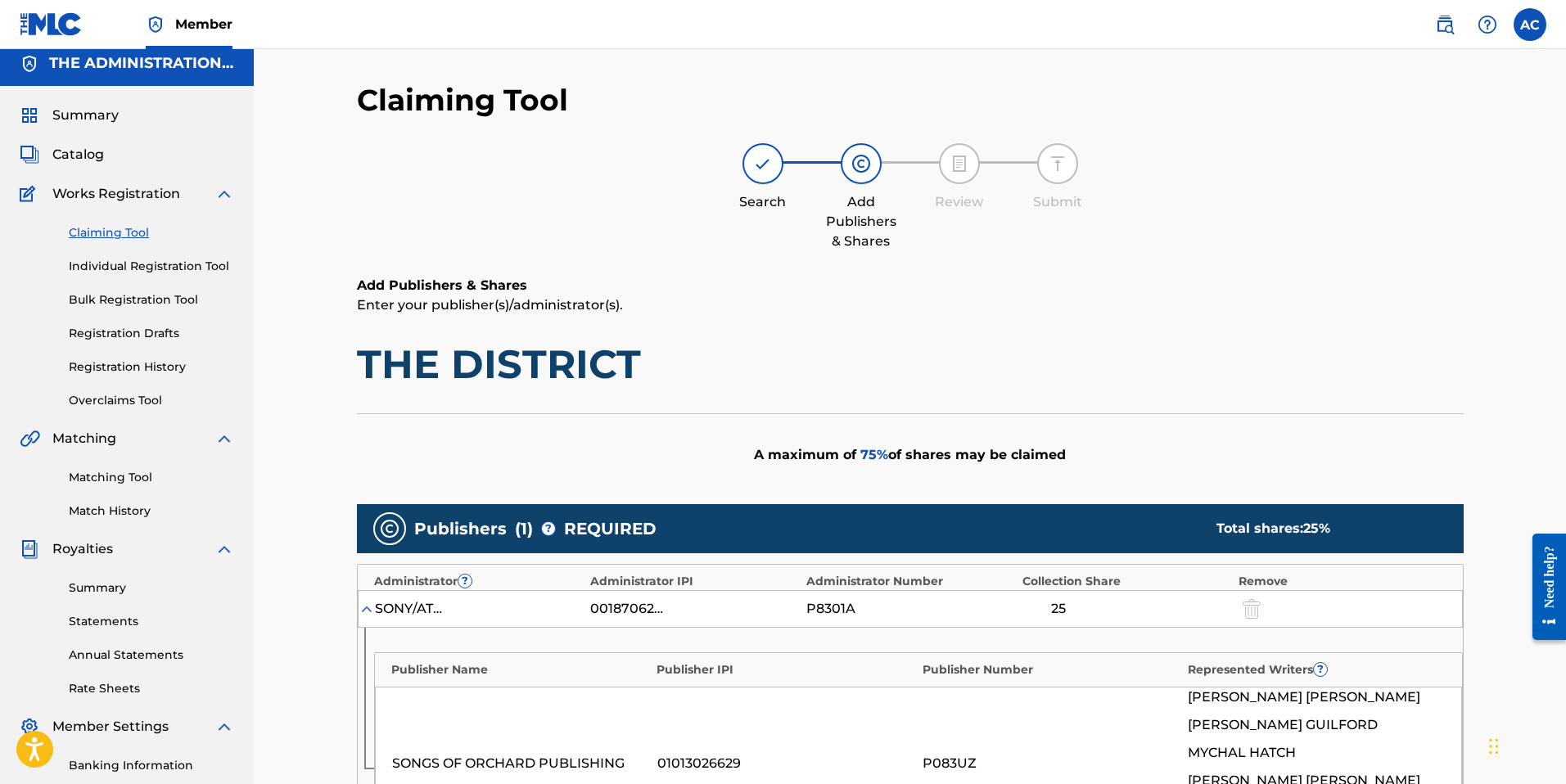
scroll to position [486, 0]
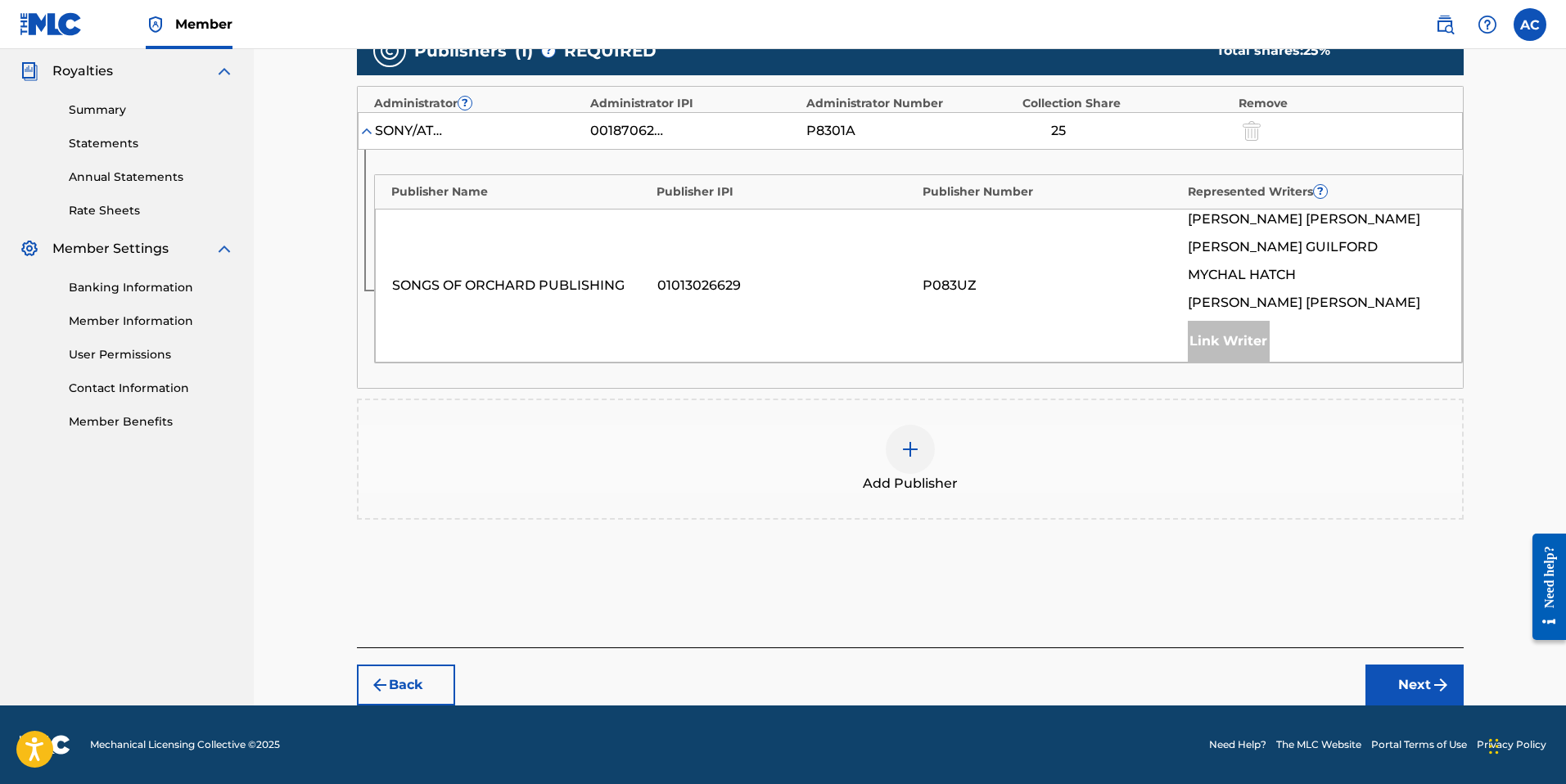
click at [898, 458] on div at bounding box center [910, 449] width 50 height 50
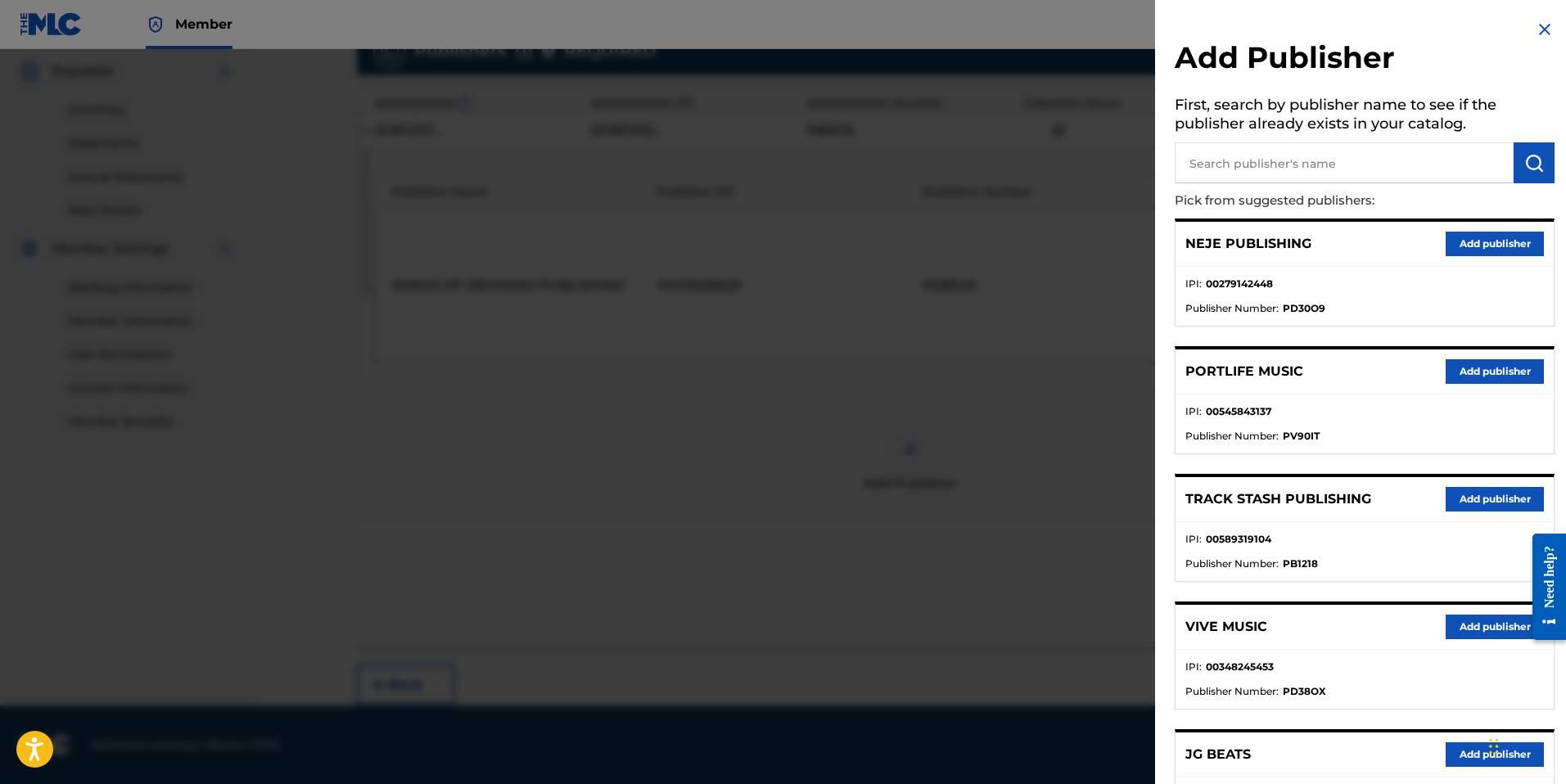
click at [1427, 159] on input "text" at bounding box center [1343, 163] width 339 height 41
paste input "[PERSON_NAME] PUBLISHING"
type input "[PERSON_NAME] PUBLISHING"
click at [1547, 167] on button "submit" at bounding box center [1534, 163] width 41 height 41
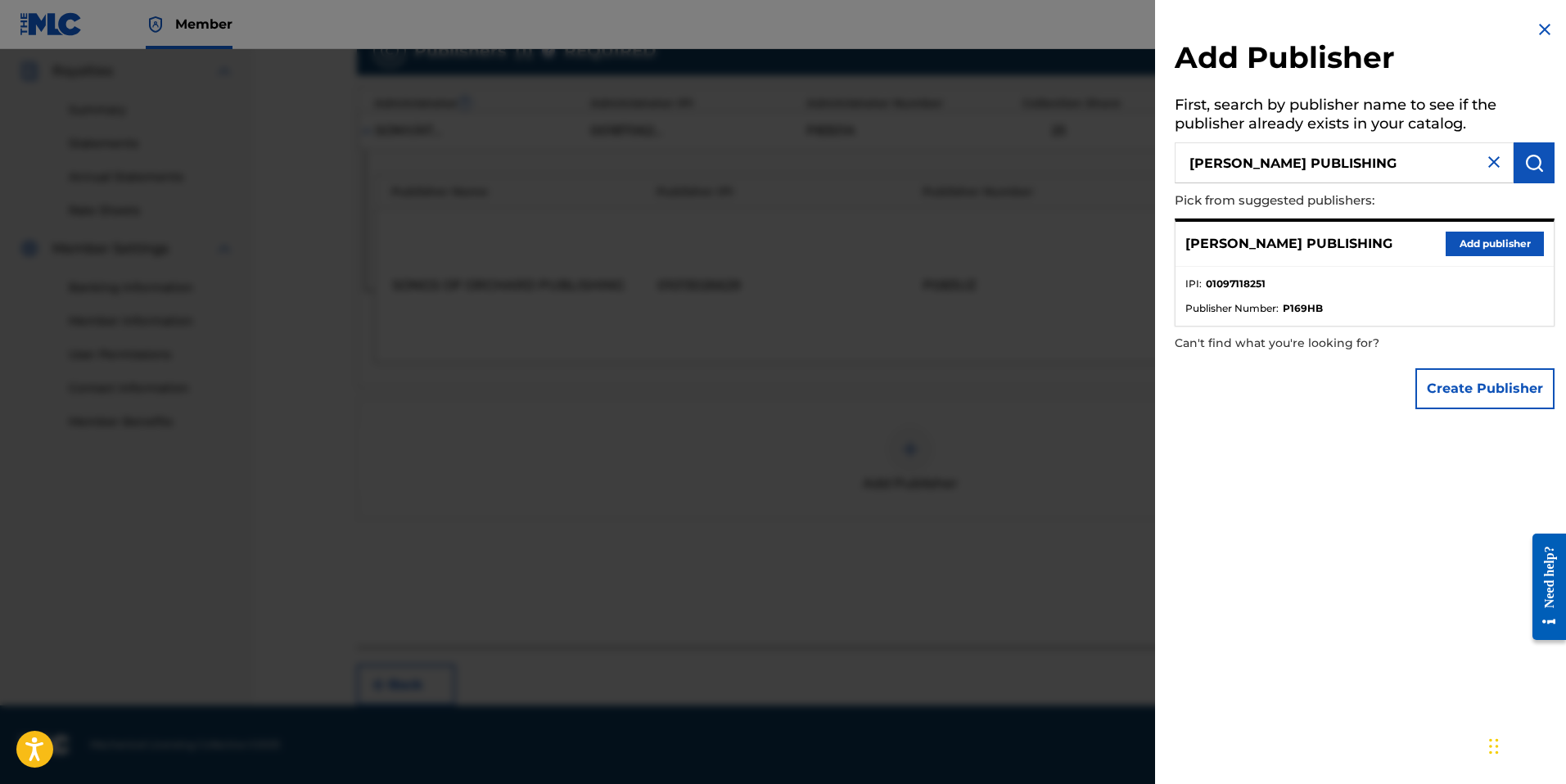
click at [1482, 249] on button "Add publisher" at bounding box center [1494, 243] width 98 height 24
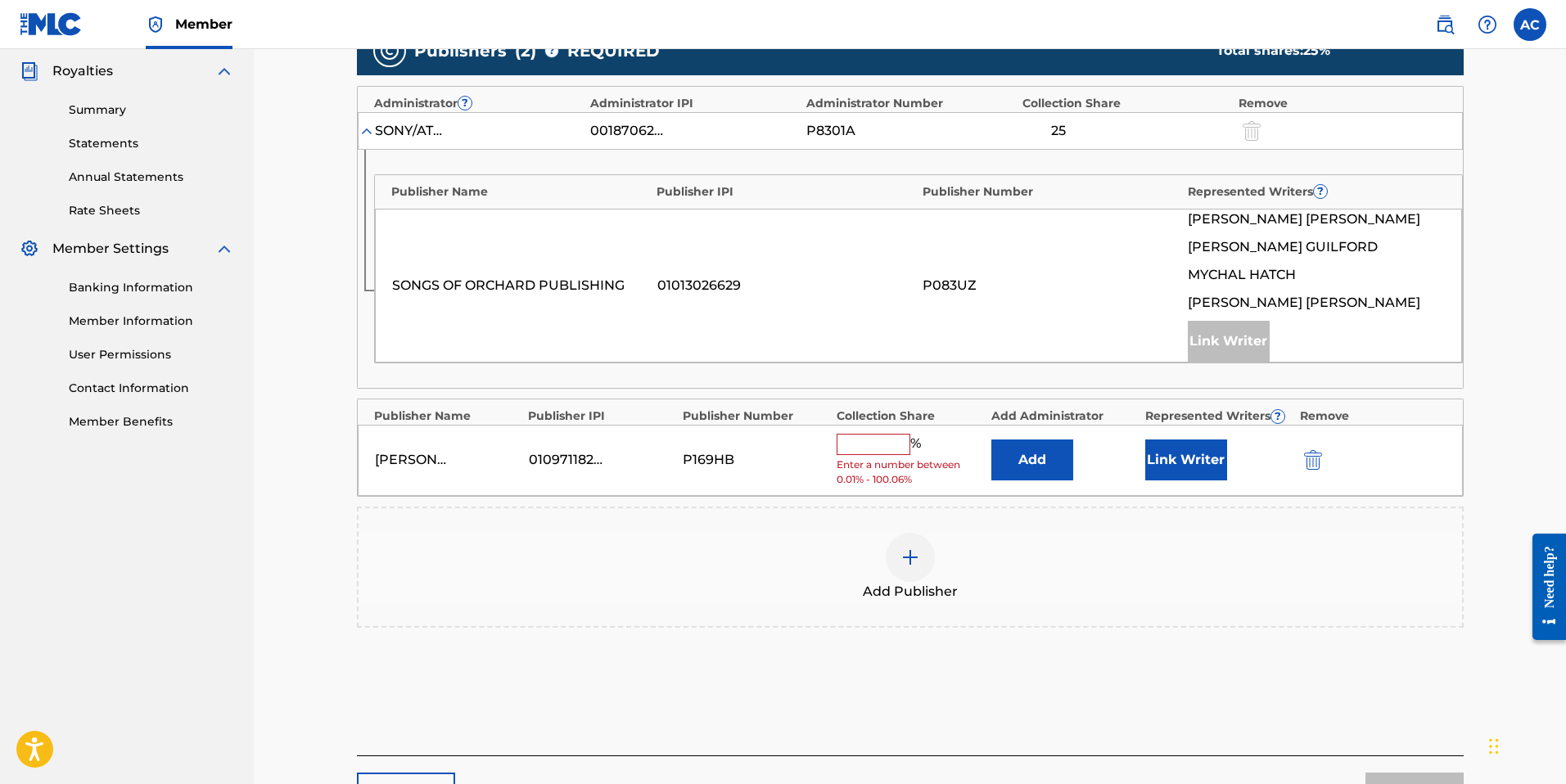
click at [1060, 451] on button "Add" at bounding box center [1032, 460] width 82 height 41
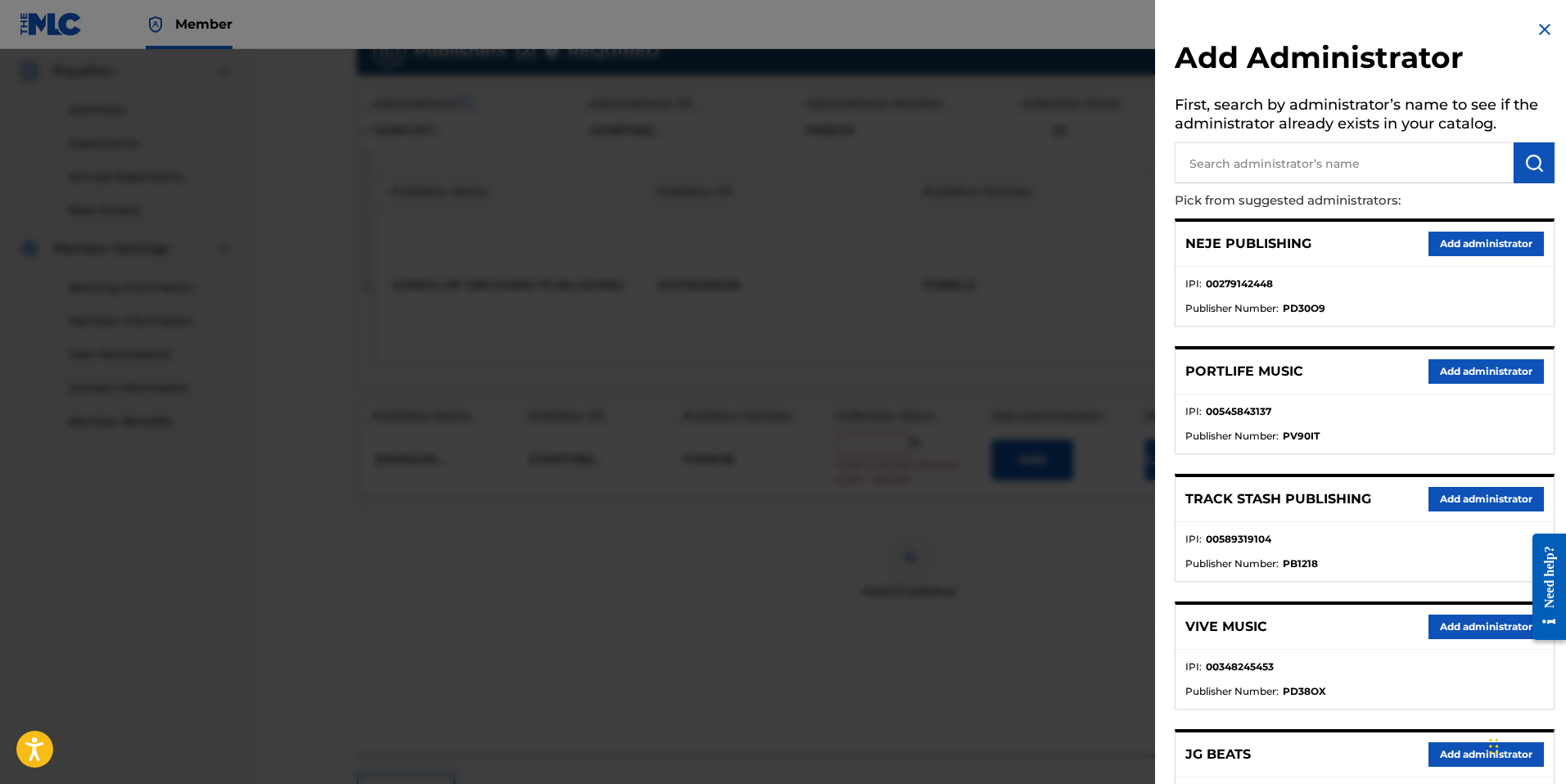
click at [1287, 160] on input "text" at bounding box center [1343, 163] width 339 height 41
type input "Velocity"
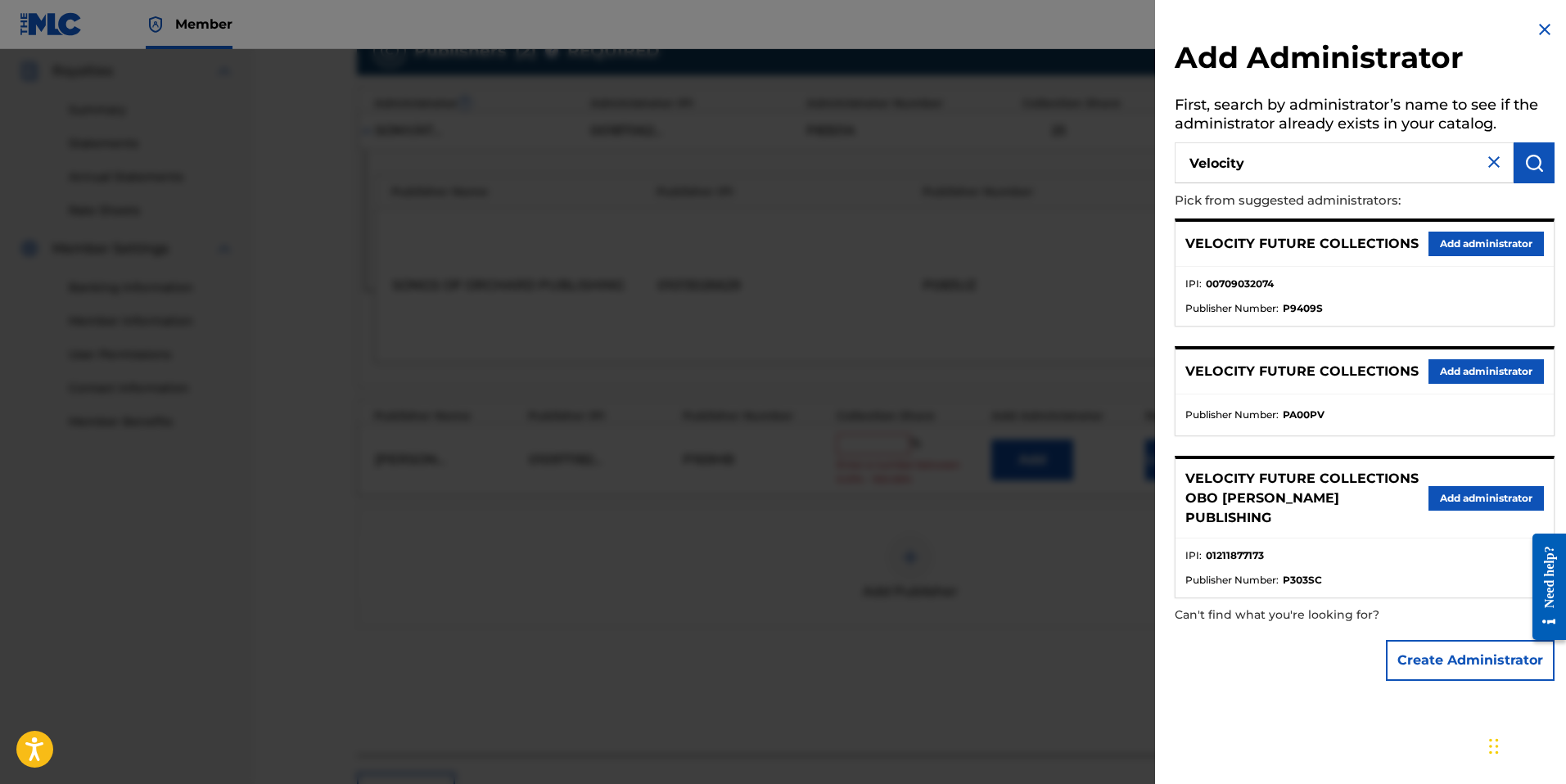
drag, startPoint x: 1468, startPoint y: 241, endPoint x: 1392, endPoint y: 282, distance: 86.4
click at [1468, 242] on button "Add administrator" at bounding box center [1485, 243] width 116 height 24
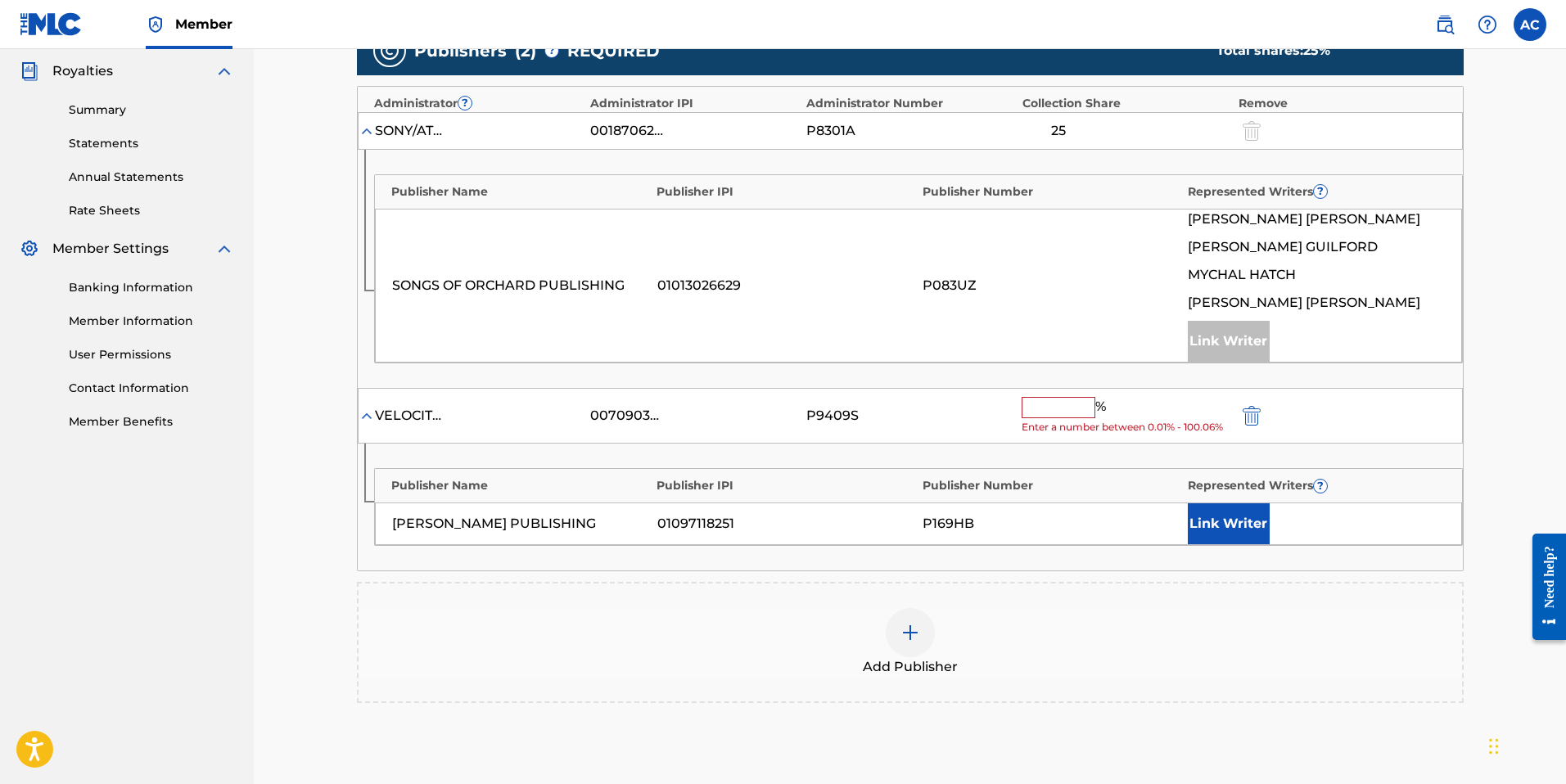
click at [1195, 513] on button "Link Writer" at bounding box center [1229, 524] width 82 height 41
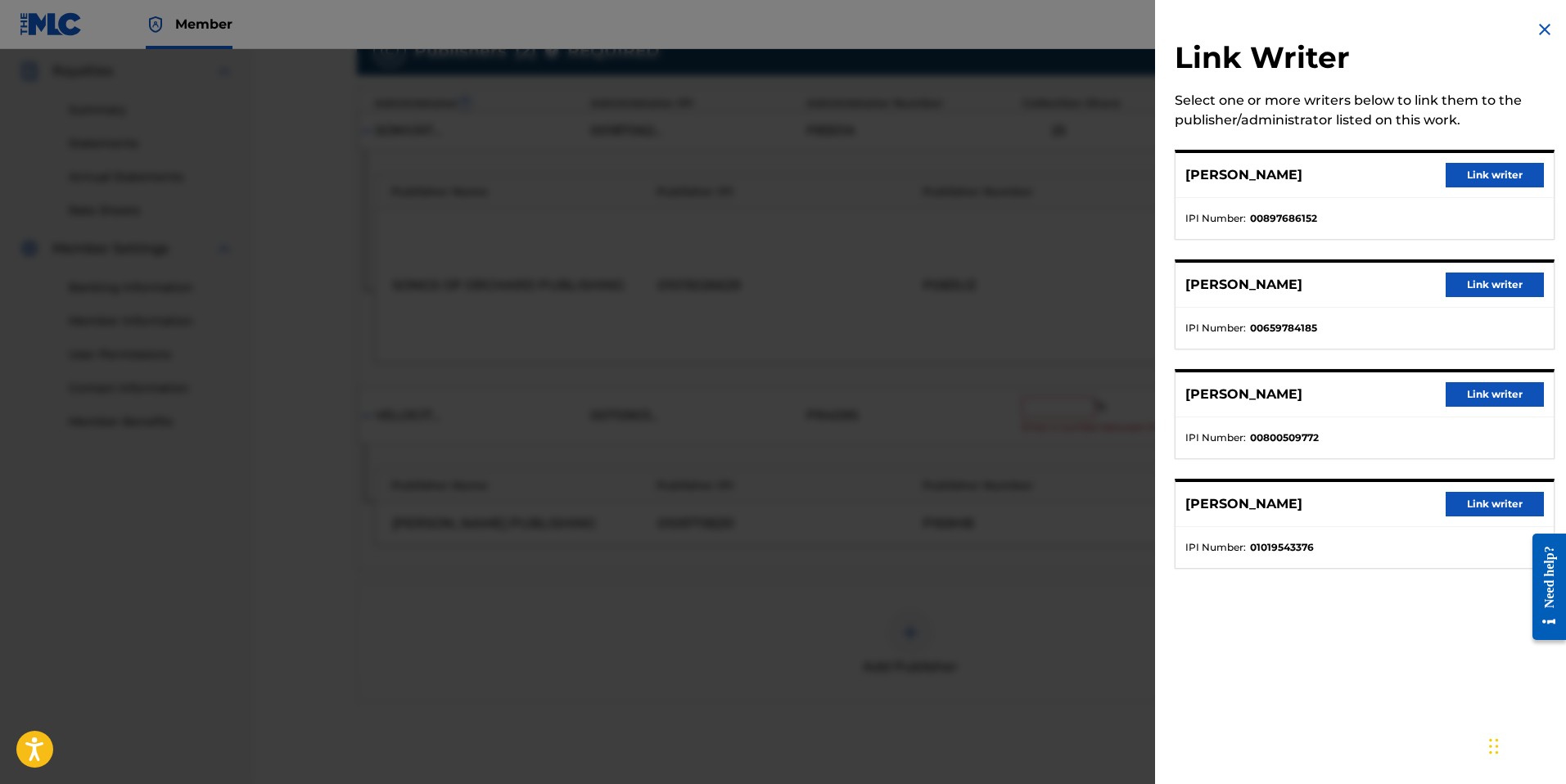
drag, startPoint x: 1457, startPoint y: 396, endPoint x: 1412, endPoint y: 408, distance: 46.6
click at [1457, 396] on button "Link writer" at bounding box center [1494, 393] width 98 height 24
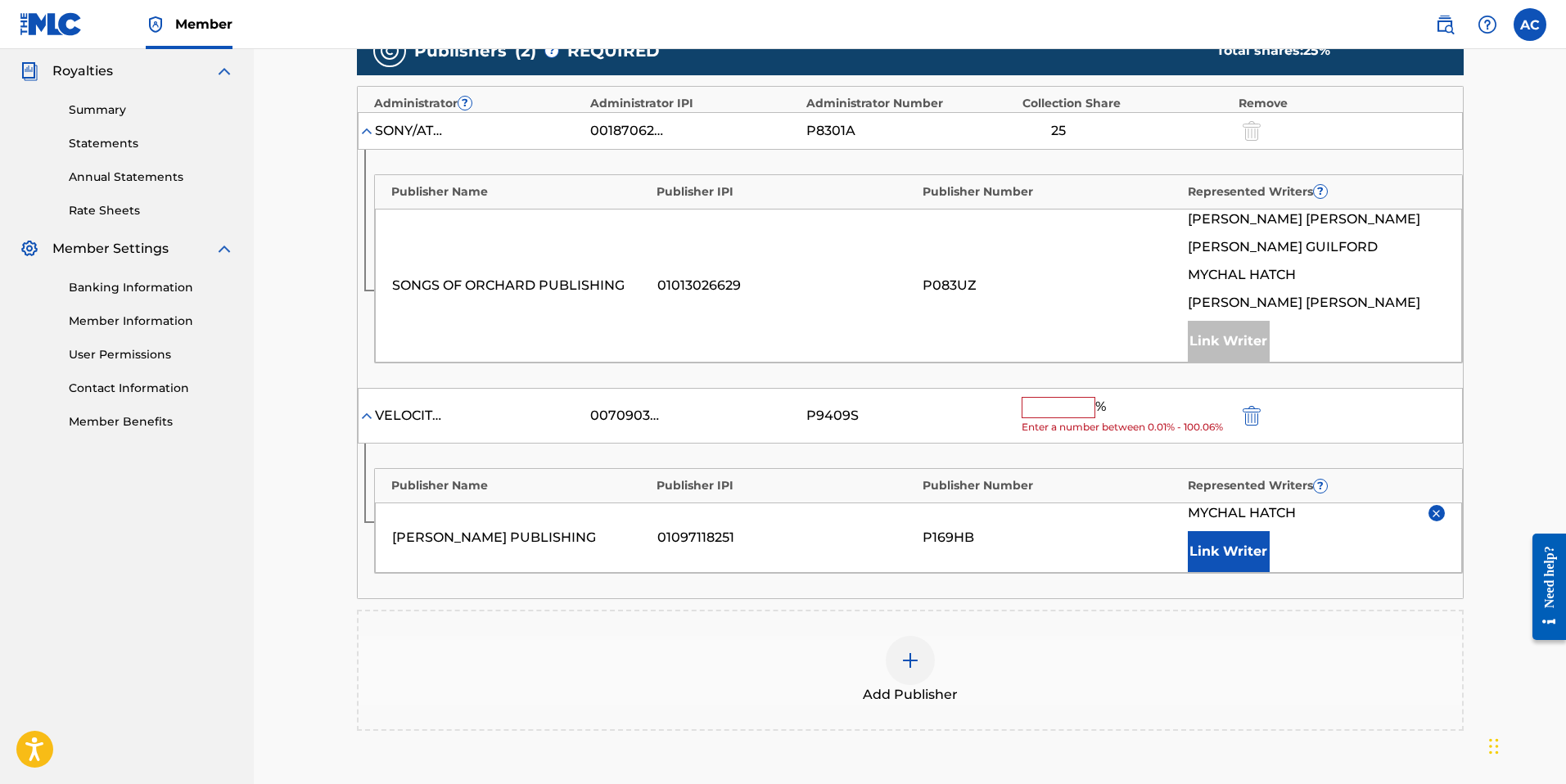
drag, startPoint x: 1041, startPoint y: 411, endPoint x: 1003, endPoint y: 400, distance: 39.6
click at [1042, 413] on input "text" at bounding box center [1059, 407] width 74 height 21
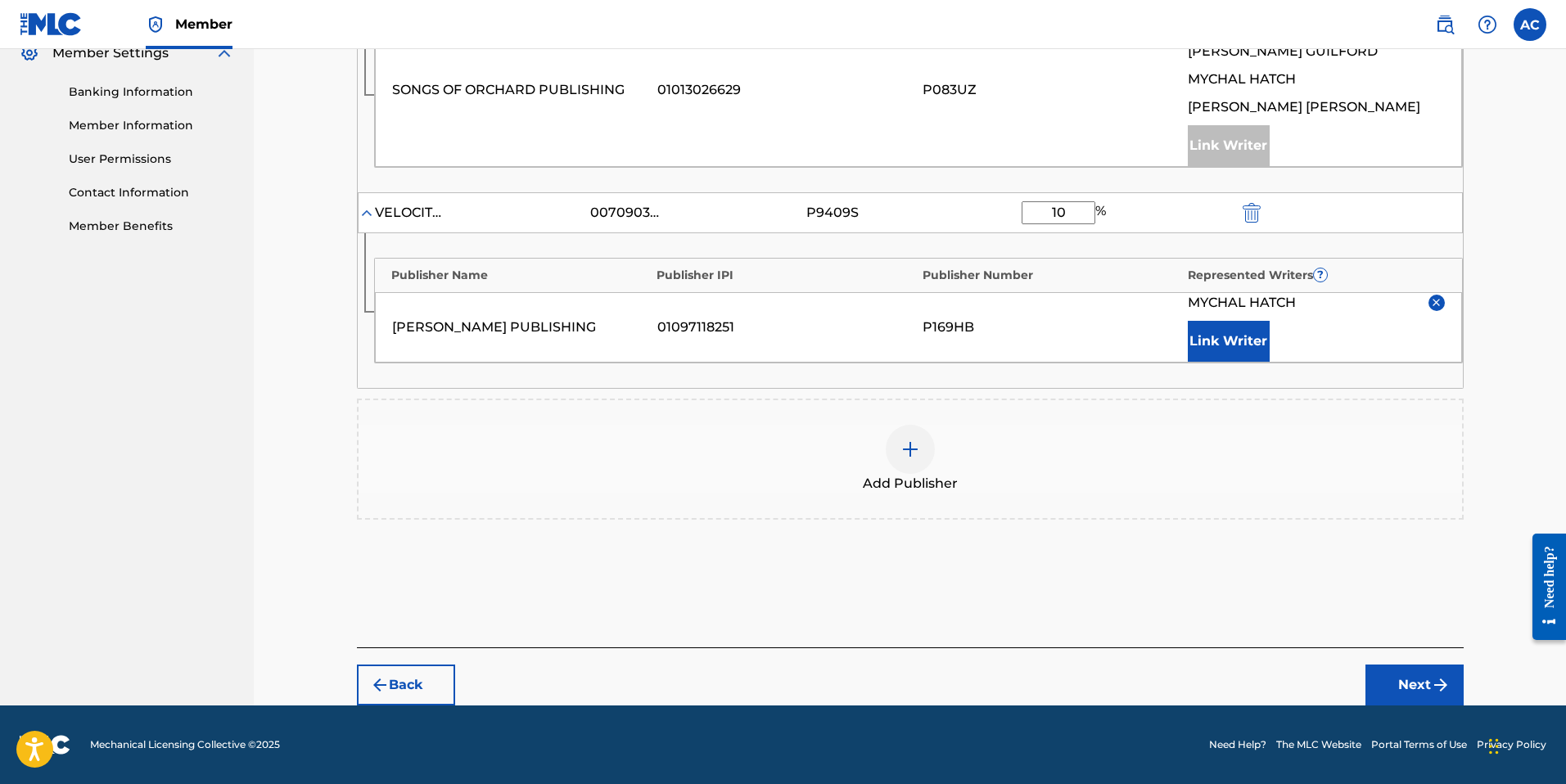
type input "10"
click at [1402, 665] on button "Next" at bounding box center [1414, 685] width 98 height 41
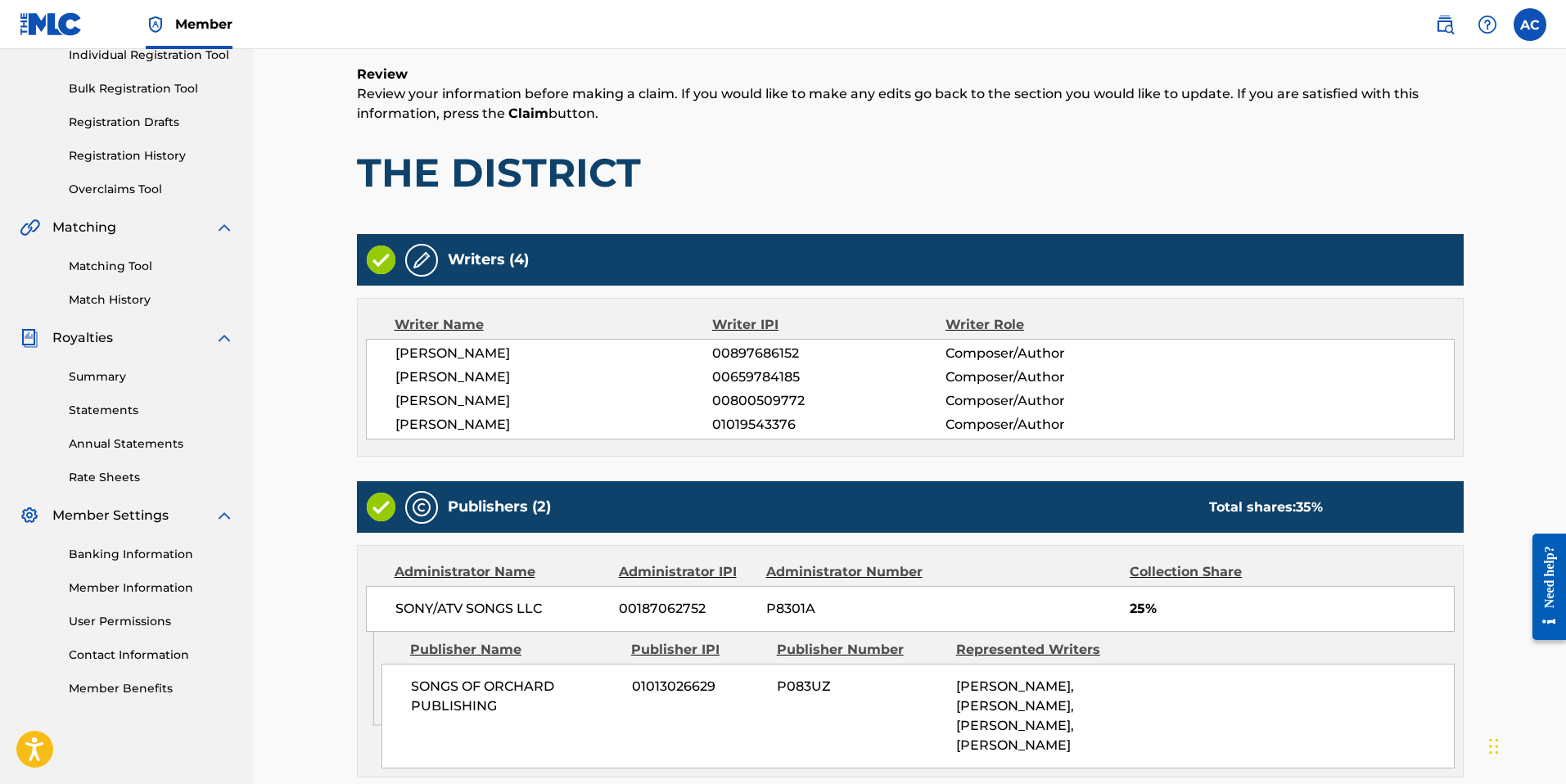
scroll to position [603, 0]
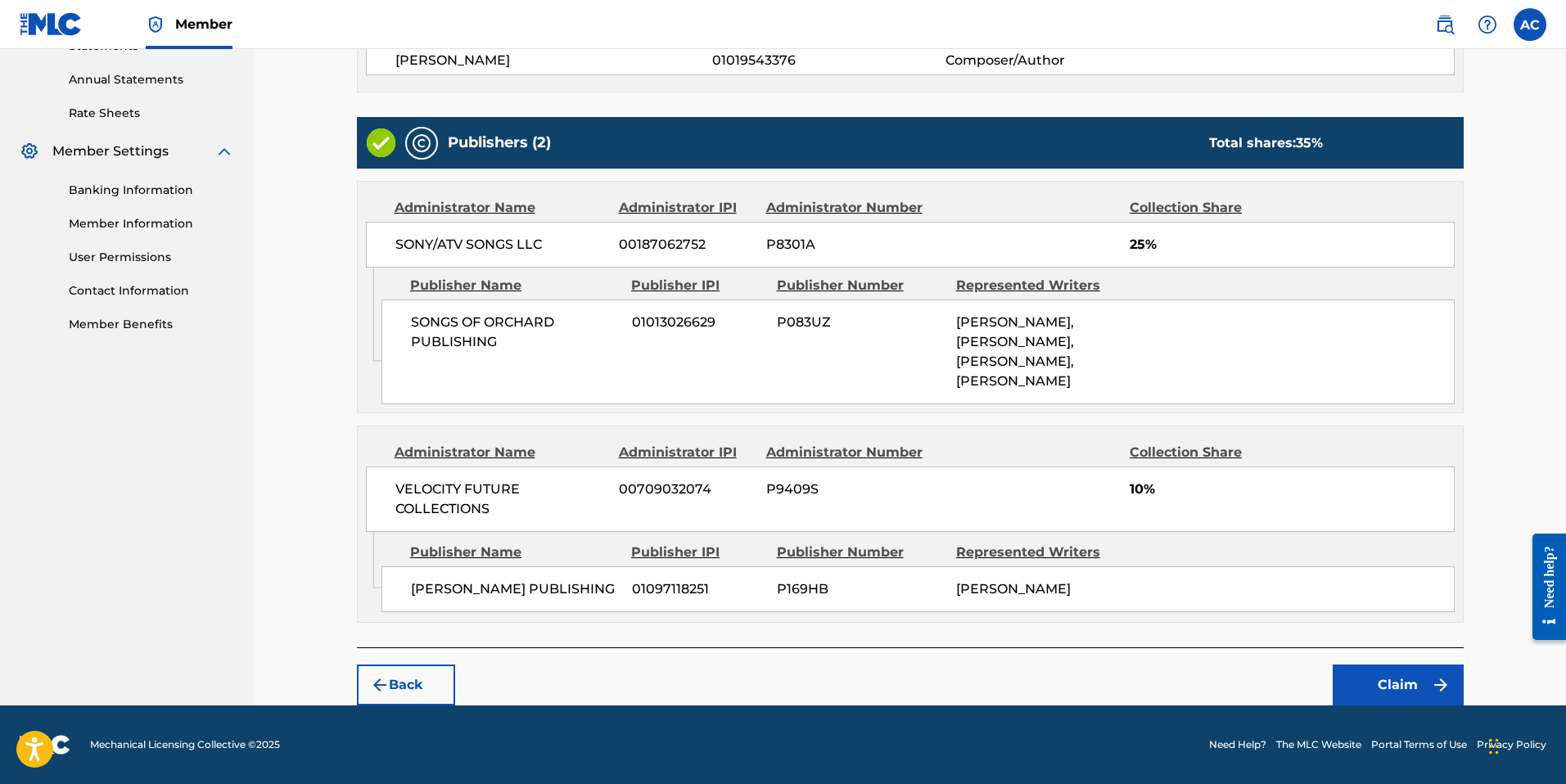
click at [1392, 688] on button "Claim" at bounding box center [1398, 685] width 131 height 41
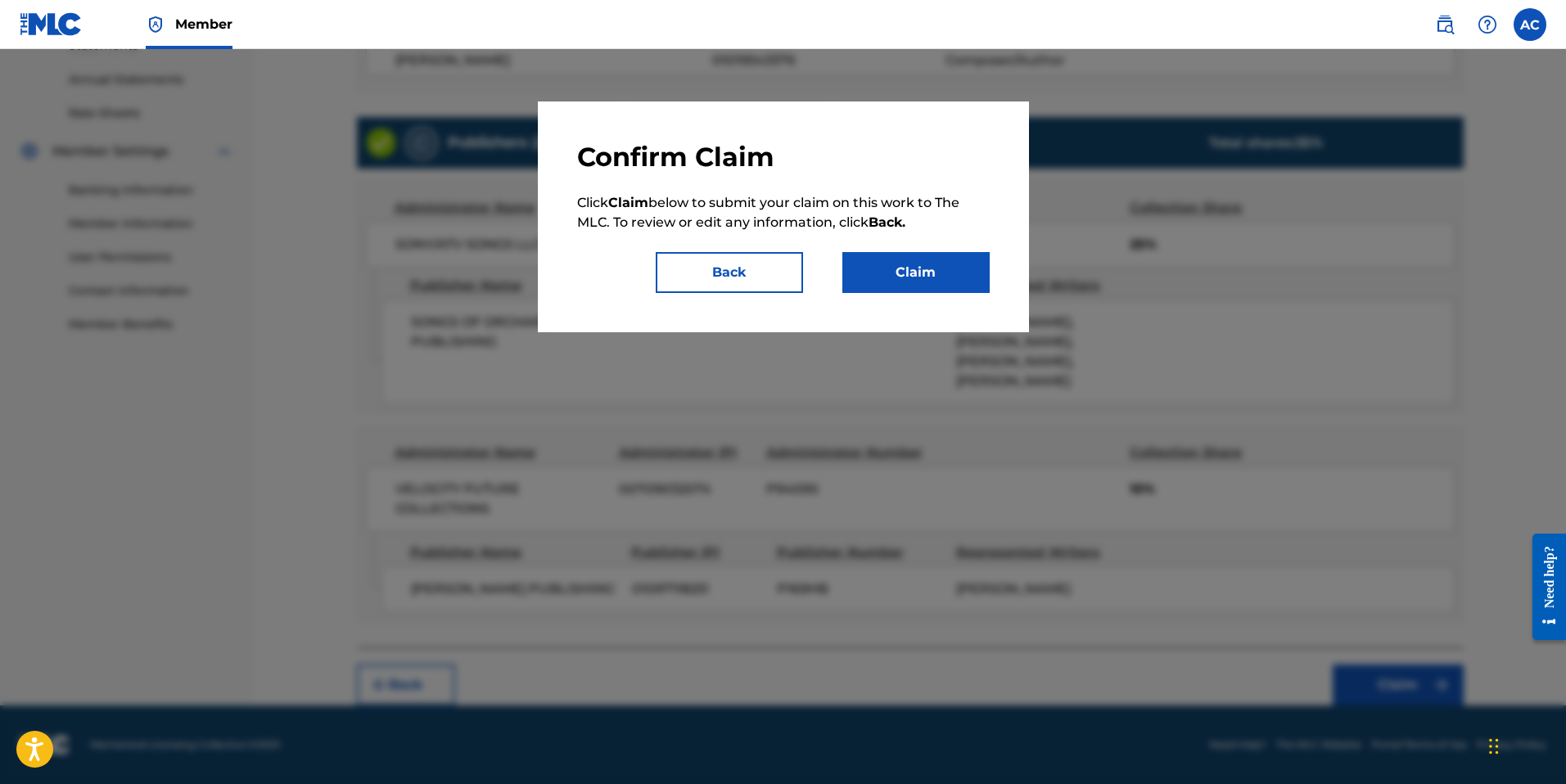
click at [863, 268] on button "Claim" at bounding box center [917, 272] width 148 height 41
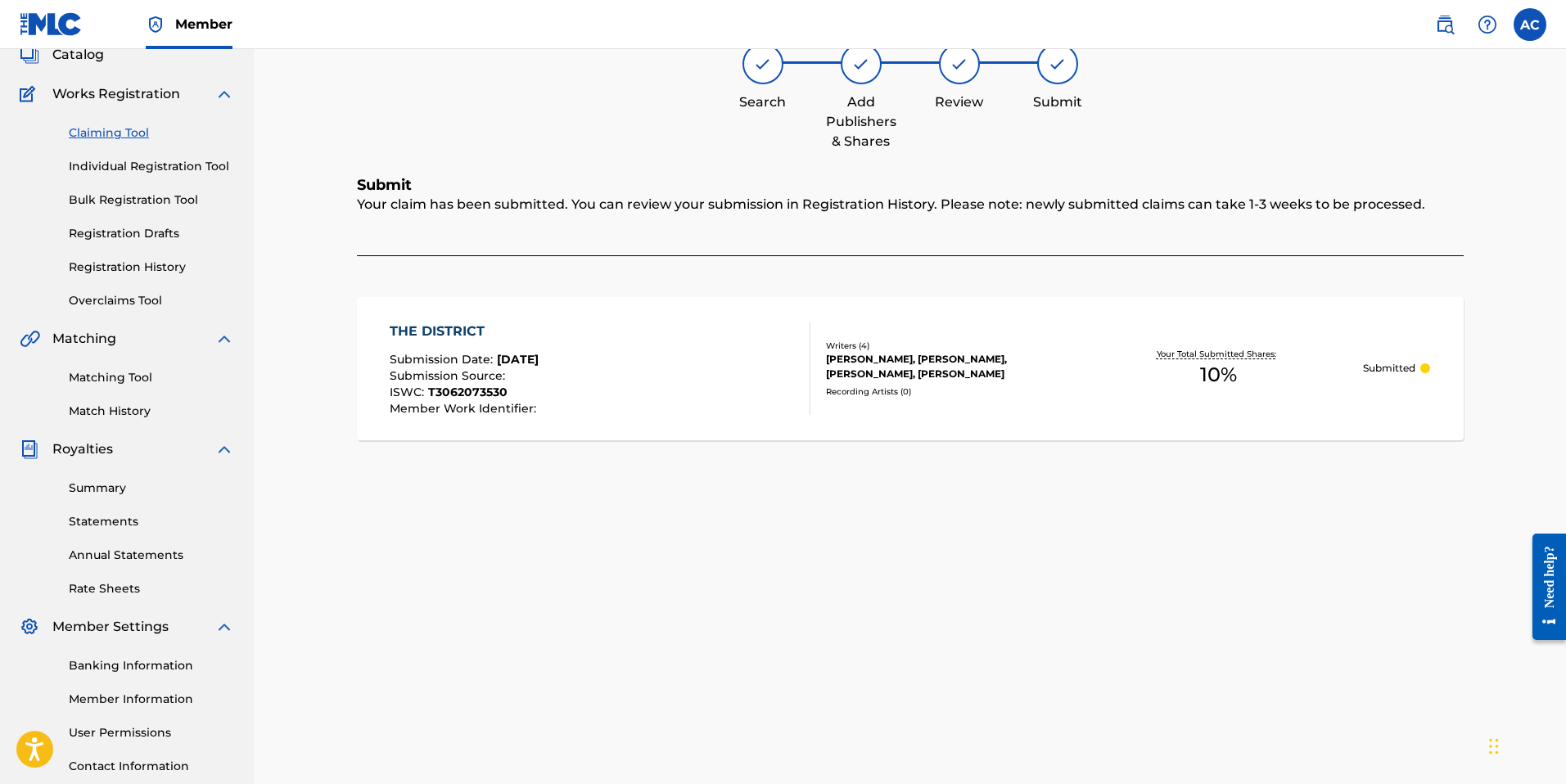
scroll to position [0, 0]
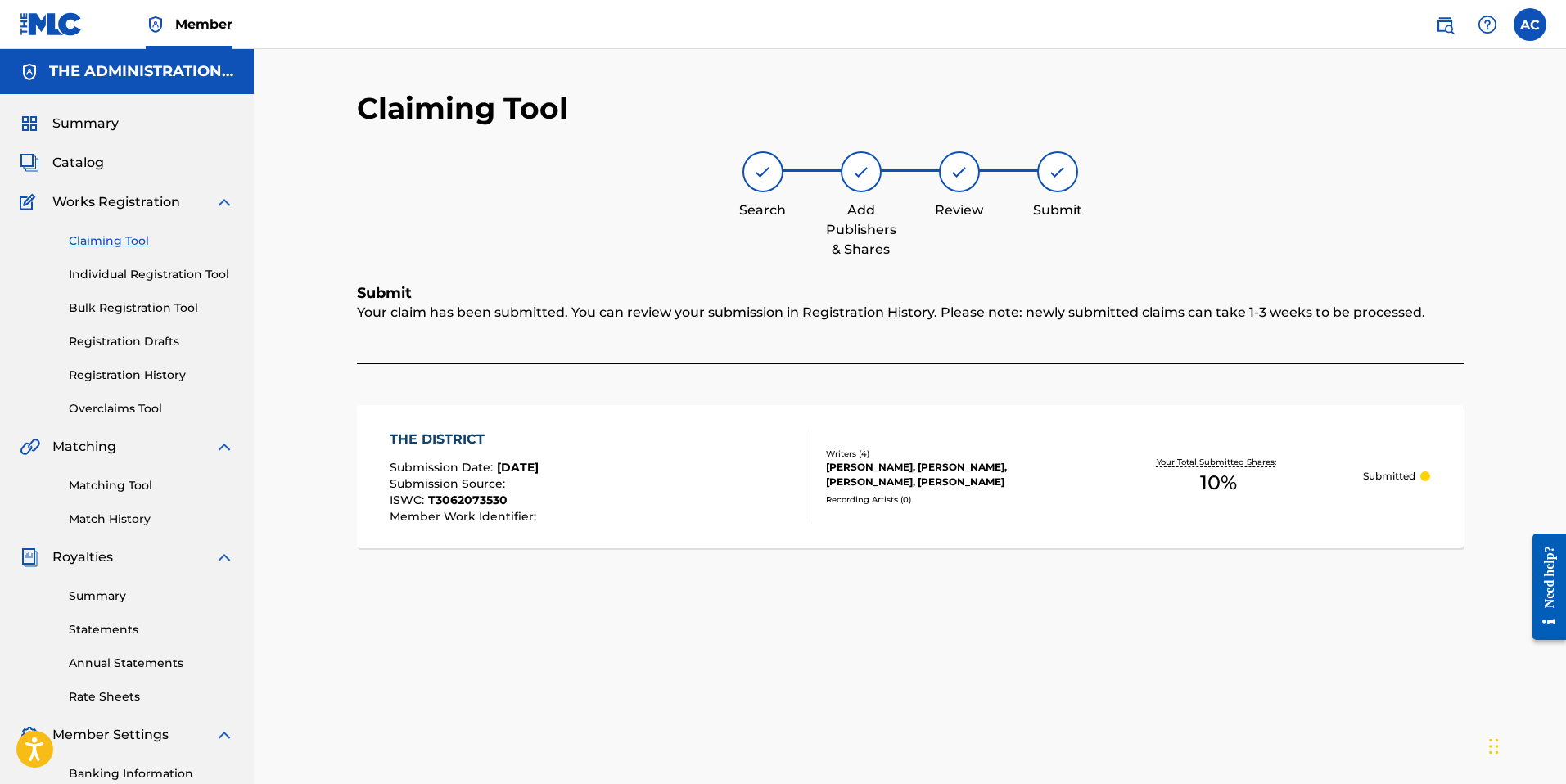
click at [128, 240] on link "Claiming Tool" at bounding box center [152, 241] width 165 height 17
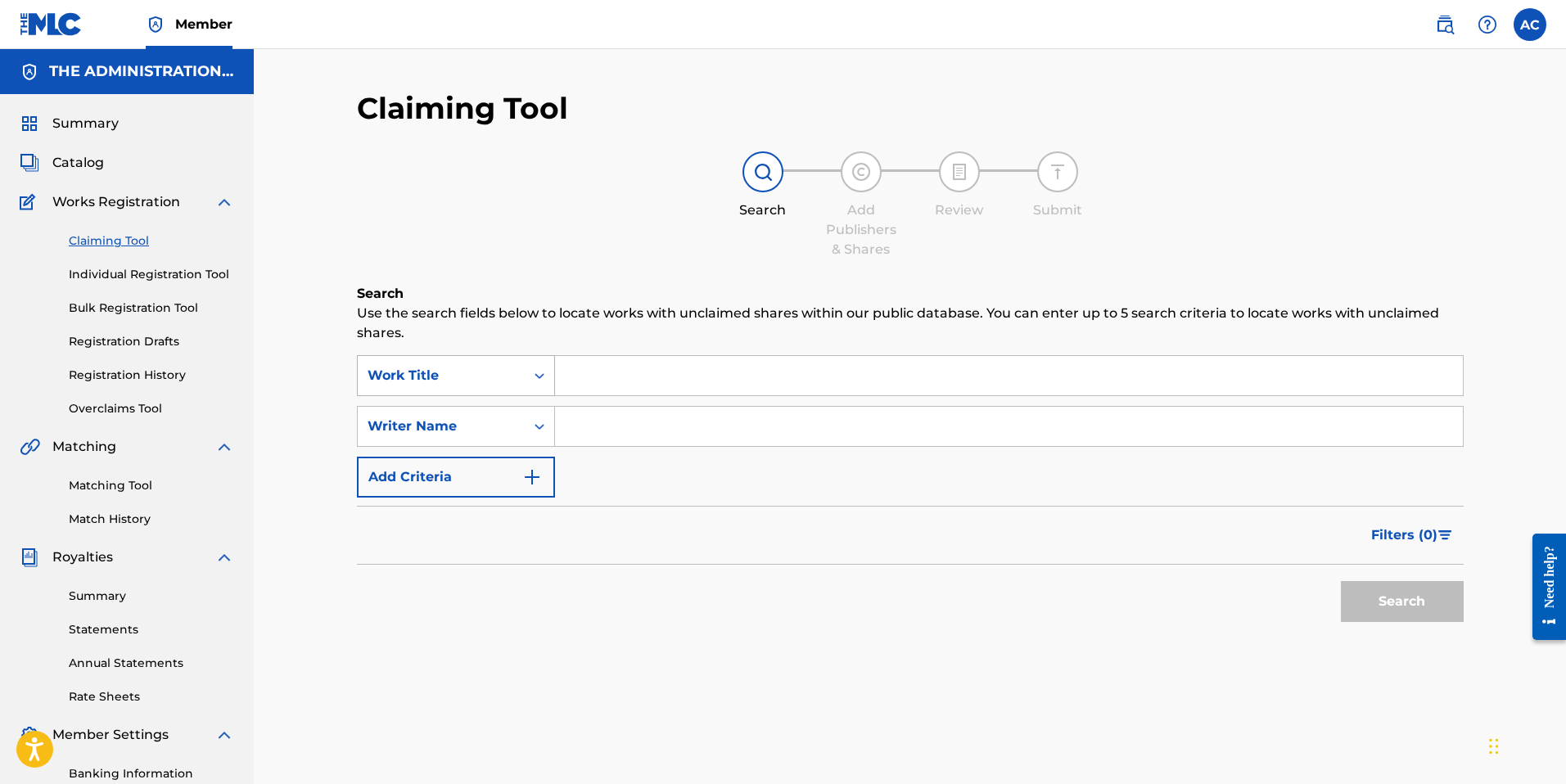
click at [490, 373] on div "Work Title" at bounding box center [441, 375] width 148 height 19
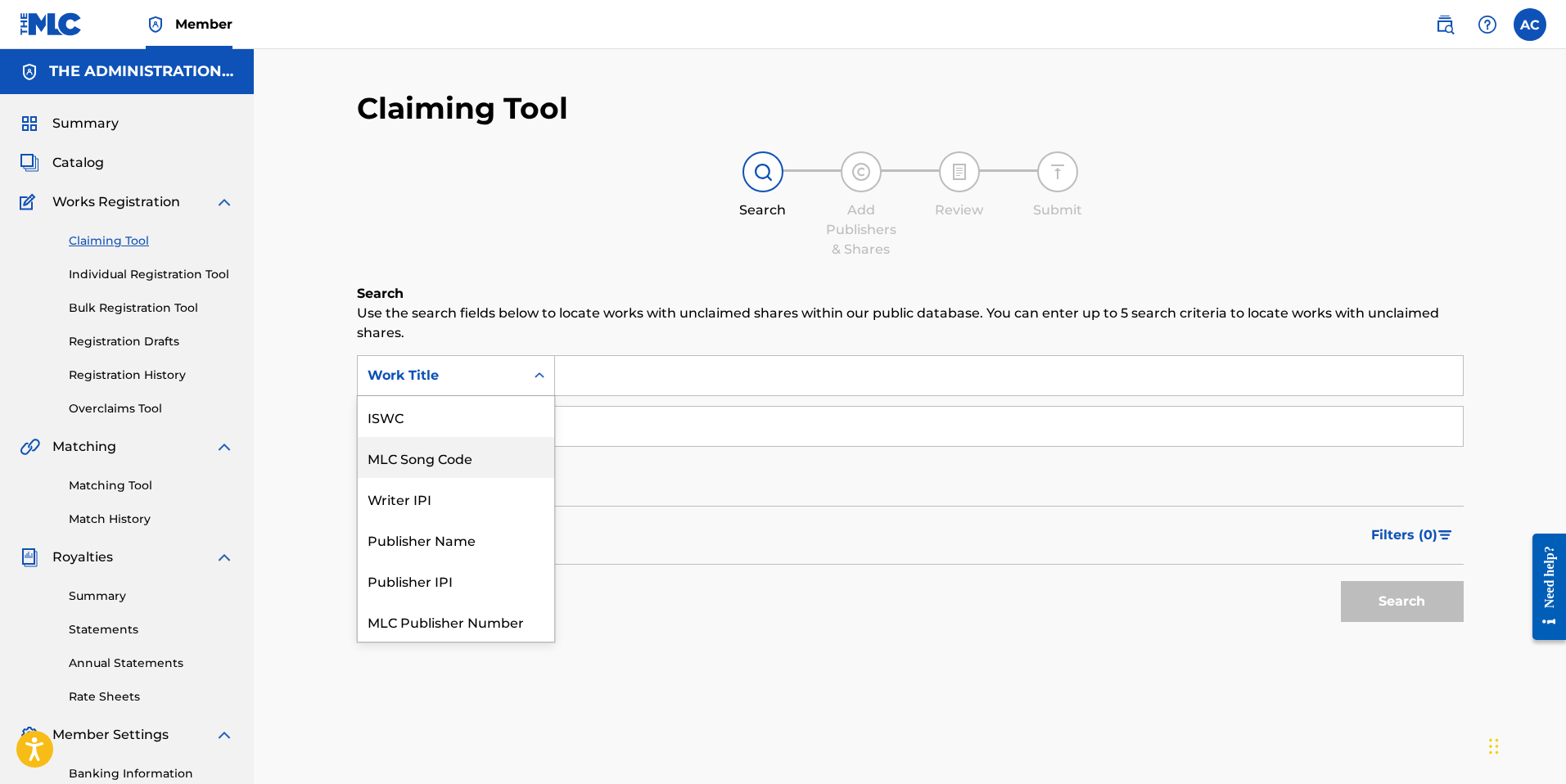
scroll to position [41, 0]
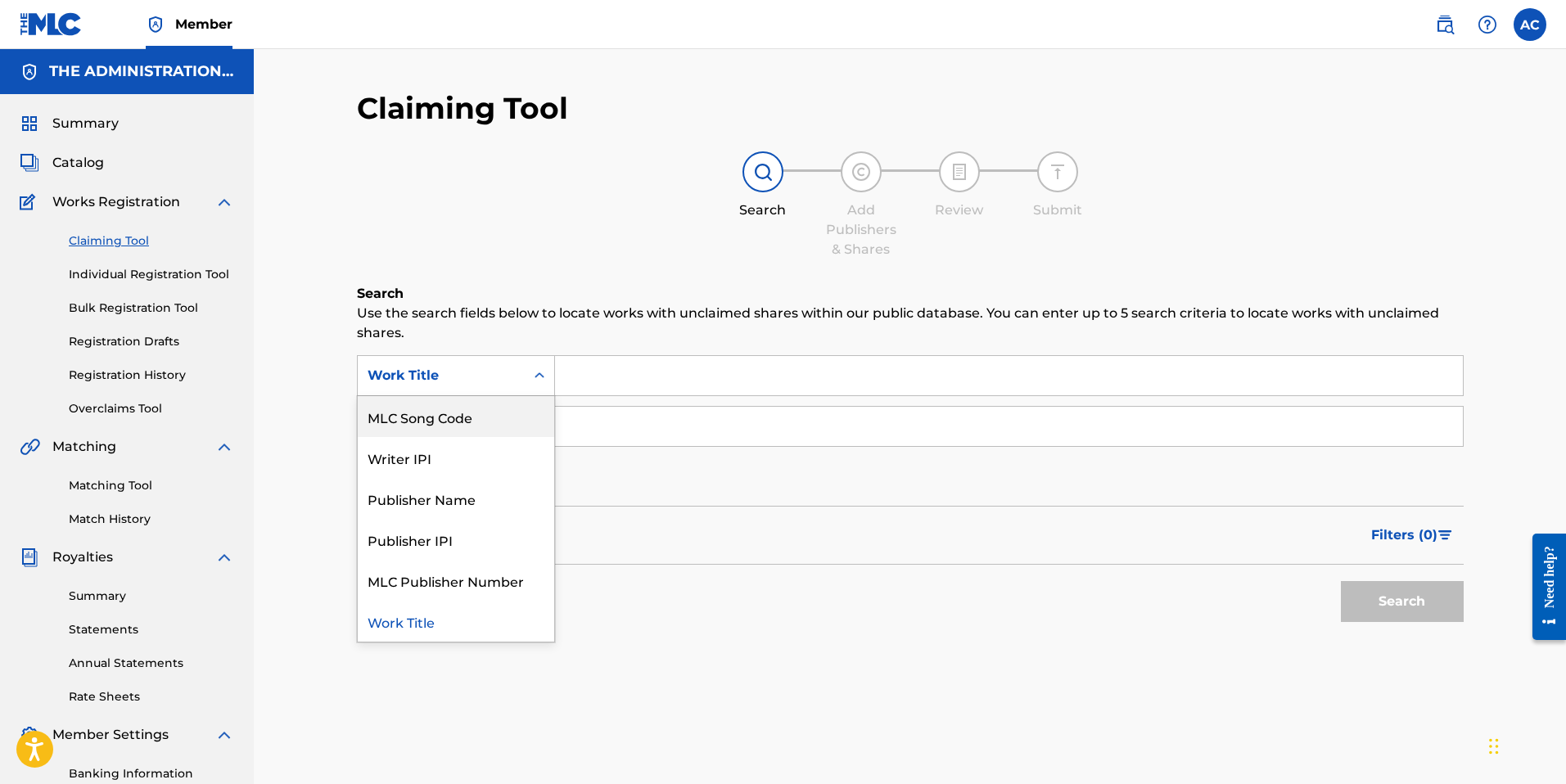
click at [487, 427] on div "MLC Song Code" at bounding box center [456, 417] width 196 height 41
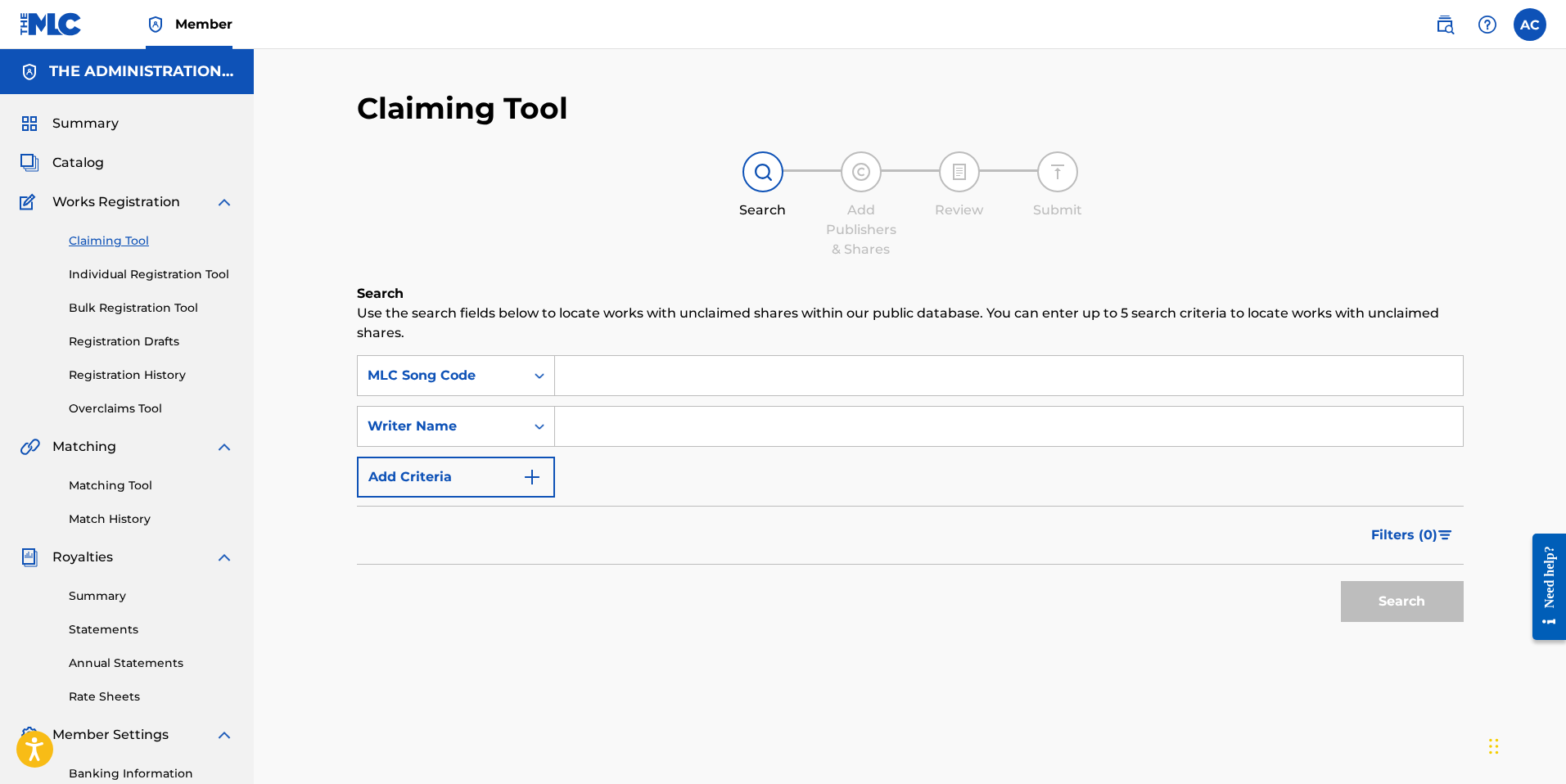
click at [602, 381] on input "Search Form" at bounding box center [1009, 375] width 908 height 39
paste input "WB4YK2"
type input "WB4YK2"
click at [1406, 602] on button "Search" at bounding box center [1402, 601] width 122 height 41
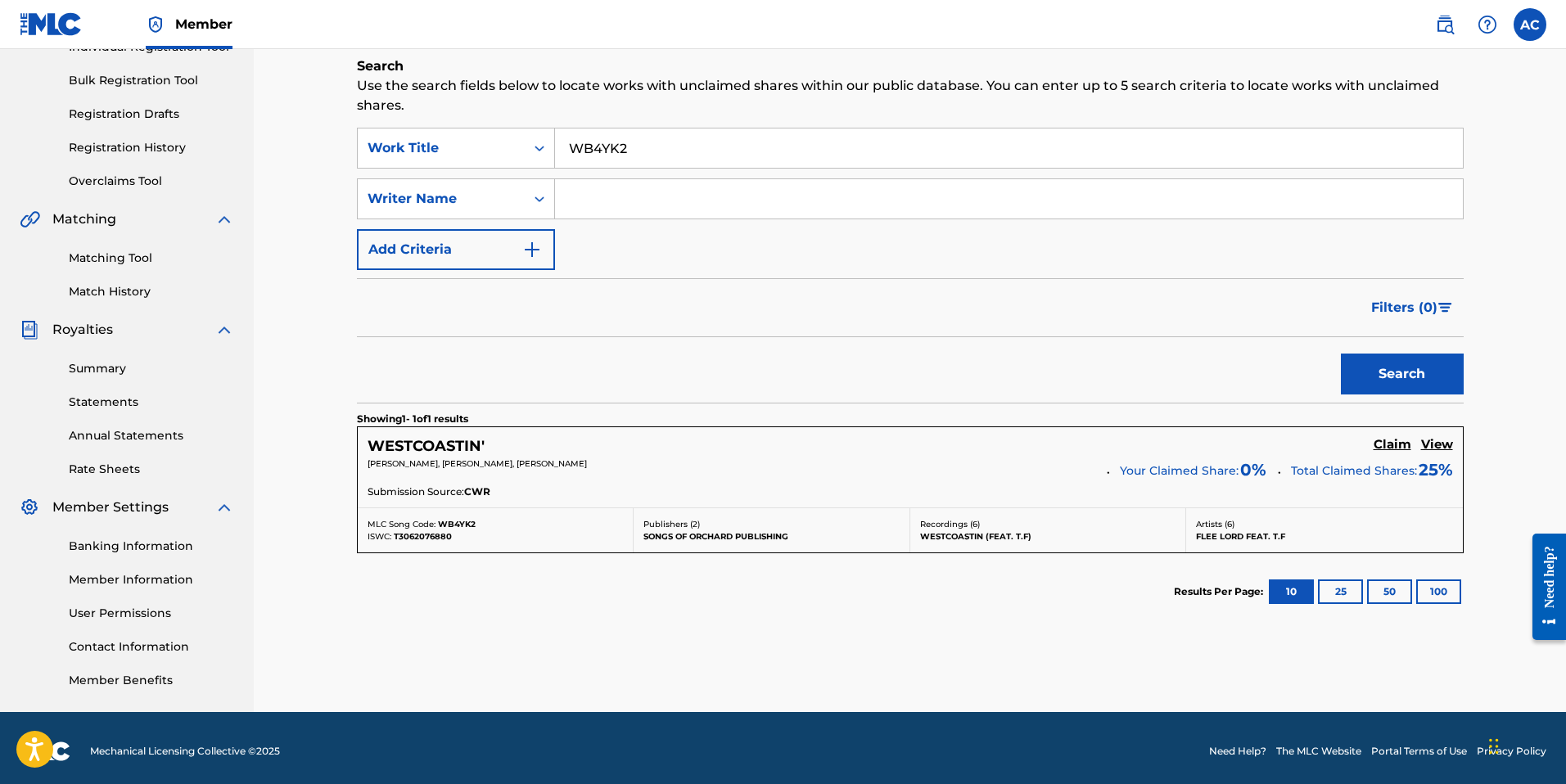
scroll to position [234, 0]
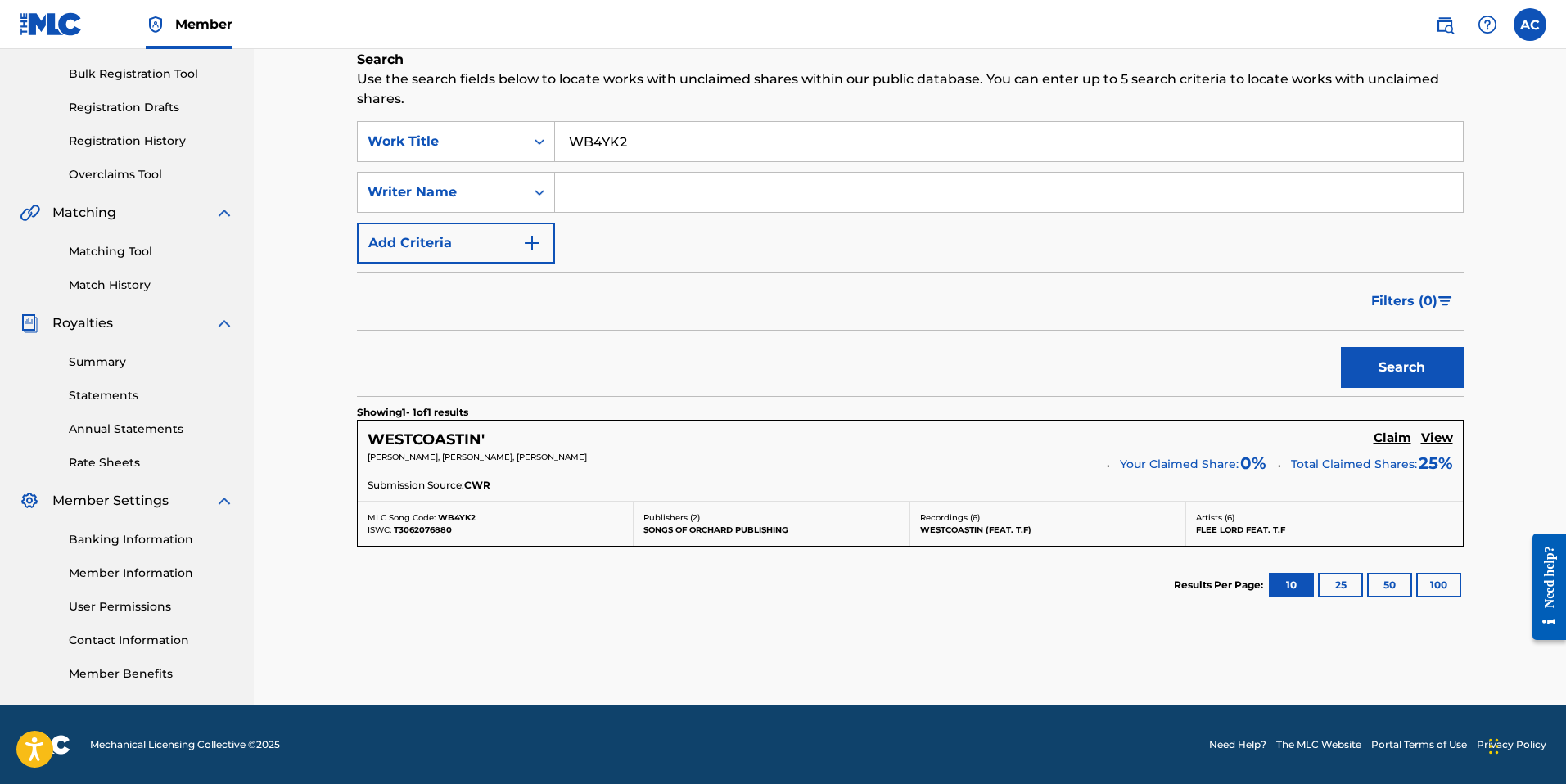
click at [1377, 432] on h5 "Claim" at bounding box center [1392, 438] width 38 height 16
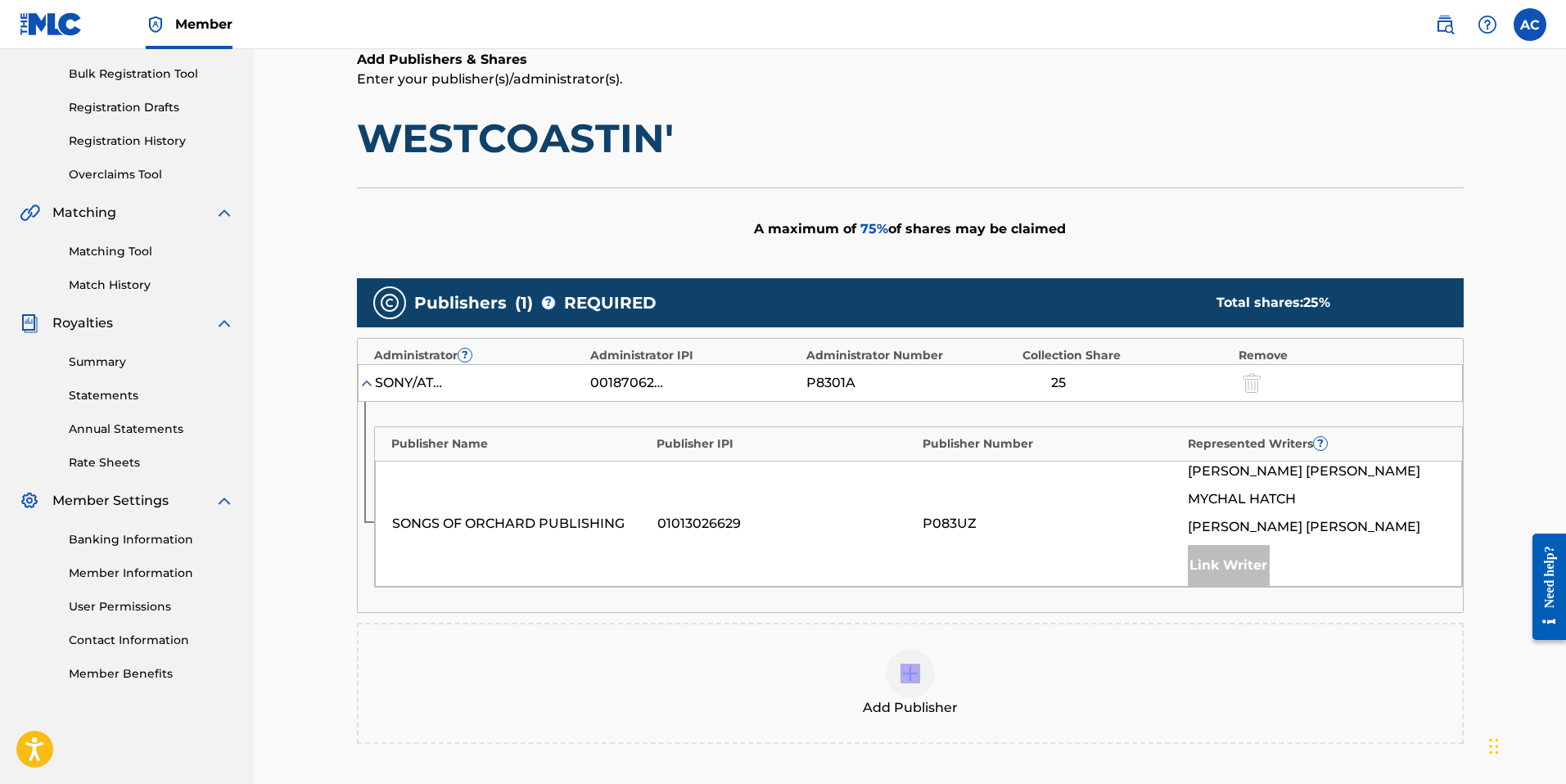
click at [888, 692] on div "Add Publisher" at bounding box center [910, 683] width 1103 height 69
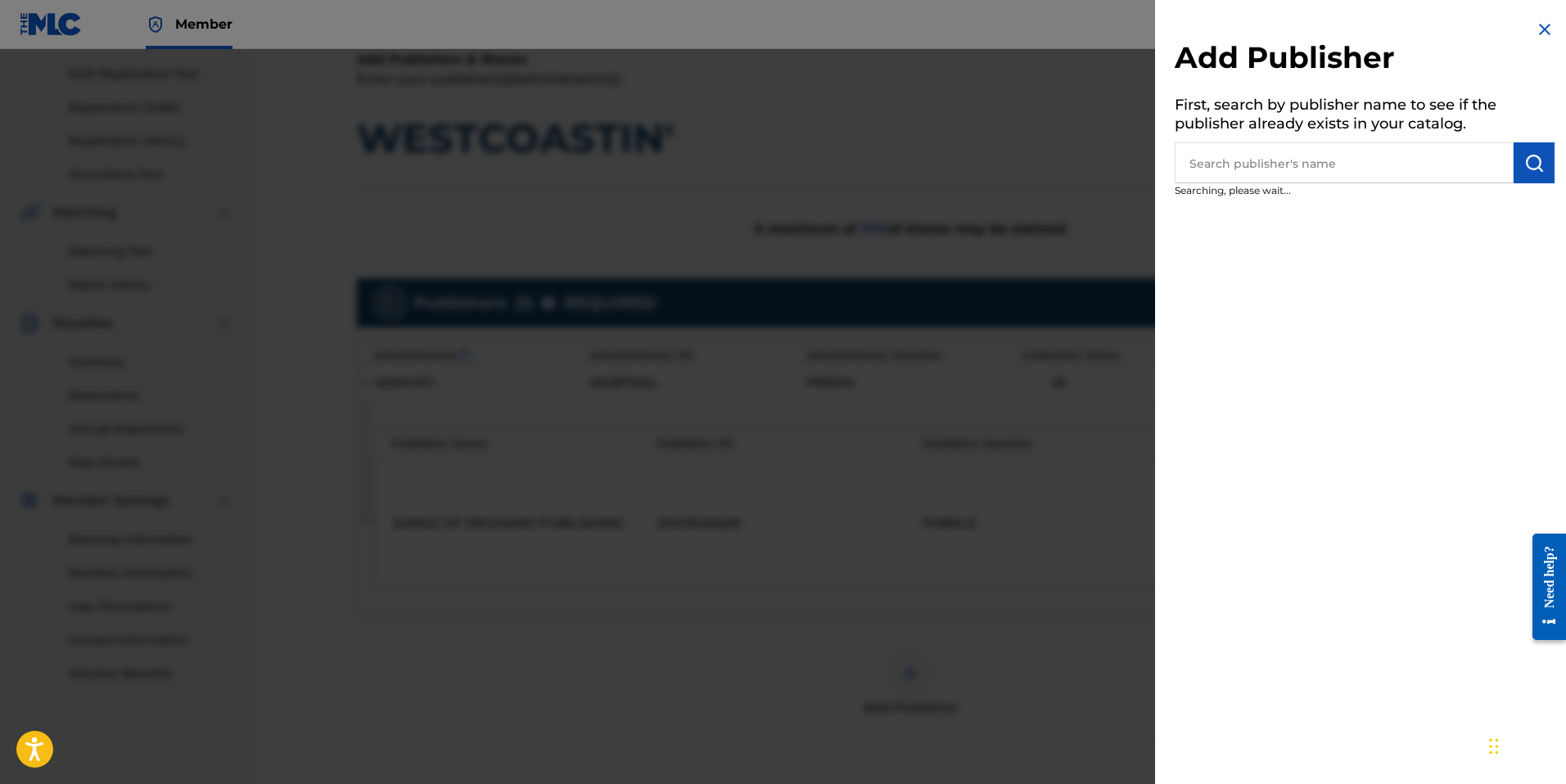
click at [1256, 170] on input "text" at bounding box center [1343, 163] width 339 height 41
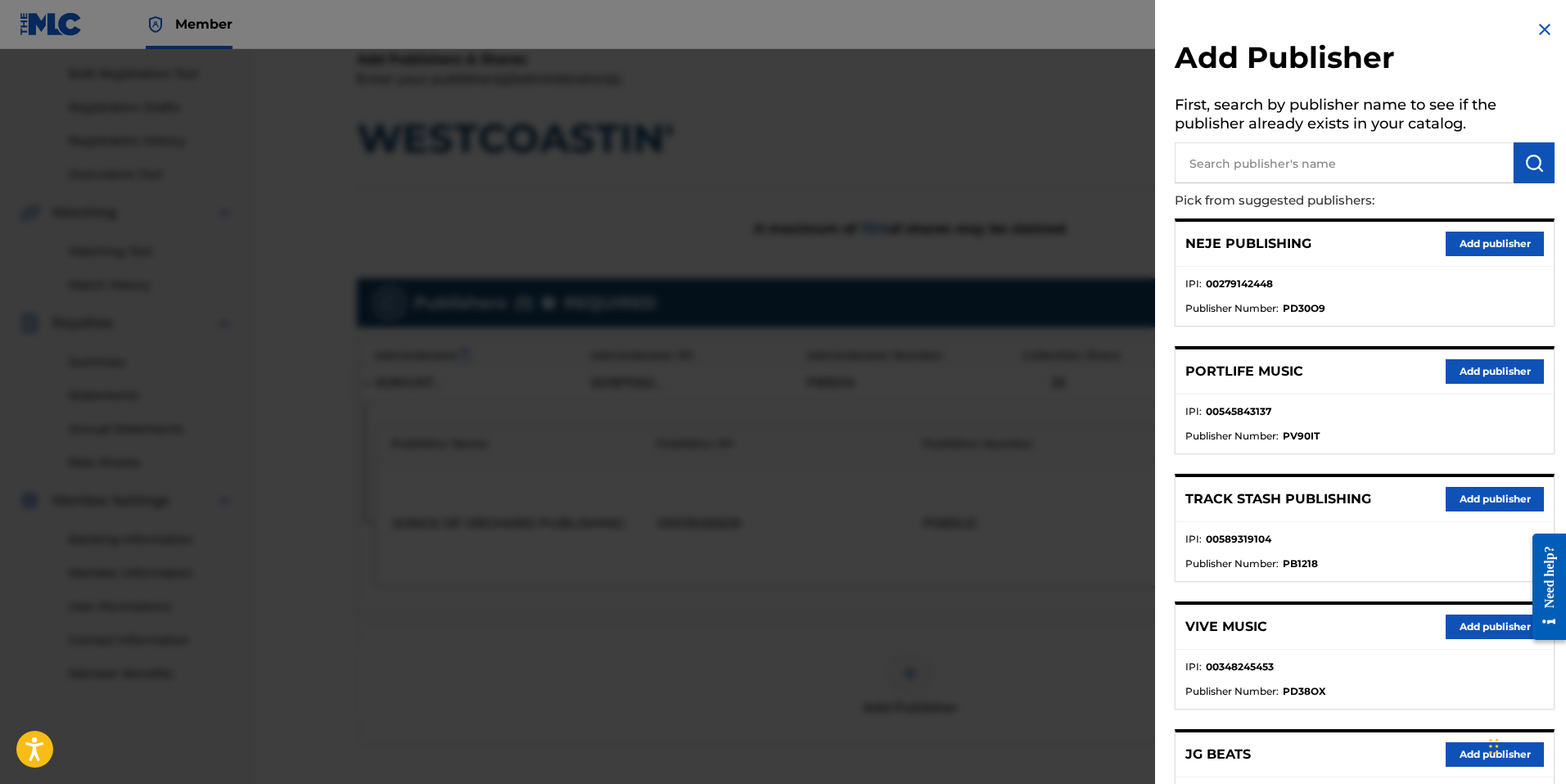
paste input "[PERSON_NAME] PUBLISHING"
type input "[PERSON_NAME] PUBLISHING"
click at [1514, 158] on button "submit" at bounding box center [1534, 163] width 41 height 41
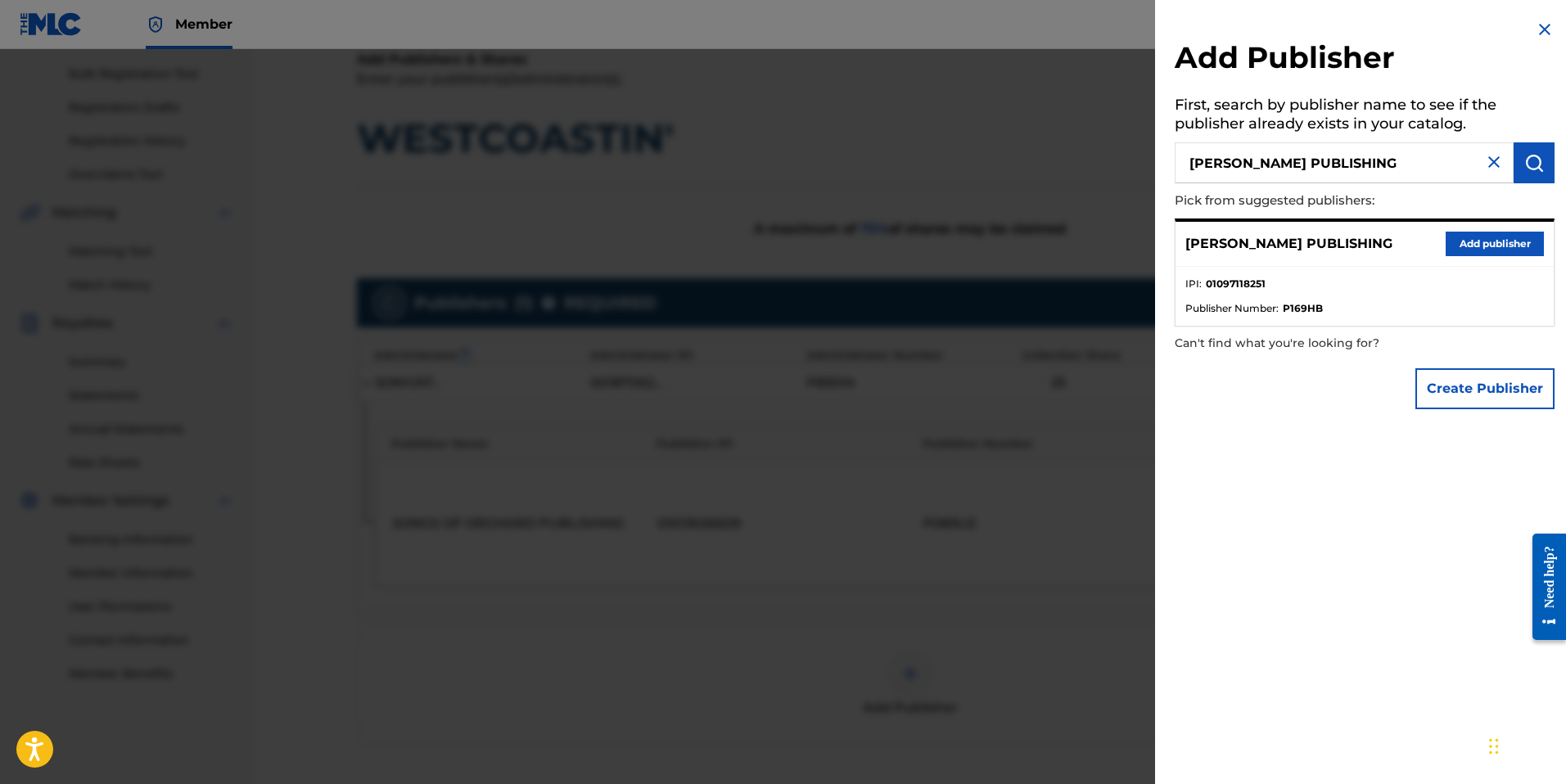
click at [1513, 251] on button "Add publisher" at bounding box center [1494, 243] width 98 height 24
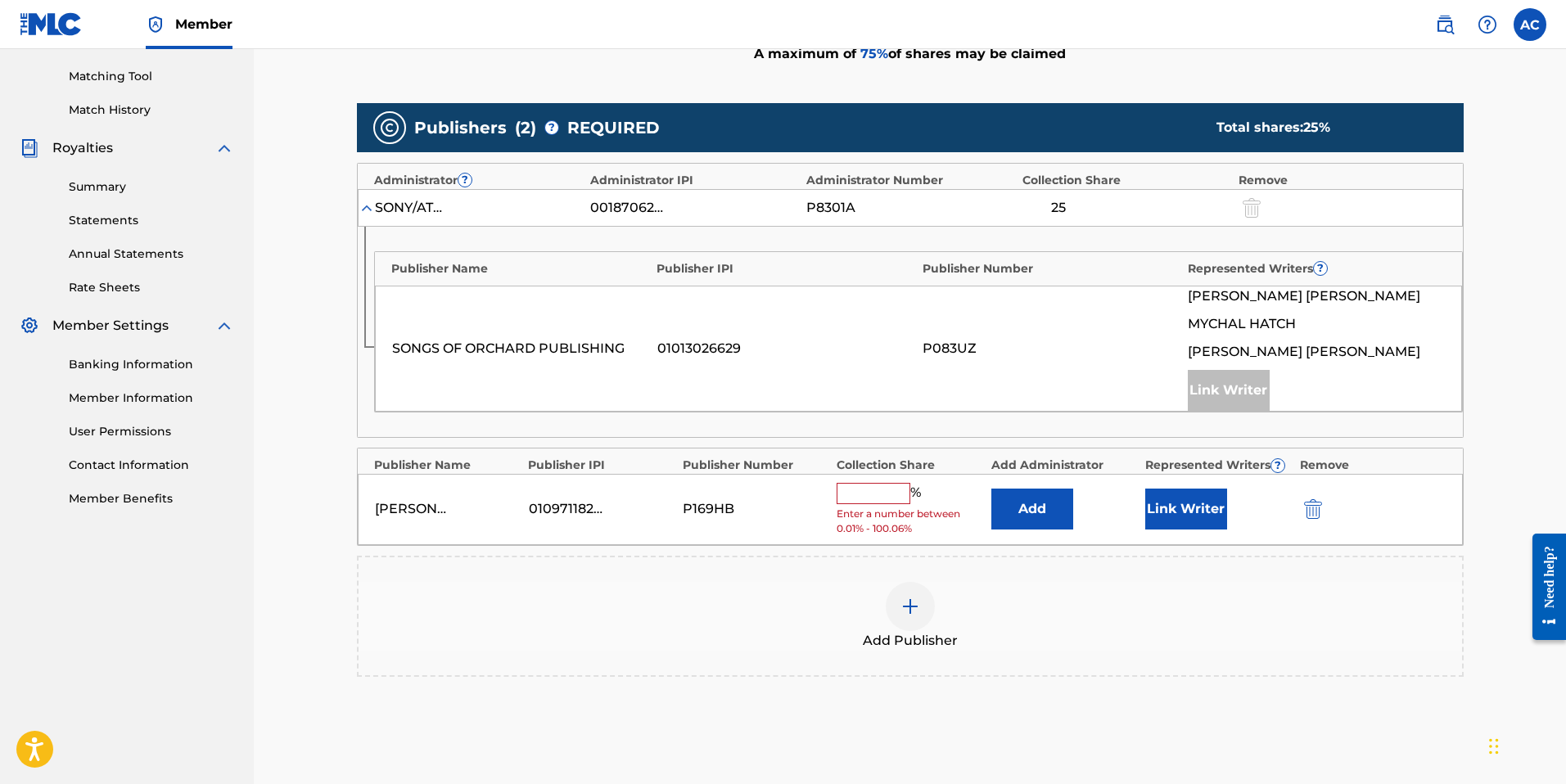
scroll to position [411, 0]
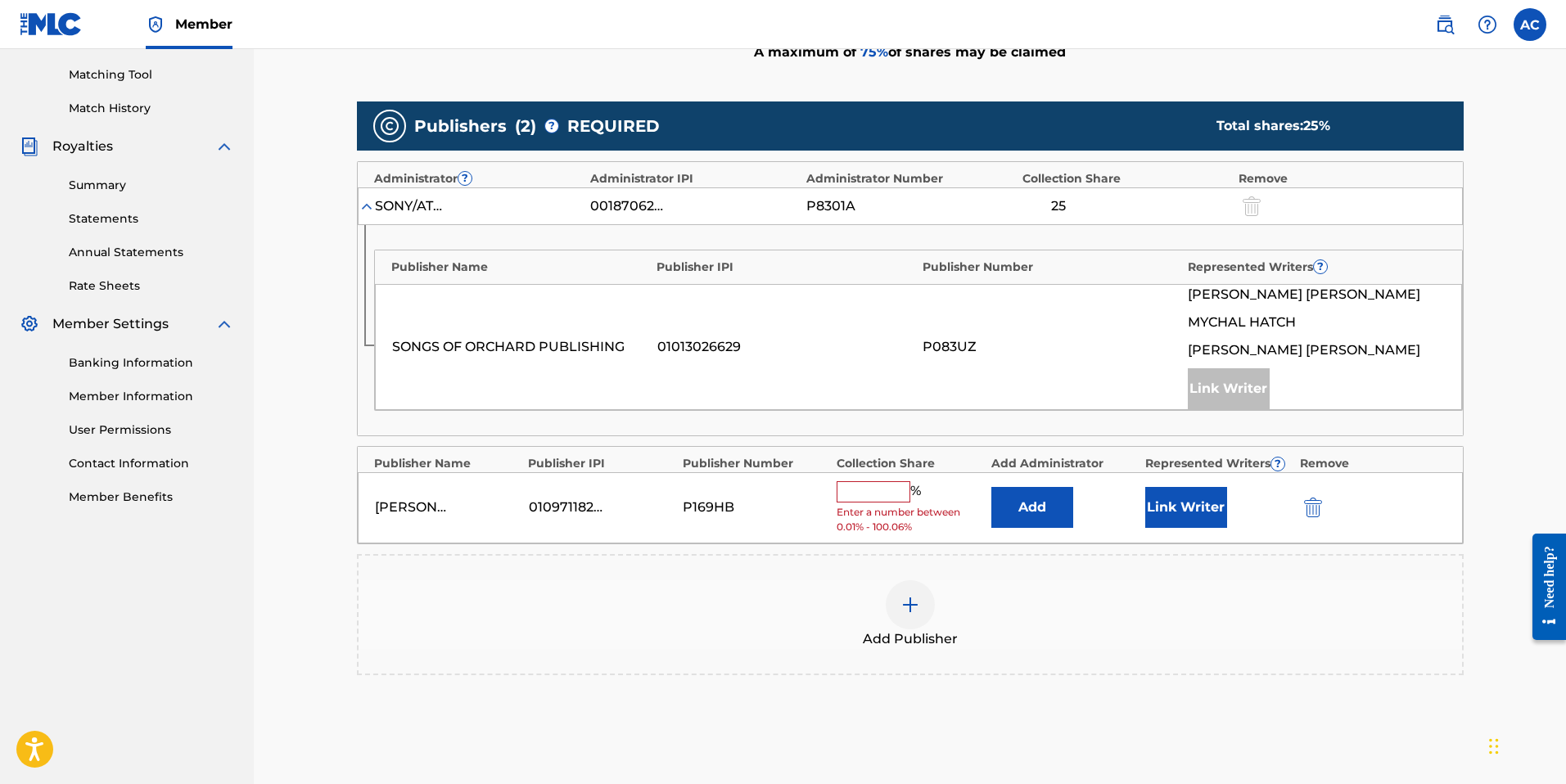
click at [1038, 496] on button "Add" at bounding box center [1032, 507] width 82 height 41
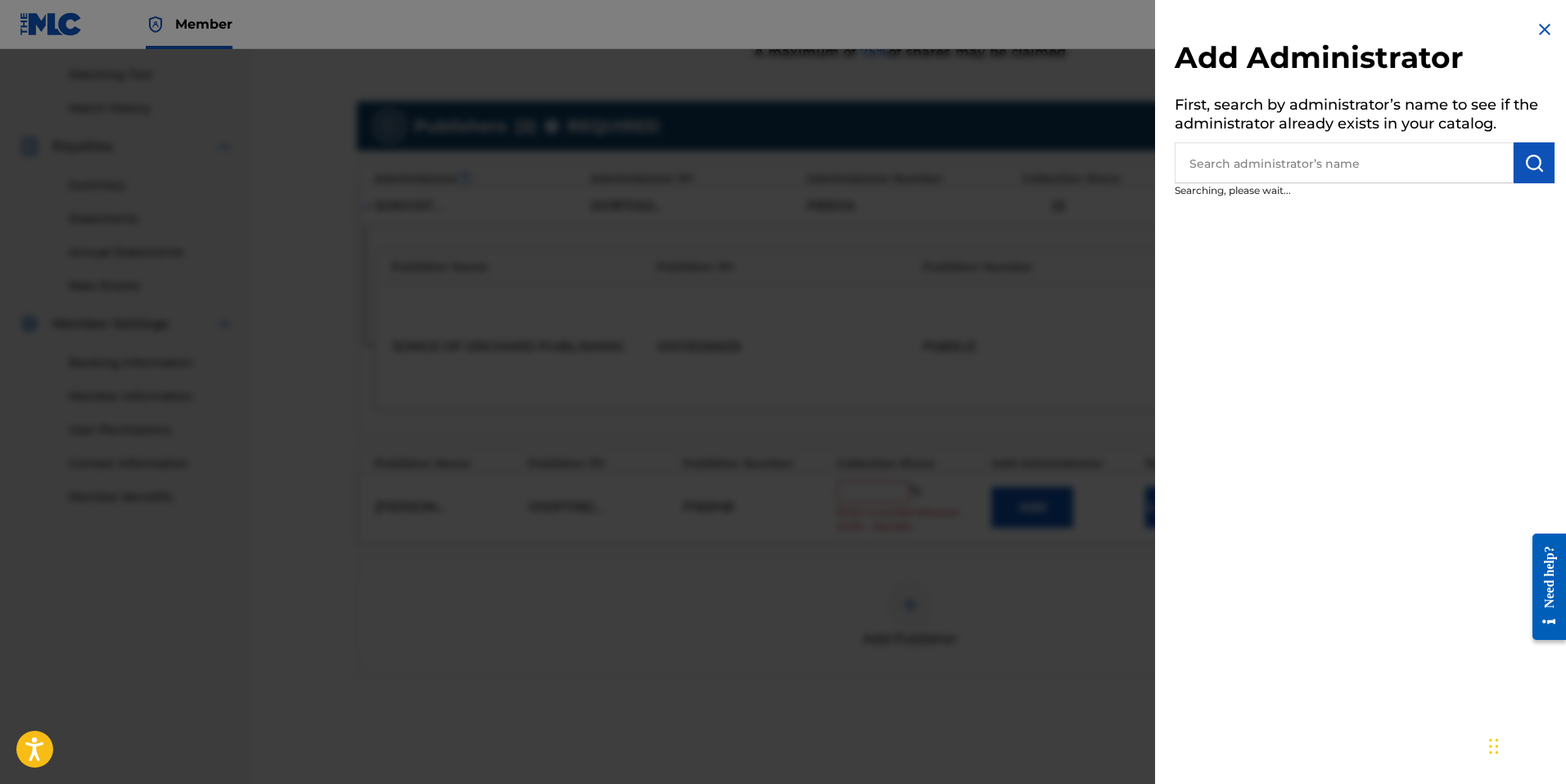
click at [1287, 163] on input "text" at bounding box center [1343, 163] width 339 height 41
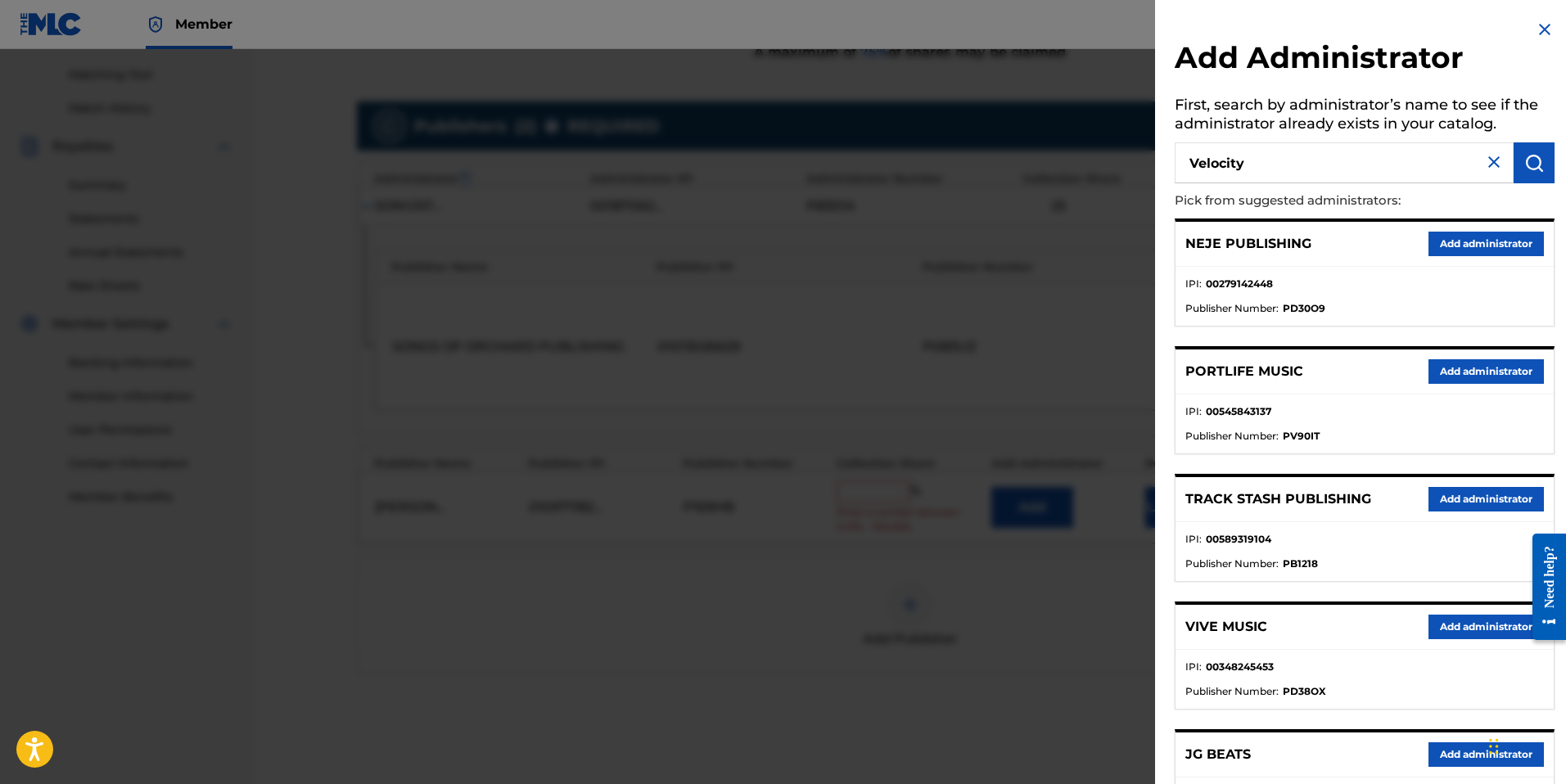
type input "Velocity"
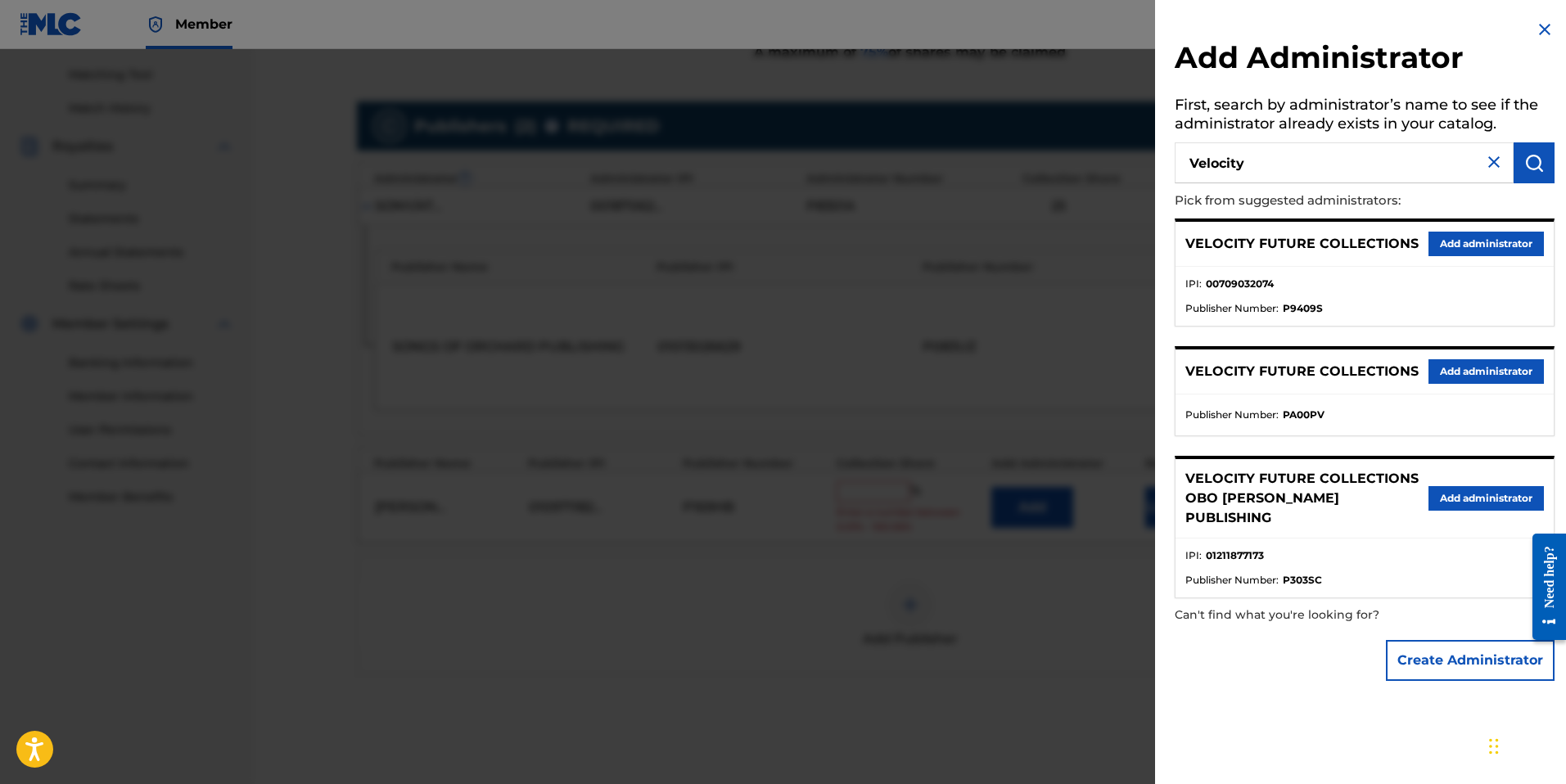
click at [1444, 240] on button "Add administrator" at bounding box center [1485, 243] width 116 height 24
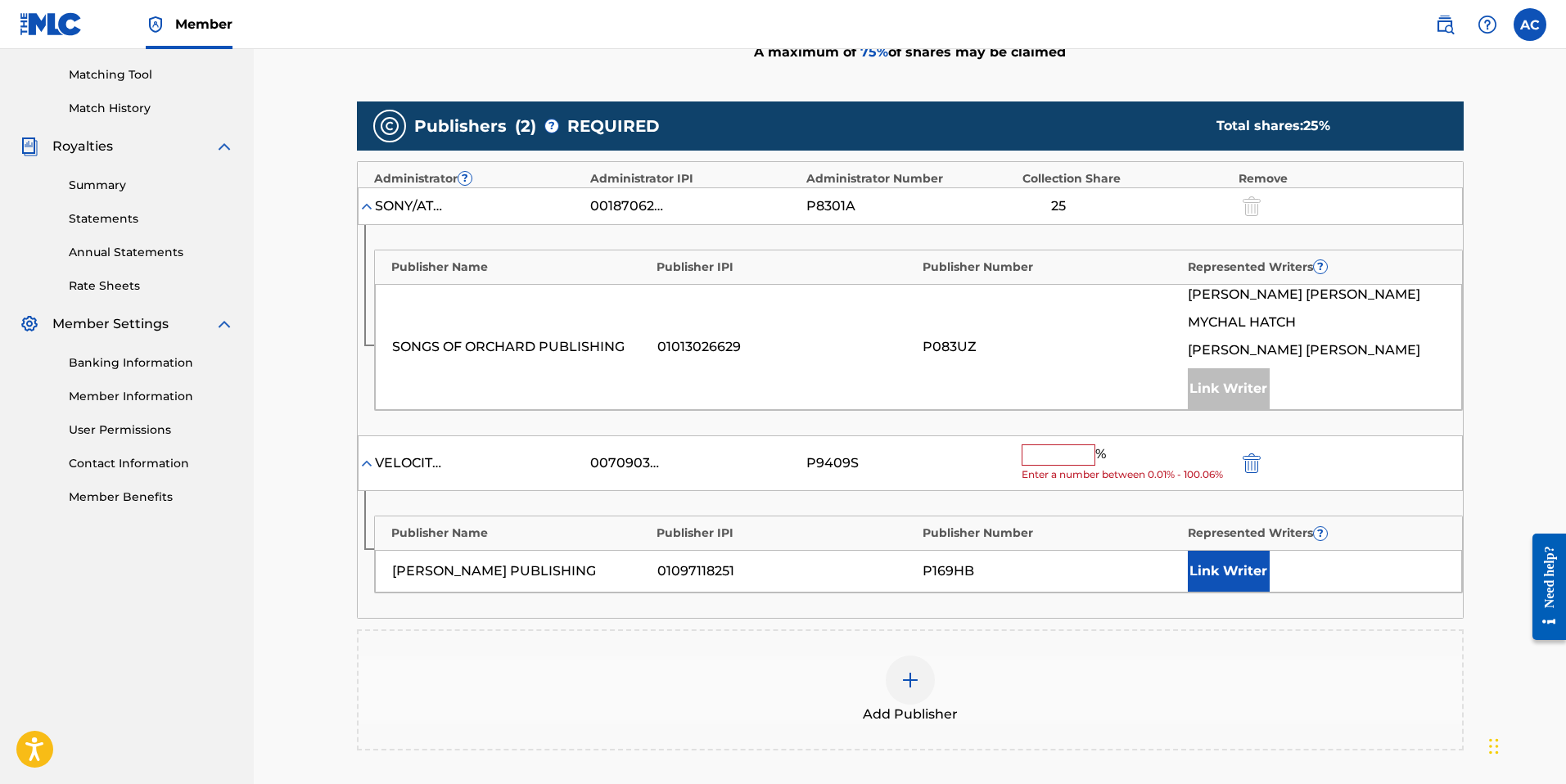
click at [1228, 566] on button "Link Writer" at bounding box center [1229, 571] width 82 height 41
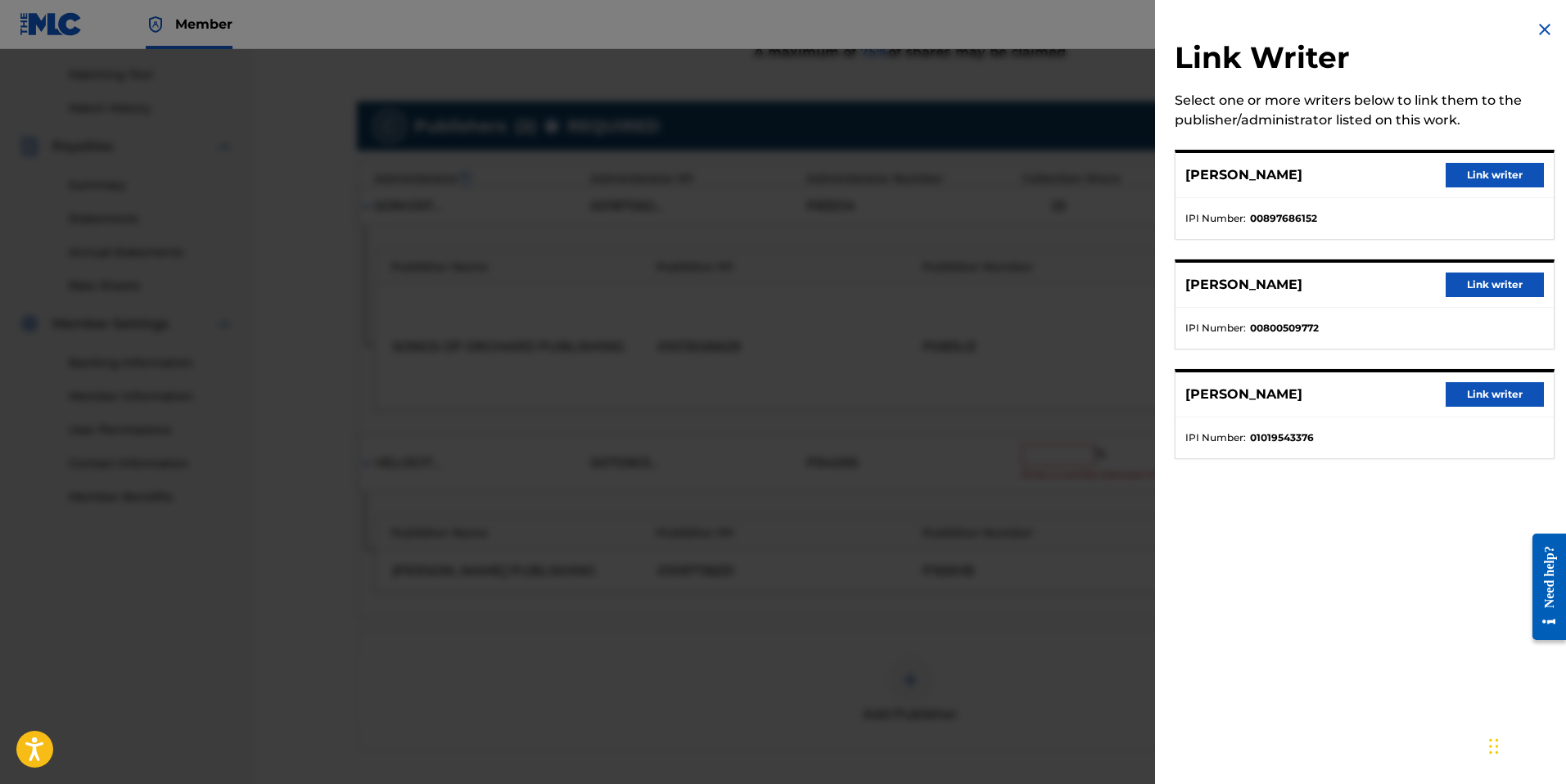
click at [1504, 288] on button "Link writer" at bounding box center [1494, 284] width 98 height 24
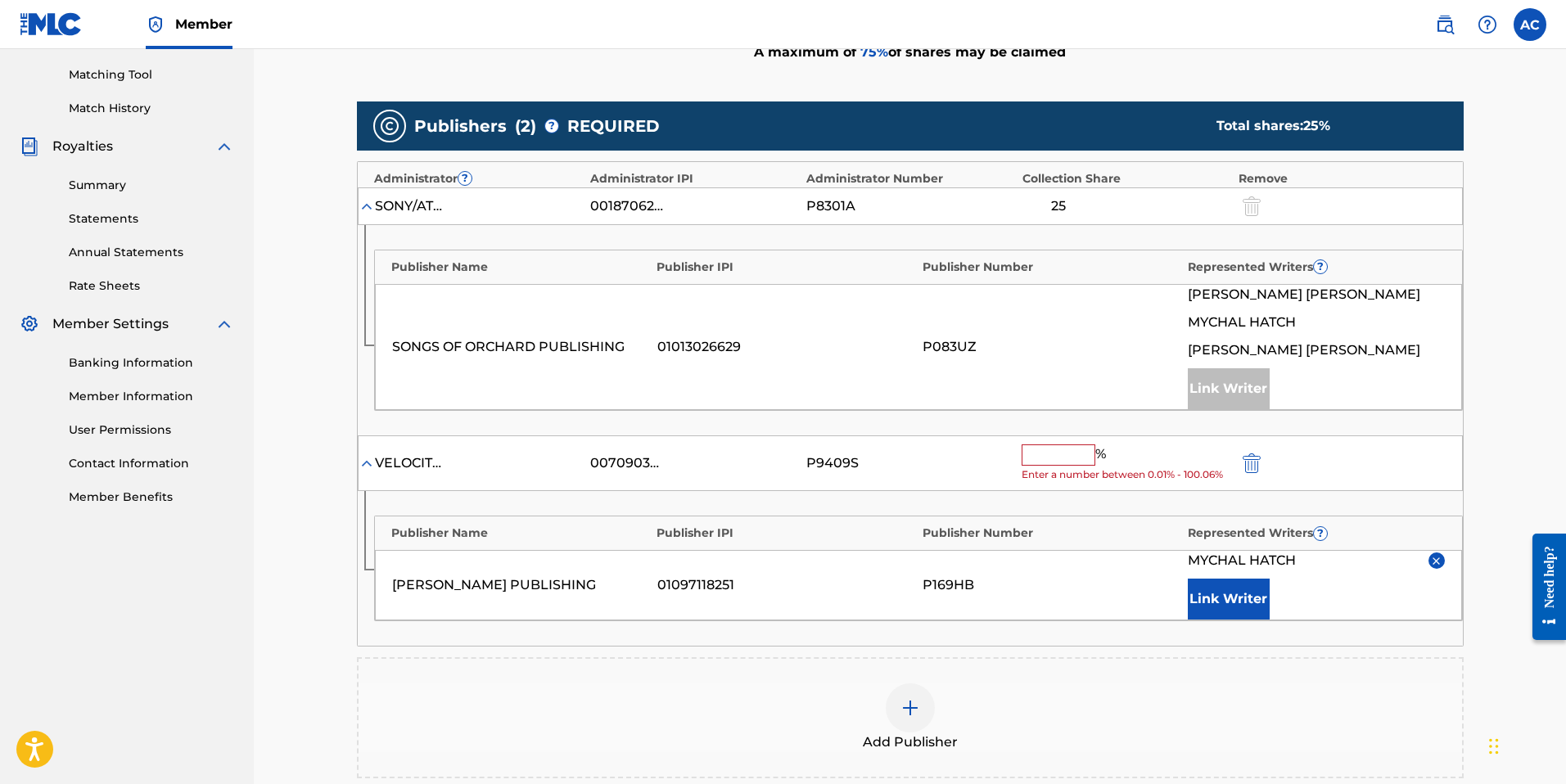
click at [1084, 459] on input "text" at bounding box center [1059, 455] width 74 height 21
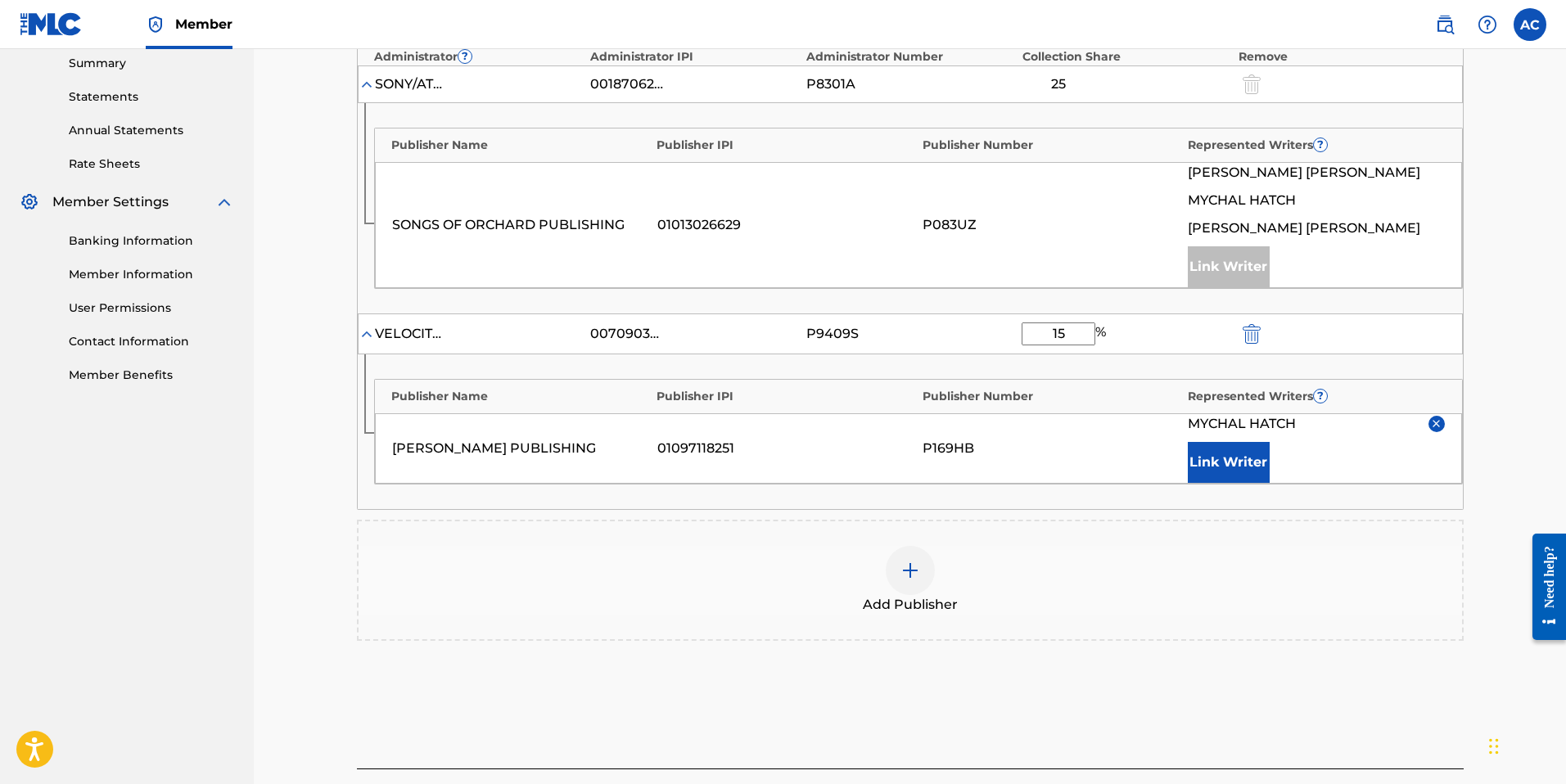
scroll to position [638, 0]
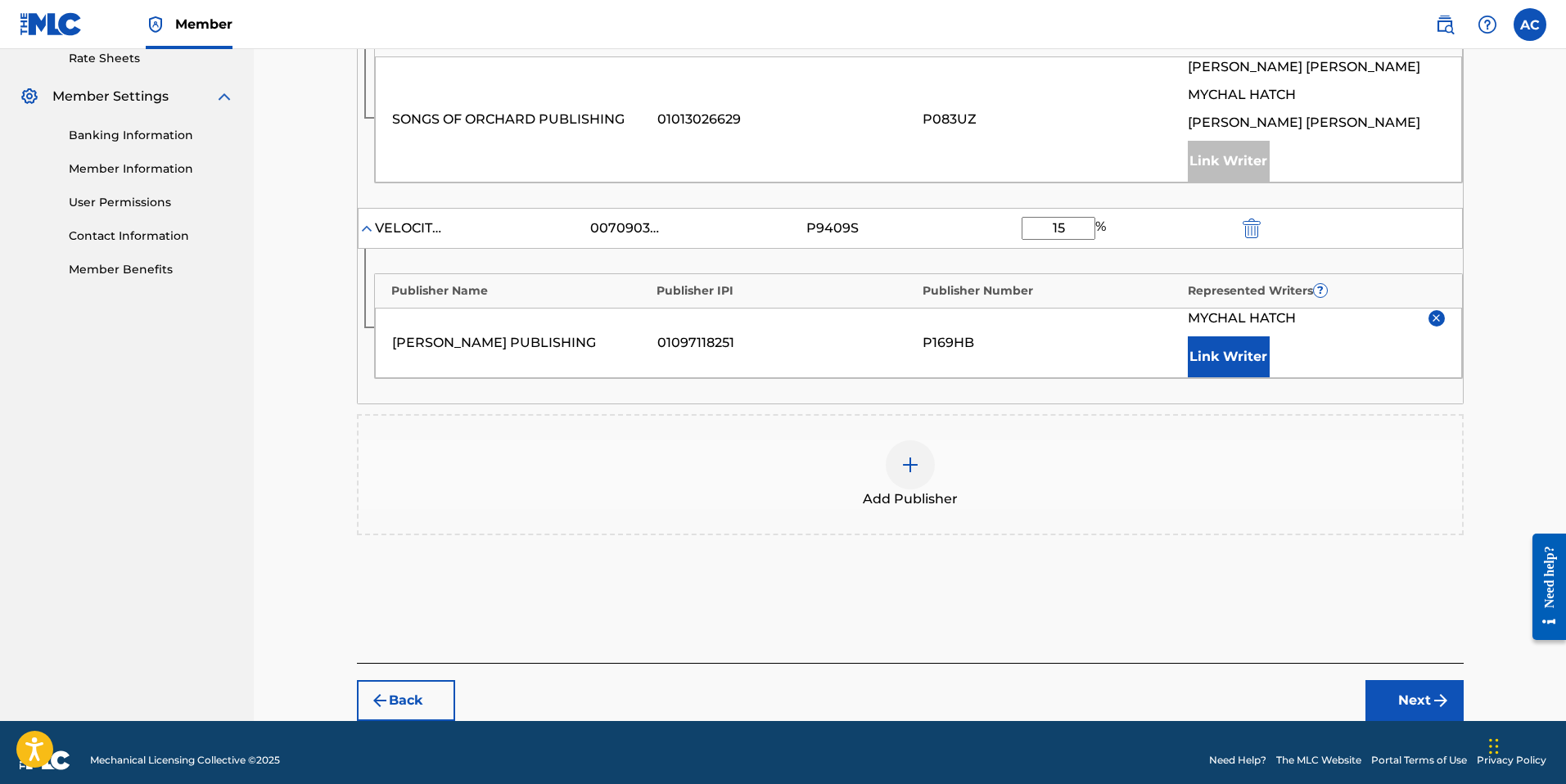
type input "15"
click at [1443, 720] on div "Member AC AC Admin [EMAIL_ADDRESS][DOMAIN_NAME] [EMAIL_ADDRESS][DOMAIN_NAME] No…" at bounding box center [783, 81] width 1566 height 1438
click at [1448, 695] on img "submit" at bounding box center [1441, 700] width 19 height 19
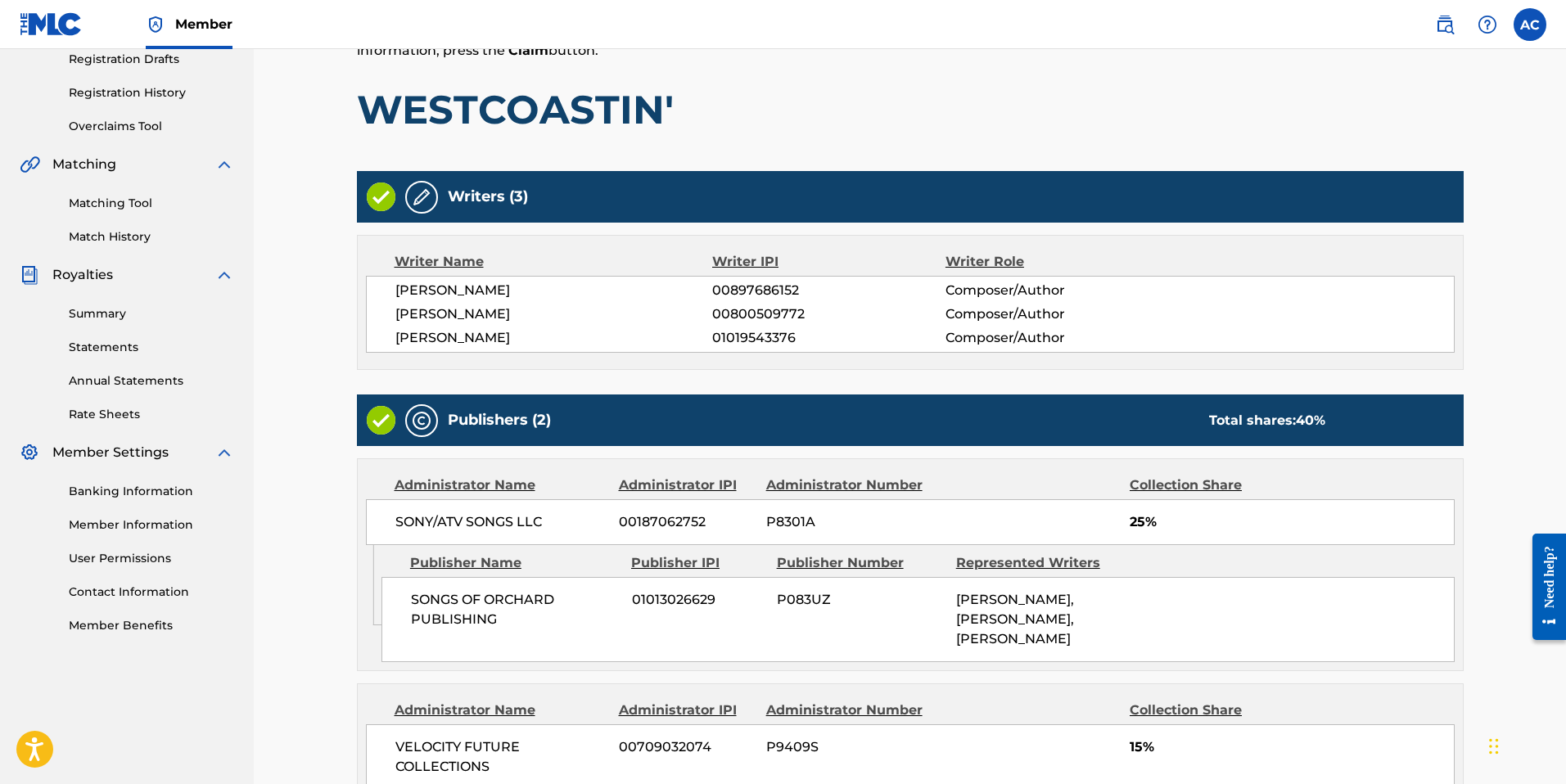
scroll to position [540, 0]
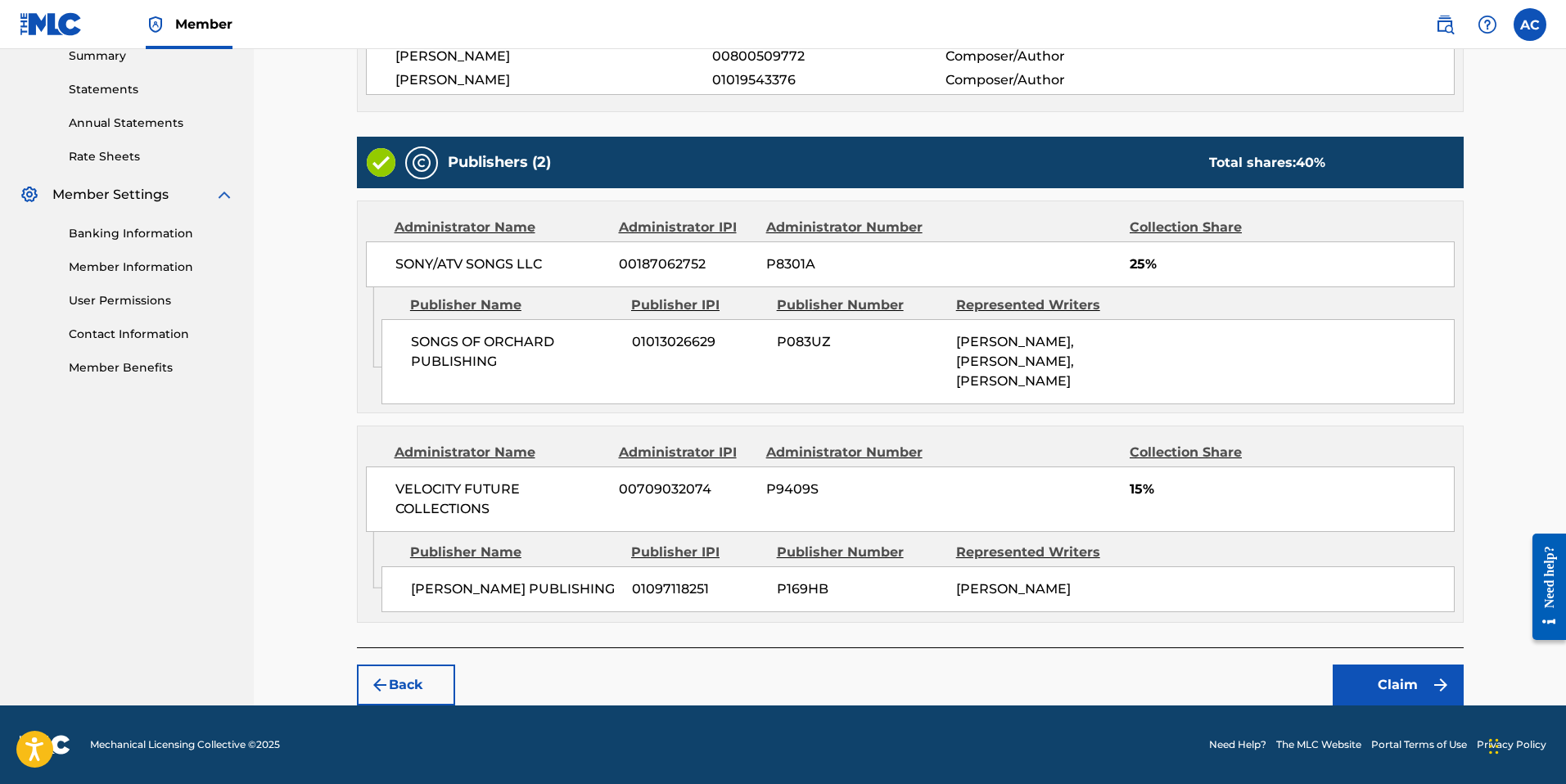
click at [1433, 692] on img "submit" at bounding box center [1441, 685] width 19 height 19
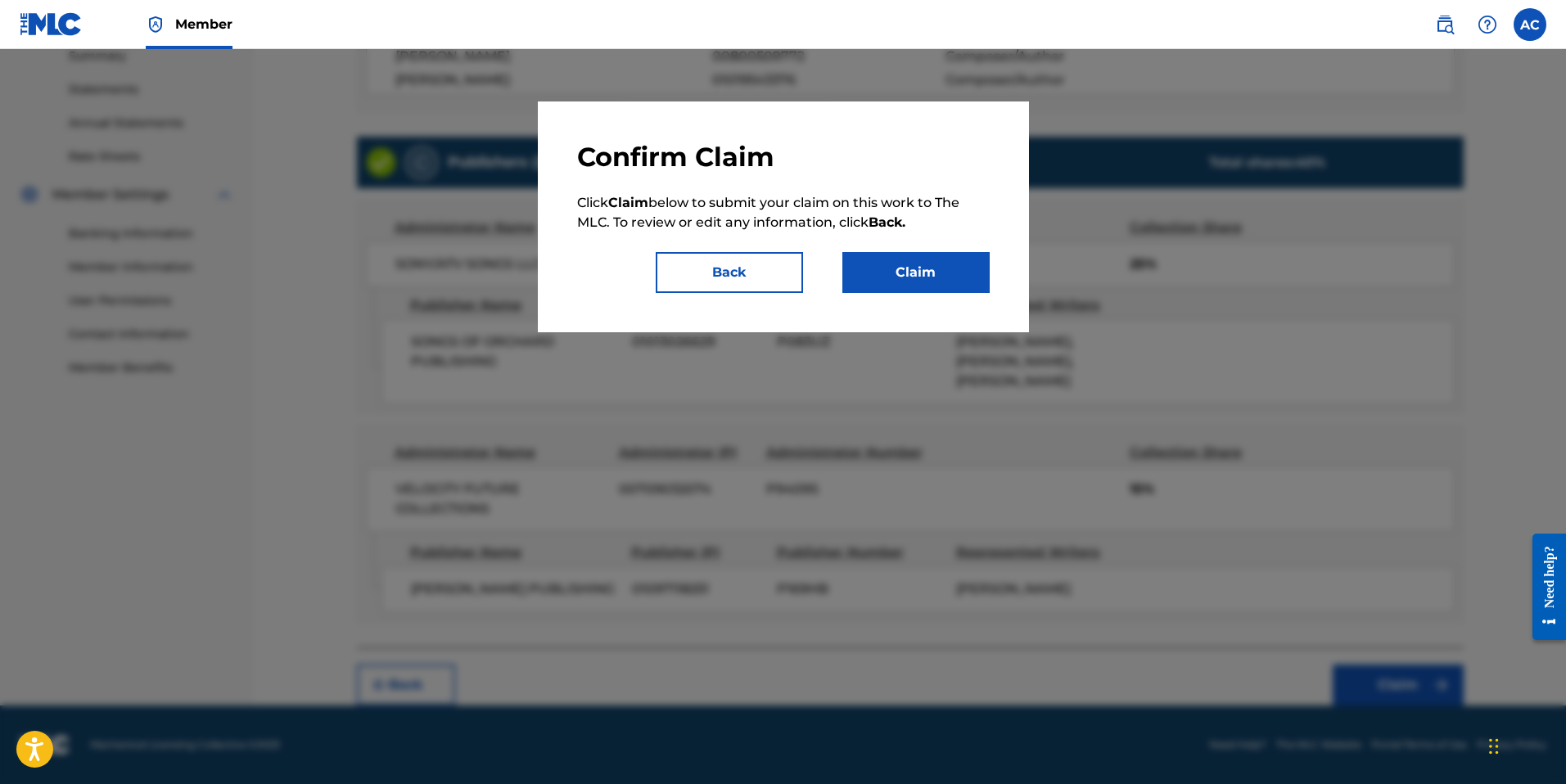
click at [904, 277] on button "Claim" at bounding box center [917, 272] width 148 height 41
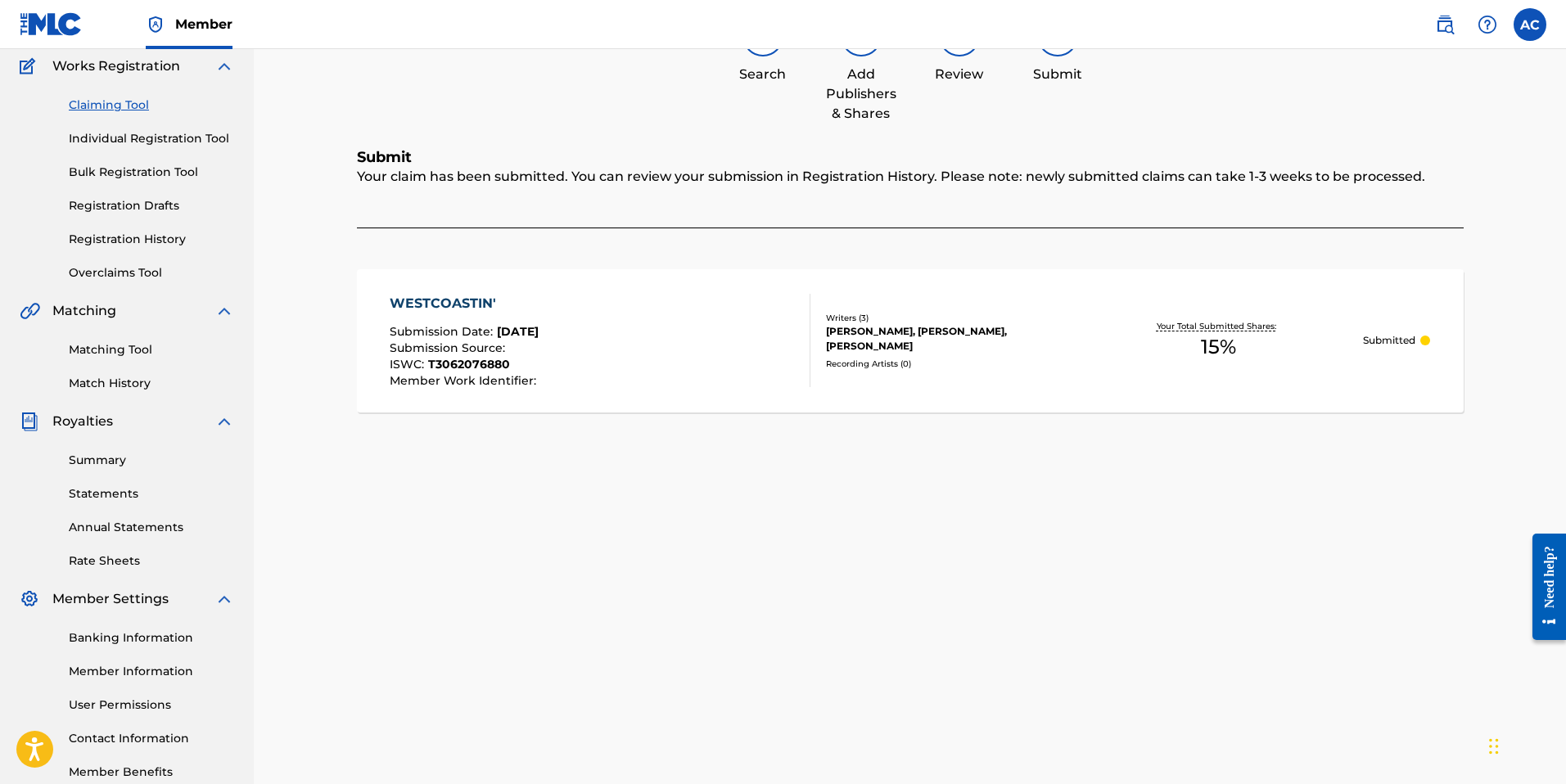
scroll to position [0, 0]
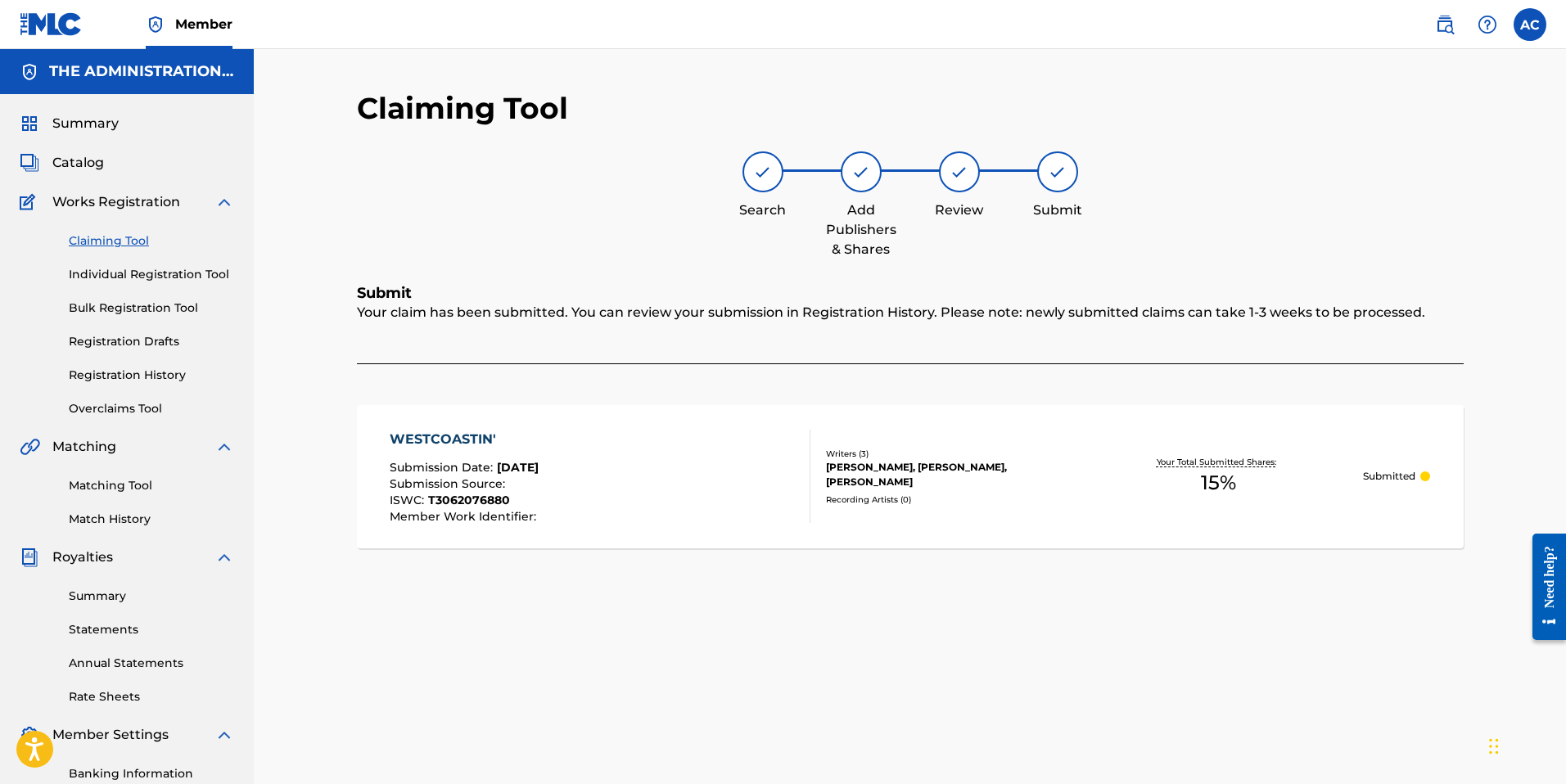
click at [139, 246] on link "Claiming Tool" at bounding box center [152, 241] width 165 height 17
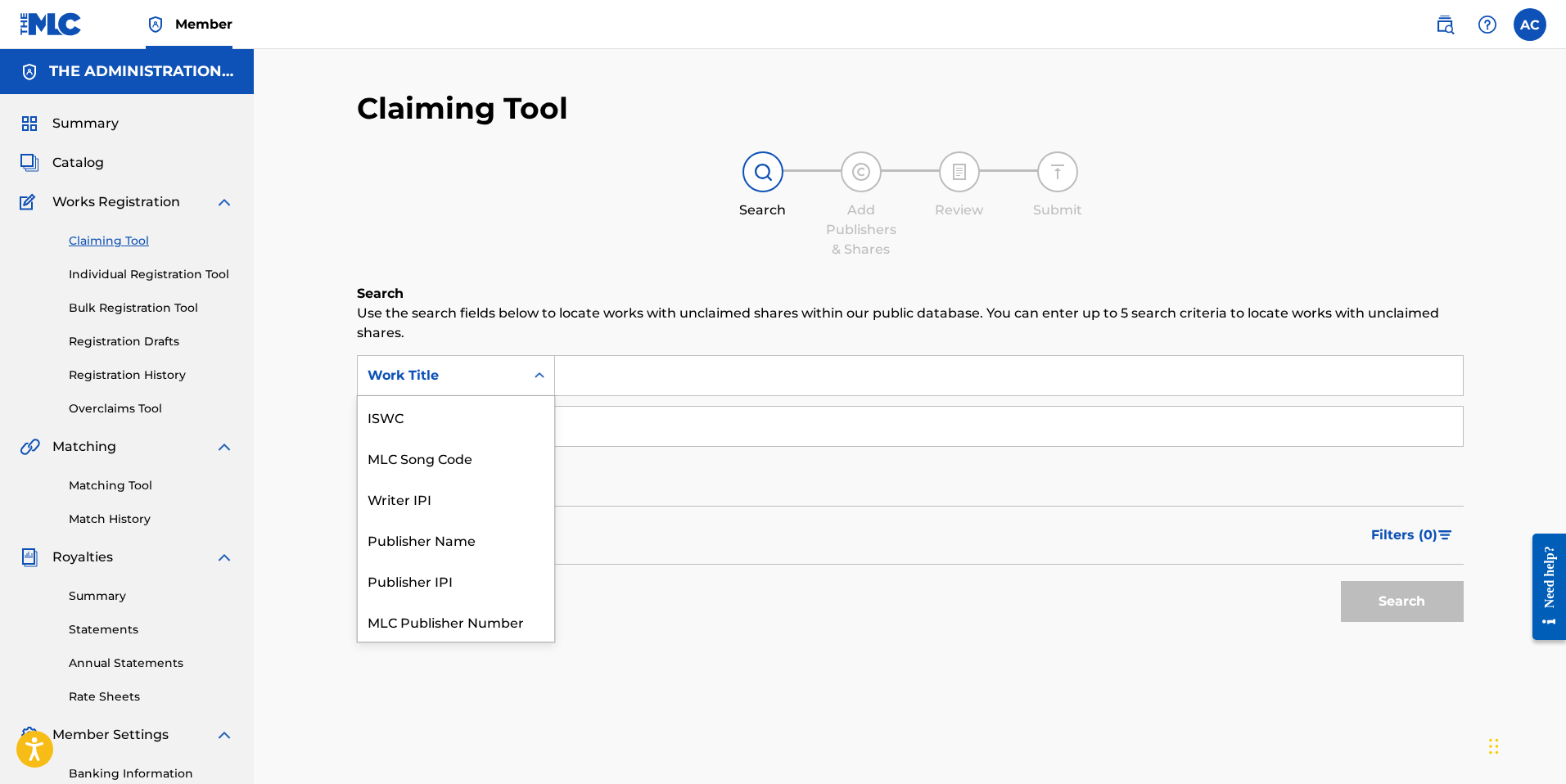
click at [443, 371] on div "Work Title" at bounding box center [441, 375] width 148 height 19
click at [441, 425] on div "MLC Song Code" at bounding box center [456, 417] width 196 height 41
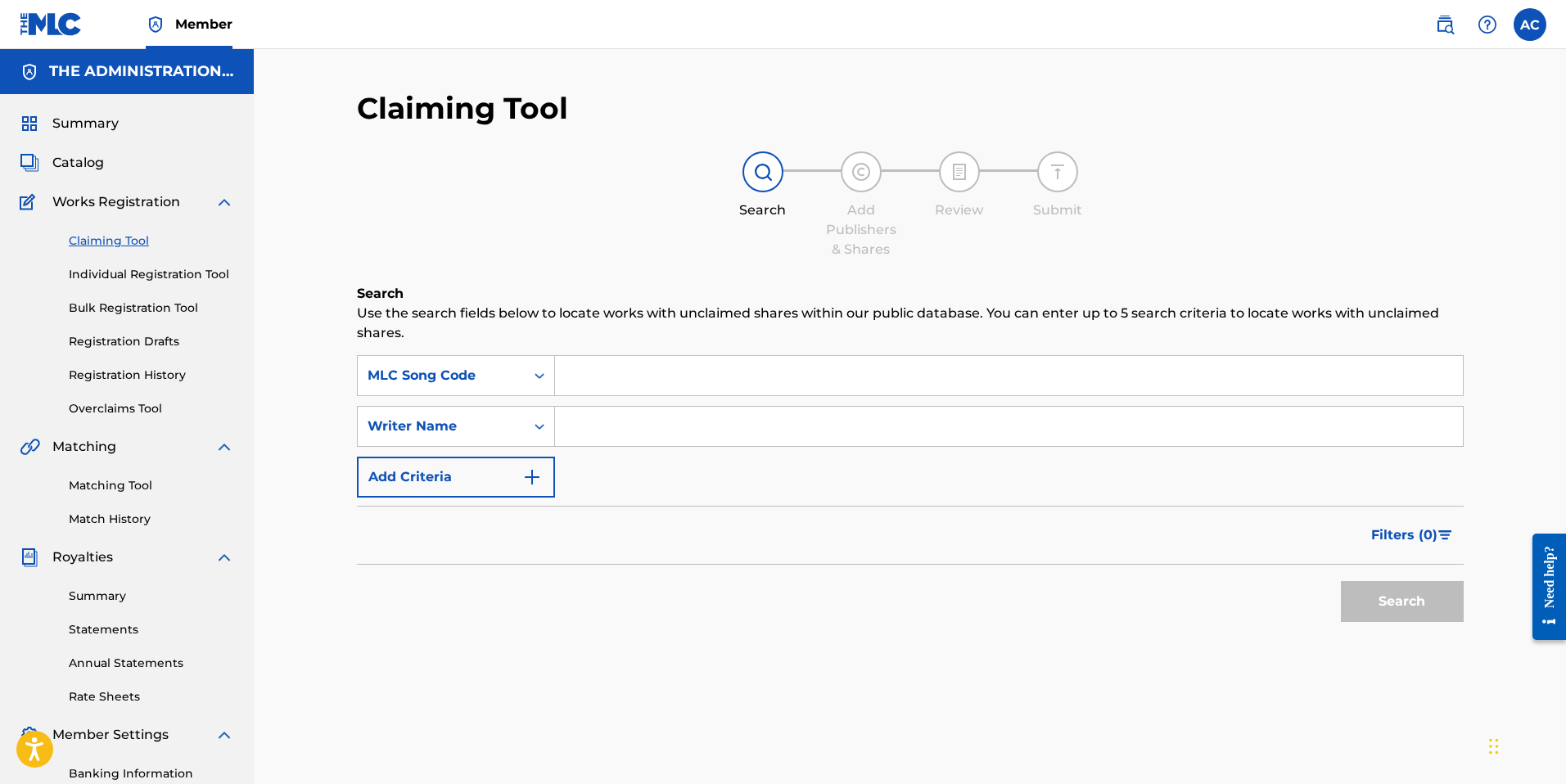
click at [605, 383] on input "Search Form" at bounding box center [1009, 375] width 908 height 39
paste input "WB369N"
type input "WB369N"
click at [1384, 609] on button "Search" at bounding box center [1402, 601] width 122 height 41
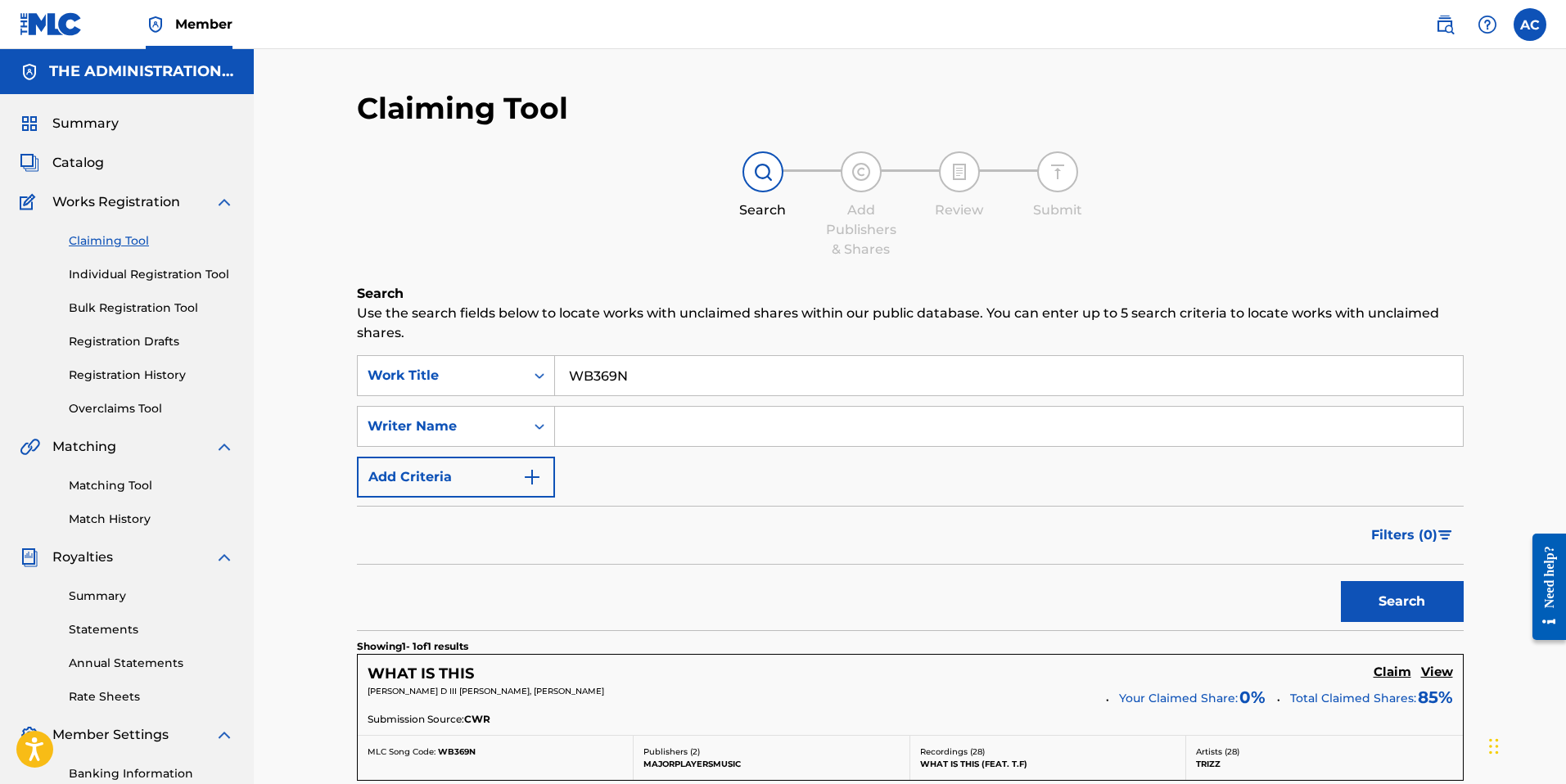
click at [1392, 673] on h5 "Claim" at bounding box center [1392, 672] width 38 height 16
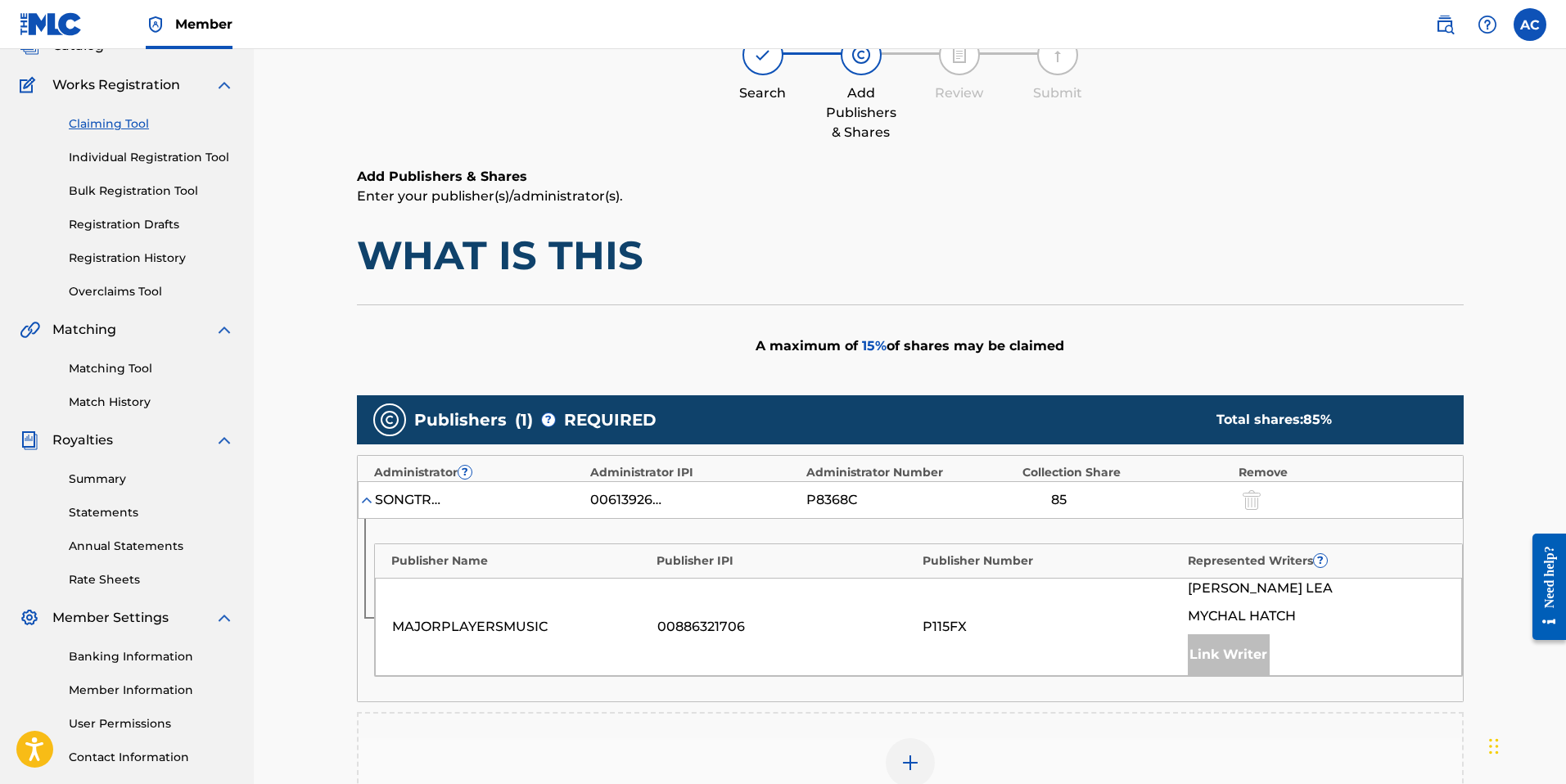
scroll to position [430, 0]
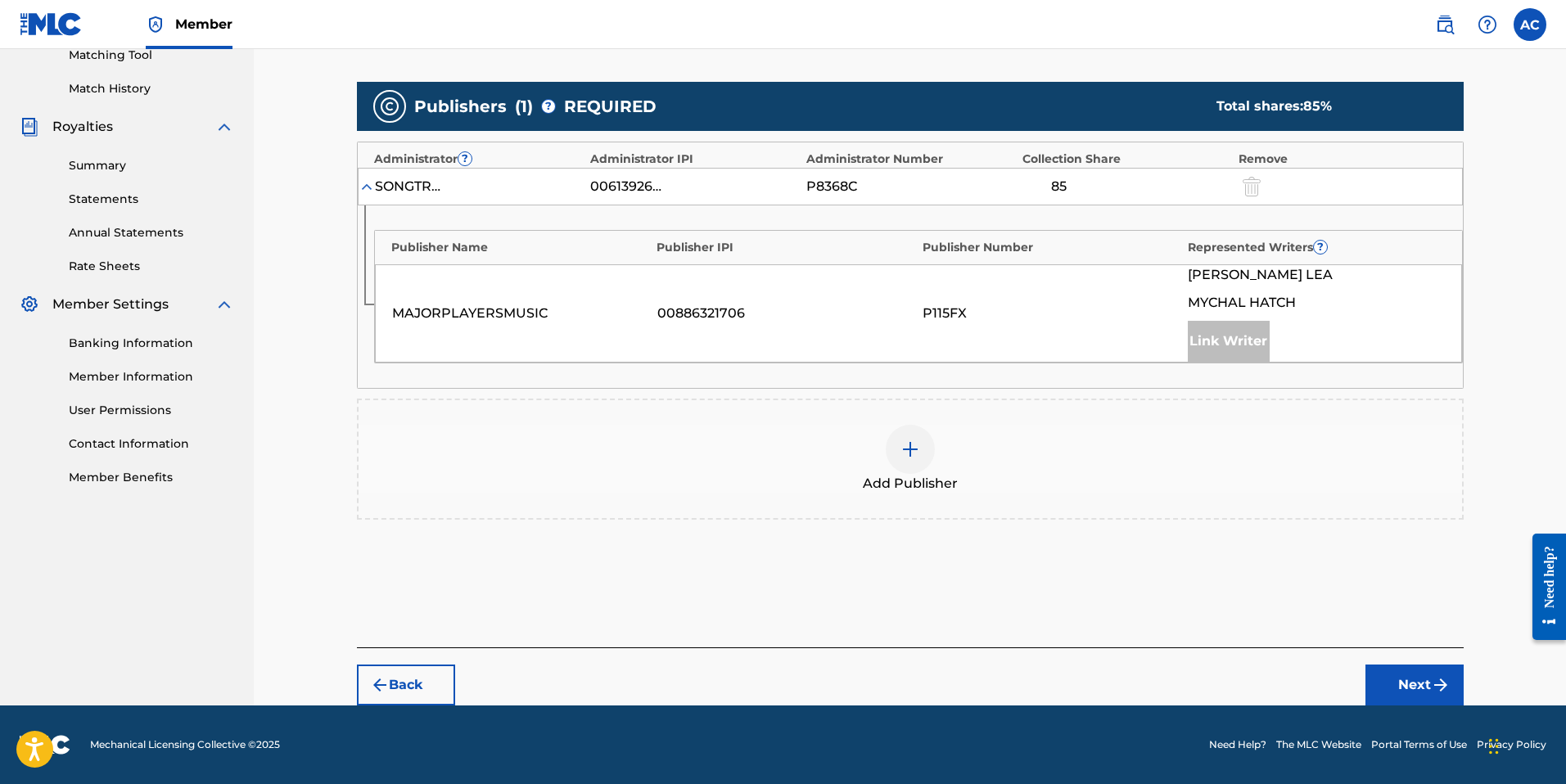
click at [905, 459] on img at bounding box center [910, 449] width 19 height 19
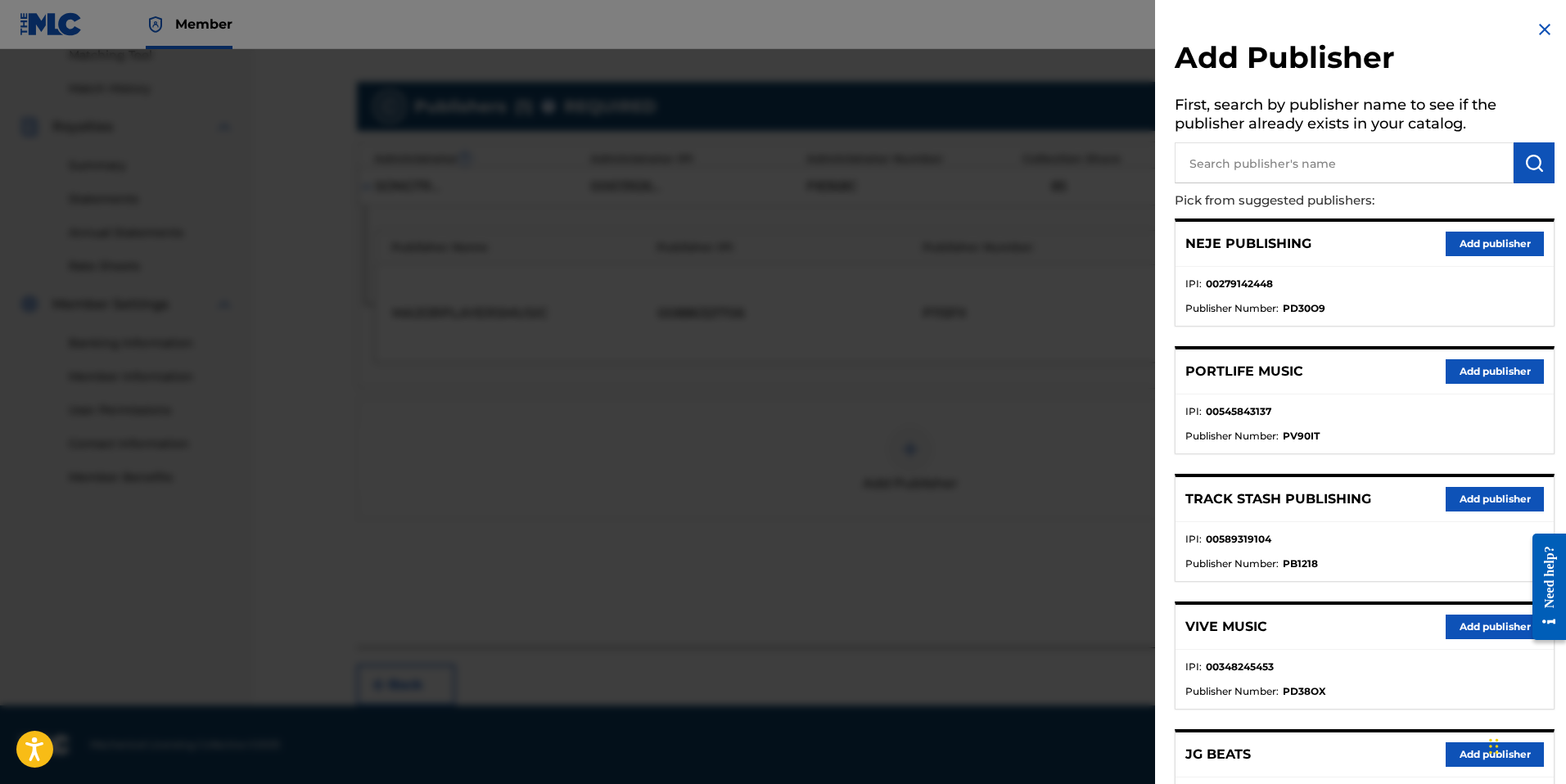
click at [1356, 163] on input "text" at bounding box center [1343, 163] width 339 height 41
paste input "Young Trizz Music"
type input "Young Trizz Music"
click at [1527, 175] on button "submit" at bounding box center [1534, 163] width 41 height 41
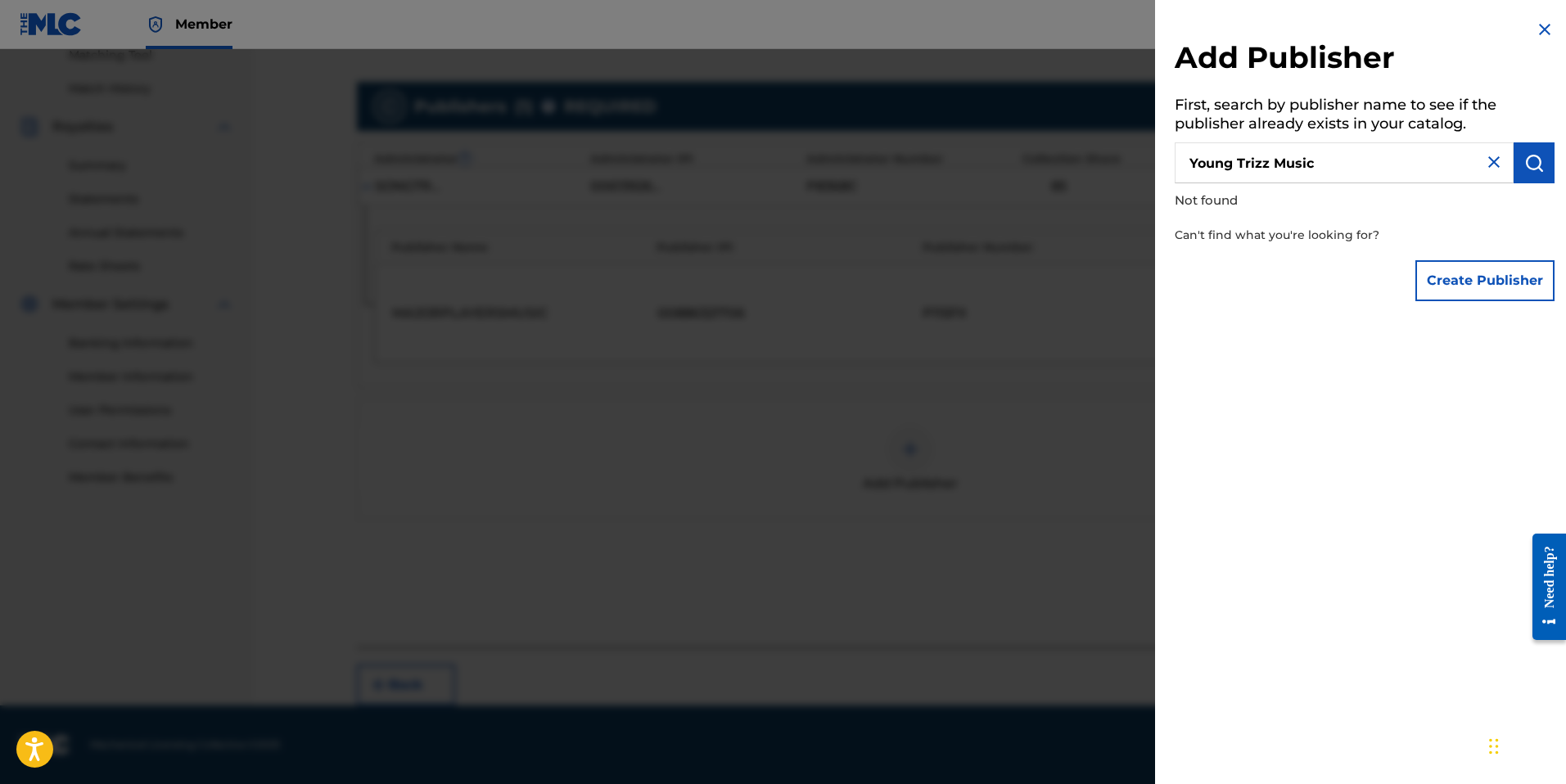
click at [1537, 35] on img at bounding box center [1545, 29] width 19 height 19
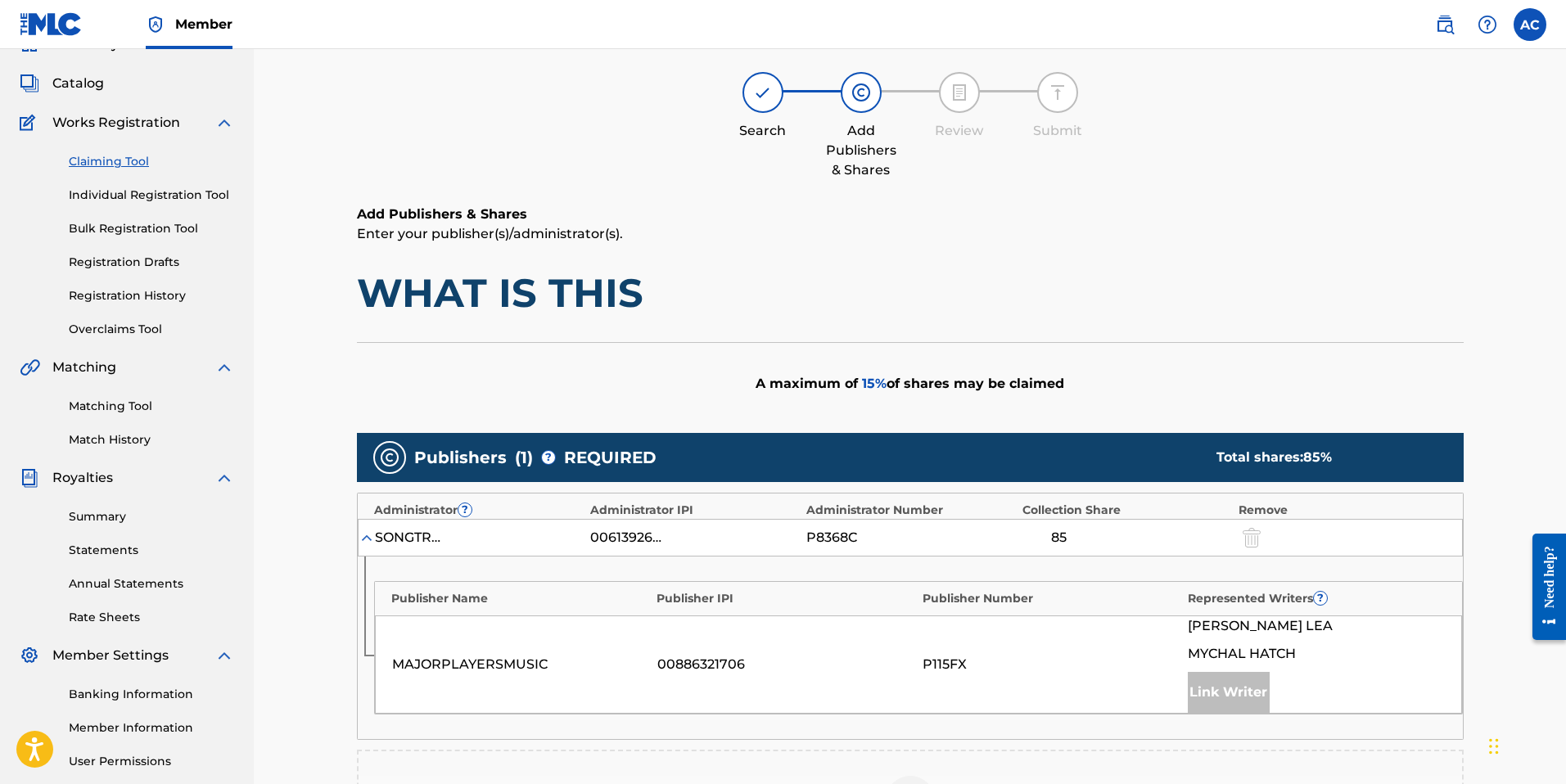
scroll to position [0, 0]
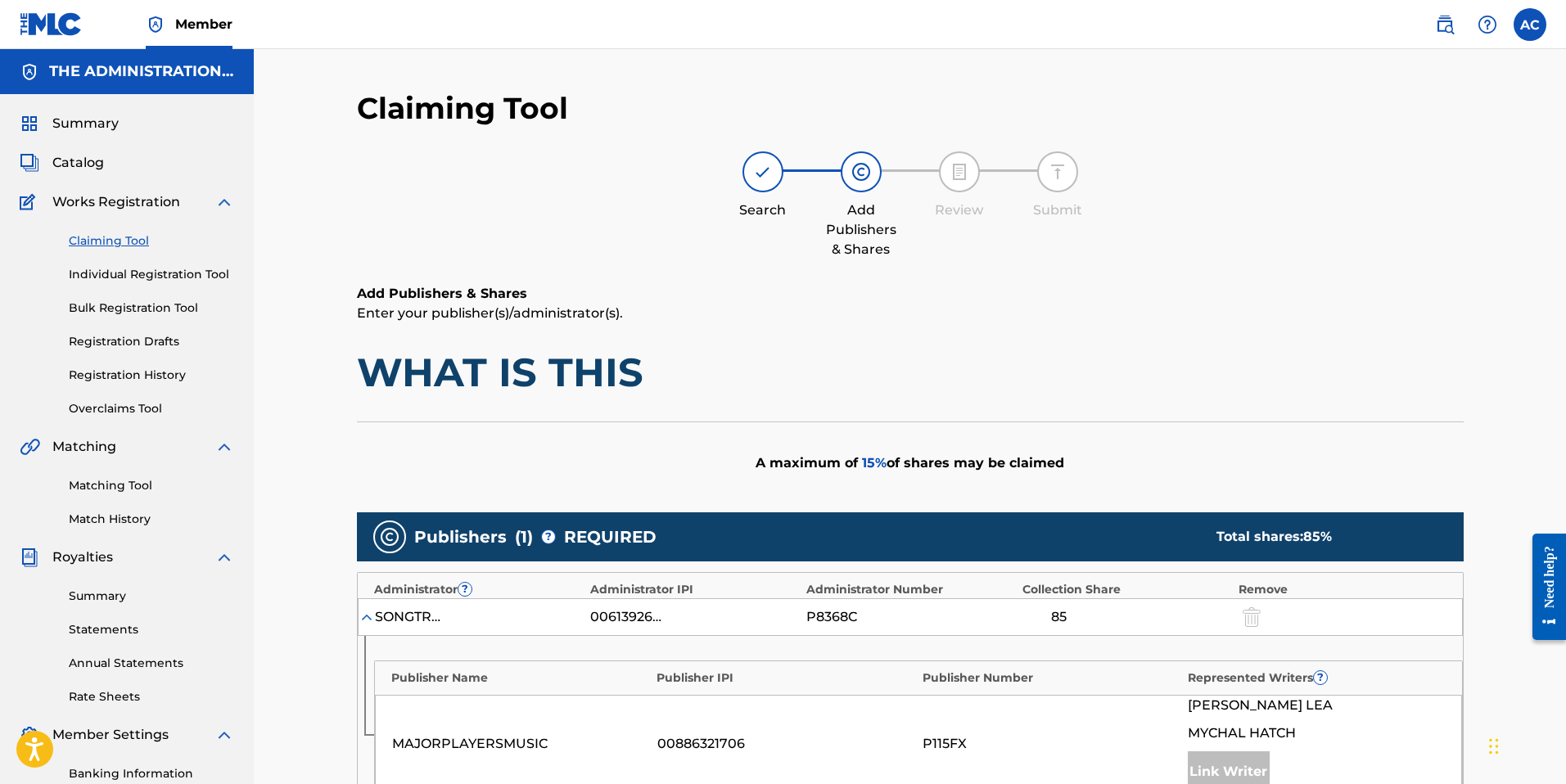
click at [1456, 23] on link at bounding box center [1444, 24] width 33 height 33
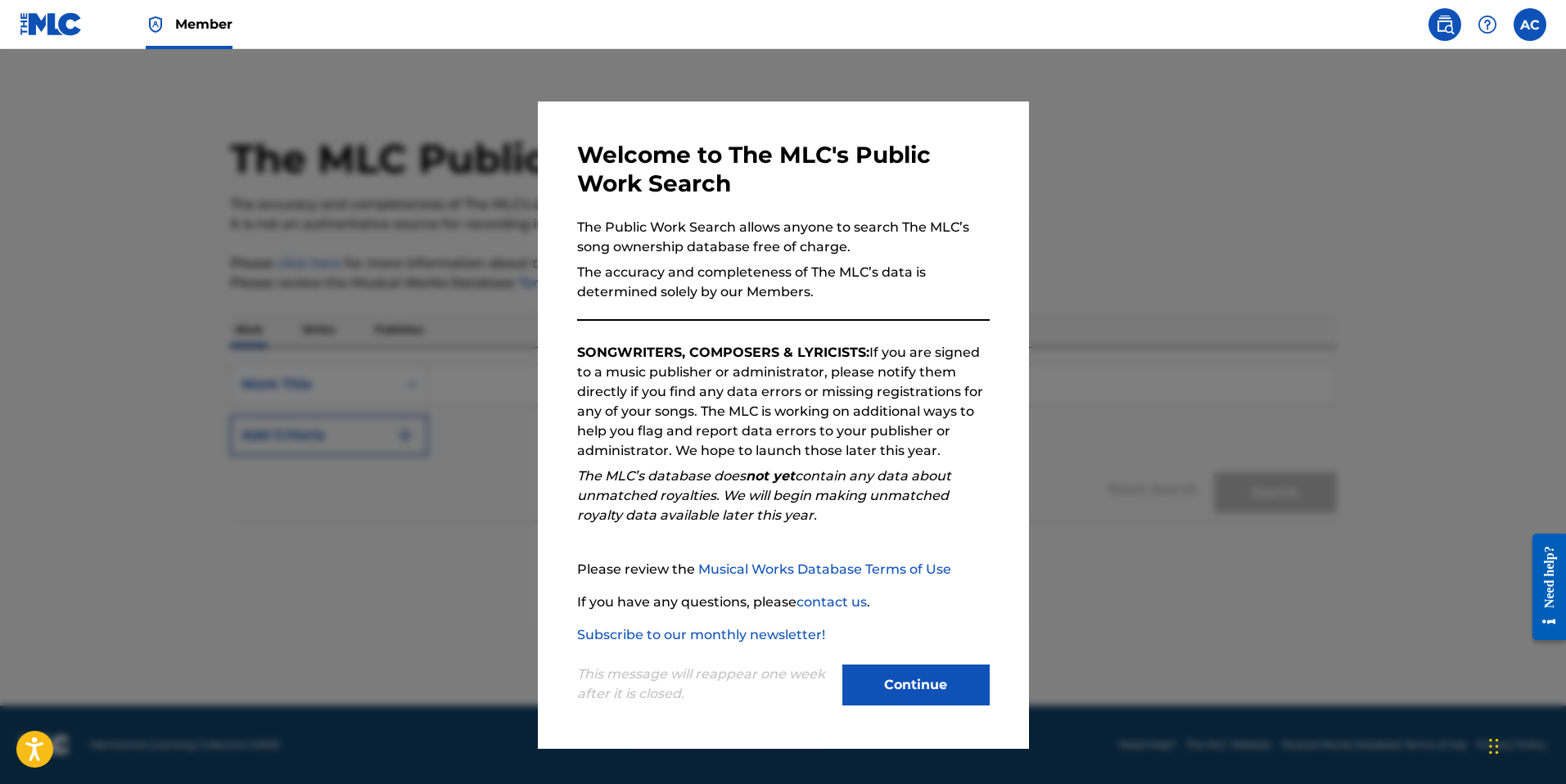
click at [938, 672] on button "Continue" at bounding box center [917, 685] width 148 height 41
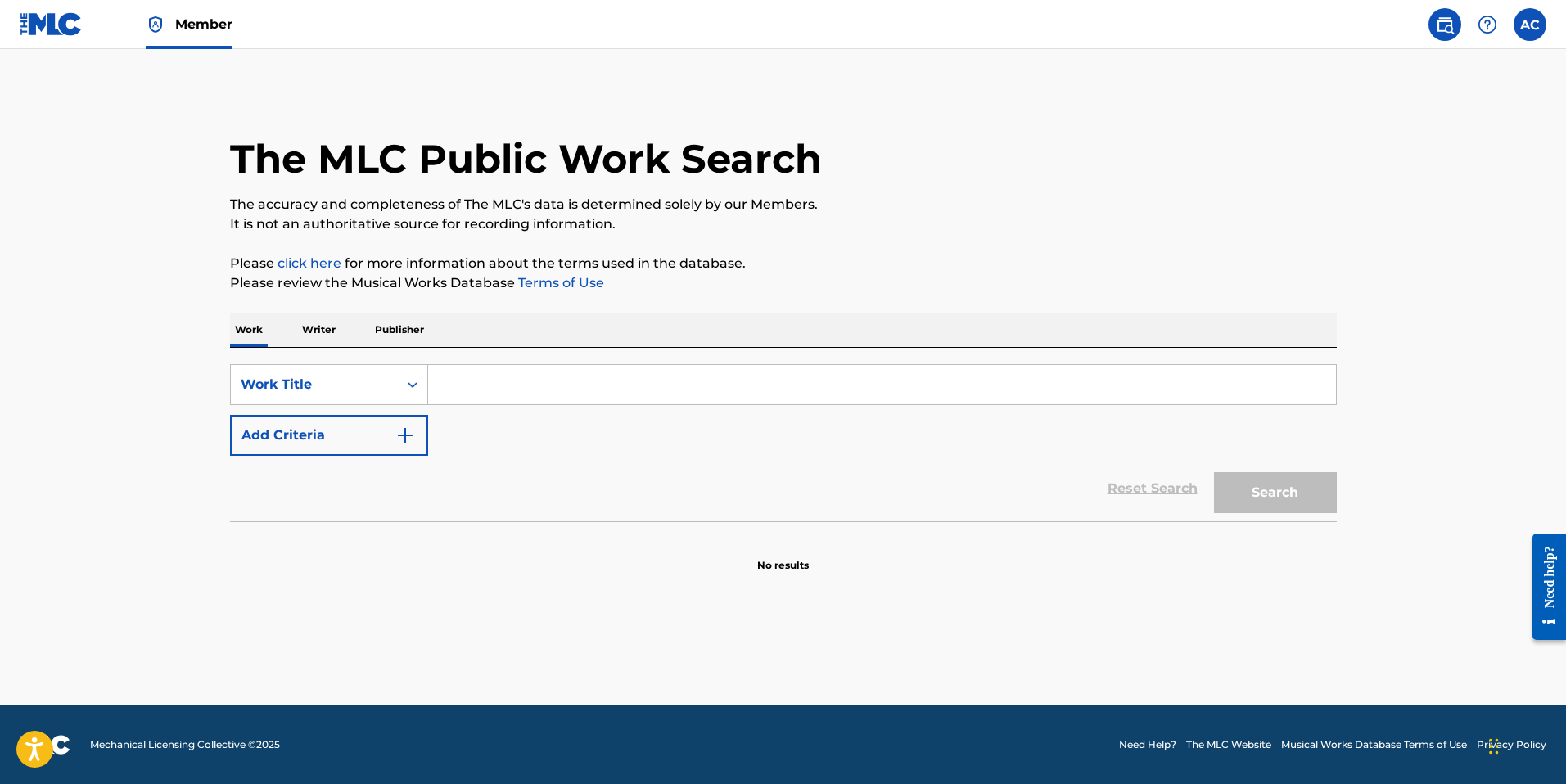
click at [397, 329] on p "Publisher" at bounding box center [400, 329] width 59 height 34
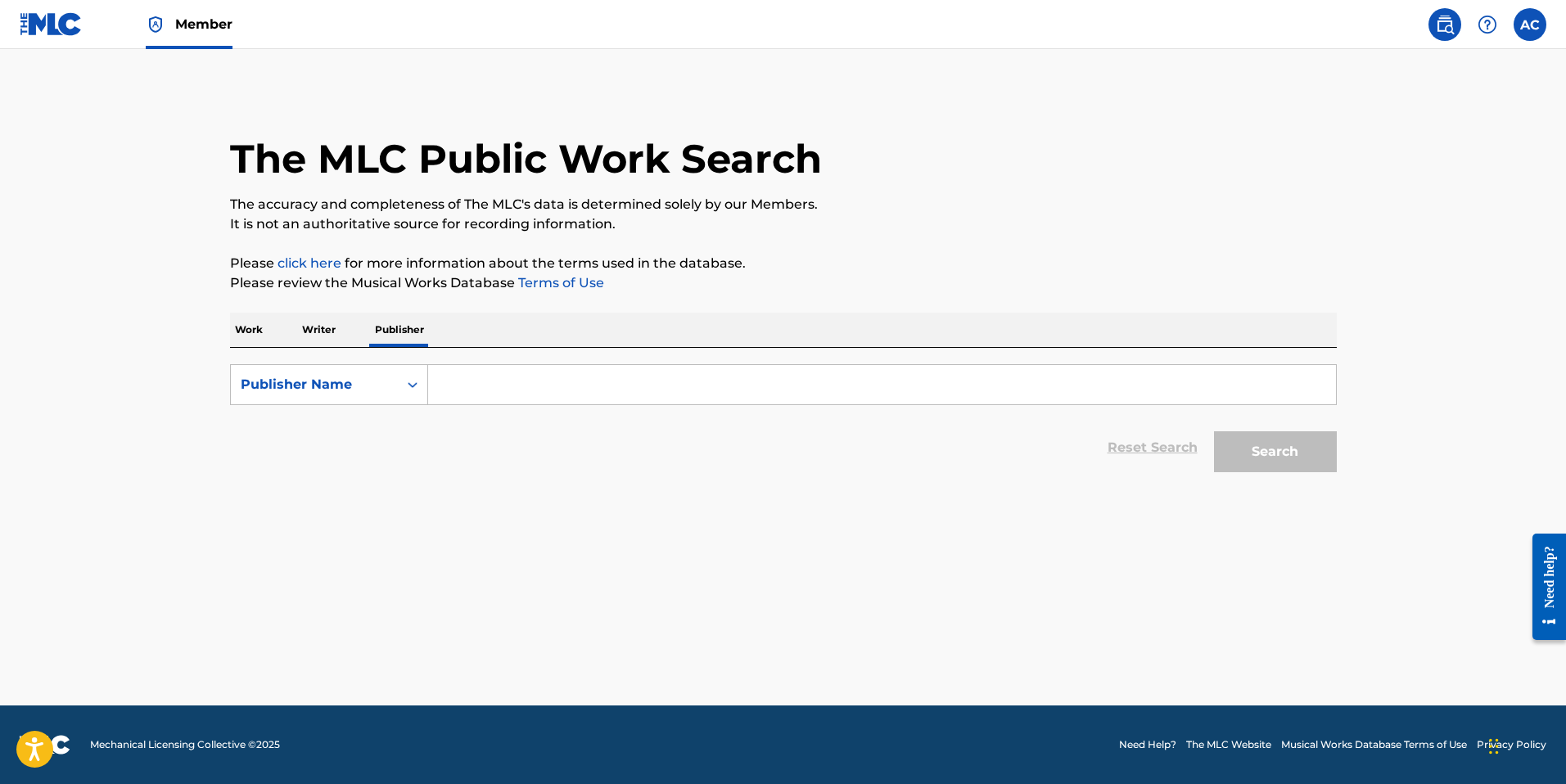
click at [464, 390] on input "Search Form" at bounding box center [882, 385] width 908 height 39
paste input "Young Trizz Music"
type input "Young Trizz Music"
click at [1306, 456] on button "Search" at bounding box center [1275, 452] width 122 height 41
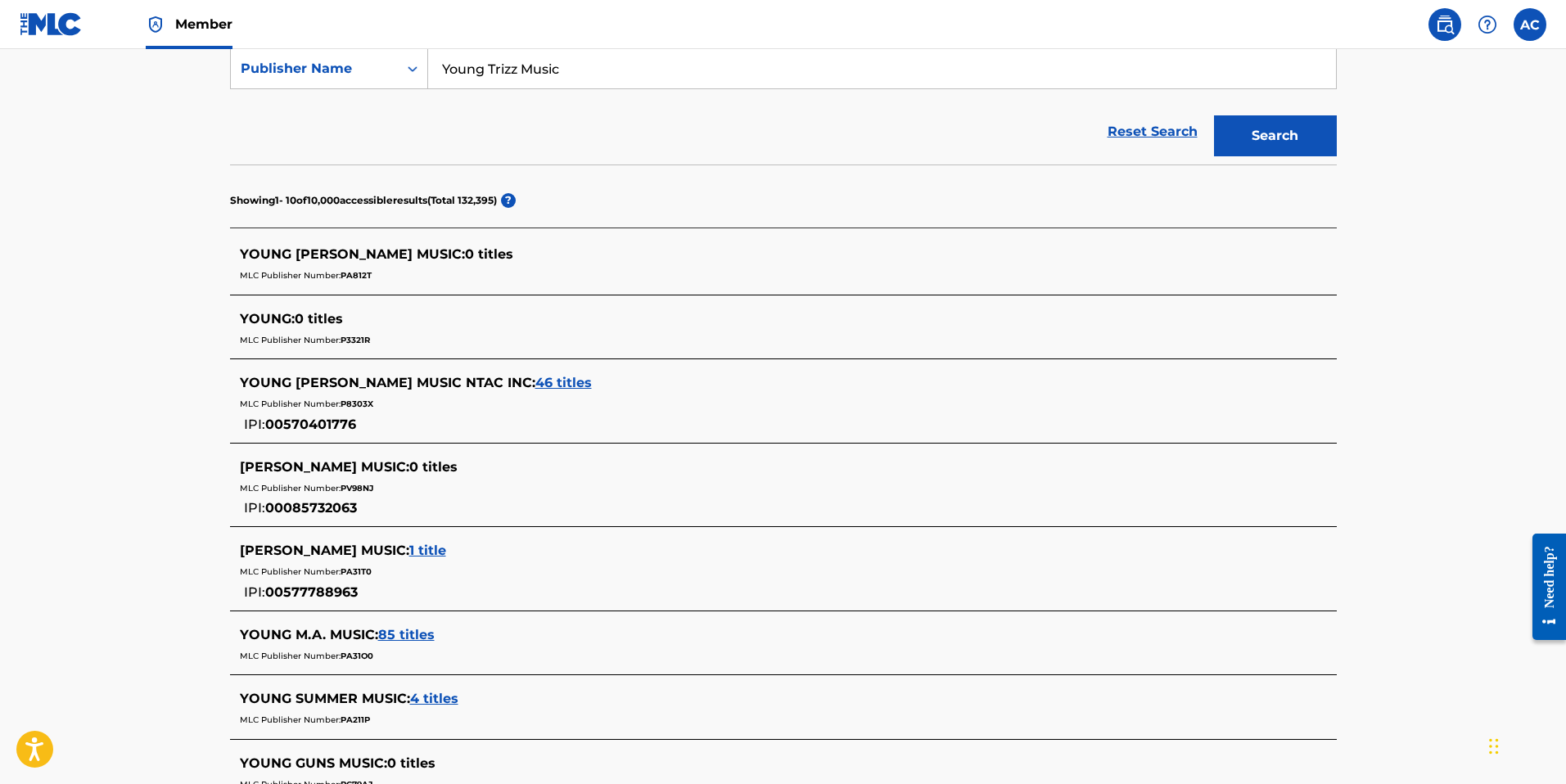
scroll to position [534, 0]
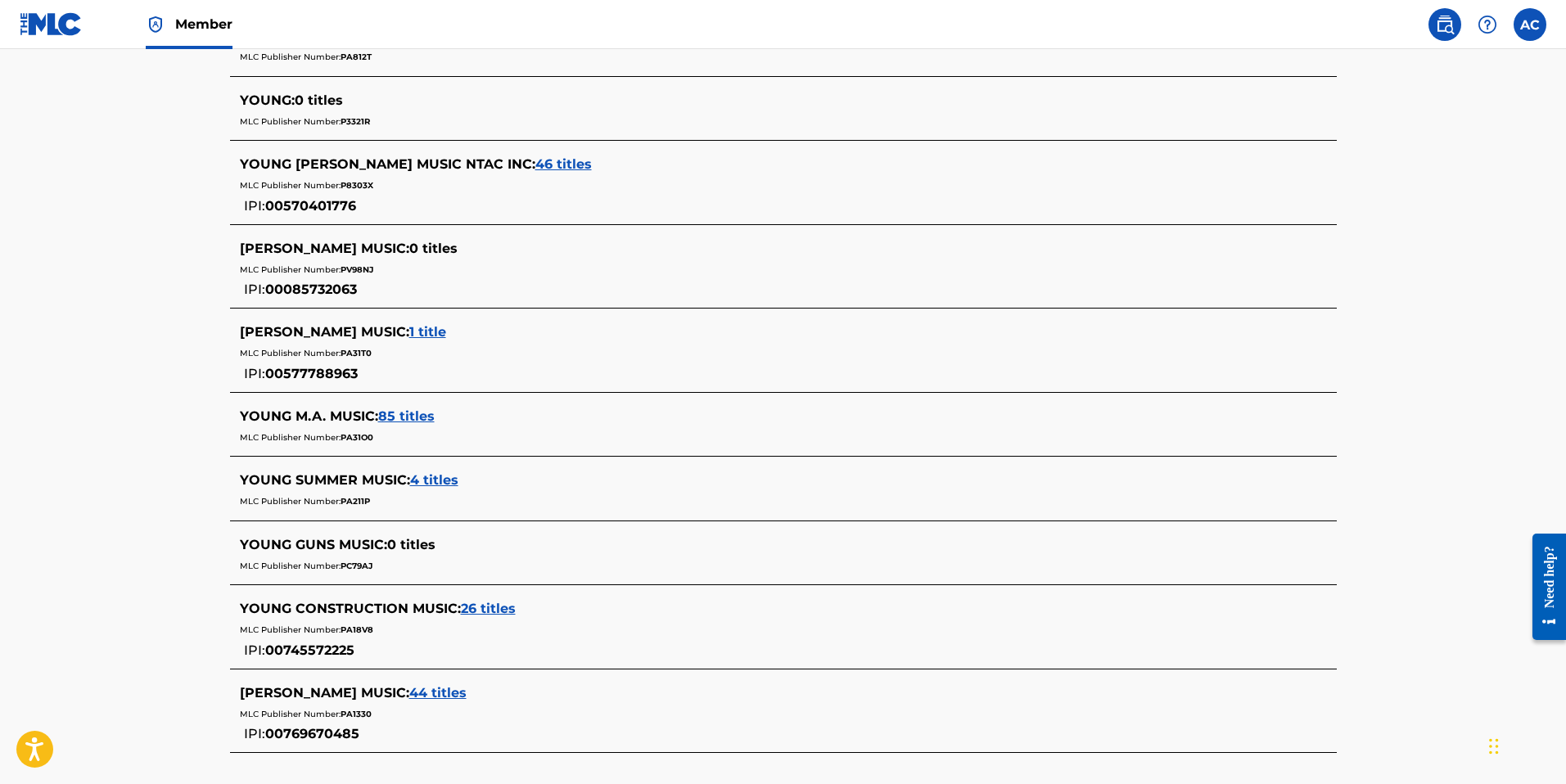
click at [191, 4] on link "Member" at bounding box center [189, 24] width 87 height 49
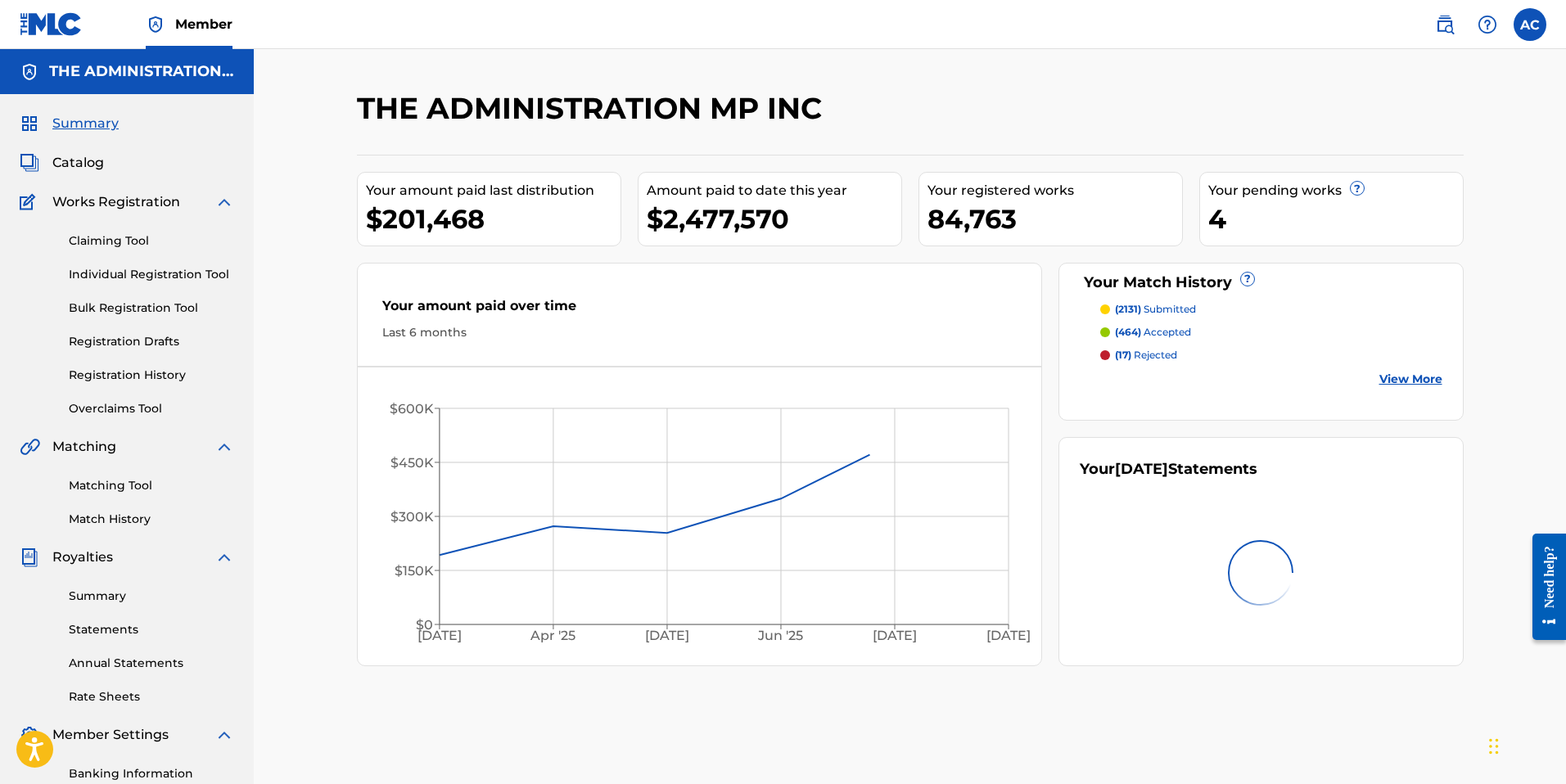
click at [145, 279] on link "Individual Registration Tool" at bounding box center [152, 275] width 165 height 17
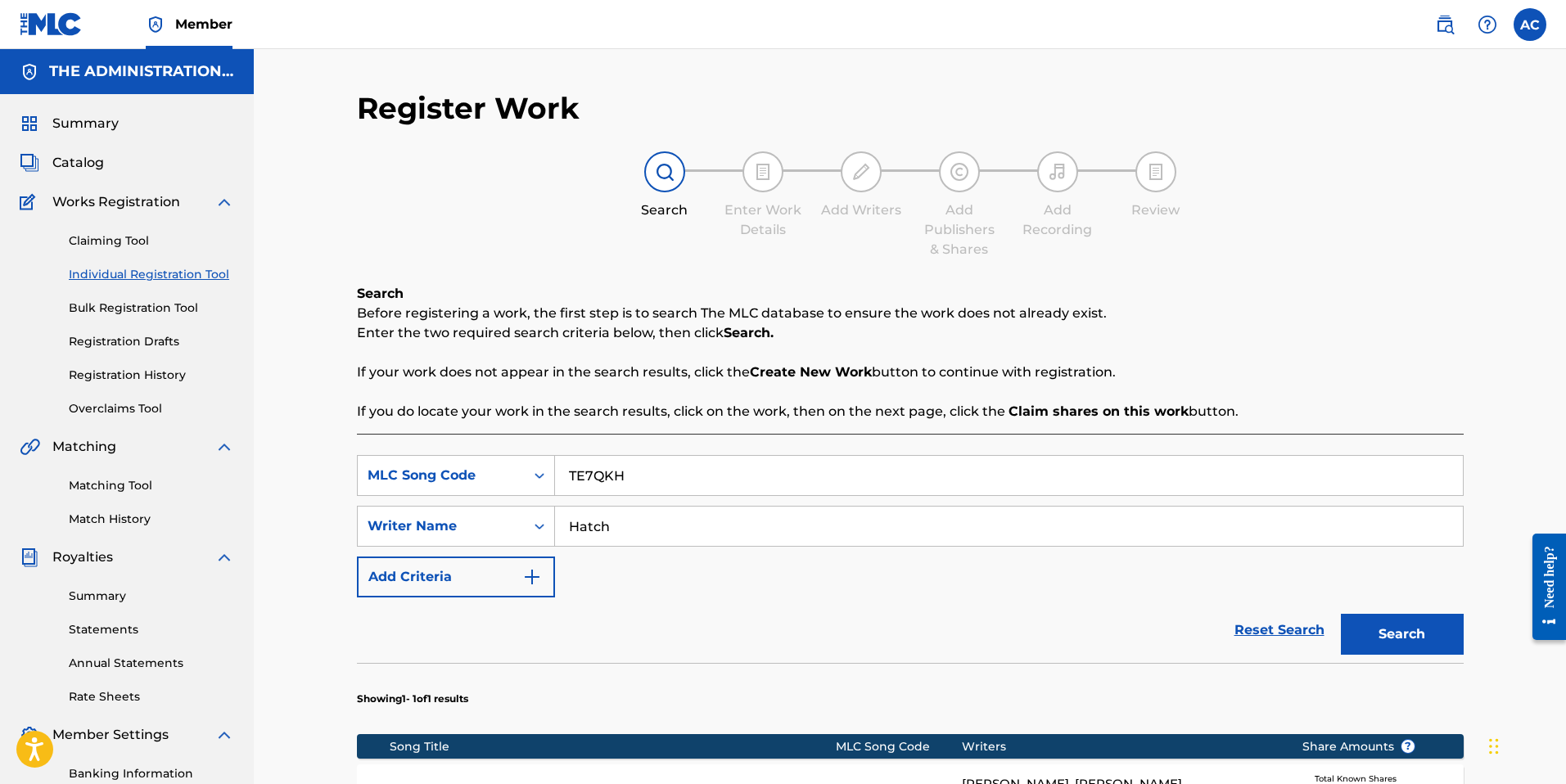
click at [619, 479] on input "TE7QKH" at bounding box center [1009, 475] width 908 height 39
paste input "WB369N"
type input "WB369N"
click at [1418, 637] on button "Search" at bounding box center [1402, 634] width 122 height 41
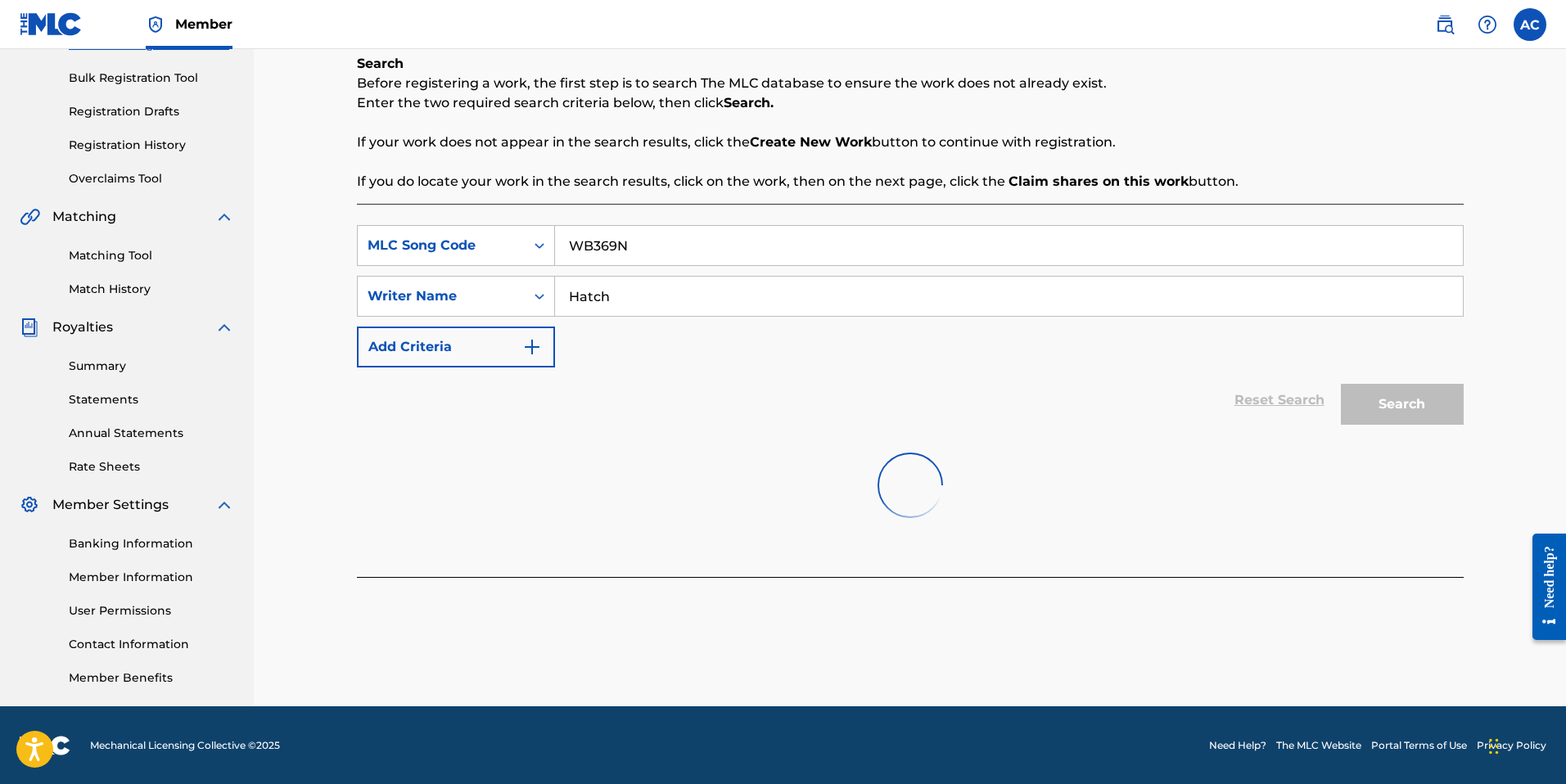
scroll to position [230, 0]
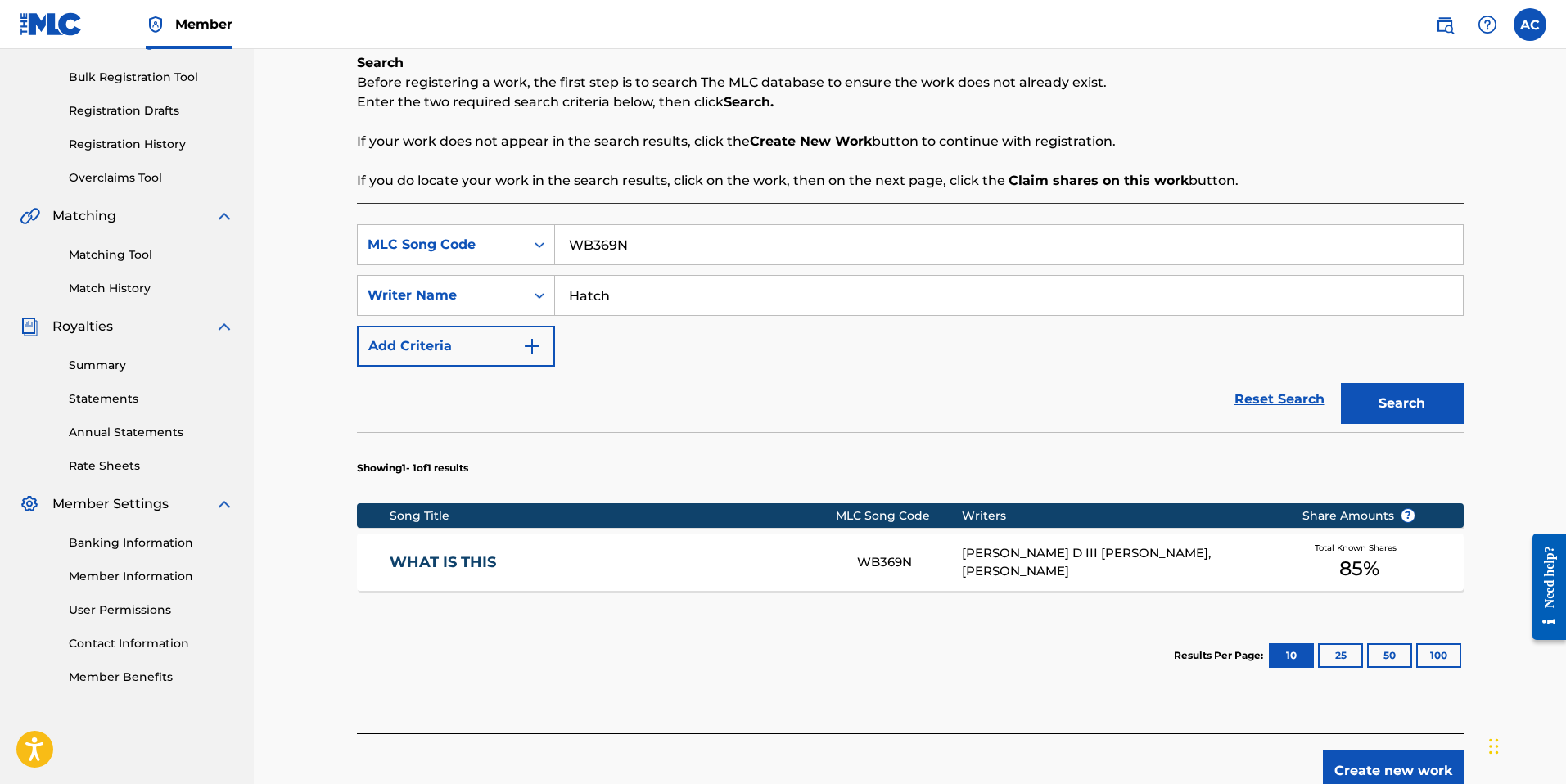
click at [735, 565] on link "WHAT IS THIS" at bounding box center [612, 562] width 445 height 18
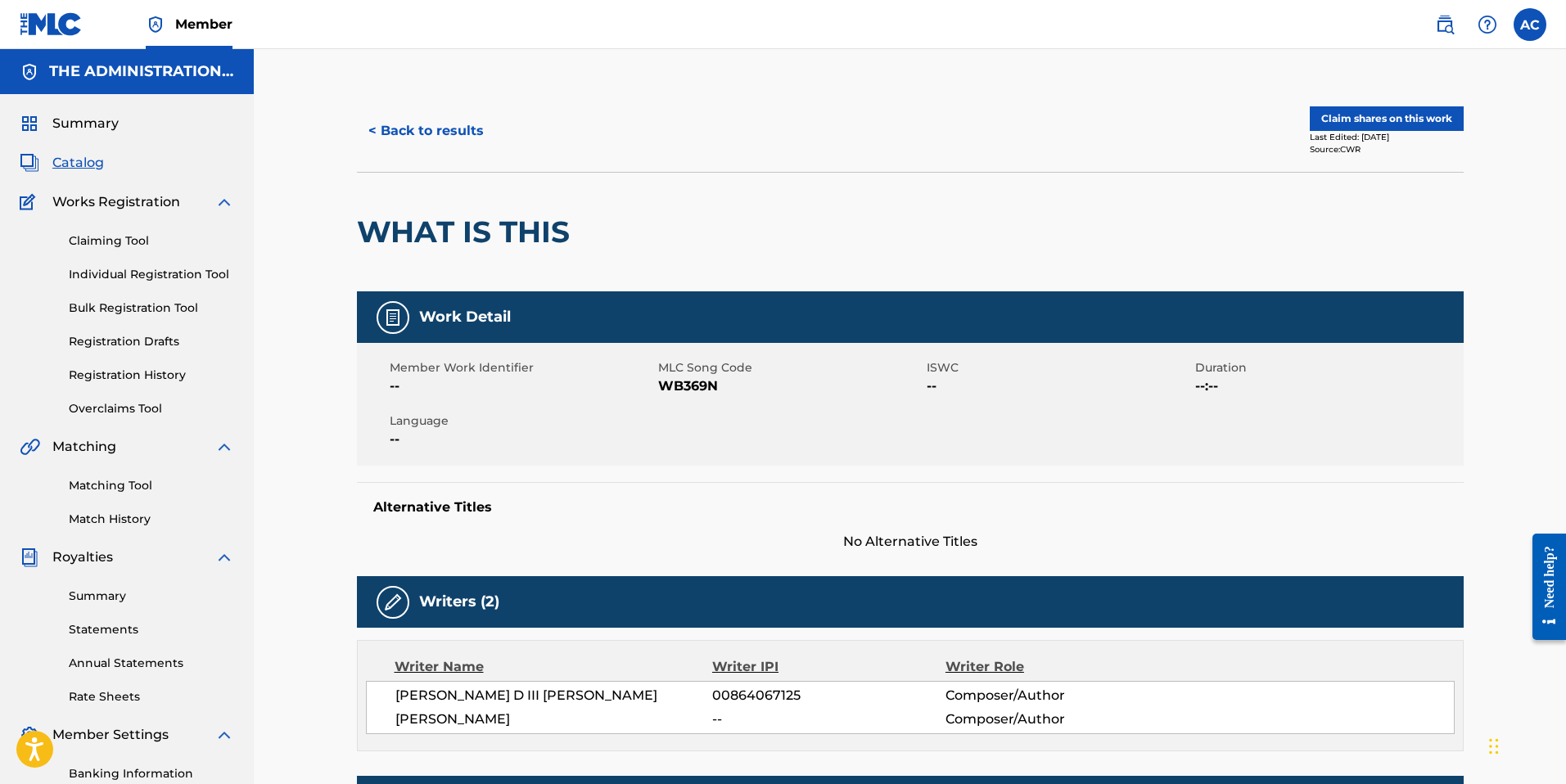
click at [1420, 99] on div "< Back to results Claim shares on this work Last Edited: [DATE] Source: CWR" at bounding box center [910, 131] width 1107 height 82
click at [1417, 121] on button "Claim shares on this work" at bounding box center [1386, 118] width 154 height 24
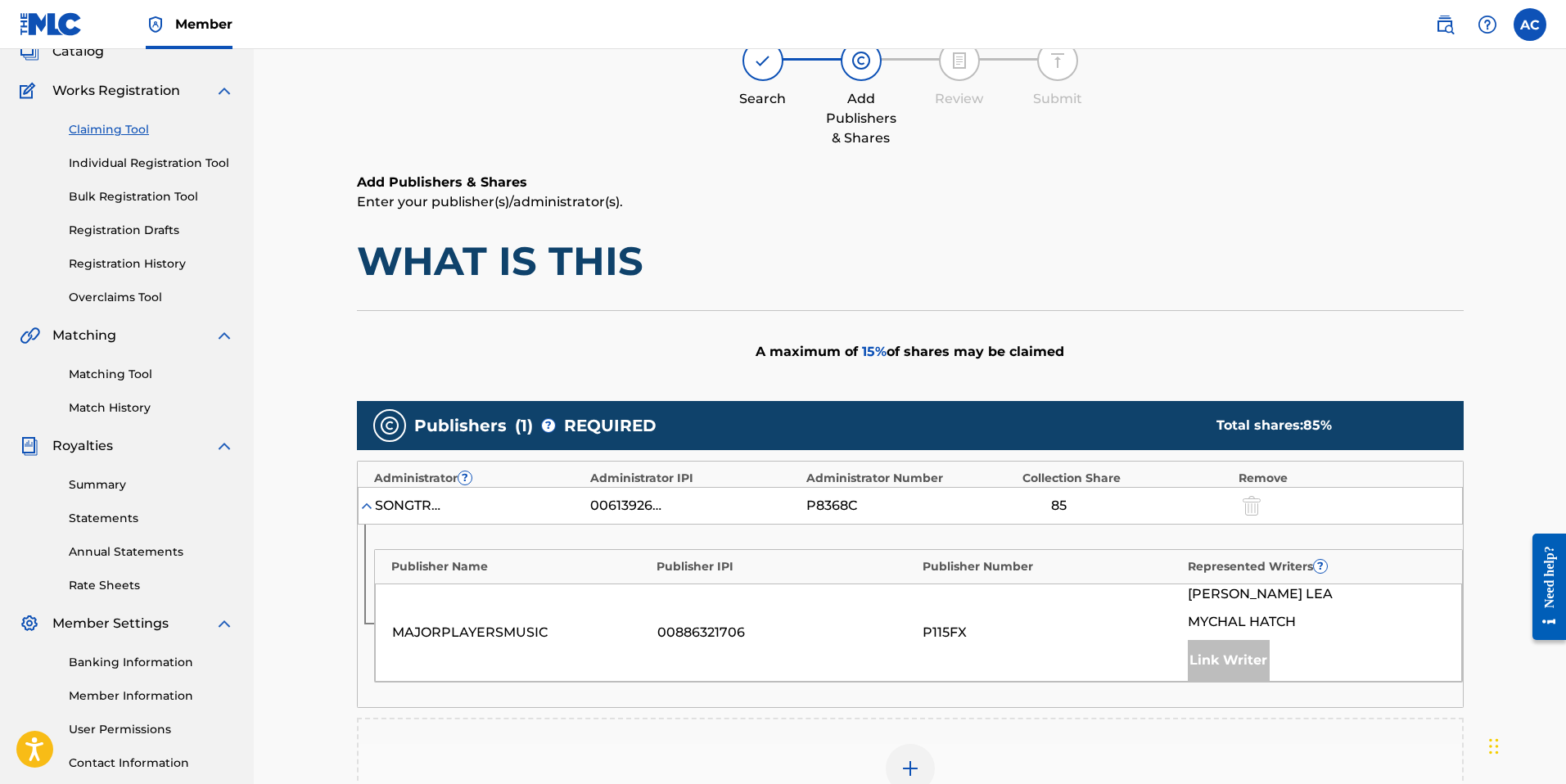
scroll to position [430, 0]
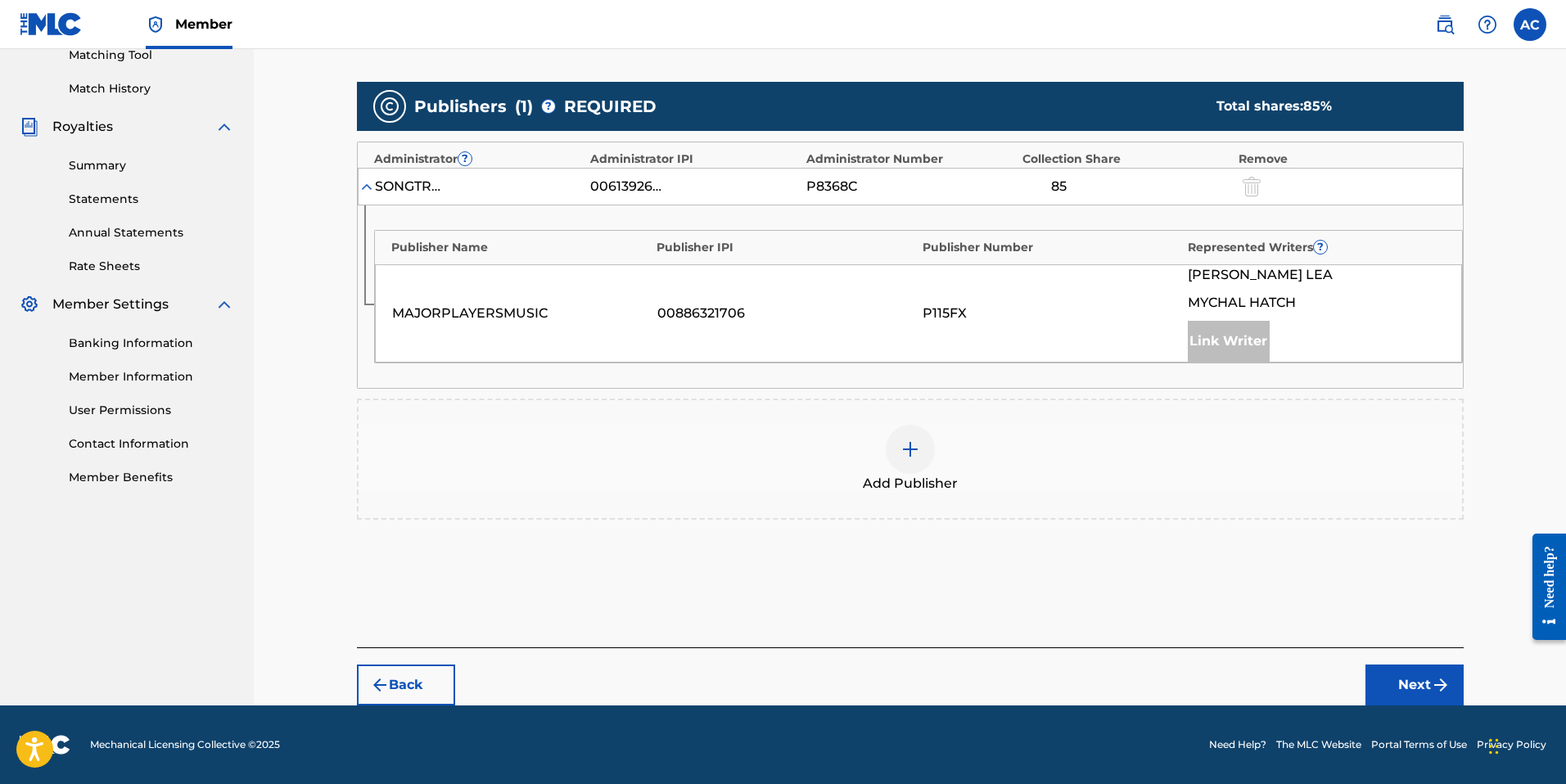
click at [902, 447] on img at bounding box center [910, 449] width 19 height 19
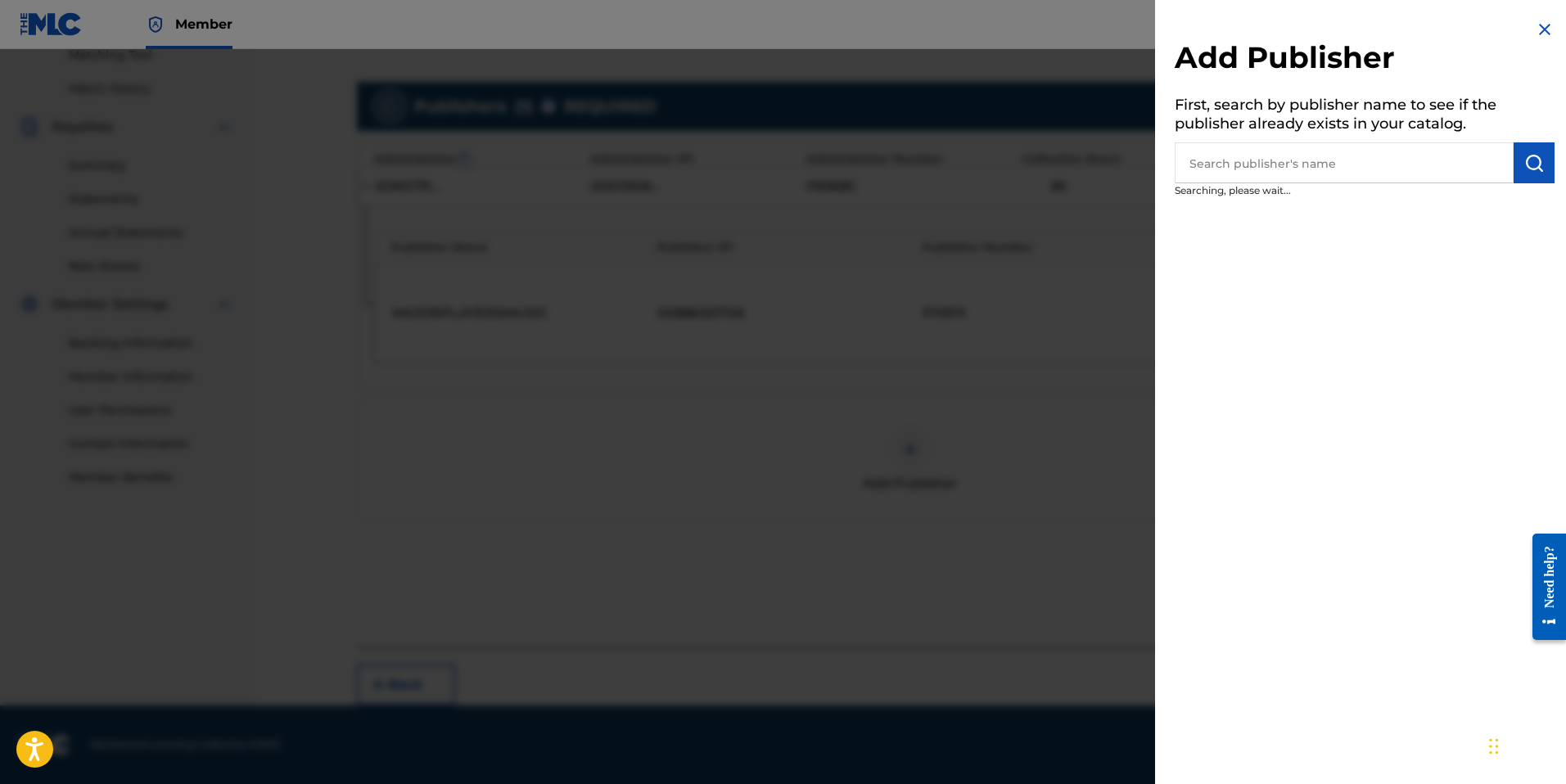
click at [1236, 153] on input "text" at bounding box center [1343, 163] width 339 height 41
paste input "[PERSON_NAME] PUBLISHING"
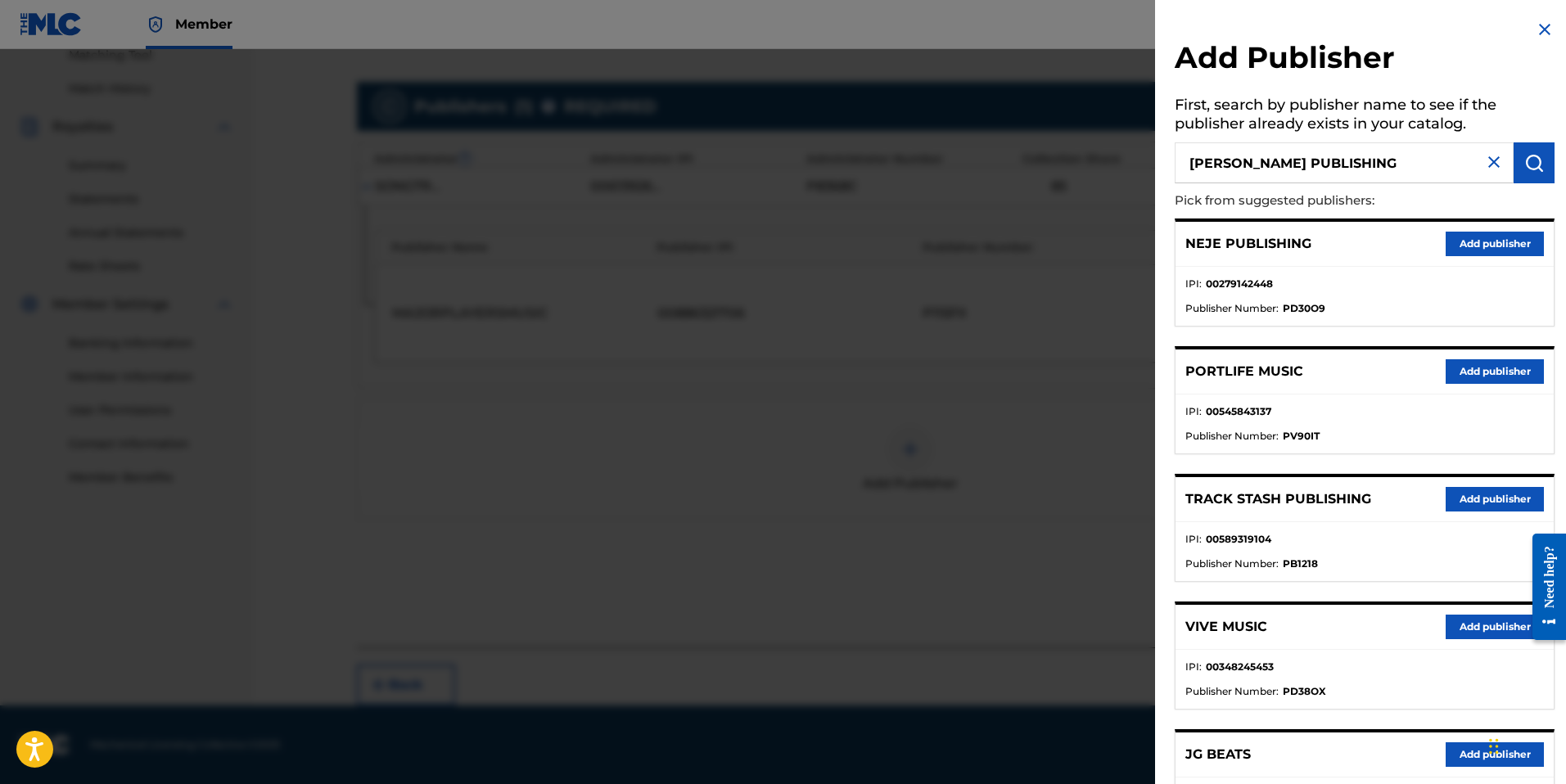
type input "[PERSON_NAME] PUBLISHING"
click at [1537, 161] on img "submit" at bounding box center [1534, 162] width 19 height 19
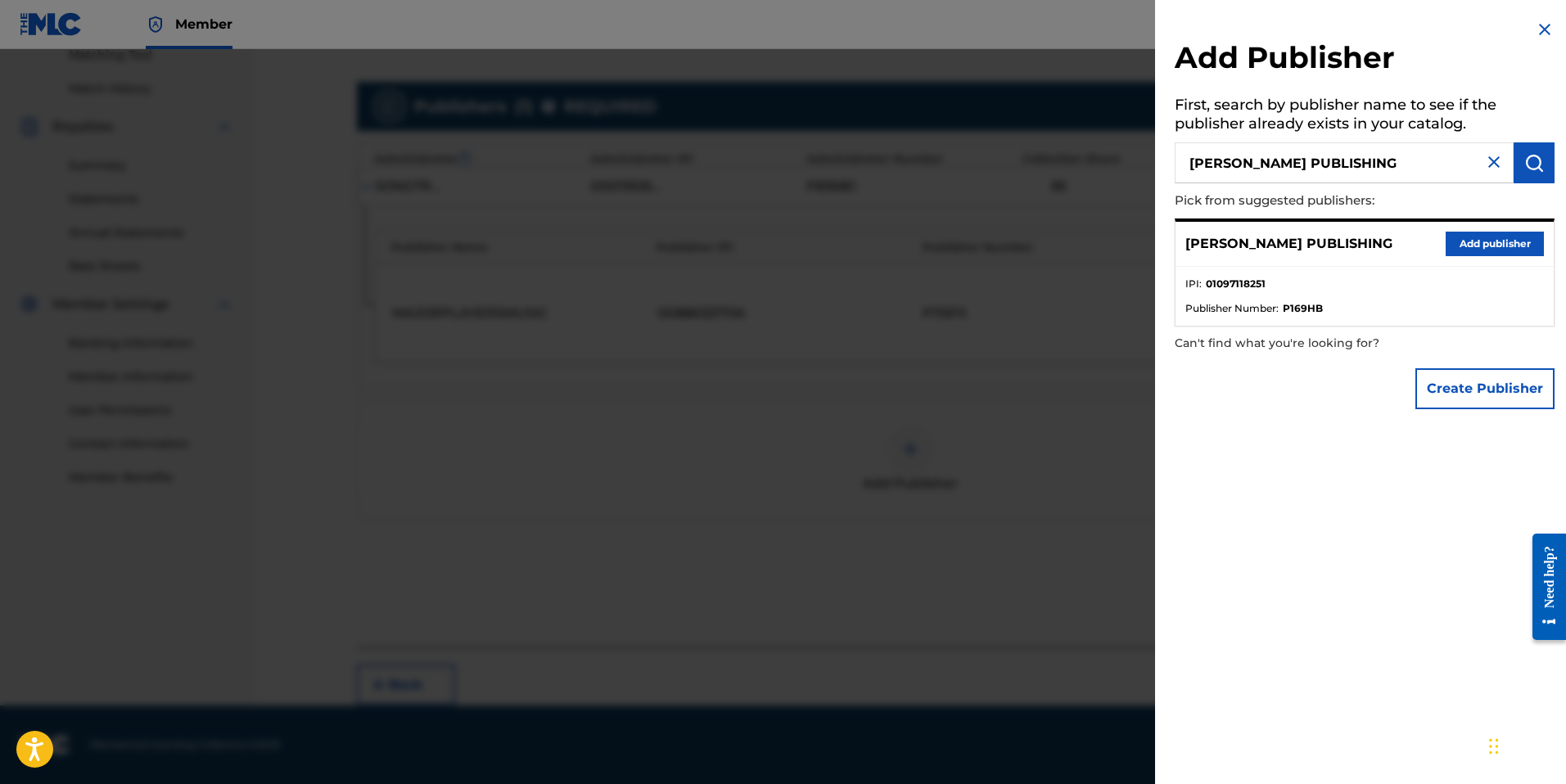
click at [1493, 254] on button "Add publisher" at bounding box center [1494, 243] width 98 height 24
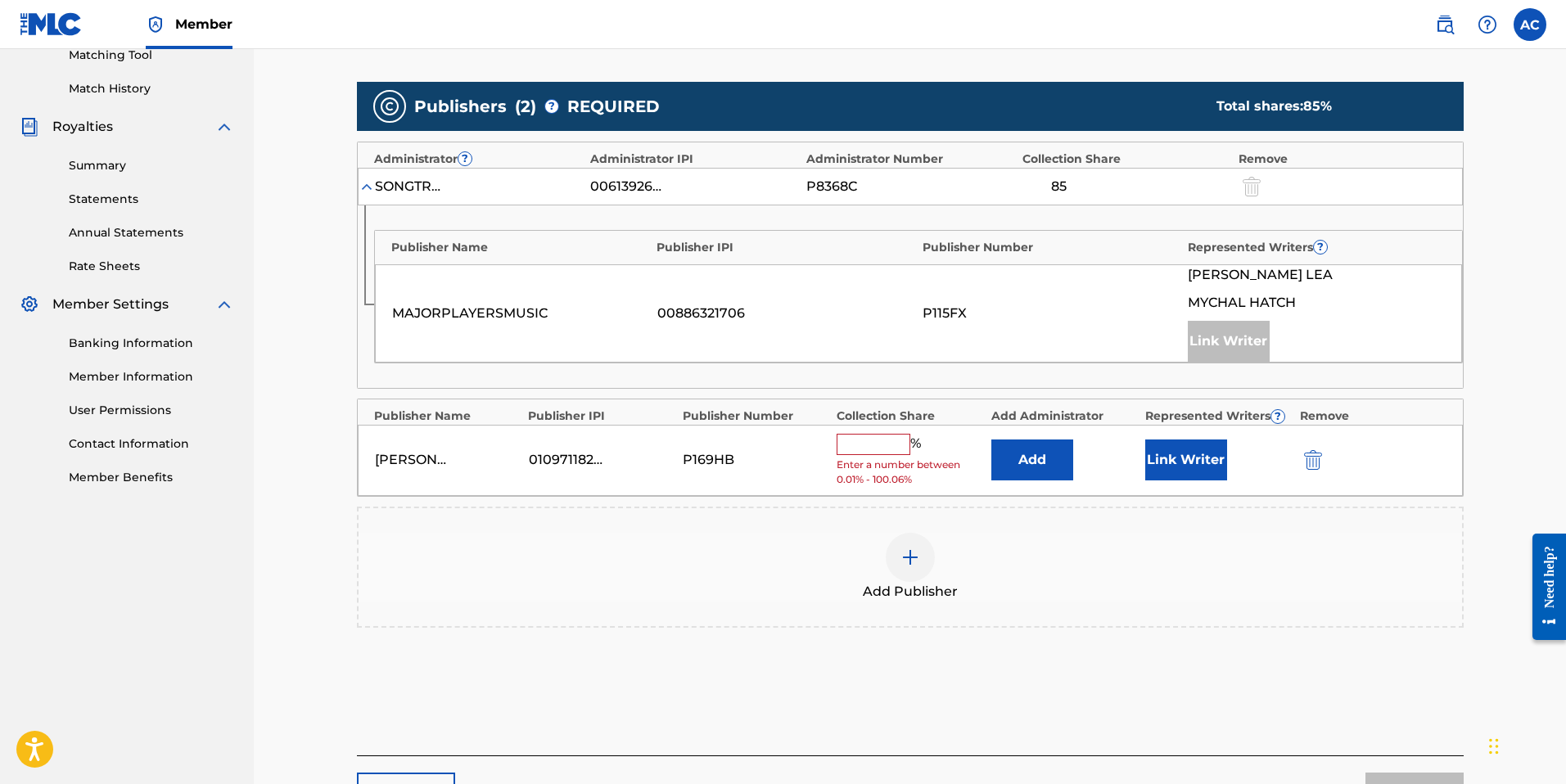
click at [1039, 455] on button "Add" at bounding box center [1032, 460] width 82 height 41
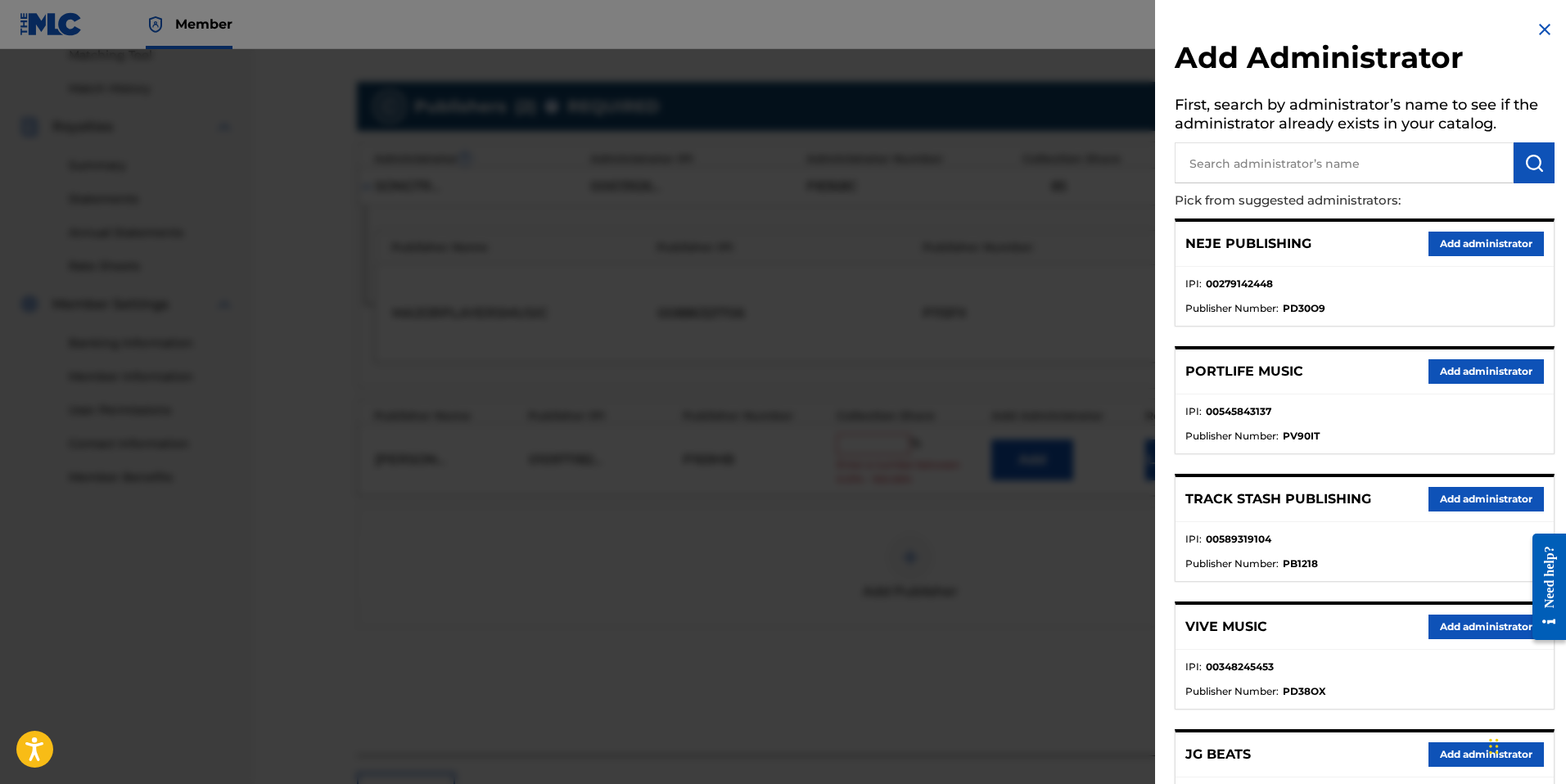
click at [1331, 158] on input "text" at bounding box center [1343, 163] width 339 height 41
type input "Velocity"
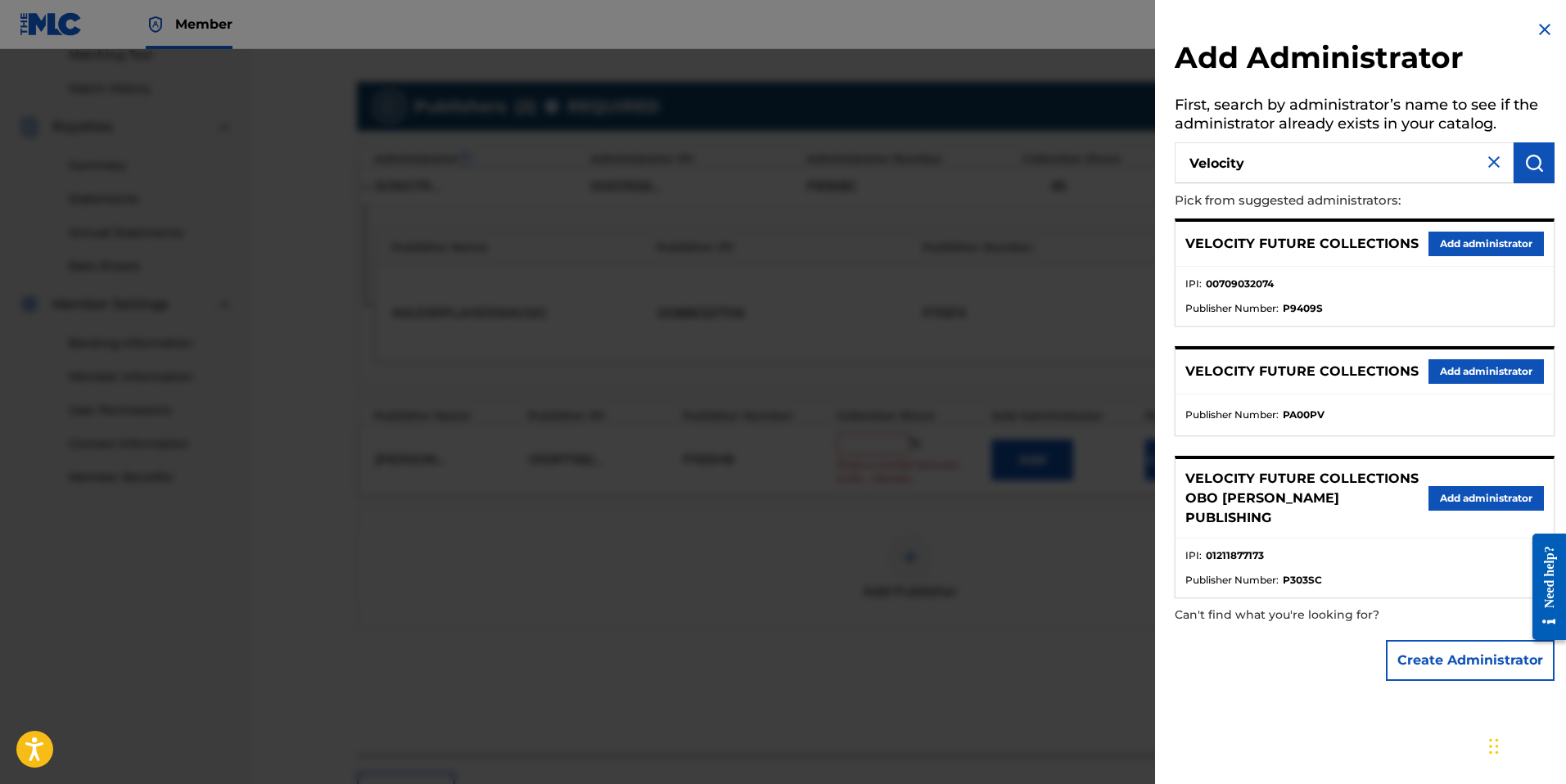
click at [1448, 240] on button "Add administrator" at bounding box center [1485, 243] width 116 height 24
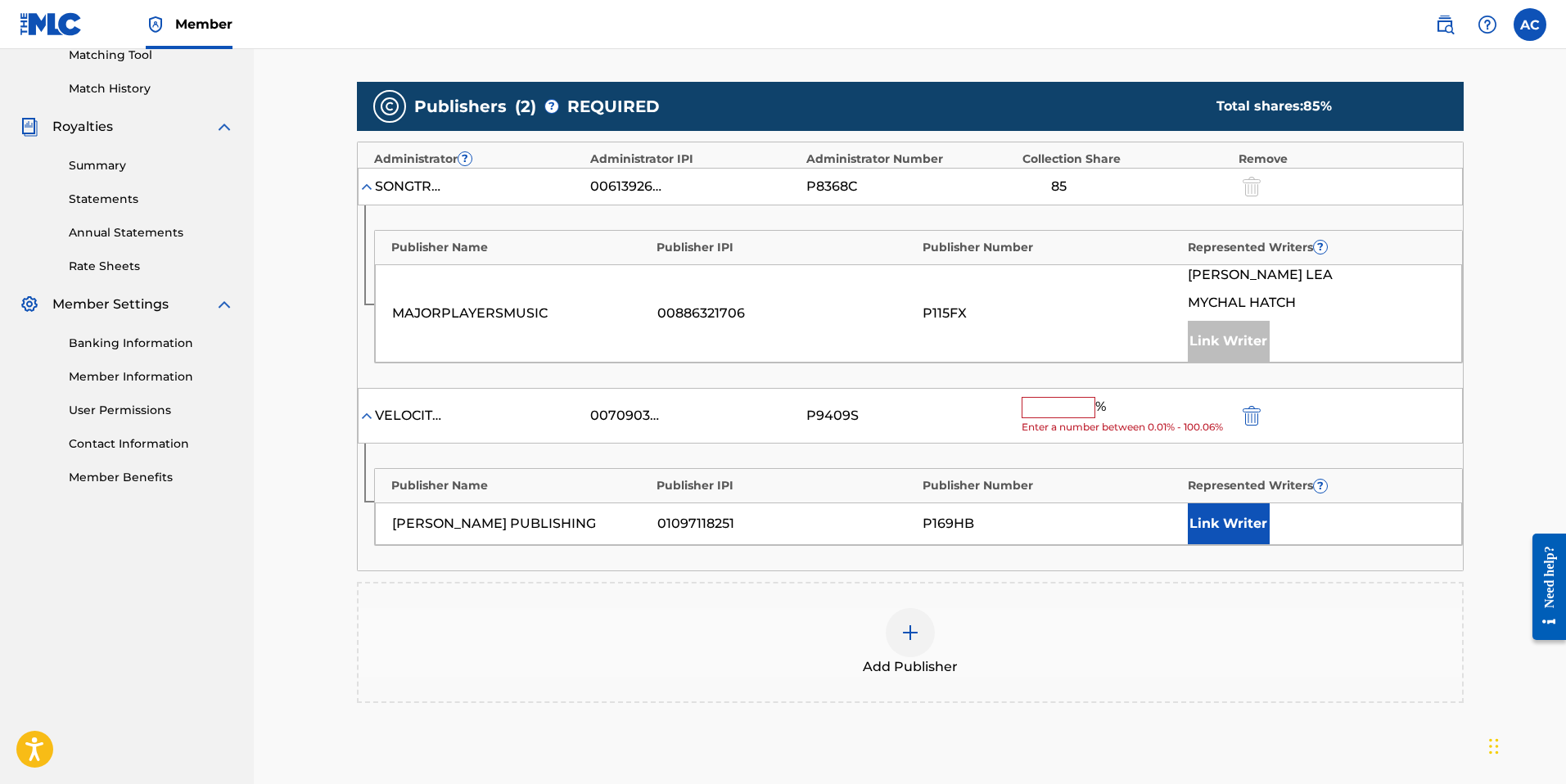
click at [1249, 516] on button "Link Writer" at bounding box center [1229, 524] width 82 height 41
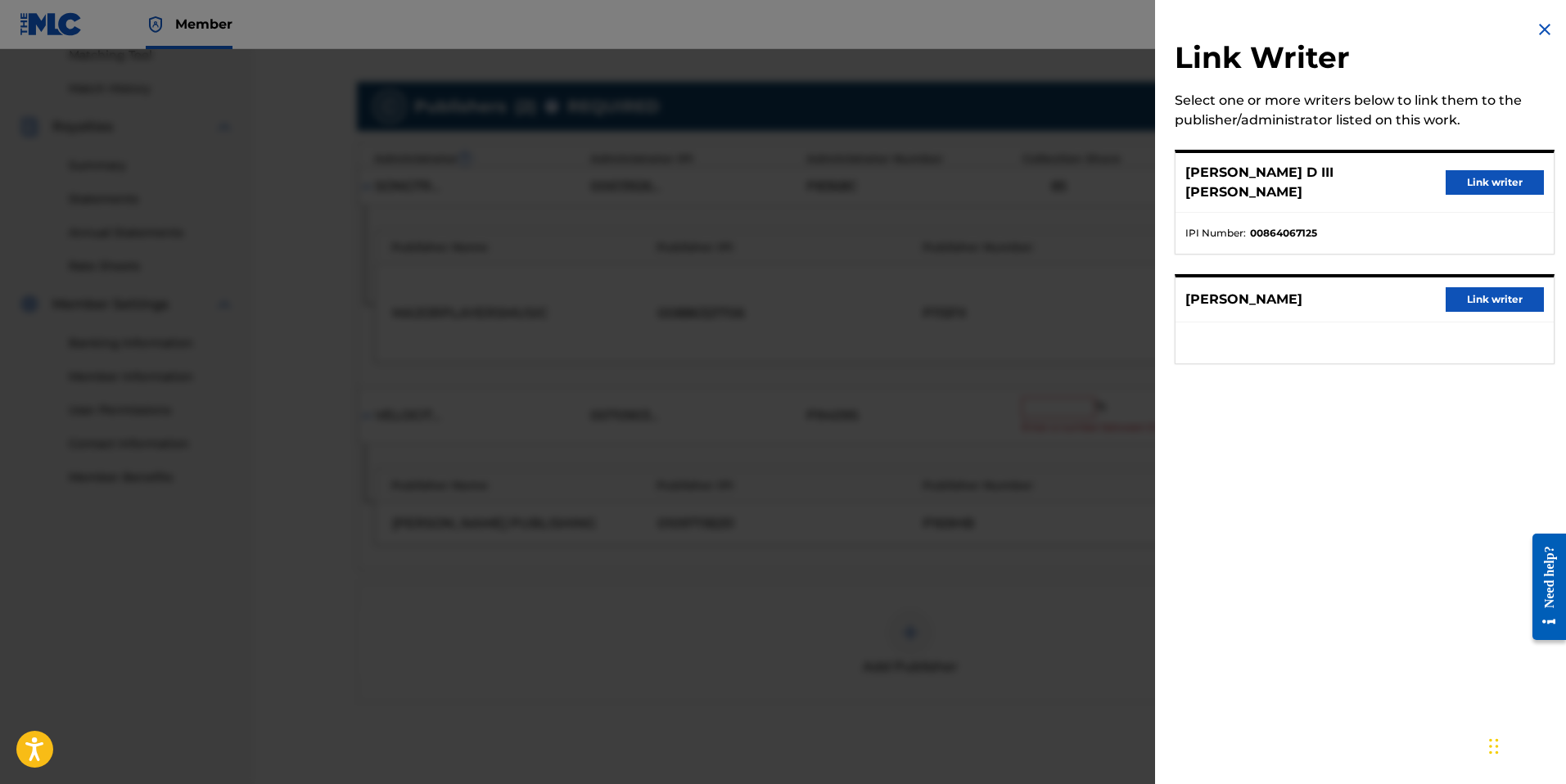
click at [1479, 290] on button "Link writer" at bounding box center [1494, 299] width 98 height 24
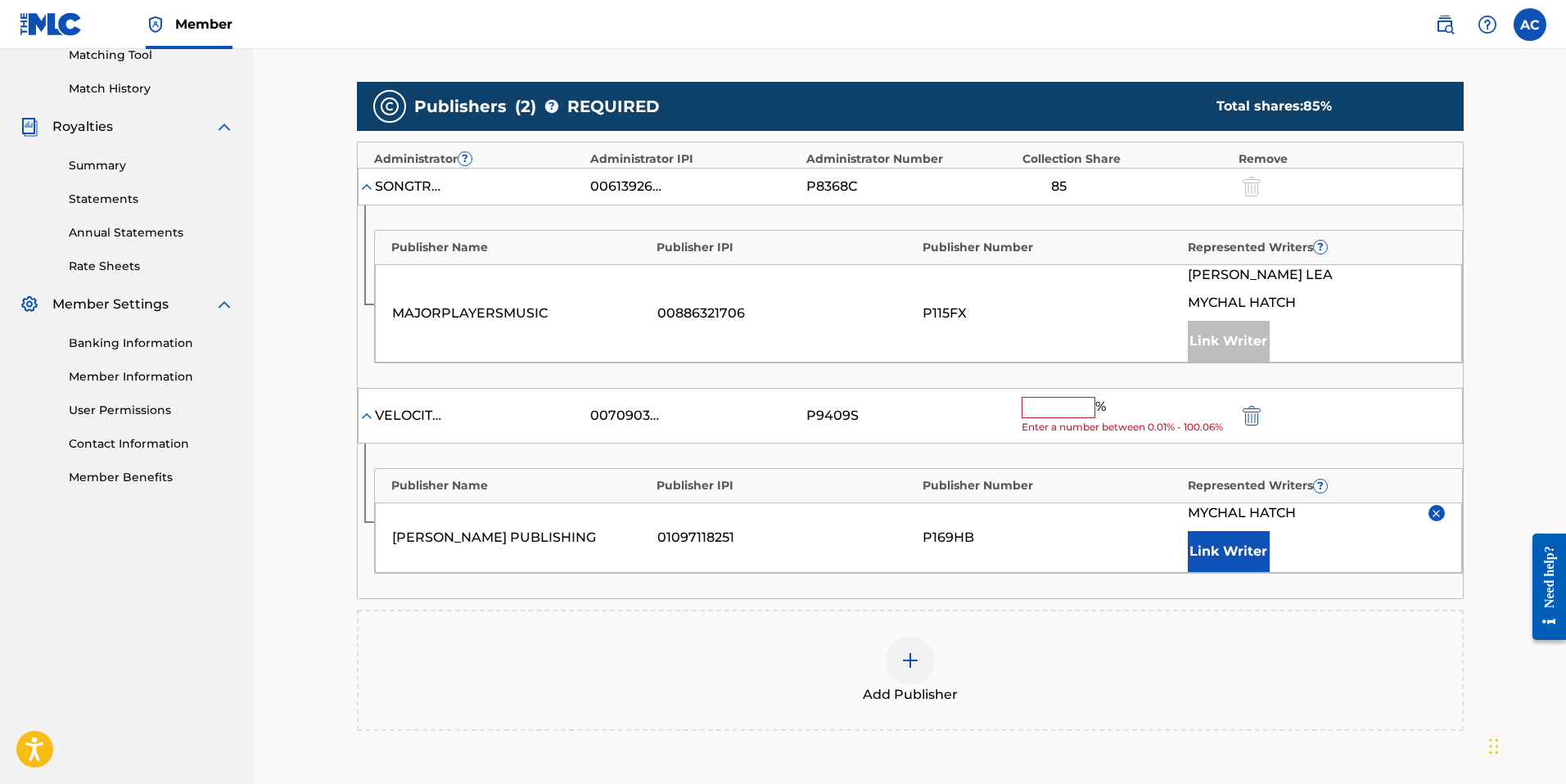
click at [1063, 402] on input "text" at bounding box center [1059, 407] width 74 height 21
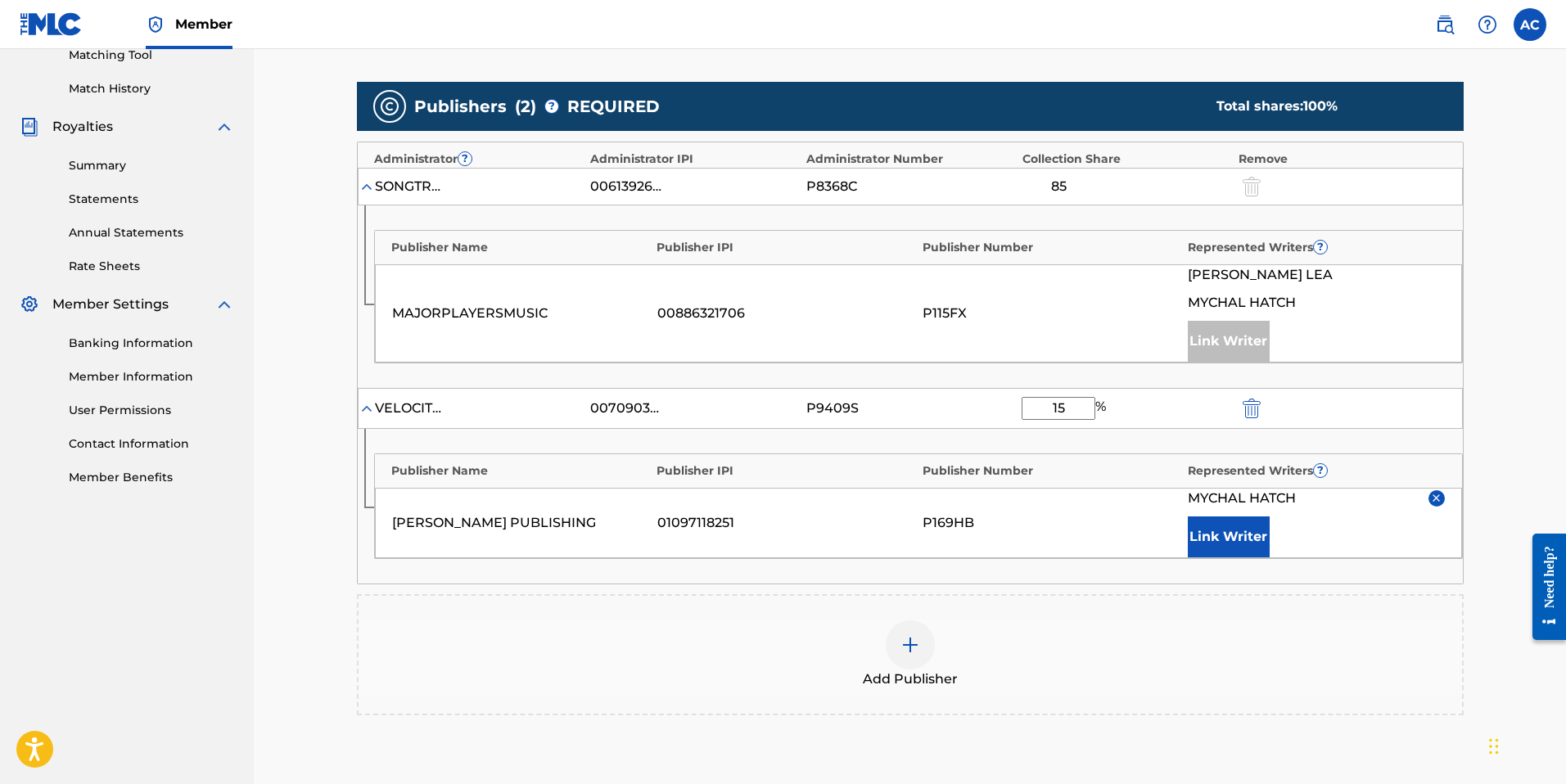
type input "15"
click at [1483, 343] on div "Claiming Tool Search Add Publishers & Shares Review Submit Add Publishers & Sha…" at bounding box center [910, 260] width 1312 height 1282
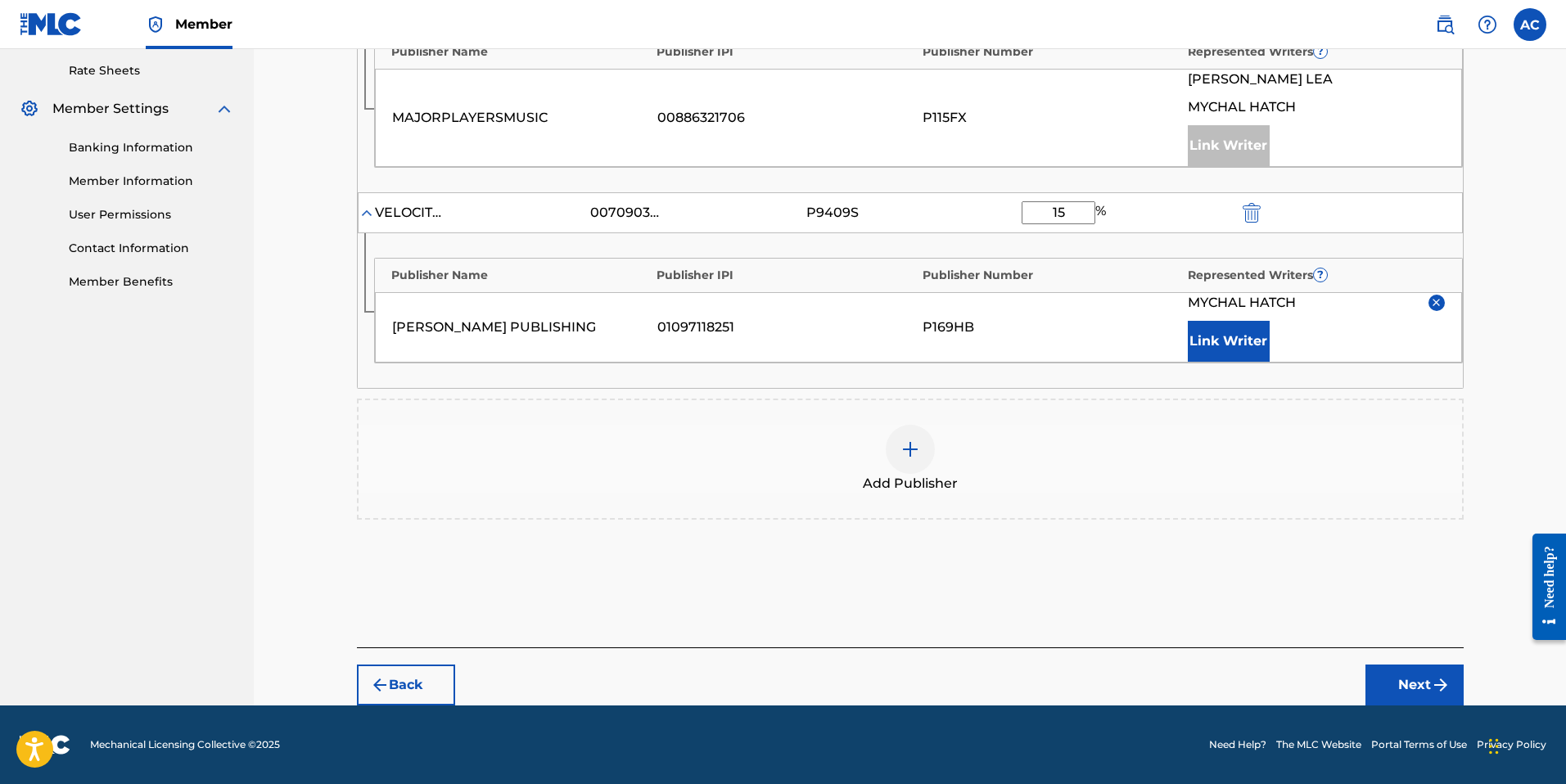
click at [1387, 694] on button "Next" at bounding box center [1414, 685] width 98 height 41
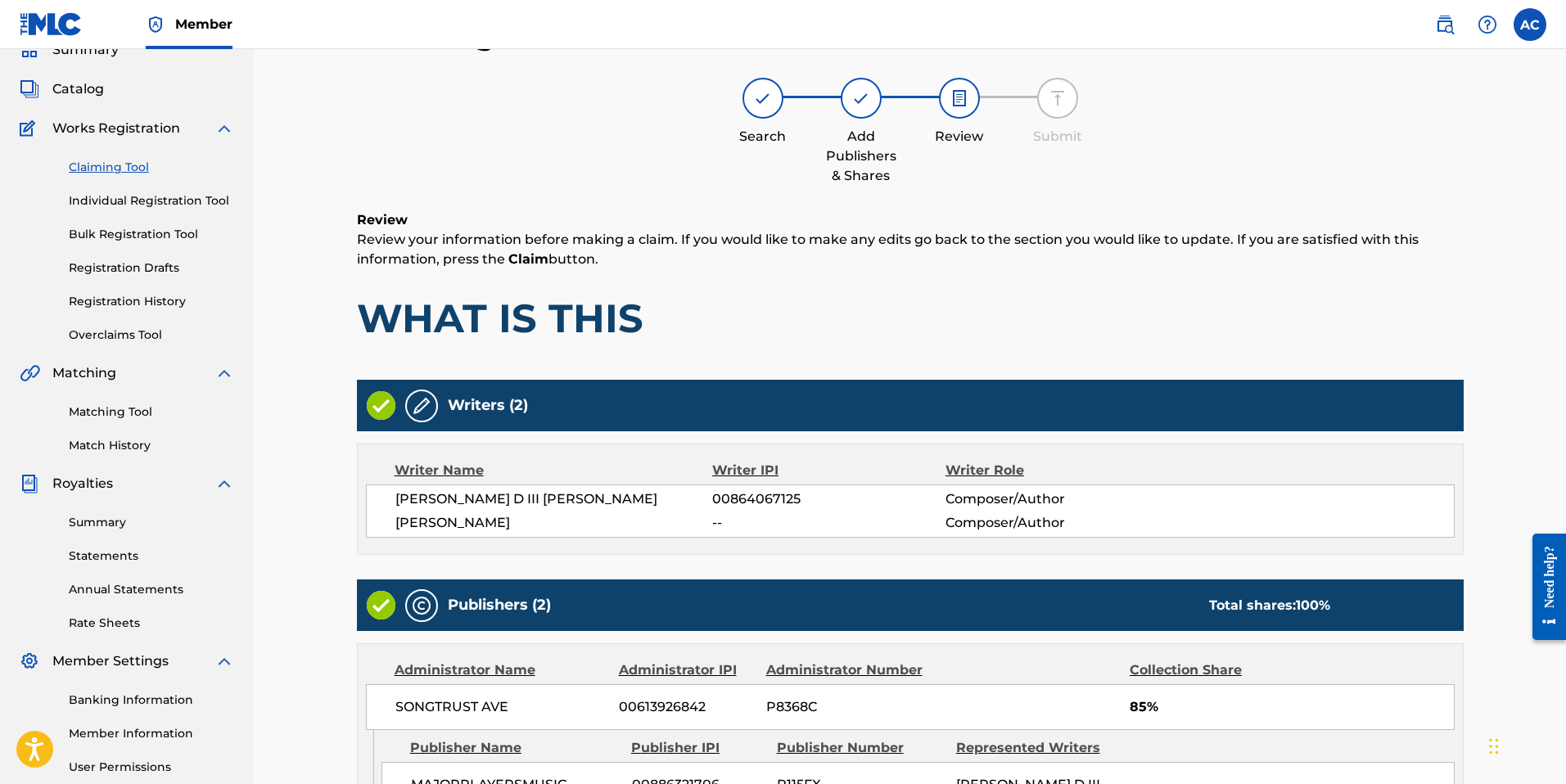
scroll to position [496, 0]
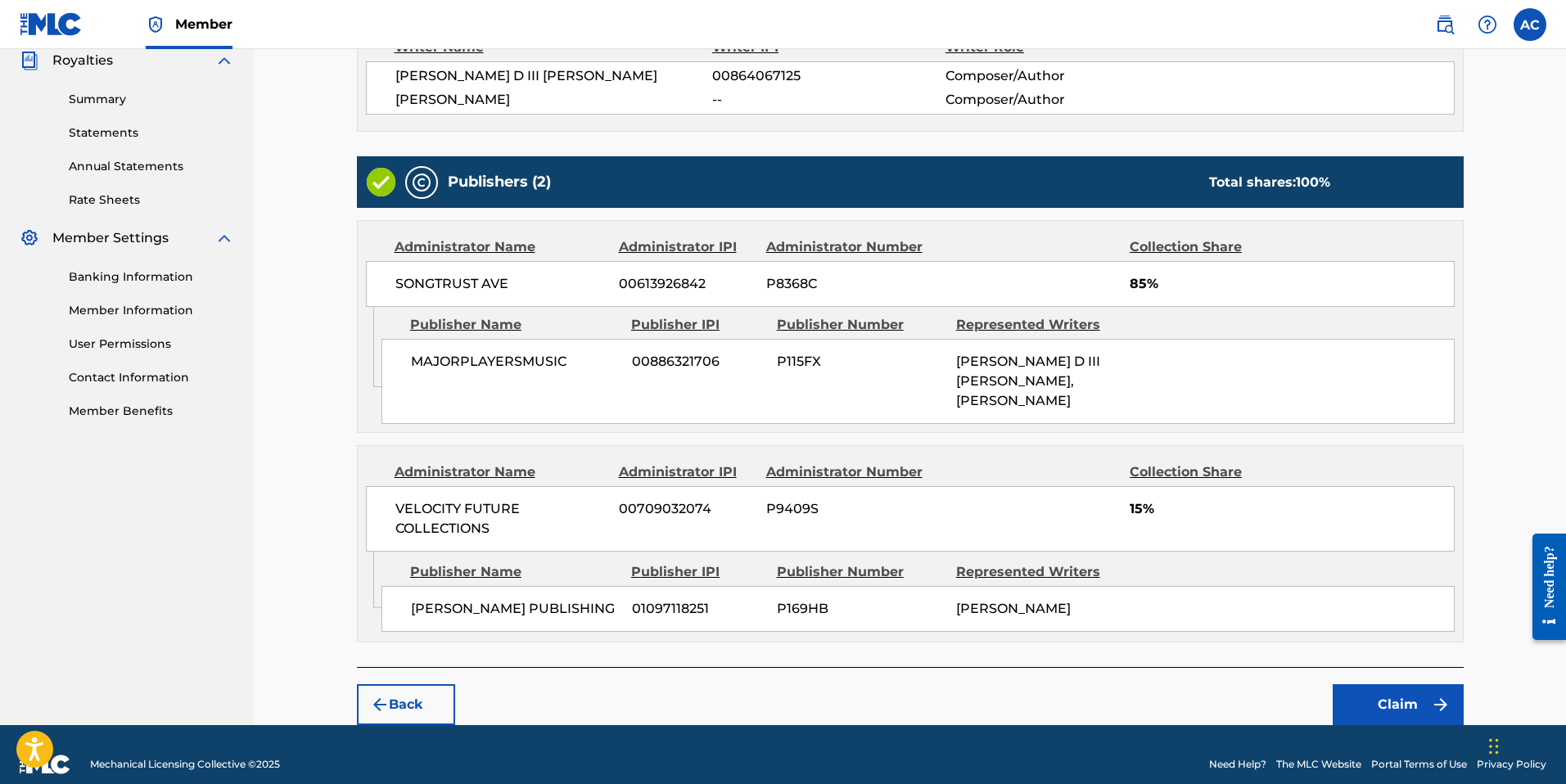
click at [1428, 684] on button "Claim" at bounding box center [1398, 704] width 131 height 41
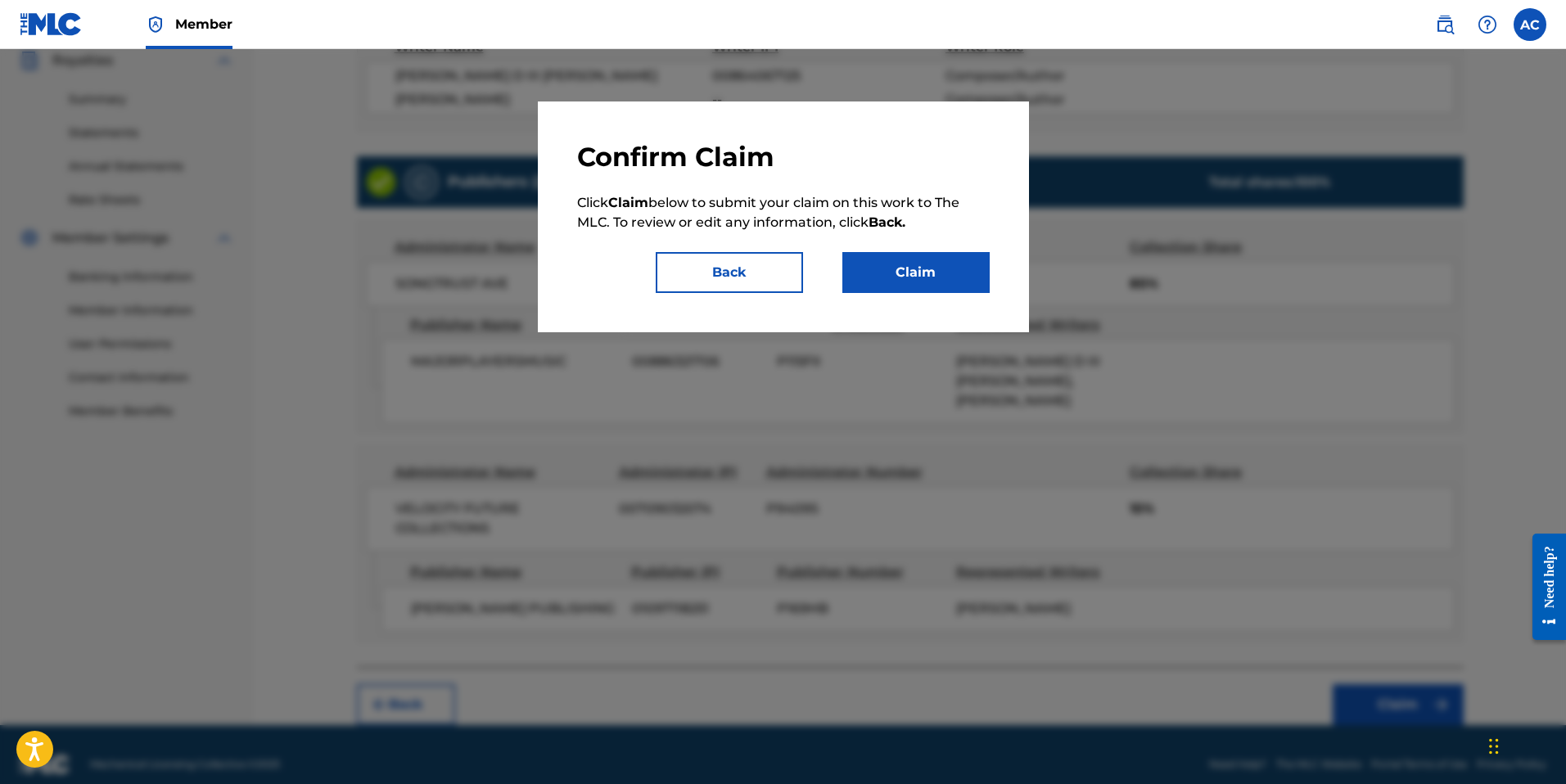
click at [934, 270] on button "Claim" at bounding box center [917, 272] width 148 height 41
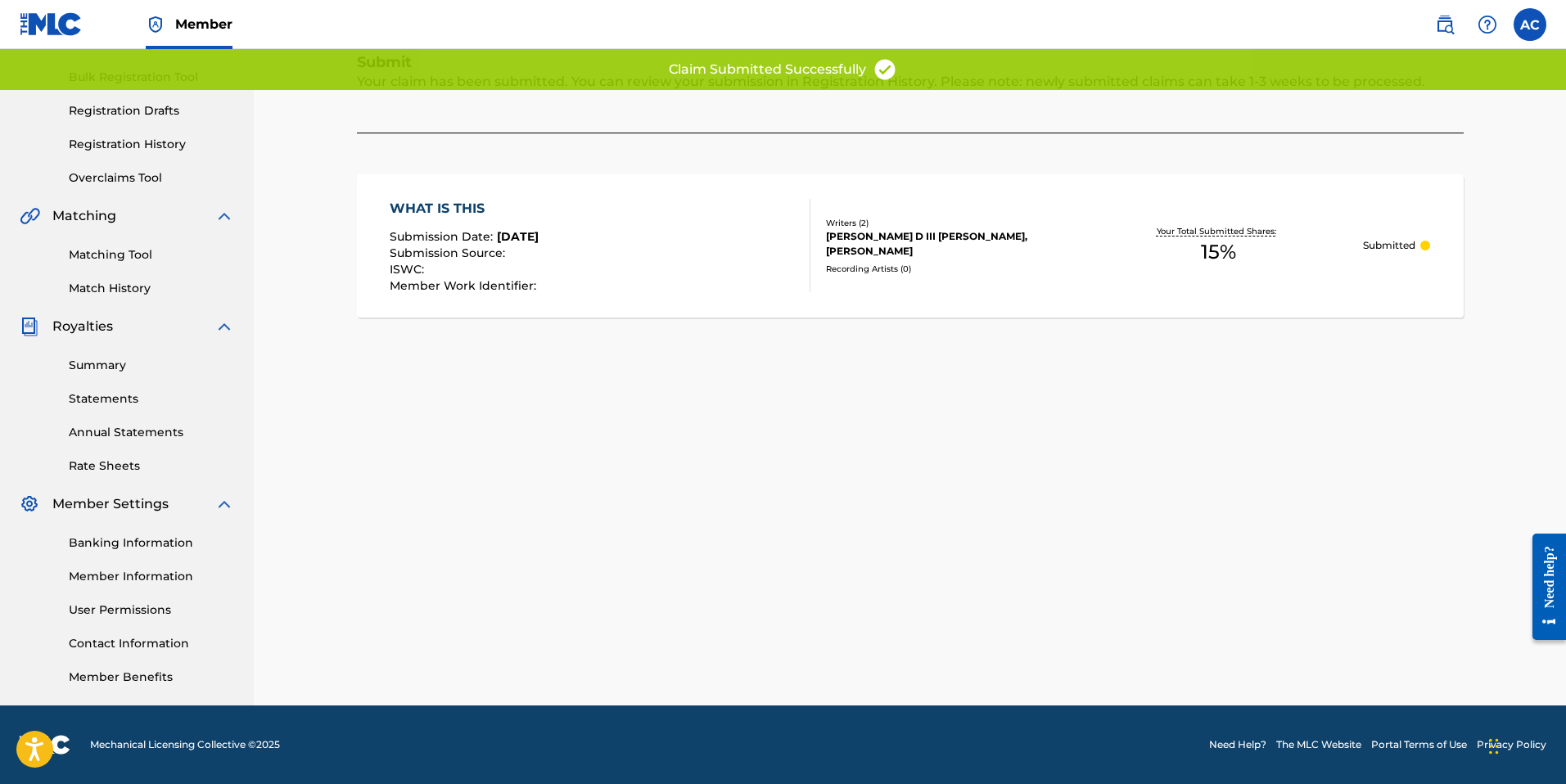
scroll to position [230, 0]
